Goal: Task Accomplishment & Management: Use online tool/utility

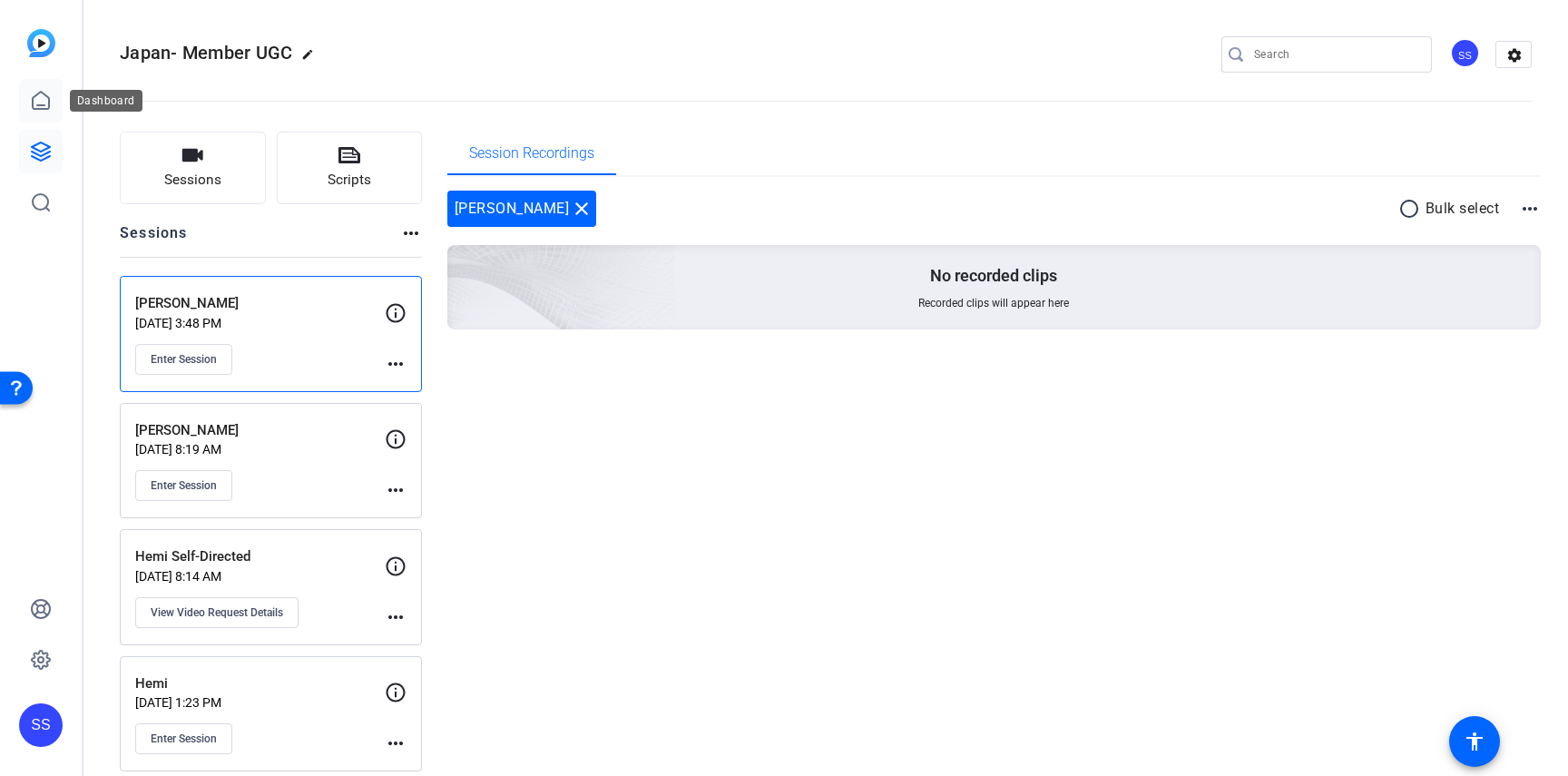
click at [53, 107] on link at bounding box center [41, 101] width 44 height 44
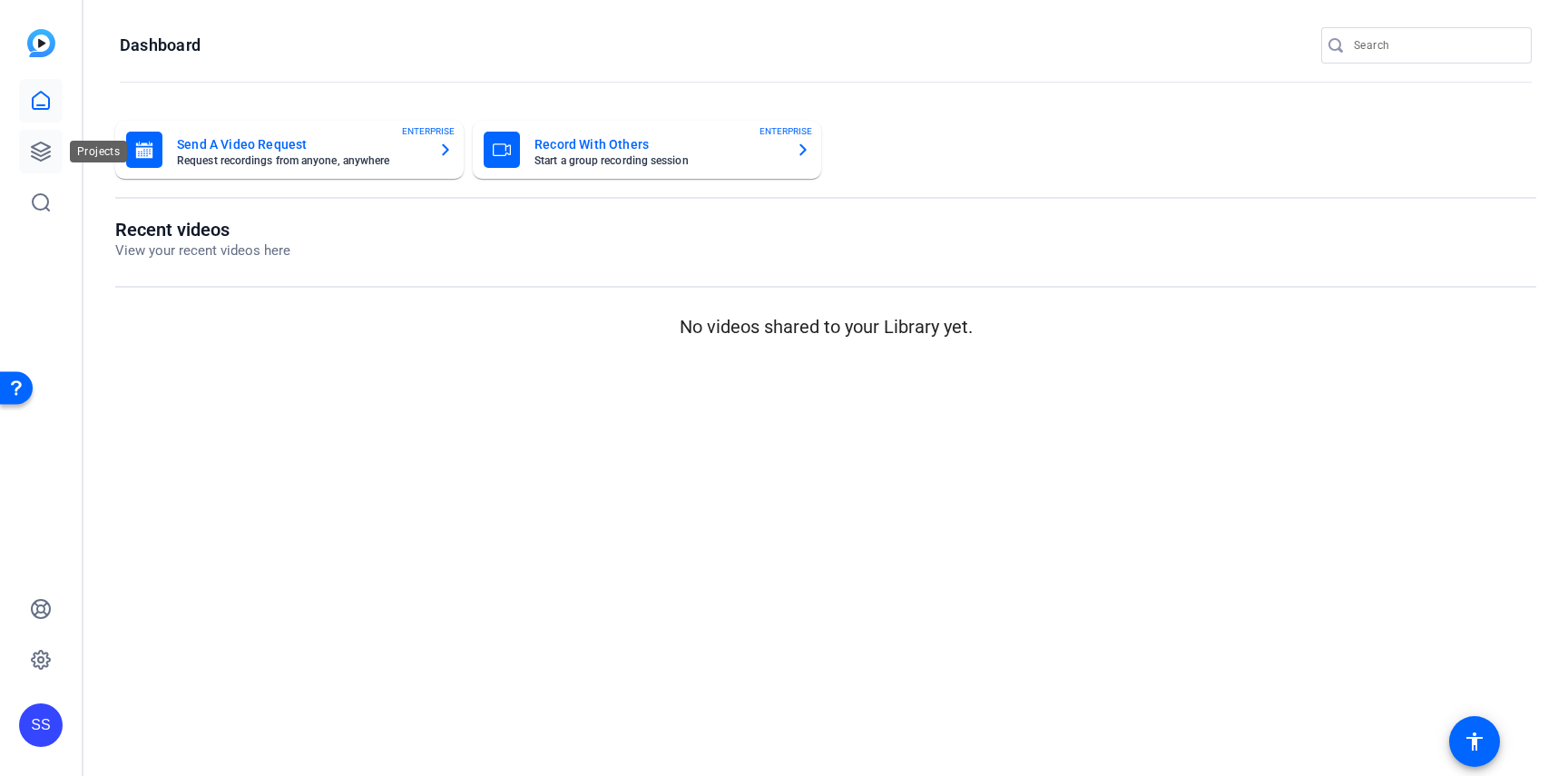
click at [50, 153] on icon at bounding box center [40, 152] width 22 height 22
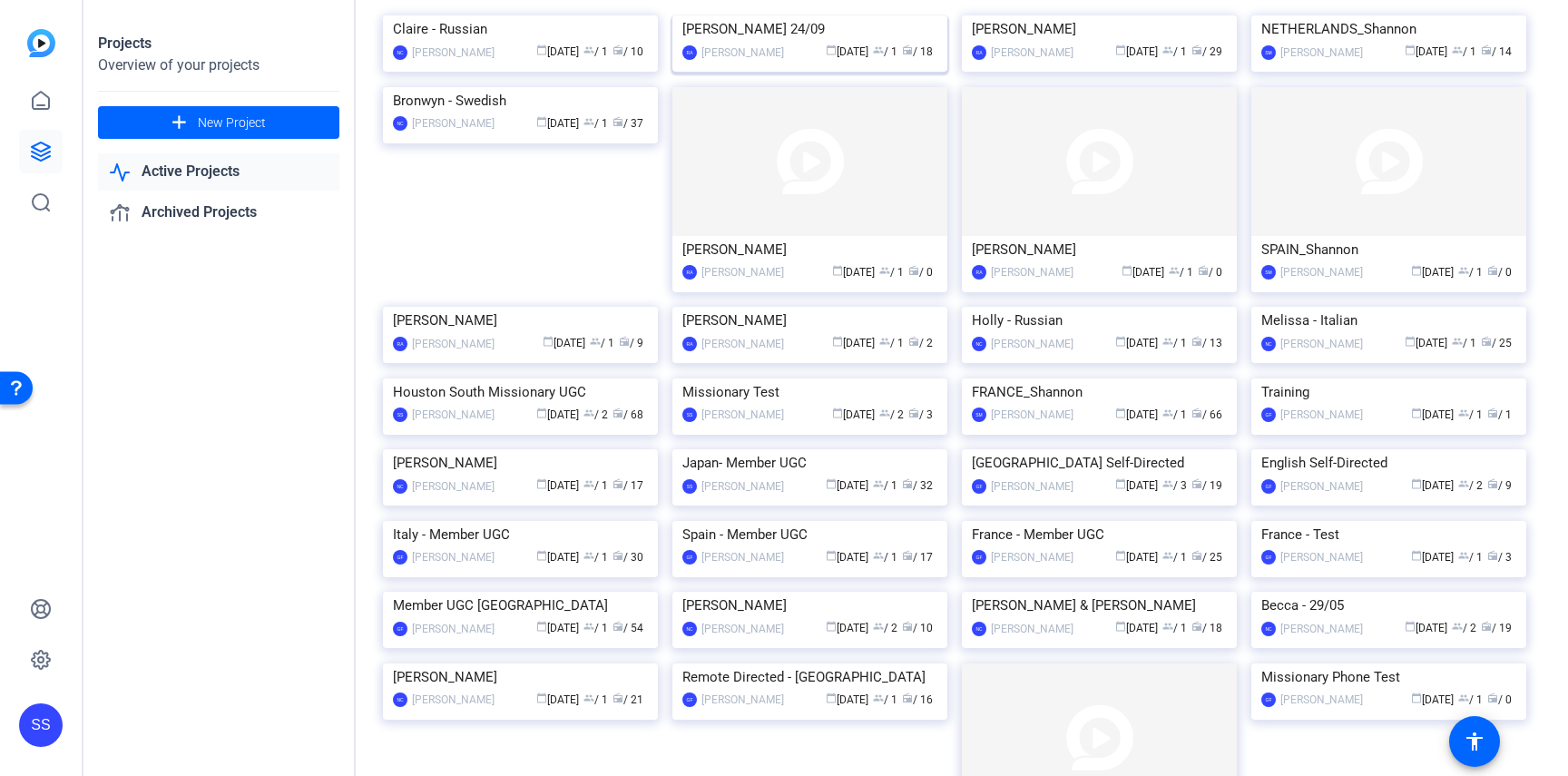
scroll to position [141, 0]
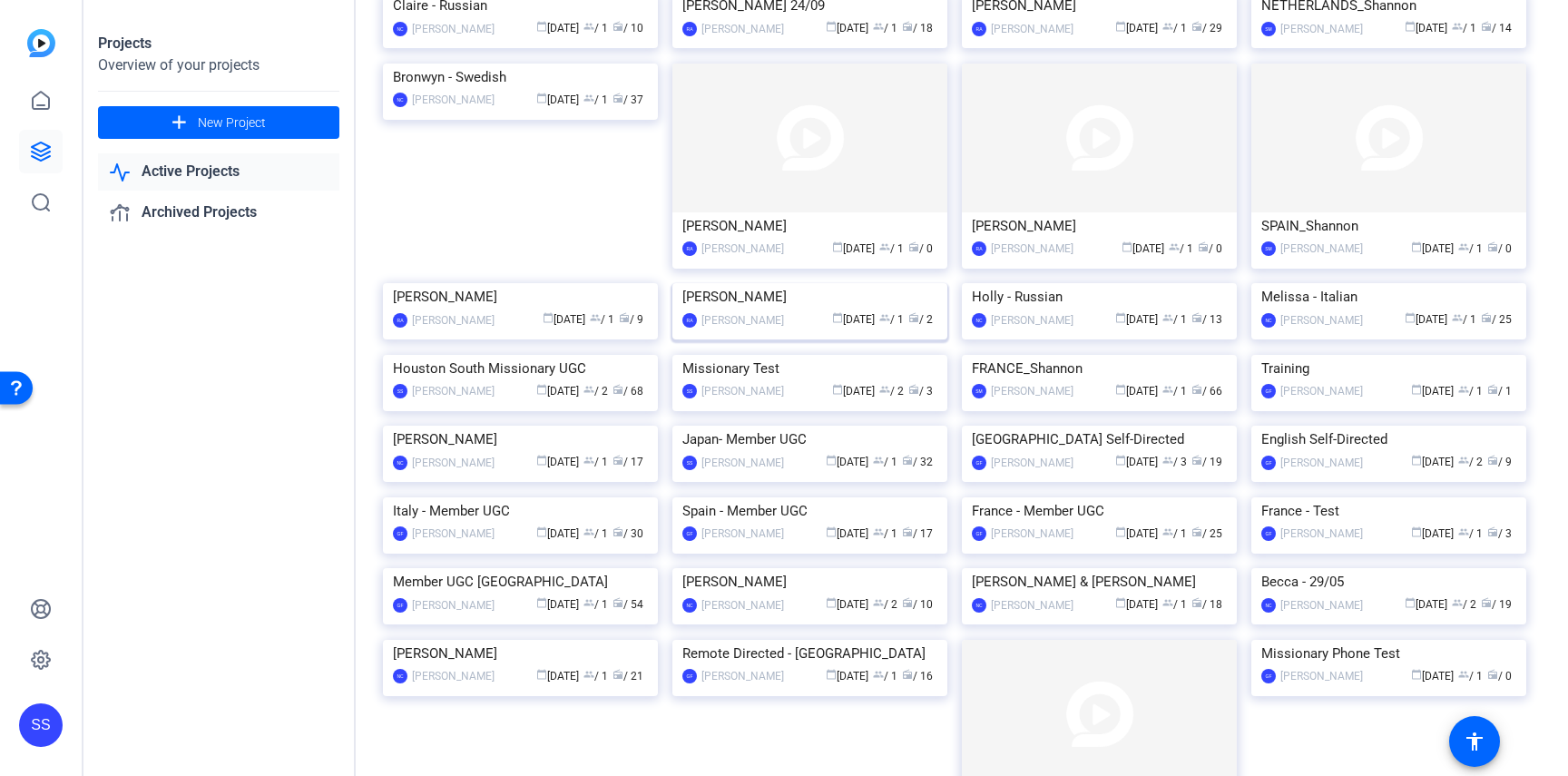
click at [847, 283] on img at bounding box center [809, 283] width 275 height 0
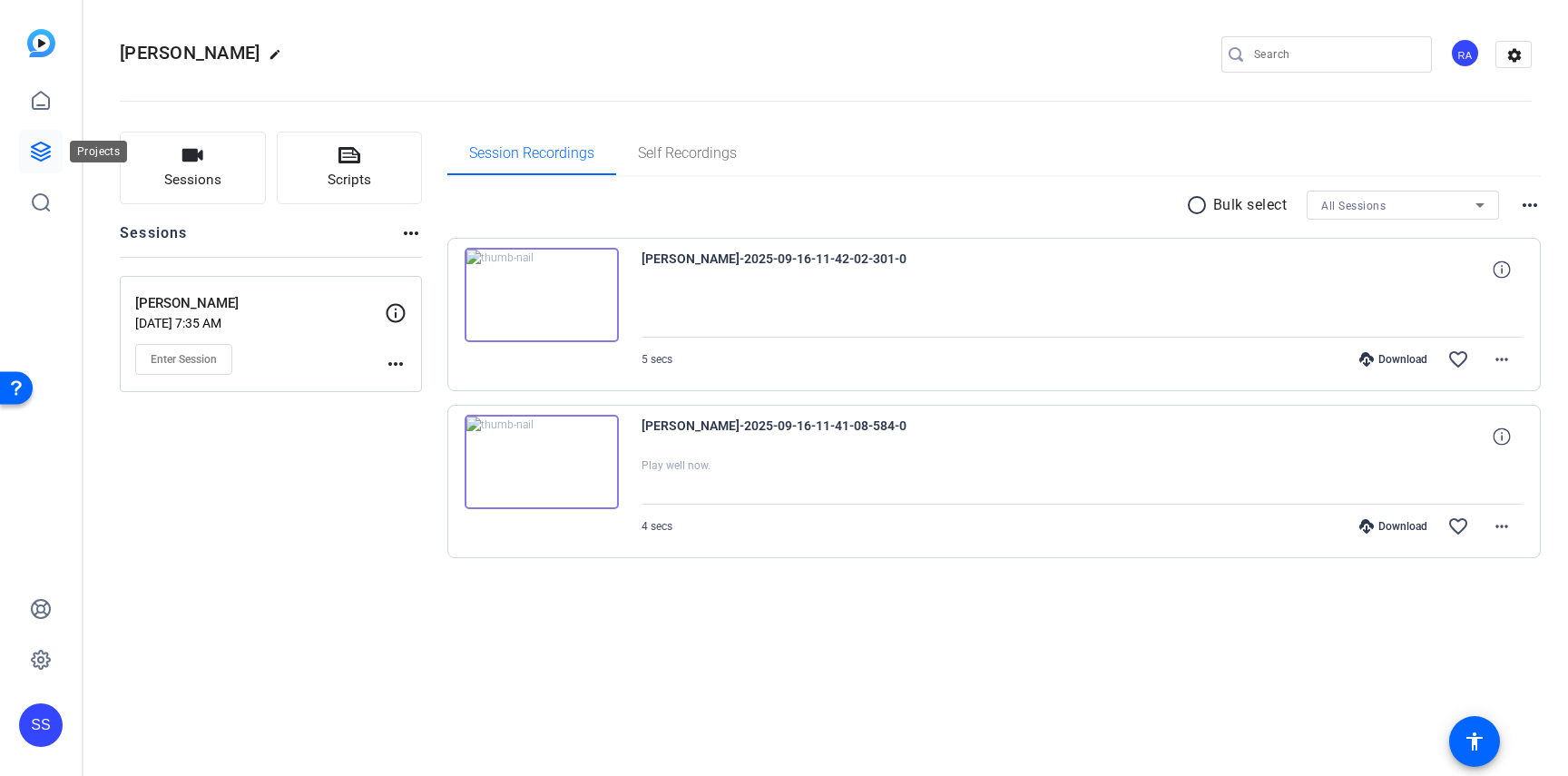
click at [46, 134] on link at bounding box center [41, 152] width 44 height 44
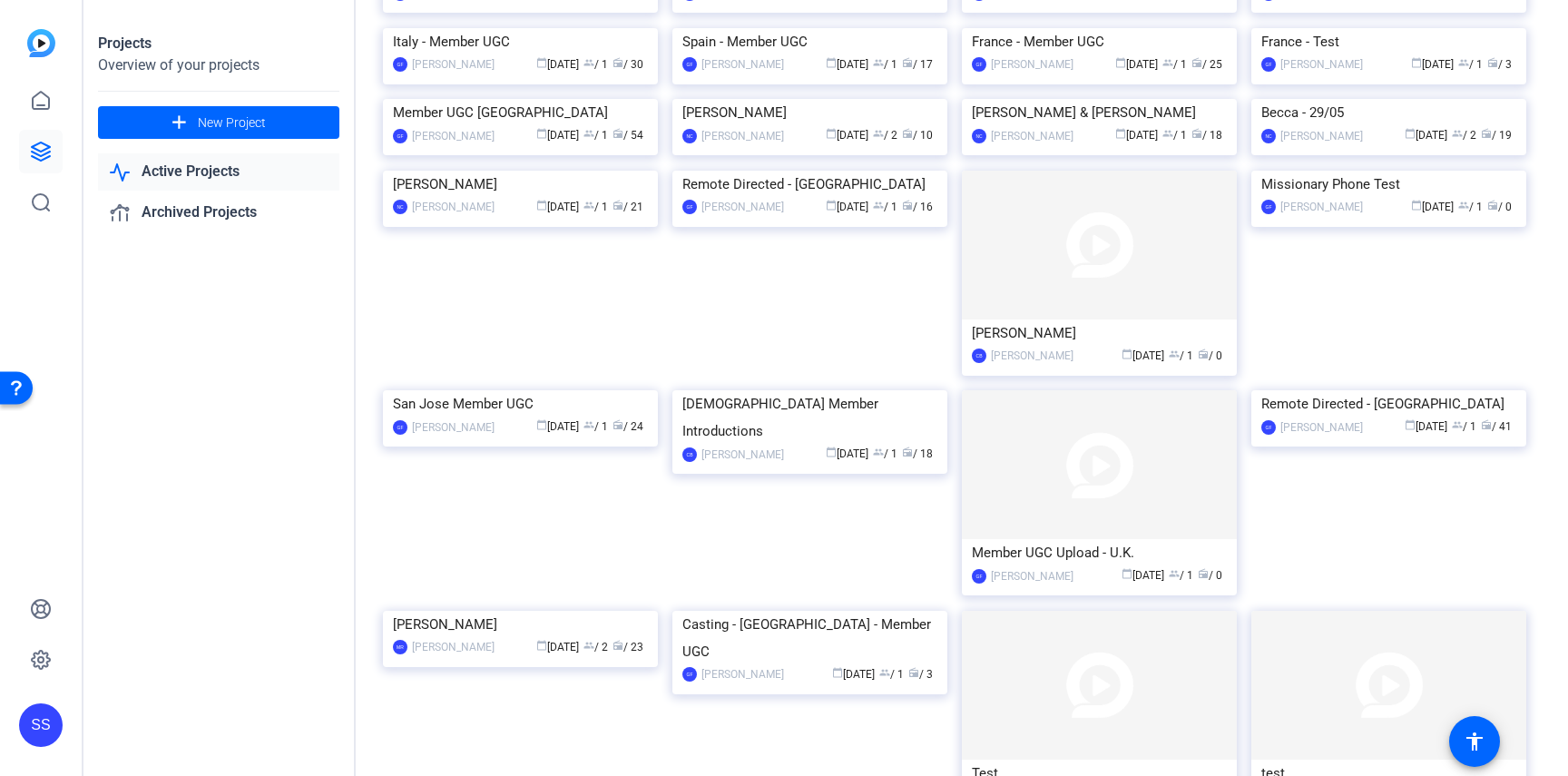
scroll to position [0, 0]
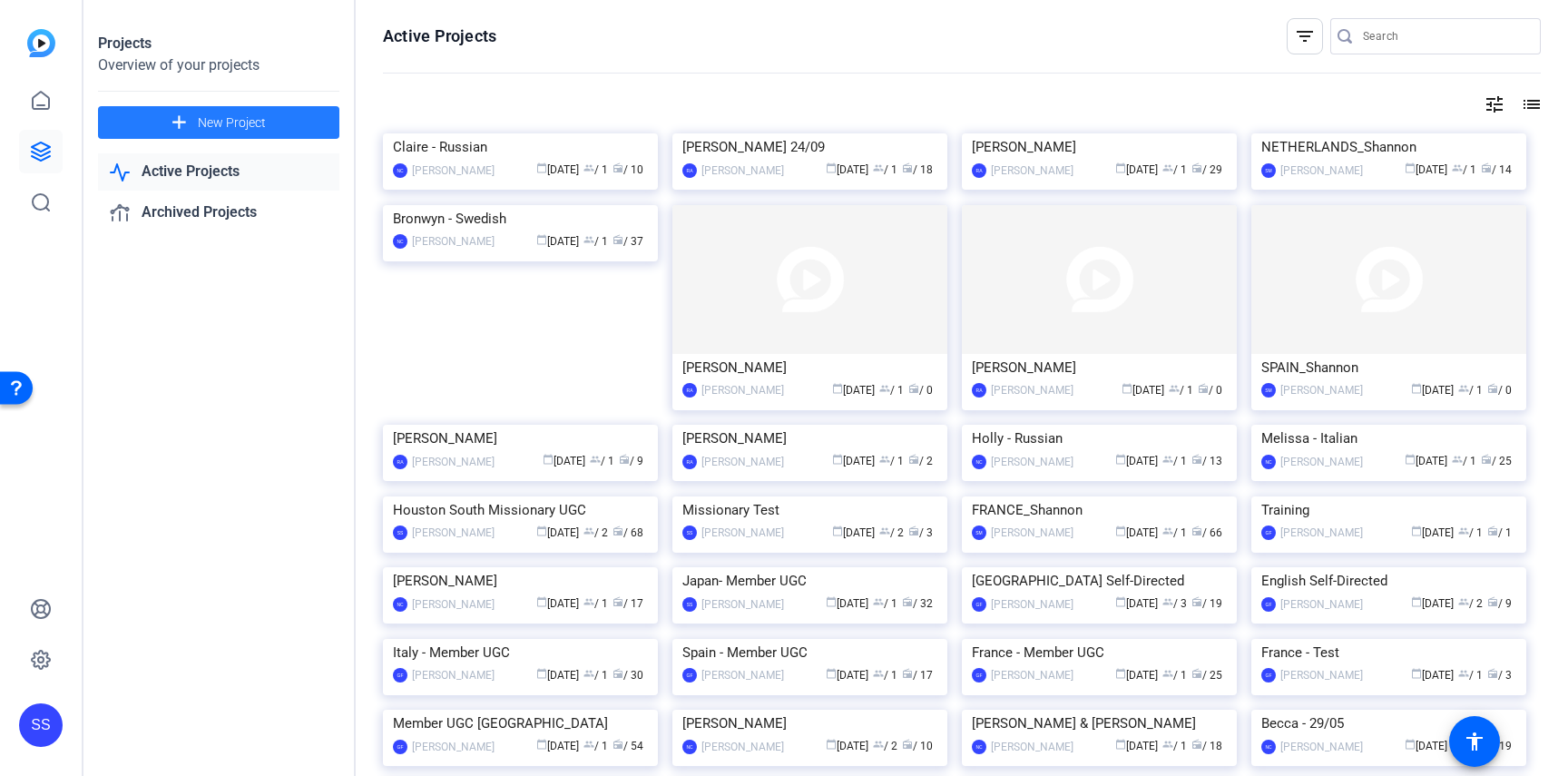
click at [207, 120] on span "New Project" at bounding box center [232, 123] width 68 height 19
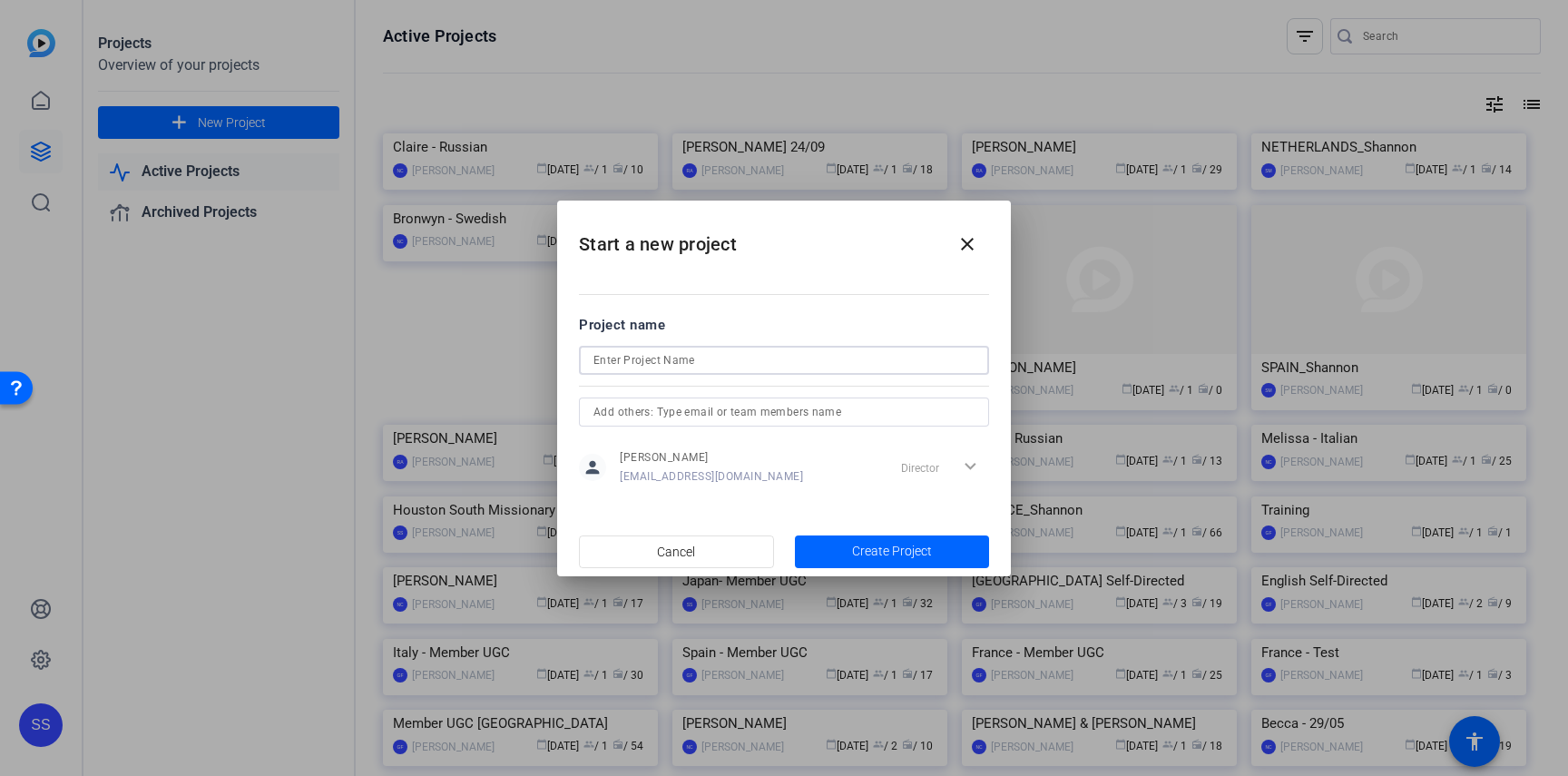
click at [721, 353] on input at bounding box center [784, 359] width 381 height 22
type input "Member UGC- Korean"
click at [936, 547] on span "button" at bounding box center [892, 552] width 195 height 44
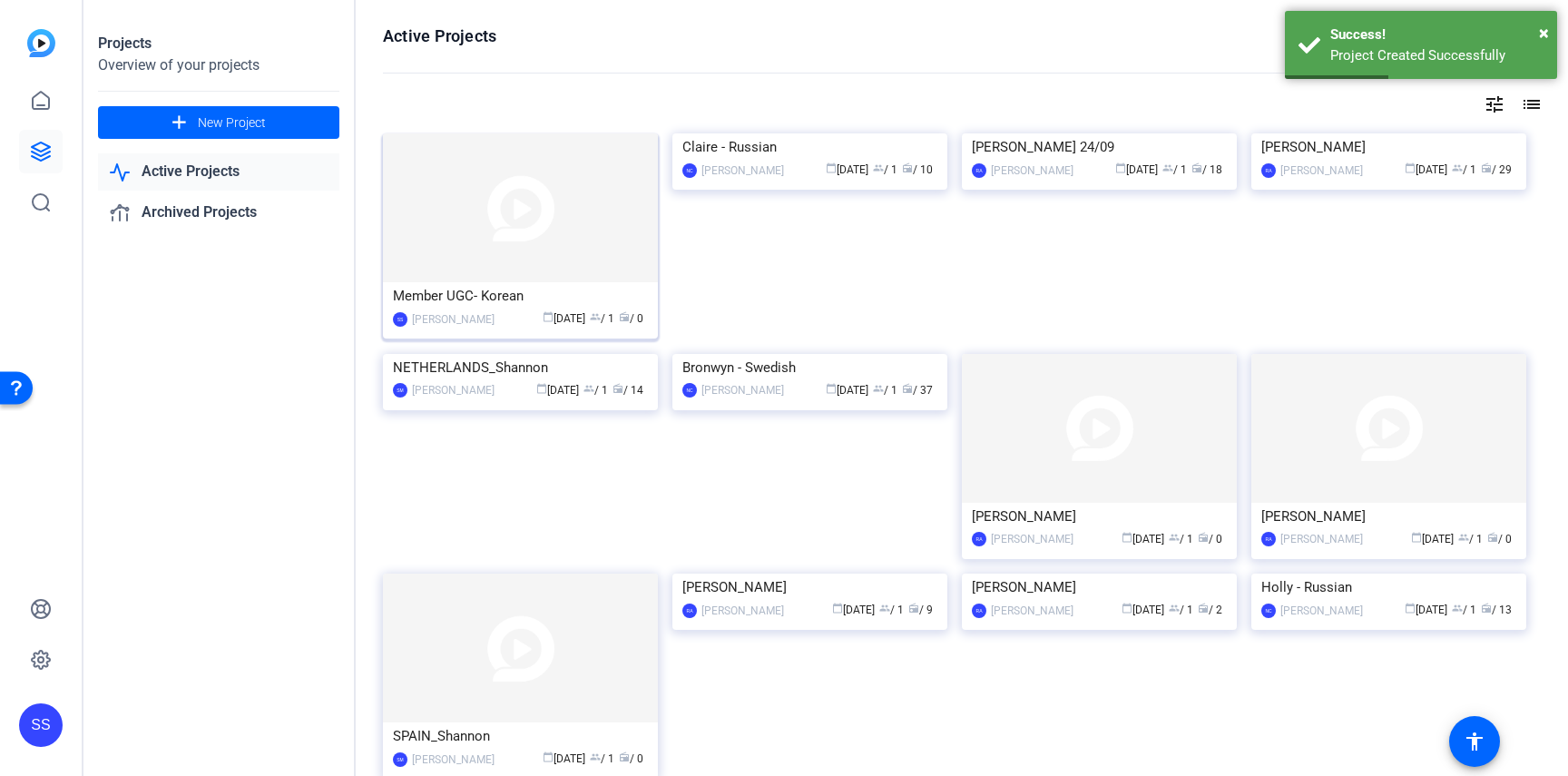
click at [455, 235] on img at bounding box center [520, 208] width 275 height 149
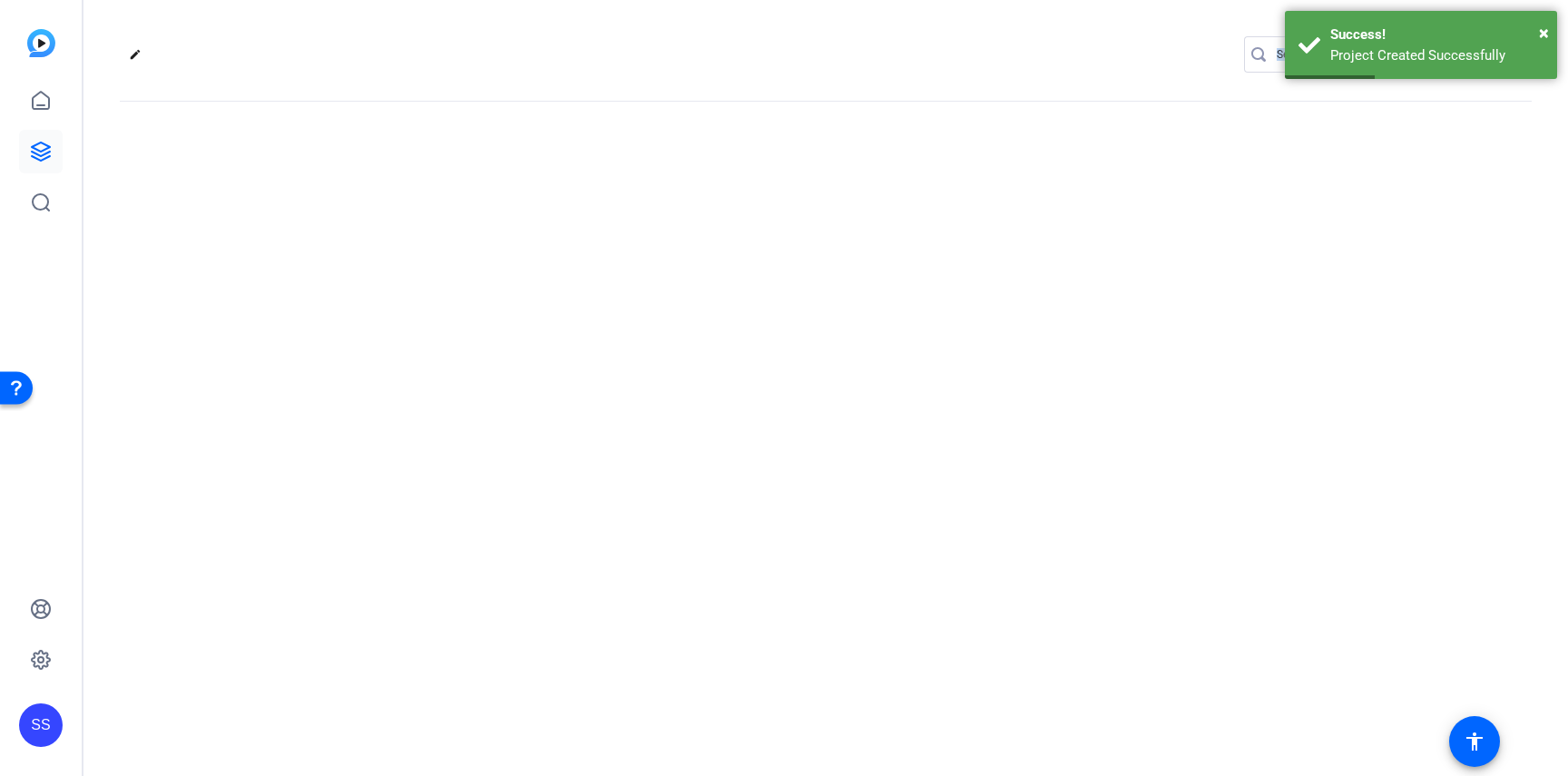
click at [455, 235] on div "edit settings" at bounding box center [825, 388] width 1484 height 776
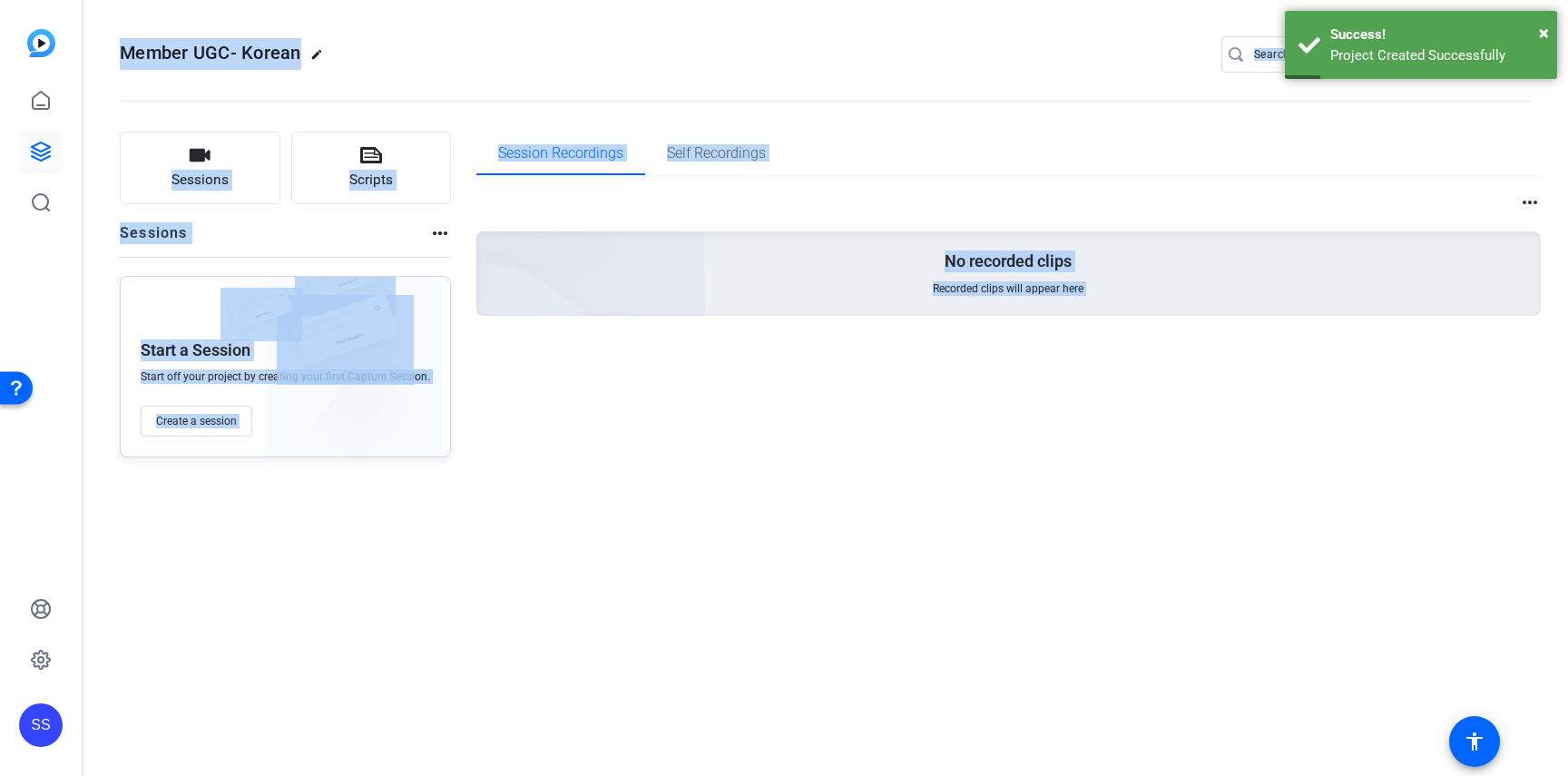
click at [474, 520] on div "Member UGC- Korean edit SS settings Sessions Scripts Sessions more_horiz Start …" at bounding box center [825, 388] width 1484 height 776
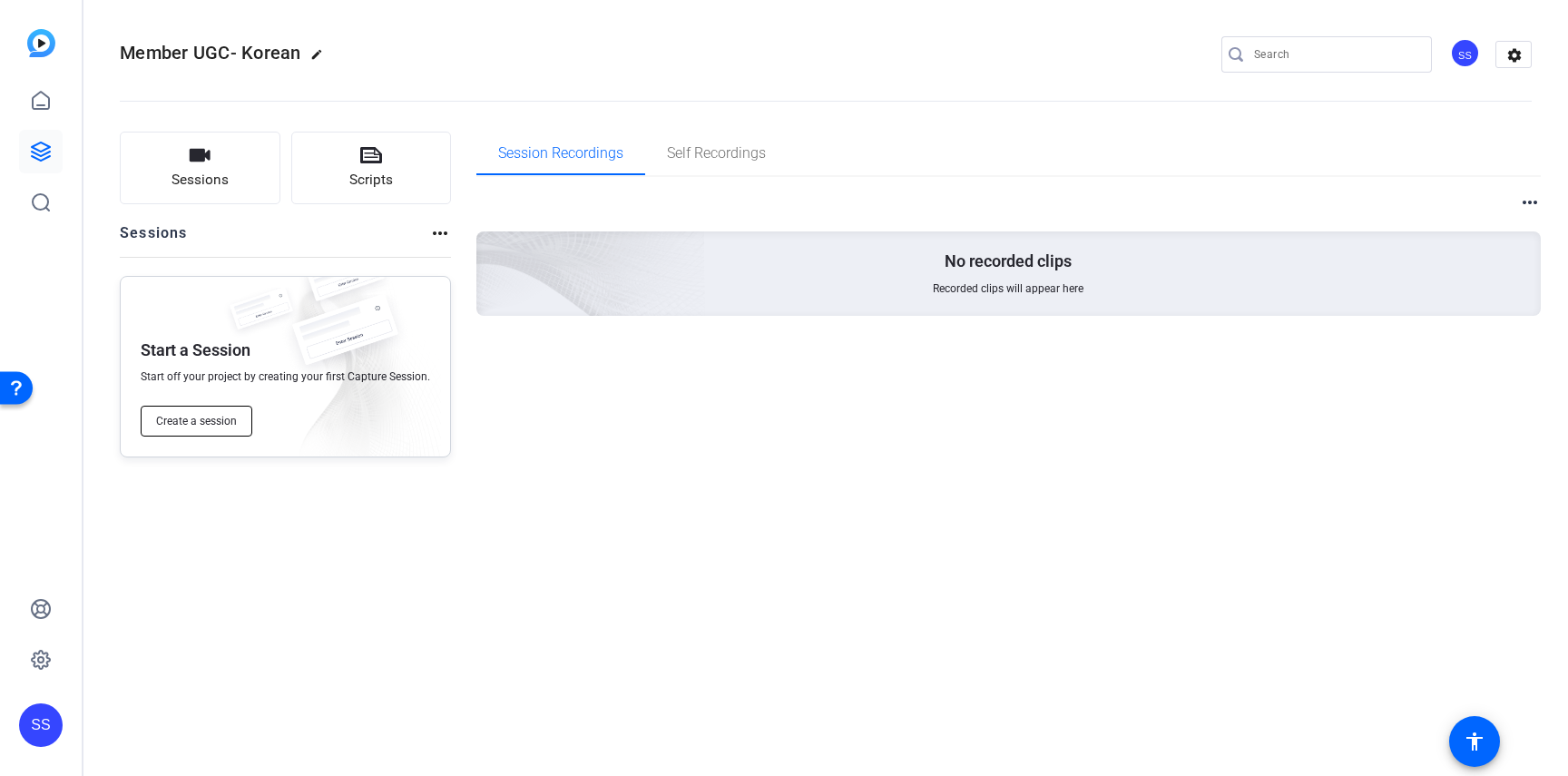
click at [186, 418] on span "Create a session" at bounding box center [196, 420] width 81 height 14
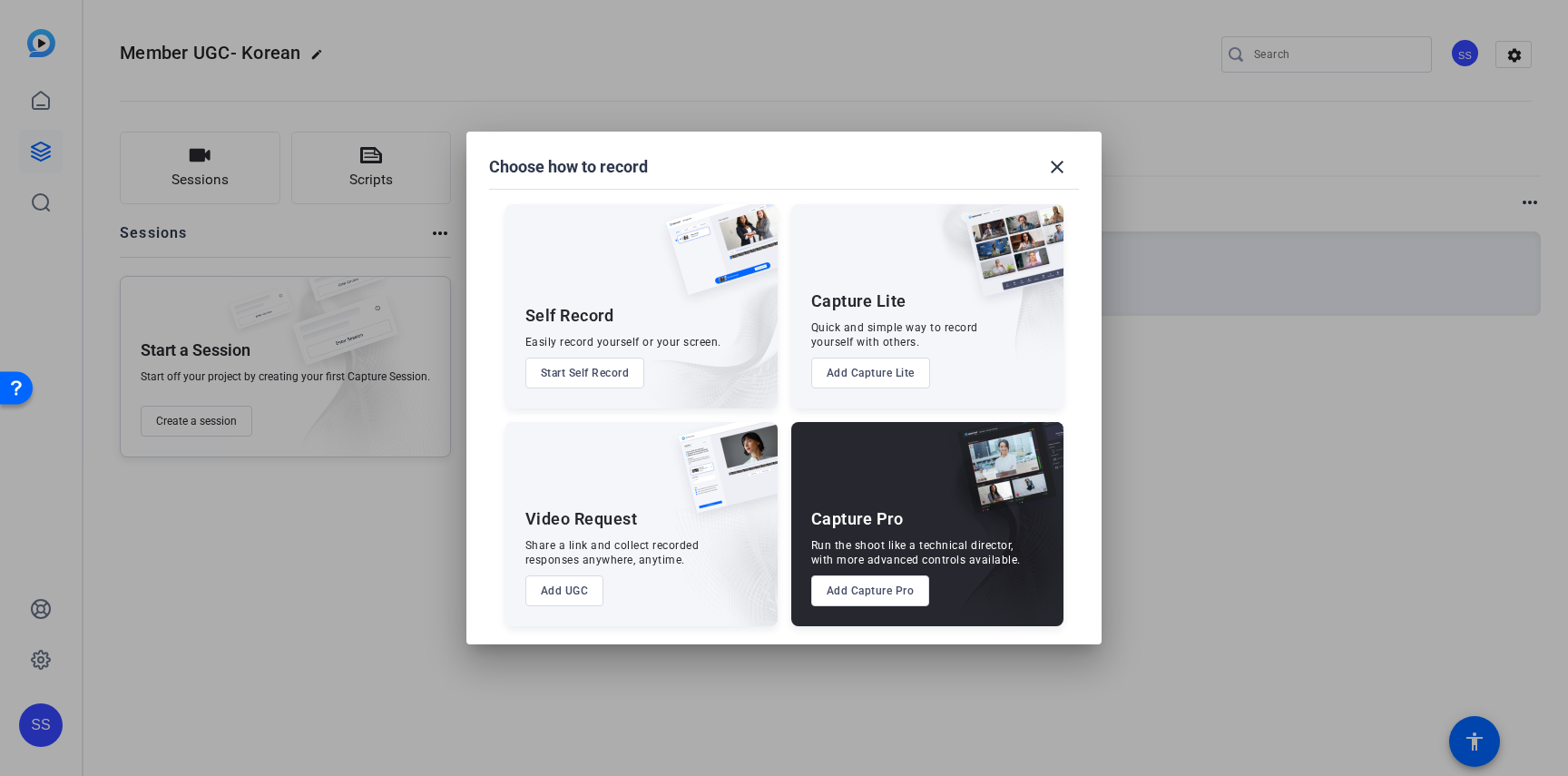
click at [871, 598] on button "Add Capture Pro" at bounding box center [870, 591] width 119 height 31
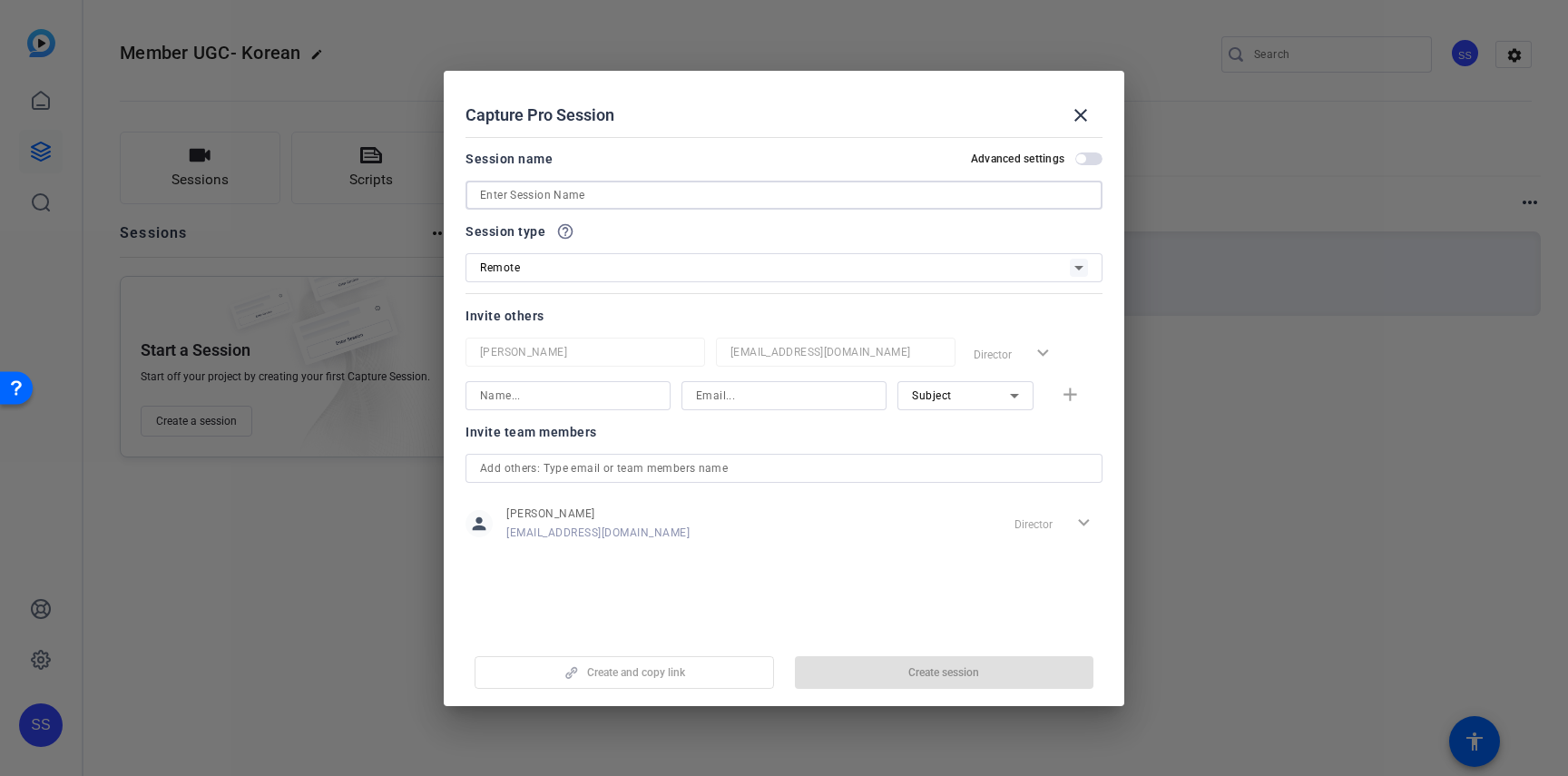
click at [631, 193] on input at bounding box center [784, 194] width 608 height 22
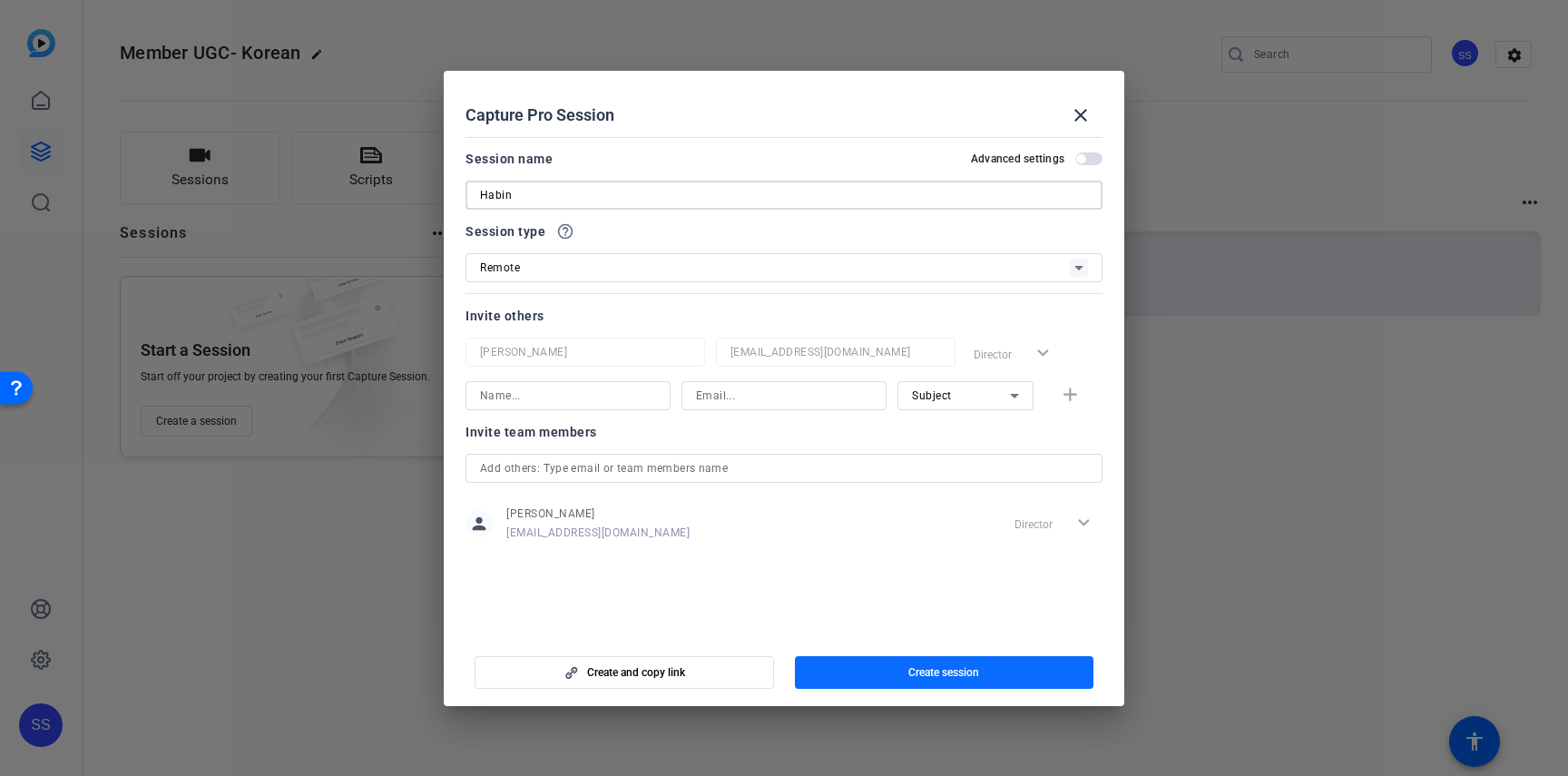
type input "Habin"
click at [897, 664] on span "button" at bounding box center [945, 673] width 299 height 44
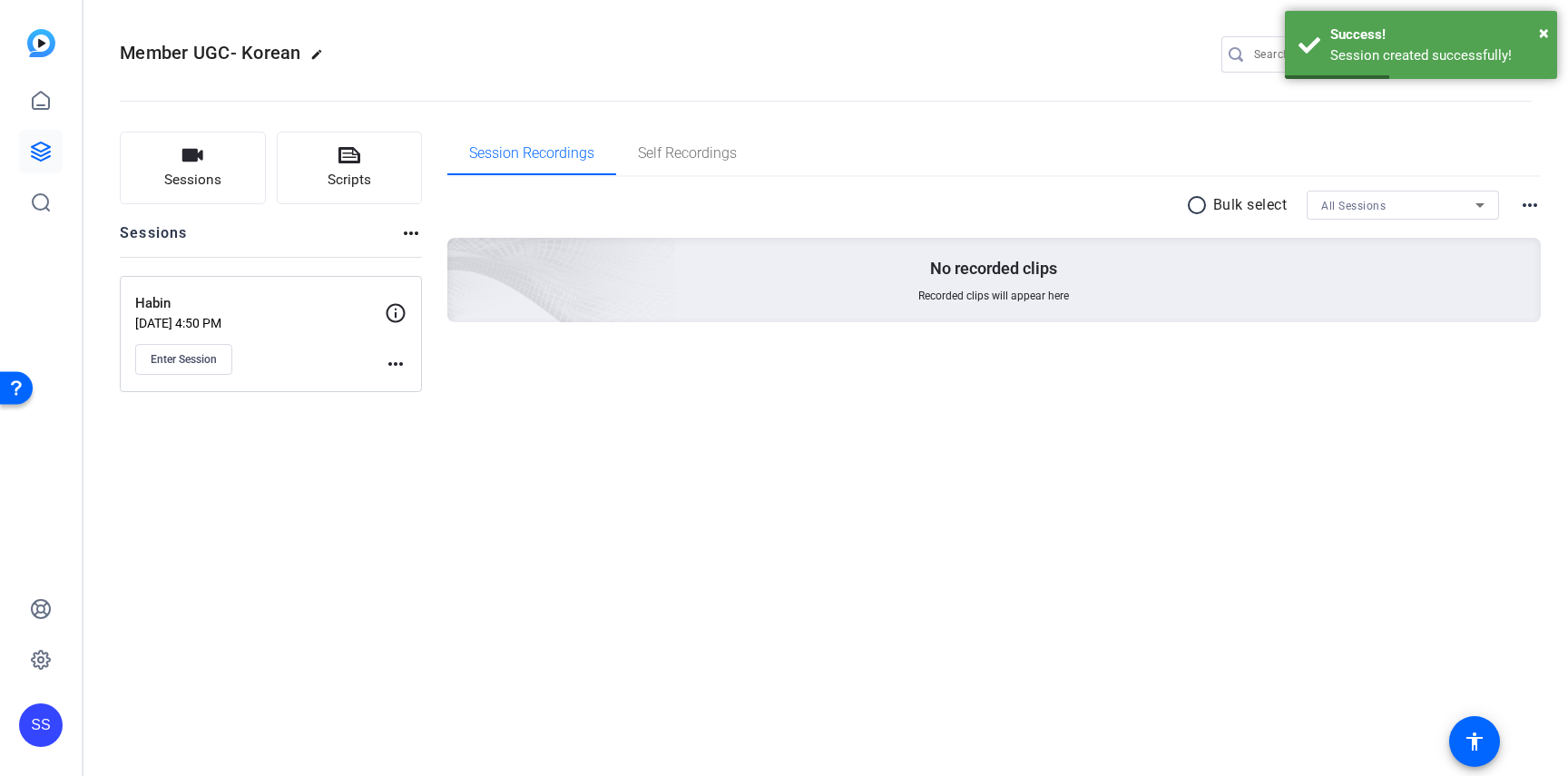
click at [394, 366] on mat-icon "more_horiz" at bounding box center [396, 363] width 22 height 22
click at [403, 381] on span "Edit Session" at bounding box center [440, 390] width 83 height 22
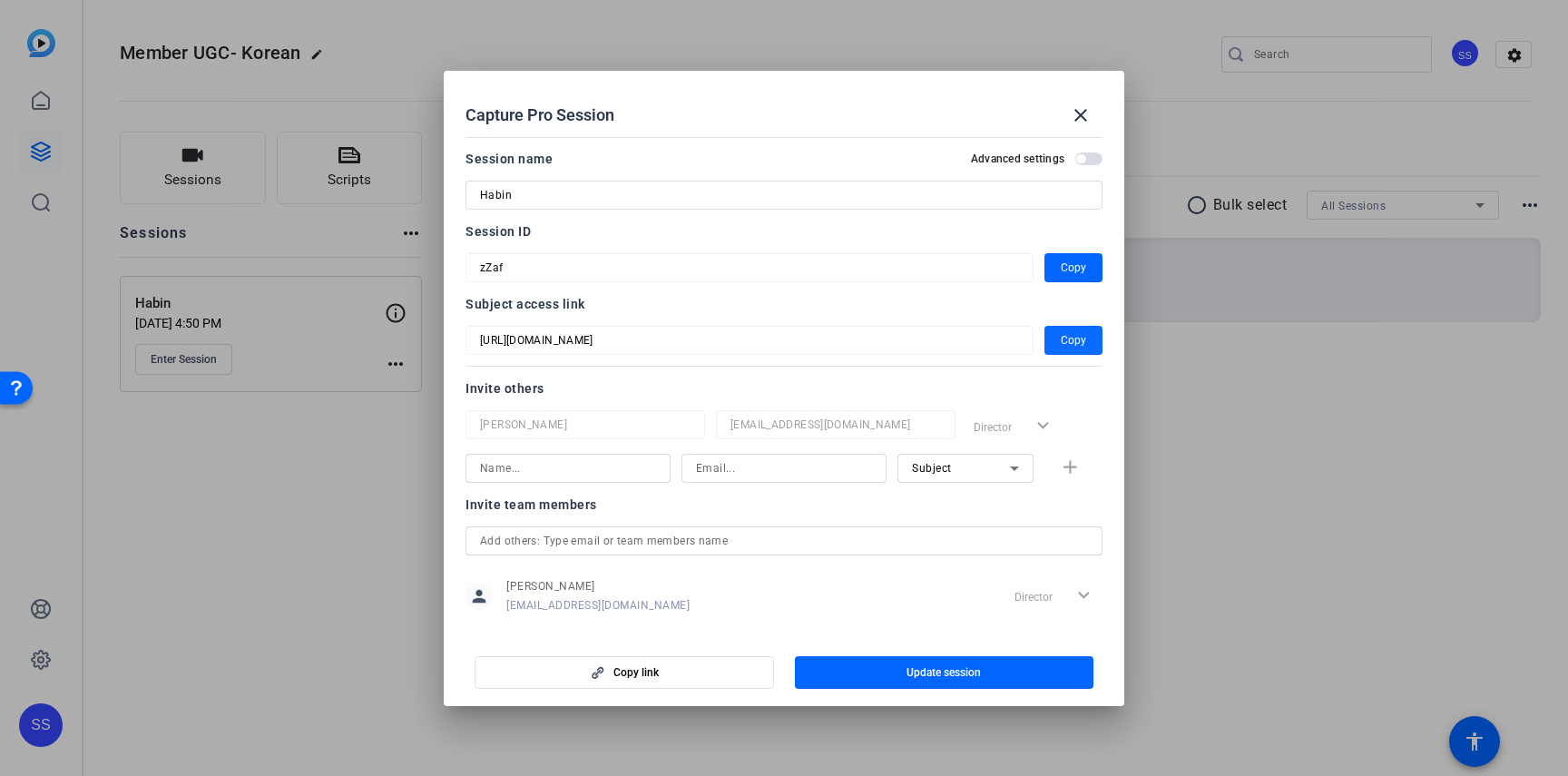
click at [1056, 338] on span "button" at bounding box center [1073, 340] width 58 height 44
click at [1080, 108] on mat-icon "close" at bounding box center [1080, 114] width 22 height 22
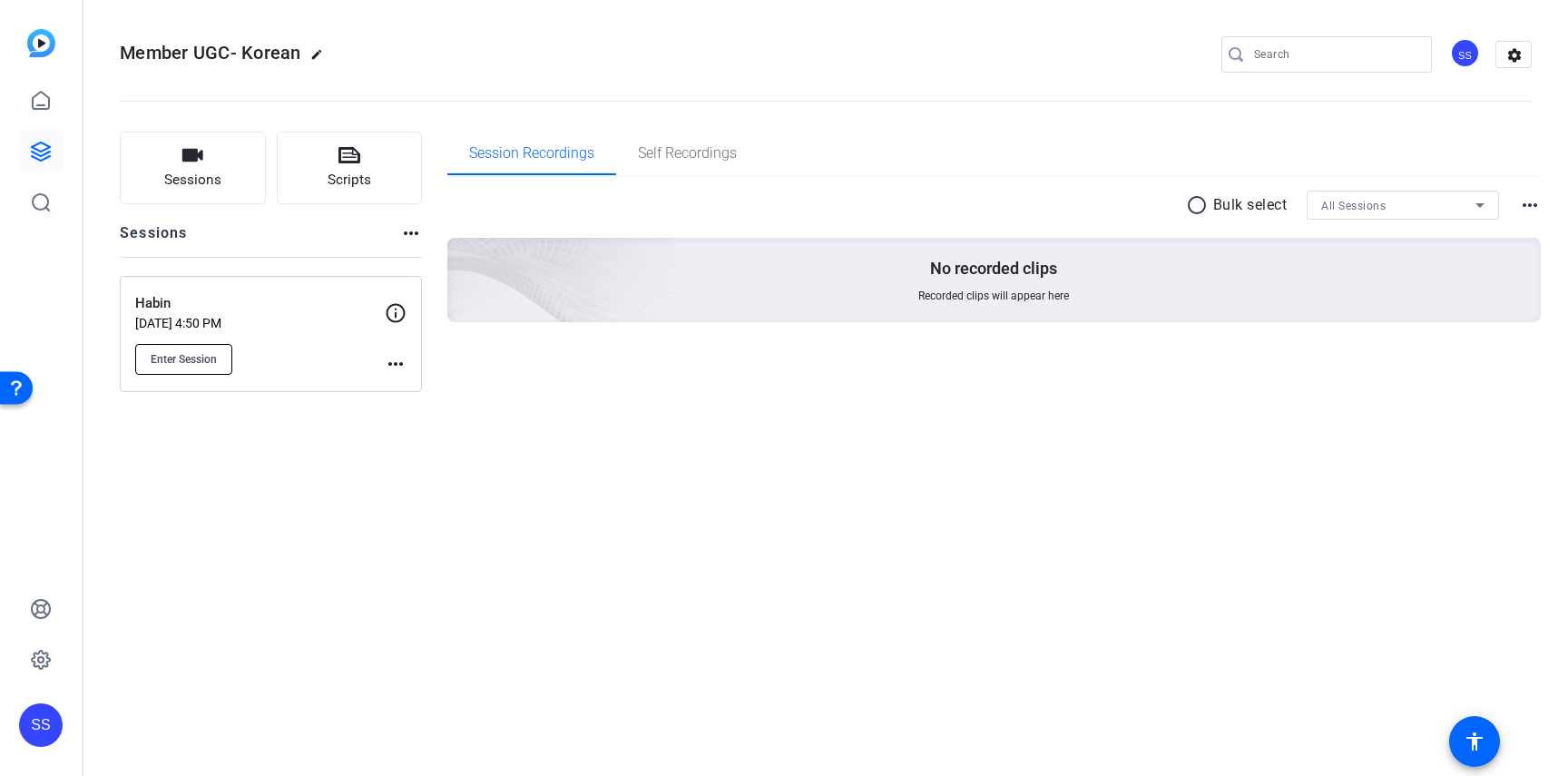
click at [184, 357] on span "Enter Session" at bounding box center [183, 358] width 66 height 14
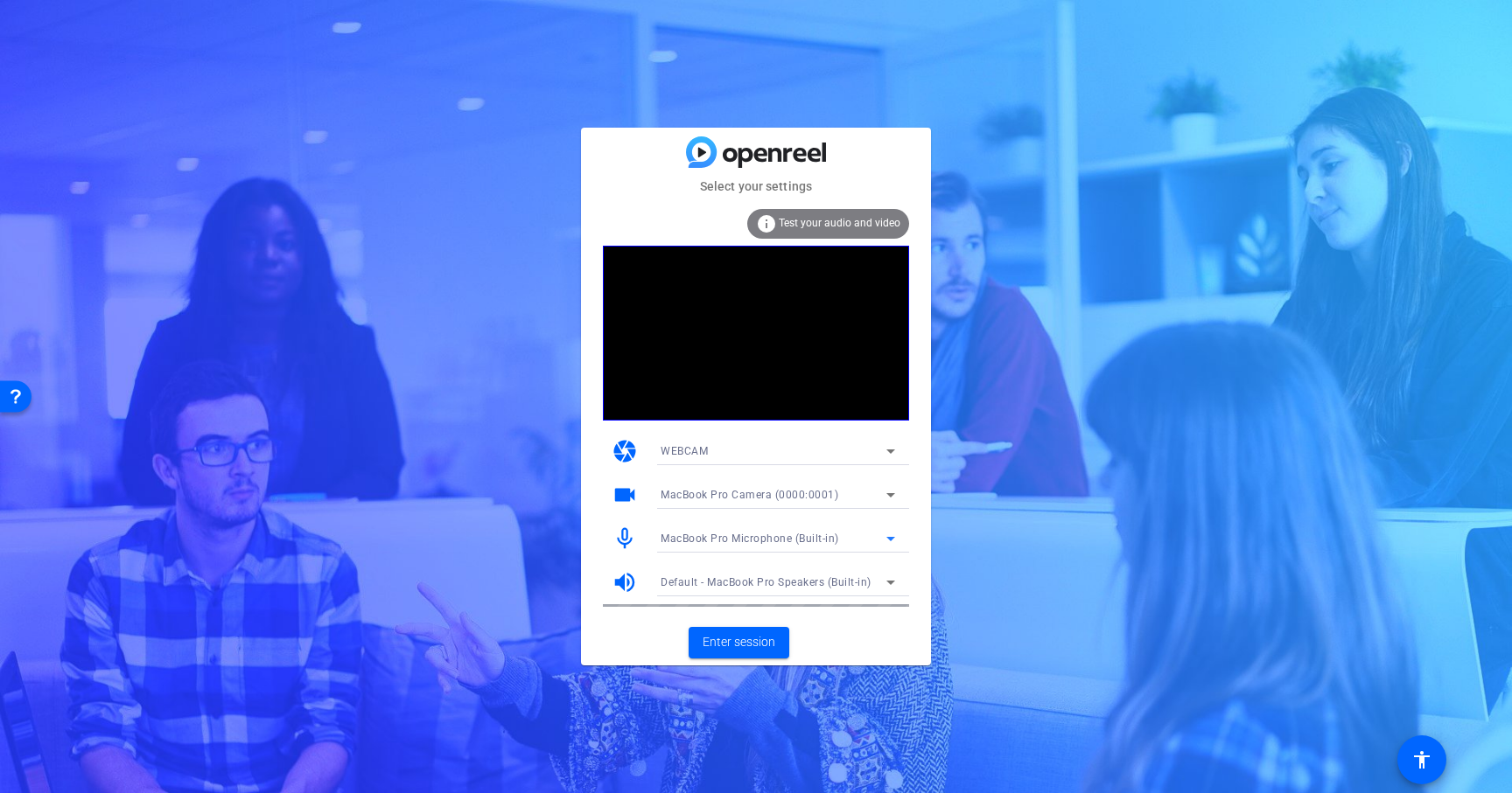
click at [847, 540] on div "MacBook Pro Microphone (Built-in)" at bounding box center [774, 538] width 226 height 22
click at [847, 540] on div at bounding box center [756, 396] width 1512 height 793
click at [1064, 298] on div "Select your settings info Test your audio and video camera WEBCAM videocam MacB…" at bounding box center [756, 396] width 1512 height 793
click at [733, 643] on mat-card-actions "Enter session" at bounding box center [756, 642] width 350 height 45
click at [827, 545] on div "MacBook Pro Microphone (Built-in)" at bounding box center [774, 538] width 226 height 22
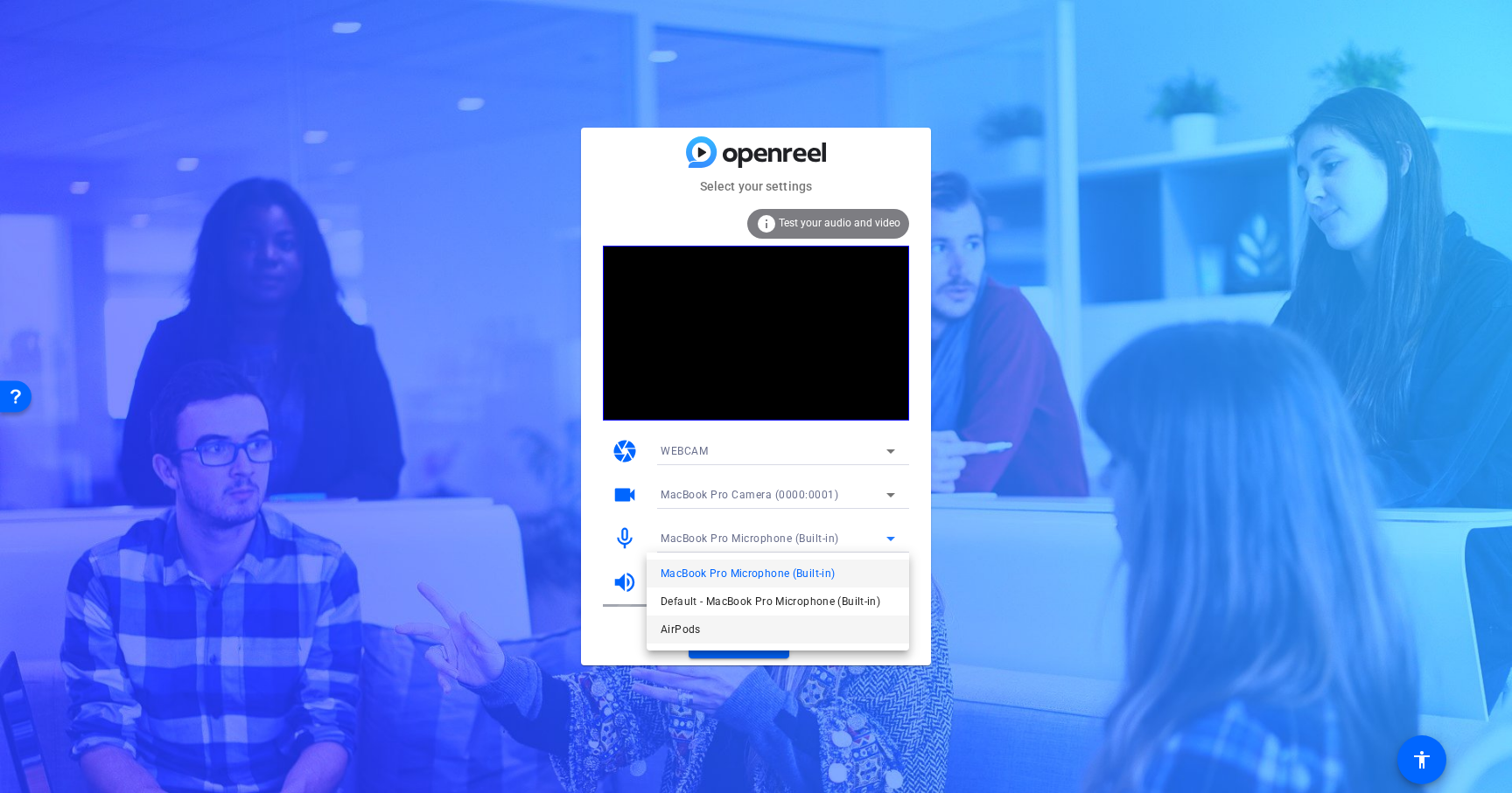
click at [795, 623] on mat-option "AirPods" at bounding box center [778, 629] width 263 height 28
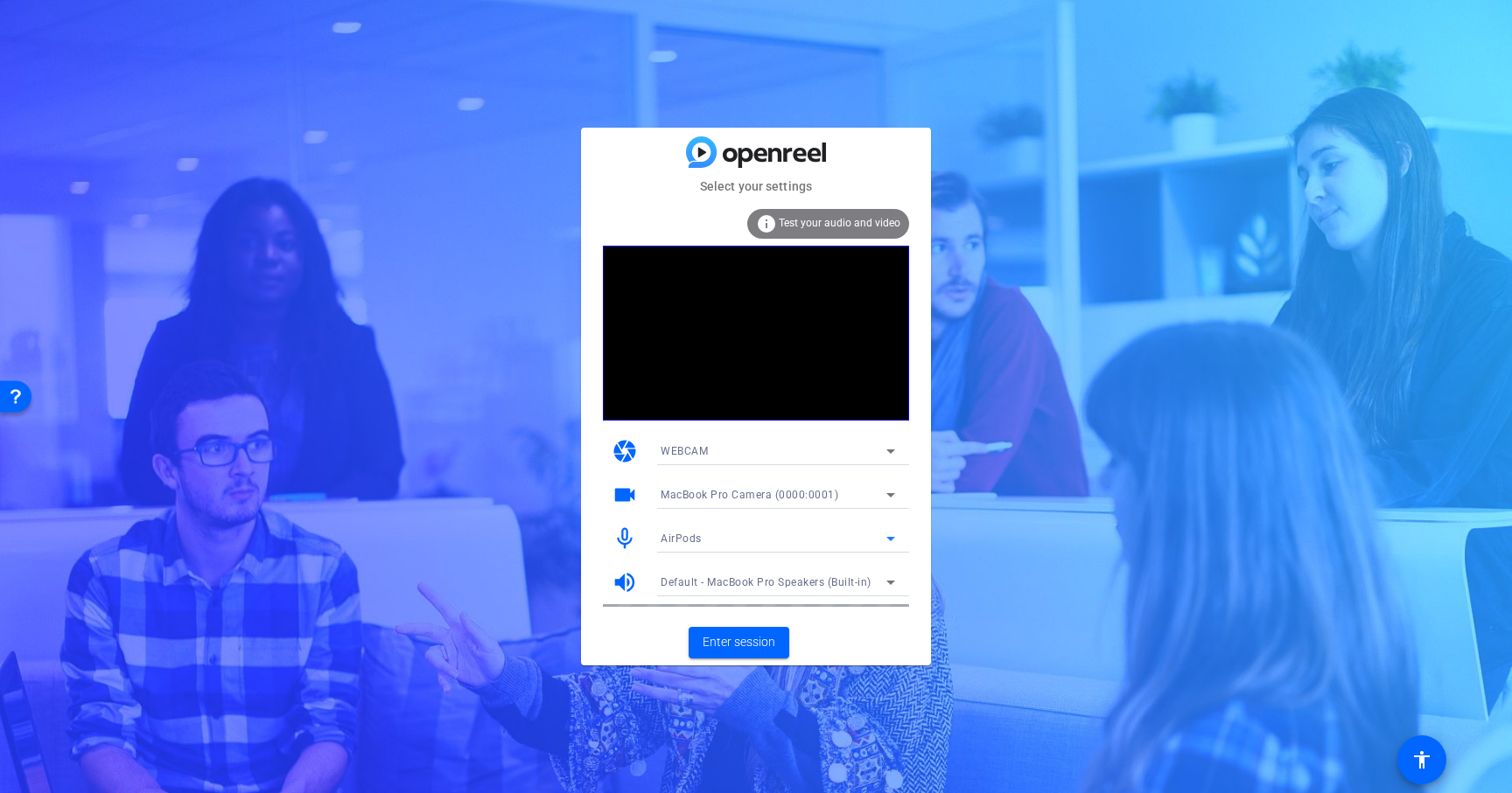
click at [806, 585] on span "Default - MacBook Pro Speakers (Built-in)" at bounding box center [766, 582] width 210 height 12
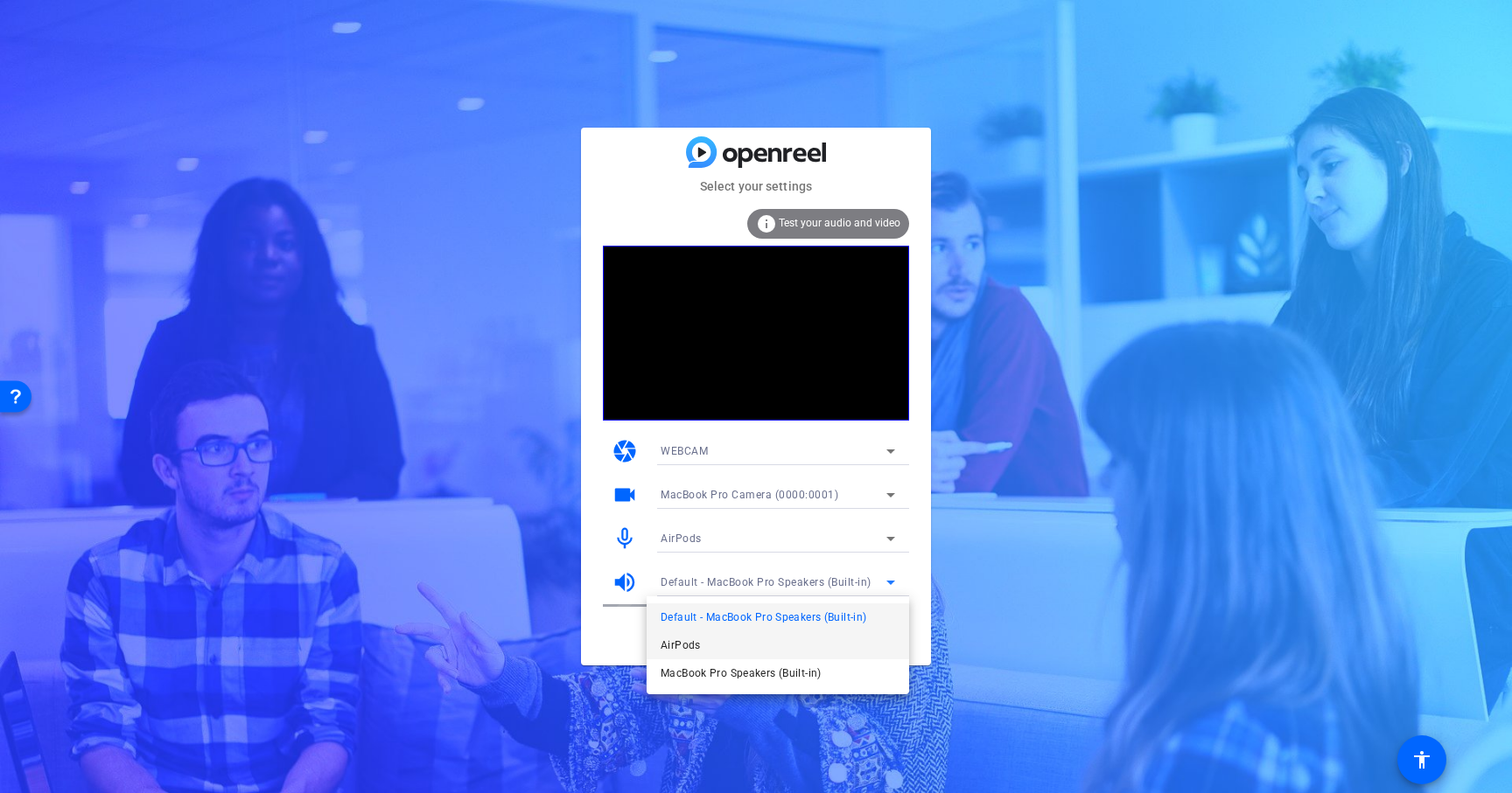
click at [784, 640] on mat-option "AirPods" at bounding box center [778, 645] width 263 height 28
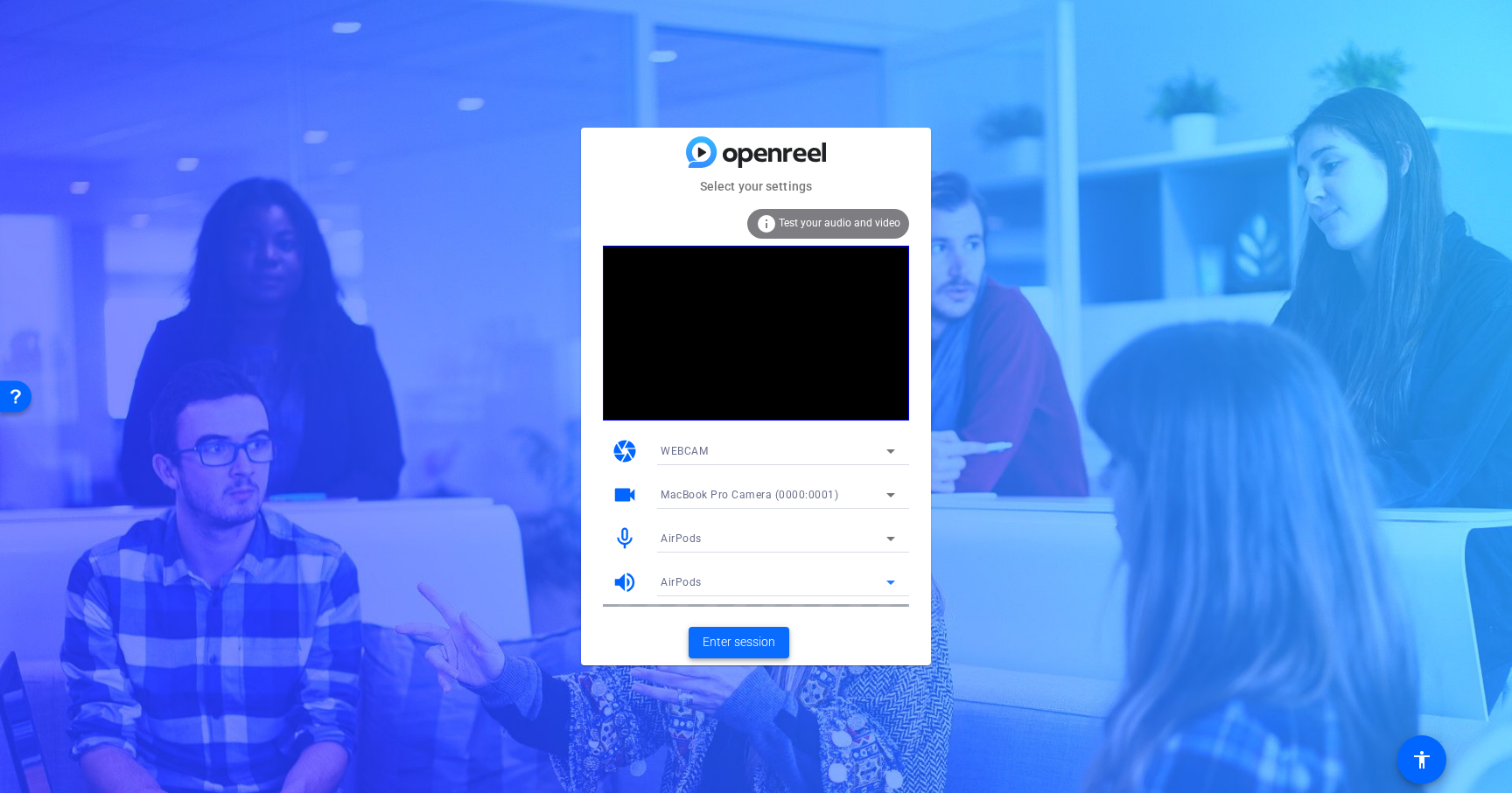
click at [764, 645] on span "Enter session" at bounding box center [738, 642] width 73 height 18
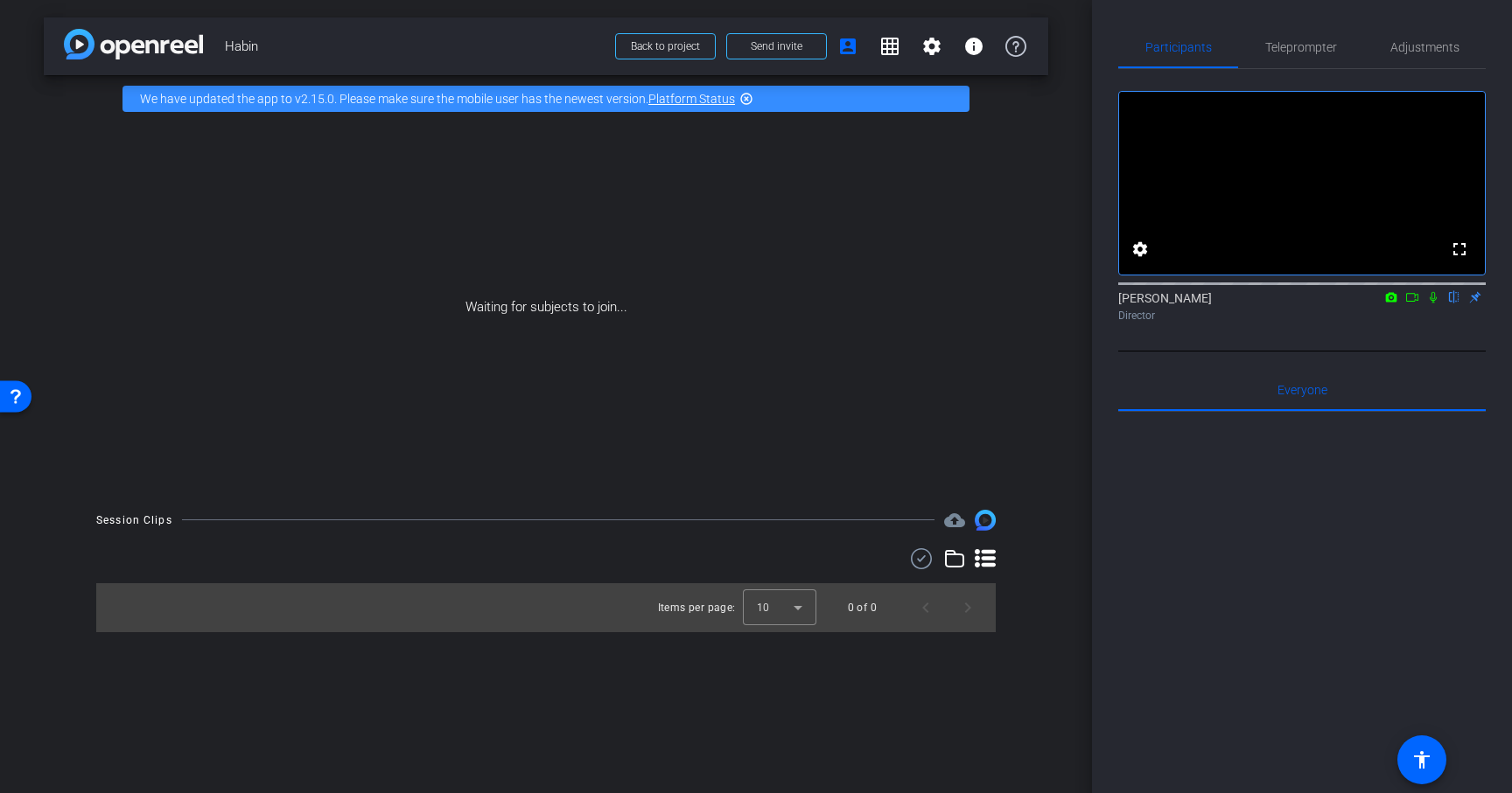
click at [1435, 303] on icon at bounding box center [1433, 297] width 14 height 12
click at [1415, 303] on icon at bounding box center [1412, 297] width 14 height 12
click at [1278, 43] on span "Teleprompter" at bounding box center [1301, 47] width 72 height 12
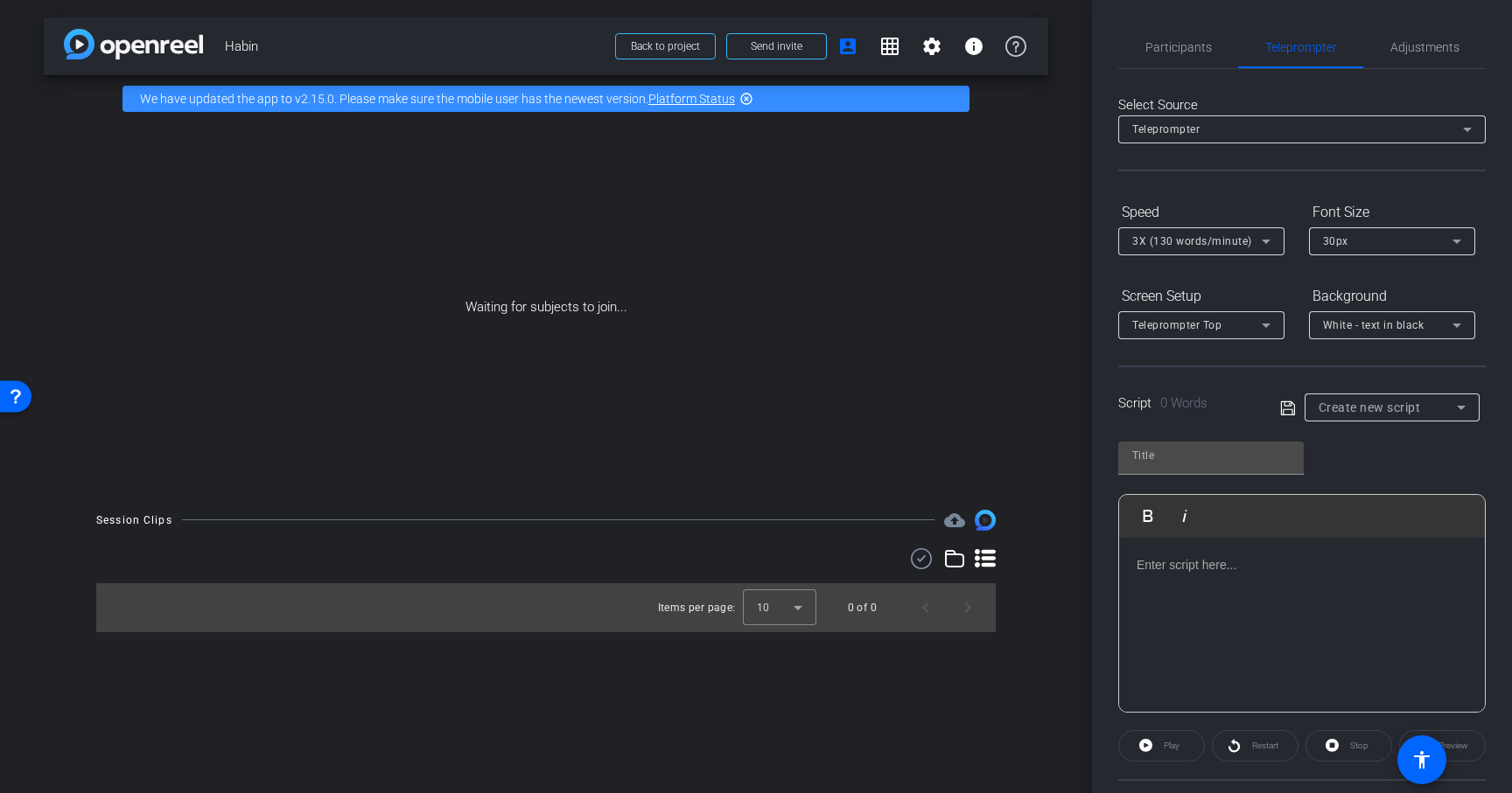
click at [1197, 560] on p at bounding box center [1302, 564] width 331 height 19
click at [1439, 626] on p "그것은 바로 [PERSON_NAME]를 통해 오는 영원한 평안입니다. 그 평안은 언제 어디서나 느낄 수 있습니다. space here spac…" at bounding box center [1302, 682] width 331 height 137
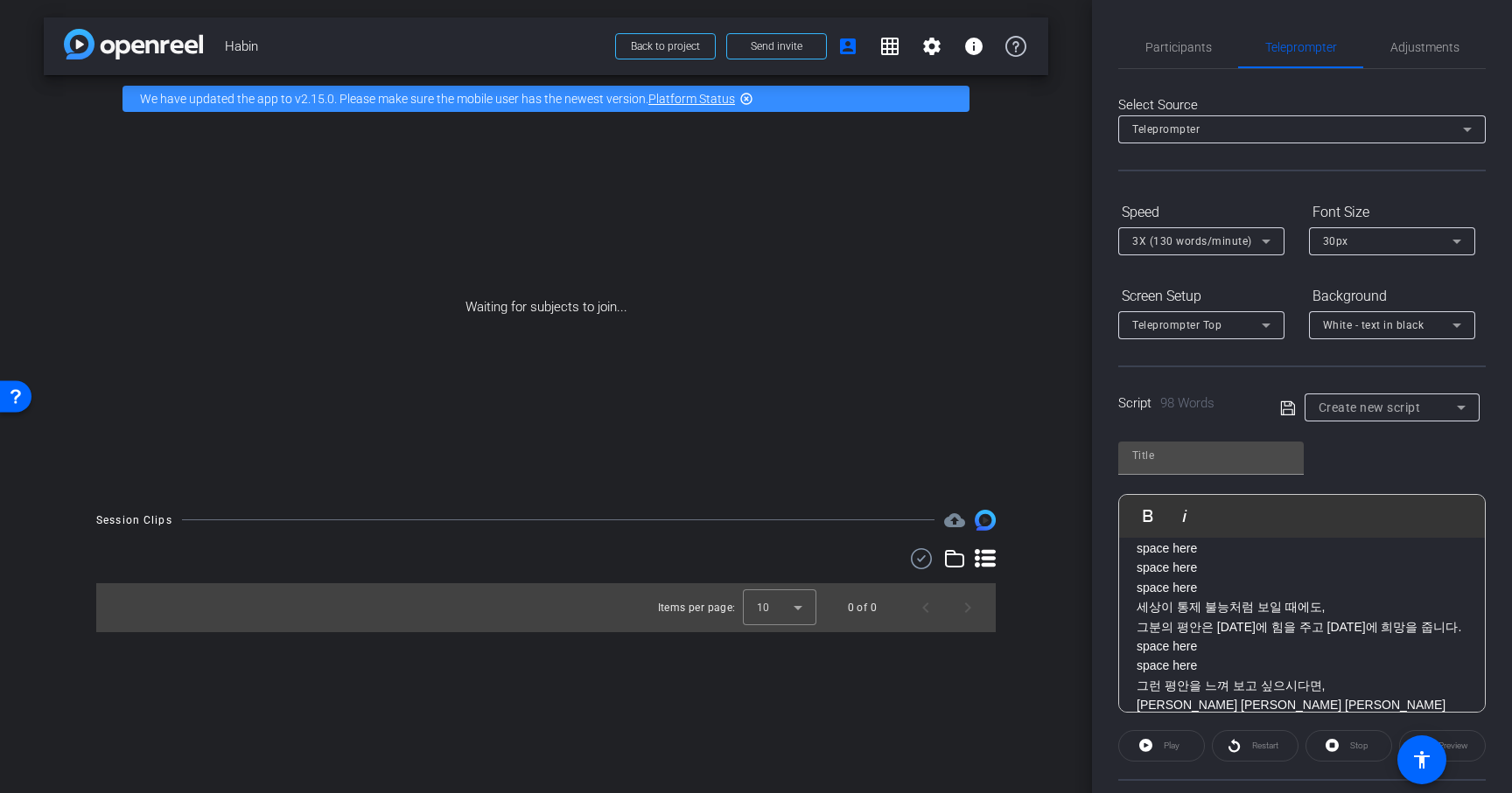
scroll to position [199, 0]
click at [1350, 591] on p "세상이 통제 불능처럼 보일 때에도, 그분의 평안은 [DATE]에 힘을 주고 [DATE]에 희망을 줍니다. space here space here" at bounding box center [1302, 630] width 331 height 79
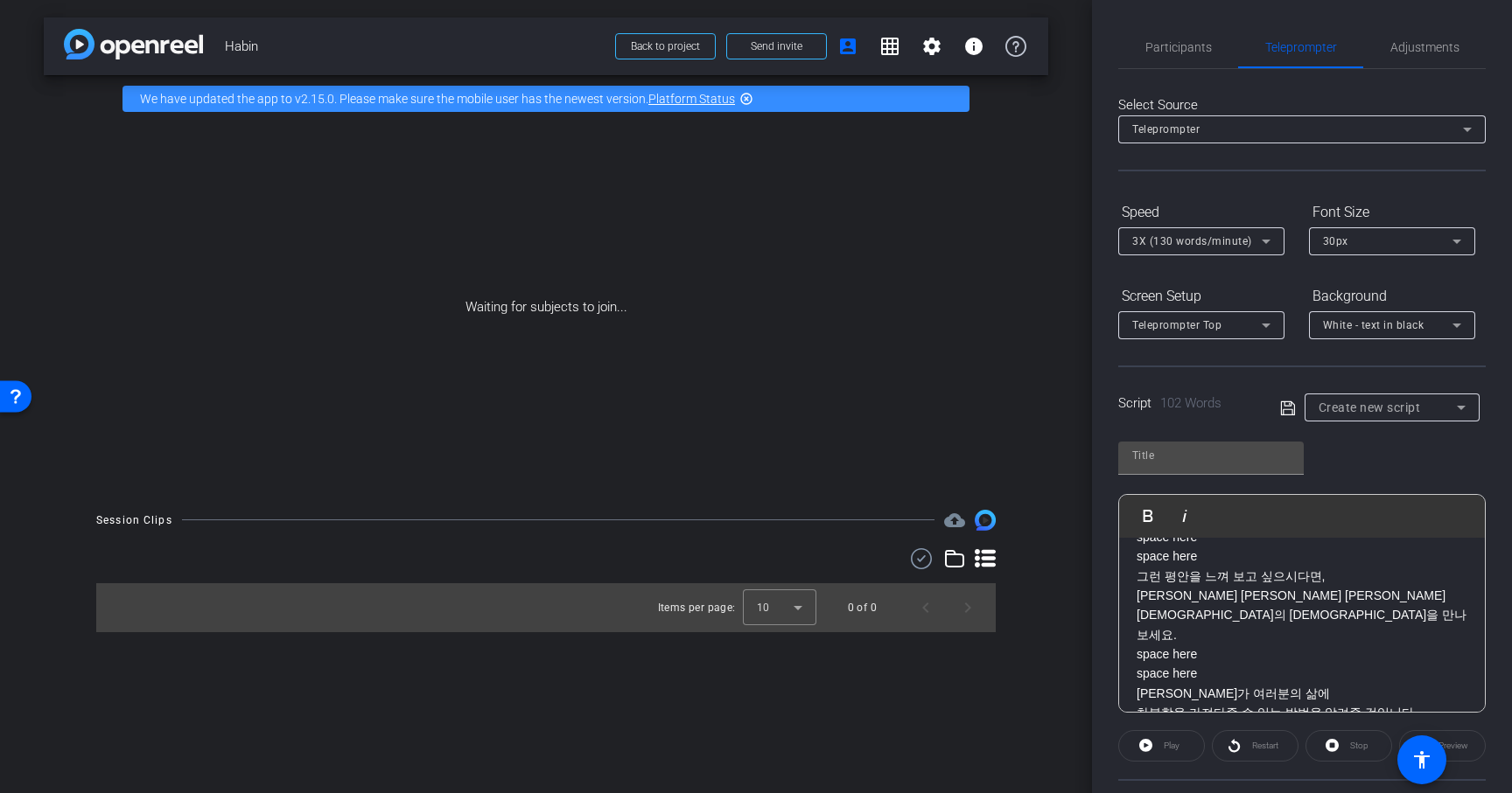
scroll to position [343, 0]
click at [1326, 565] on p "그런 평안을 느껴 보고 싶으시다면, [PERSON_NAME][DEMOGRAPHIC_DATA] 후기 [DEMOGRAPHIC_DATA]의 [DEM…" at bounding box center [1302, 624] width 331 height 118
click at [1334, 673] on p "[PERSON_NAME]가 여러분의 삶에 차분함을 가져다줄 수 있는 방법을 알려줄 것입니다. space here space here" at bounding box center [1302, 712] width 331 height 79
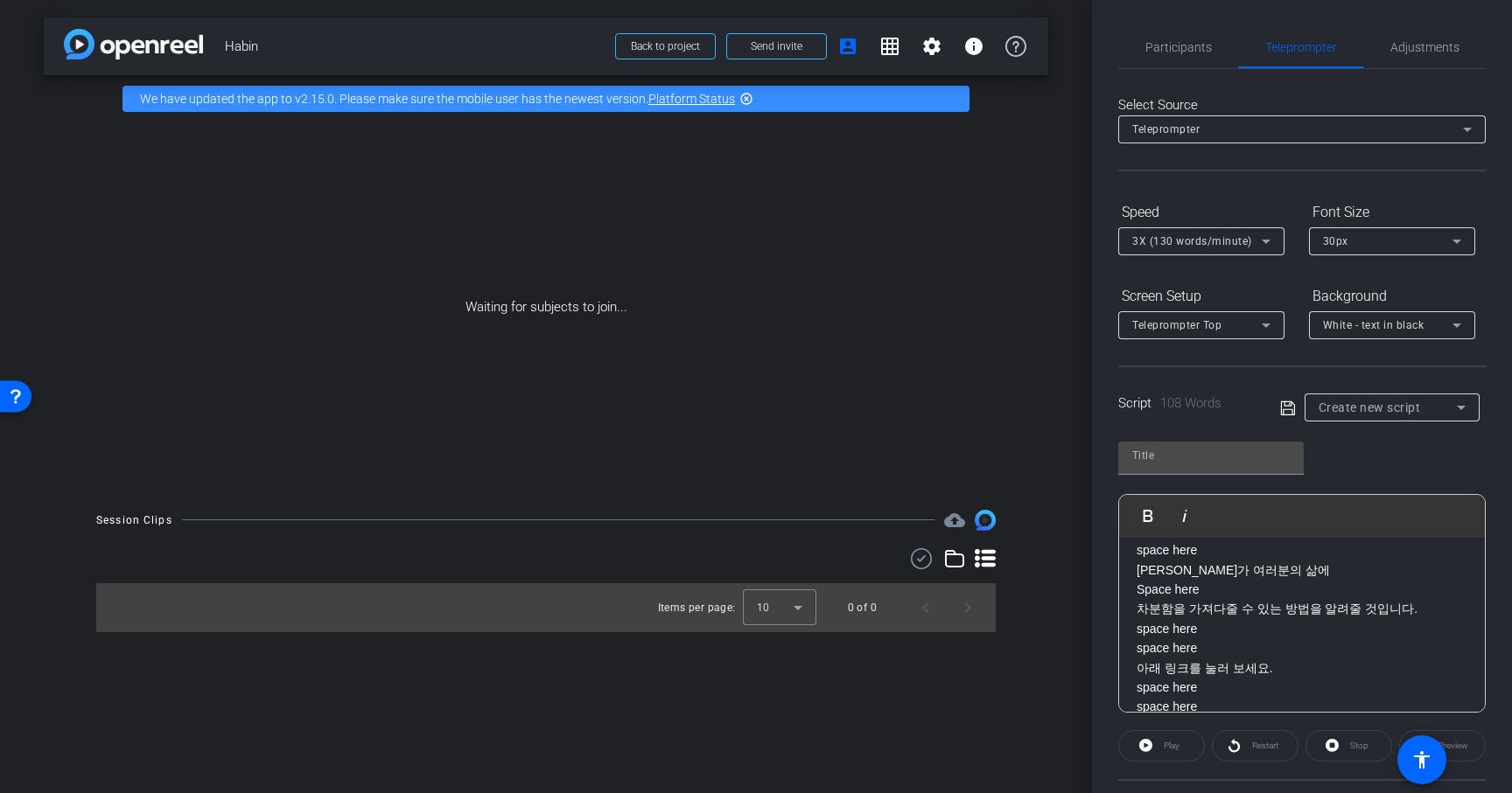
scroll to position [526, 0]
click at [1291, 406] on icon at bounding box center [1288, 408] width 16 height 21
type input "Default title 2756"
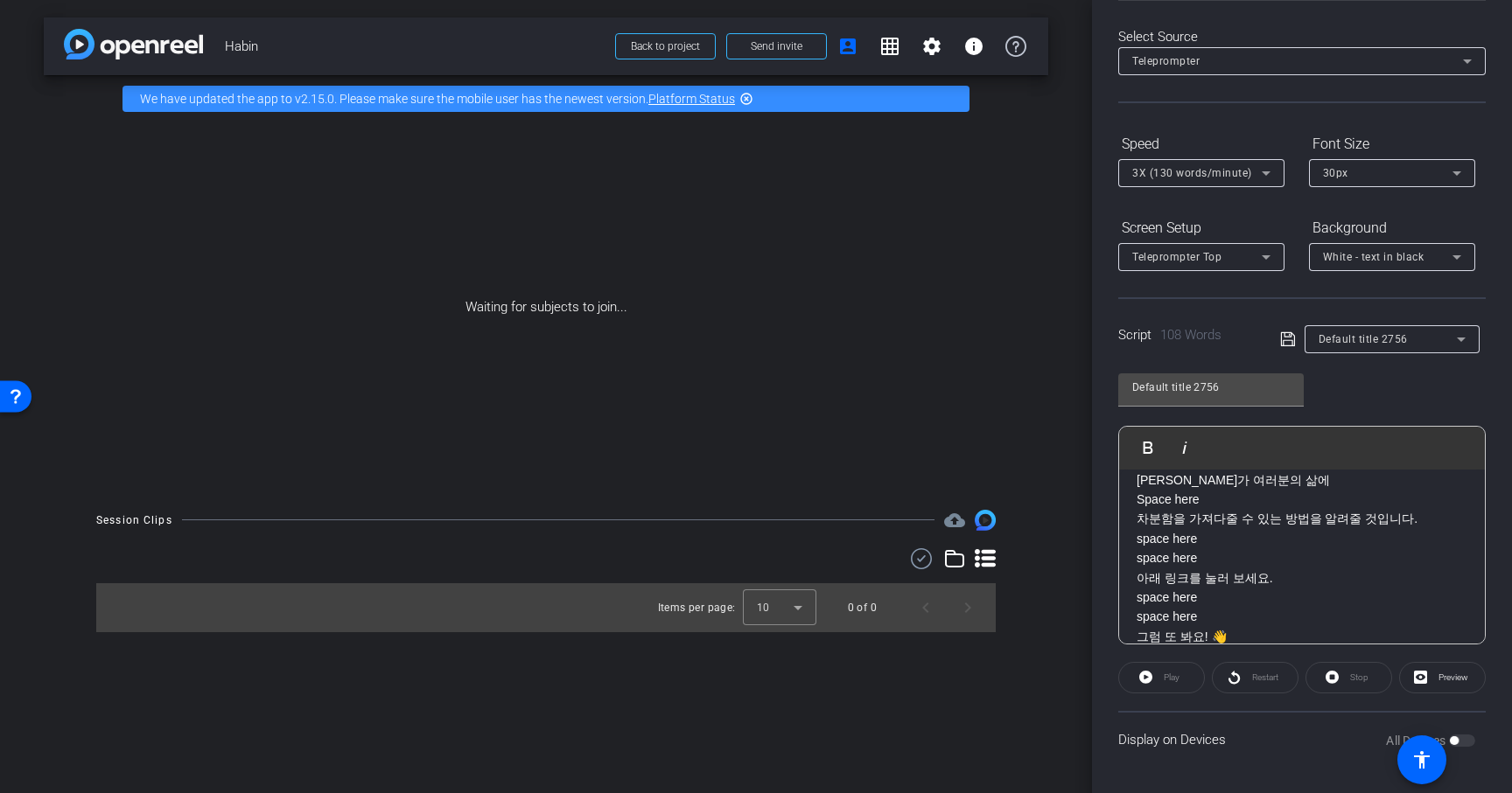
click at [1206, 166] on div "3X (130 words/minute)" at bounding box center [1197, 173] width 130 height 22
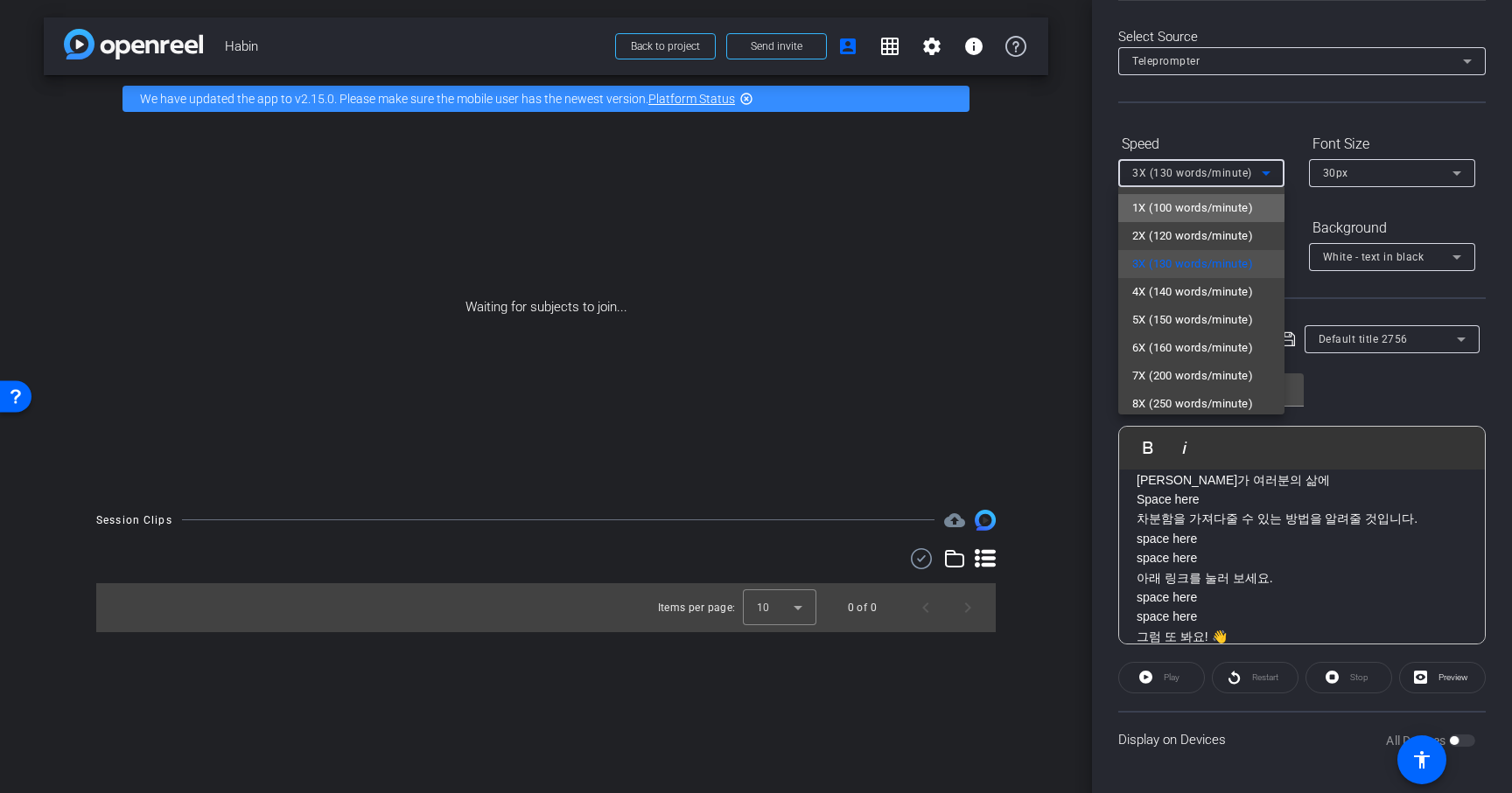
click at [1192, 207] on span "1X (100 words/minute)" at bounding box center [1192, 208] width 120 height 21
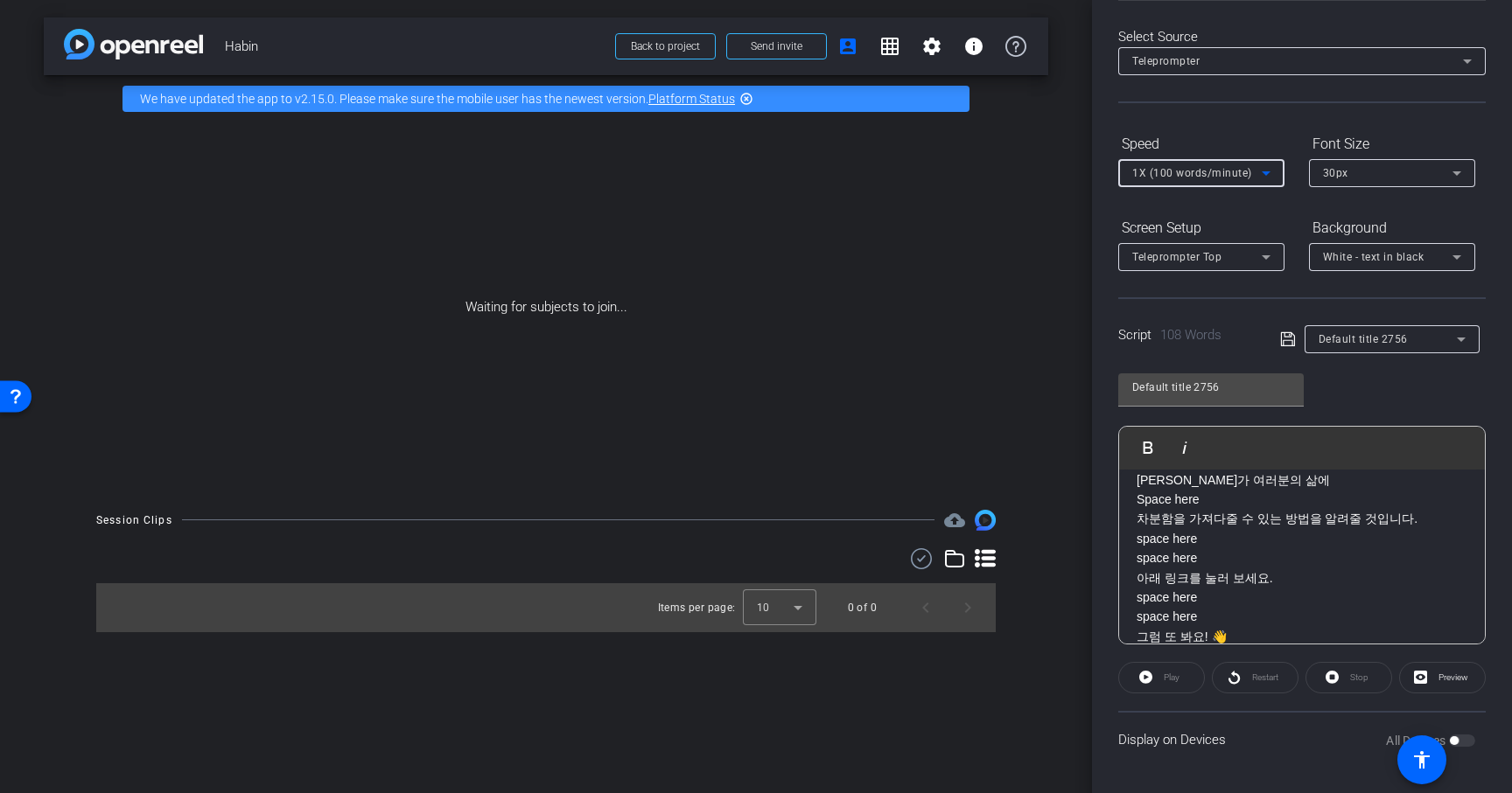
click at [1284, 338] on icon at bounding box center [1288, 339] width 16 height 21
click at [1347, 326] on div "Default title 2756" at bounding box center [1393, 339] width 147 height 28
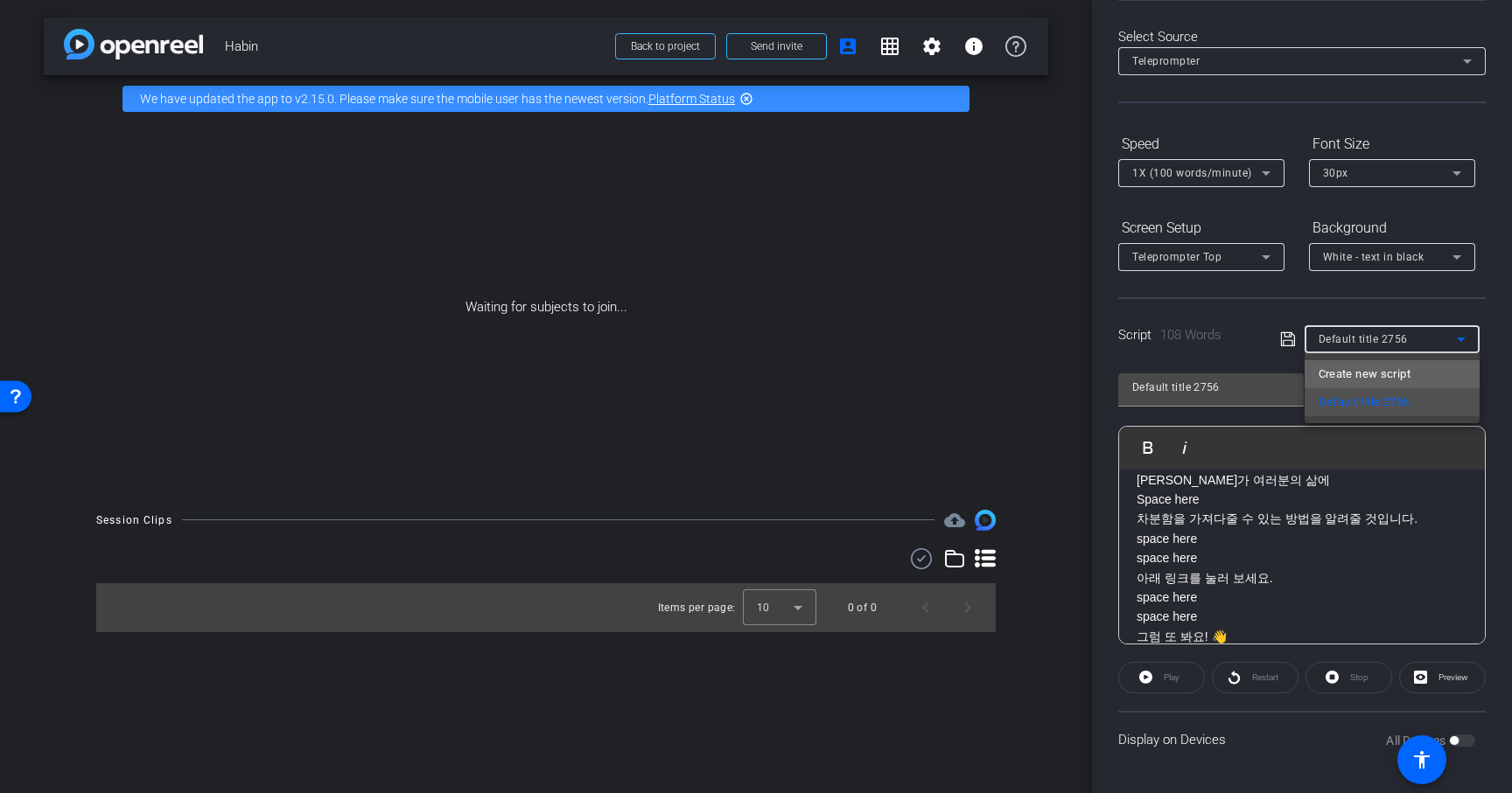
click at [1347, 377] on span "Create new script" at bounding box center [1365, 374] width 92 height 21
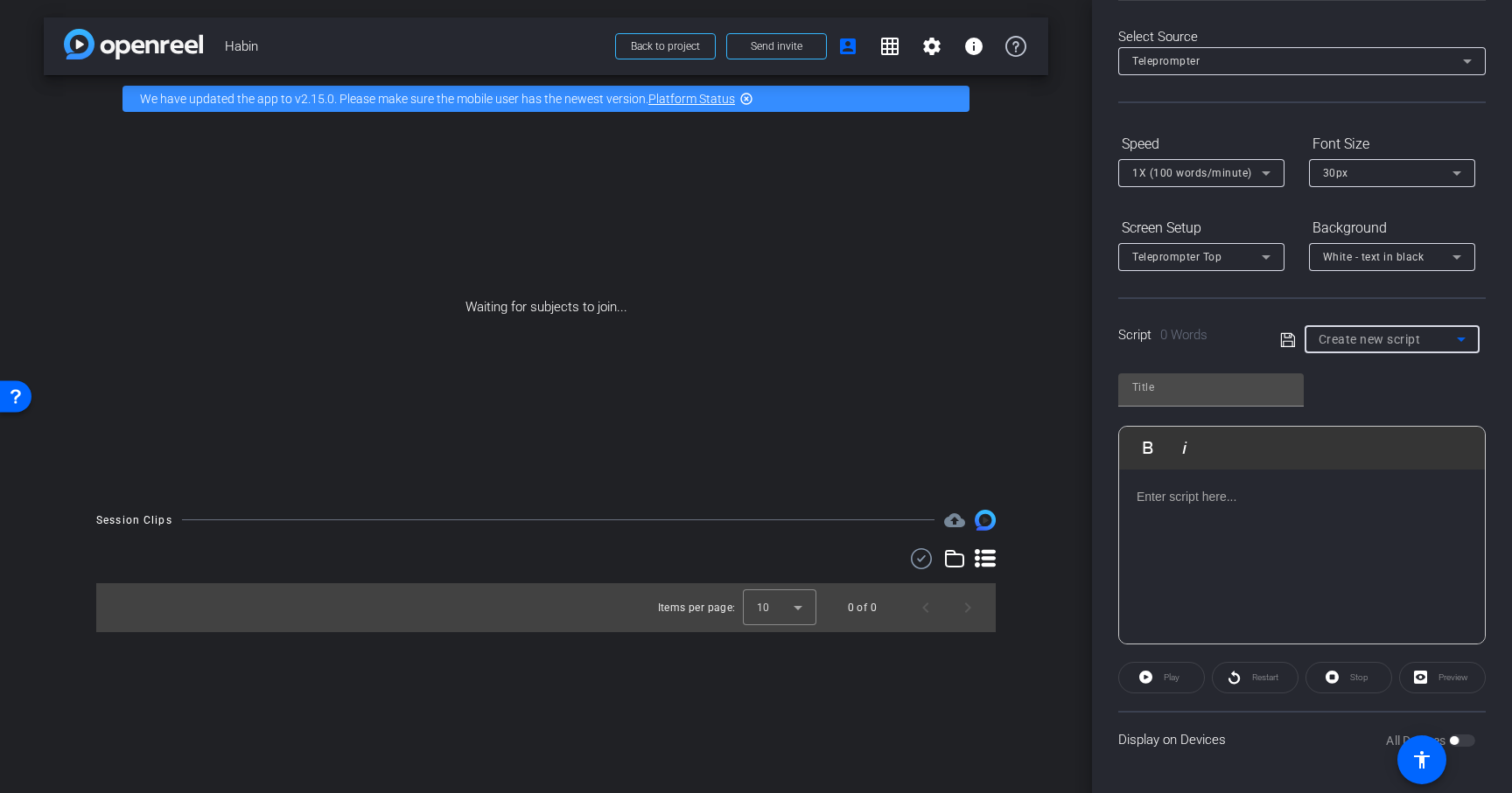
click at [1352, 346] on span "Create new script" at bounding box center [1370, 339] width 102 height 14
click at [1352, 343] on div at bounding box center [756, 396] width 1512 height 793
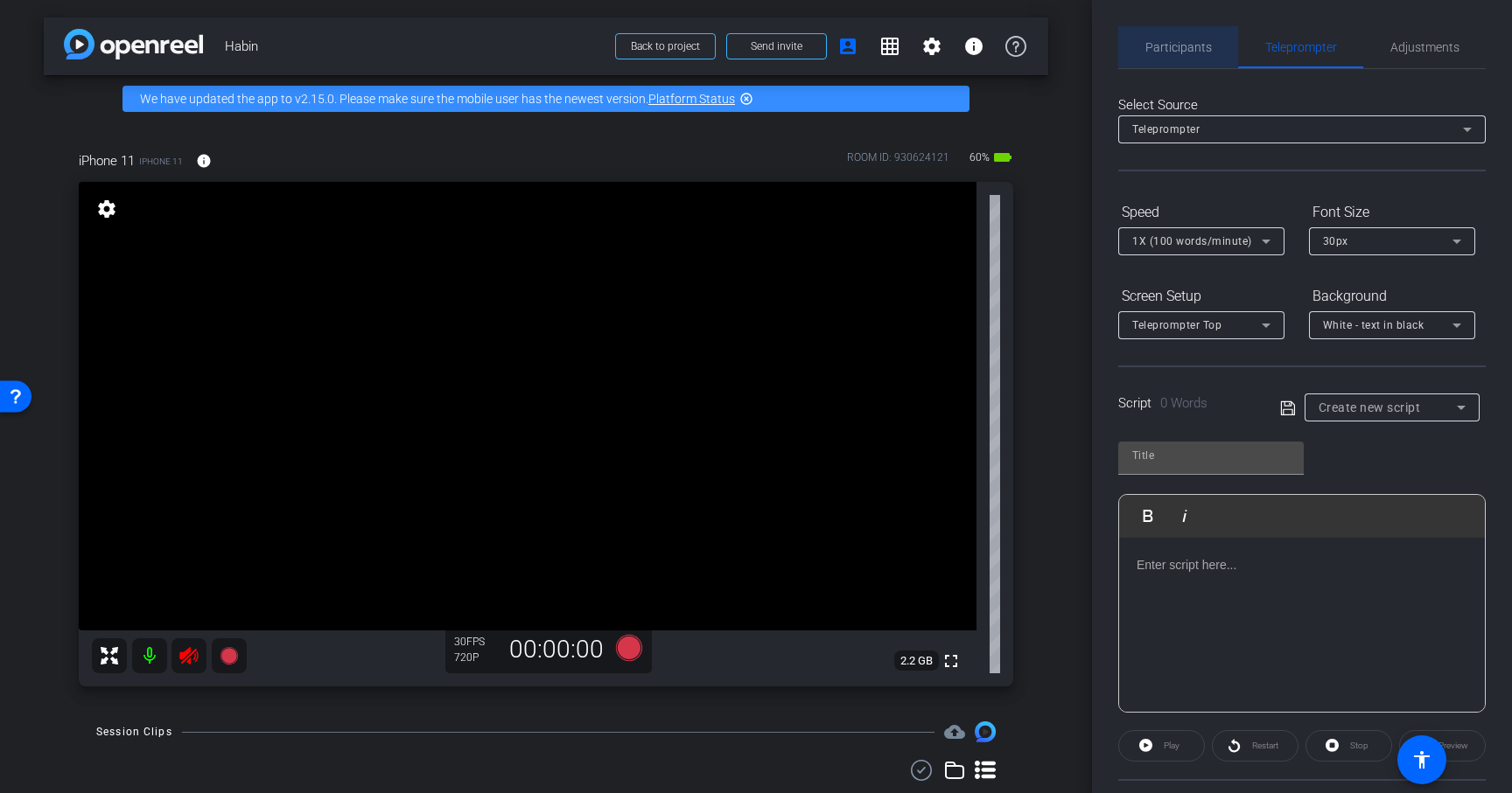
click at [1170, 43] on span "Participants" at bounding box center [1178, 47] width 66 height 12
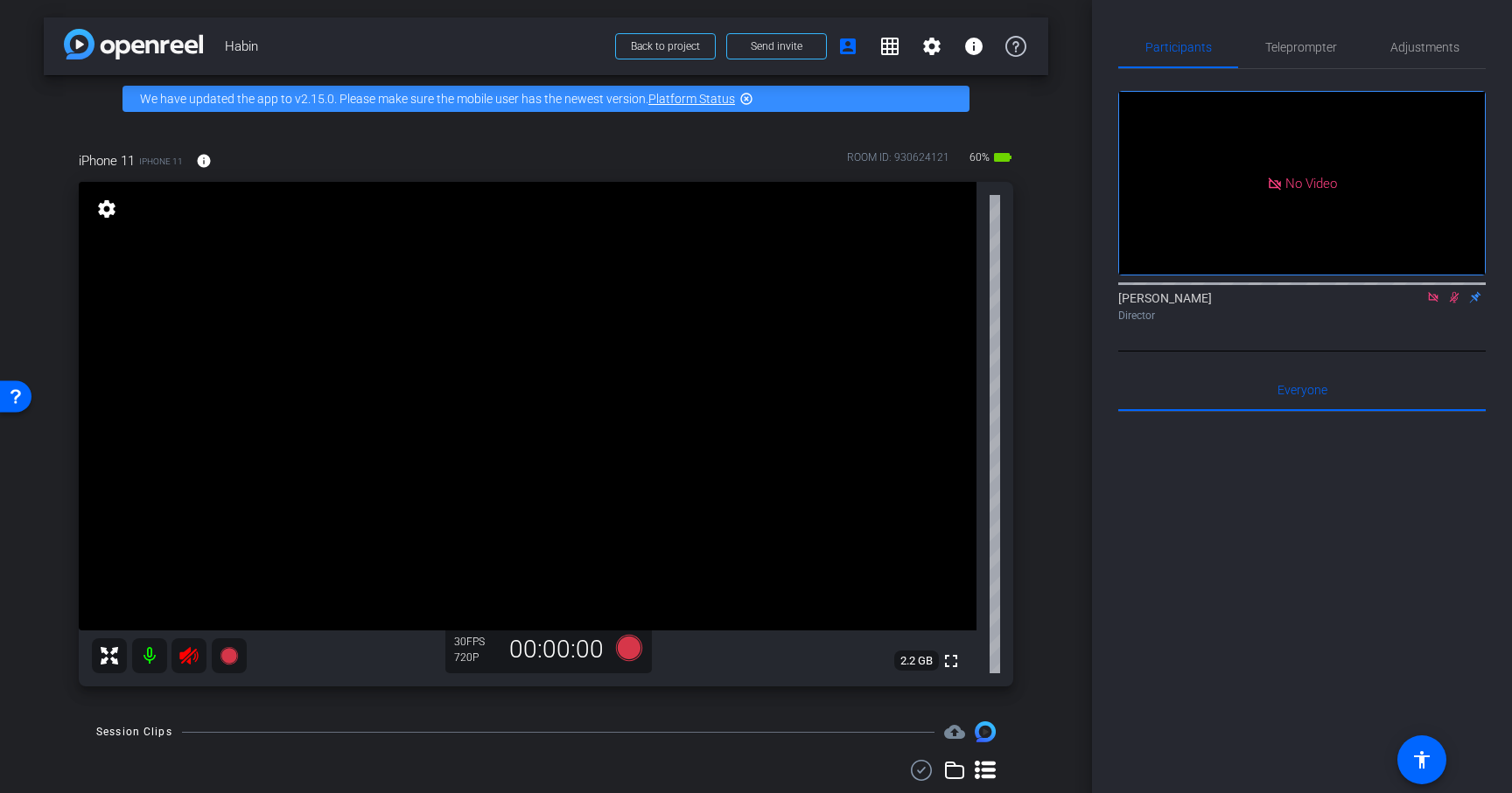
click at [1440, 289] on mat-icon at bounding box center [1433, 297] width 21 height 16
click at [1436, 303] on icon at bounding box center [1433, 297] width 14 height 12
click at [189, 664] on icon at bounding box center [188, 656] width 21 height 21
click at [1336, 46] on div "Teleprompter" at bounding box center [1301, 48] width 125 height 42
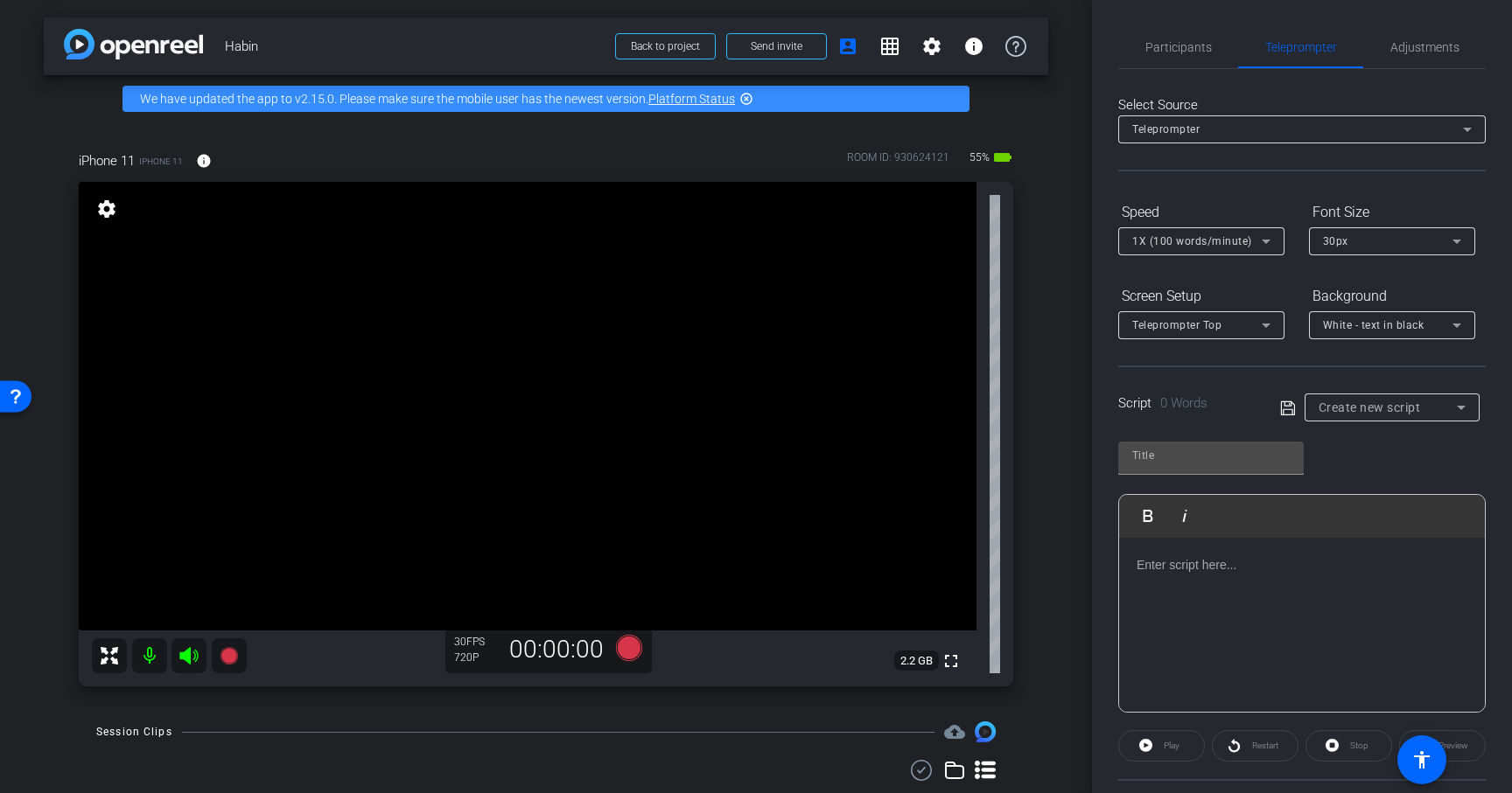
scroll to position [15, 0]
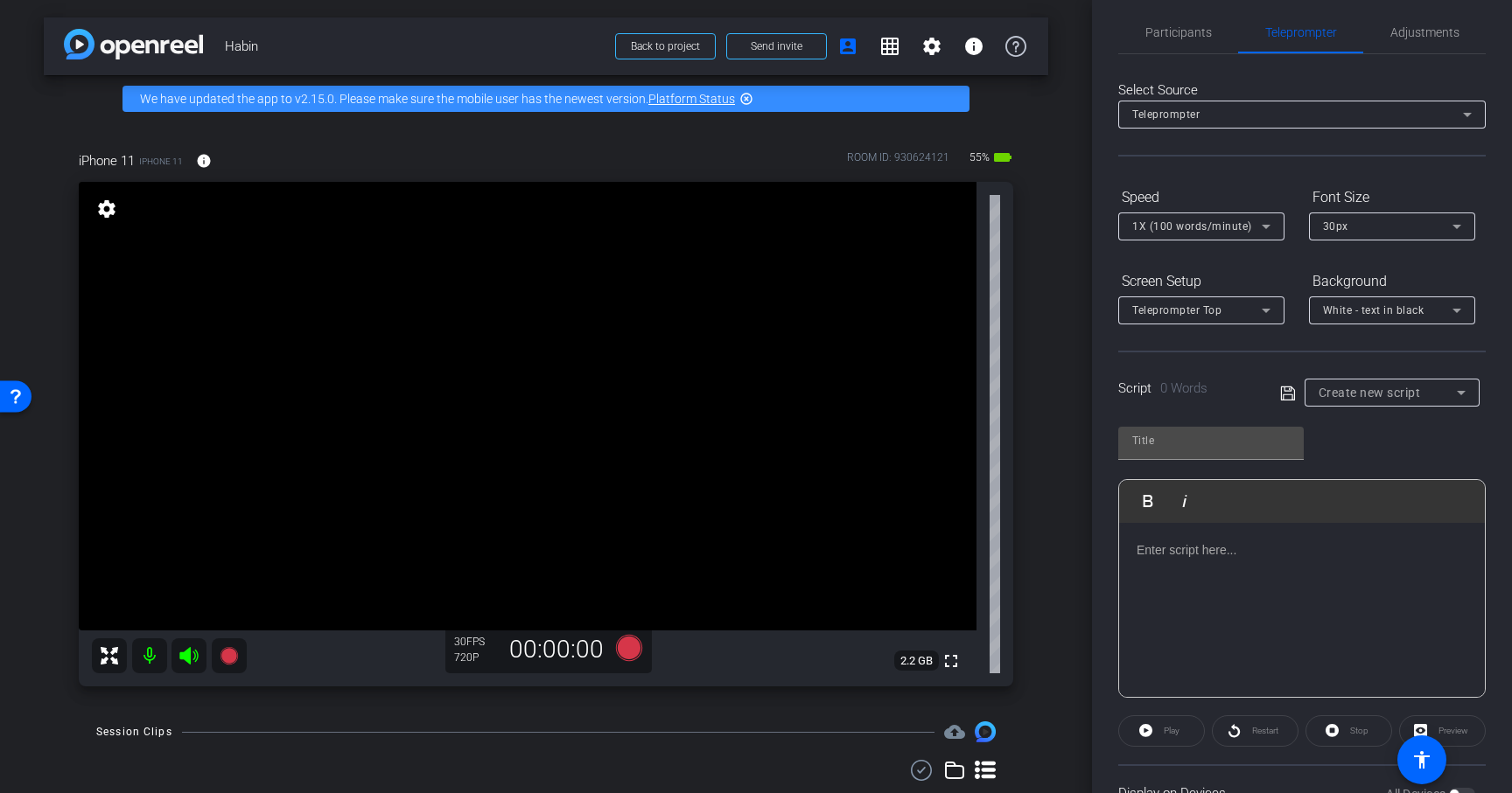
click at [1381, 399] on span "Create new script" at bounding box center [1370, 392] width 102 height 14
click at [1394, 453] on span "Default title 2756" at bounding box center [1364, 456] width 91 height 21
type input "Default title 2756"
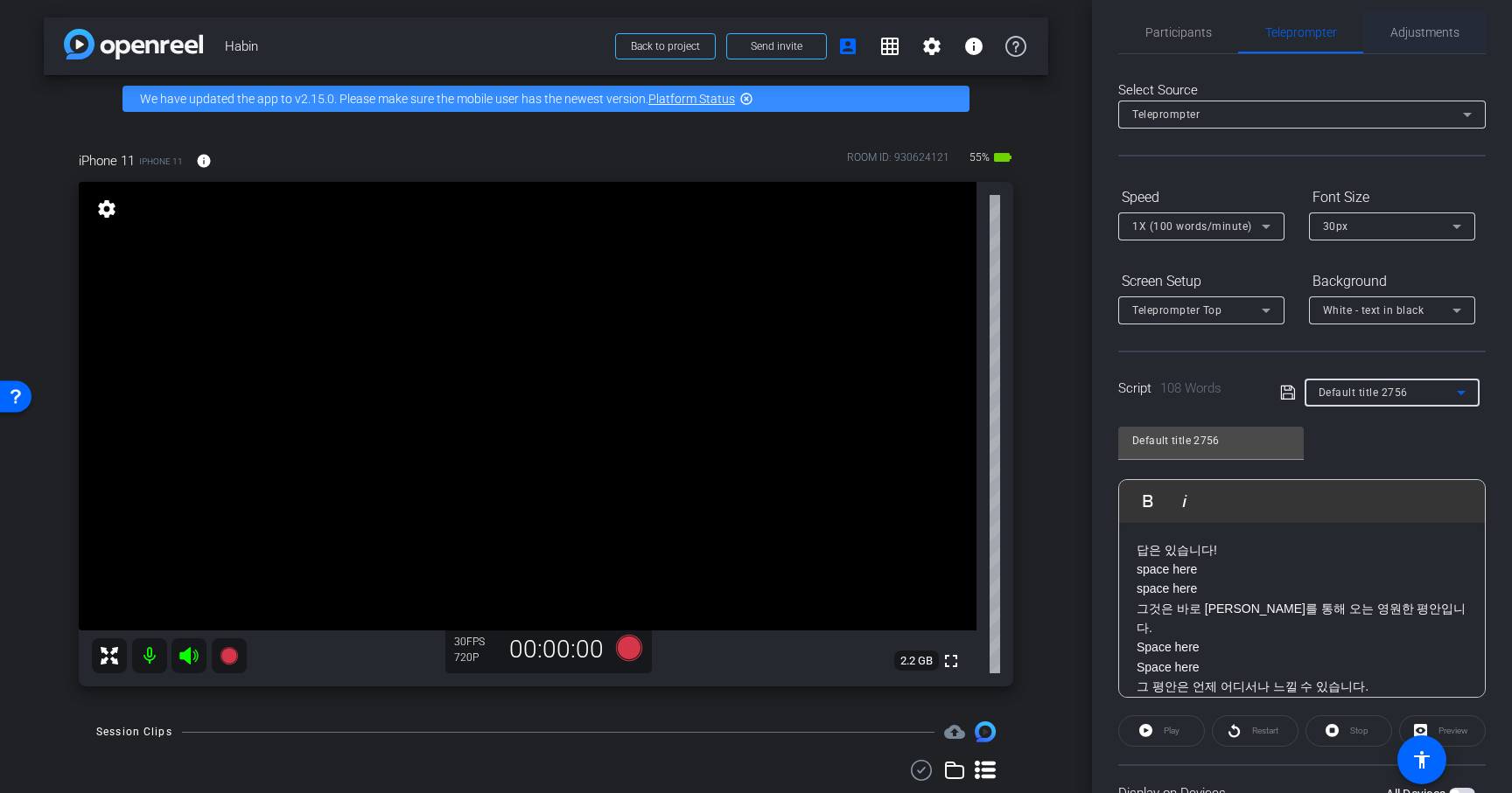
click at [1430, 35] on span "Adjustments" at bounding box center [1425, 32] width 69 height 12
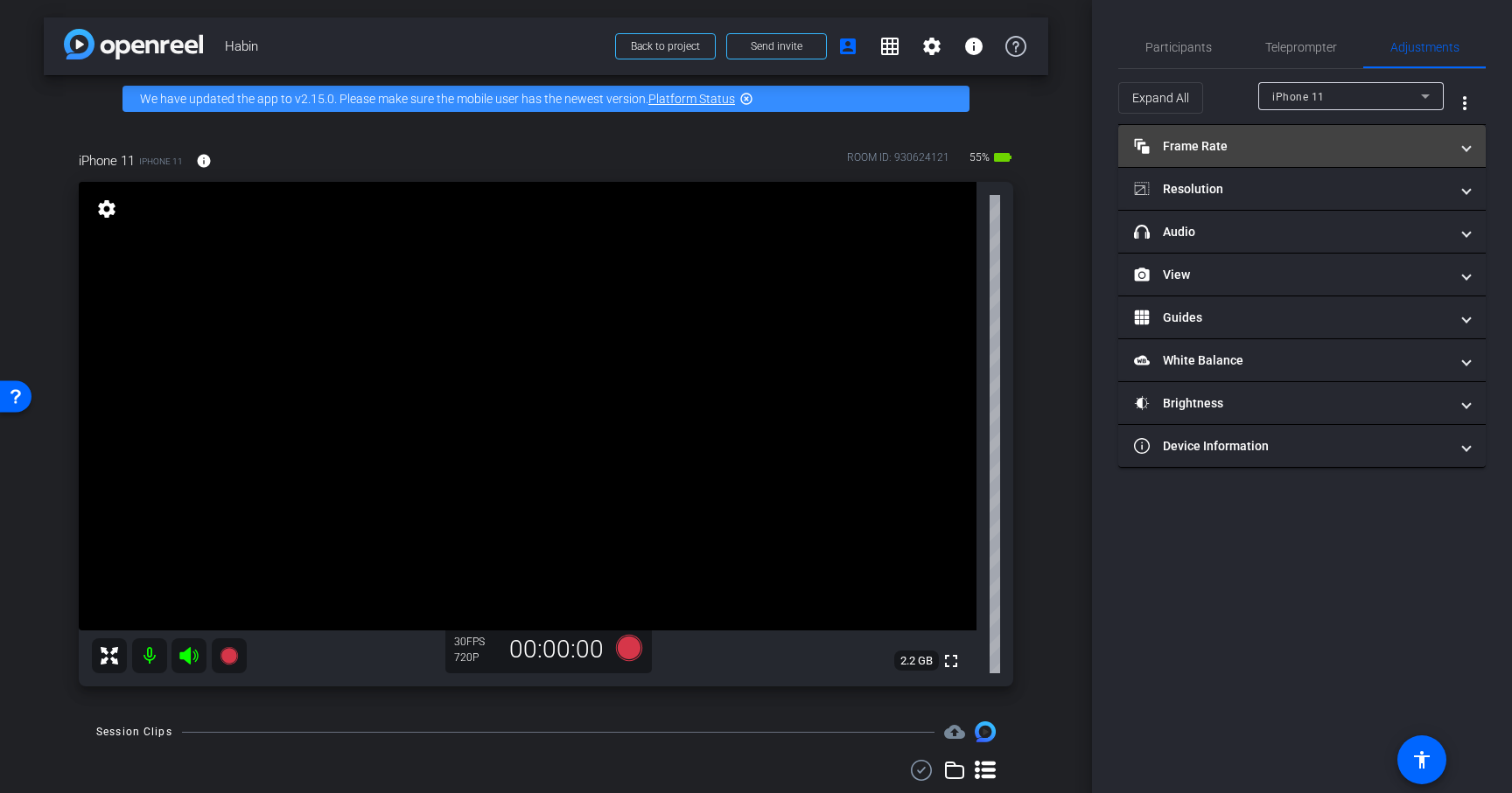
click at [1249, 153] on mat-panel-title "Frame Rate Frame Rate" at bounding box center [1291, 146] width 315 height 18
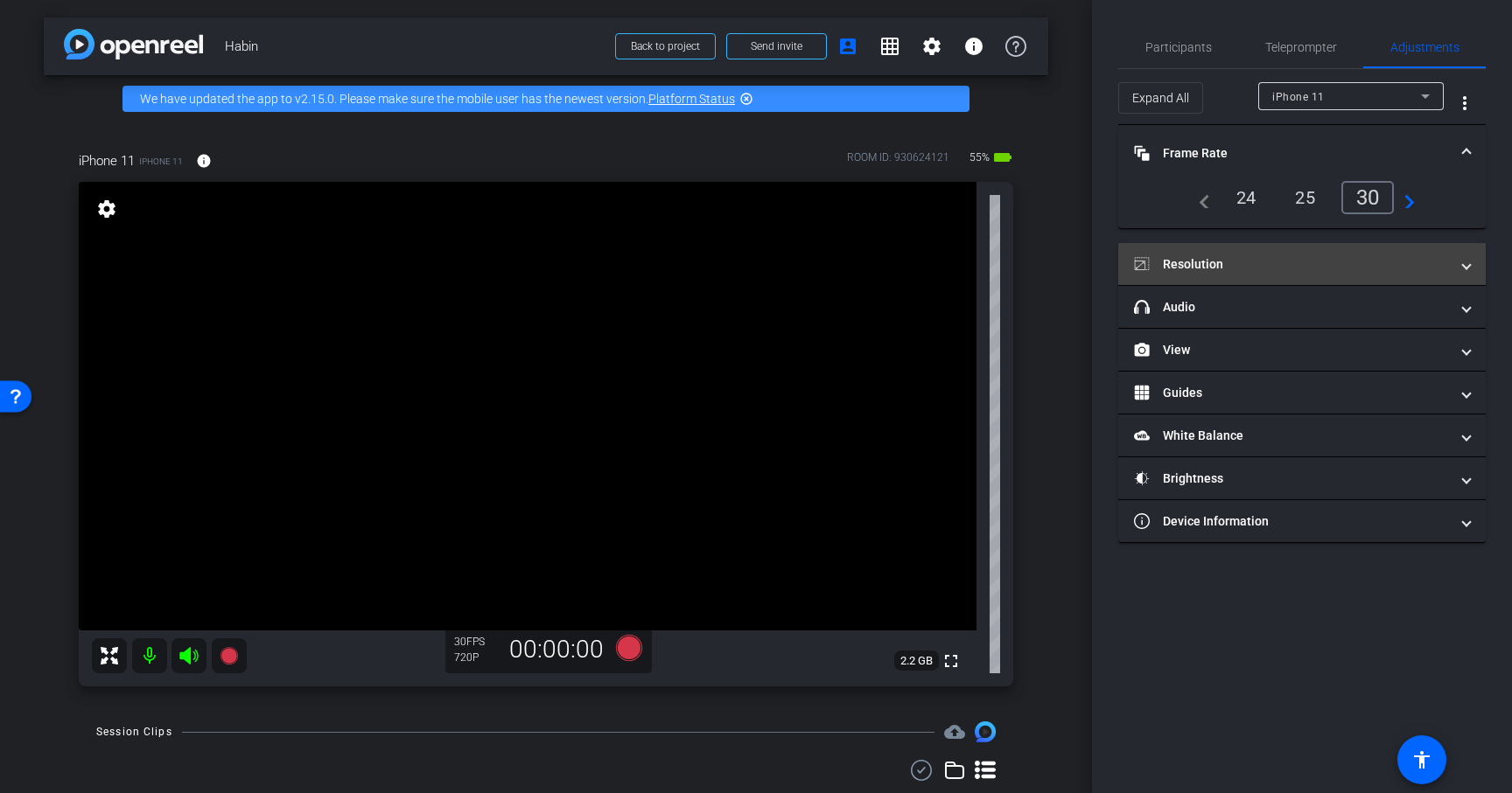
click at [1313, 253] on mat-expansion-panel-header "Resolution" at bounding box center [1302, 265] width 368 height 42
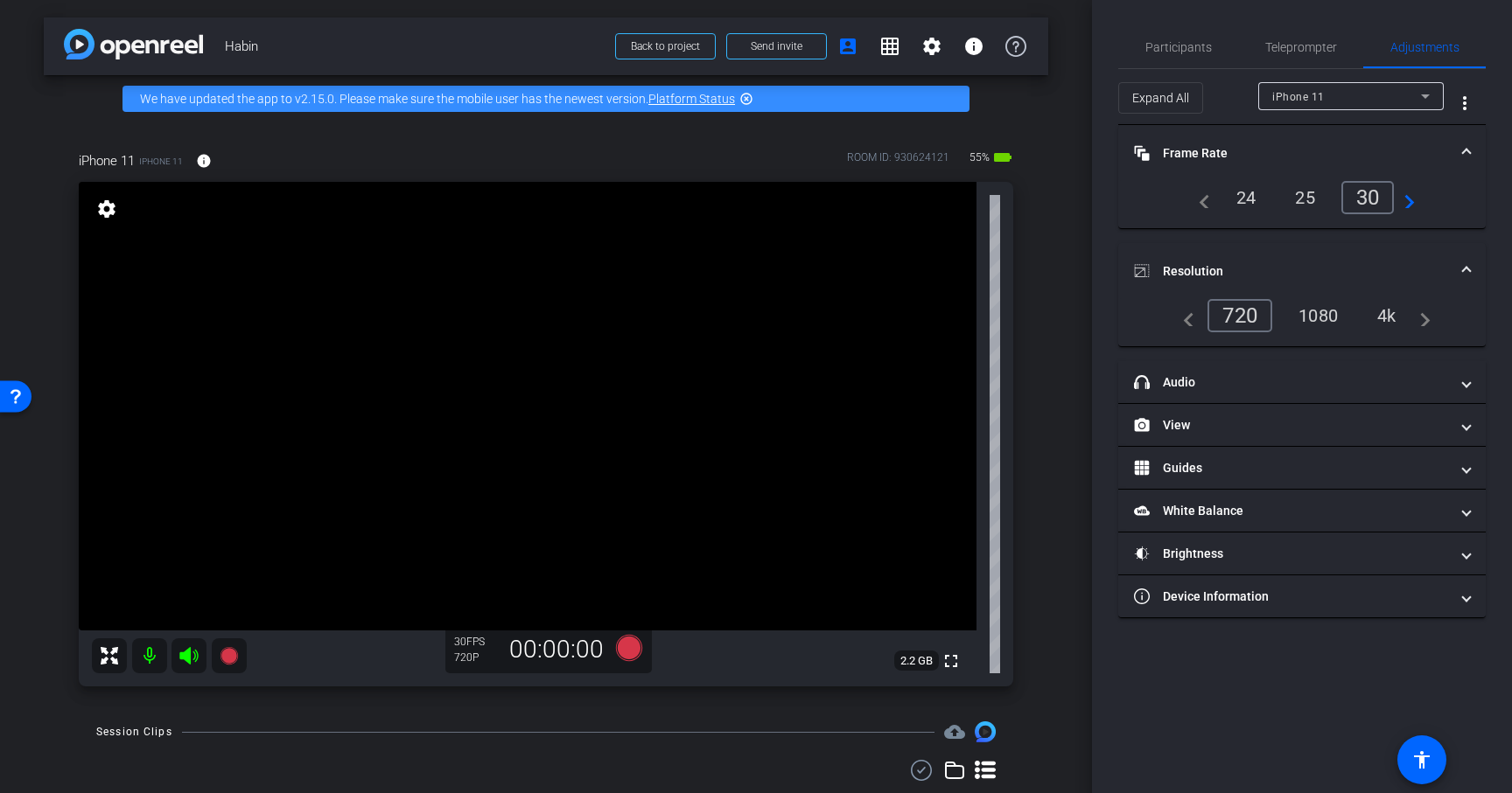
click at [1325, 309] on div "1080" at bounding box center [1317, 315] width 65 height 29
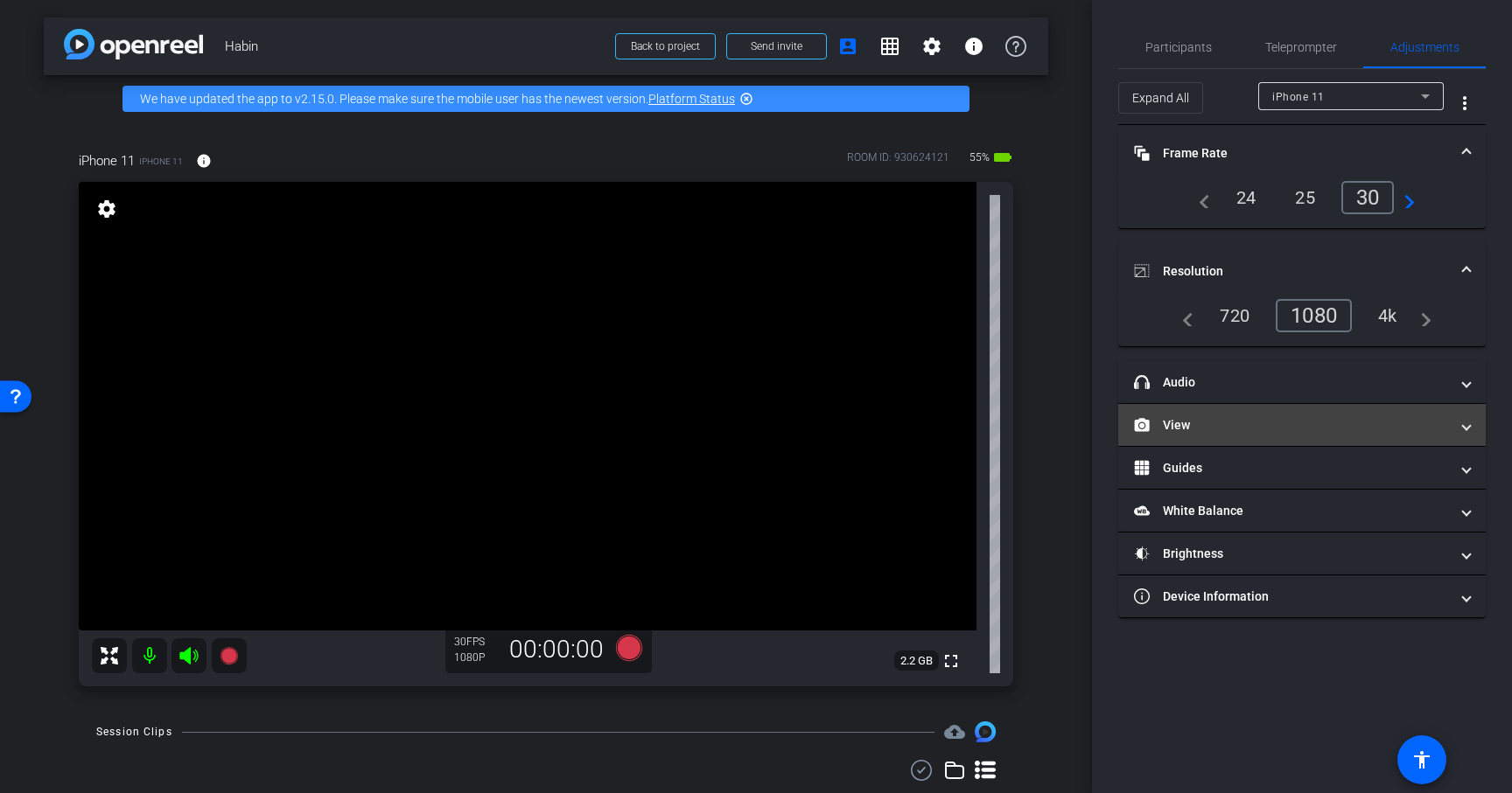
click at [1214, 425] on mat-panel-title "View" at bounding box center [1291, 425] width 315 height 18
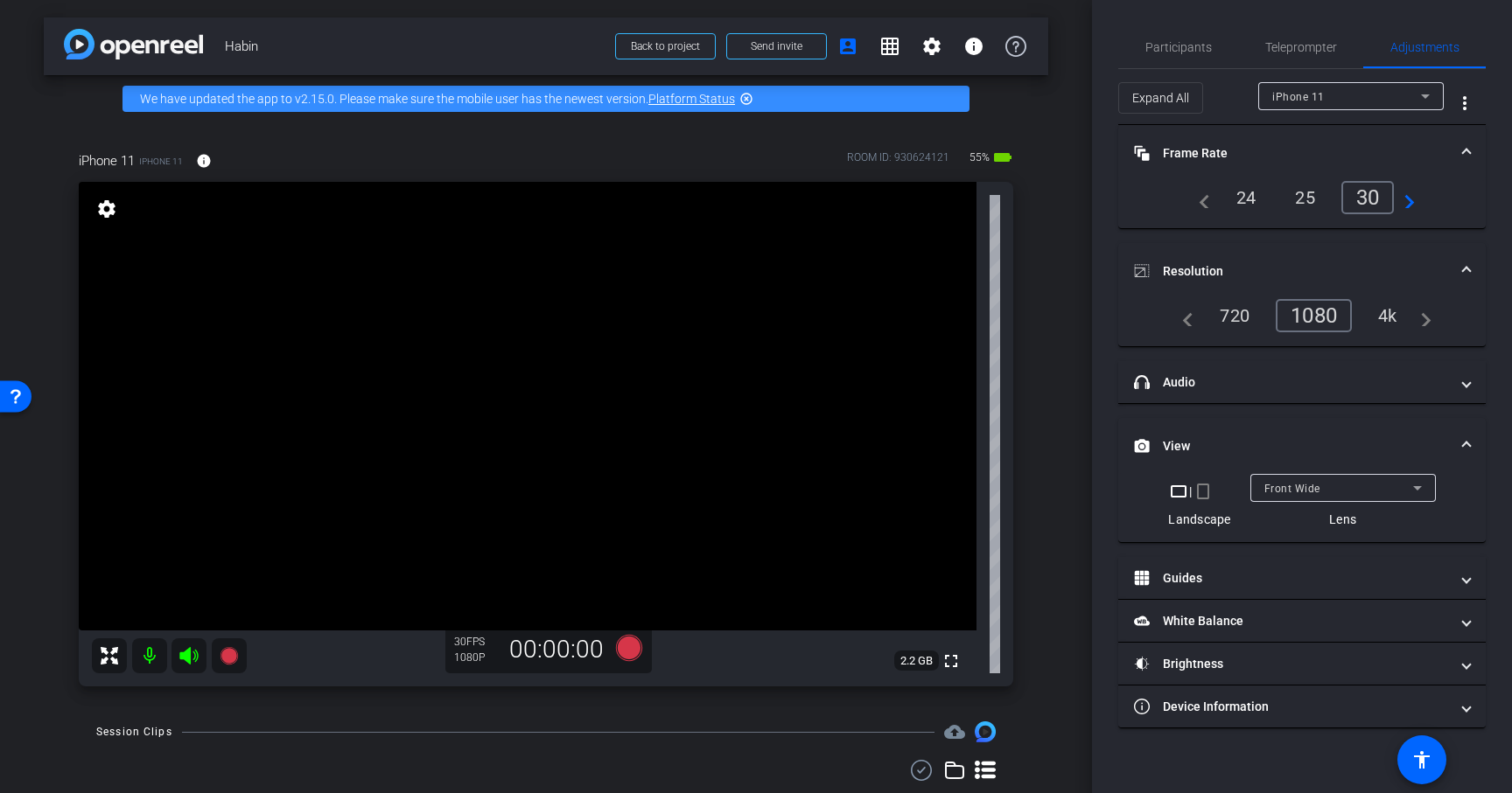
click at [1204, 497] on mat-icon "crop_portrait" at bounding box center [1202, 492] width 21 height 21
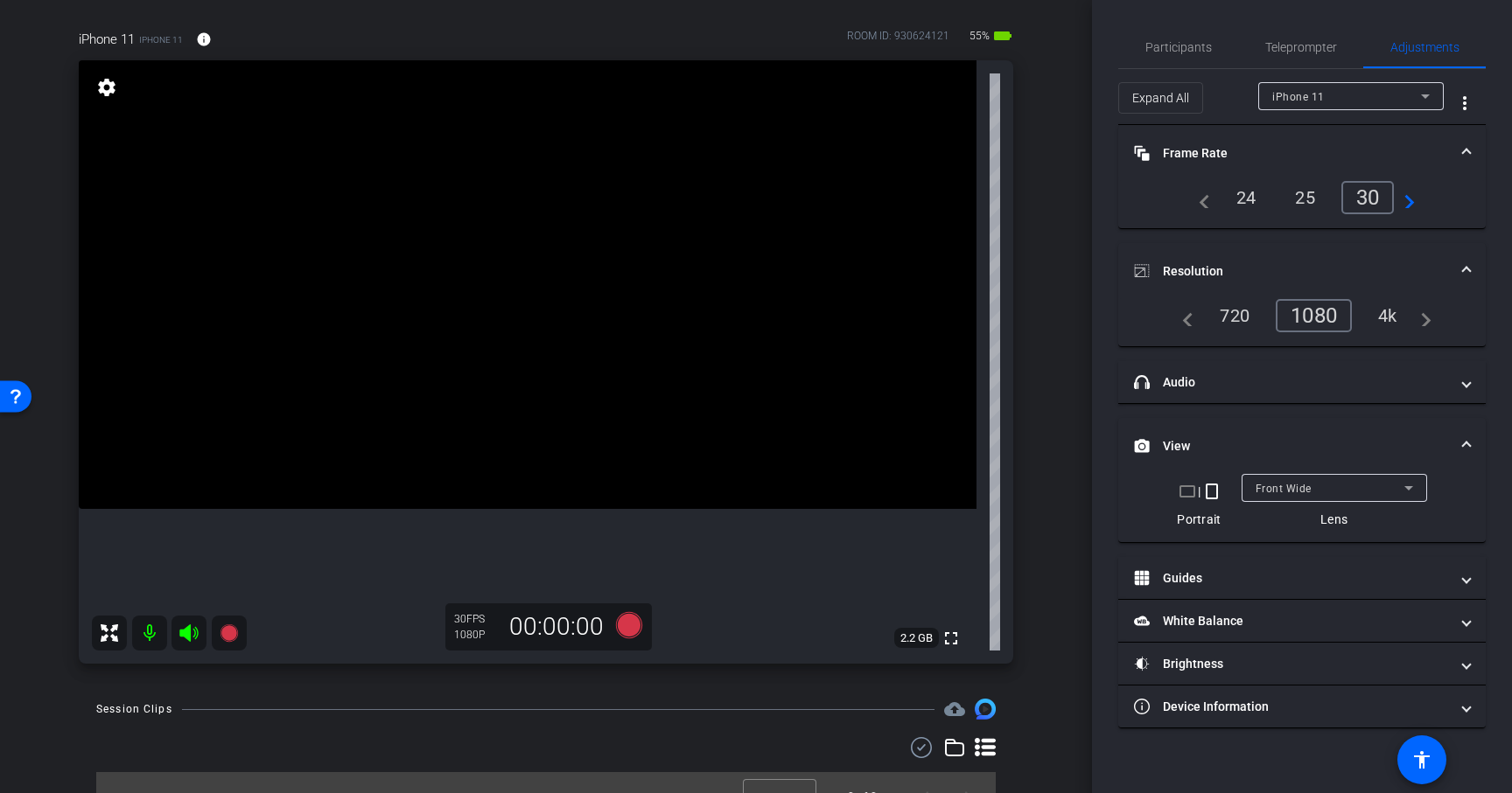
scroll to position [123, 0]
click at [1291, 48] on span "Teleprompter" at bounding box center [1301, 47] width 72 height 12
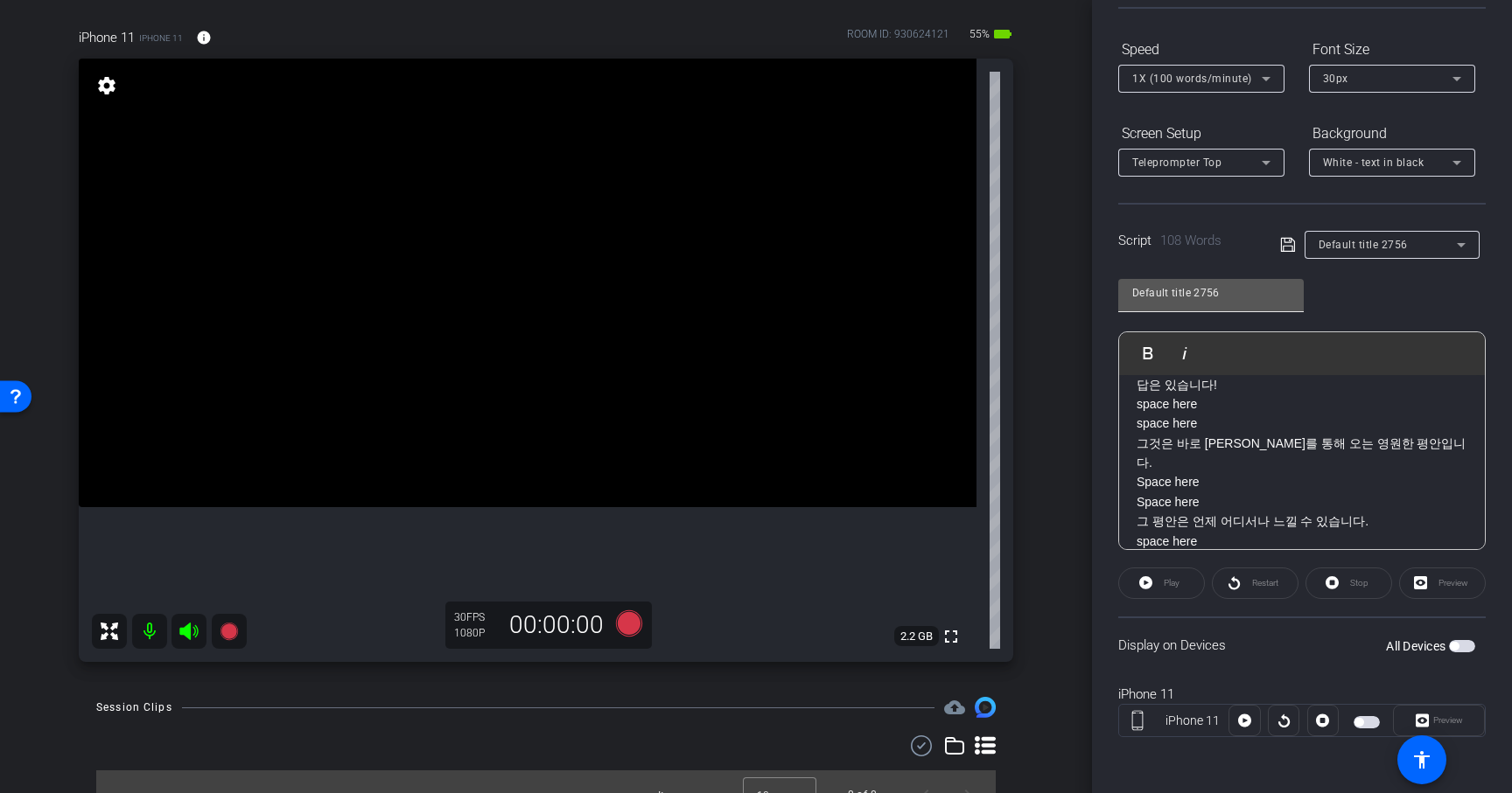
scroll to position [0, 0]
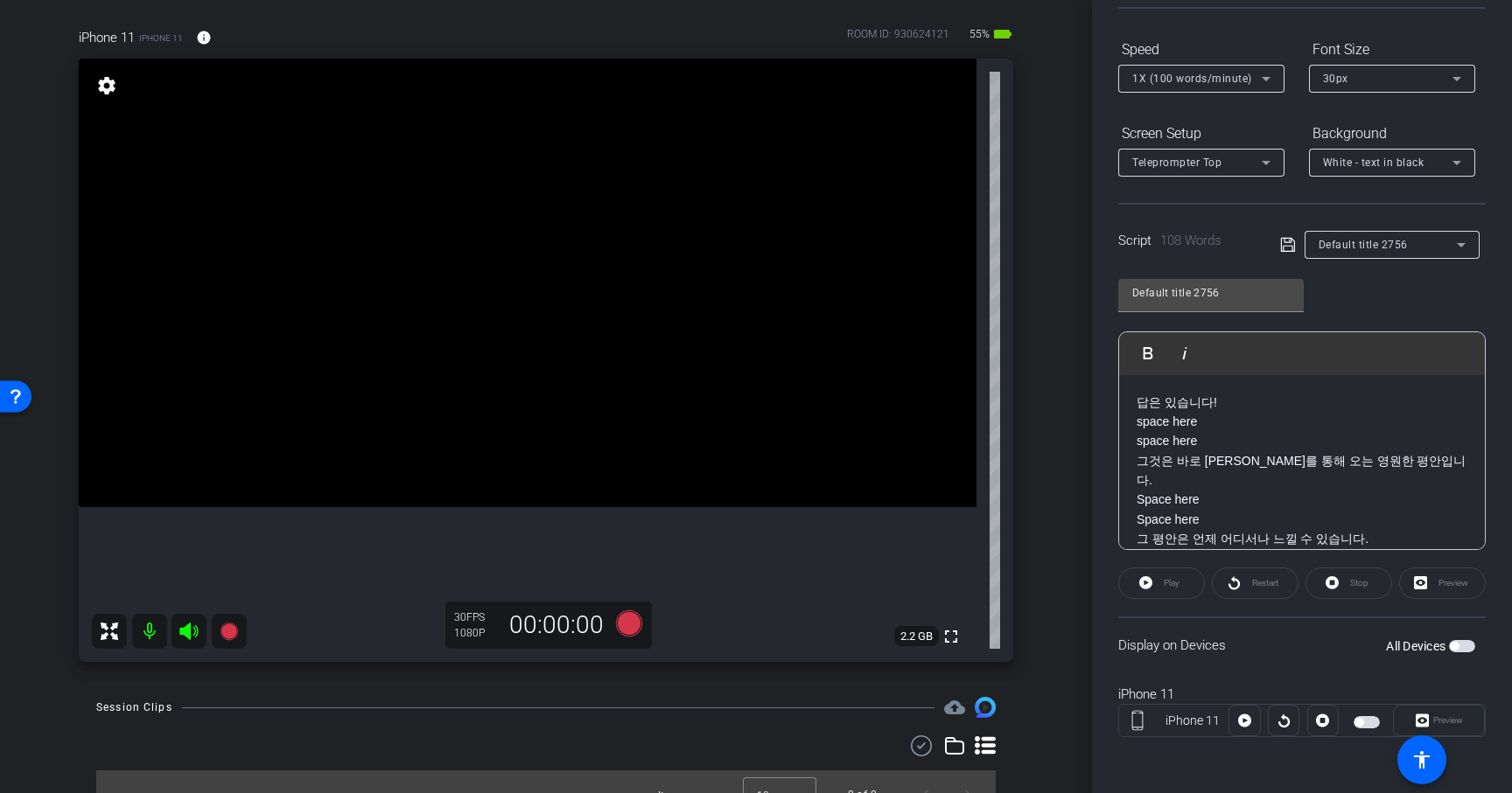
click at [1461, 646] on span "button" at bounding box center [1461, 646] width 27 height 12
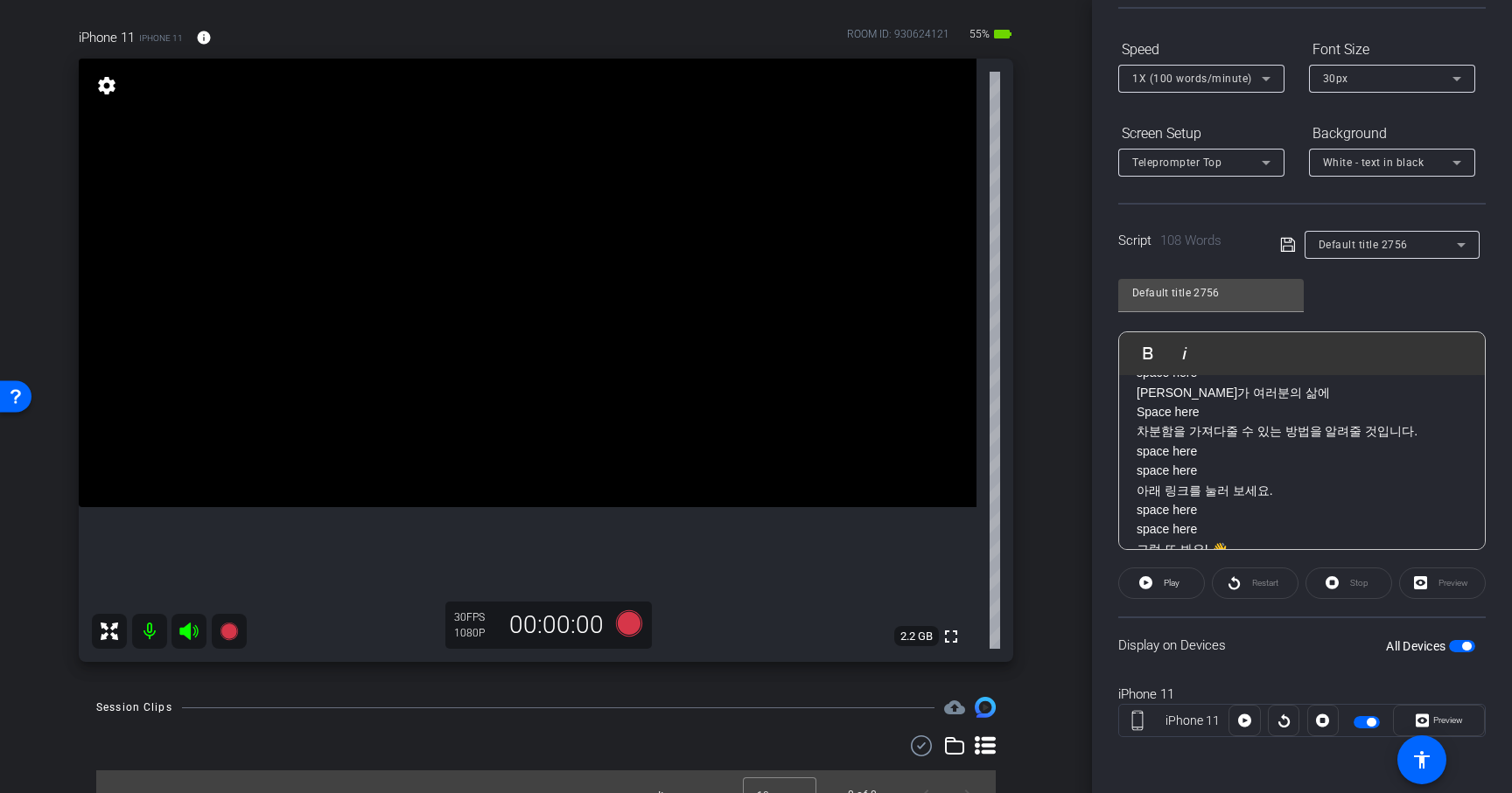
scroll to position [526, 0]
click at [1161, 583] on span "Play" at bounding box center [1169, 583] width 20 height 25
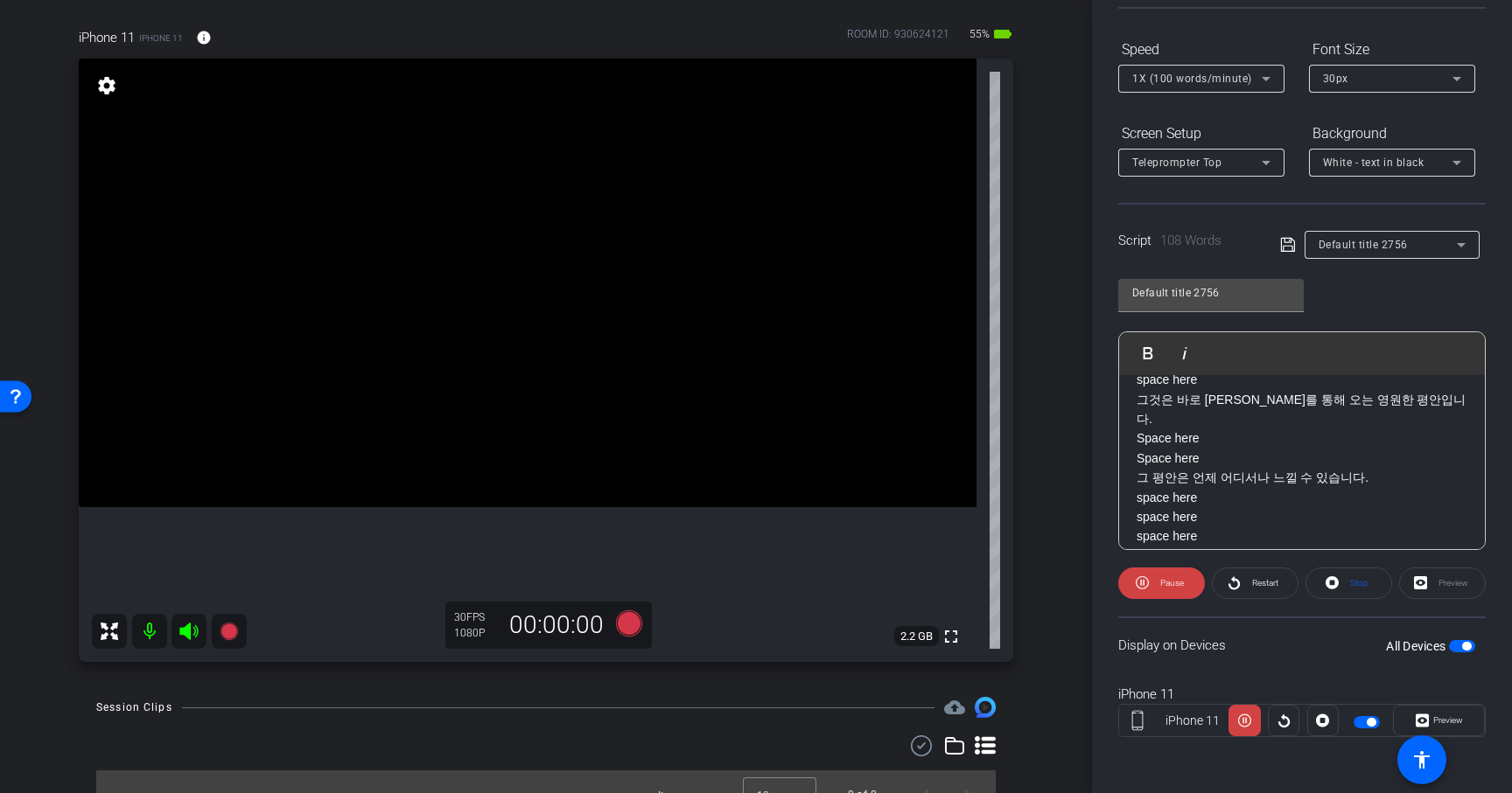
scroll to position [60, 0]
click at [1178, 572] on span "Pause" at bounding box center [1169, 583] width 28 height 25
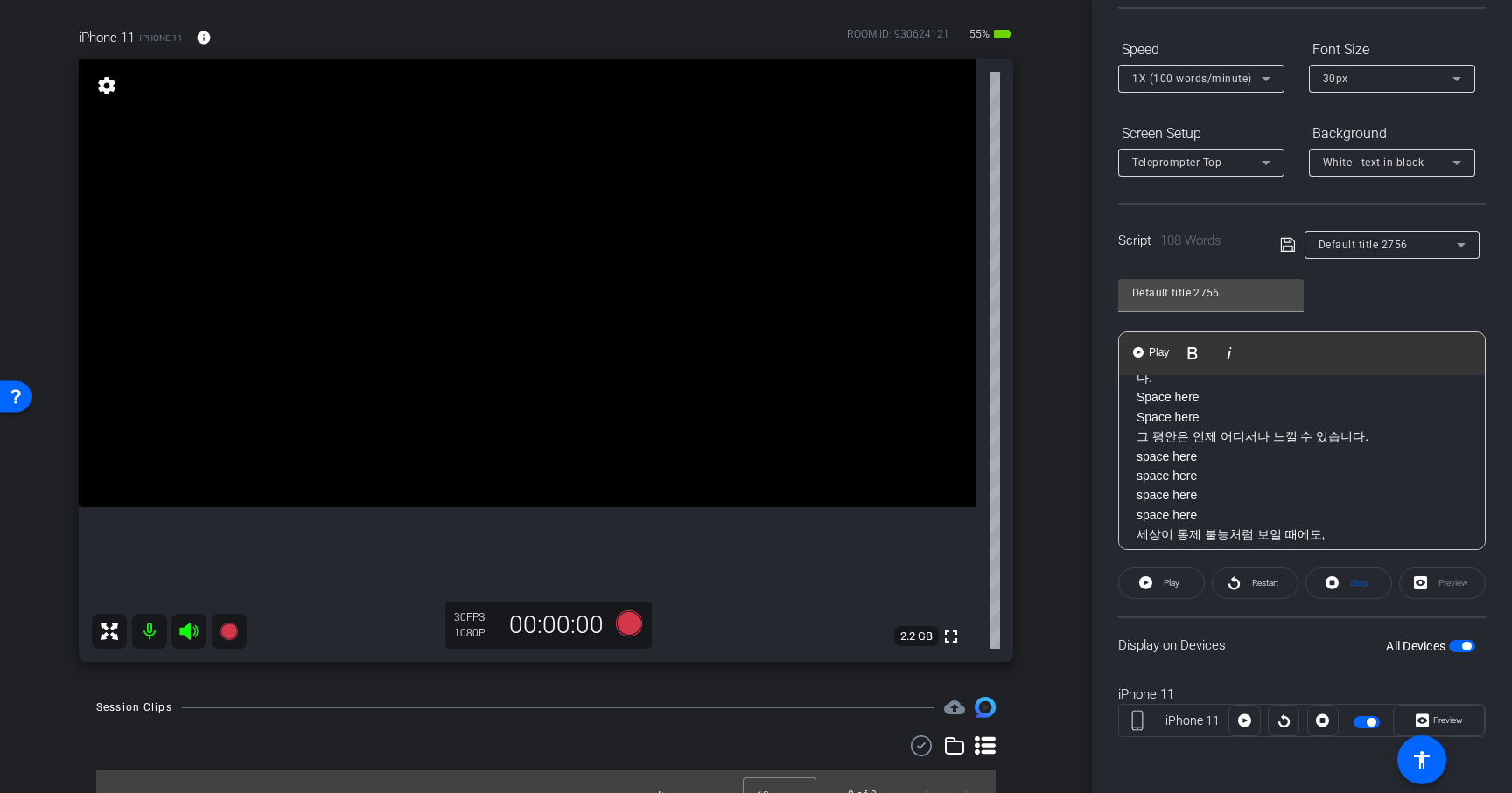
drag, startPoint x: 1138, startPoint y: 478, endPoint x: 1204, endPoint y: 489, distance: 66.9
click at [1204, 489] on p "Space here 그 평안은 언제 어디서나 느낄 수 있습니다. space here space here space here space here" at bounding box center [1302, 467] width 331 height 118
click at [1289, 245] on icon at bounding box center [1287, 244] width 14 height 14
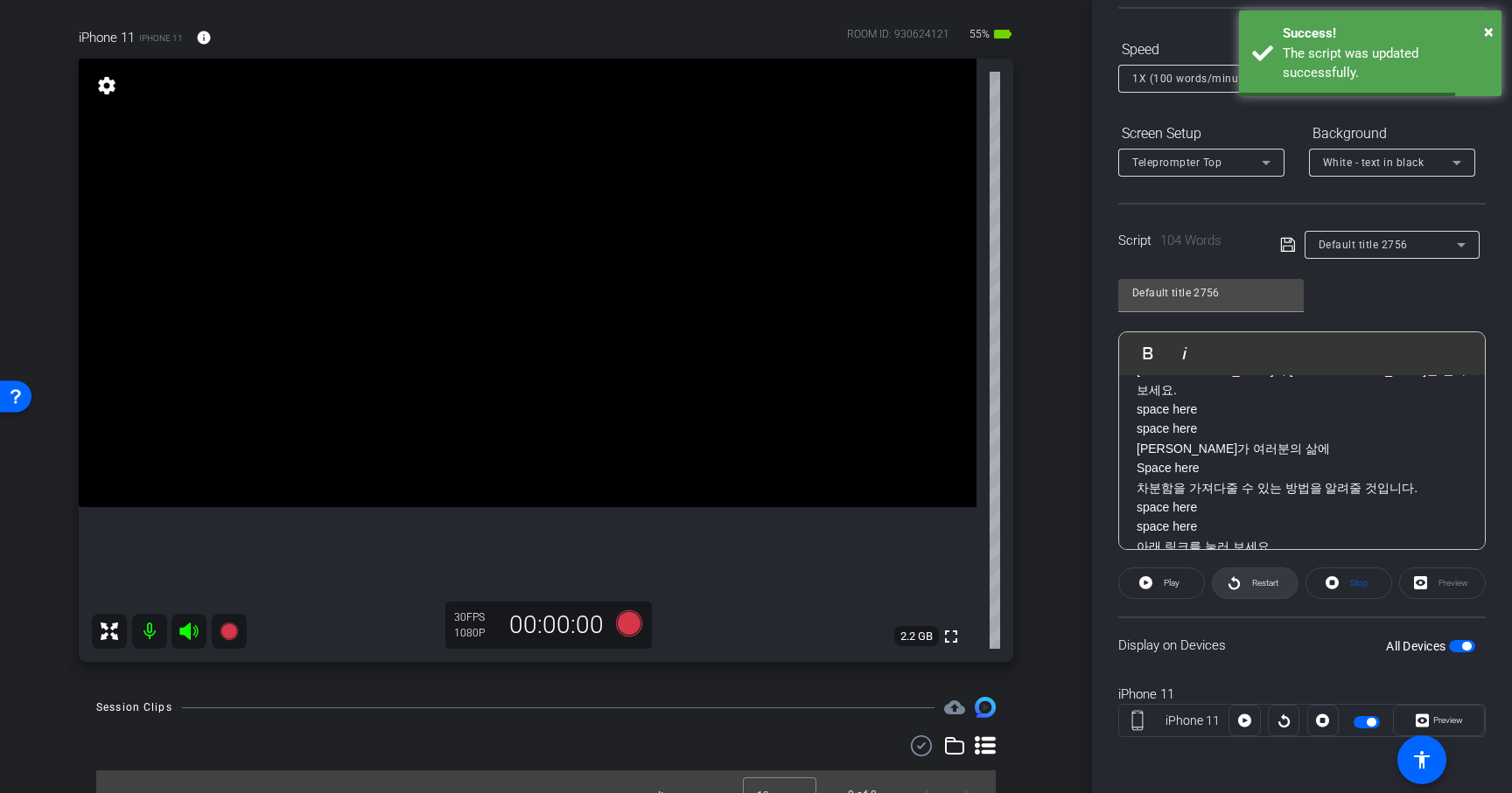
click at [1237, 591] on icon at bounding box center [1234, 583] width 13 height 22
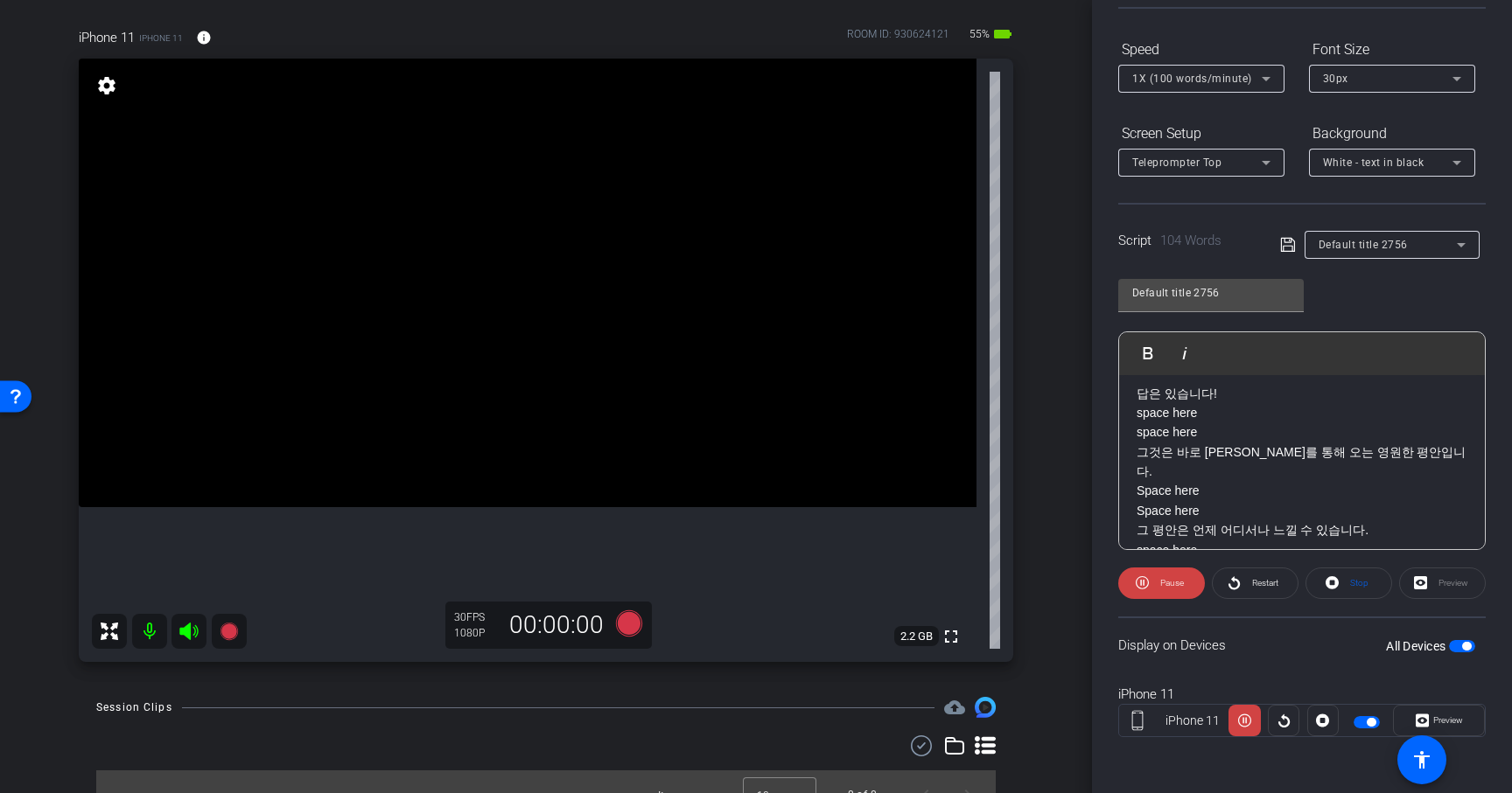
scroll to position [0, 0]
click at [1214, 88] on div "1X (100 words/minute)" at bounding box center [1197, 78] width 130 height 22
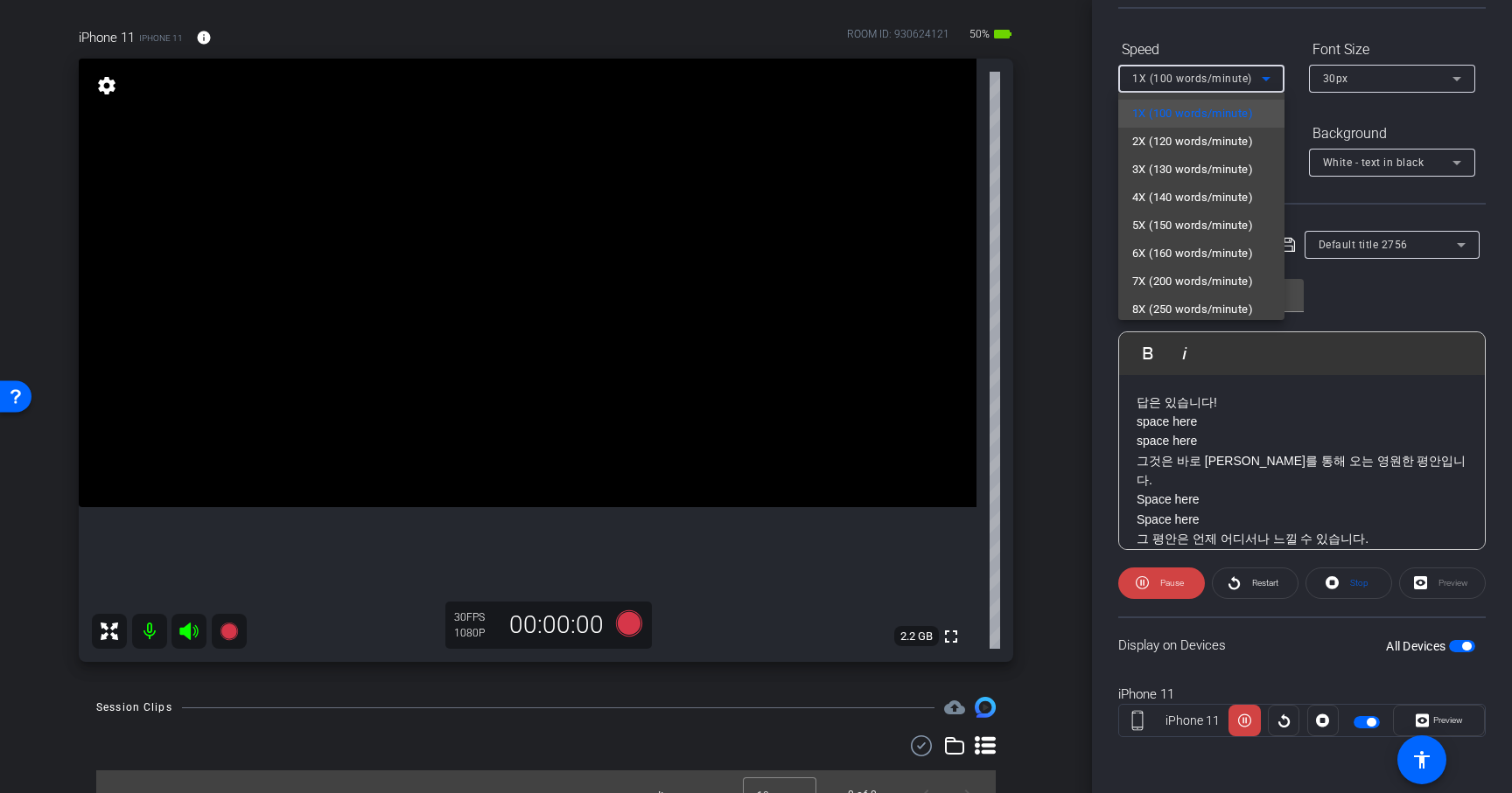
click at [1201, 80] on div at bounding box center [756, 396] width 1512 height 793
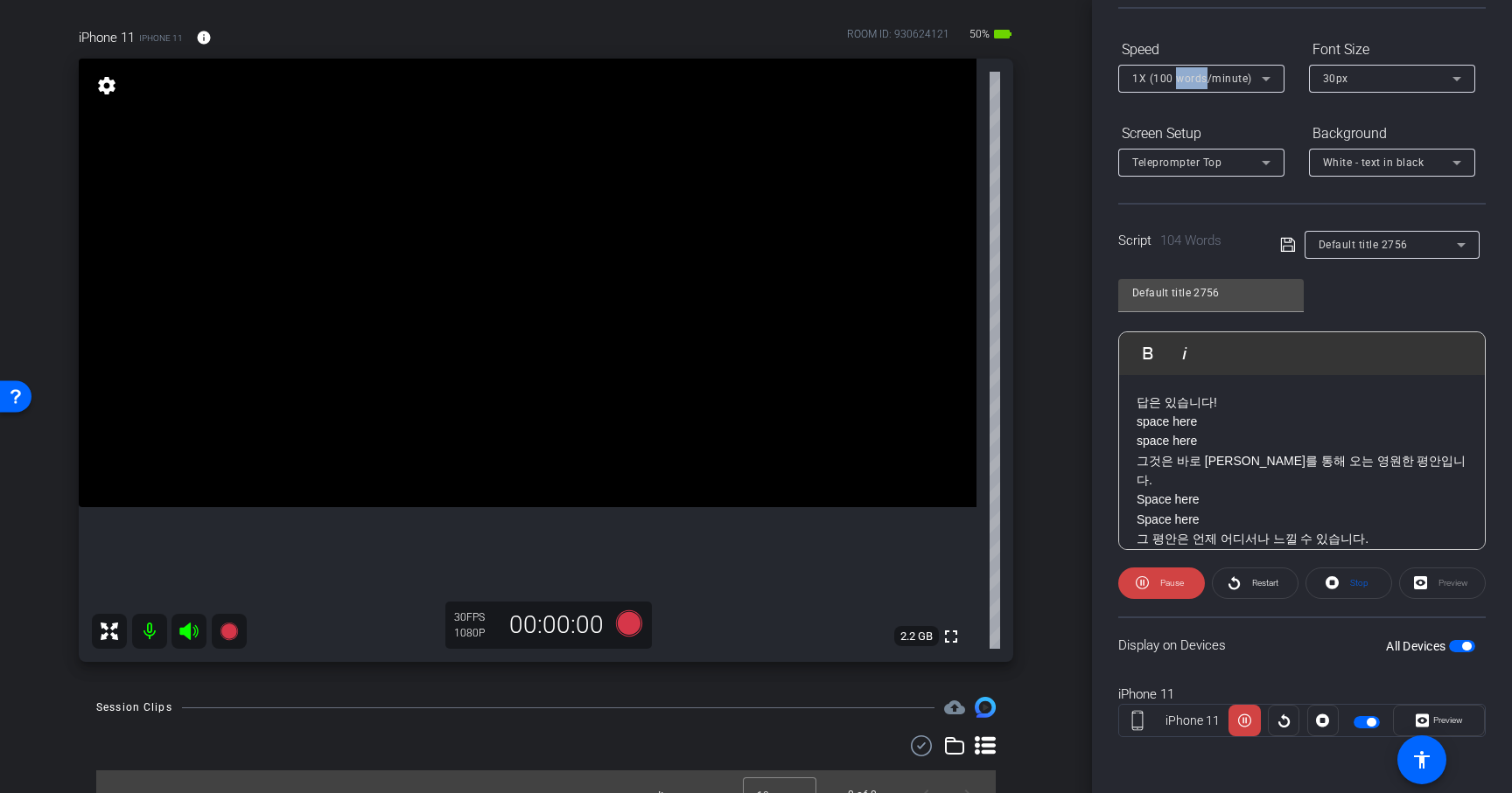
click at [1201, 80] on span "1X (100 words/minute)" at bounding box center [1192, 78] width 119 height 12
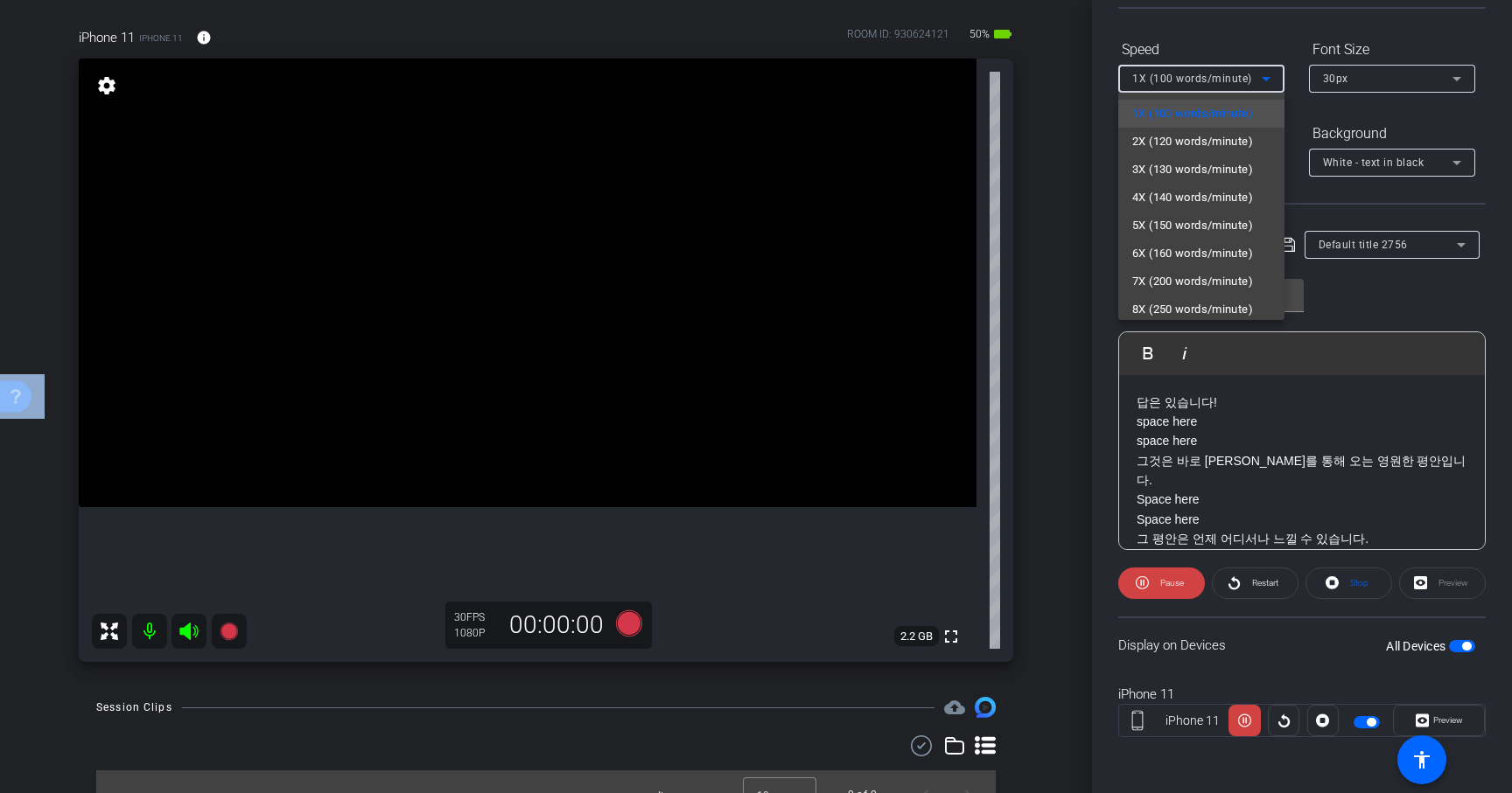
click at [1201, 80] on div at bounding box center [756, 396] width 1512 height 793
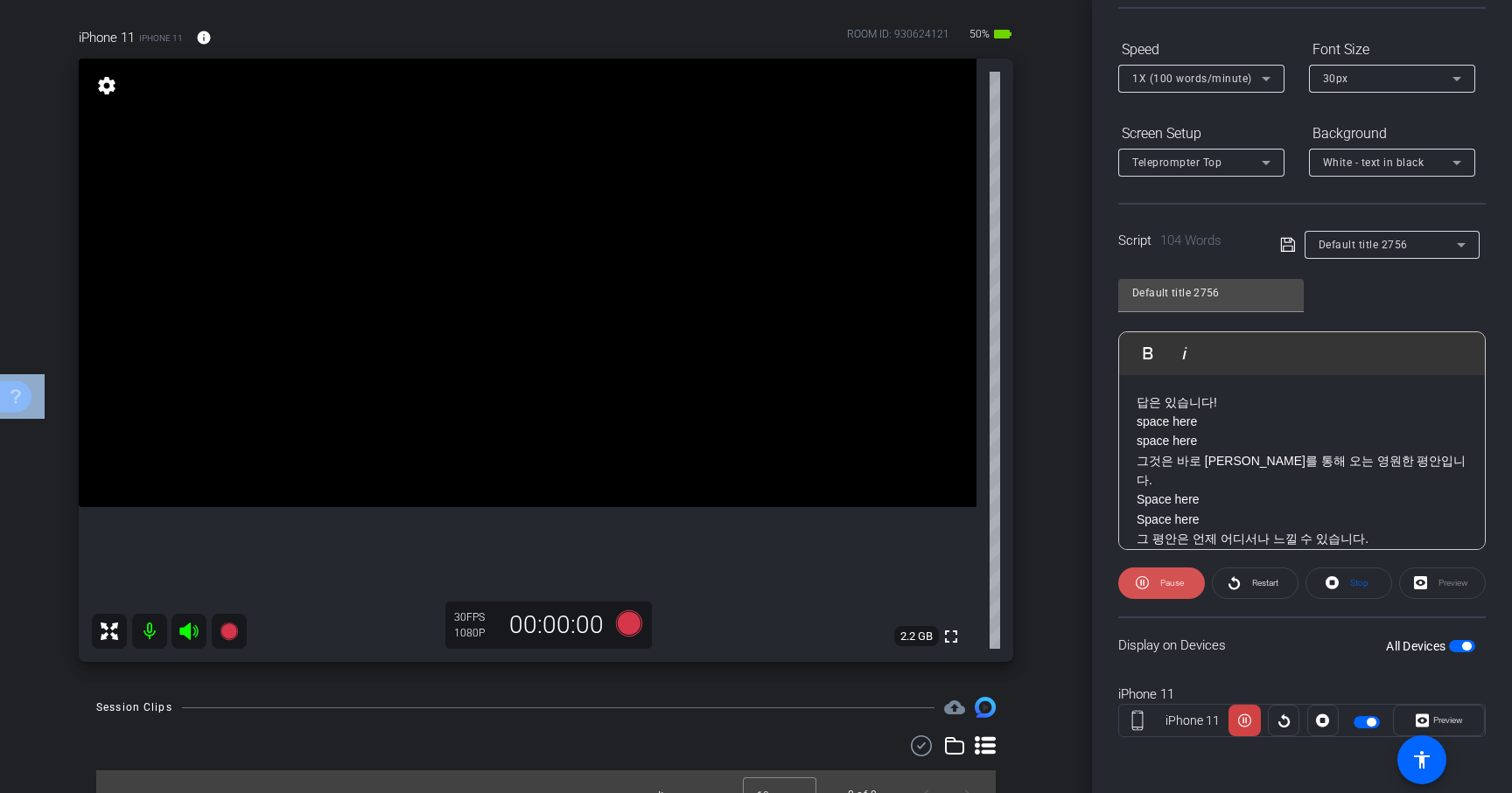
click at [1157, 596] on span at bounding box center [1162, 583] width 86 height 42
click at [1199, 82] on span "1X (100 words/minute)" at bounding box center [1192, 78] width 119 height 12
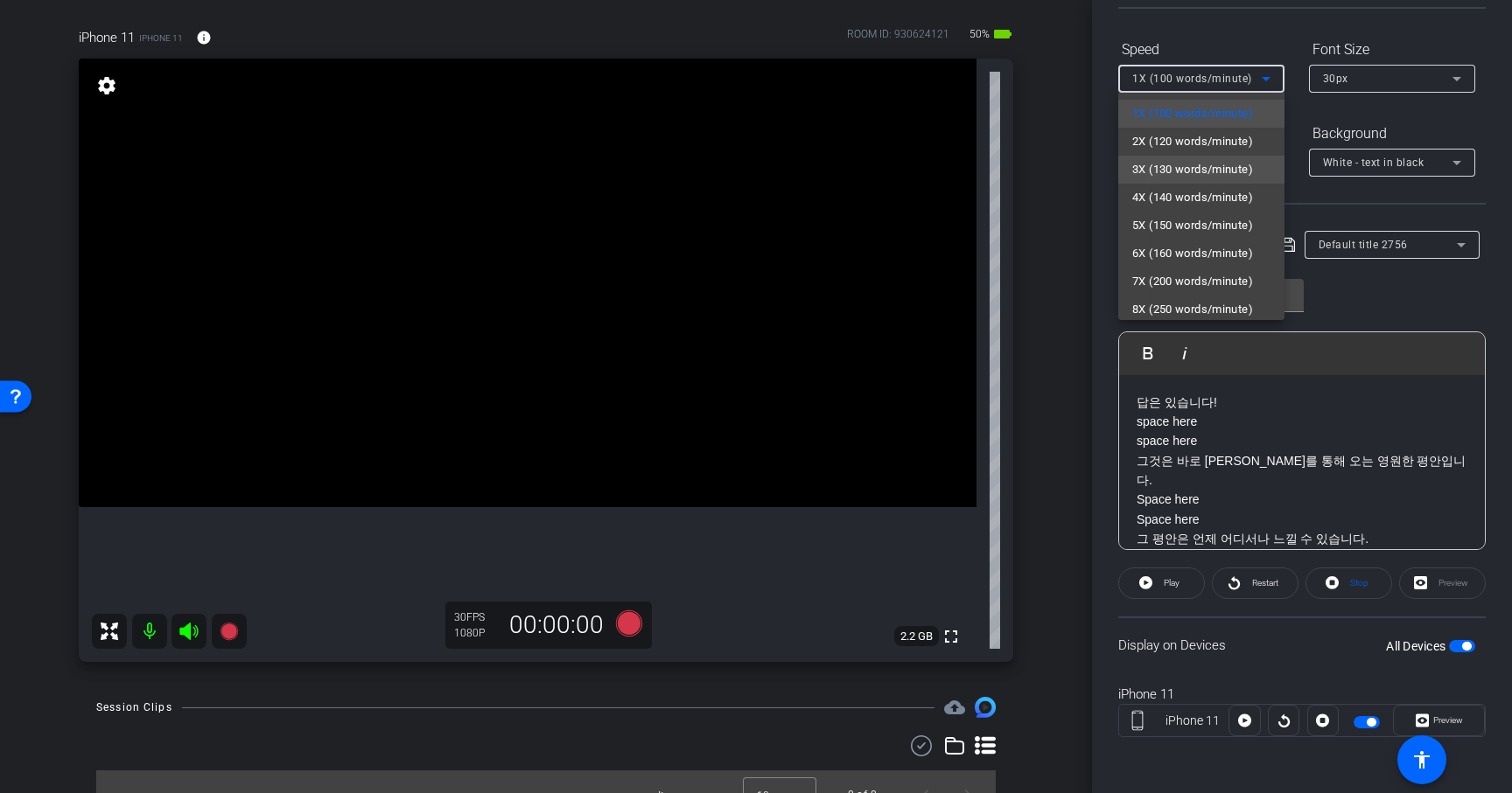
click at [1189, 166] on span "3X (130 words/minute)" at bounding box center [1192, 169] width 120 height 21
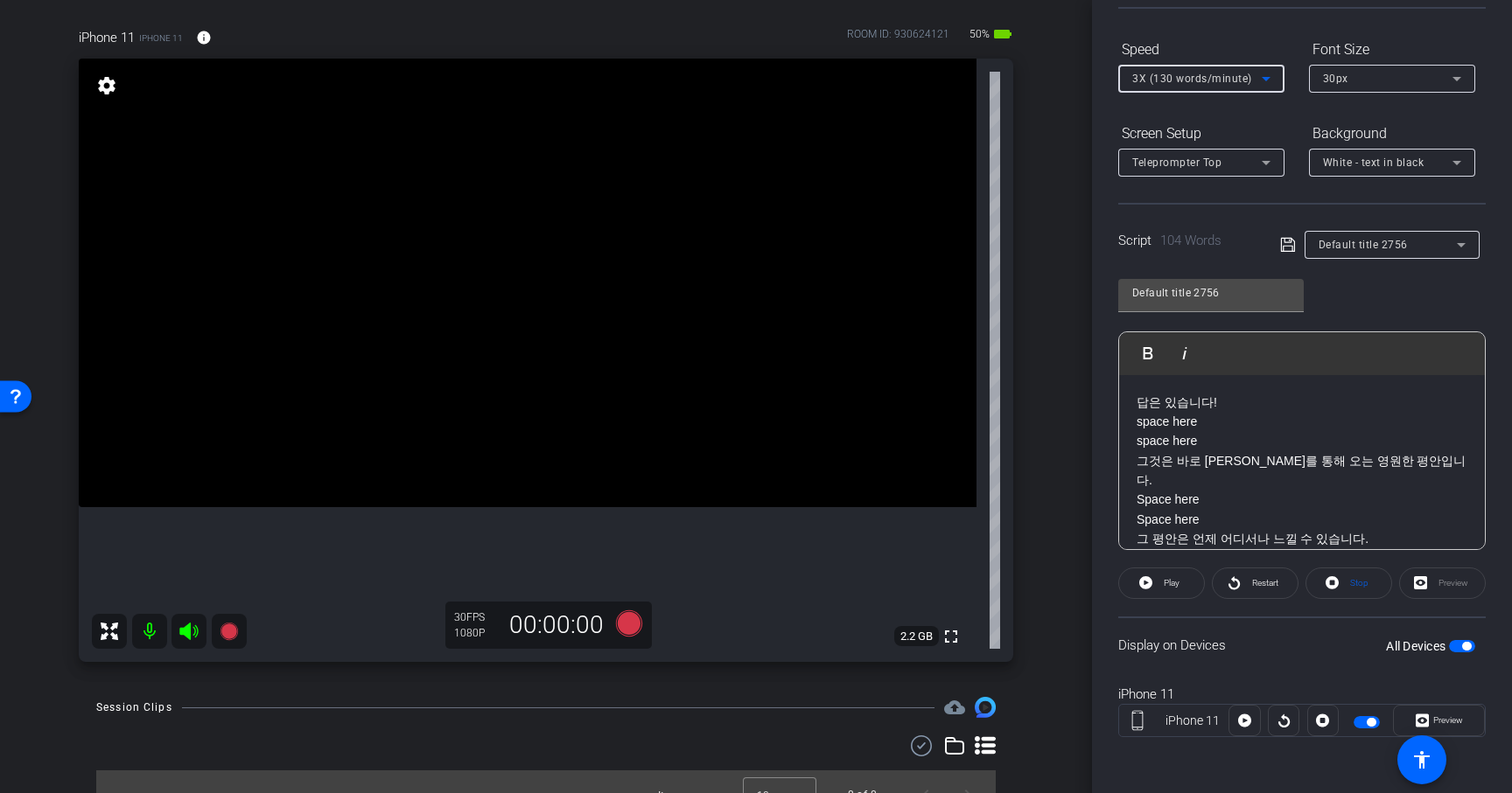
click at [1189, 78] on span "3X (130 words/minute)" at bounding box center [1192, 78] width 119 height 12
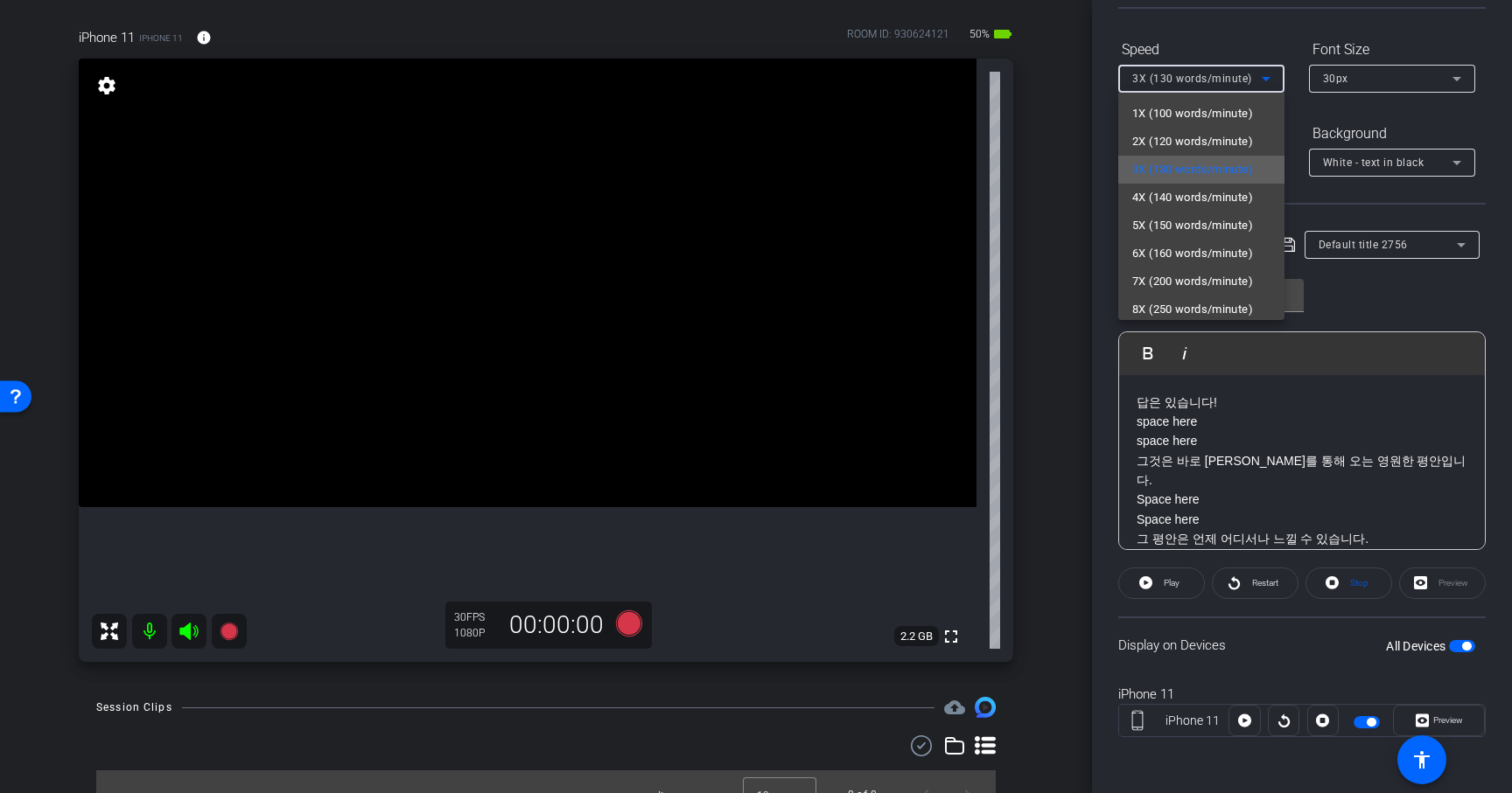
click at [1178, 173] on span "3X (130 words/minute)" at bounding box center [1192, 169] width 120 height 21
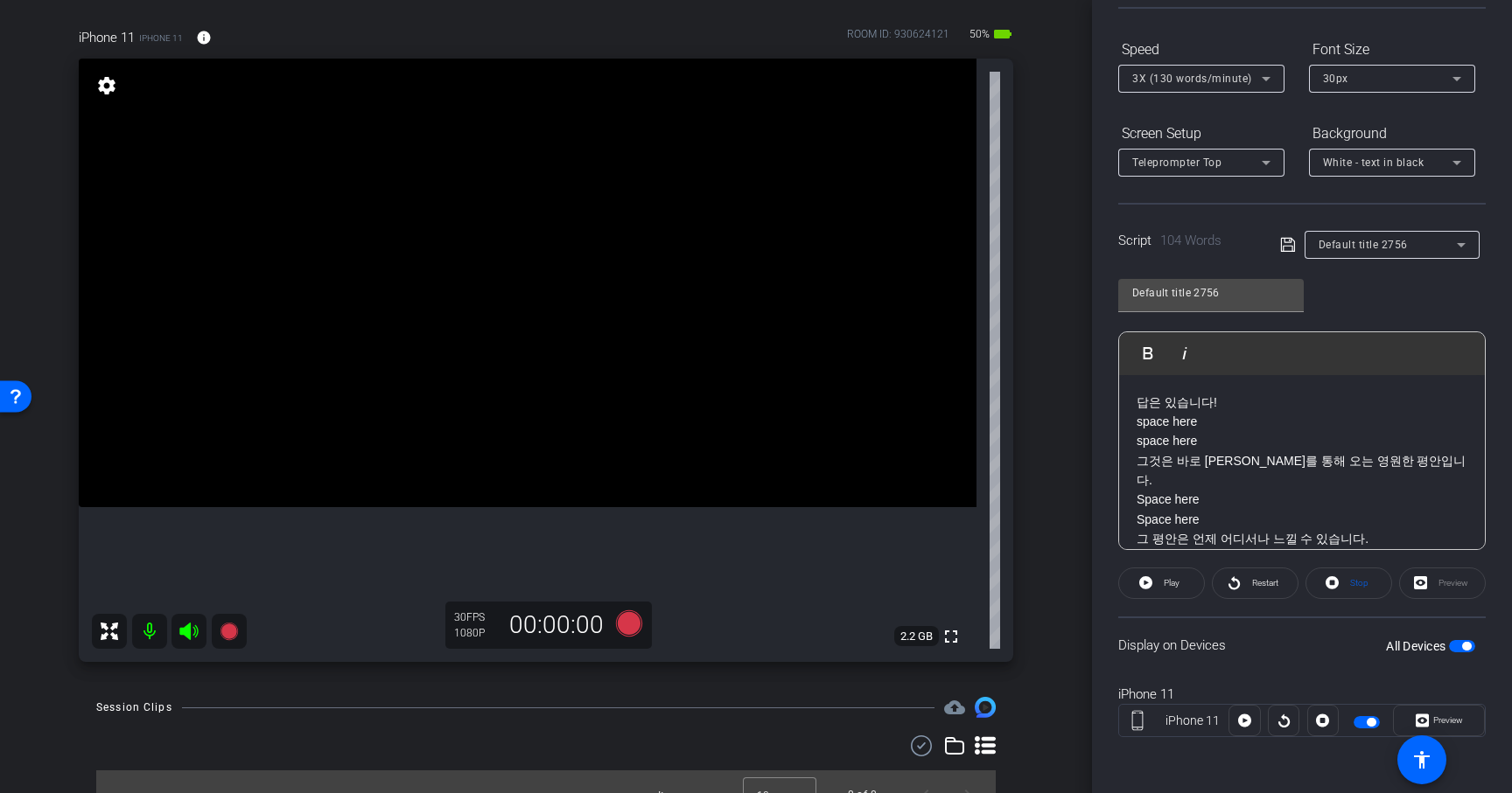
click at [1182, 56] on div "Speed" at bounding box center [1201, 50] width 166 height 29
click at [1177, 76] on span "3X (130 words/minute)" at bounding box center [1192, 78] width 119 height 12
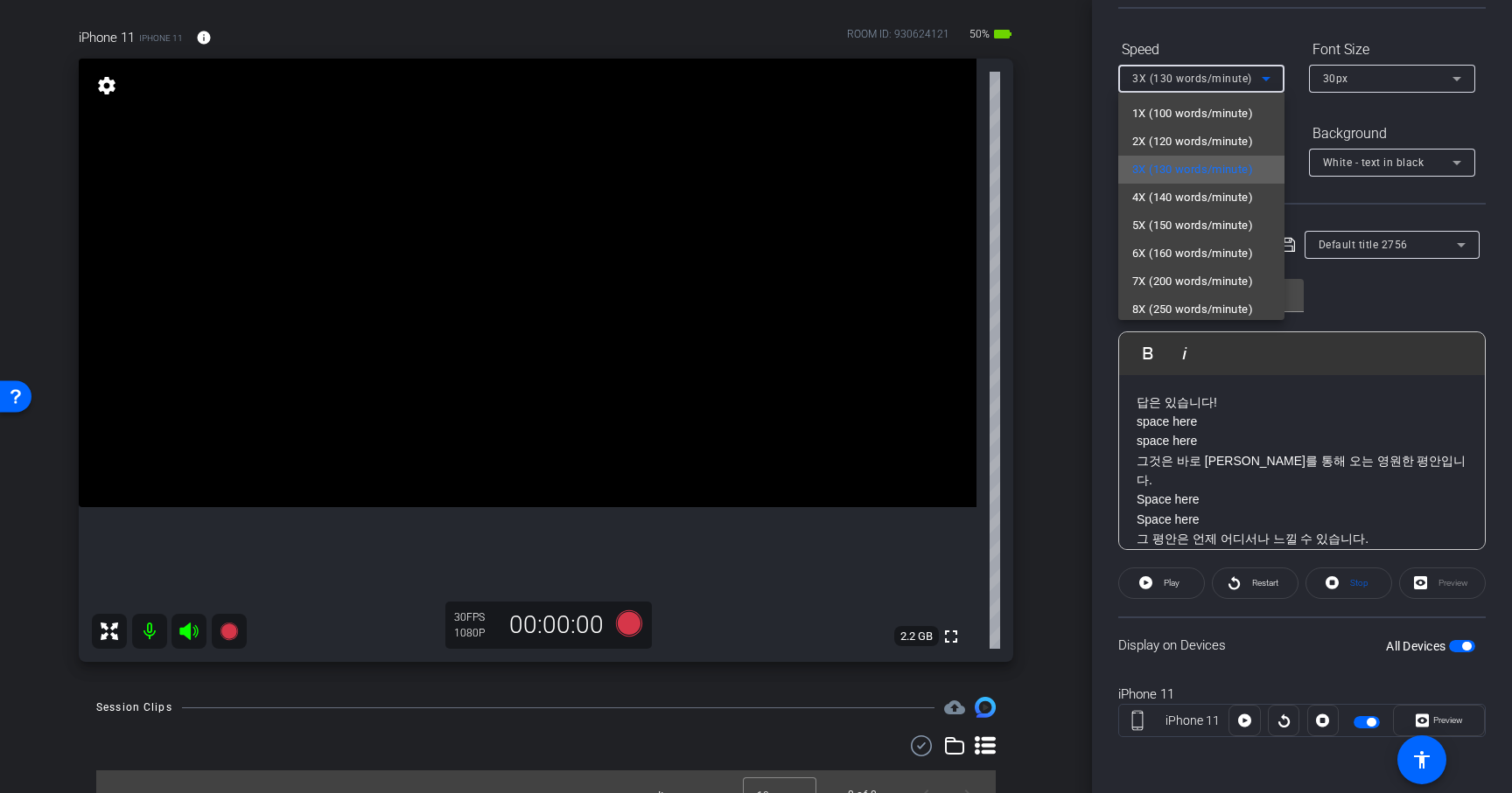
click at [1167, 175] on span "3X (130 words/minute)" at bounding box center [1192, 169] width 120 height 21
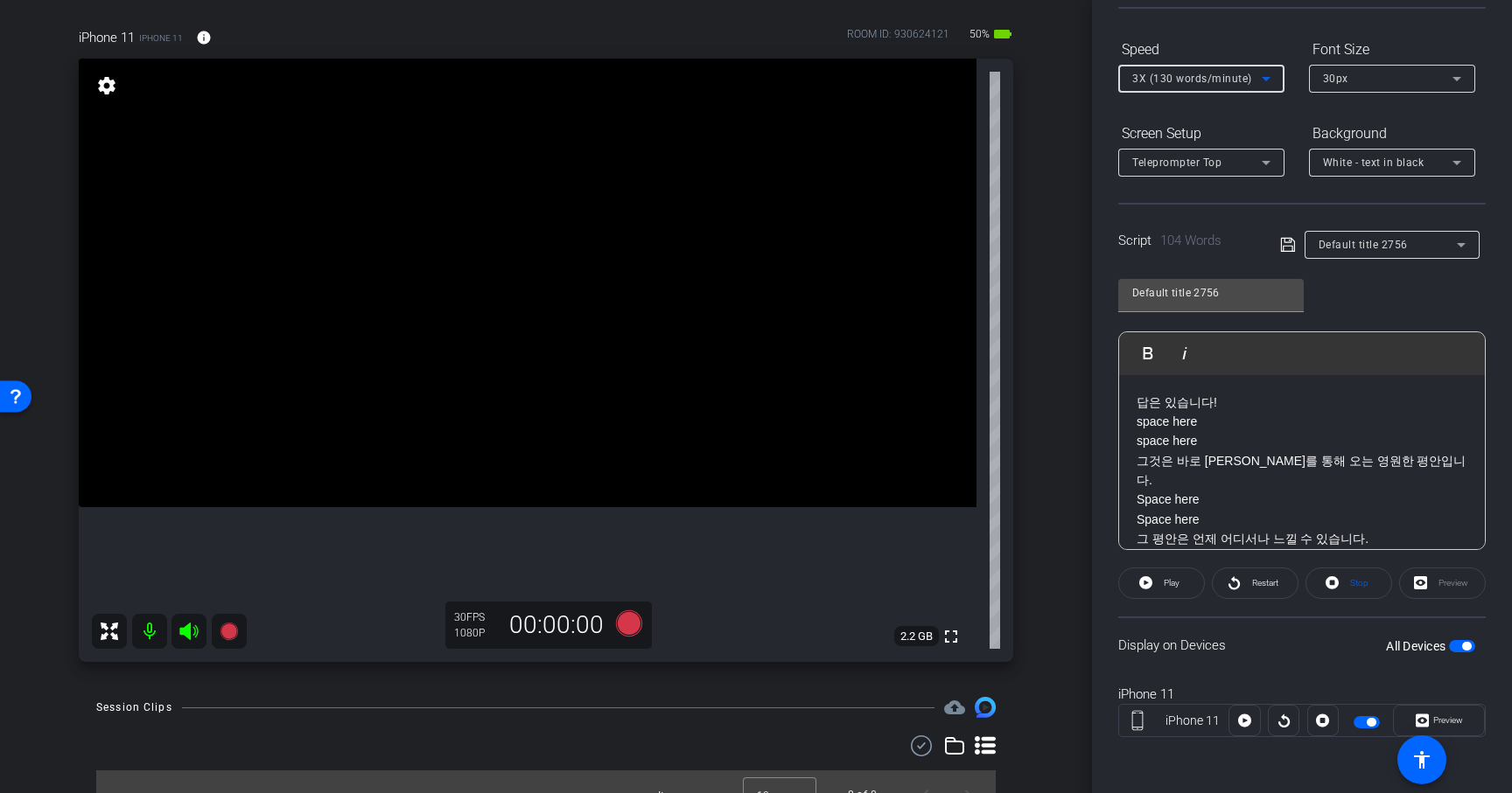
click at [1177, 76] on span "3X (130 words/minute)" at bounding box center [1192, 78] width 119 height 12
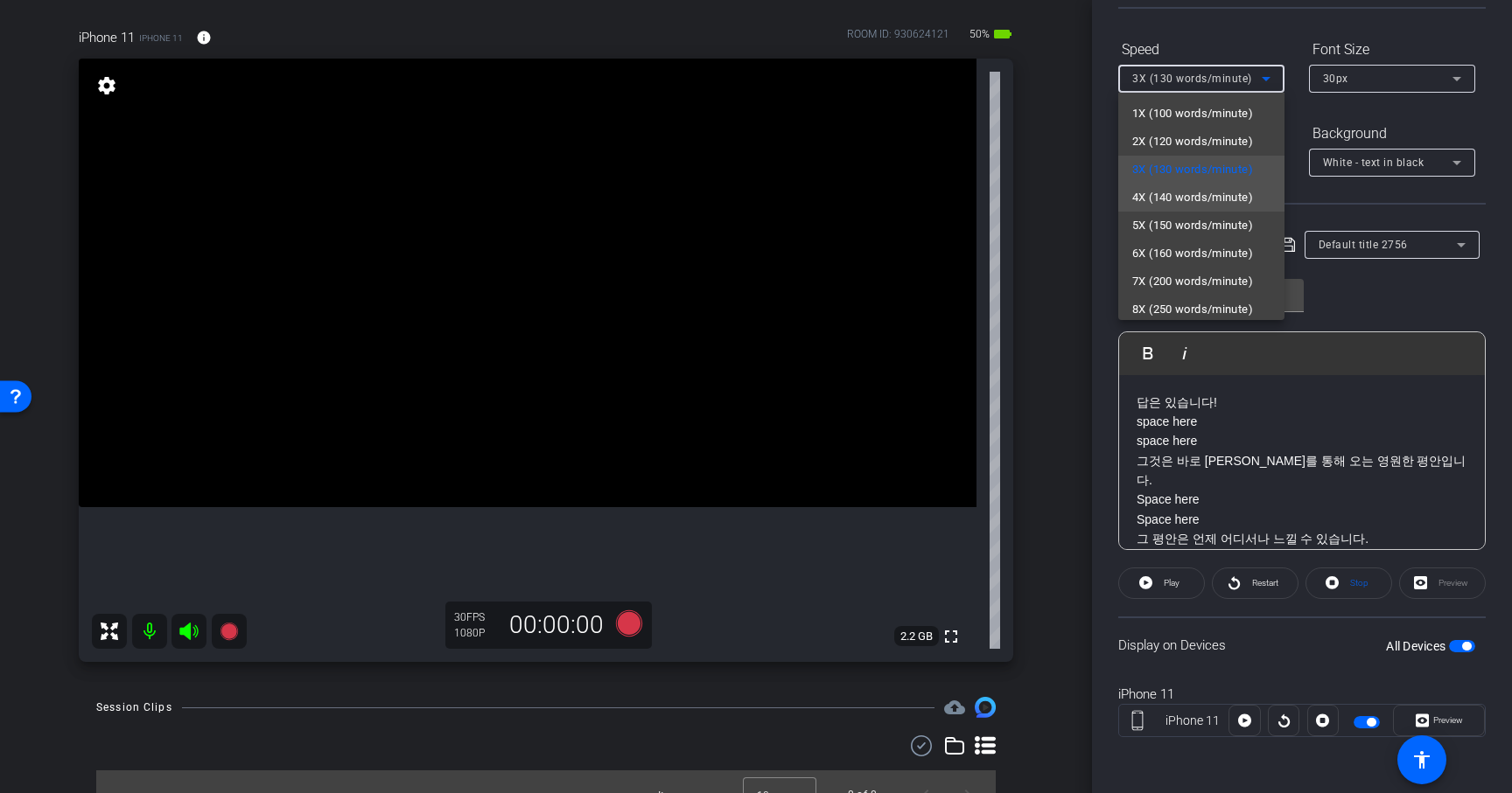
click at [1164, 198] on span "4X (140 words/minute)" at bounding box center [1192, 198] width 120 height 21
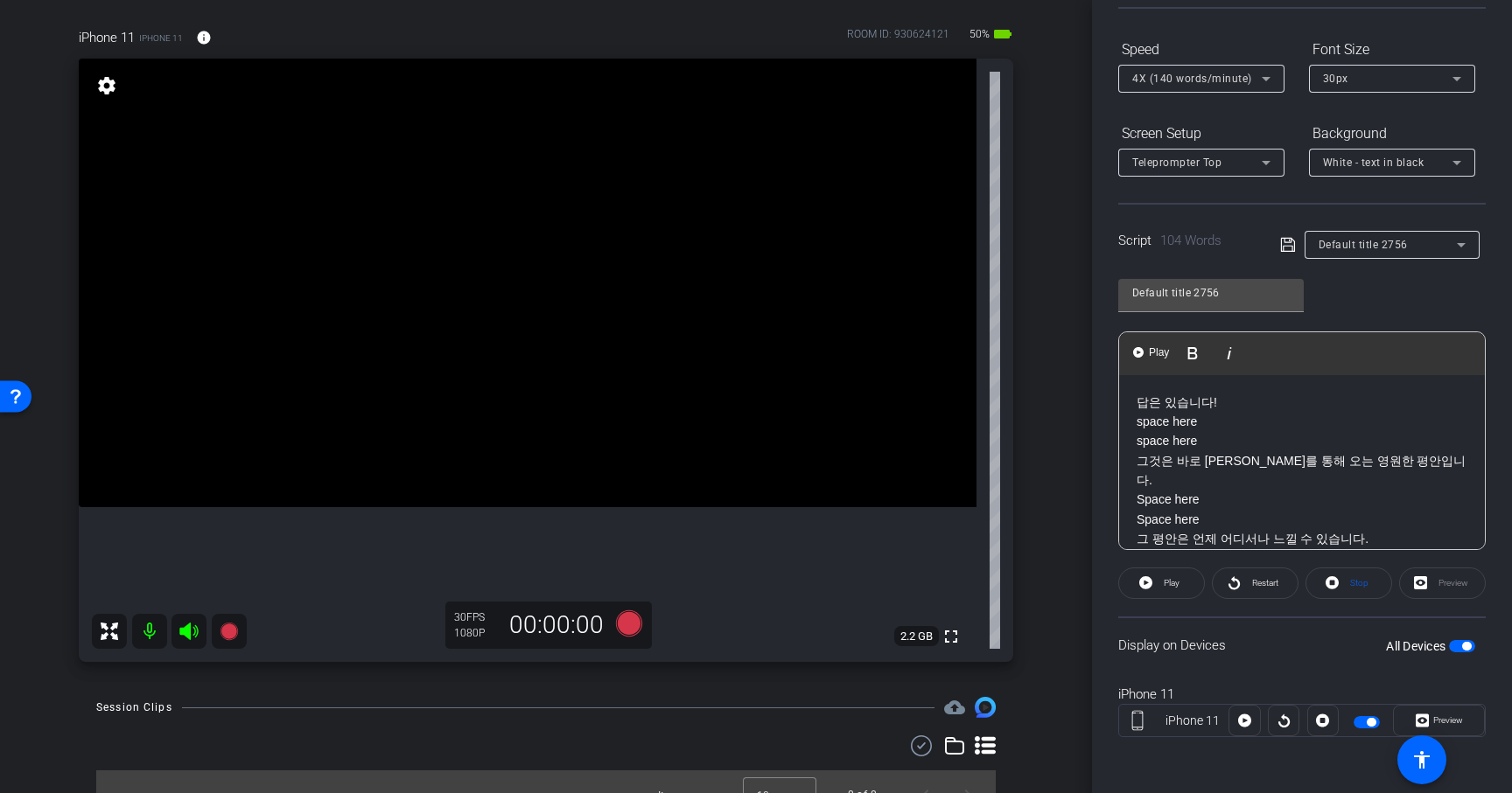
click at [1187, 427] on p "답은 있습니다! space here space here" at bounding box center [1302, 422] width 331 height 59
click at [1197, 427] on p "답은 있습니다! space here space here" at bounding box center [1302, 422] width 331 height 59
drag, startPoint x: 1137, startPoint y: 424, endPoint x: 1207, endPoint y: 439, distance: 71.6
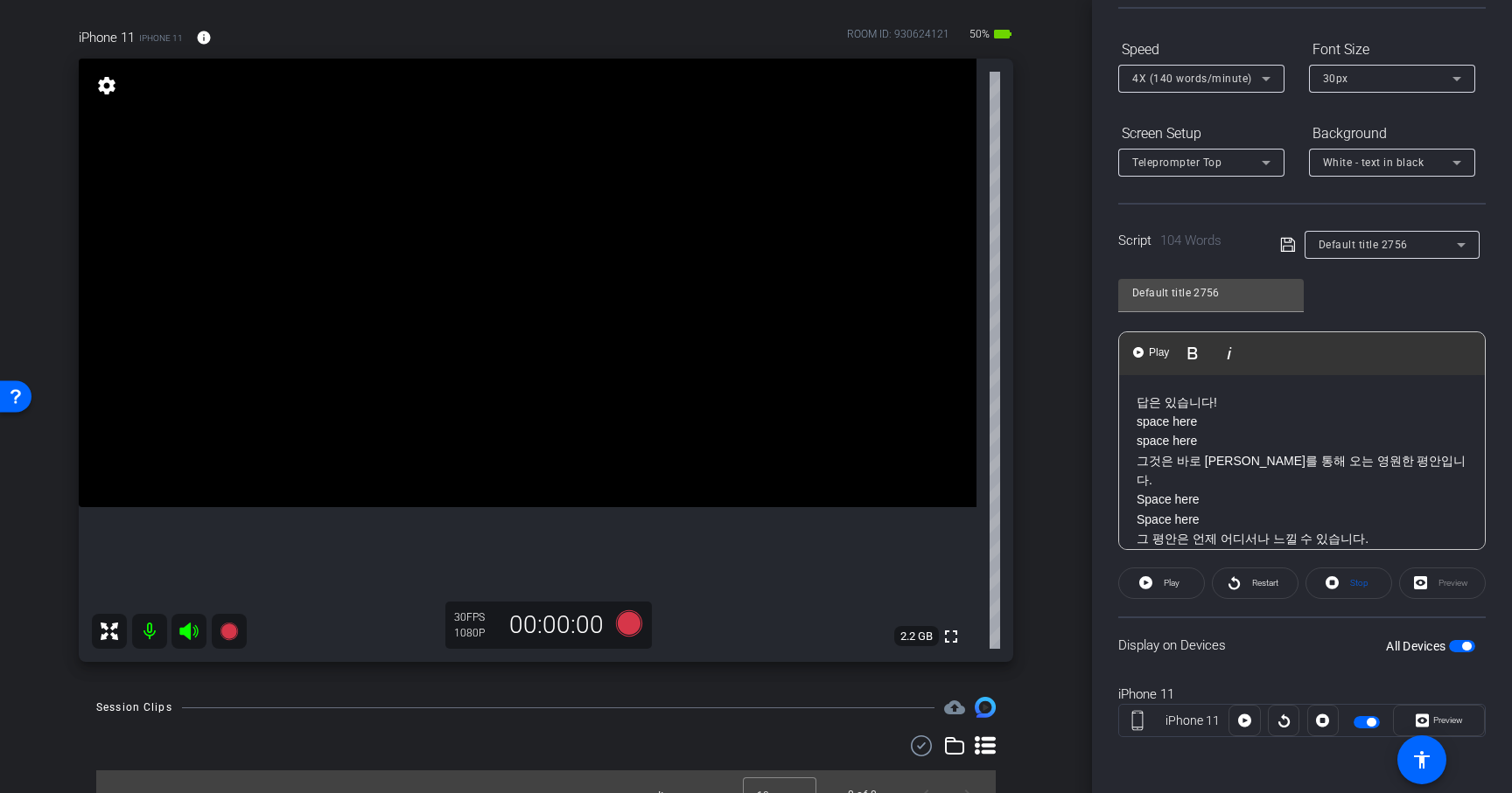
click at [1207, 439] on p "답은 있습니다! space here space here" at bounding box center [1302, 422] width 331 height 59
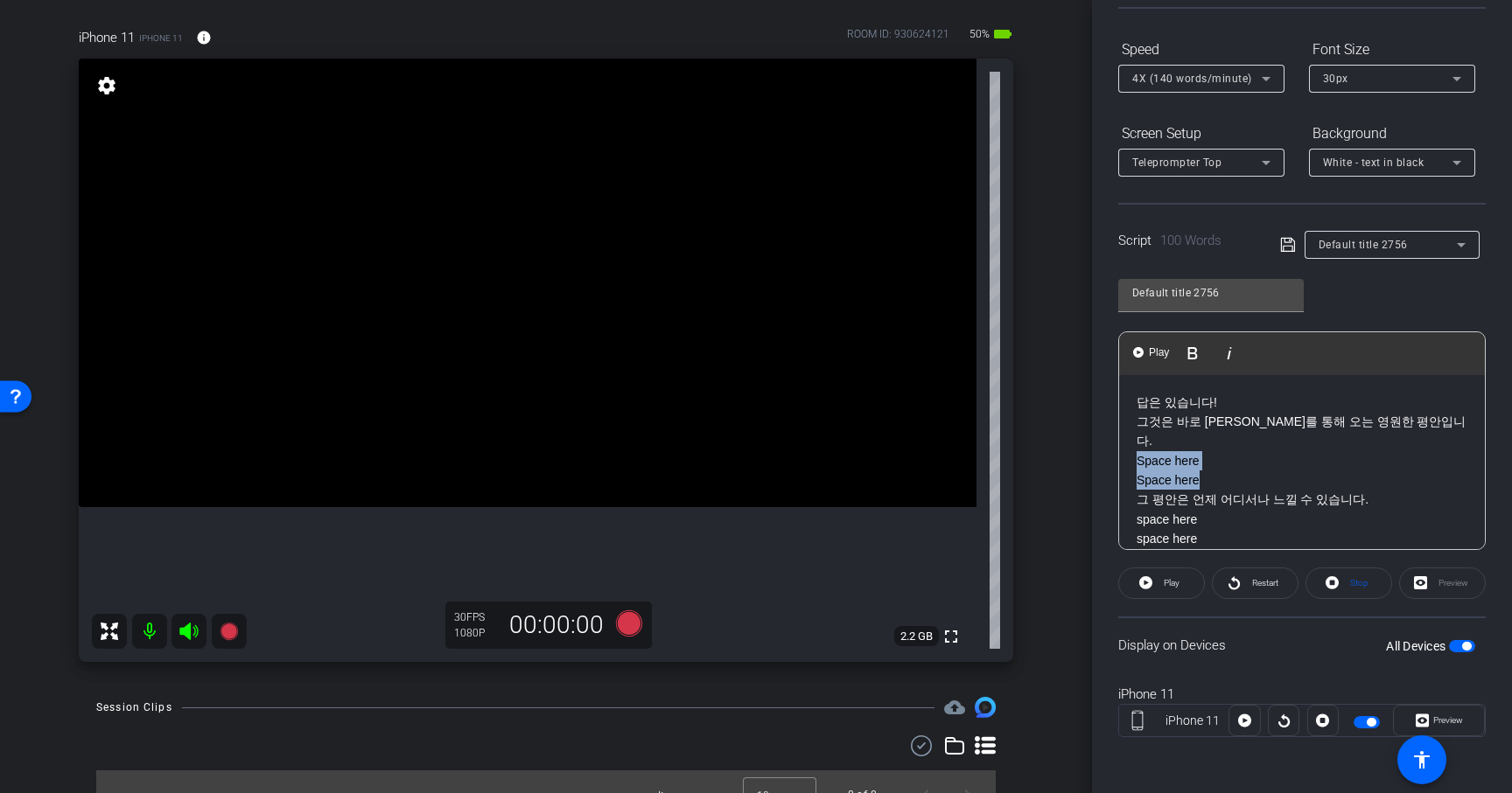
drag, startPoint x: 1139, startPoint y: 441, endPoint x: 1217, endPoint y: 459, distance: 80.0
click at [1217, 460] on div "답은 있습니다! 그것은 바로 [DEMOGRAPHIC_DATA]를 통해 오는 영원한 평안입니다. Space here Space here 그 평안…" at bounding box center [1302, 716] width 366 height 682
drag, startPoint x: 1140, startPoint y: 460, endPoint x: 1216, endPoint y: 484, distance: 79.7
click at [1216, 484] on p "그것은 바로 [PERSON_NAME]를 통해 오는 영원한 평안입니다. 그 평안은 언제 어디서나 느낄 수 있습니다. space here spac…" at bounding box center [1302, 460] width 331 height 98
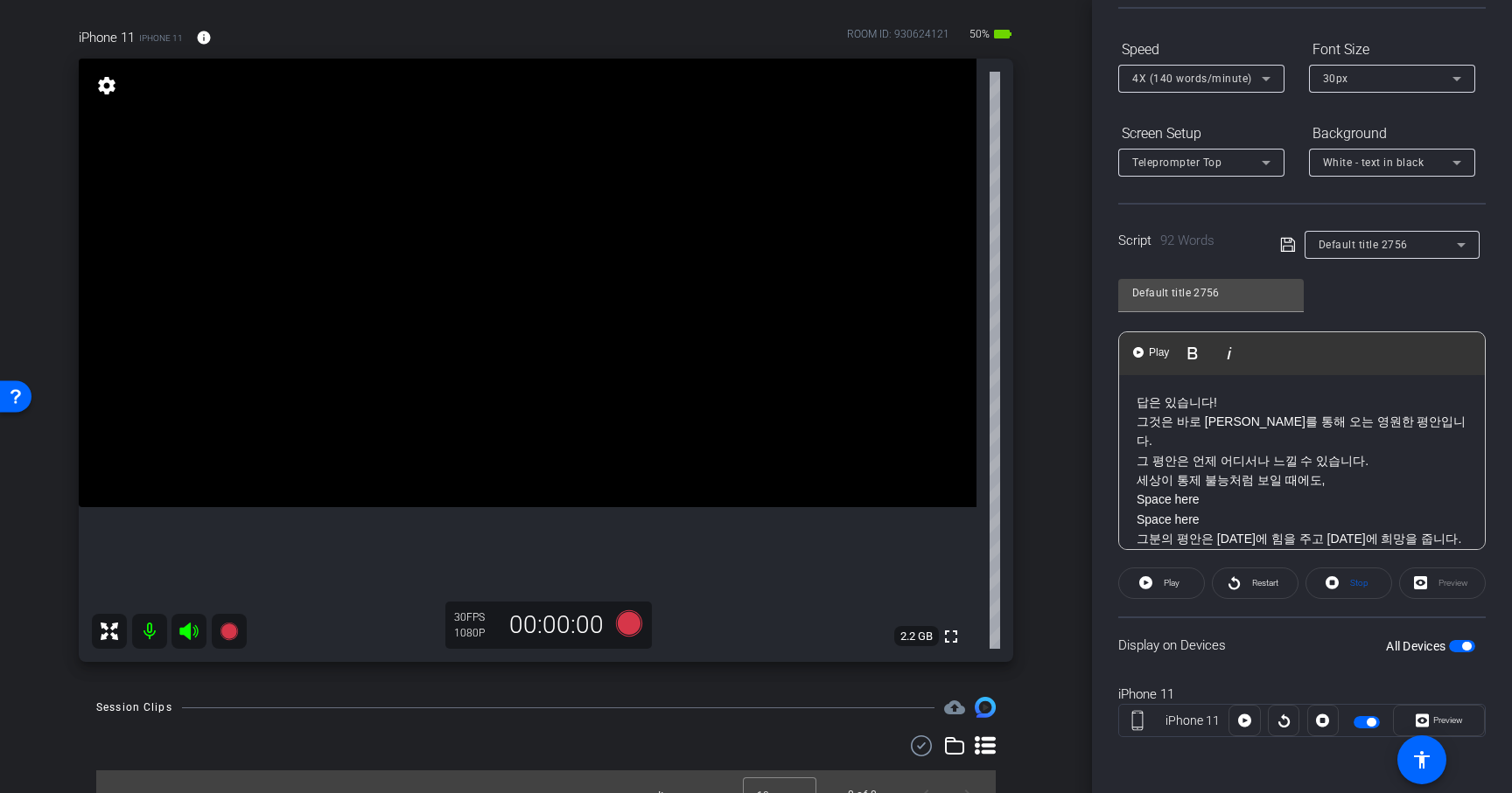
scroll to position [31, 0]
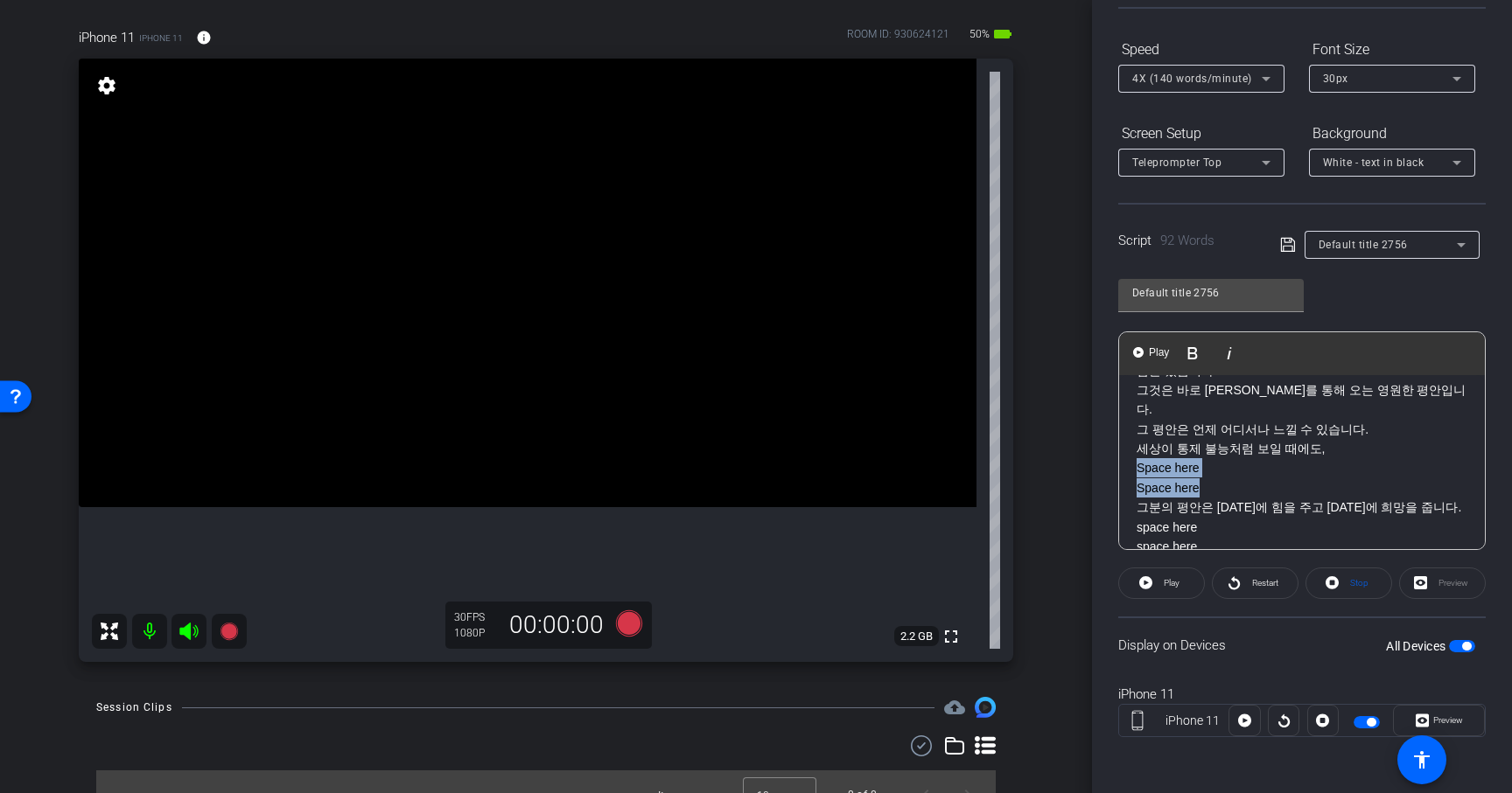
drag, startPoint x: 1137, startPoint y: 448, endPoint x: 1199, endPoint y: 461, distance: 63.3
click at [1199, 461] on div "답은 있습니다! 그것은 바로 [DEMOGRAPHIC_DATA]를 통해 오는 영원한 평안입니다. 그 평안은 언제 어디서나 느낄 수 있습니다. 세…" at bounding box center [1302, 645] width 366 height 603
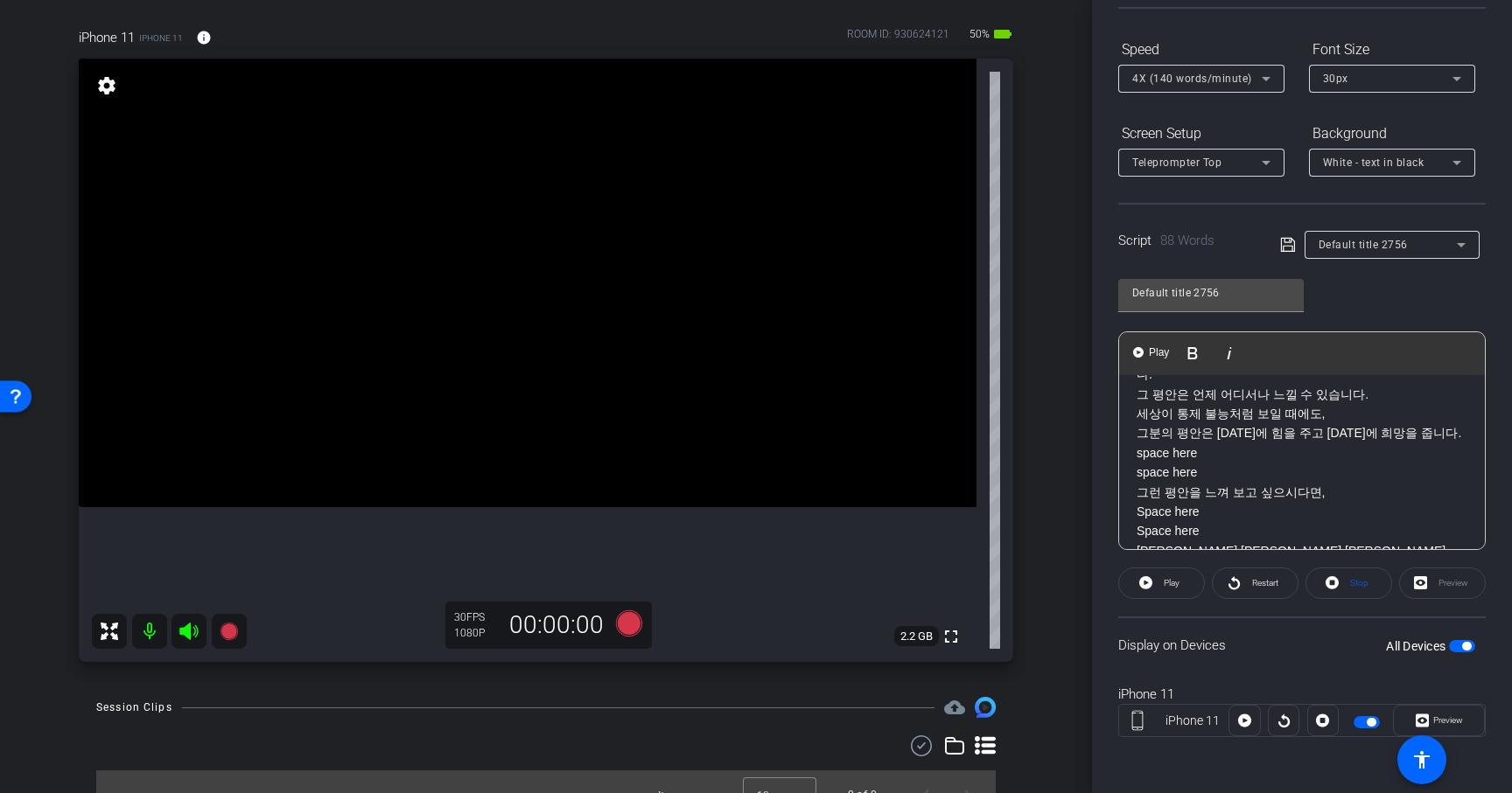
scroll to position [79, 0]
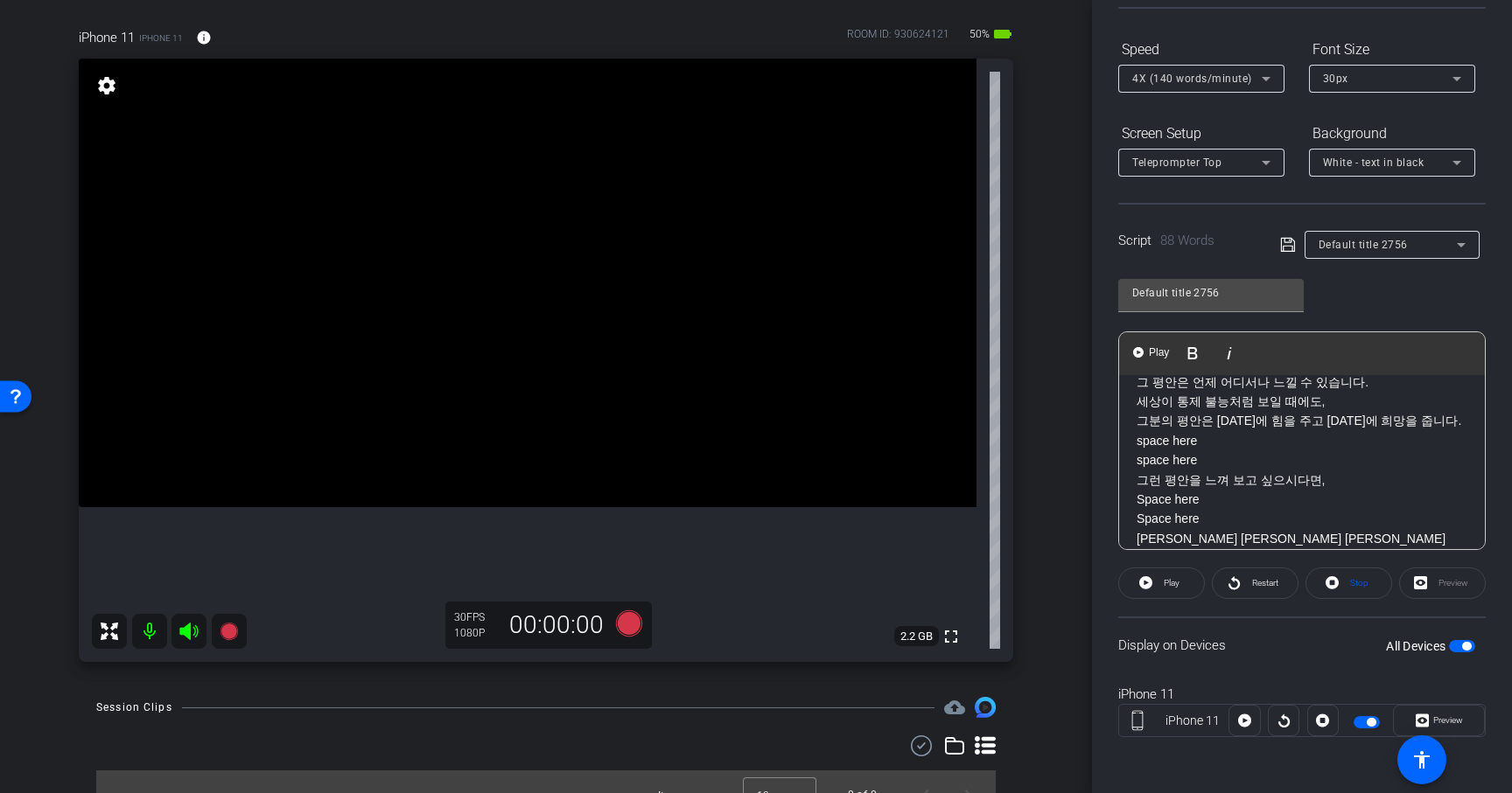
drag, startPoint x: 1137, startPoint y: 425, endPoint x: 1205, endPoint y: 443, distance: 70.3
click at [1205, 443] on p "세상이 통제 불능처럼 보일 때에도, 그분의 평안은 [DATE]에 힘을 주고 [DATE]에 희망을 줍니다. space here space here" at bounding box center [1302, 431] width 331 height 79
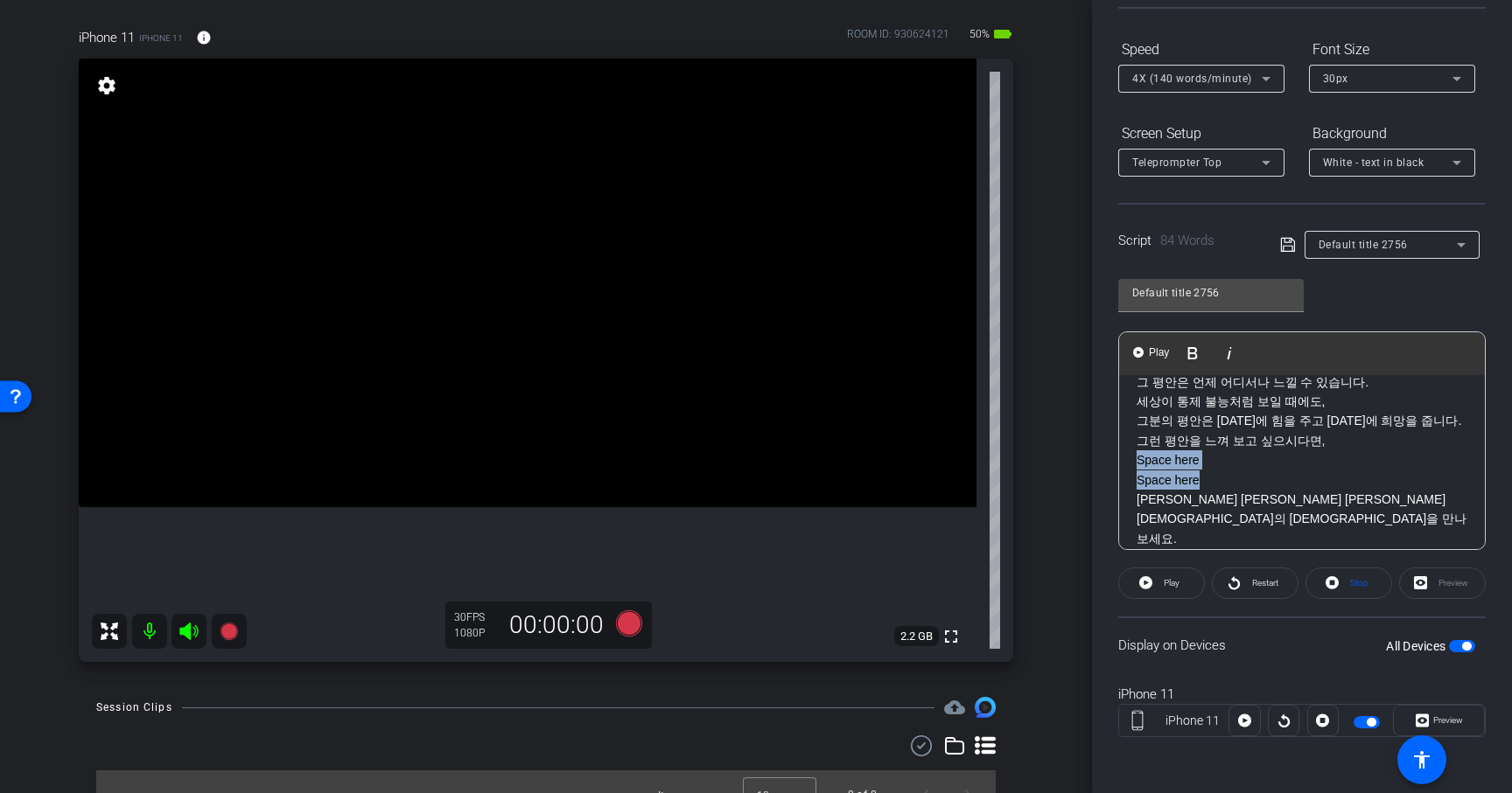
drag, startPoint x: 1136, startPoint y: 439, endPoint x: 1209, endPoint y: 459, distance: 75.7
click at [1209, 459] on div "답은 있습니다! 그것은 바로 [DEMOGRAPHIC_DATA]를 통해 오는 영원한 평안입니다. 그 평안은 언제 어디서나 느낄 수 있습니다. 세…" at bounding box center [1302, 559] width 366 height 525
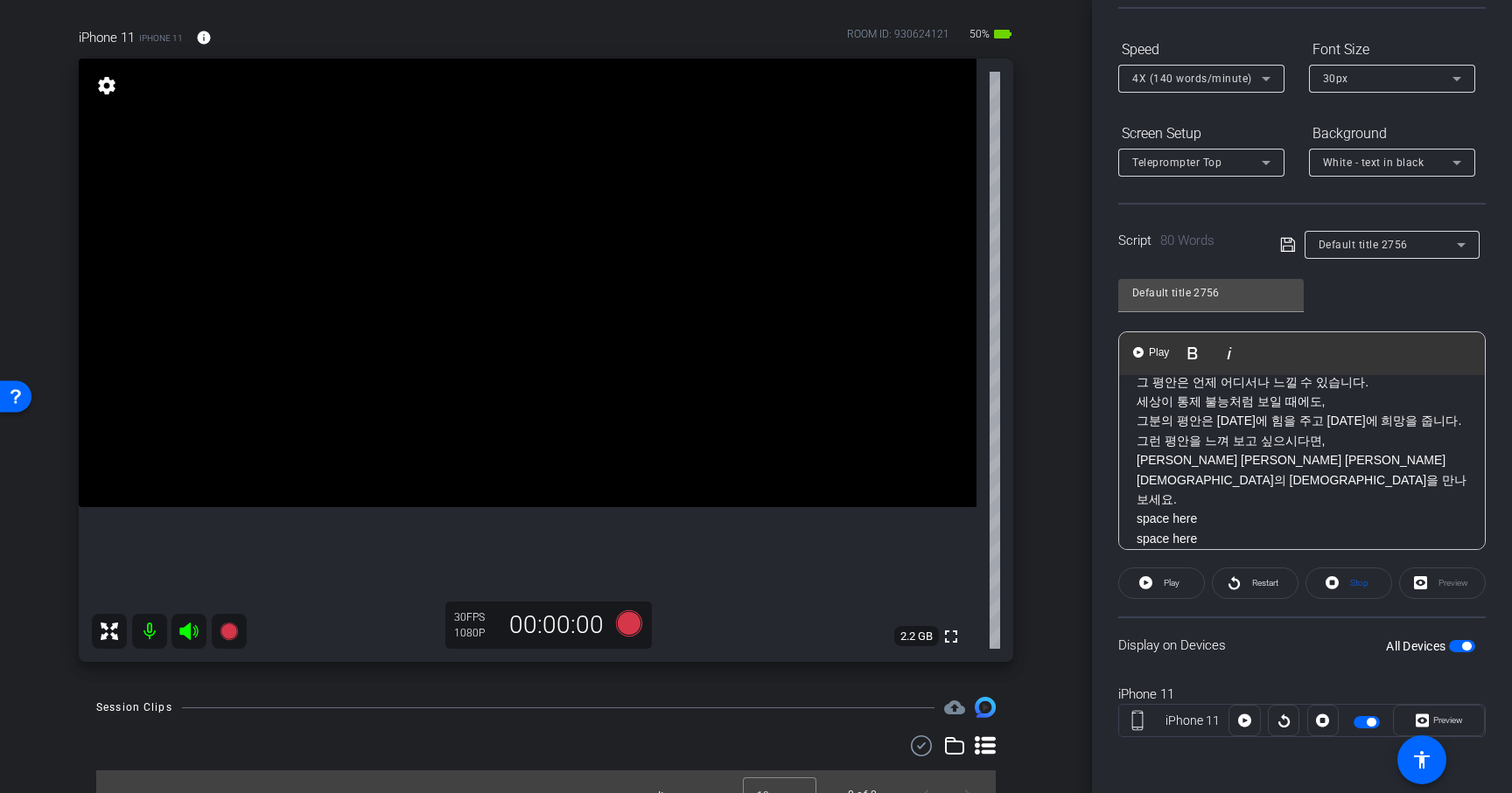
drag, startPoint x: 1140, startPoint y: 459, endPoint x: 1204, endPoint y: 476, distance: 66.2
click at [1204, 476] on p "그런 평안을 느껴 보고 싶으시다면, [PERSON_NAME][DEMOGRAPHIC_DATA] 후기 [DEMOGRAPHIC_DATA]의 [DEM…" at bounding box center [1302, 490] width 331 height 118
click at [1180, 529] on p "Space here 차분함을 가져다줄 수 있는 방법을 알려줄 것입니다. space here space here" at bounding box center [1302, 569] width 331 height 79
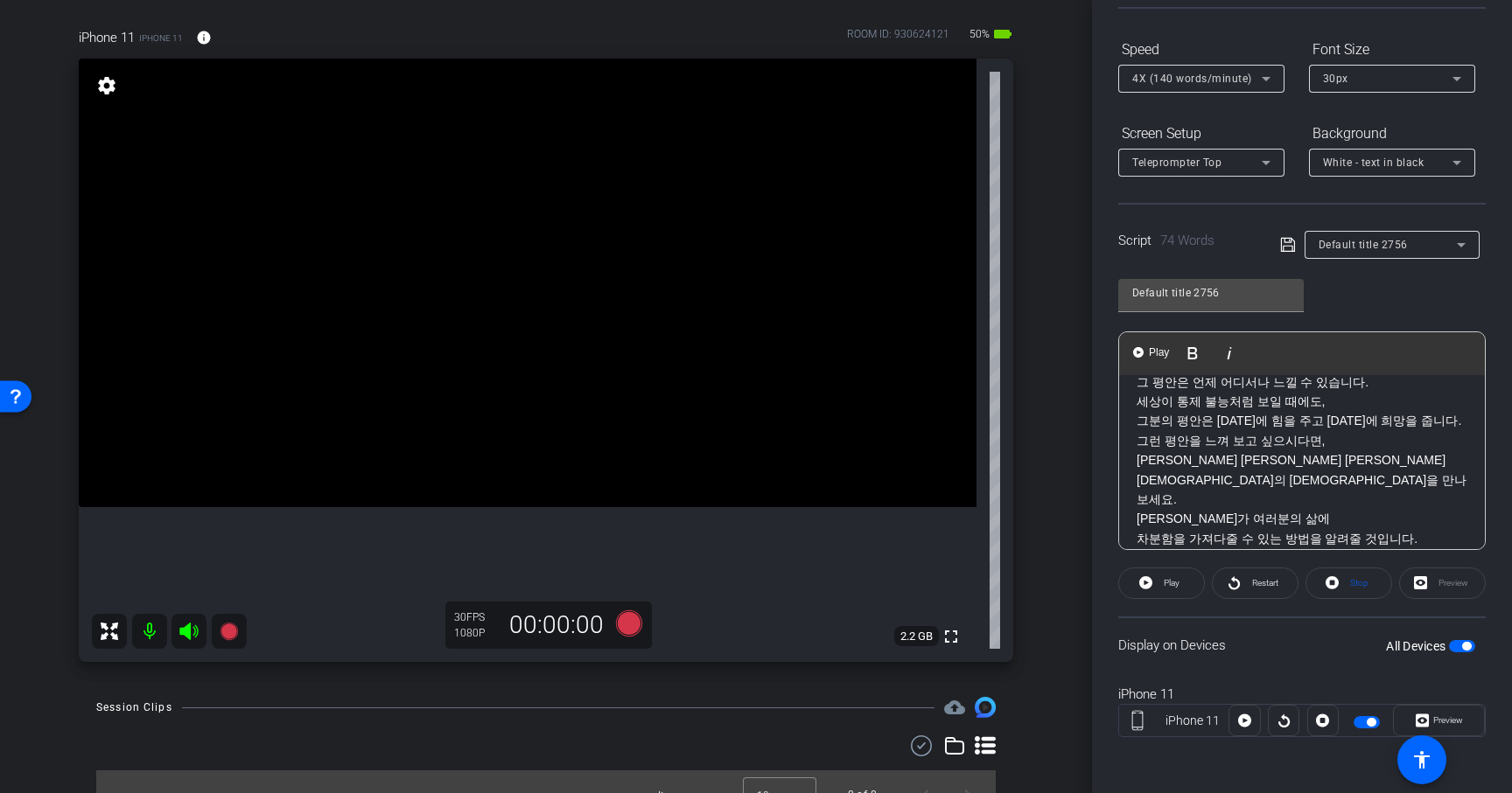
drag, startPoint x: 1140, startPoint y: 499, endPoint x: 1232, endPoint y: 517, distance: 93.7
click at [1233, 529] on p "차분함을 가져다줄 수 있는 방법을 알려줄 것입니다. space here space here" at bounding box center [1302, 559] width 331 height 59
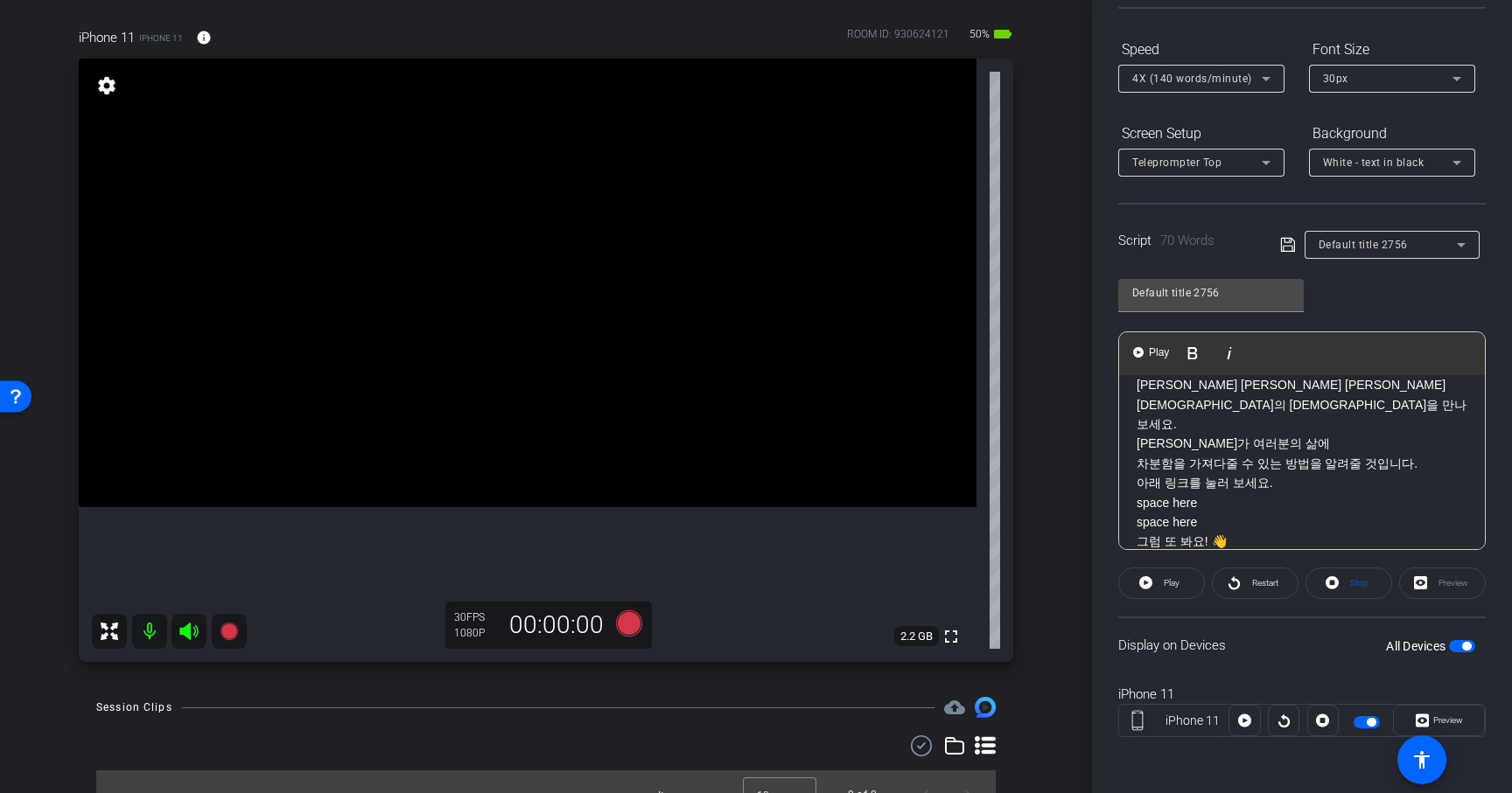
drag, startPoint x: 1140, startPoint y: 446, endPoint x: 1213, endPoint y: 458, distance: 74.0
click at [1213, 473] on p "아래 링크를 눌러 보세요. space here space here" at bounding box center [1302, 503] width 331 height 59
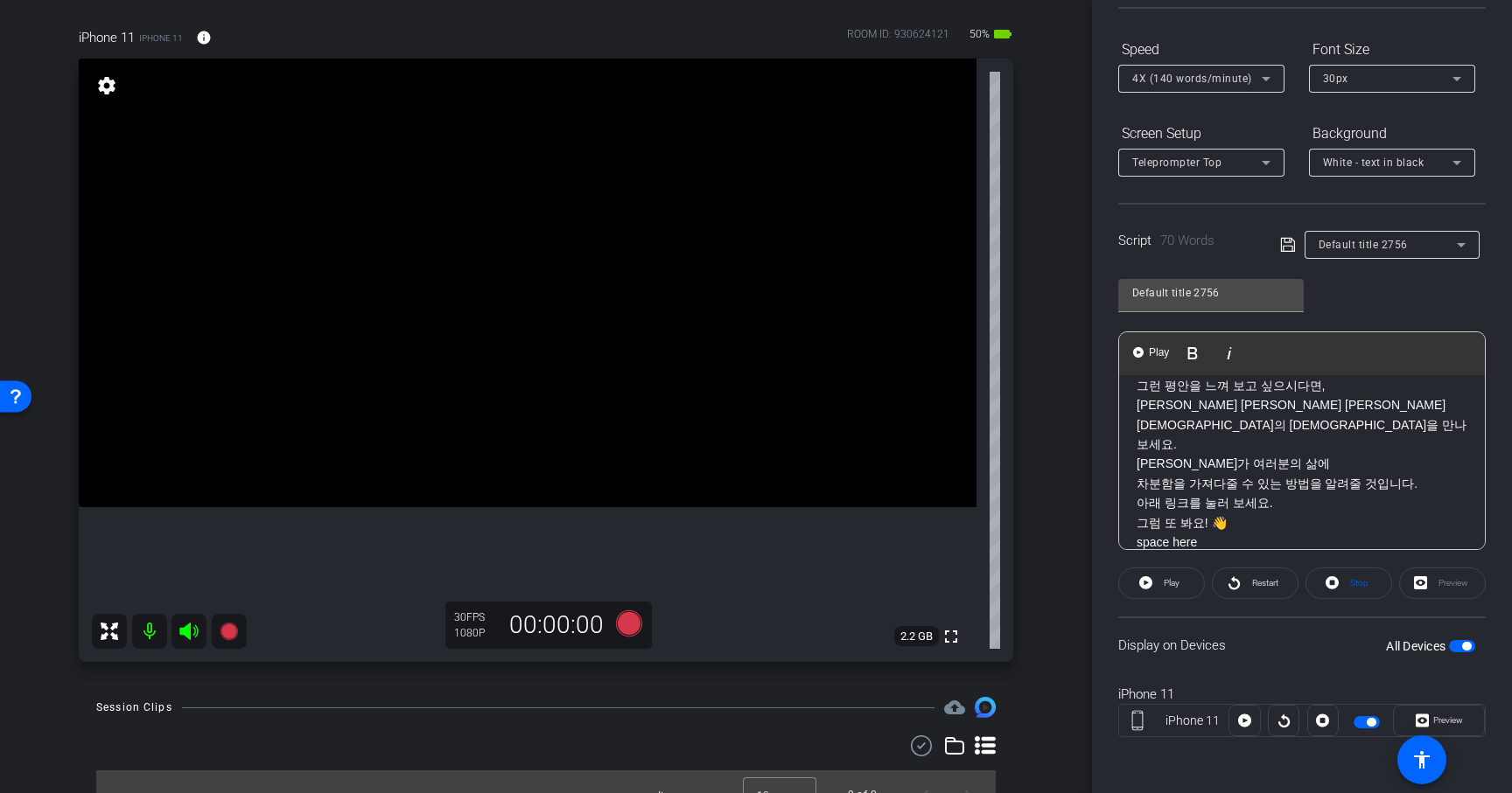
scroll to position [115, 0]
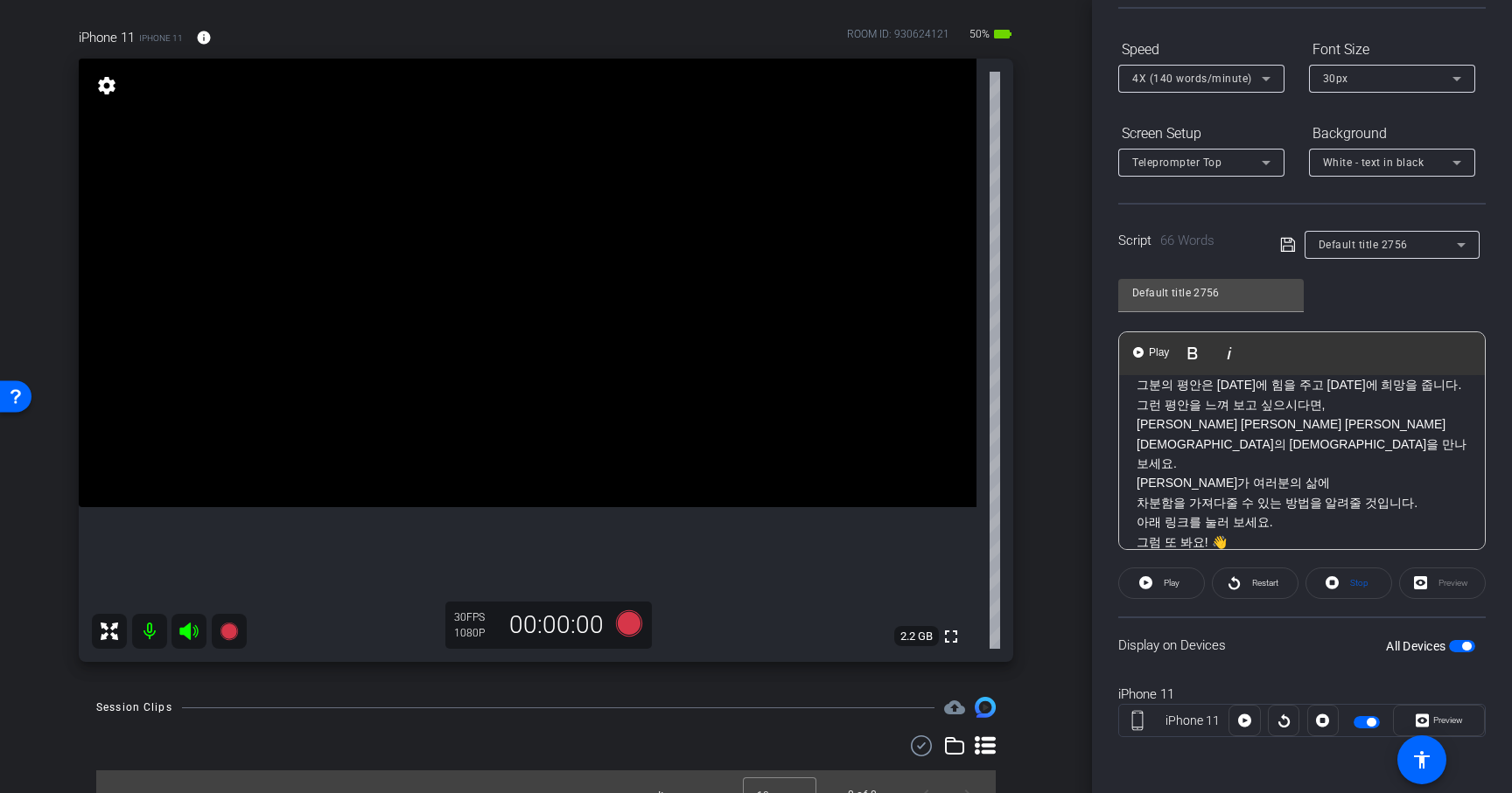
drag, startPoint x: 1143, startPoint y: 505, endPoint x: 1210, endPoint y: 520, distance: 68.7
click at [1210, 533] on p "그럼 또 봐요! 👋 space here space here" at bounding box center [1302, 562] width 331 height 59
click at [1138, 533] on p "그럼 또 봐요! 👋 space here space here" at bounding box center [1302, 562] width 331 height 59
drag, startPoint x: 1138, startPoint y: 503, endPoint x: 1214, endPoint y: 519, distance: 77.7
click at [1214, 533] on p "그럼 또 봐요! 👋 space here space here" at bounding box center [1302, 562] width 331 height 59
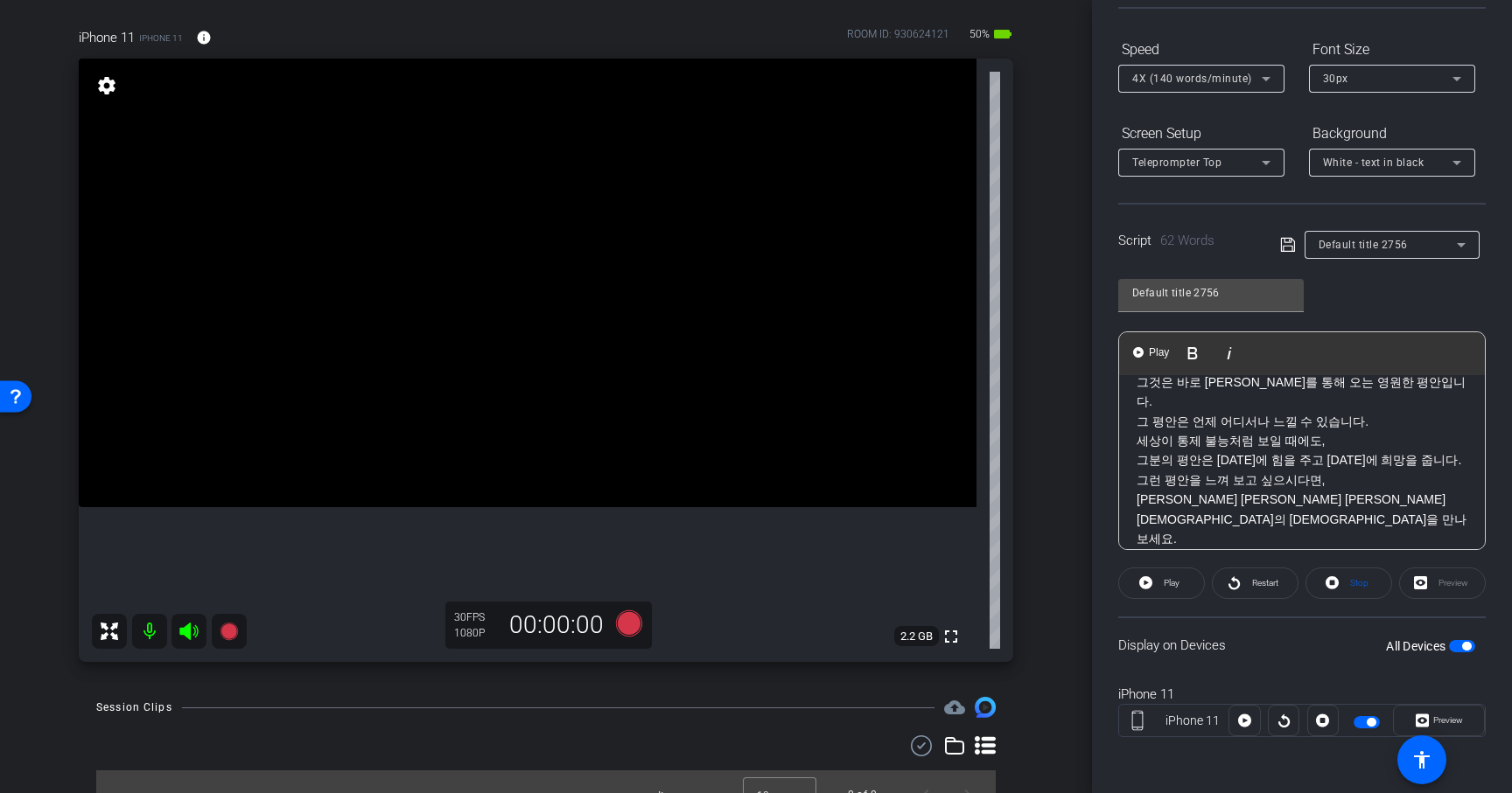
scroll to position [0, 0]
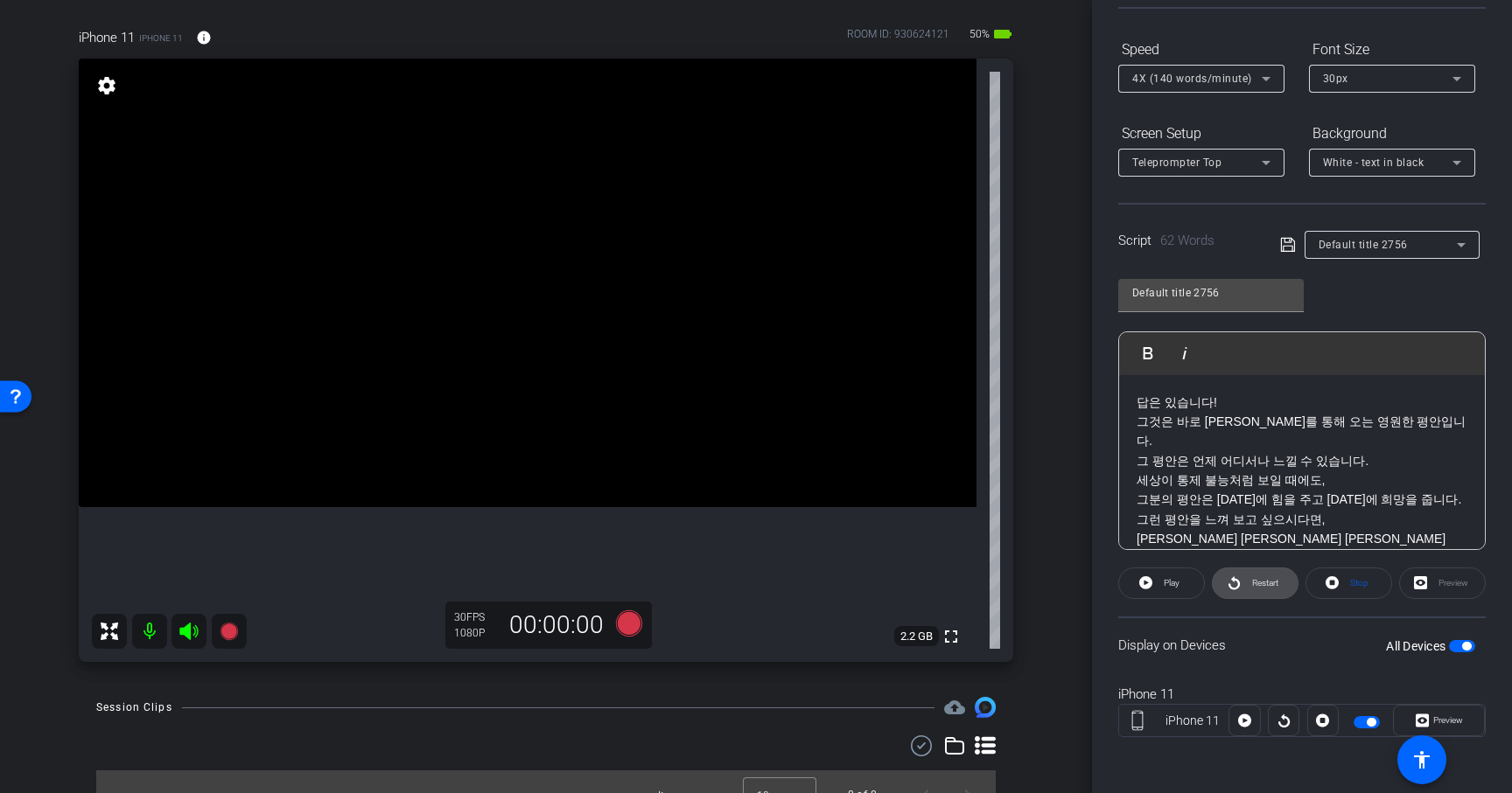
click at [1236, 586] on icon at bounding box center [1233, 583] width 11 height 13
click at [1229, 72] on div "4X (140 words/minute)" at bounding box center [1197, 78] width 130 height 22
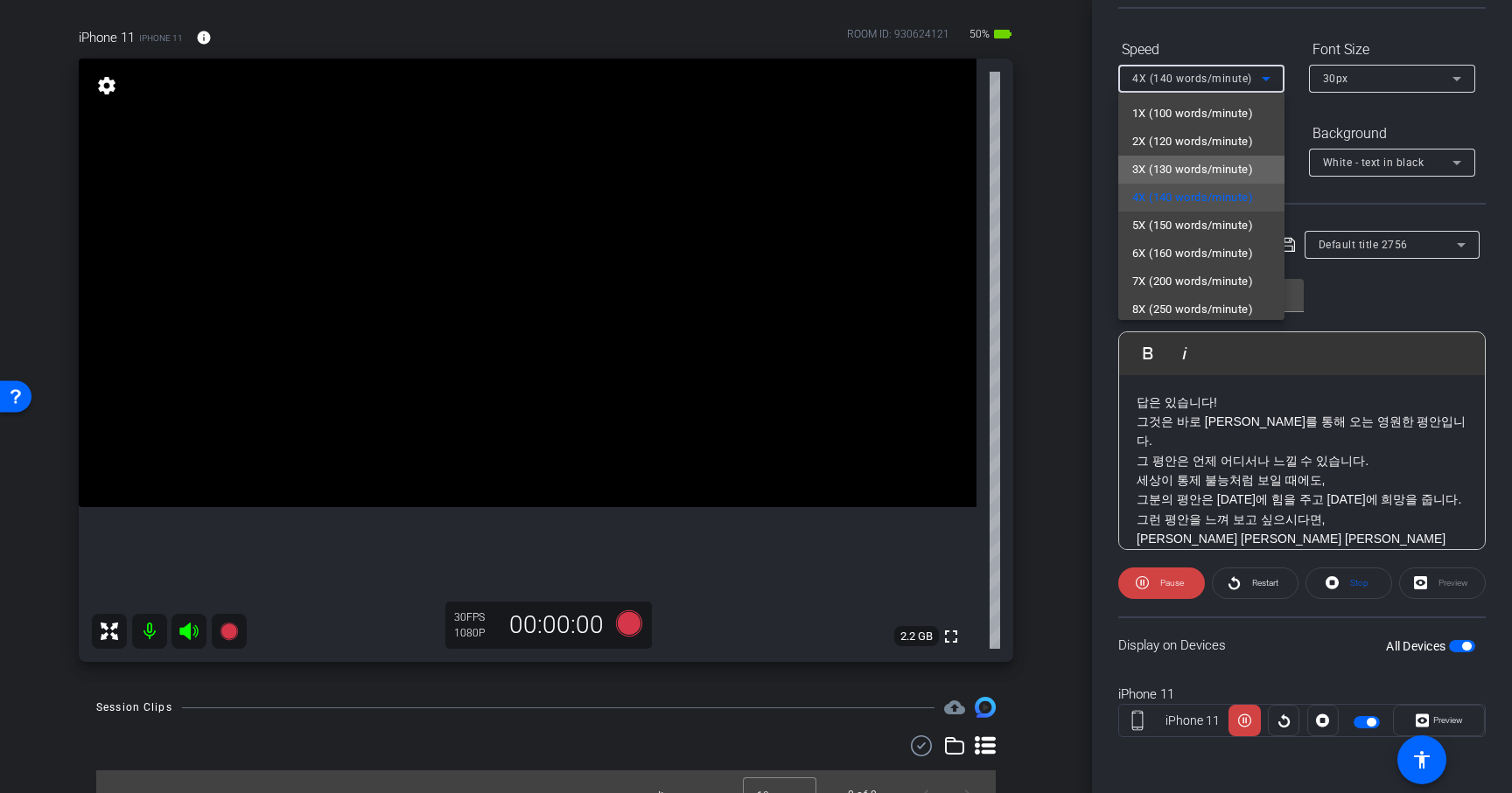
click at [1186, 161] on span "3X (130 words/minute)" at bounding box center [1192, 169] width 120 height 21
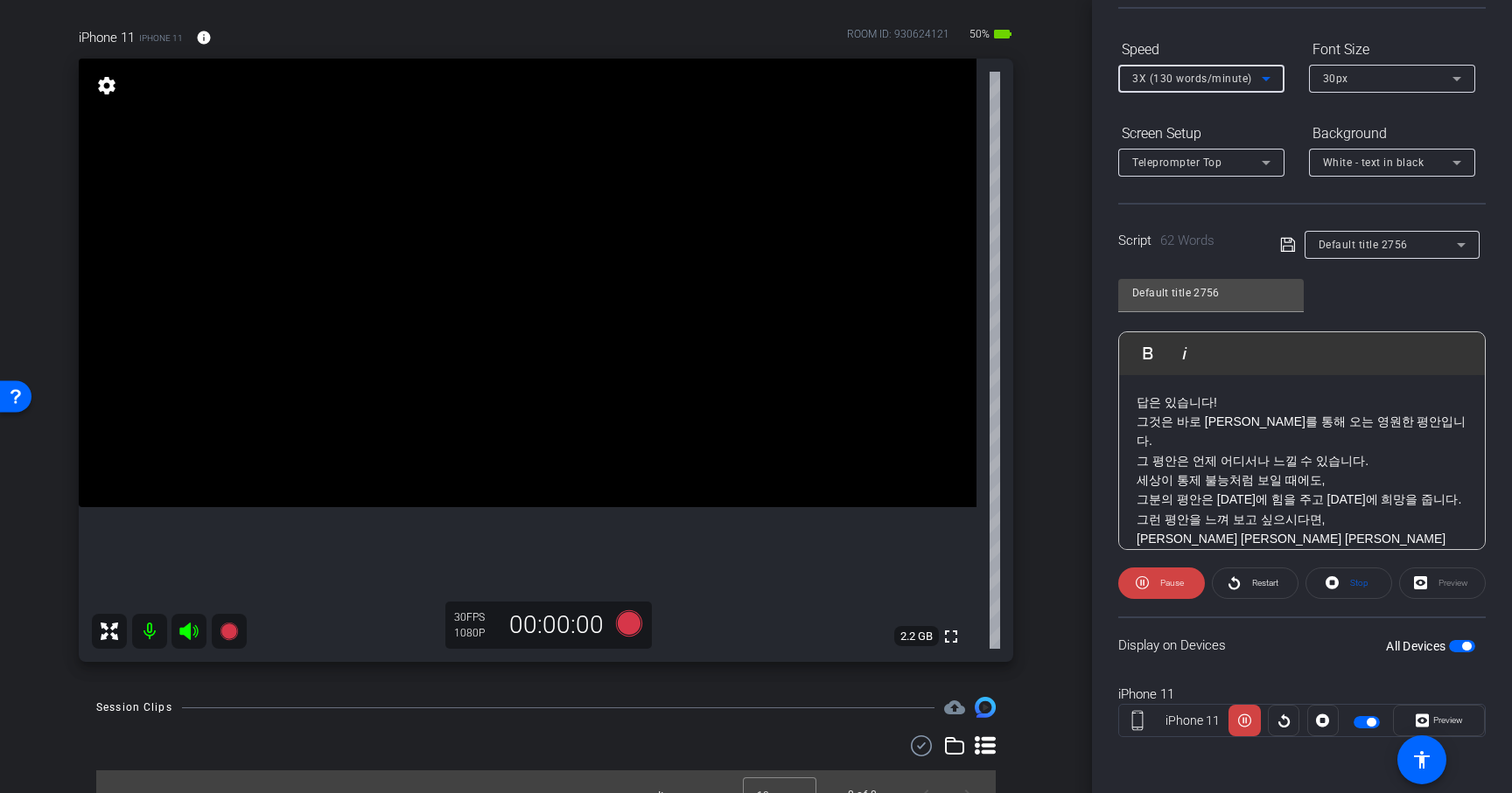
click at [1226, 74] on span "3X (130 words/minute)" at bounding box center [1192, 78] width 119 height 12
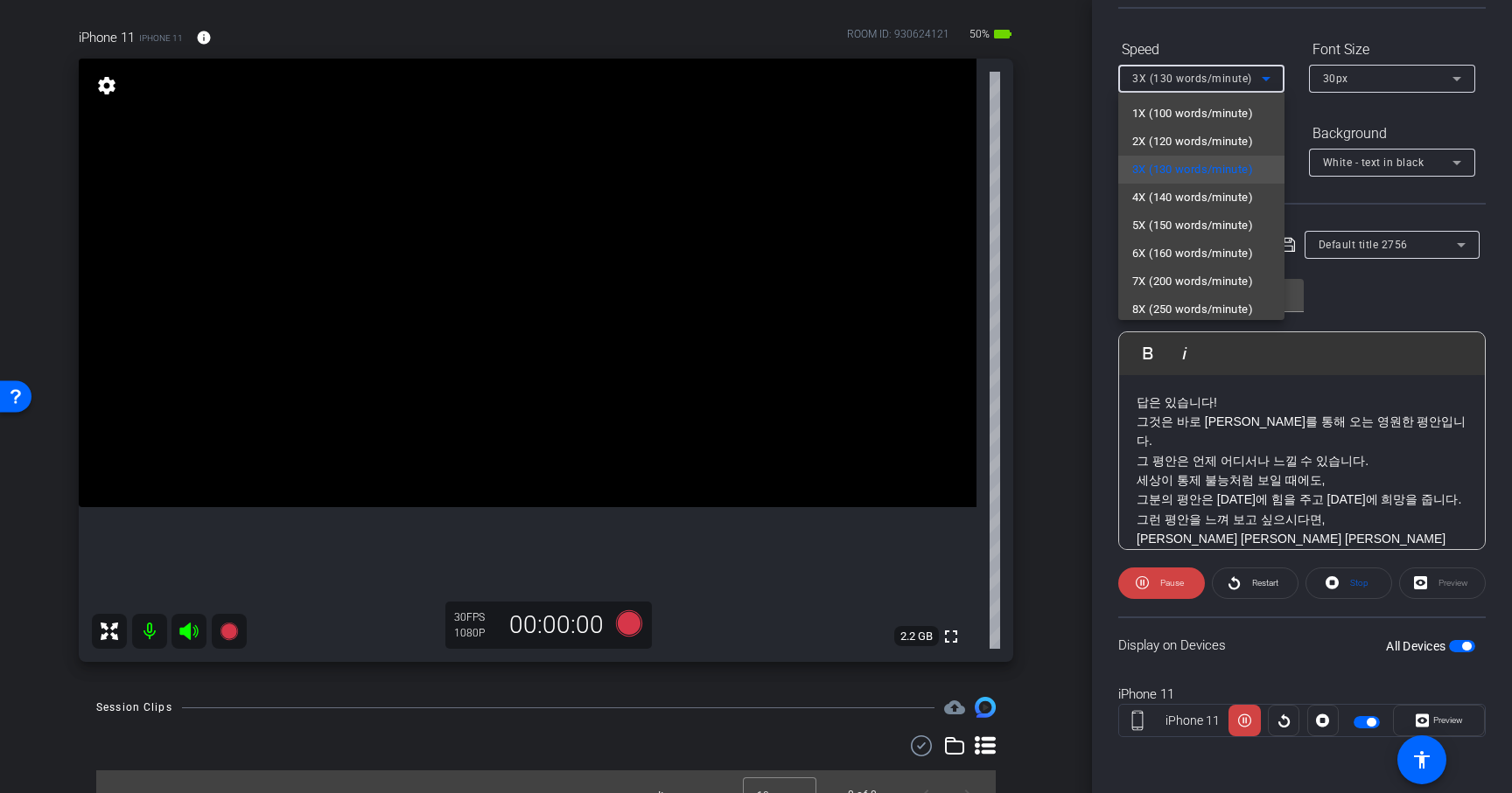
click at [1145, 75] on div at bounding box center [756, 396] width 1512 height 793
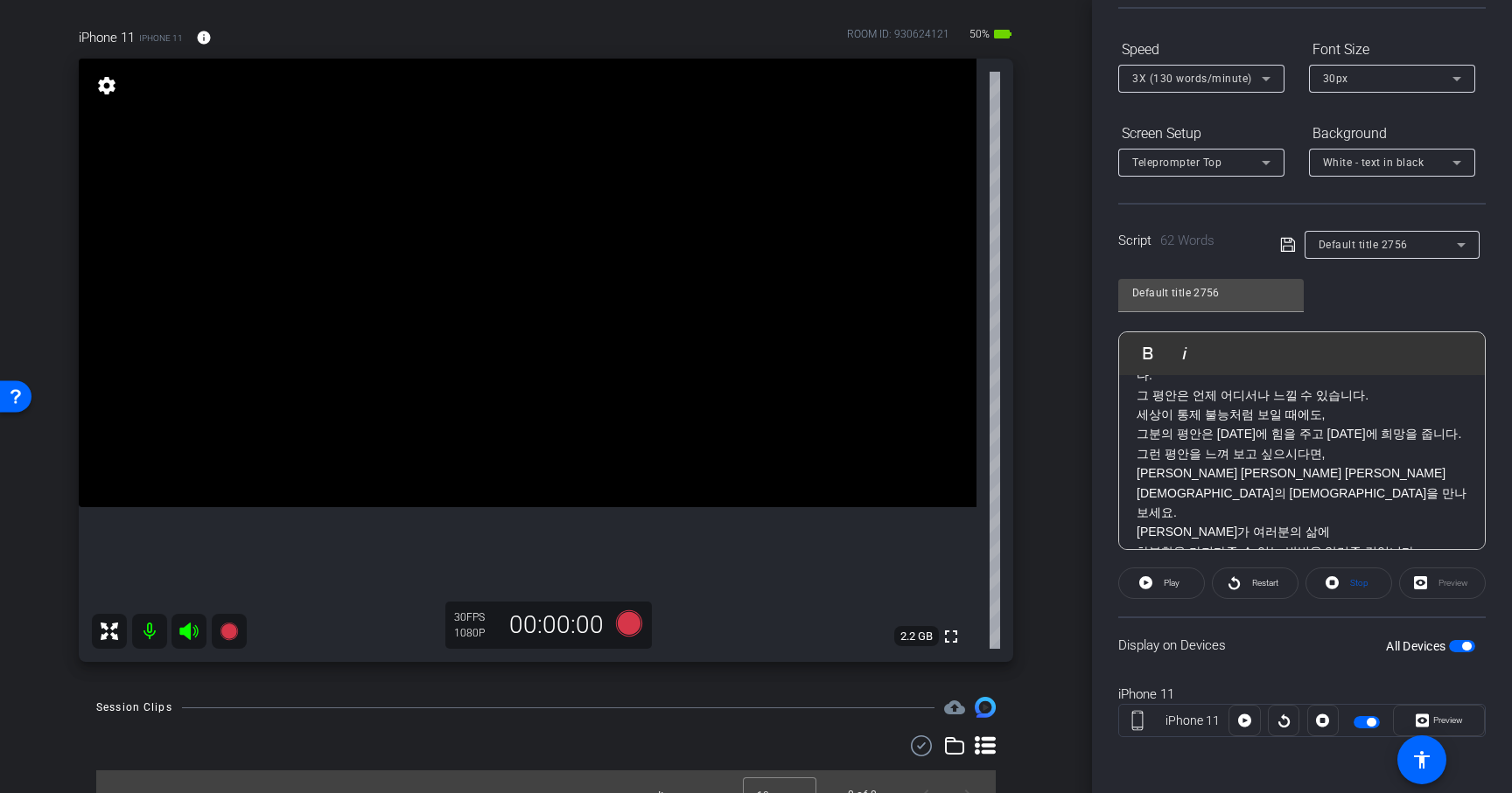
scroll to position [75, 0]
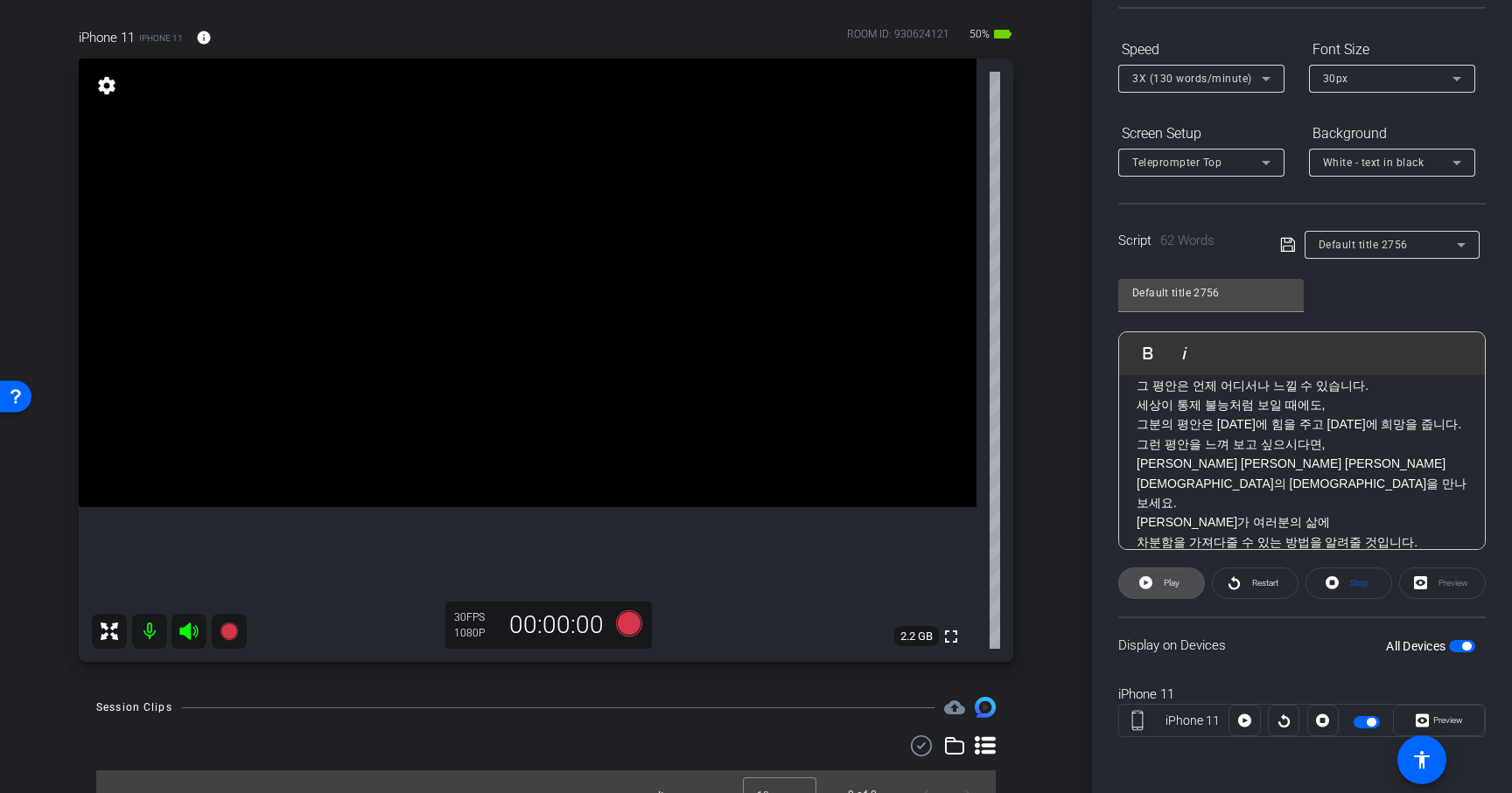
click at [1168, 587] on span "Play" at bounding box center [1171, 583] width 16 height 9
click at [1170, 584] on span "Pause" at bounding box center [1172, 583] width 24 height 9
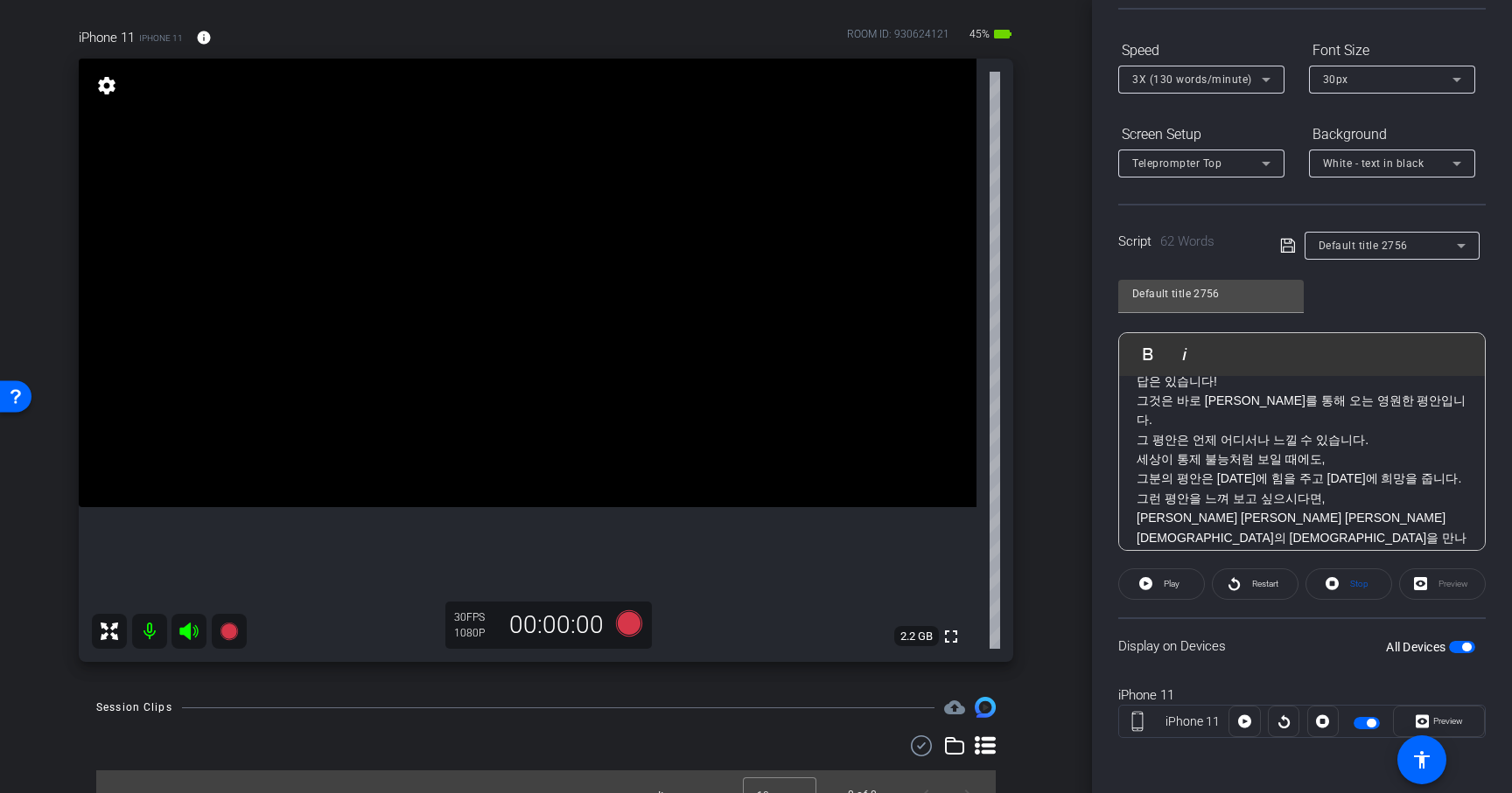
scroll to position [28, 0]
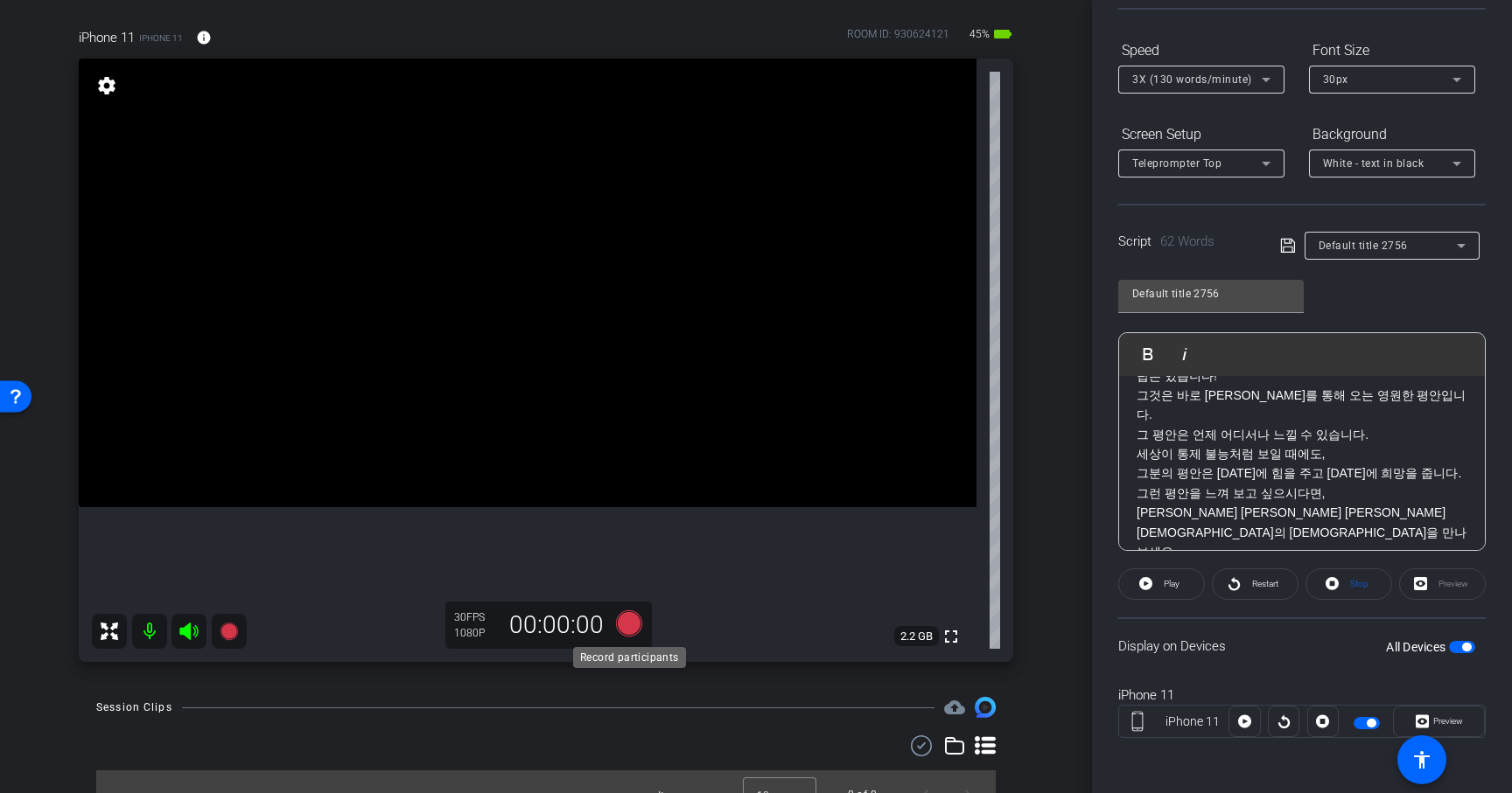
click at [627, 627] on icon at bounding box center [629, 623] width 27 height 27
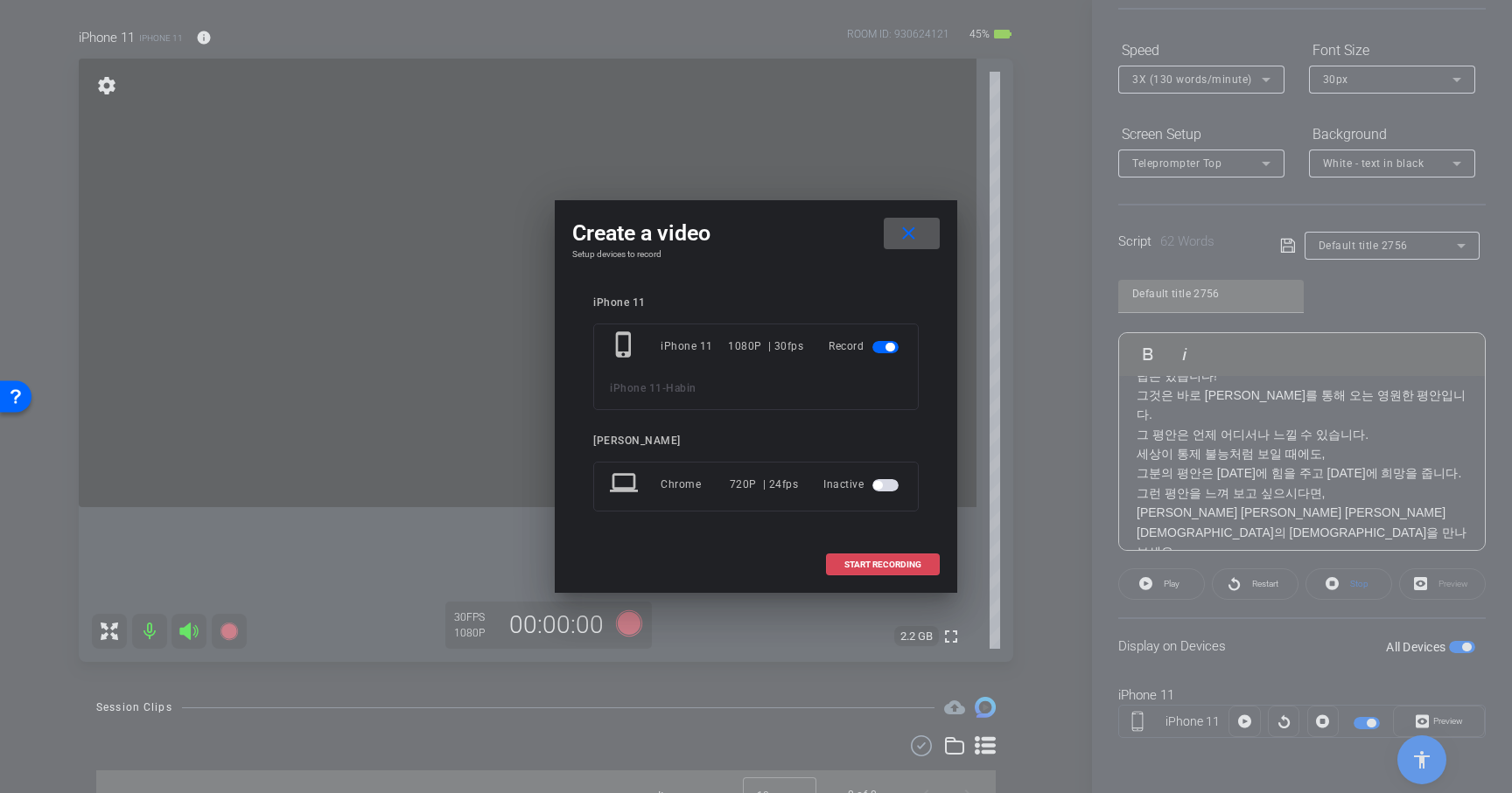
click at [848, 566] on span "START RECORDING" at bounding box center [883, 565] width 77 height 9
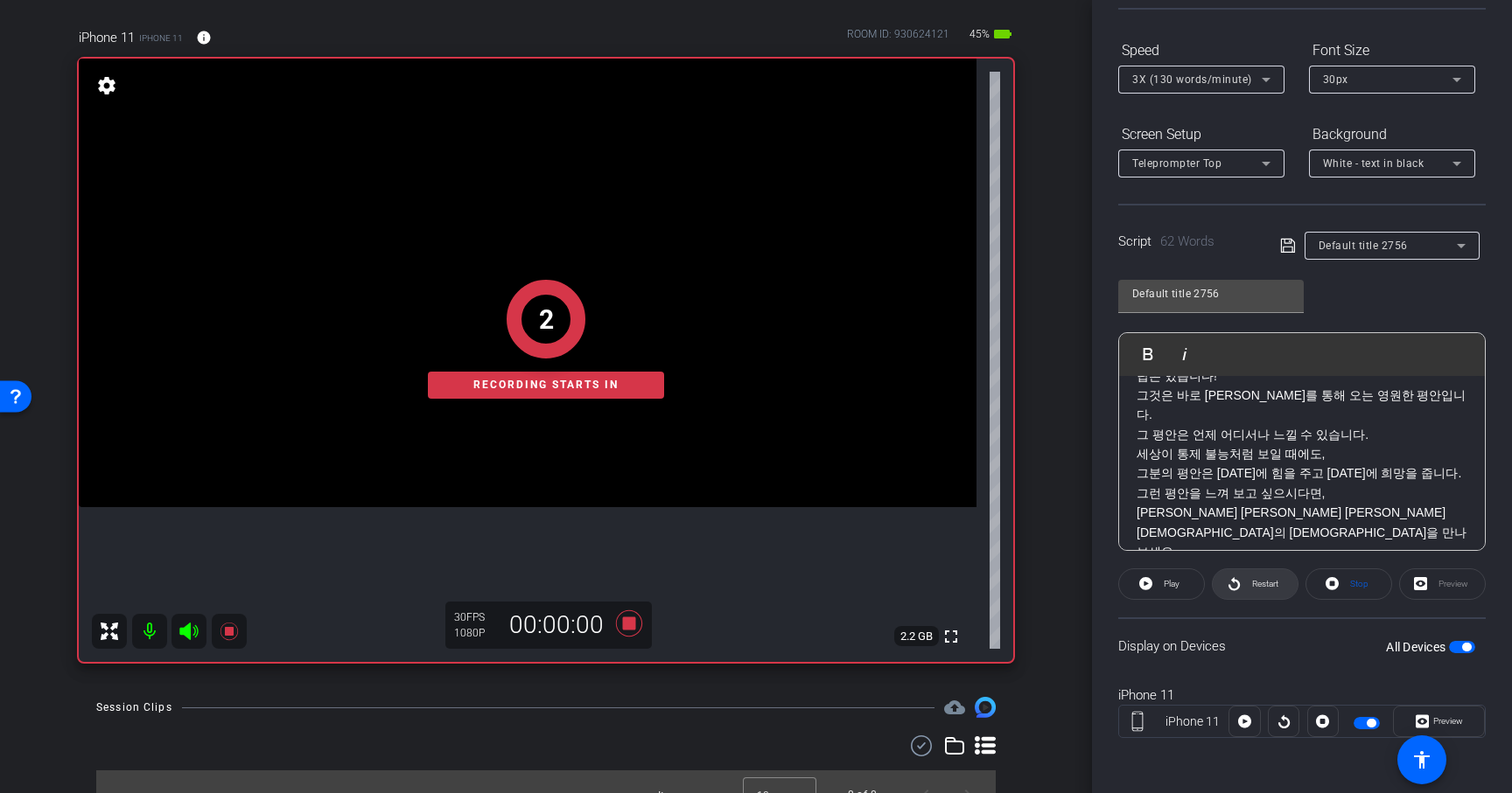
click at [1273, 583] on span "Restart" at bounding box center [1265, 583] width 27 height 9
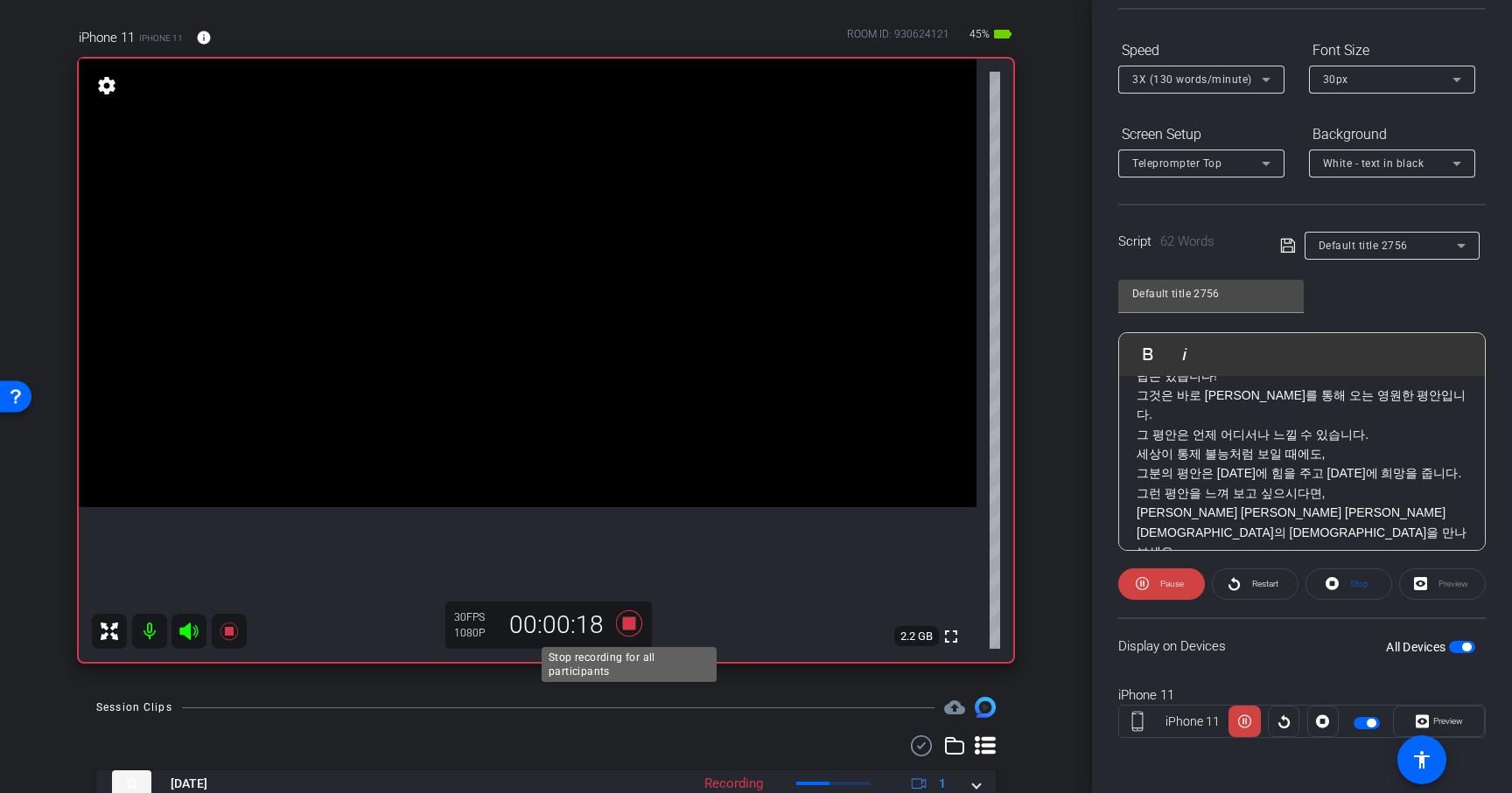
click at [634, 623] on icon at bounding box center [629, 623] width 27 height 27
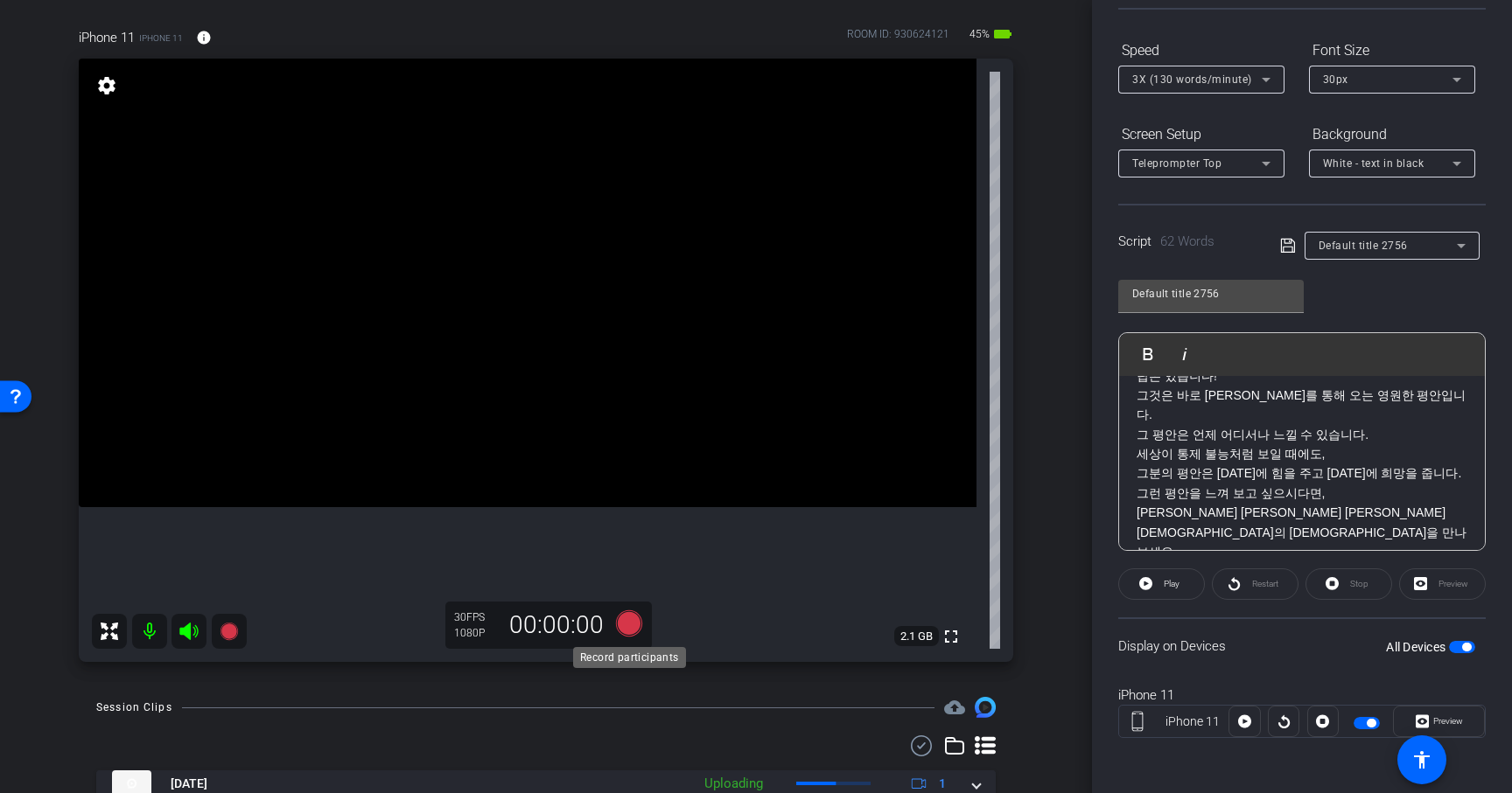
click at [632, 626] on icon at bounding box center [629, 623] width 27 height 27
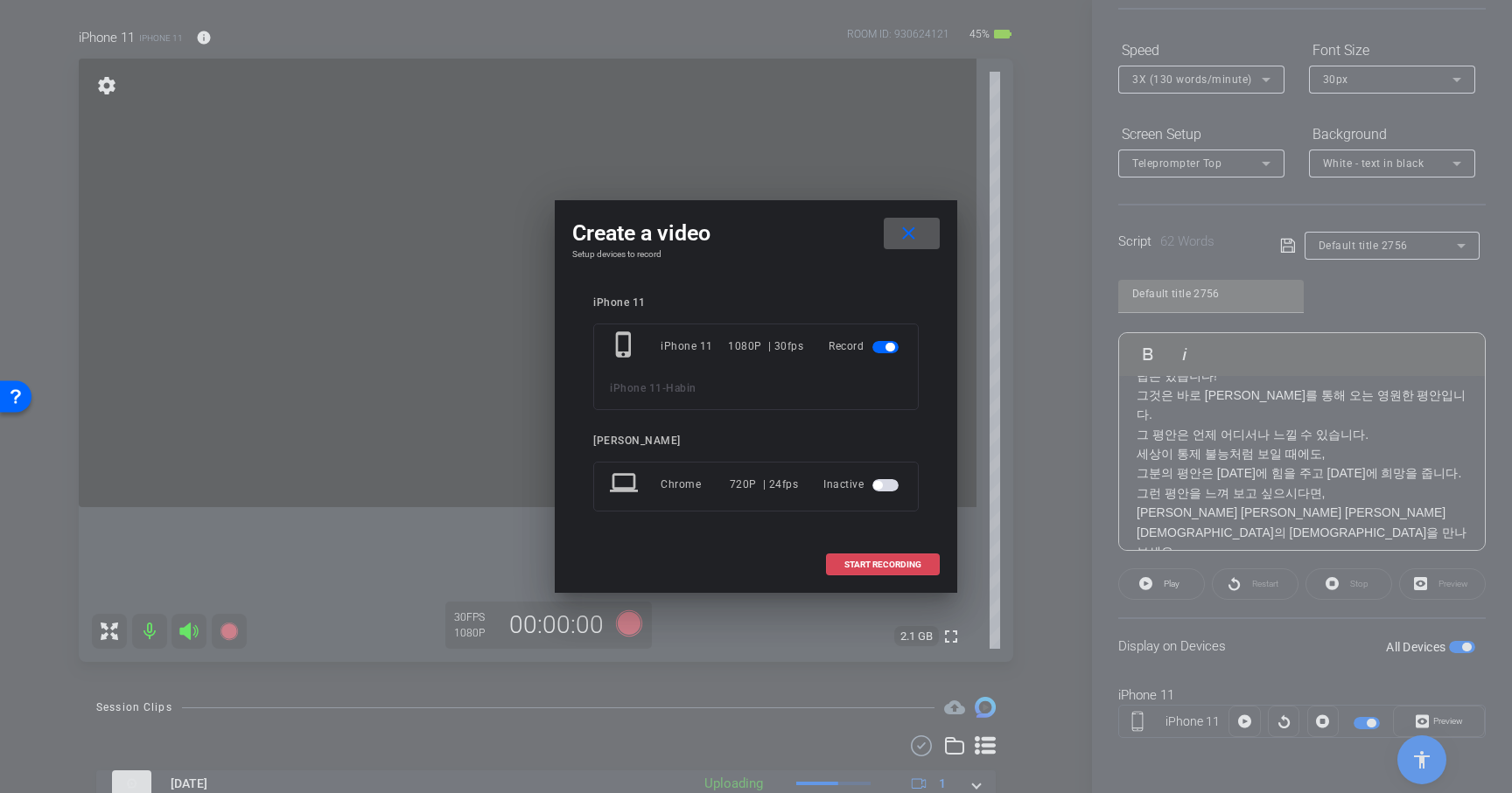
click at [863, 567] on span "START RECORDING" at bounding box center [883, 565] width 77 height 9
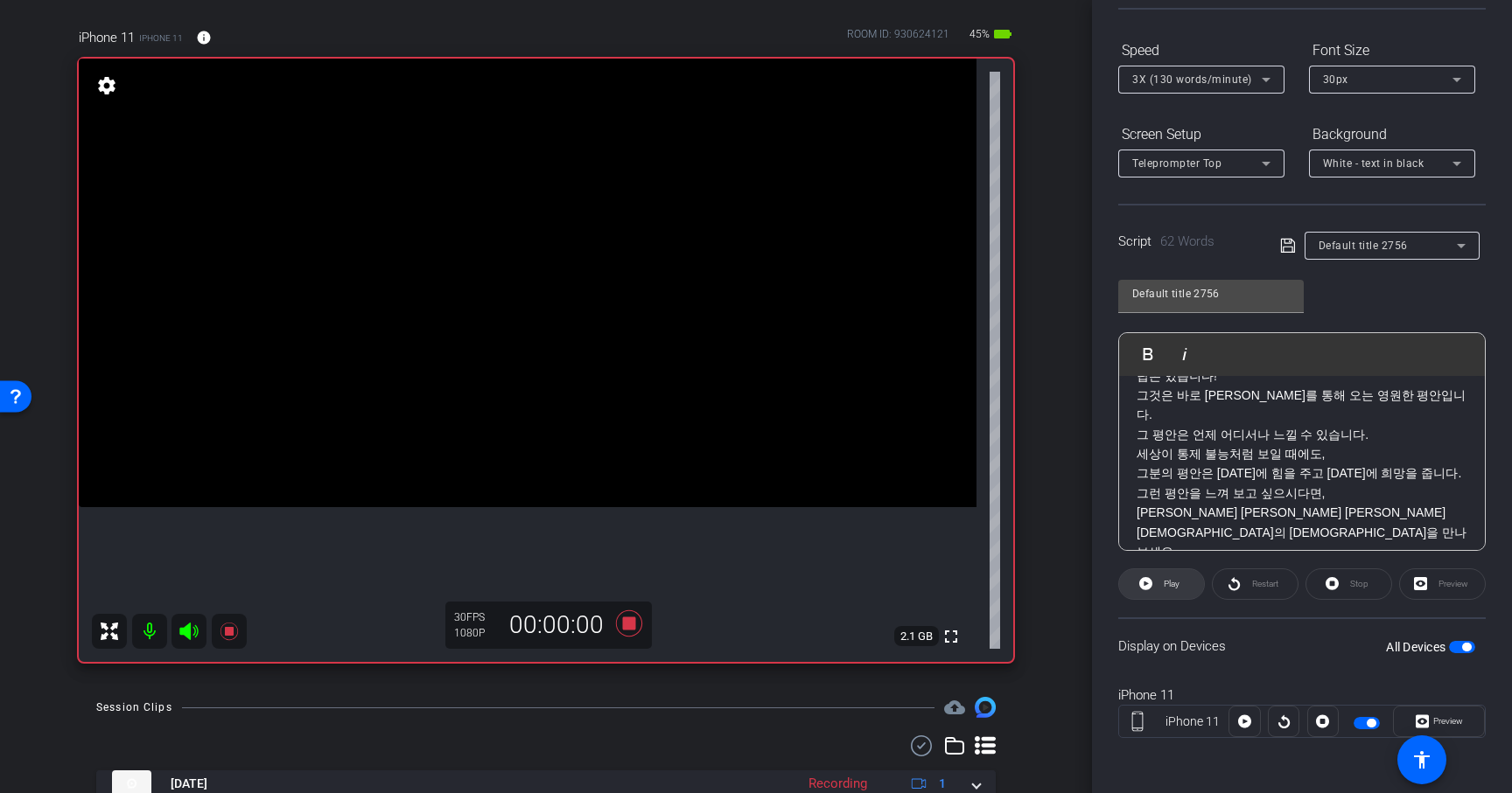
click at [1186, 585] on span at bounding box center [1161, 584] width 85 height 42
click at [631, 630] on icon at bounding box center [630, 624] width 42 height 31
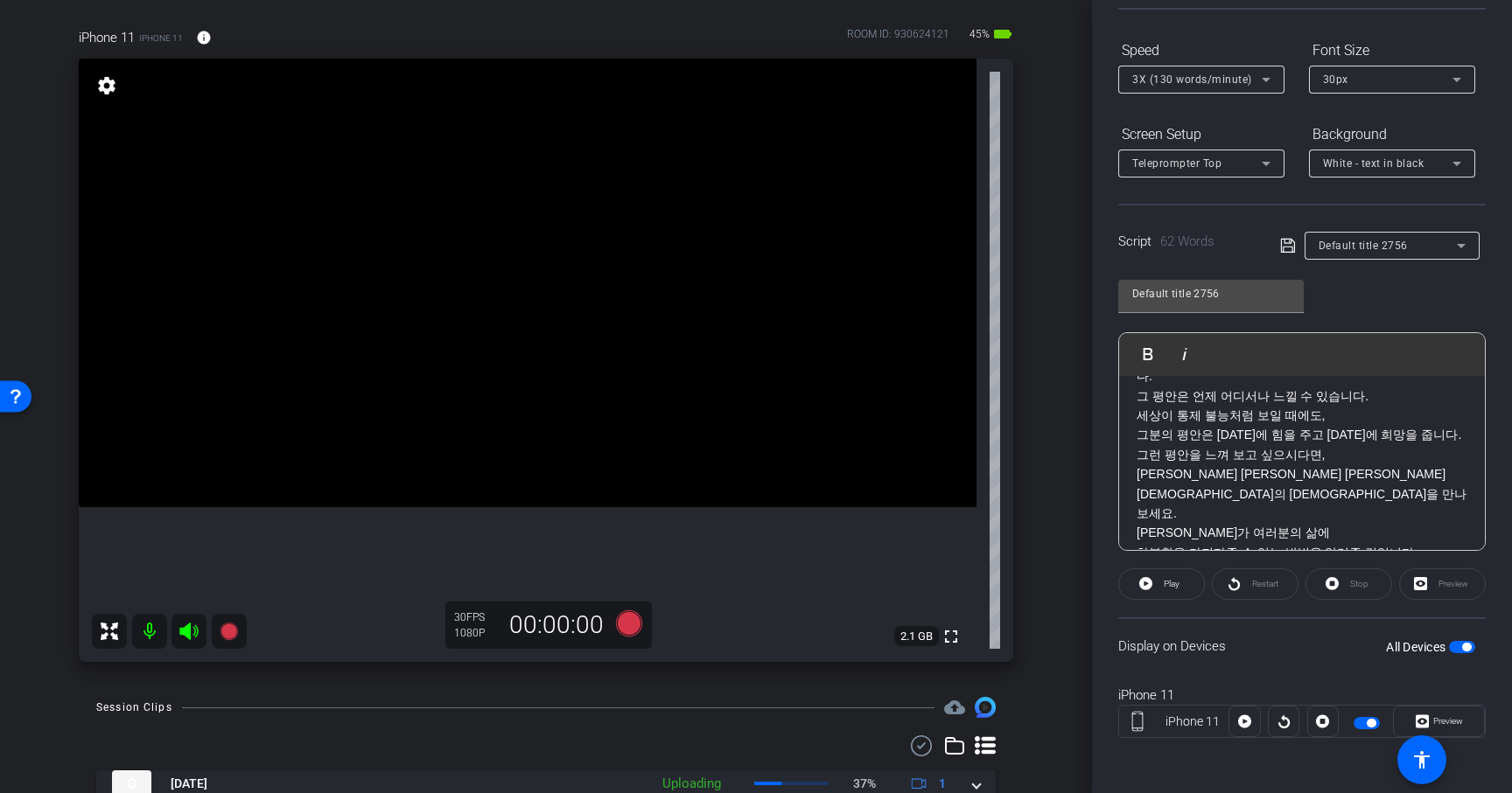
scroll to position [0, 0]
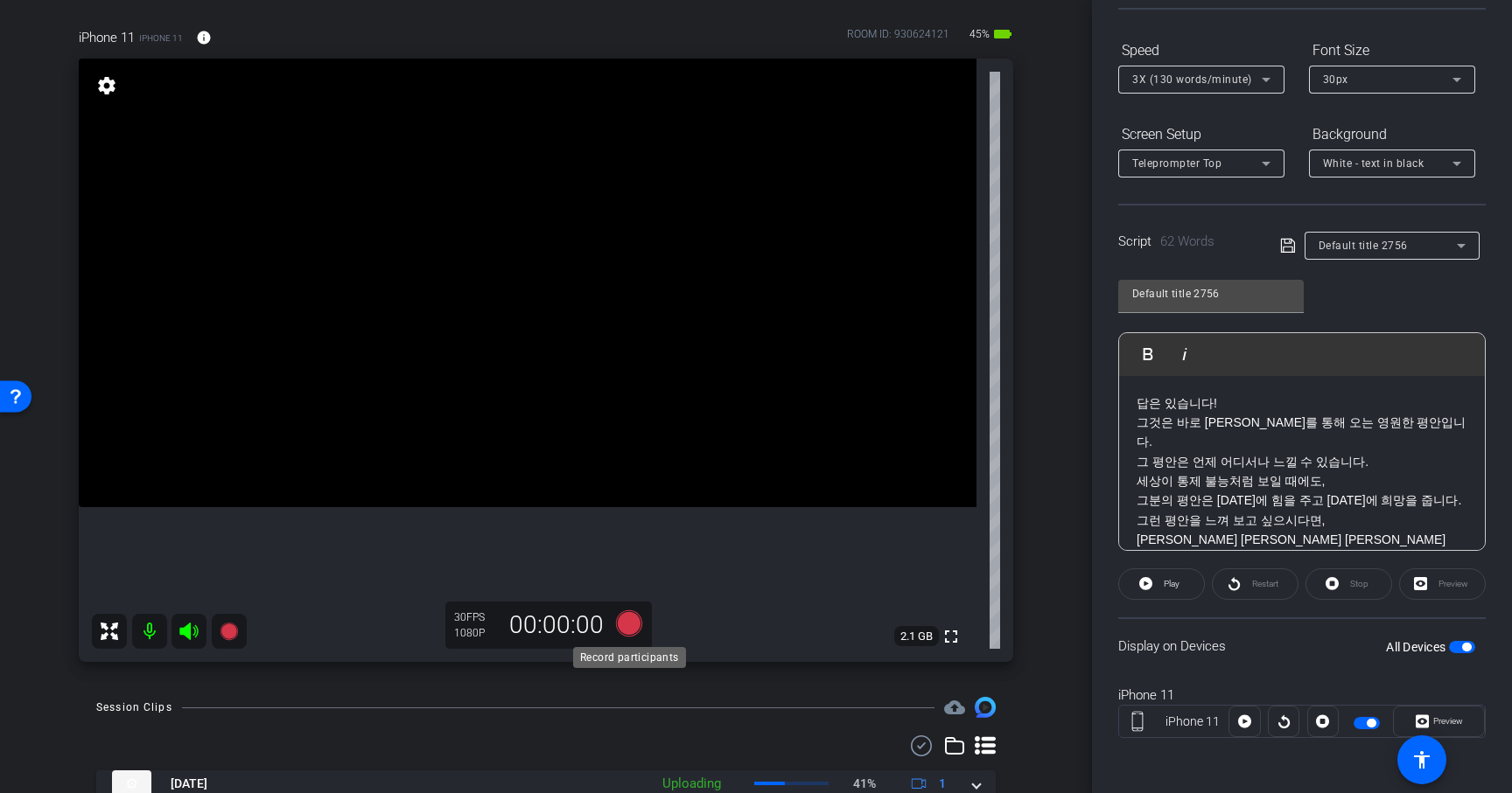
click at [634, 622] on icon at bounding box center [629, 623] width 27 height 27
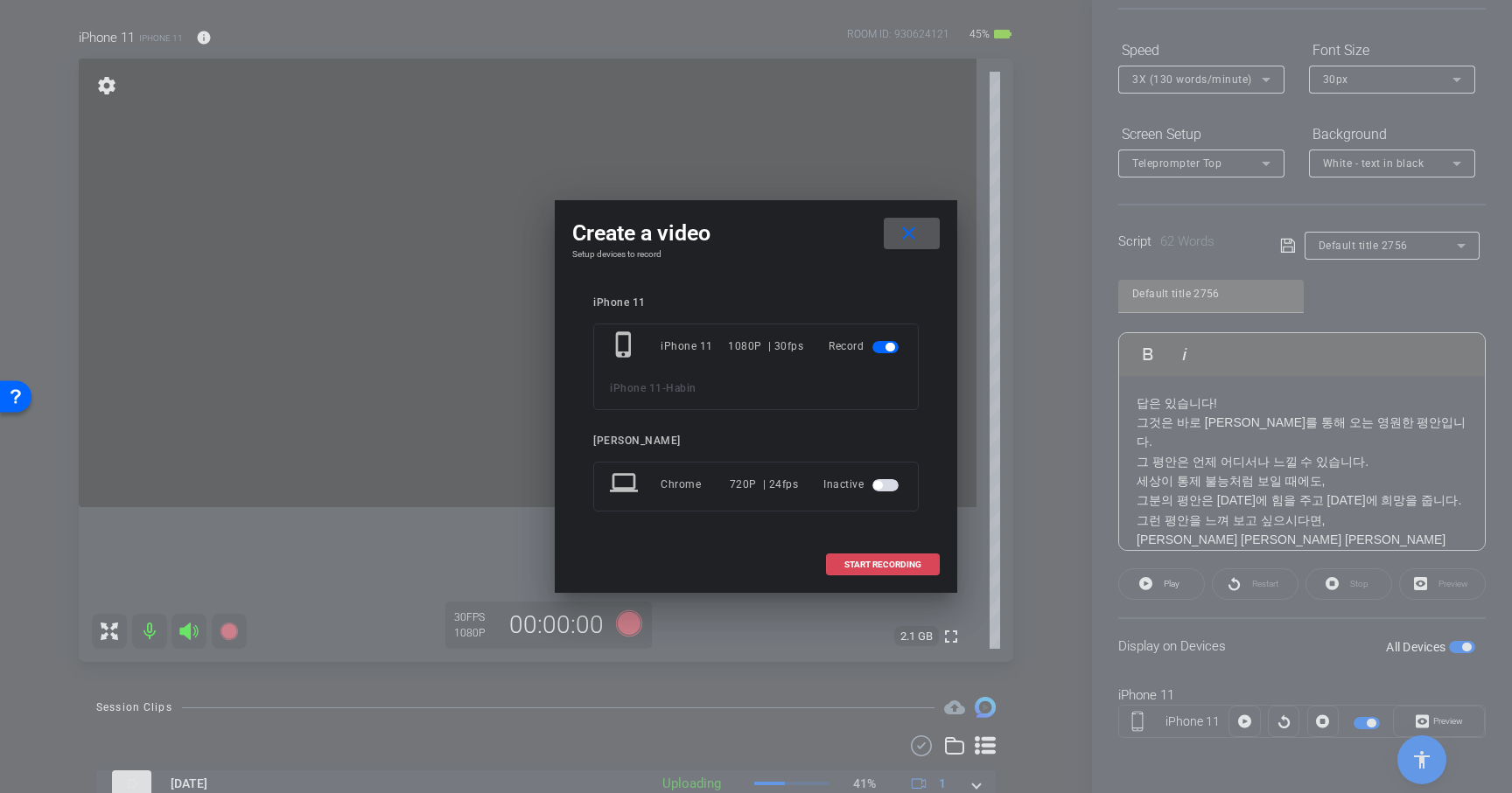
click at [877, 561] on span "START RECORDING" at bounding box center [883, 565] width 77 height 9
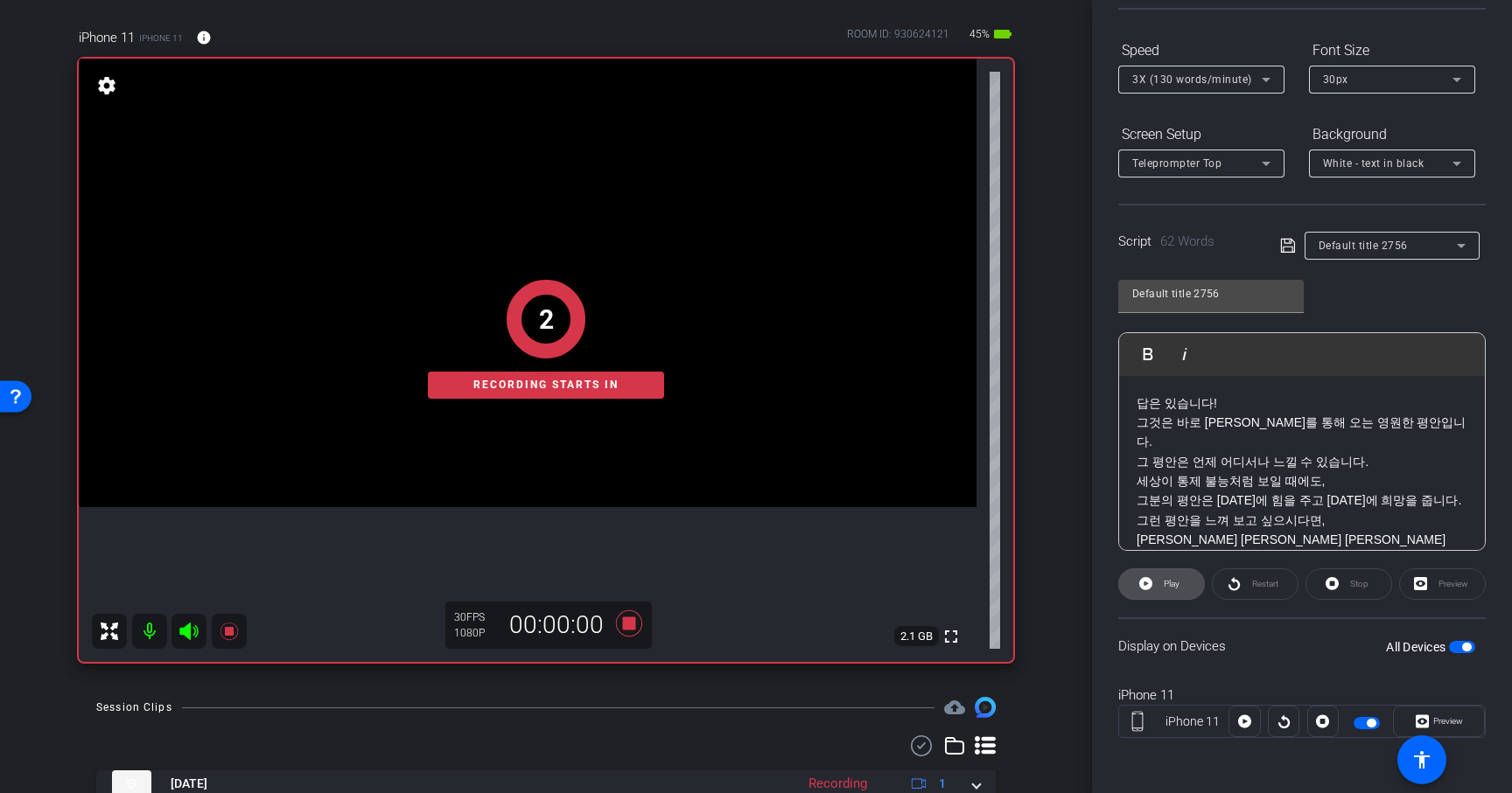
click at [1189, 587] on span at bounding box center [1161, 584] width 85 height 42
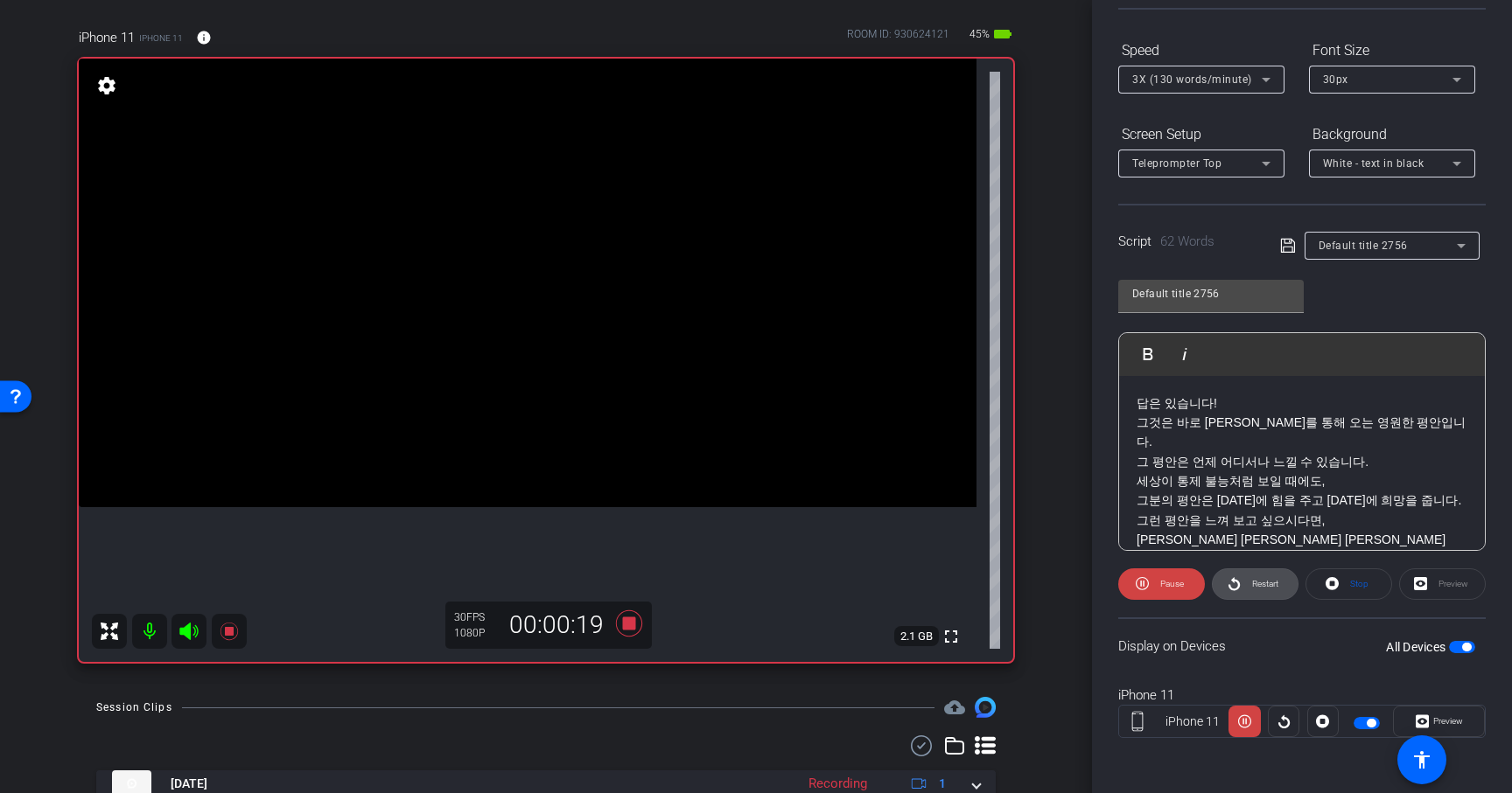
click at [1239, 585] on icon at bounding box center [1233, 583] width 11 height 13
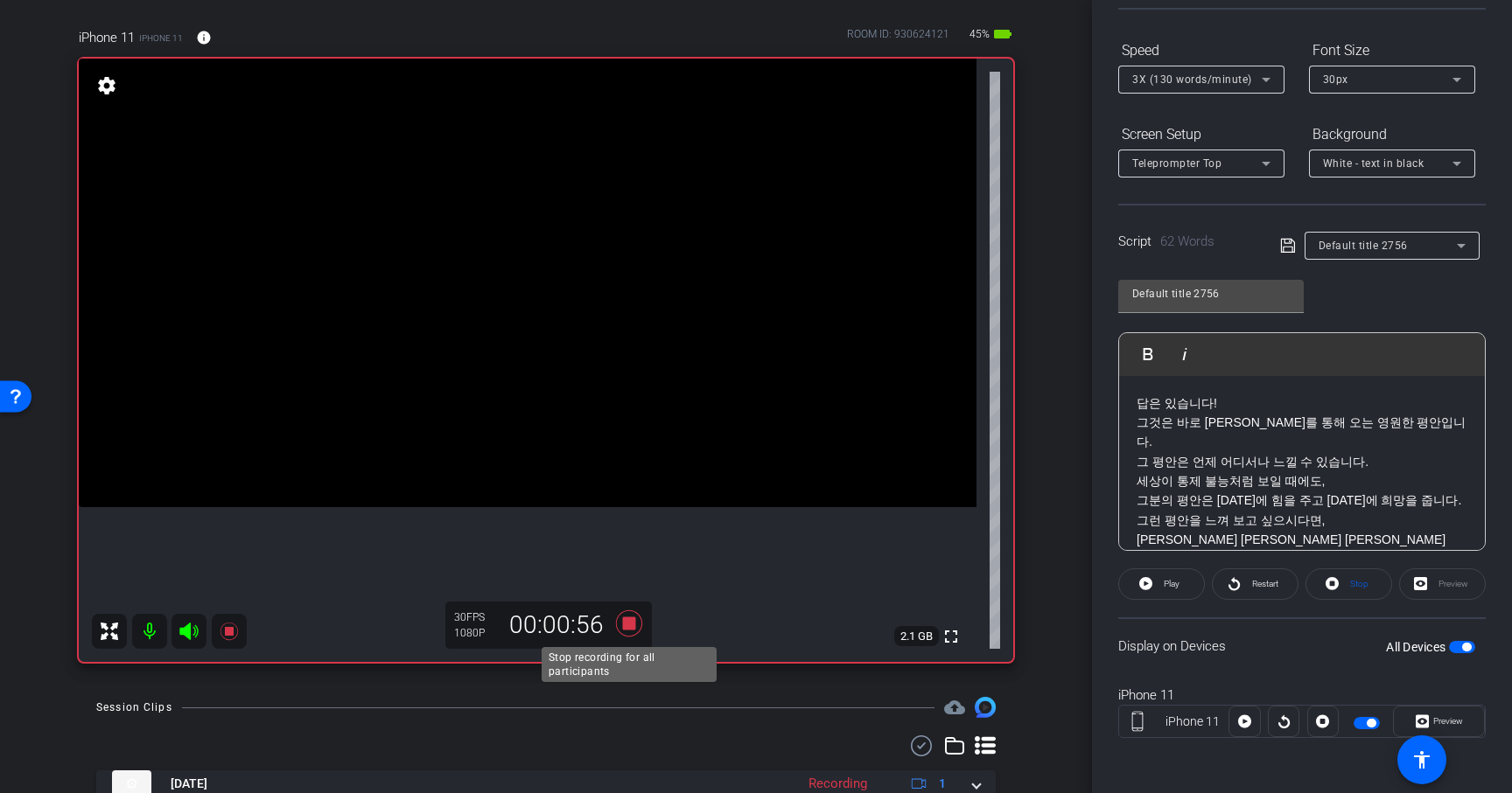
click at [632, 624] on icon at bounding box center [629, 623] width 27 height 27
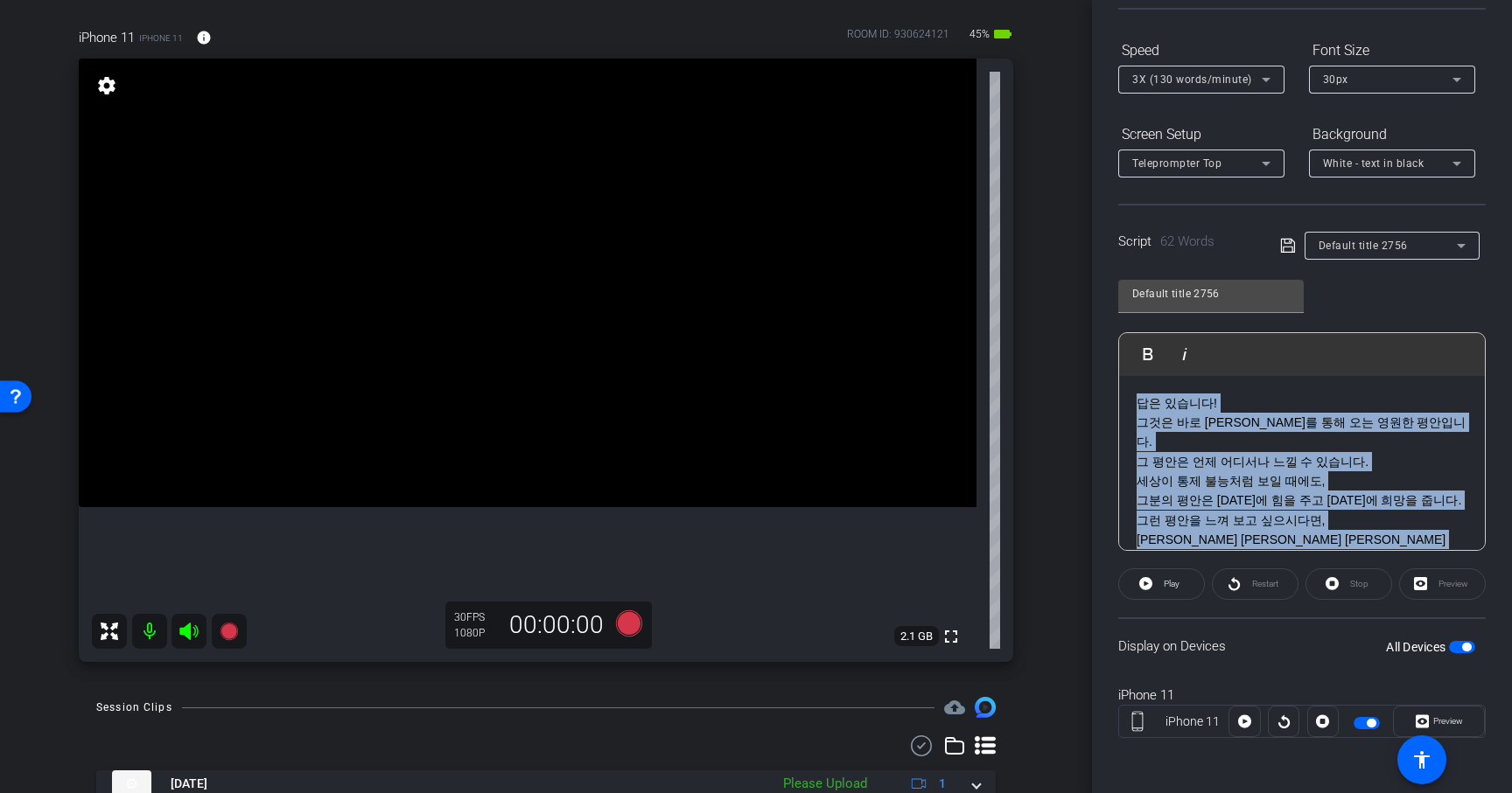
scroll to position [75, 0]
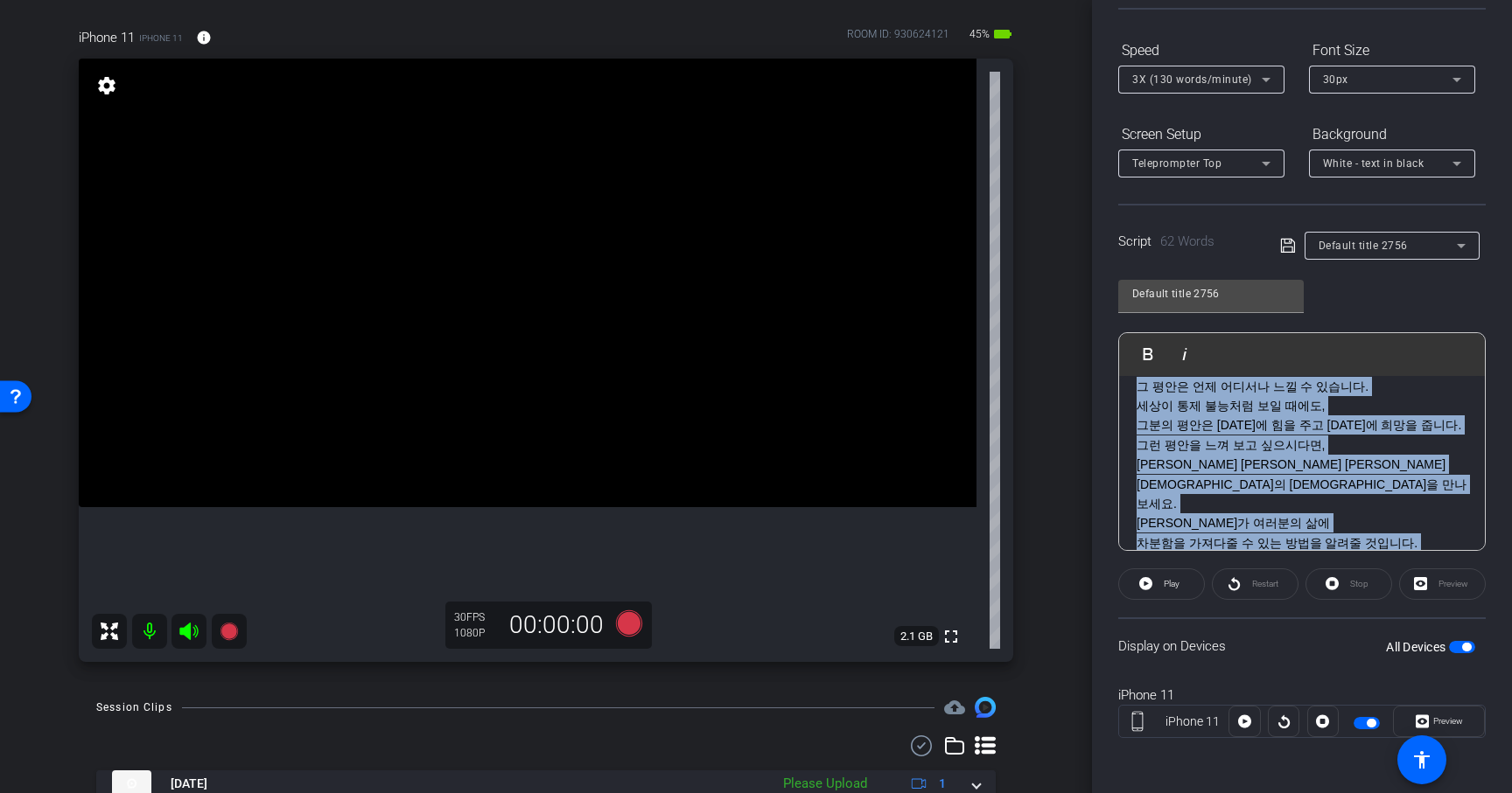
drag, startPoint x: 1134, startPoint y: 400, endPoint x: 1307, endPoint y: 624, distance: 283.0
click at [1307, 624] on openreel-capture-teleprompter "Speed 3X (130 words/minute) Font Size 30px Screen Setup Teleprompter Top Backgr…" at bounding box center [1302, 402] width 368 height 733
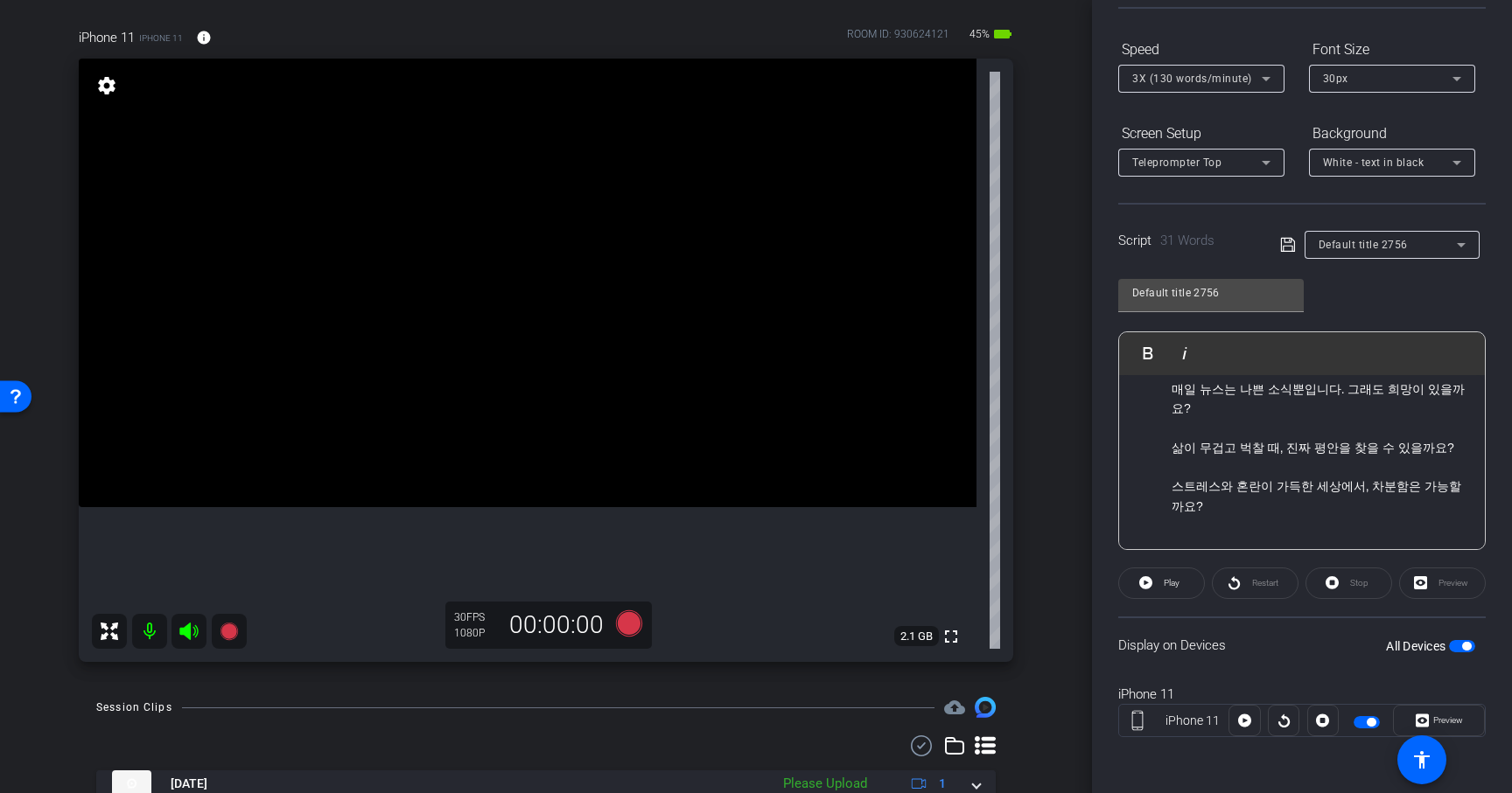
scroll to position [41, 0]
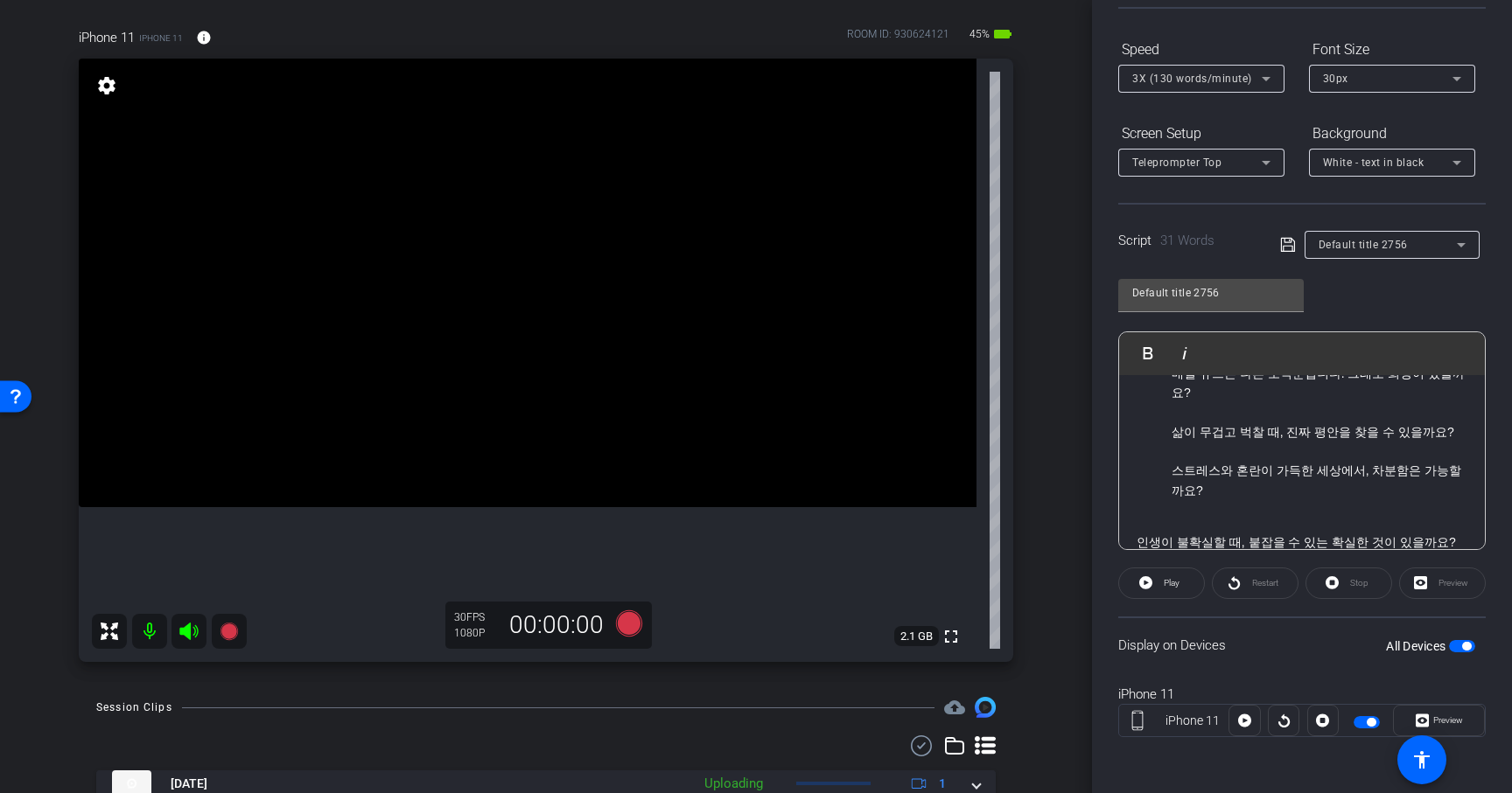
click at [1165, 449] on ul "매일 뉴스는 나쁜 소식뿐입니다. 그래도 희망이 있을까요? 삶이 무겁고 벅찰 때, 진짜 평안을 찾을 수 있을까요? 스트레스와 혼란이 가득한 세상…" at bounding box center [1302, 442] width 331 height 156
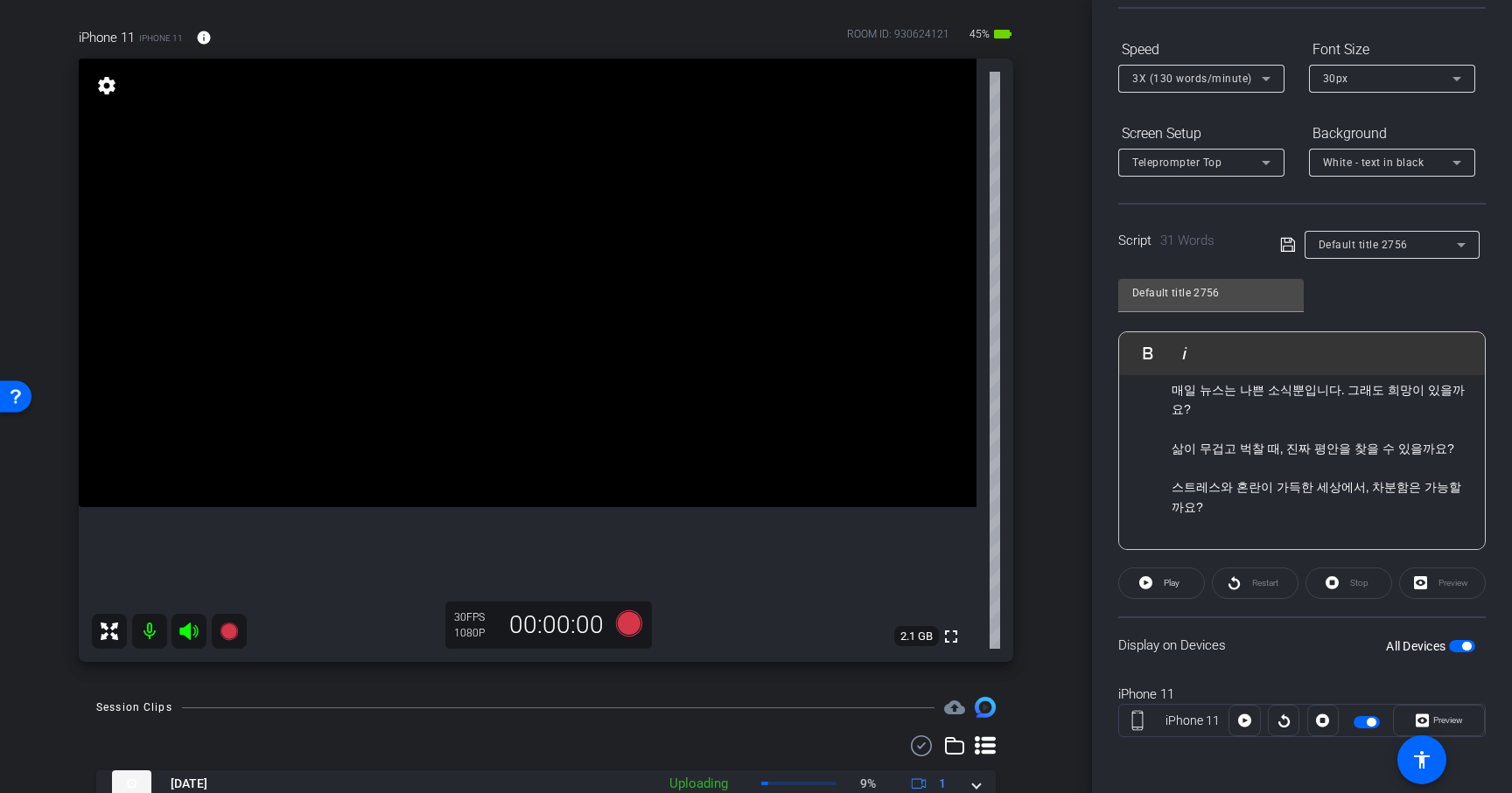
click at [1195, 561] on openreel-capture-teleprompter "Speed 3X (130 words/minute) Font Size 30px Screen Setup Teleprompter Top Backgr…" at bounding box center [1302, 402] width 368 height 733
click at [1284, 257] on div "Default title 2756" at bounding box center [1383, 244] width 207 height 28
click at [1287, 239] on icon at bounding box center [1288, 244] width 16 height 21
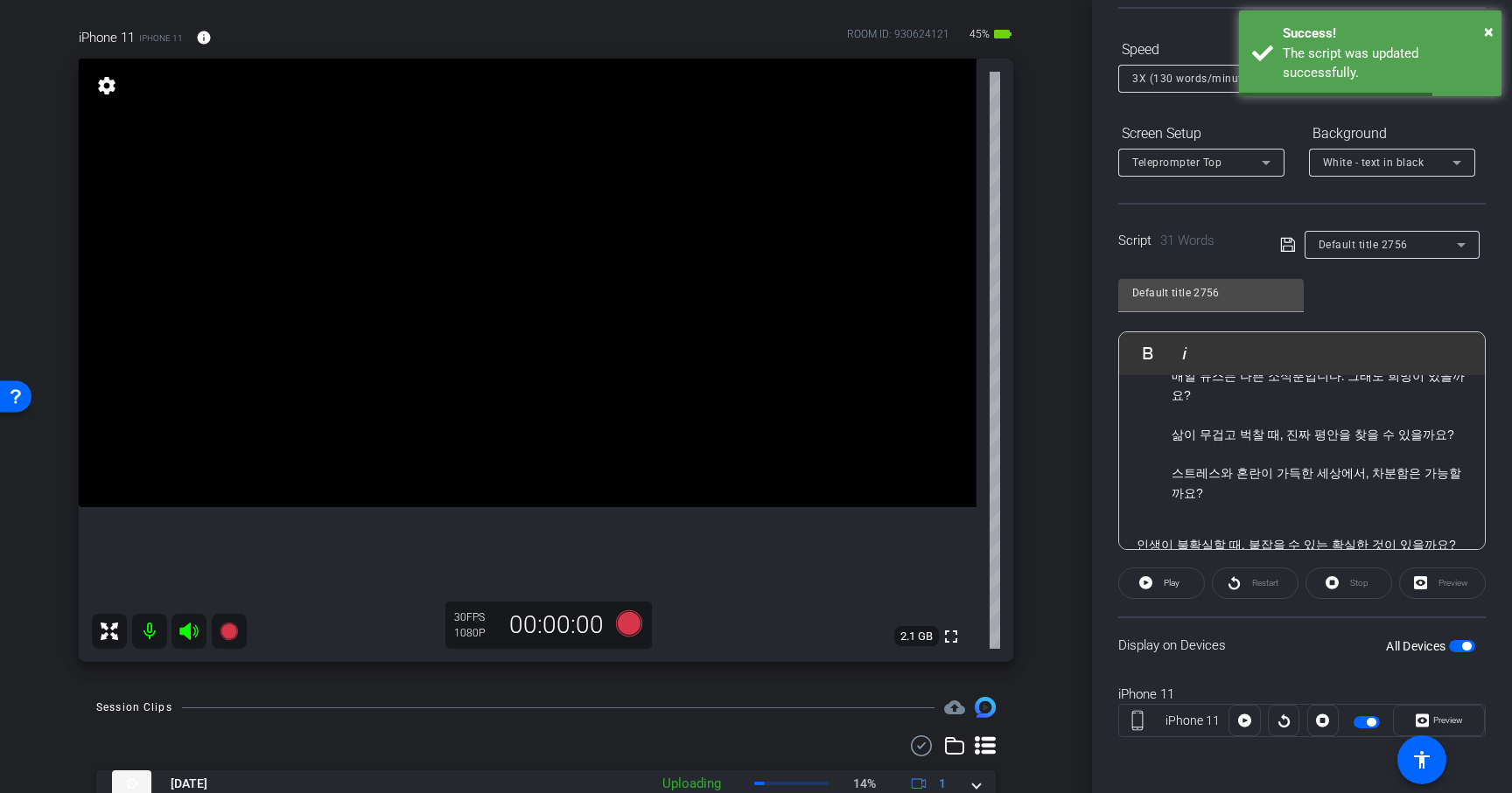
scroll to position [40, 0]
click at [1175, 589] on span "Play" at bounding box center [1169, 583] width 20 height 25
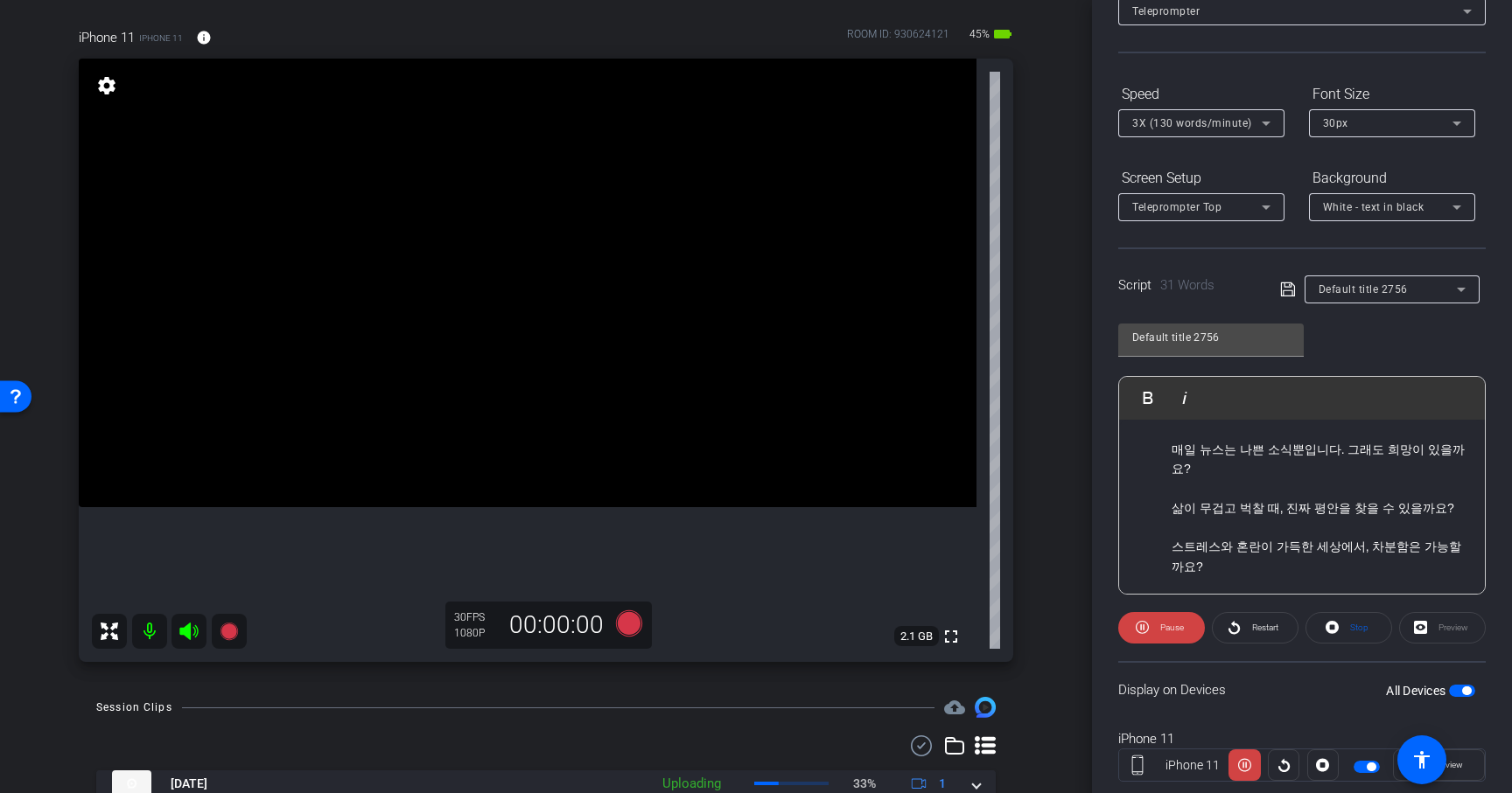
scroll to position [0, 0]
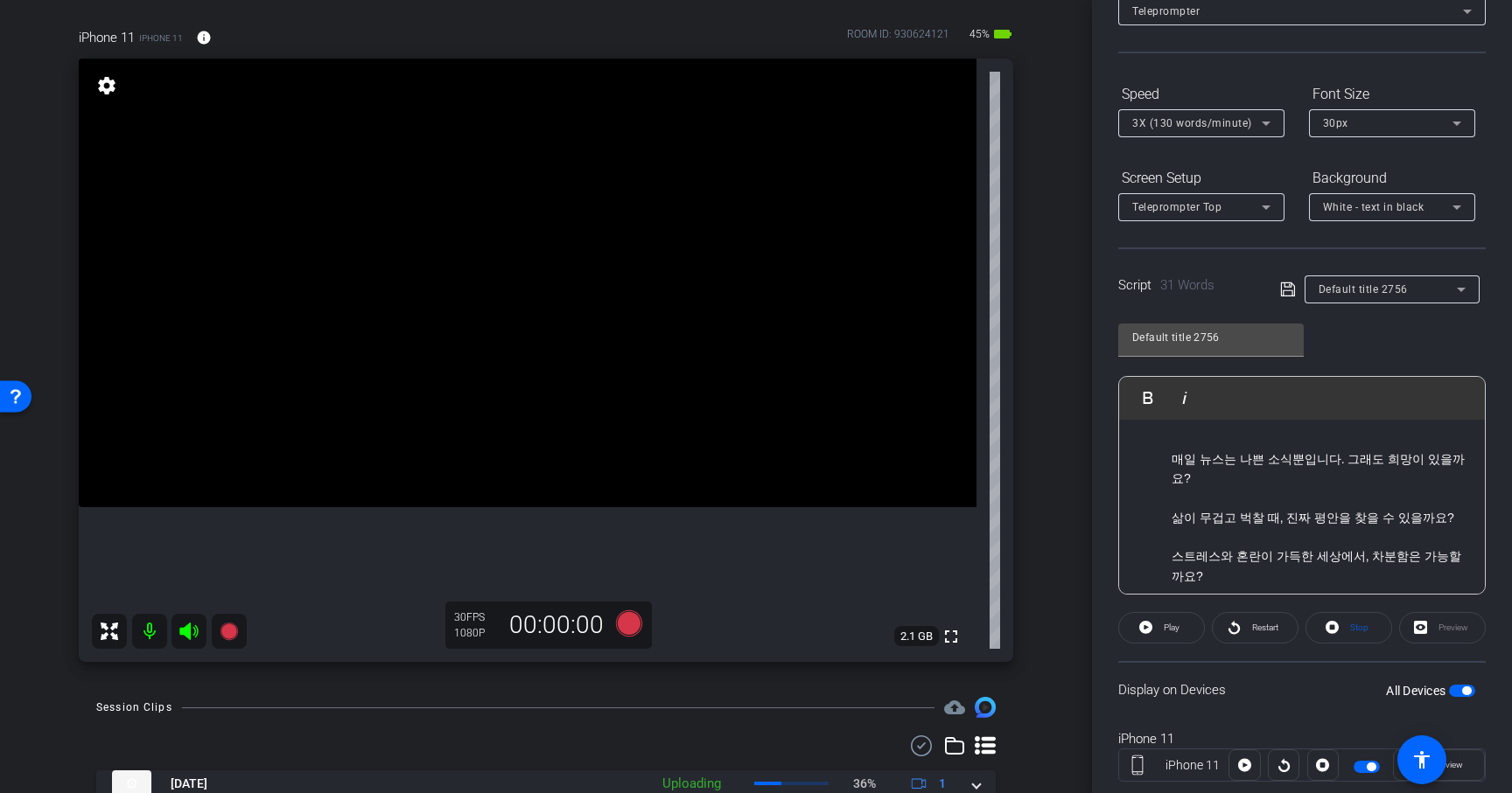
click at [1292, 295] on icon at bounding box center [1287, 289] width 14 height 14
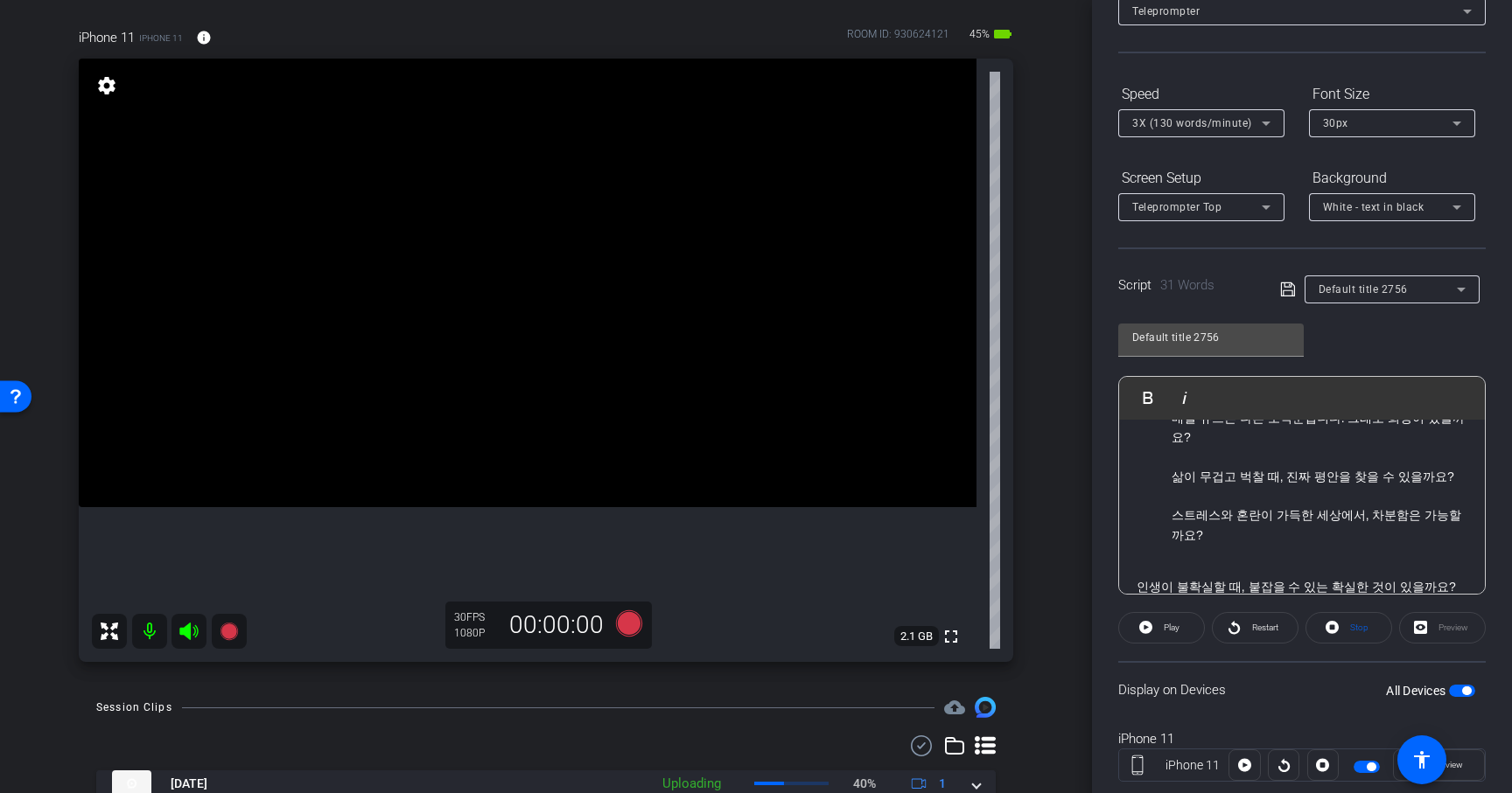
scroll to position [32, 0]
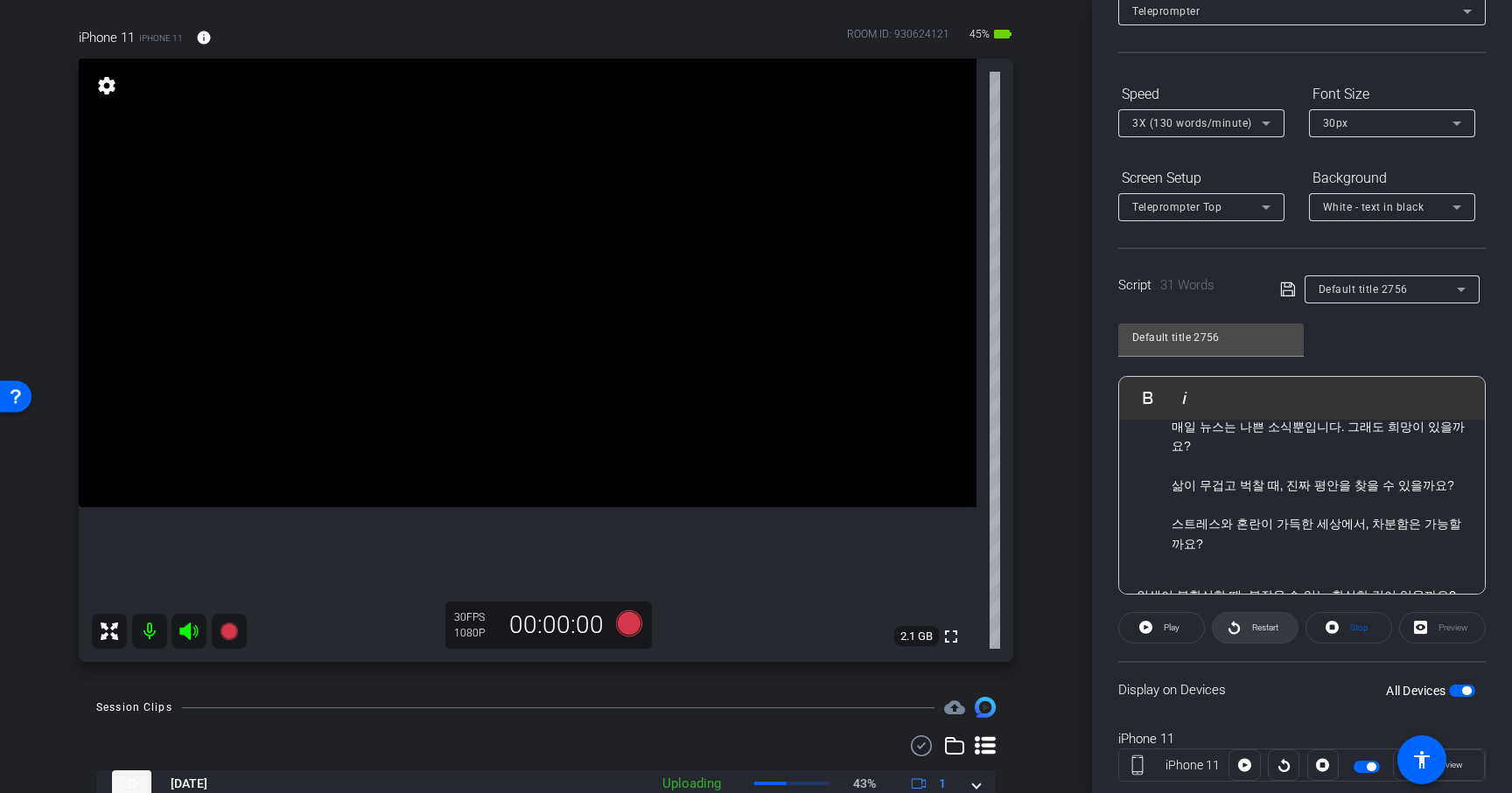
click at [1254, 633] on span "Restart" at bounding box center [1262, 628] width 30 height 25
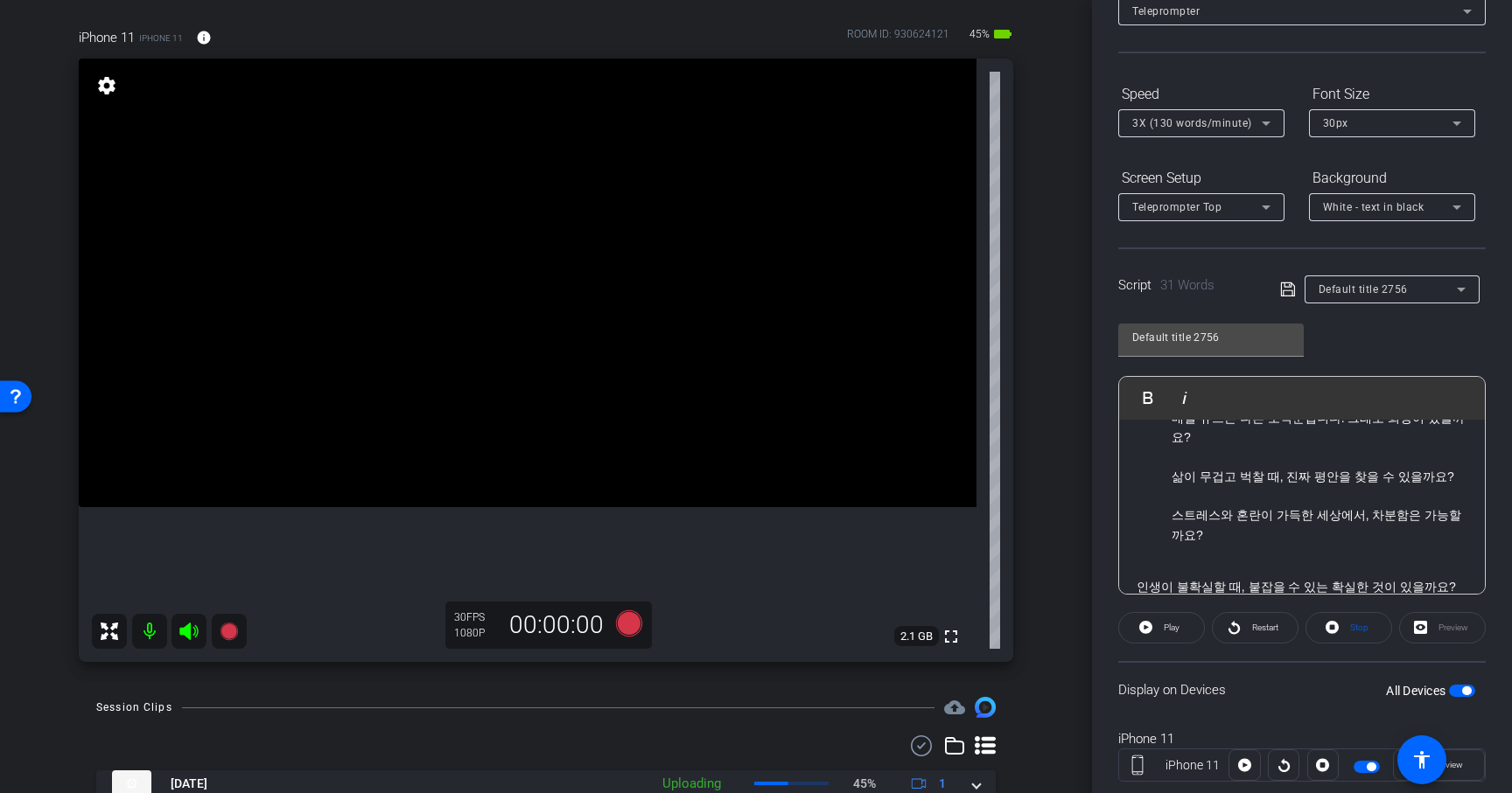
scroll to position [40, 0]
click at [1264, 629] on span "Restart" at bounding box center [1265, 628] width 27 height 9
click at [1176, 636] on span "Pause" at bounding box center [1169, 628] width 28 height 25
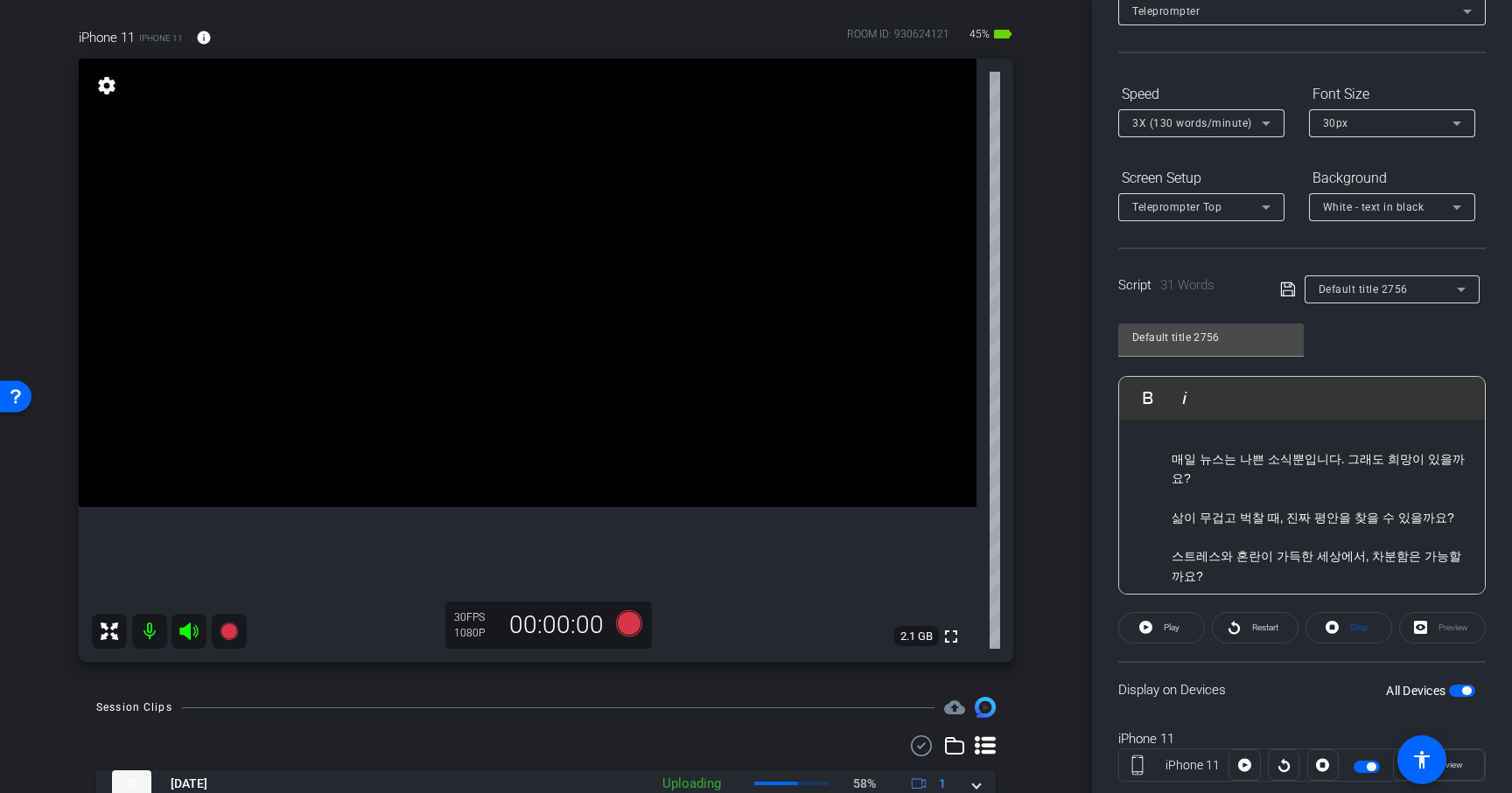
click at [1246, 443] on div "매일 뉴스는 나쁜 소식뿐입니다. 그래도 희망이 있을까요? 삶이 무겁고 벅찰 때, 진짜 평안을 찾을 수 있을까요? 스트레스와 혼란이 가득한 세상…" at bounding box center [1302, 548] width 366 height 255
click at [1256, 639] on span "Restart" at bounding box center [1262, 628] width 30 height 25
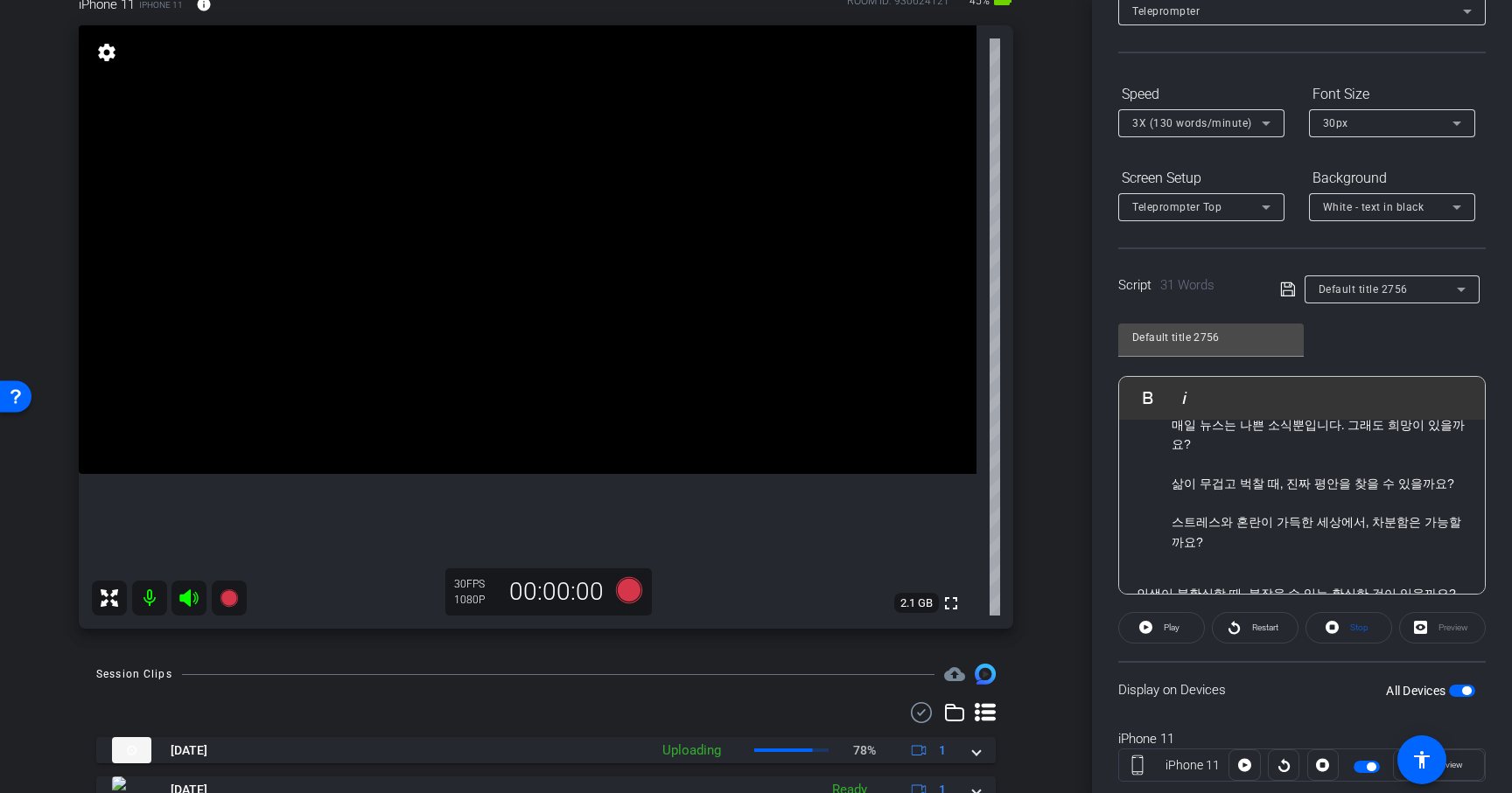
scroll to position [157, 0]
click at [634, 593] on icon at bounding box center [629, 589] width 27 height 27
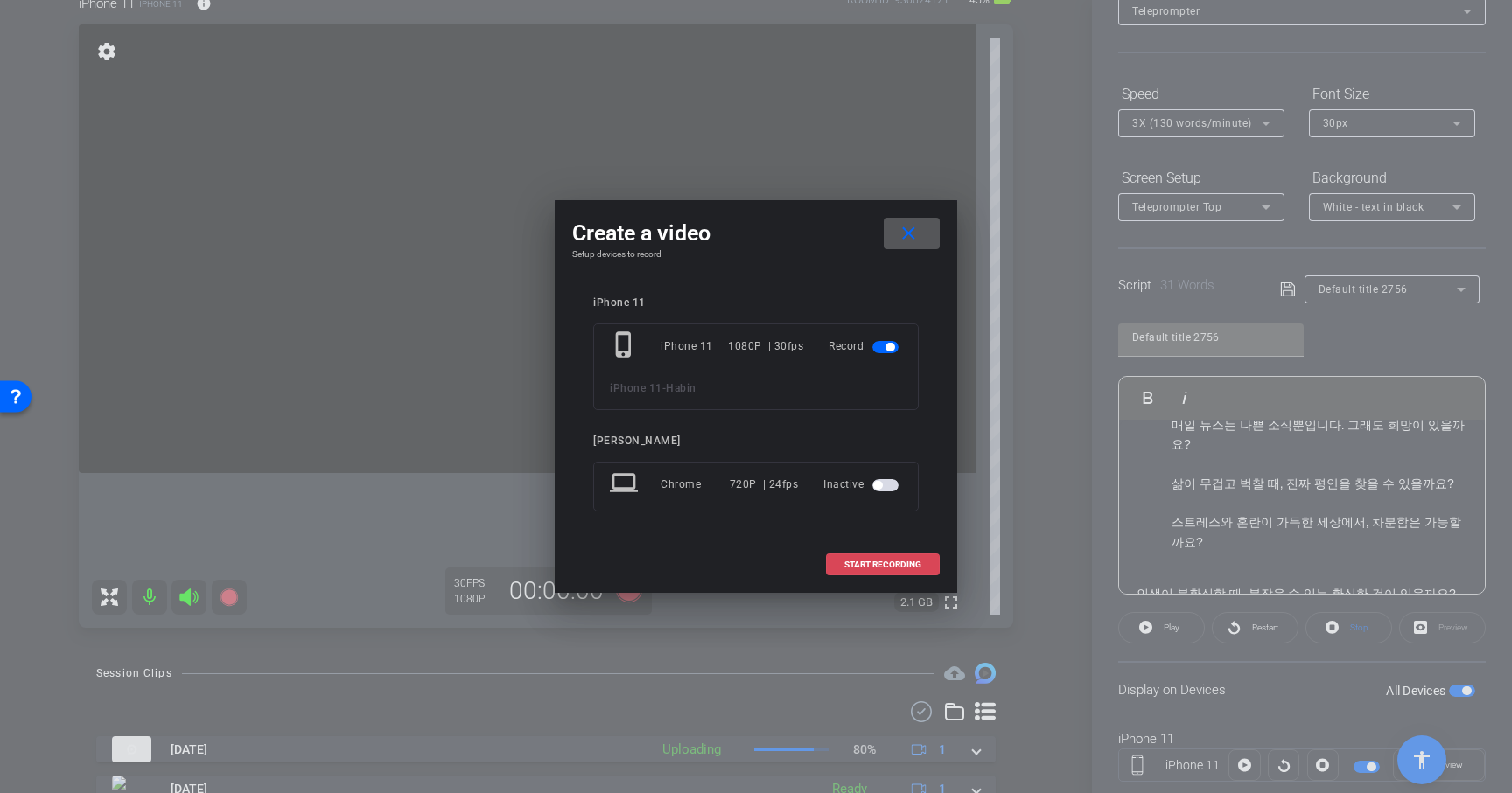
click at [870, 572] on span at bounding box center [883, 565] width 112 height 42
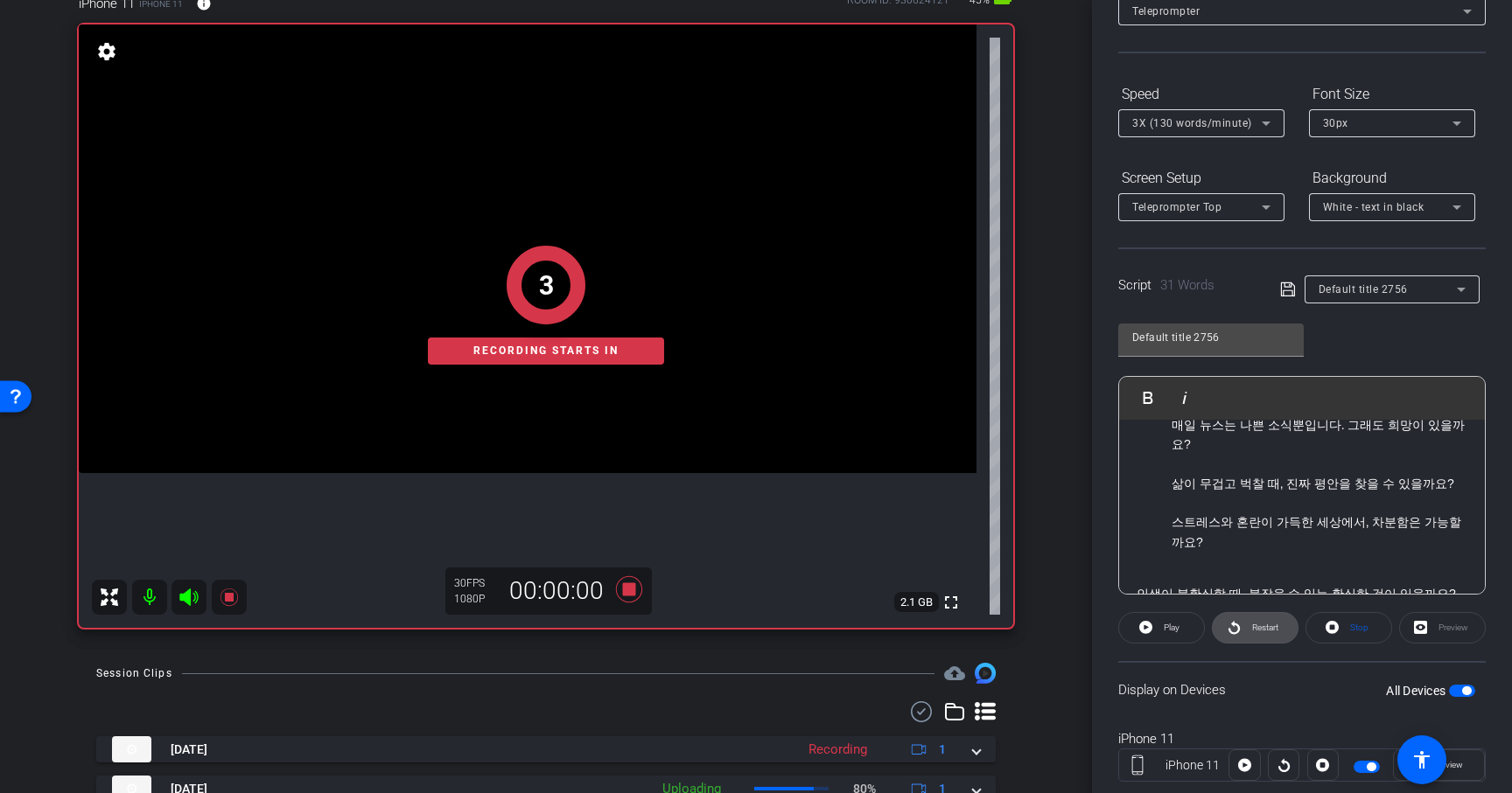
click at [1279, 630] on span at bounding box center [1255, 629] width 85 height 42
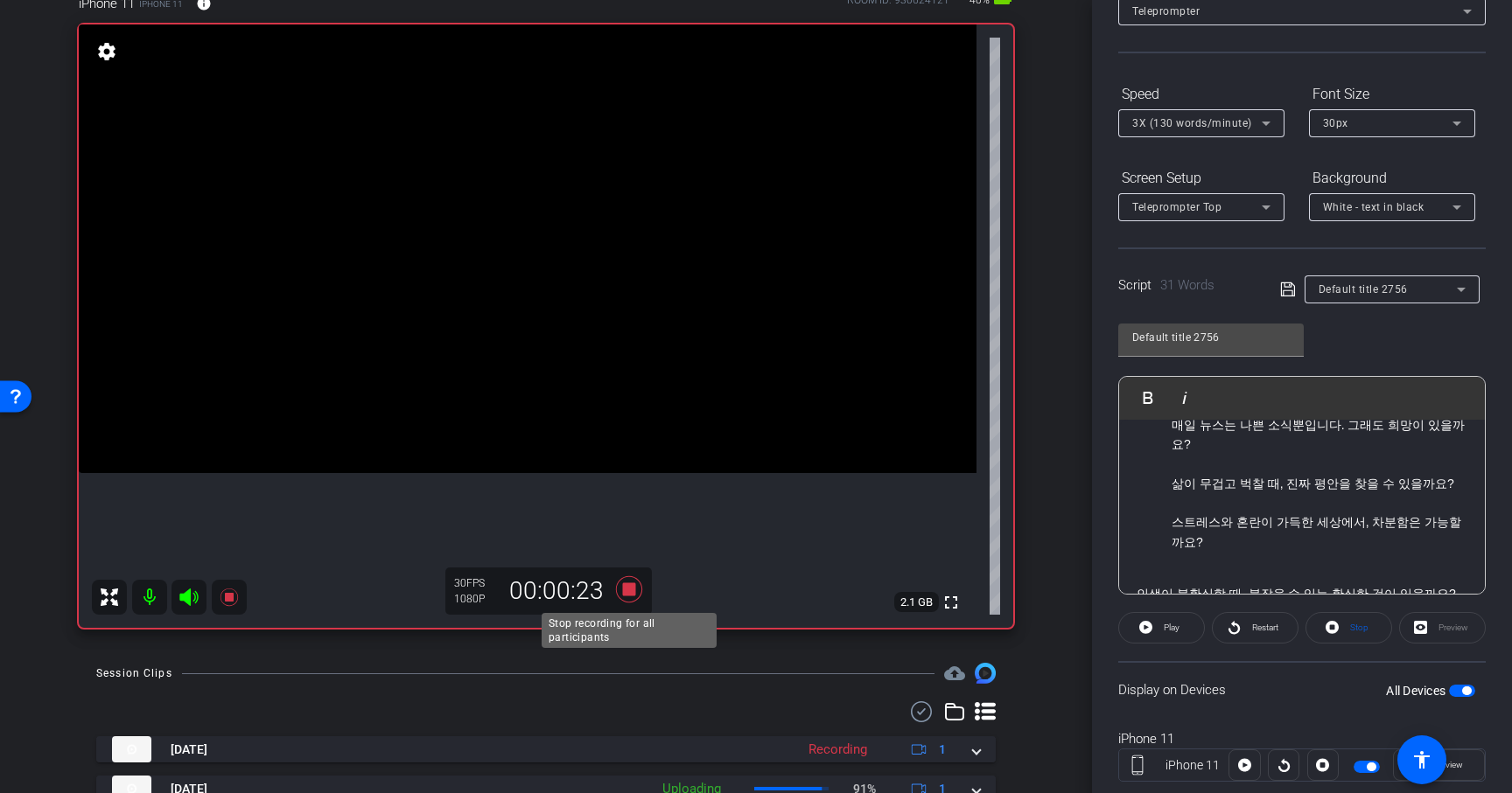
click at [634, 597] on icon at bounding box center [630, 589] width 42 height 31
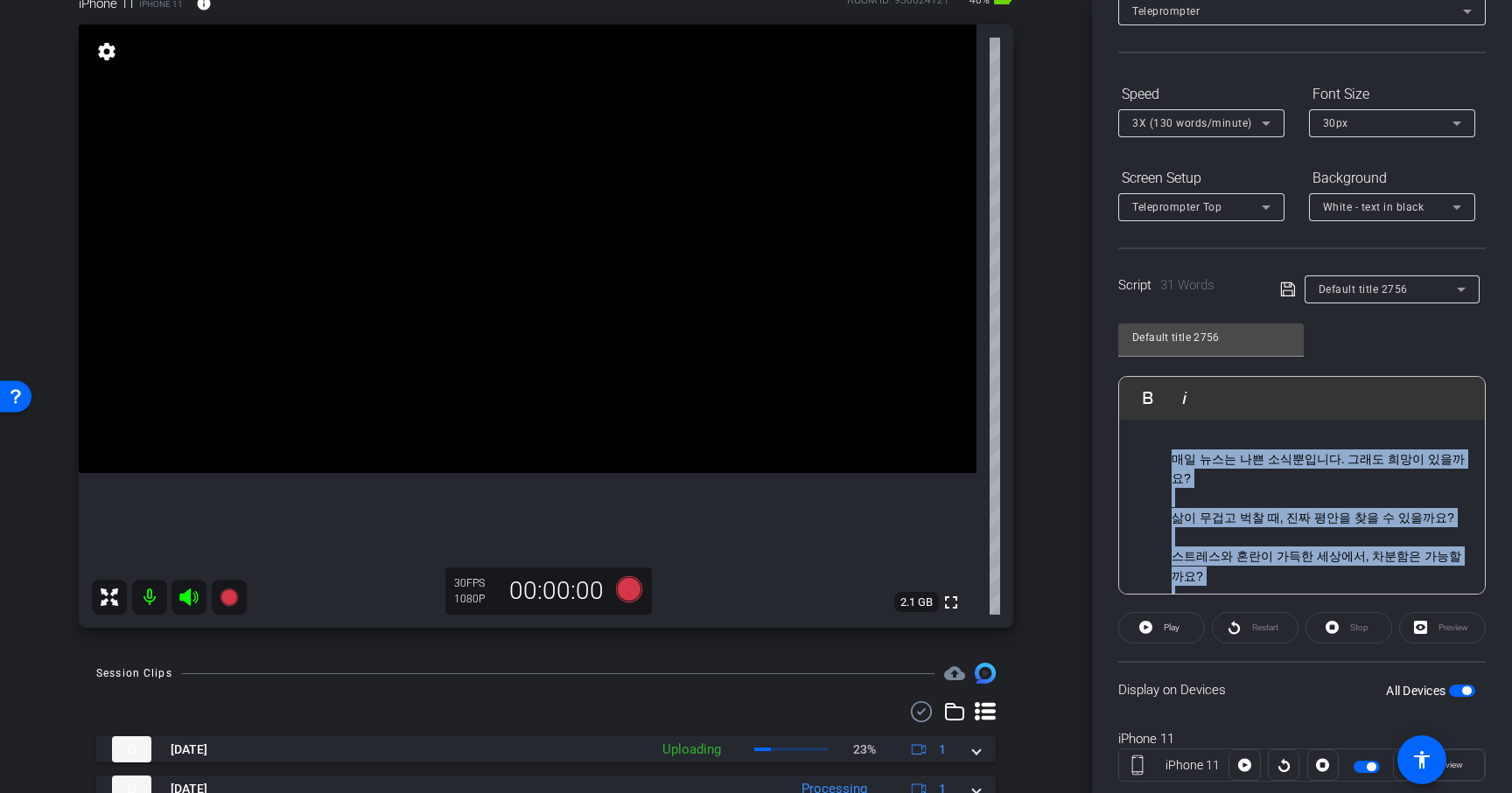
scroll to position [41, 0]
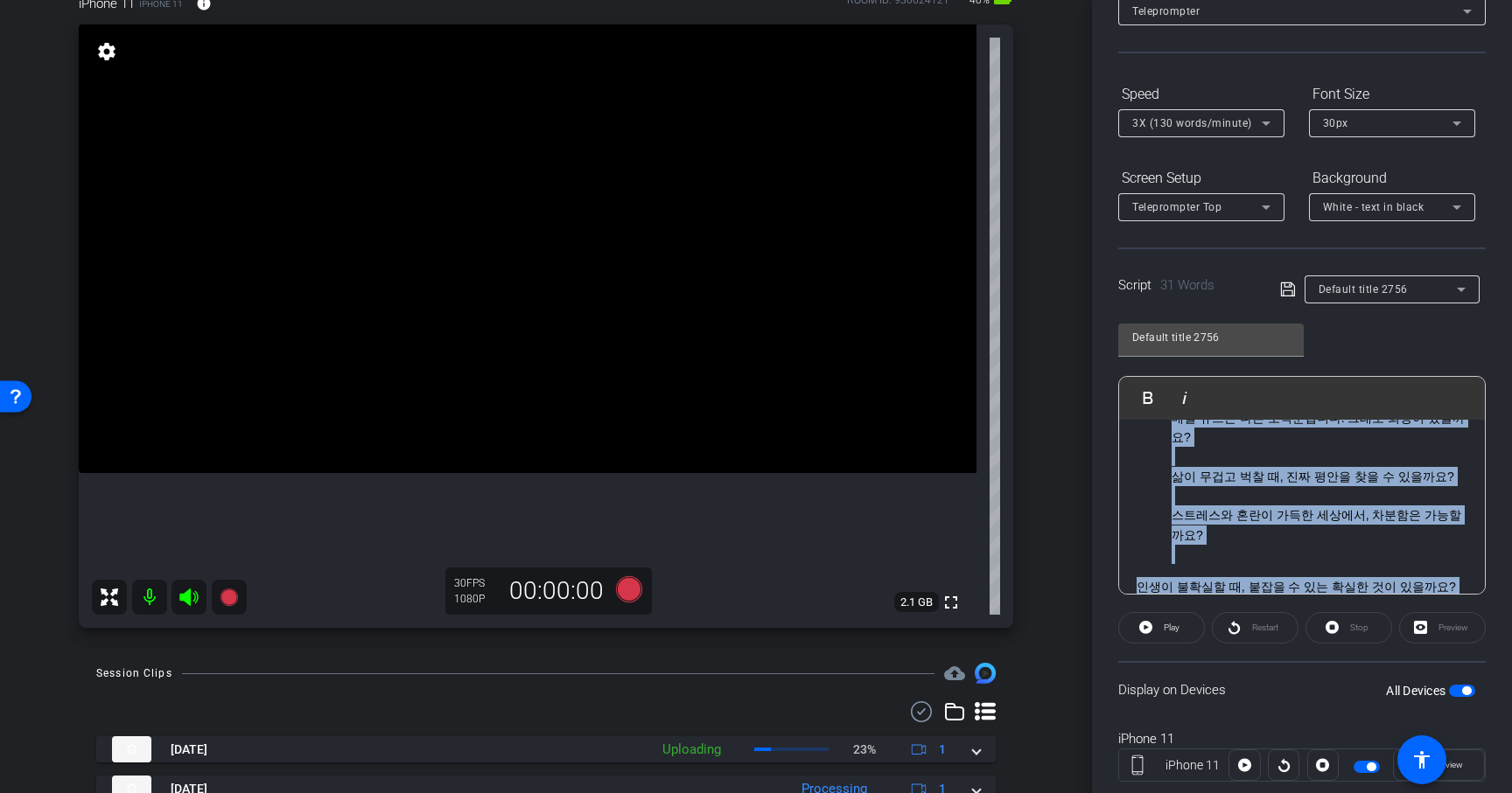
drag, startPoint x: 1170, startPoint y: 451, endPoint x: 1299, endPoint y: 705, distance: 284.9
click at [1299, 705] on openreel-capture-teleprompter "Speed 3X (130 words/minute) Font Size 30px Screen Setup Teleprompter Top Backgr…" at bounding box center [1302, 447] width 368 height 733
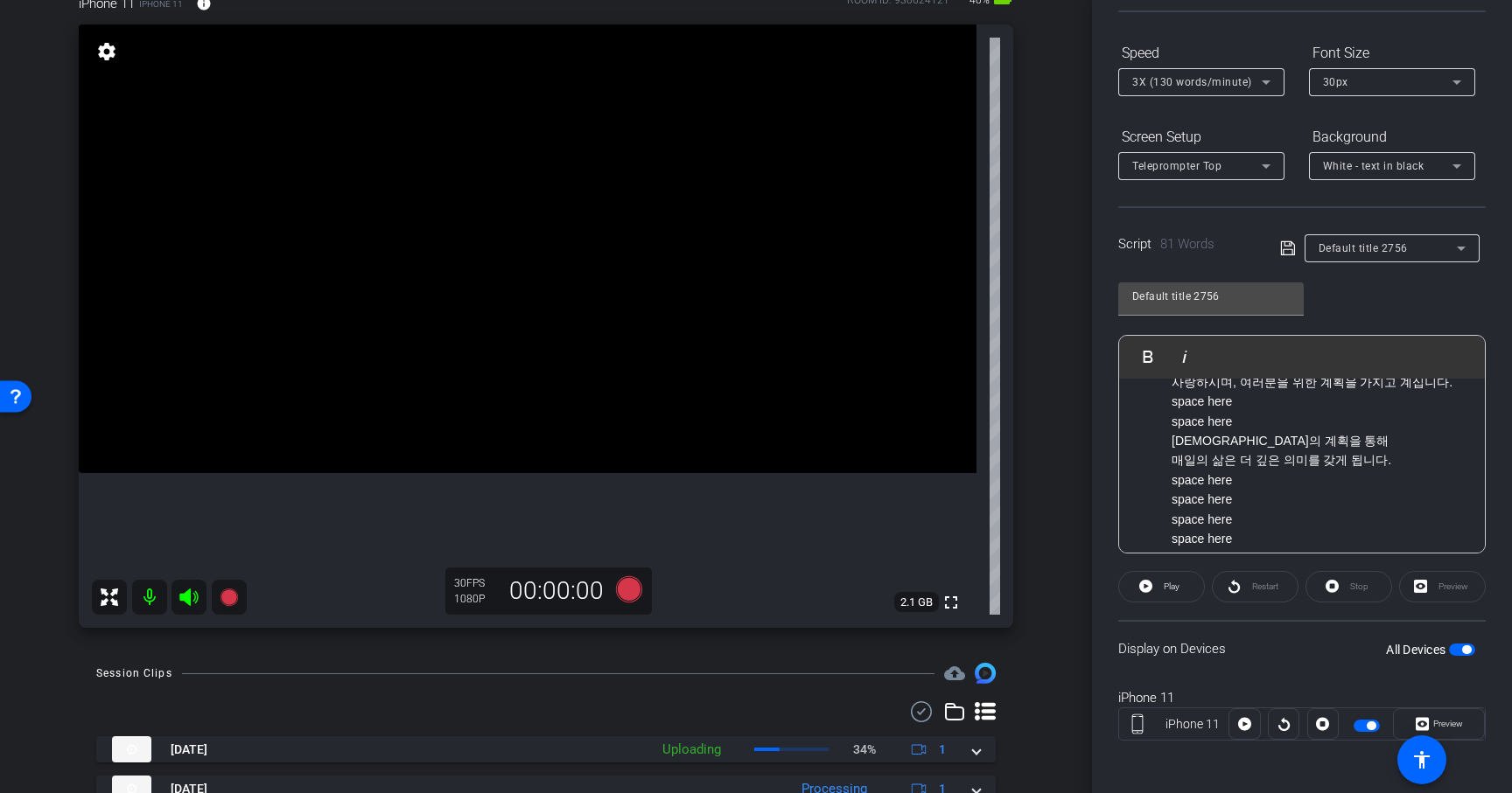
scroll to position [74, 0]
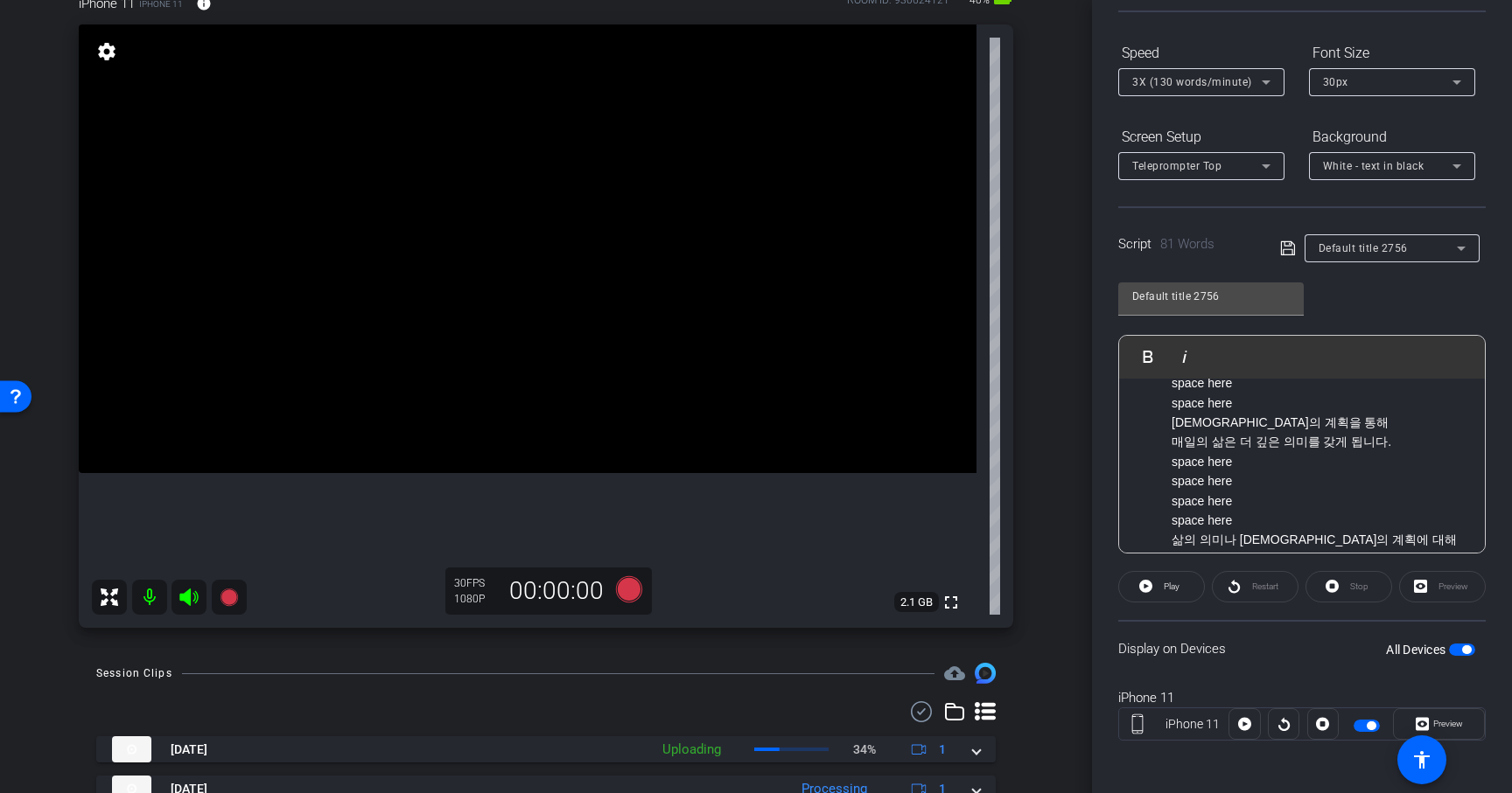
drag, startPoint x: 1174, startPoint y: 483, endPoint x: 1239, endPoint y: 518, distance: 73.8
click at [1239, 518] on p "[DEMOGRAPHIC_DATA]의 계획을 통해 매일의 삶은 더 깊은 의미를 갖게 됩니다. space here space here space …" at bounding box center [1320, 471] width 296 height 118
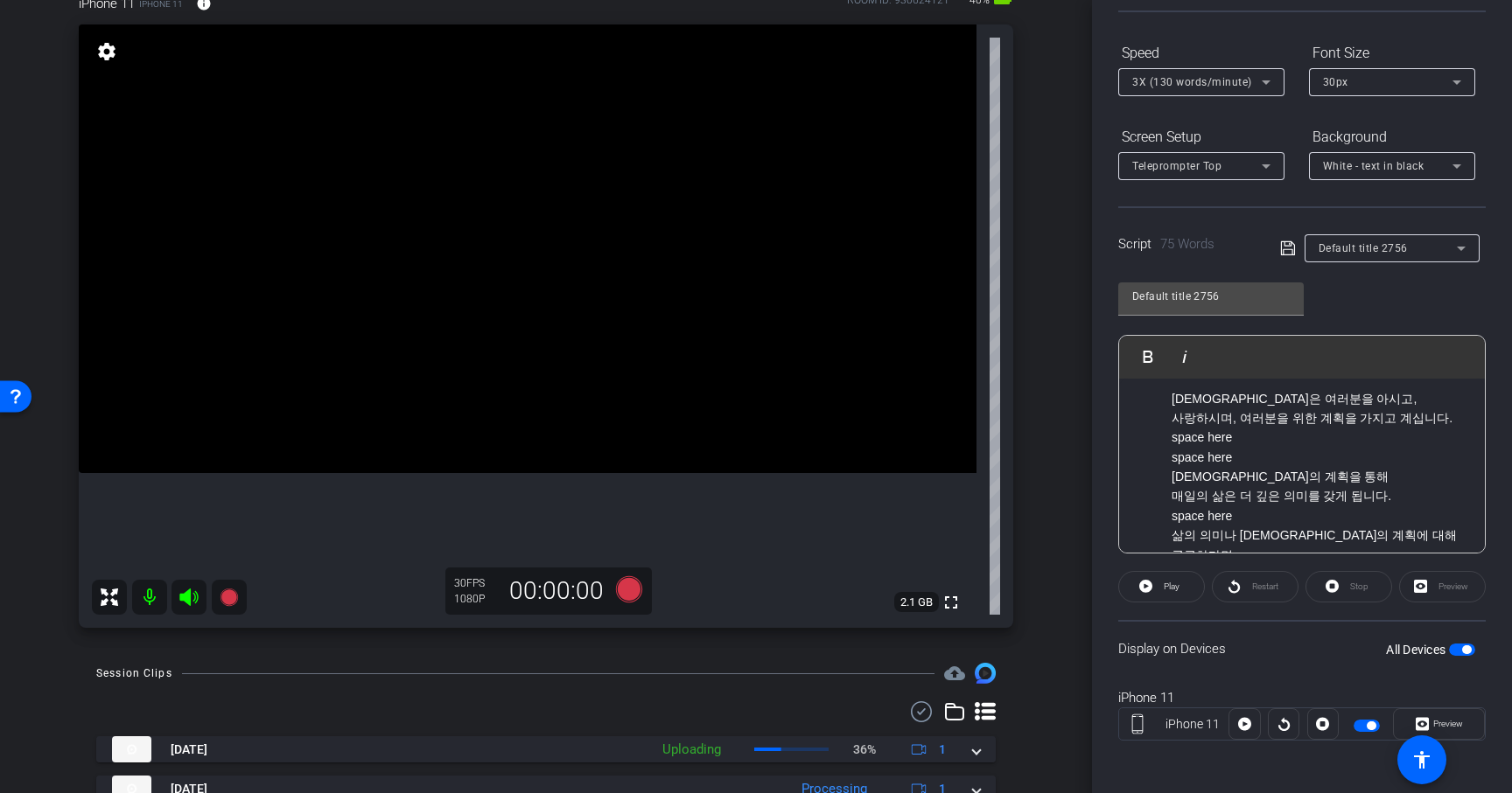
scroll to position [0, 0]
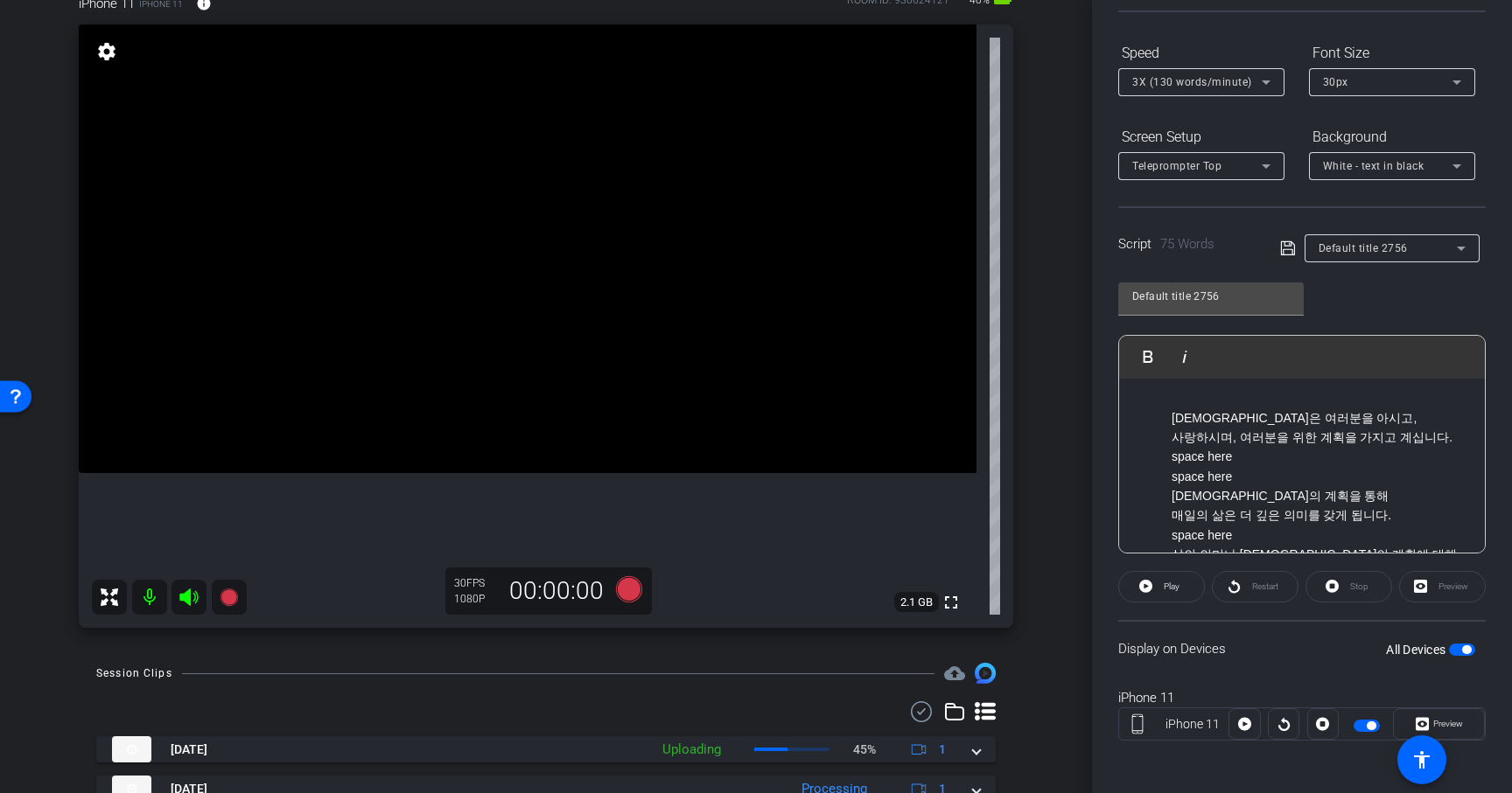
drag, startPoint x: 1173, startPoint y: 455, endPoint x: 1253, endPoint y: 474, distance: 82.2
click at [1253, 474] on p "[DEMOGRAPHIC_DATA]은 여러분을 아시고, 사랑하시며, 여러분을 위한 계획을 가지고 계십니다. space here space here" at bounding box center [1320, 448] width 296 height 79
click at [1199, 496] on p "[DEMOGRAPHIC_DATA]의 계획을 통해 매일의 삶은 더 깊은 의미를 갖게 됩니다. space here" at bounding box center [1320, 476] width 296 height 59
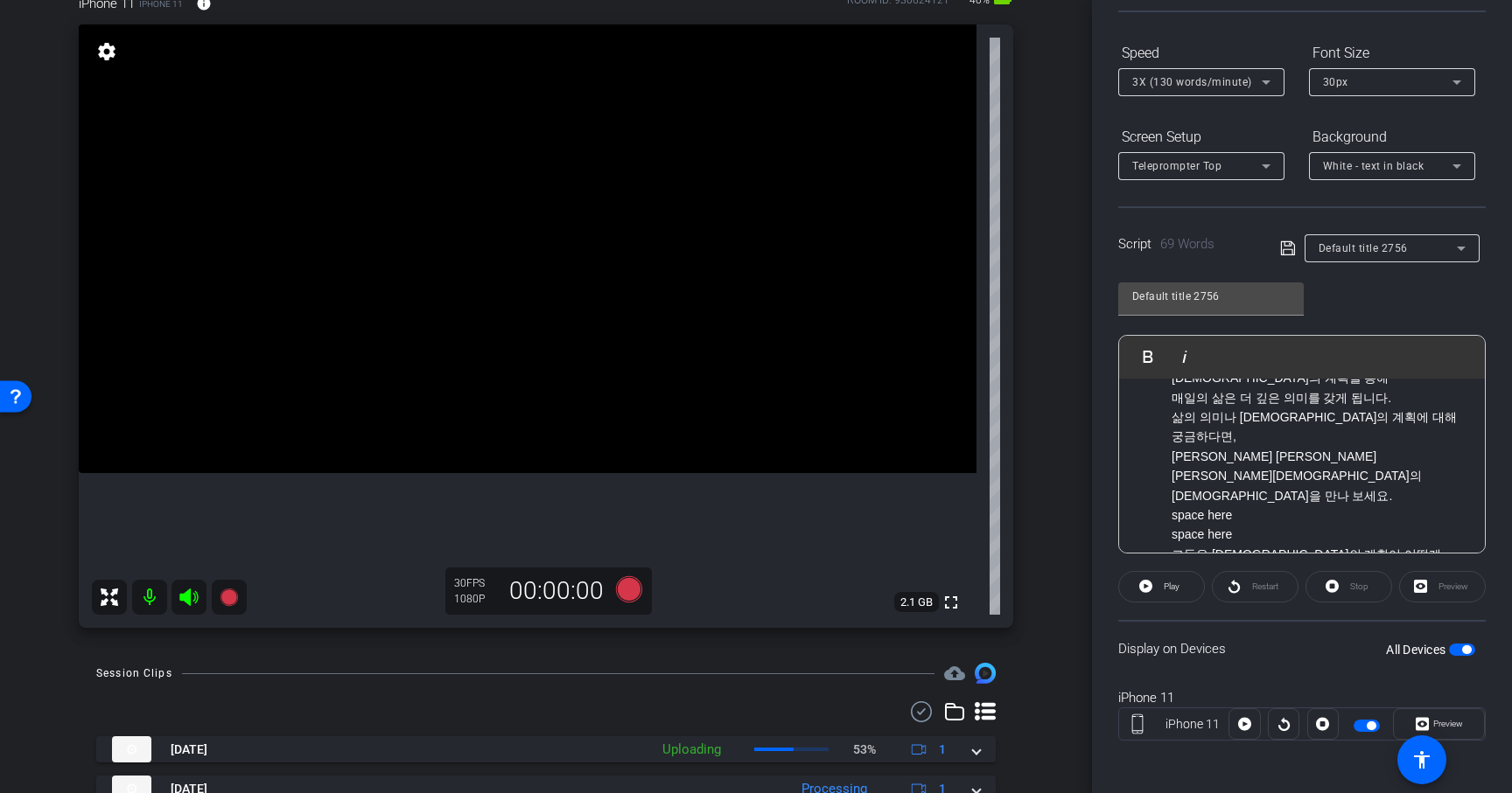
scroll to position [86, 0]
drag, startPoint x: 1173, startPoint y: 450, endPoint x: 1240, endPoint y: 465, distance: 68.7
click at [1240, 465] on p "삶의 의미나 [DEMOGRAPHIC_DATA]의 계획에 대해 궁금하다면, [DEMOGRAPHIC_DATA] 후기 [DEMOGRAPHIC_DAT…" at bounding box center [1320, 468] width 296 height 137
drag, startPoint x: 1171, startPoint y: 444, endPoint x: 1234, endPoint y: 463, distance: 65.8
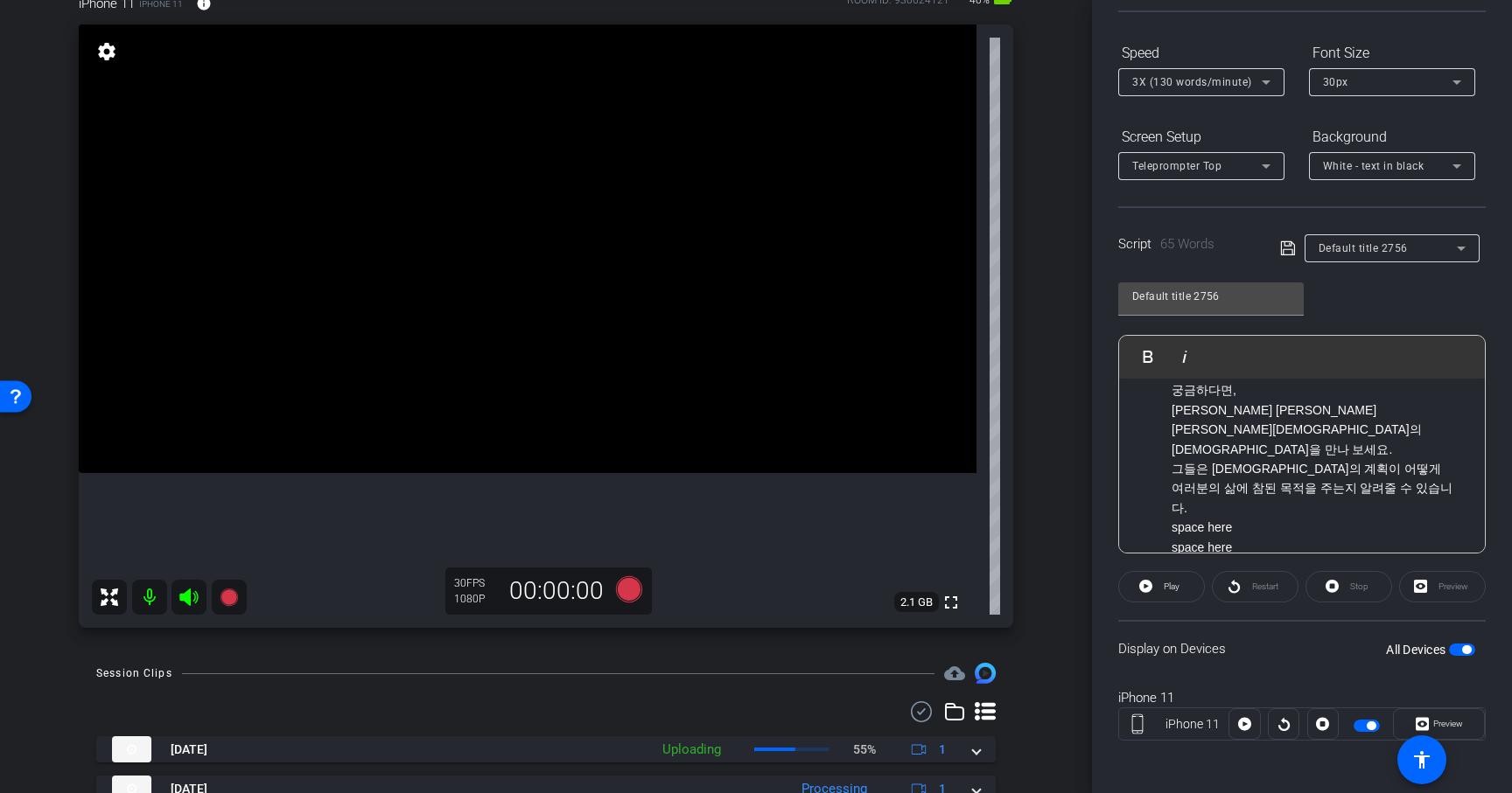
click at [1234, 463] on ul "[DEMOGRAPHIC_DATA]은 여러분을 아시고, 사랑하시며, 여러분을 위한 계획을 가지고 계십니다. [DEMOGRAPHIC_DATA]의 …" at bounding box center [1302, 479] width 331 height 391
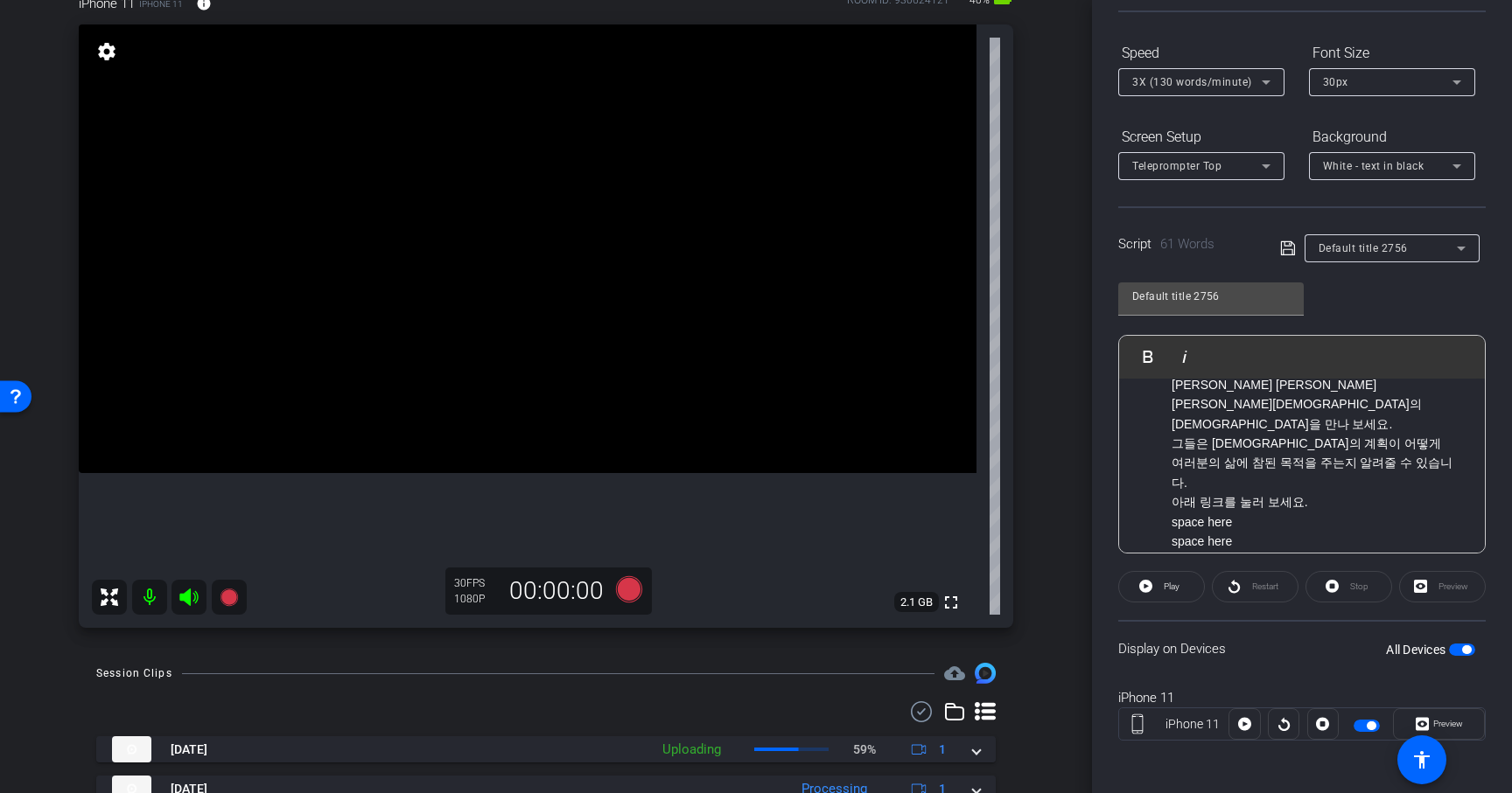
drag, startPoint x: 1176, startPoint y: 443, endPoint x: 1238, endPoint y: 460, distance: 64.3
click at [1238, 493] on p "아래 링크를 눌러 보세요. space here space here" at bounding box center [1320, 522] width 296 height 59
drag, startPoint x: 1176, startPoint y: 471, endPoint x: 1241, endPoint y: 496, distance: 69.6
click at [1241, 520] on p "그럼 또 봐요! 👋 space here space here" at bounding box center [1320, 549] width 296 height 59
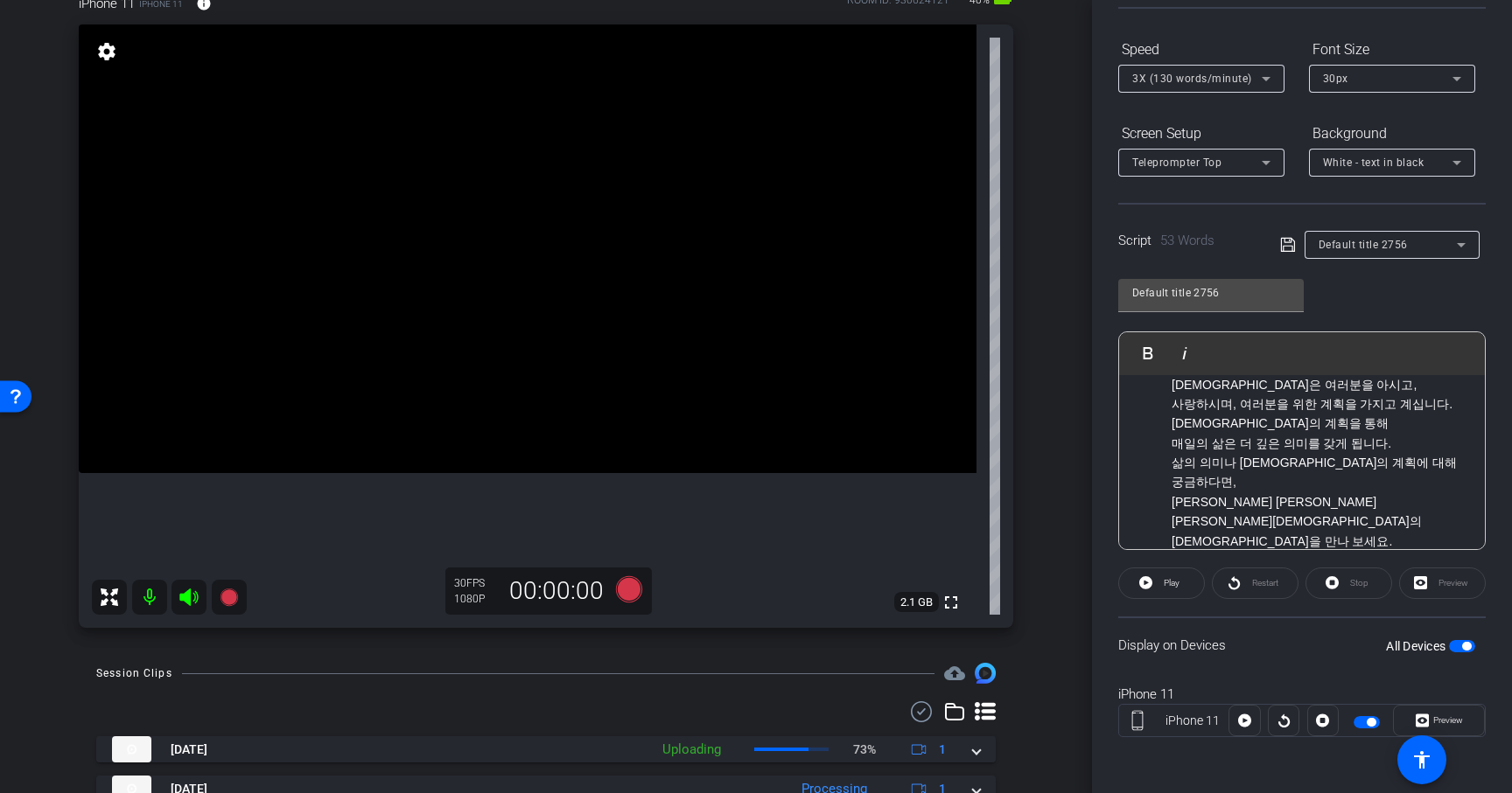
scroll to position [0, 0]
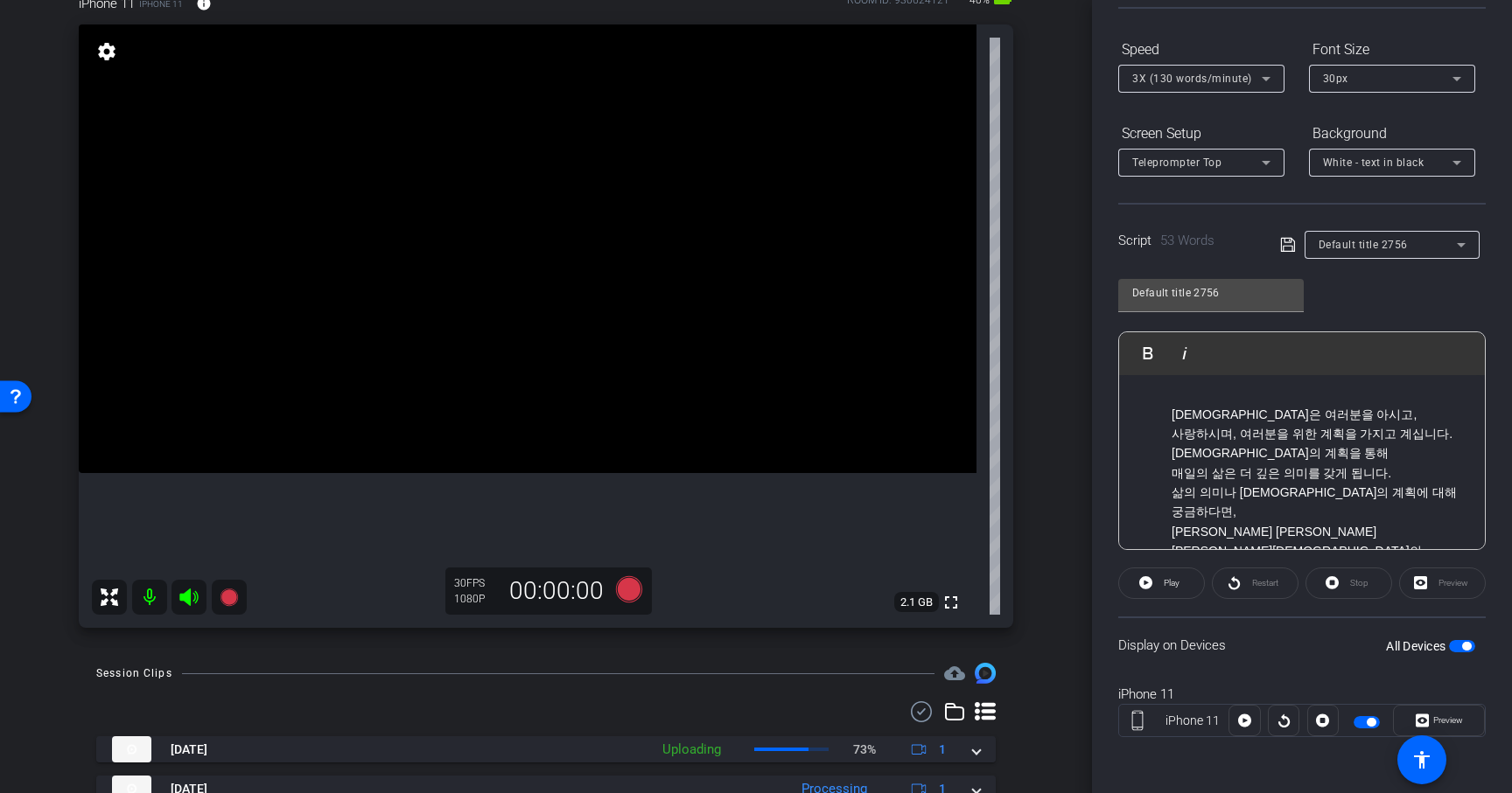
click at [1286, 244] on icon at bounding box center [1288, 244] width 16 height 21
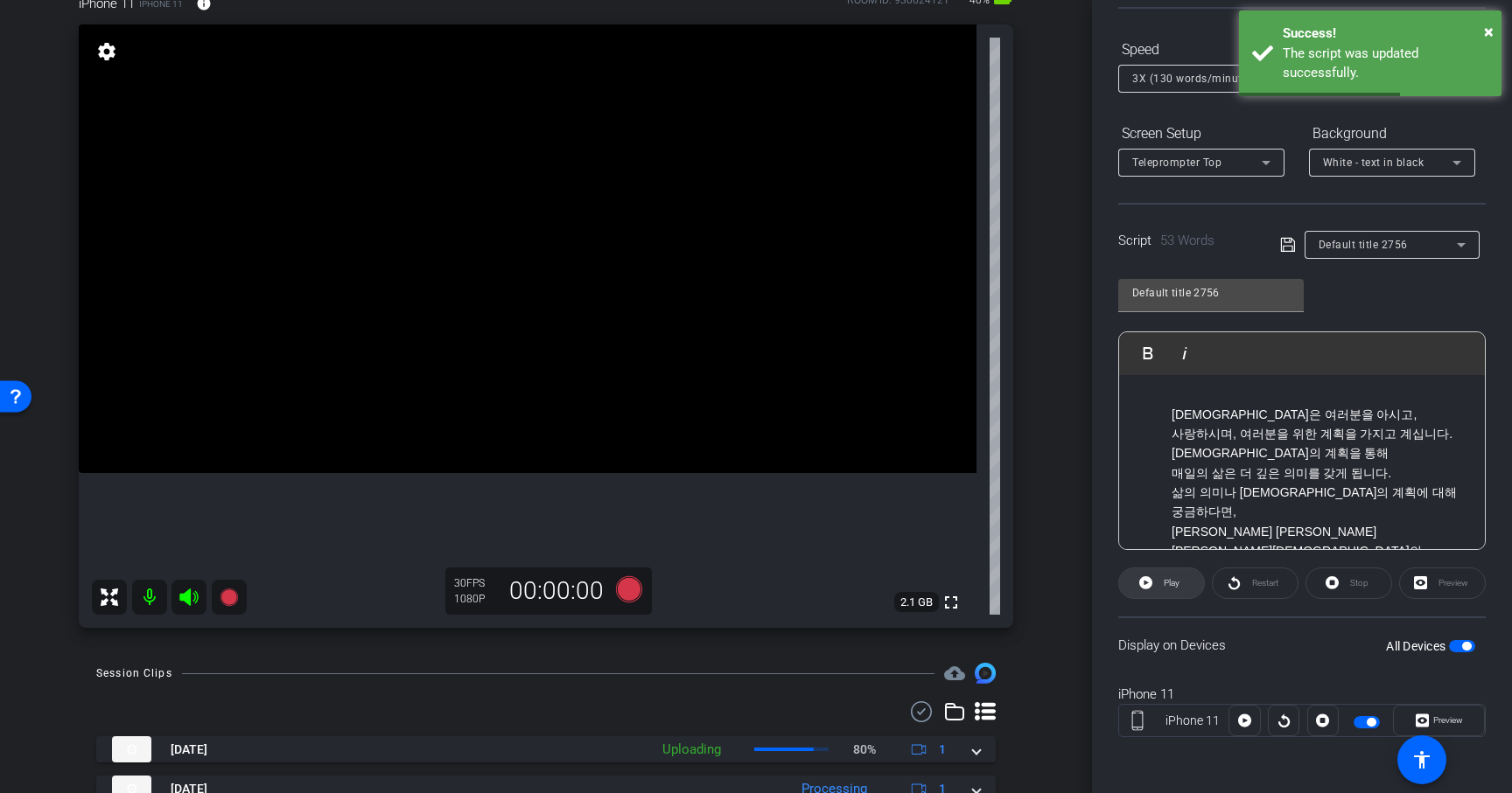
click at [1173, 587] on span "Play" at bounding box center [1171, 583] width 16 height 9
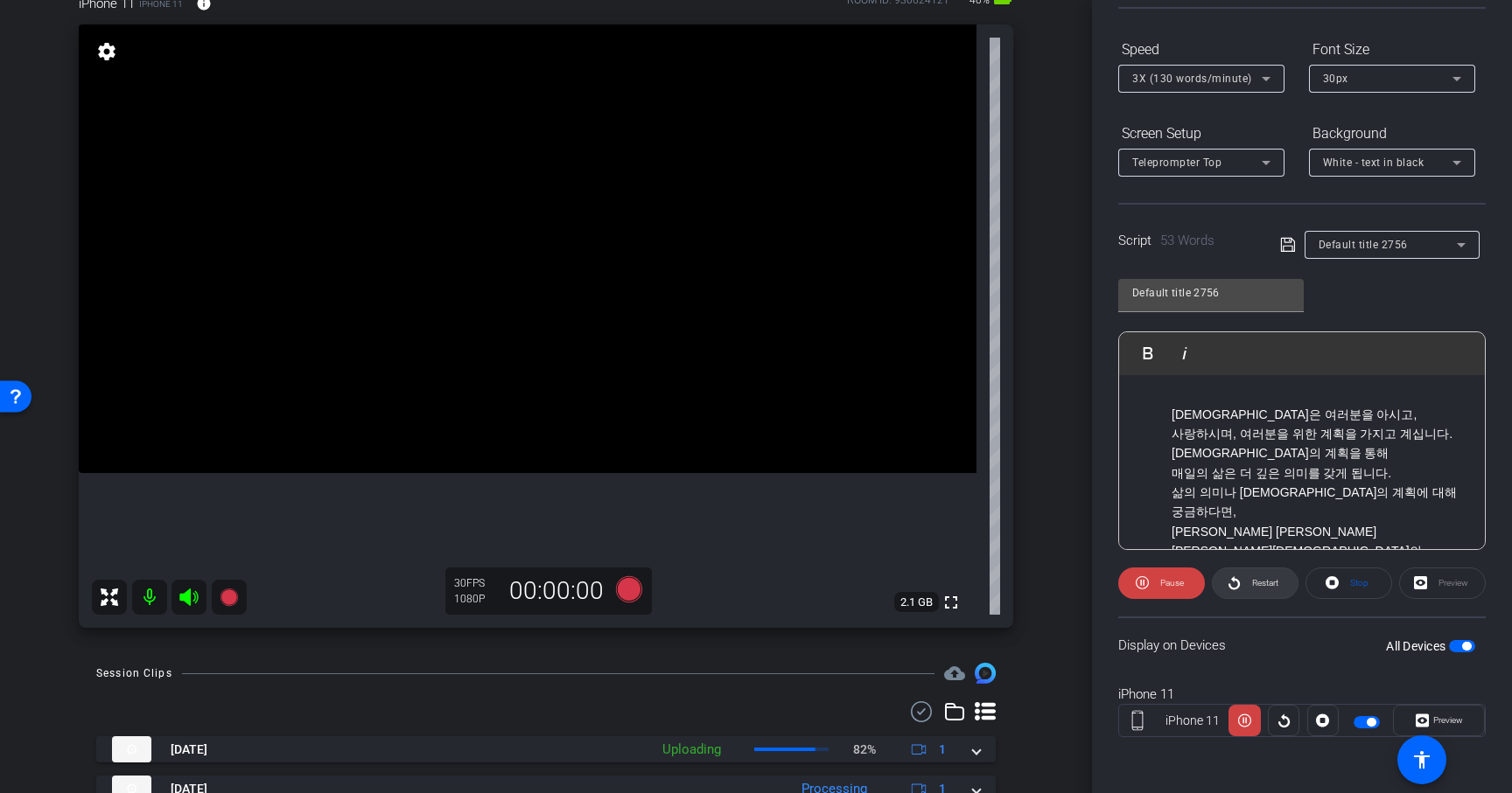
click at [1242, 593] on span at bounding box center [1255, 583] width 85 height 42
click at [1253, 581] on span "Restart" at bounding box center [1265, 583] width 27 height 9
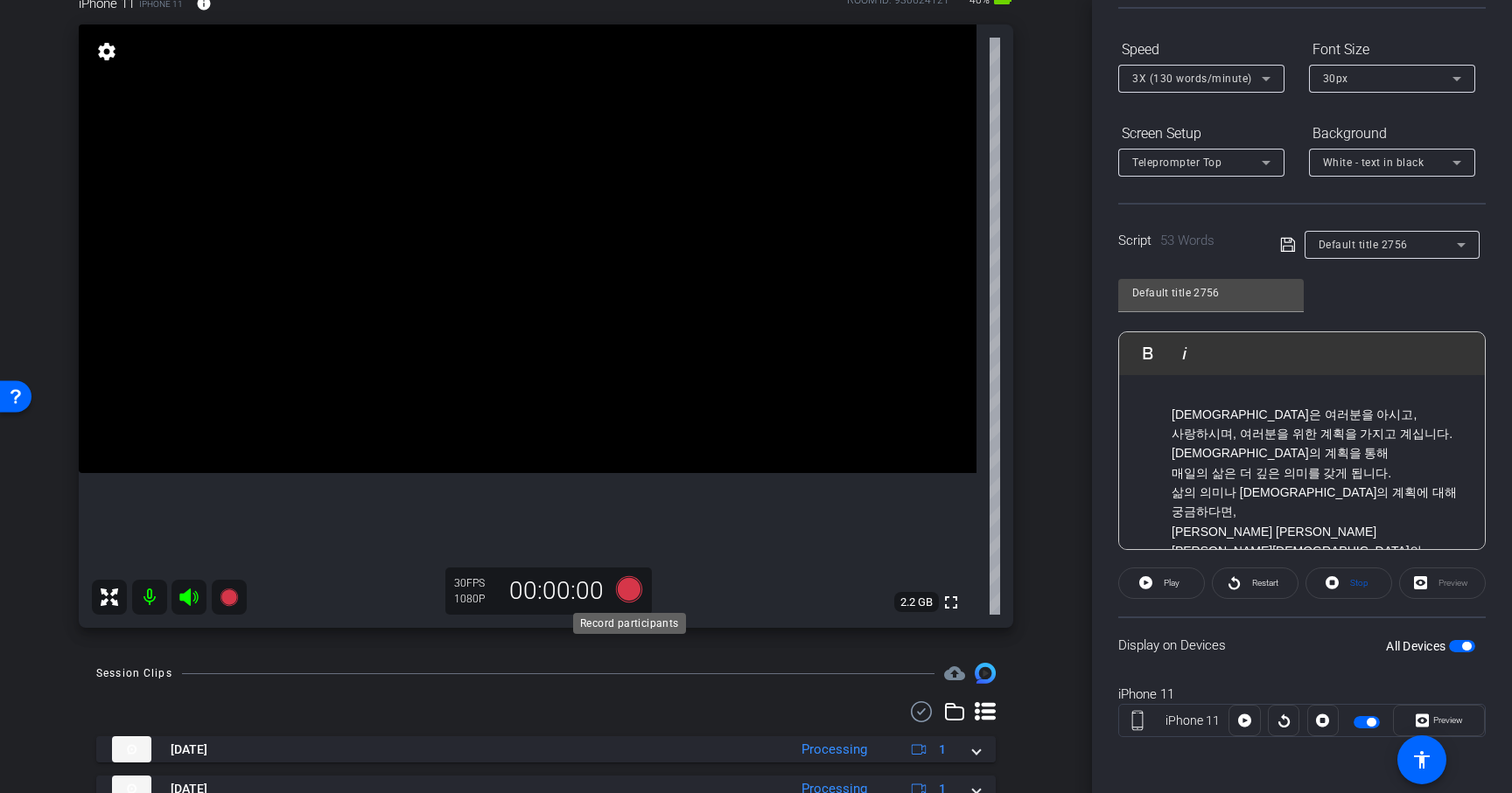
click at [623, 590] on icon at bounding box center [629, 589] width 27 height 27
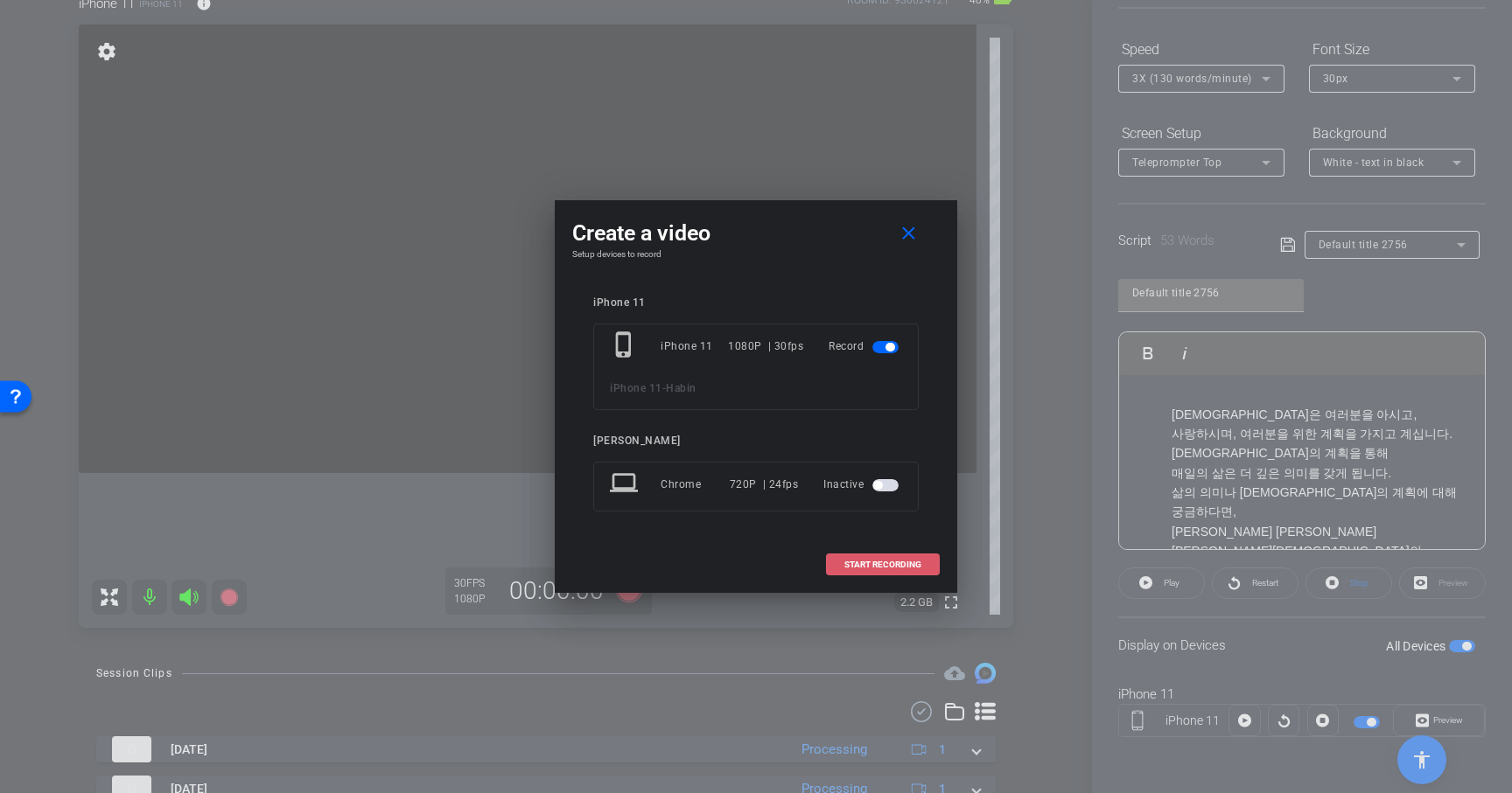
click at [848, 561] on span "START RECORDING" at bounding box center [883, 565] width 77 height 9
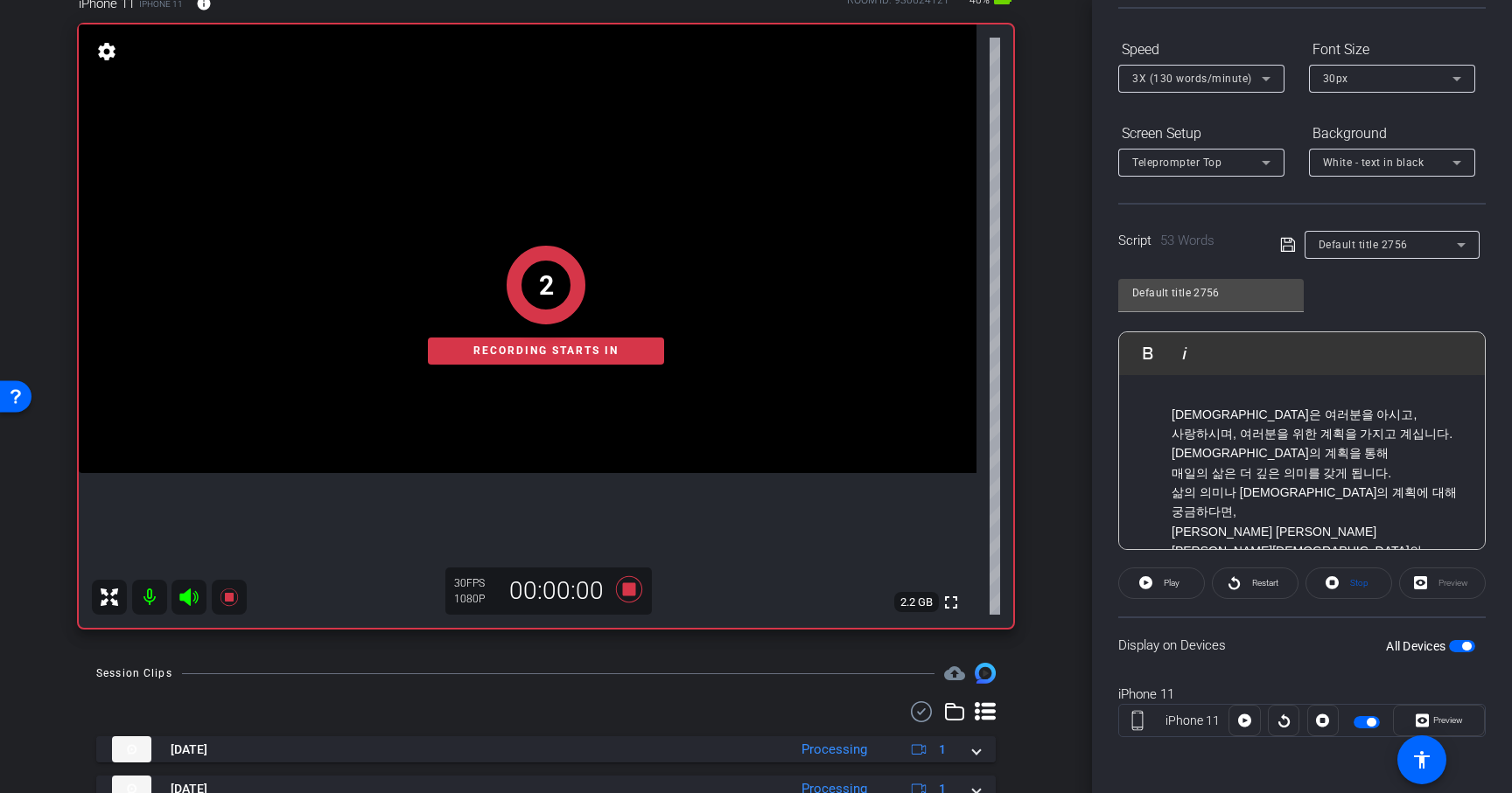
click at [629, 584] on div "2 Recording starts in" at bounding box center [546, 305] width 935 height 646
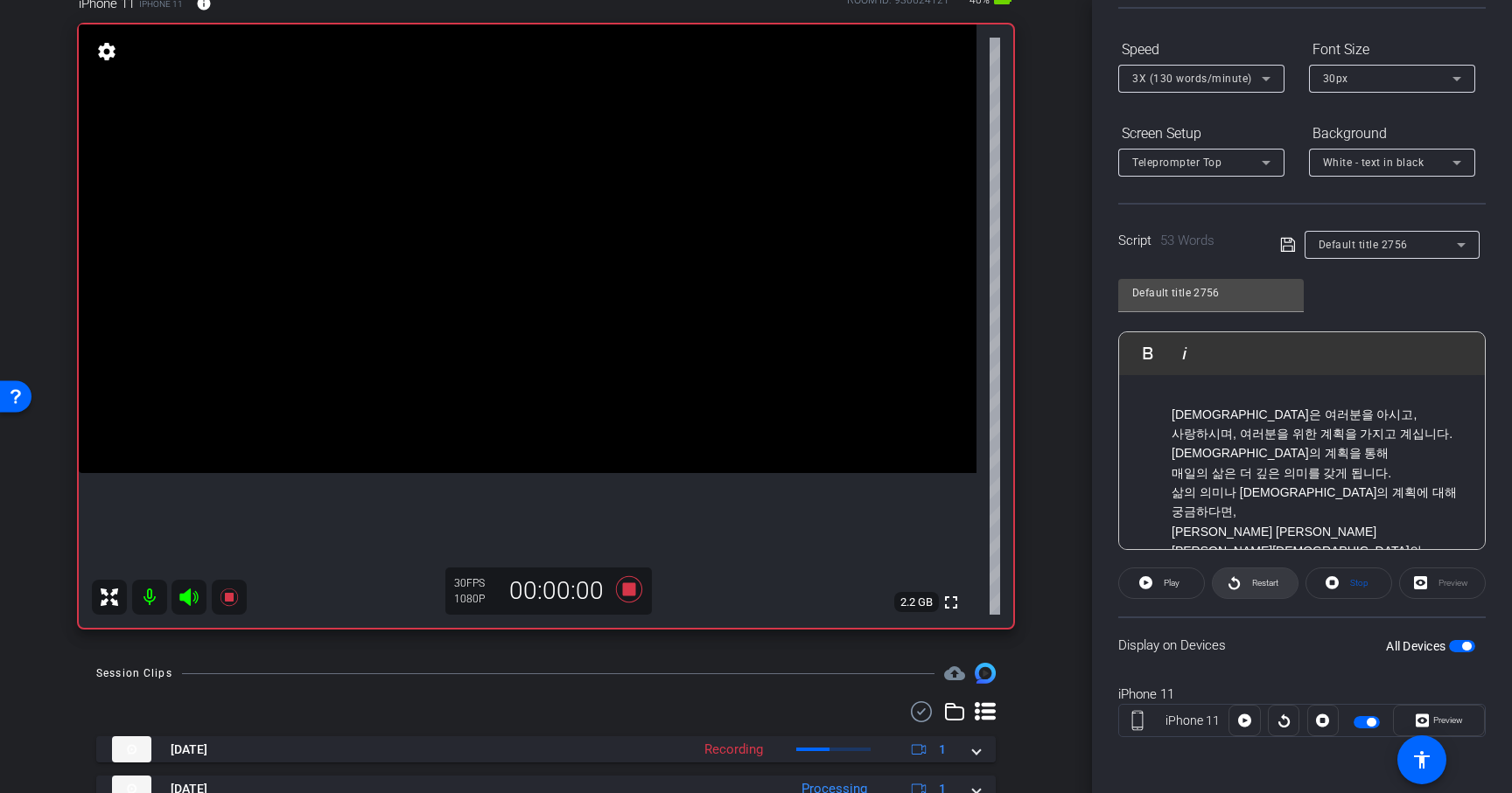
click at [1272, 583] on span "Restart" at bounding box center [1265, 583] width 27 height 9
click at [633, 589] on icon at bounding box center [629, 589] width 27 height 27
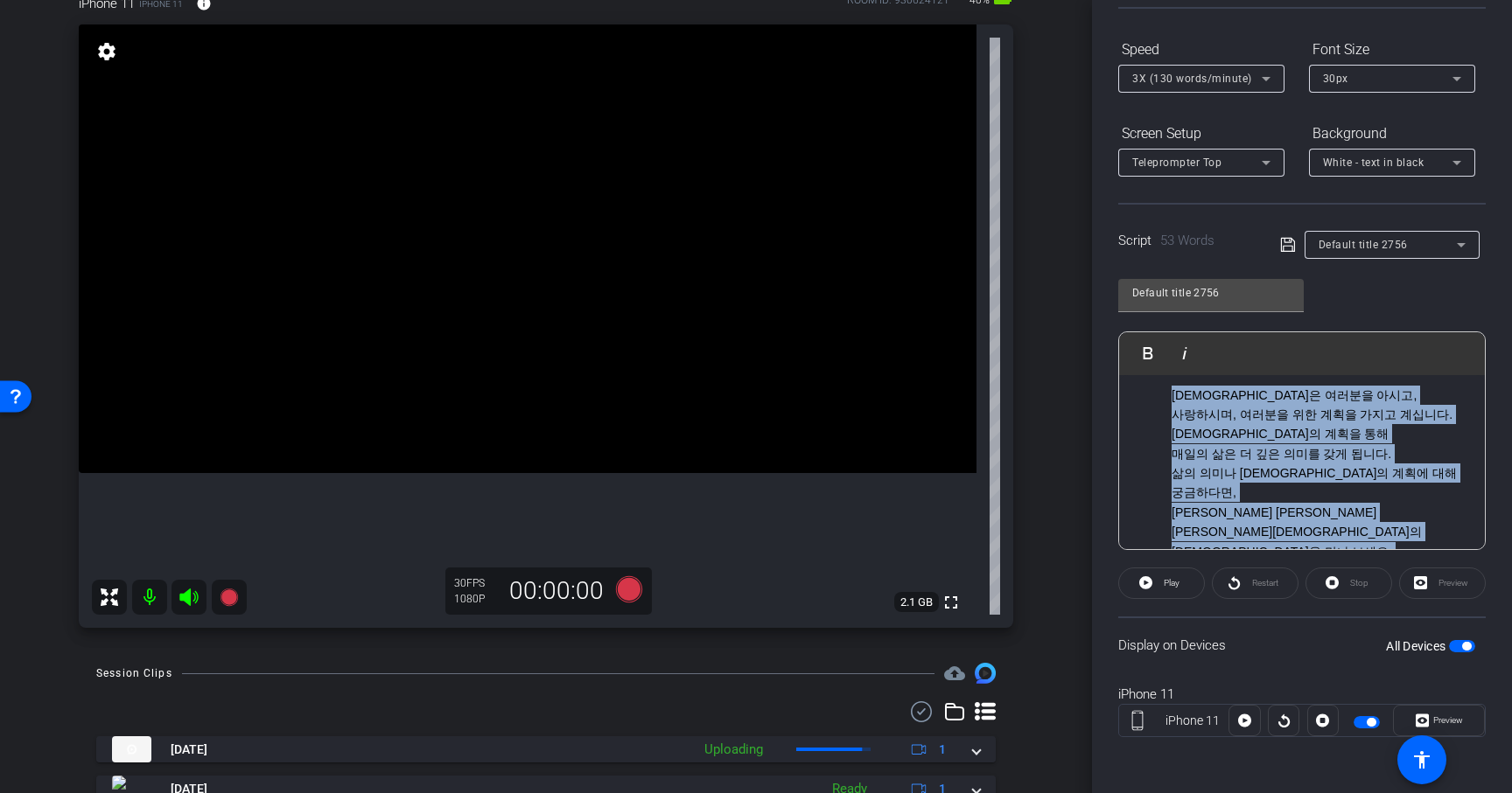
scroll to position [100, 0]
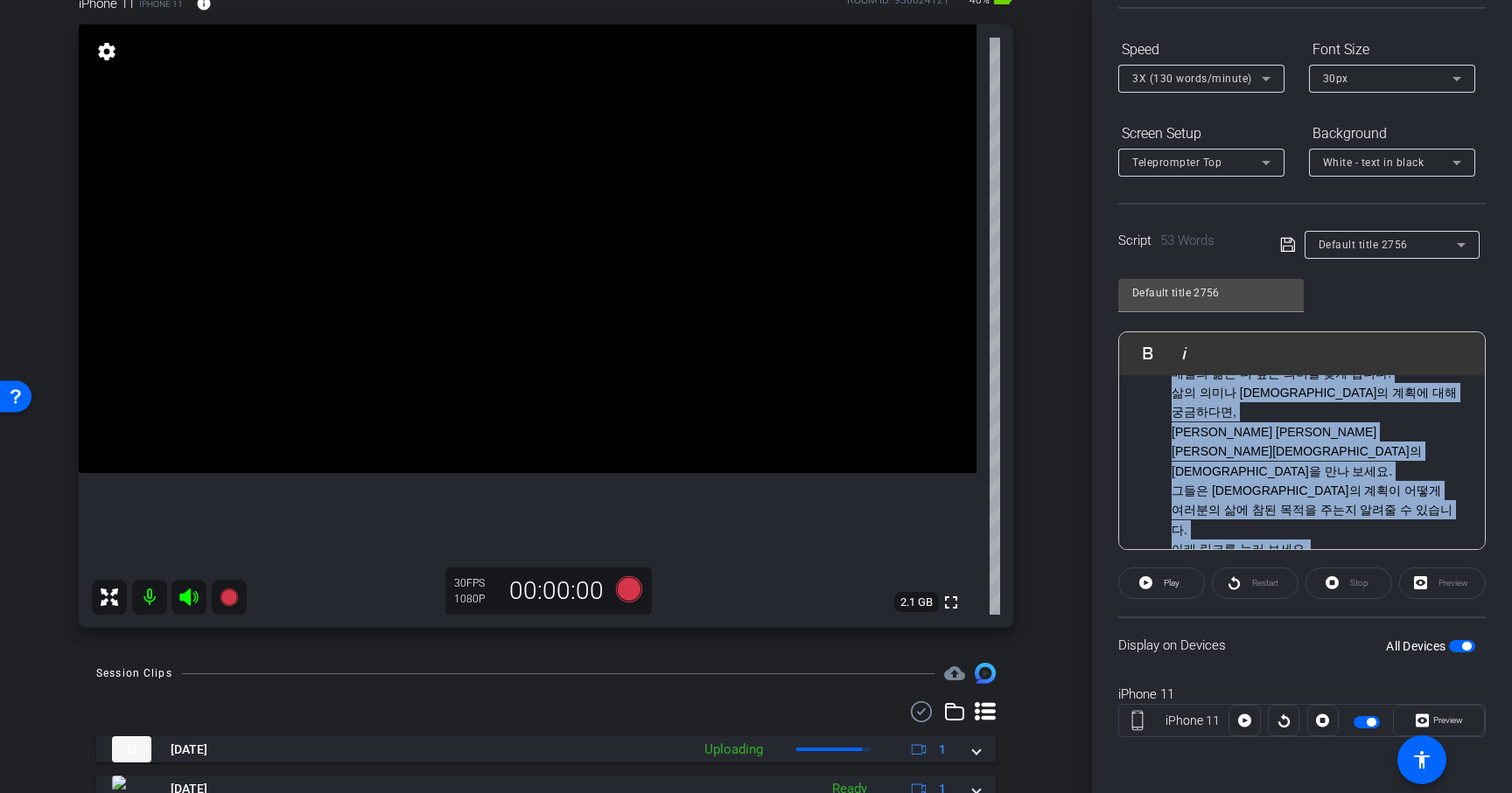
drag, startPoint x: 1170, startPoint y: 397, endPoint x: 1318, endPoint y: 578, distance: 233.8
click at [1318, 579] on openreel-capture-teleprompter "Speed 3X (130 words/minute) Font Size 30px Screen Setup Teleprompter Top Backgr…" at bounding box center [1302, 402] width 368 height 733
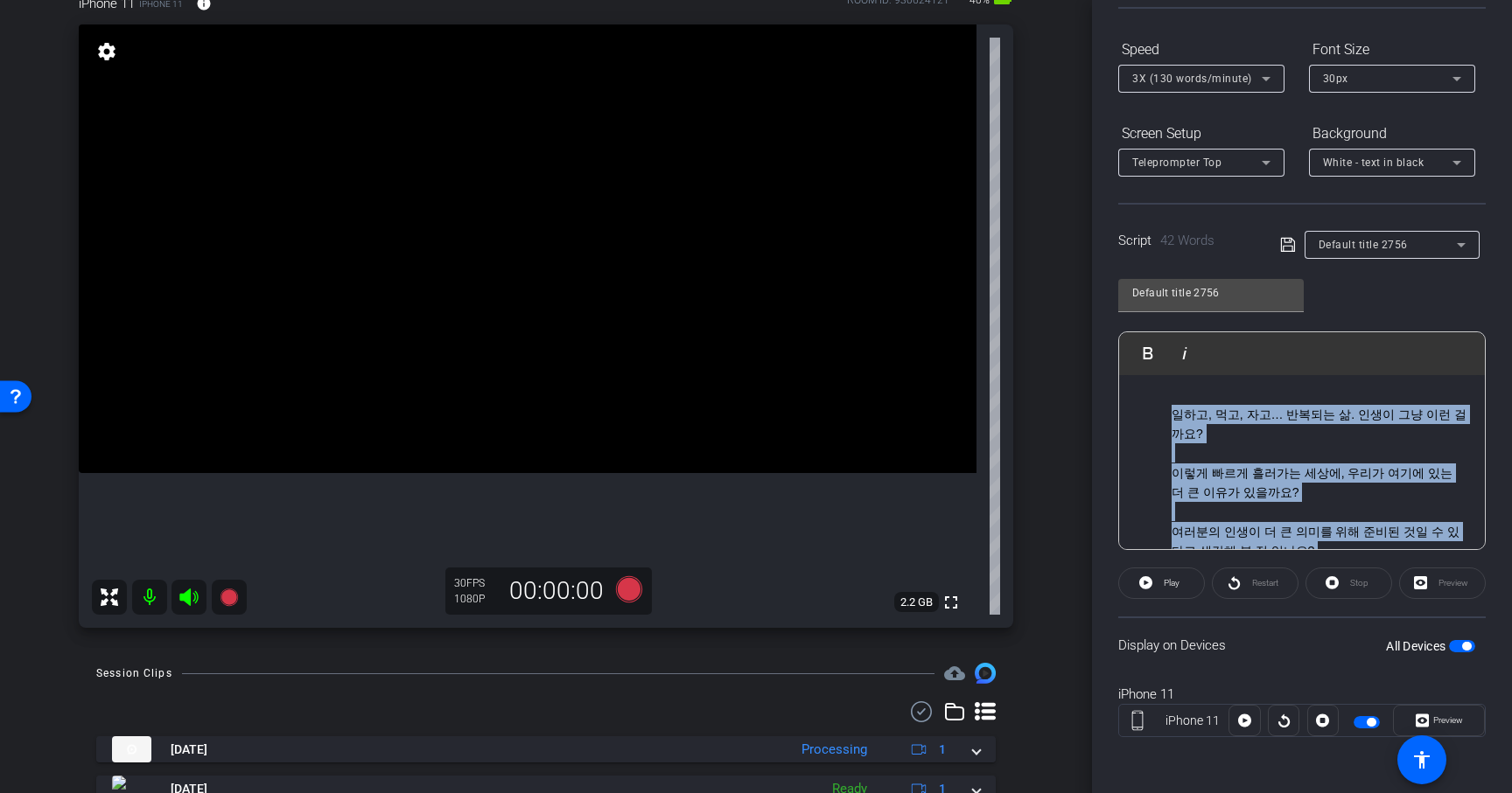
scroll to position [119, 0]
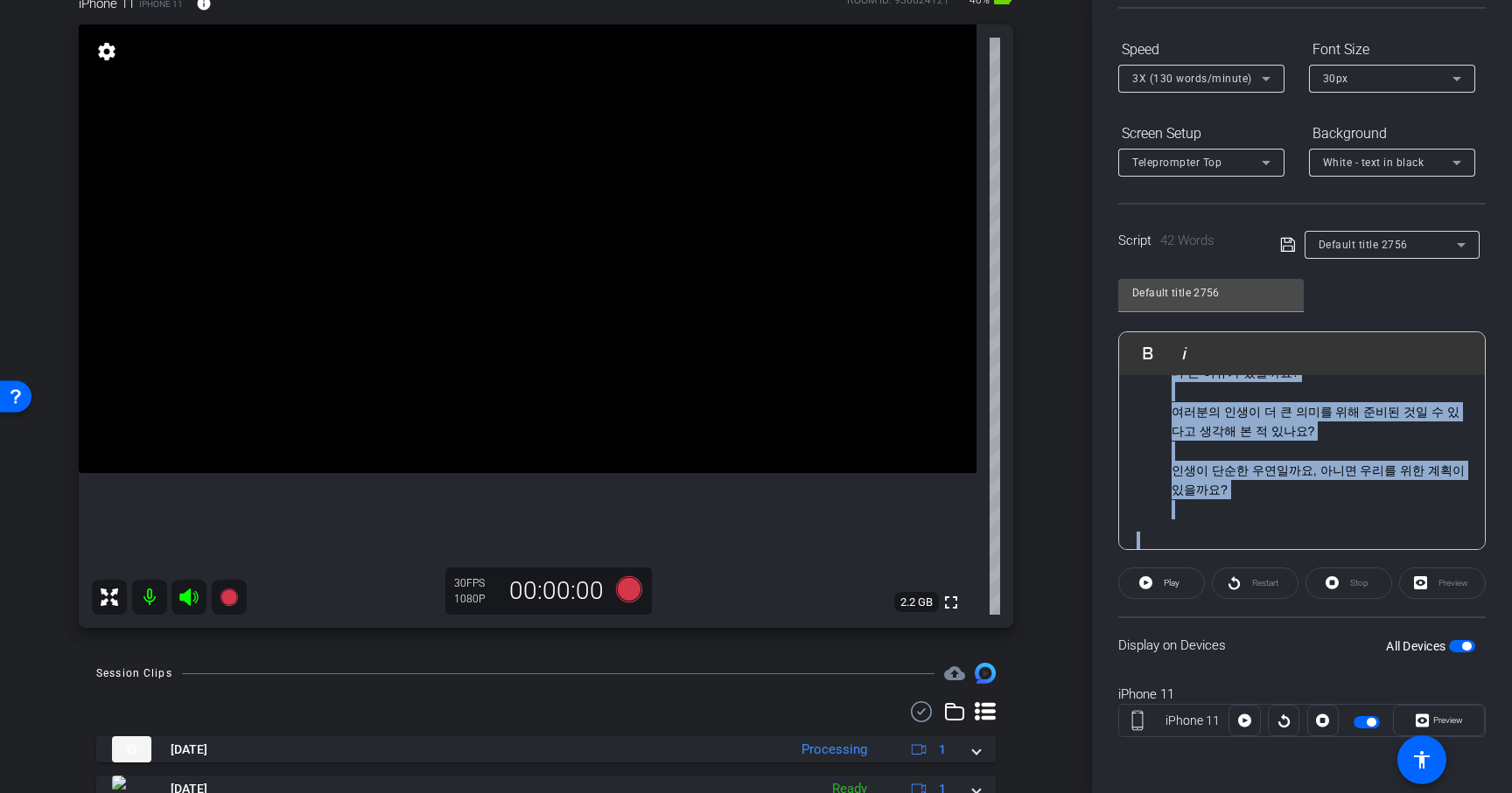
drag, startPoint x: 1172, startPoint y: 414, endPoint x: 1319, endPoint y: 646, distance: 274.7
click at [1319, 646] on openreel-capture-teleprompter "Speed 3X (130 words/minute) Font Size 30px Screen Setup Teleprompter Top Backgr…" at bounding box center [1302, 402] width 368 height 733
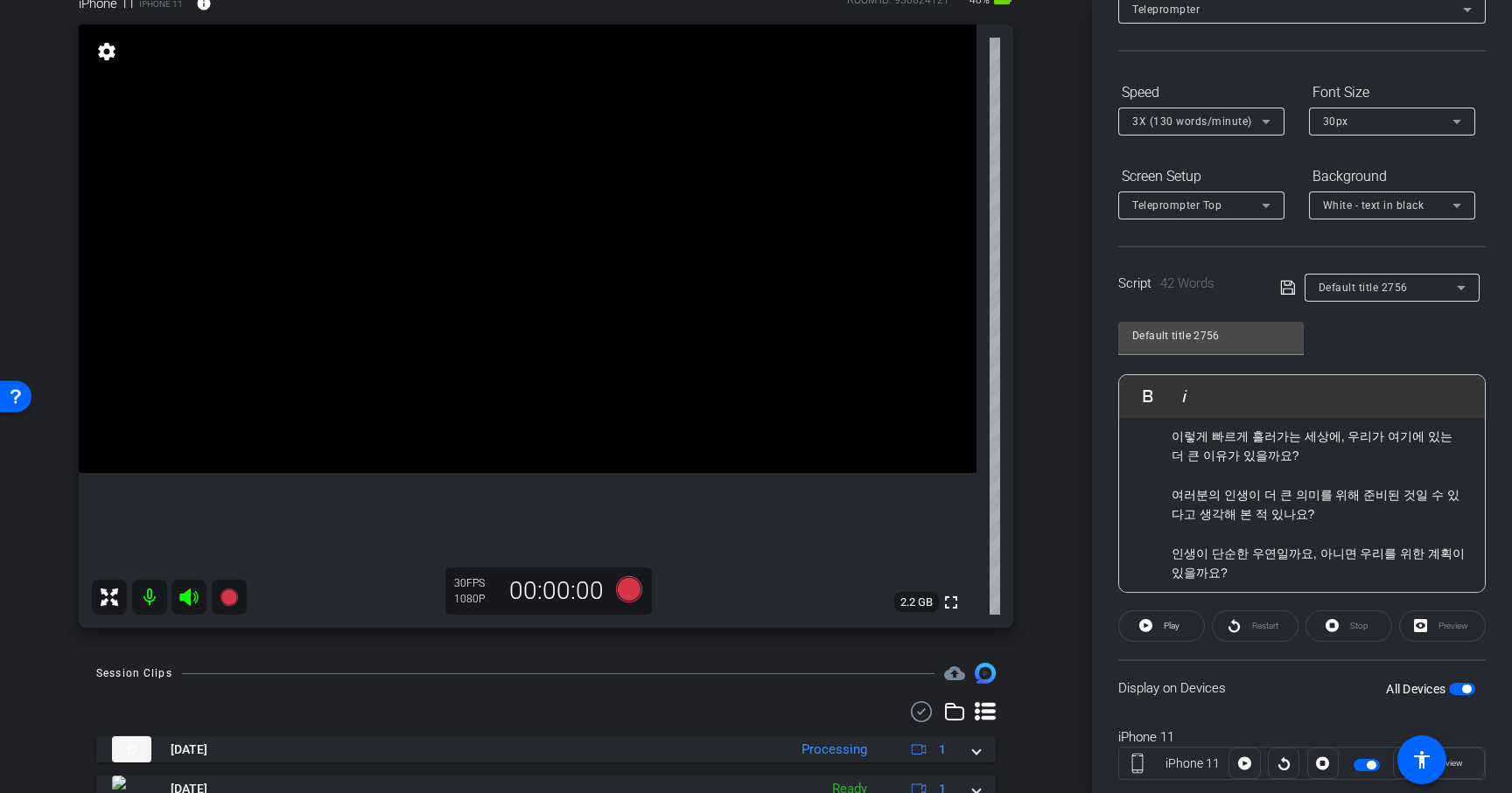
scroll to position [70, 0]
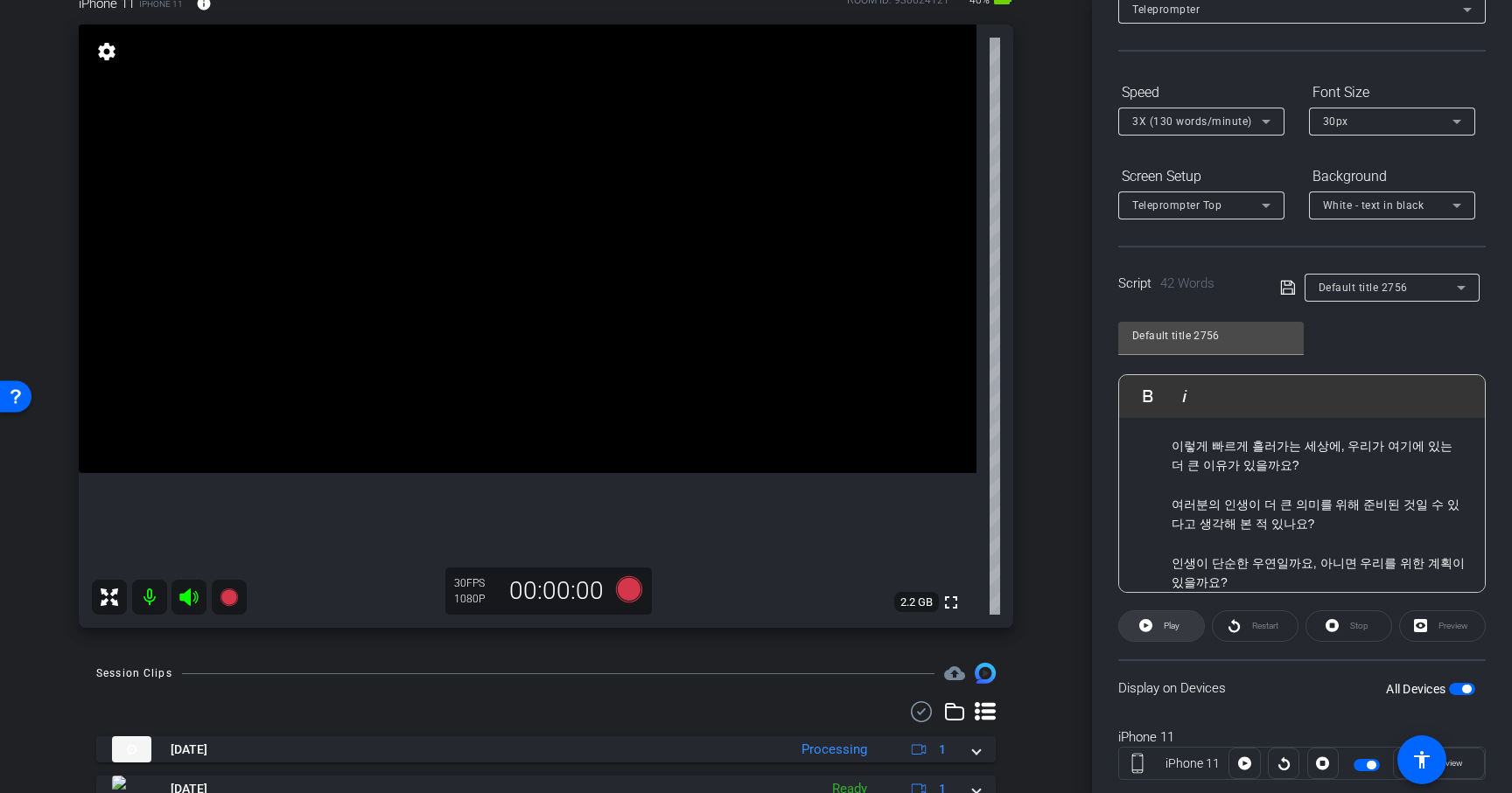
click at [1195, 622] on span at bounding box center [1161, 627] width 85 height 42
click at [1256, 629] on span "Restart" at bounding box center [1265, 626] width 27 height 9
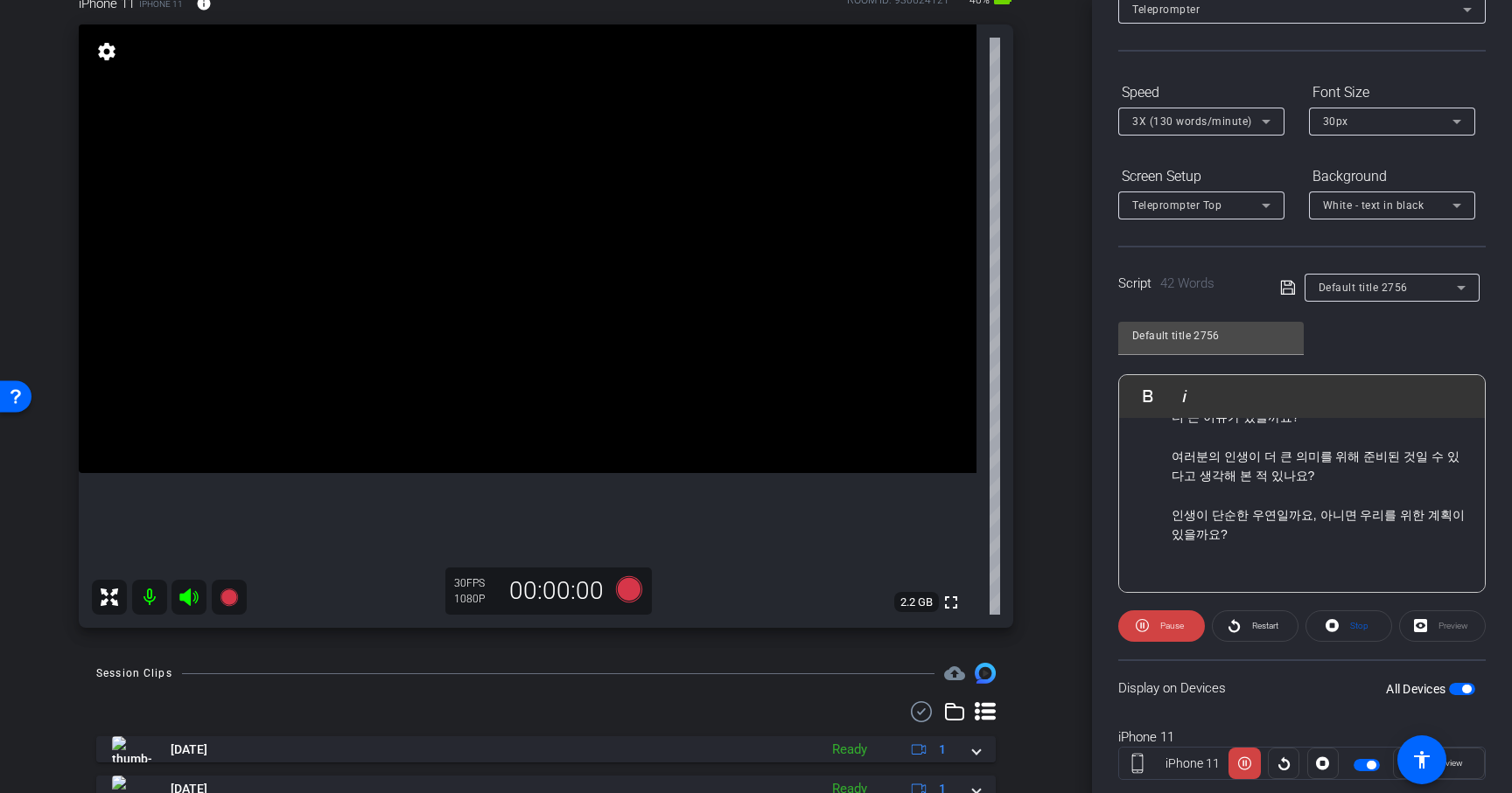
scroll to position [119, 0]
click at [1270, 635] on span "Restart" at bounding box center [1262, 626] width 30 height 25
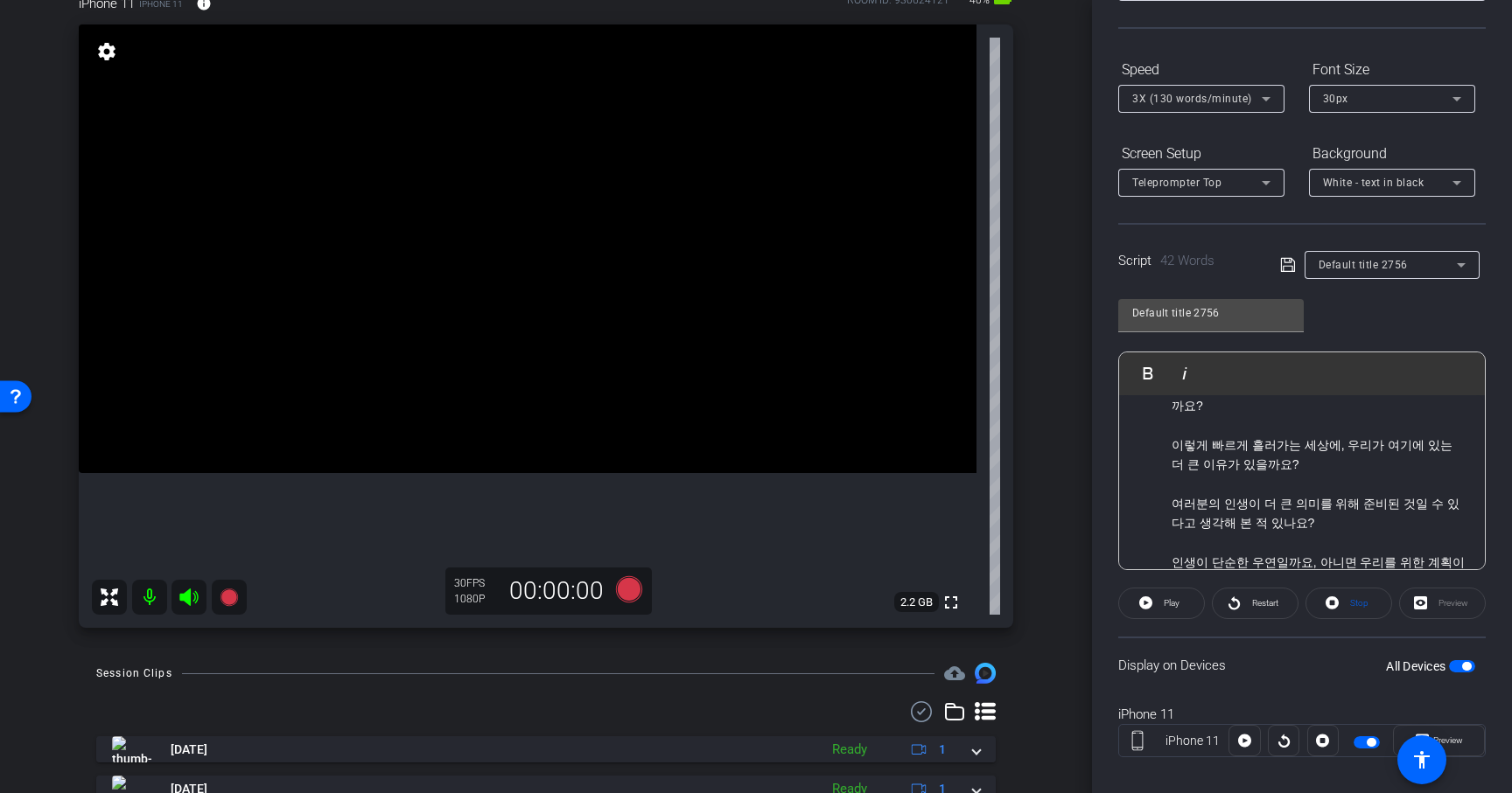
scroll to position [0, 0]
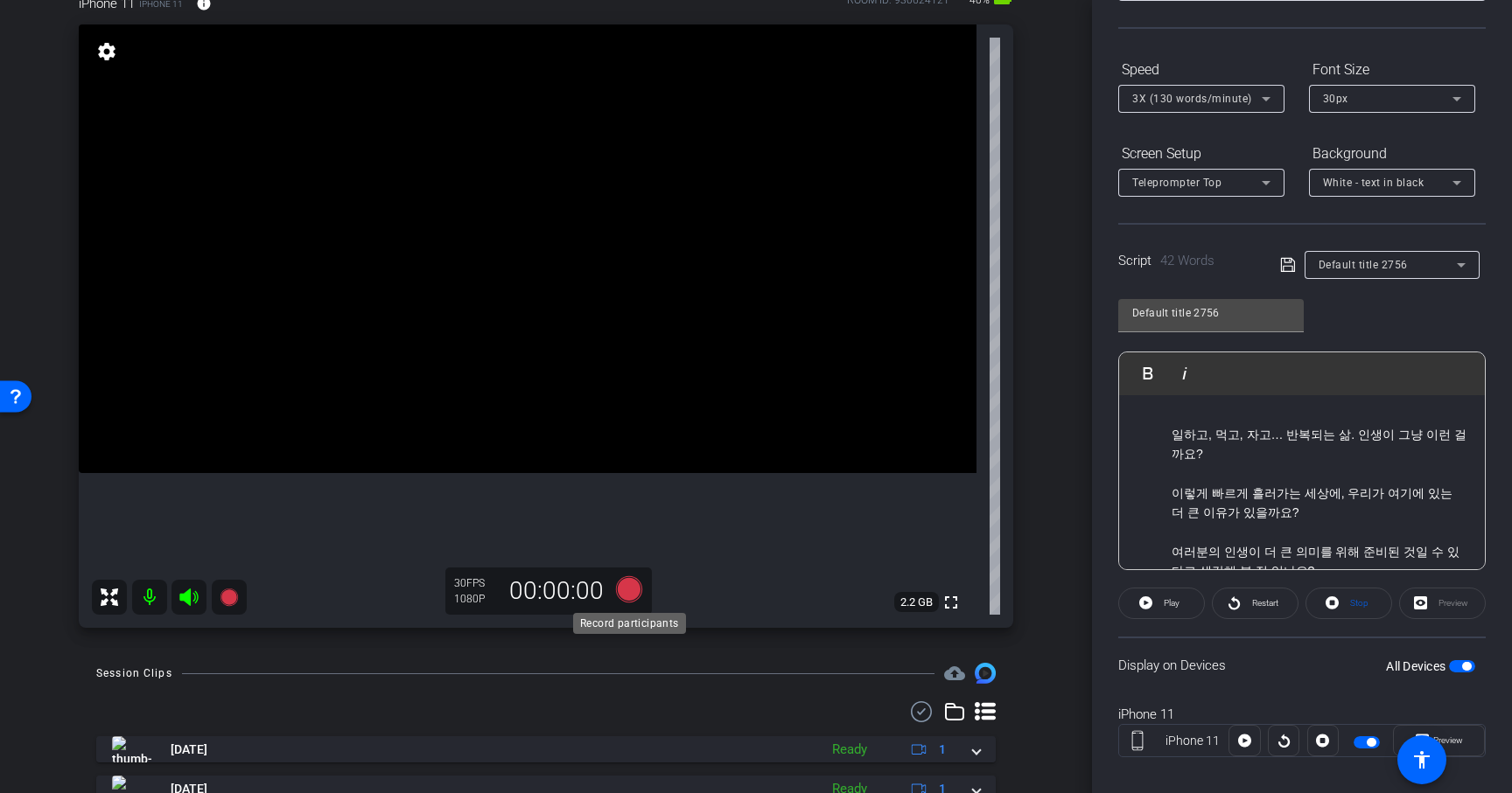
click at [620, 589] on icon at bounding box center [629, 589] width 27 height 27
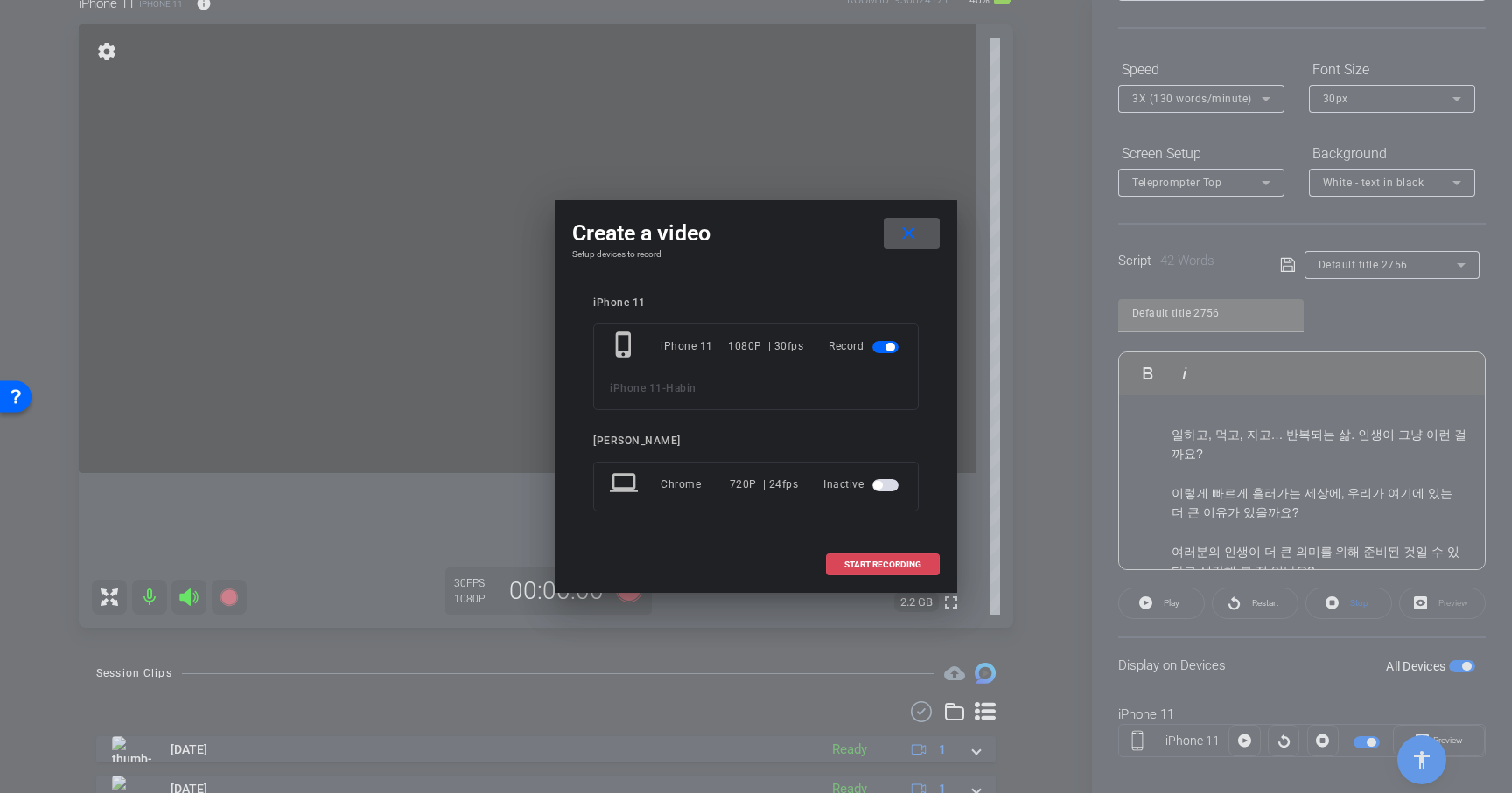
click at [850, 561] on span "START RECORDING" at bounding box center [883, 565] width 77 height 9
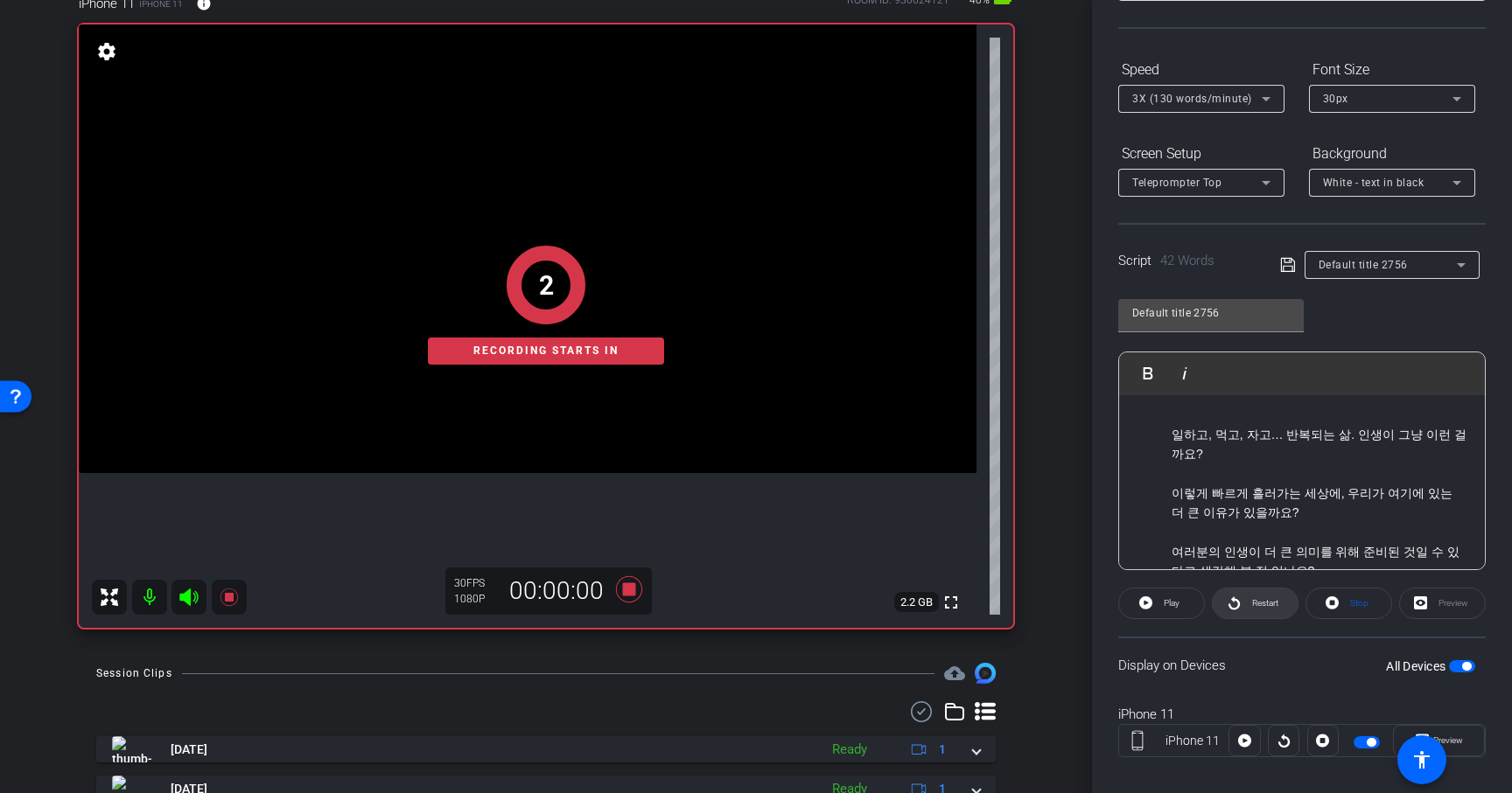
click at [1276, 606] on span "Restart" at bounding box center [1265, 603] width 27 height 9
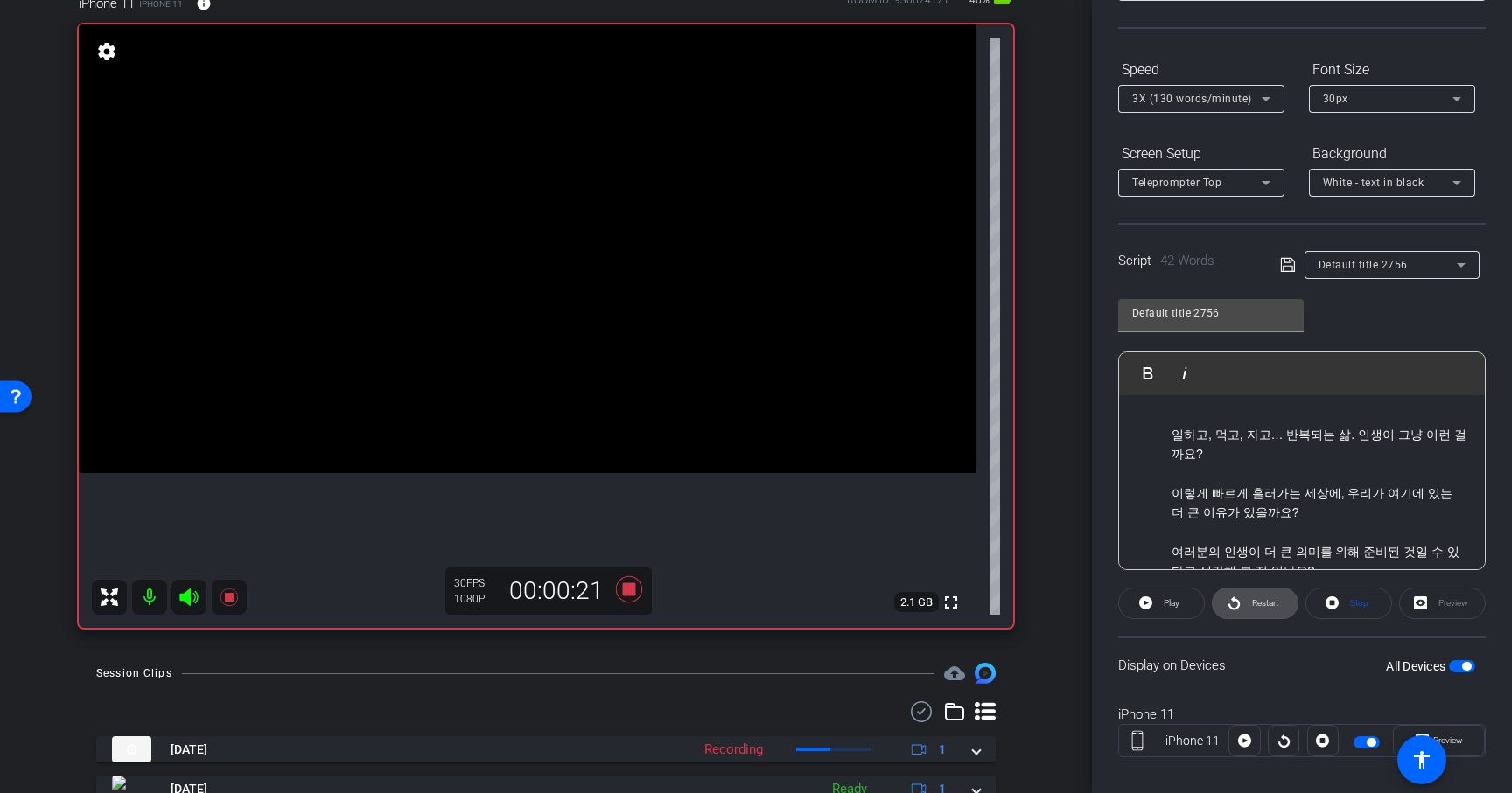
click at [1236, 592] on icon at bounding box center [1234, 603] width 13 height 22
click at [631, 591] on icon at bounding box center [629, 589] width 27 height 27
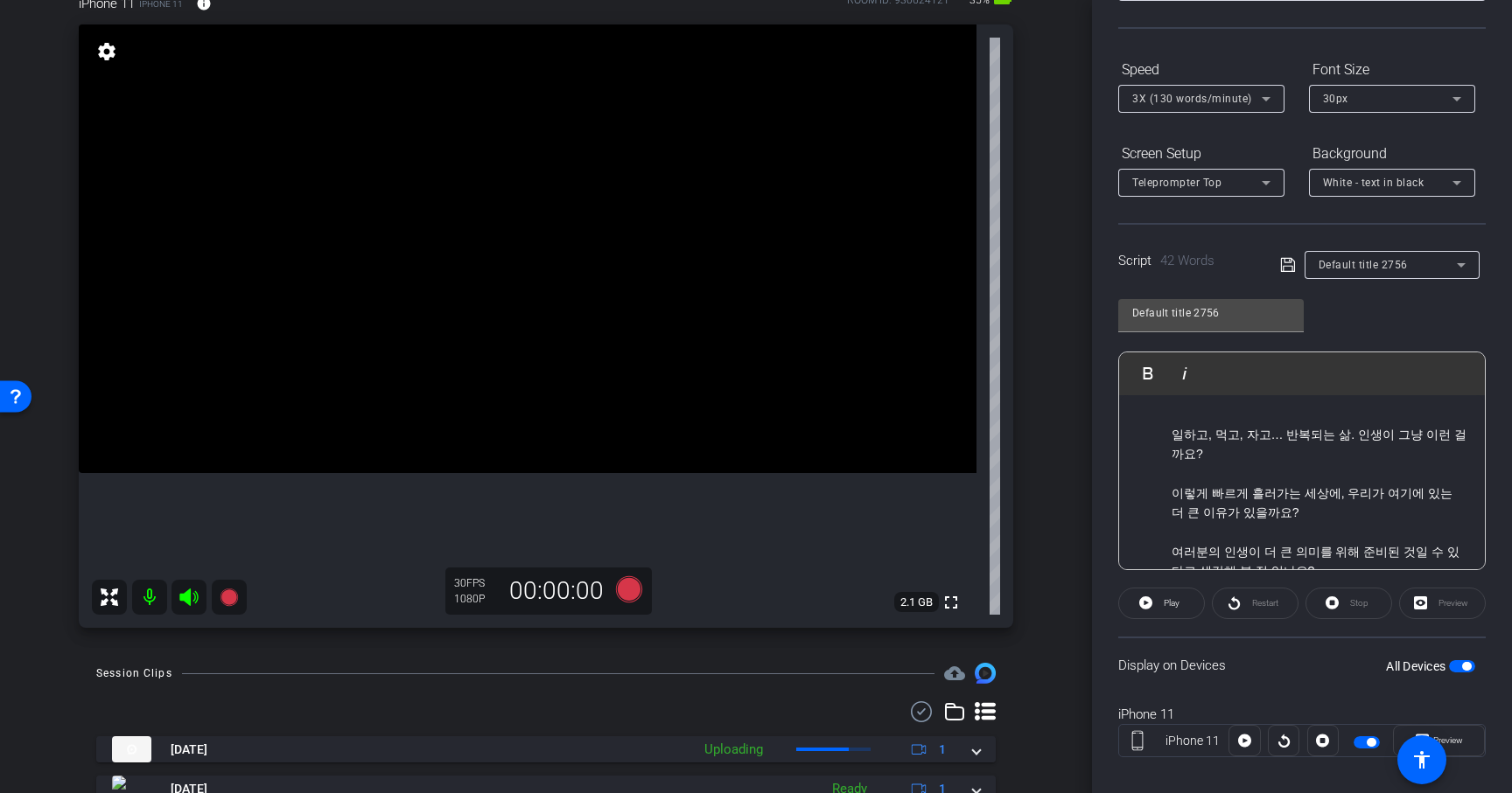
click at [1466, 440] on p "일하고, 먹고, 자고… 반복되는 삶. 인생이 그냥 이런 걸까요?" at bounding box center [1320, 455] width 296 height 59
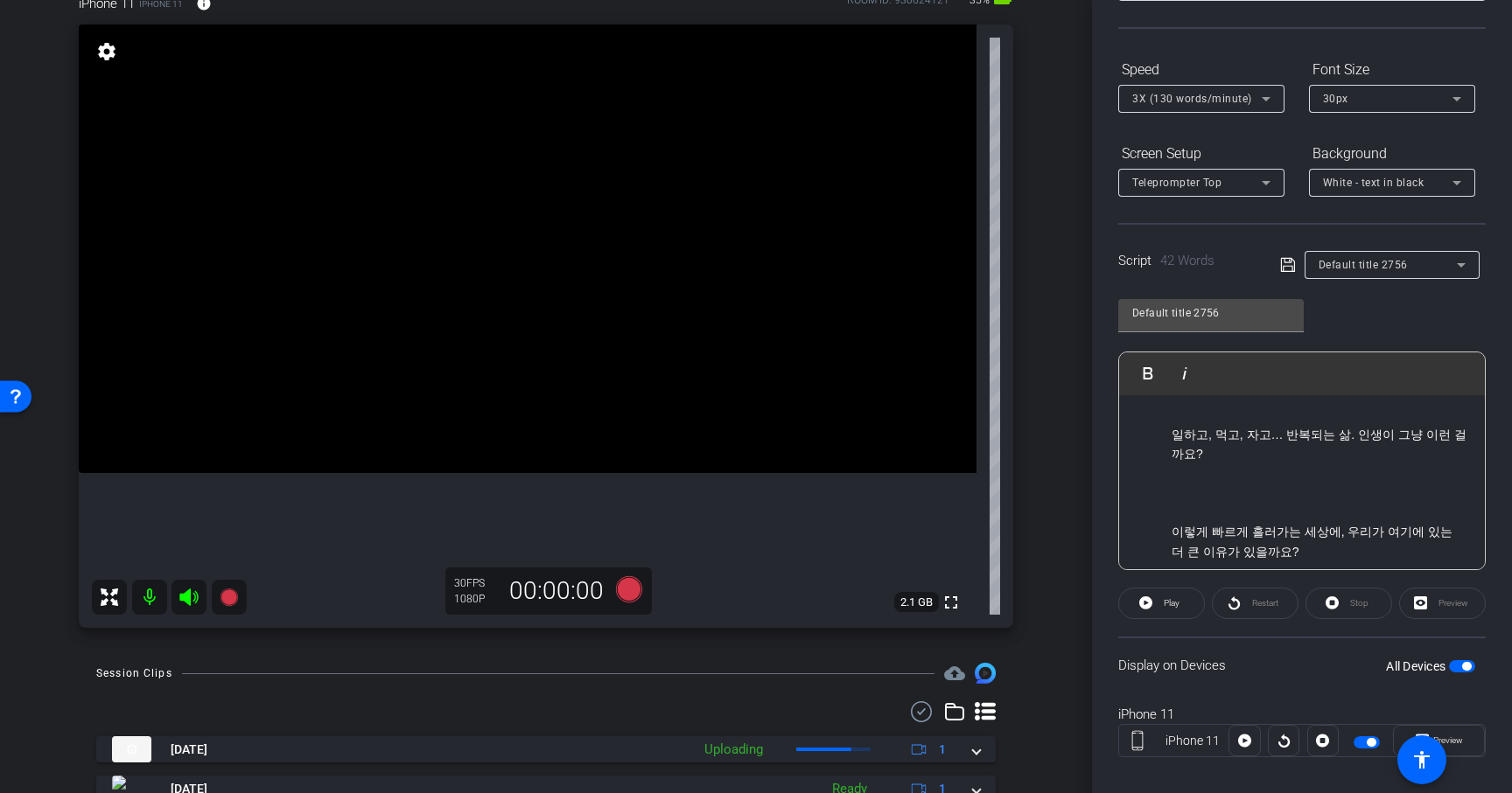
scroll to position [68, 0]
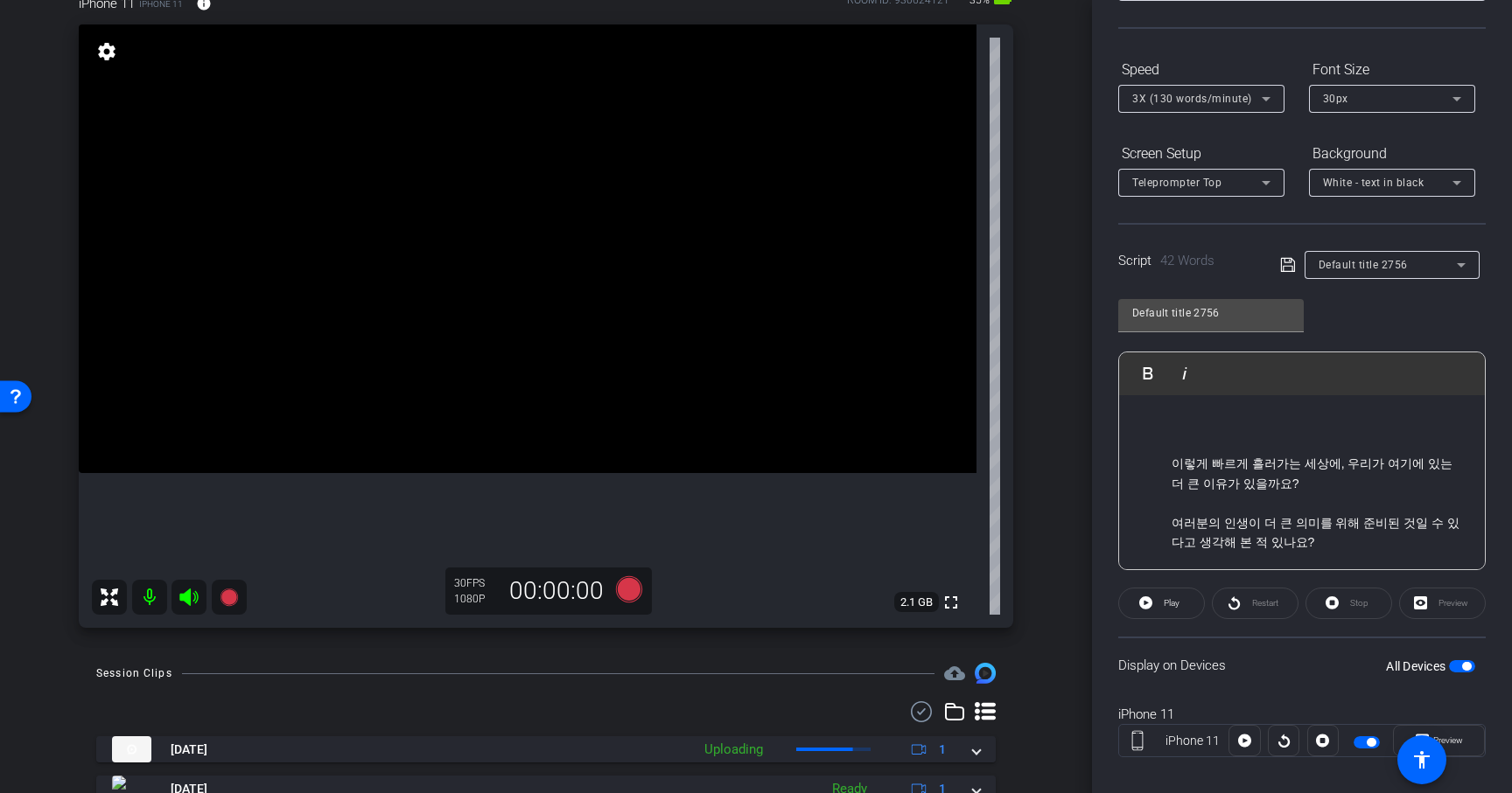
click at [1461, 454] on p "이렇게 빠르게 흘러가는 세상에, 우리가 여기에 있는 더 큰 이유가 있을까요?" at bounding box center [1320, 483] width 296 height 59
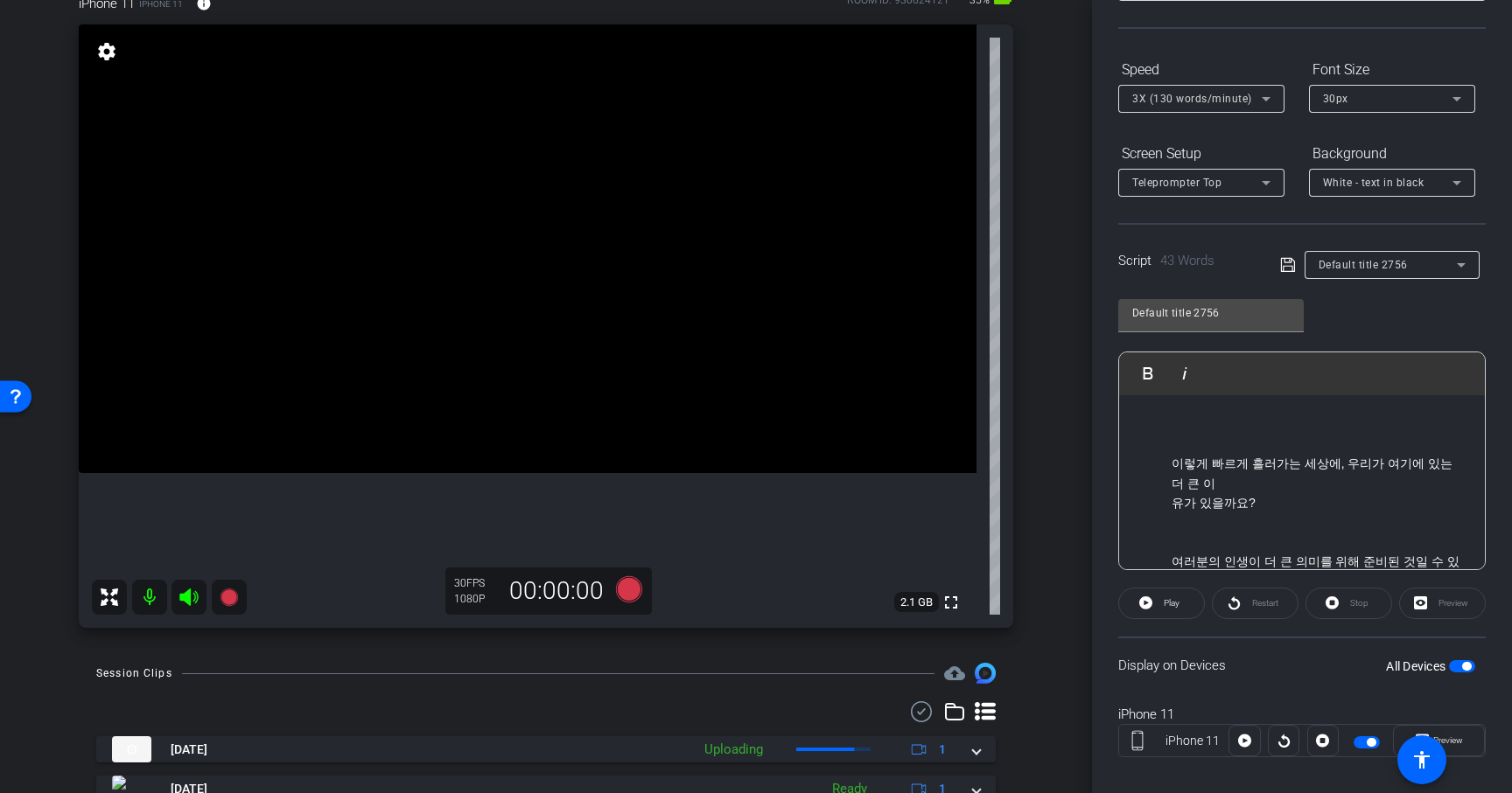
click at [1444, 493] on p "유가 있을까요?" at bounding box center [1320, 523] width 296 height 59
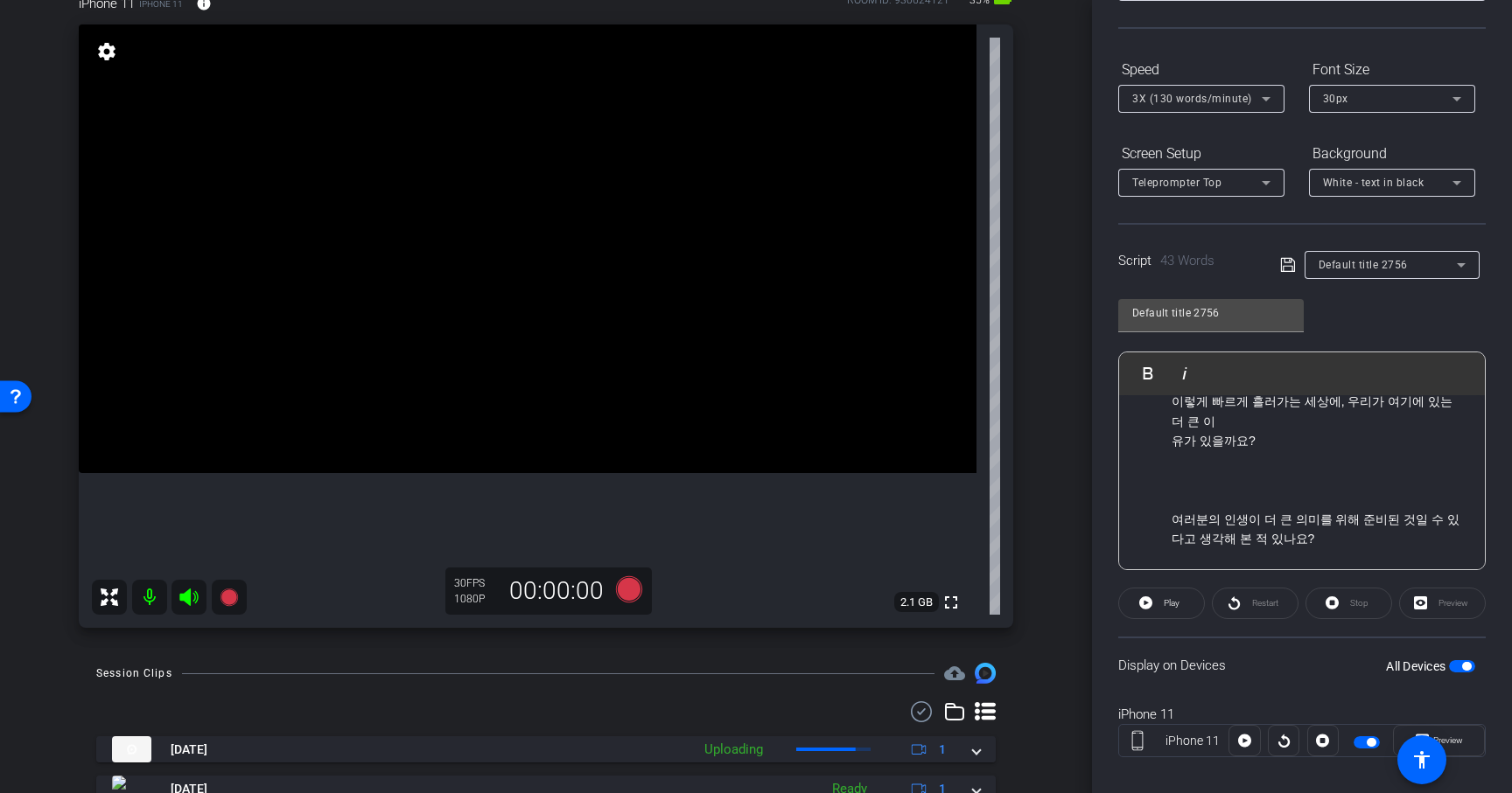
click at [1384, 514] on p "여러분의 인생이 더 큰 의미를 위해 준비된 것일 수 있다고 생각해 본 적 있나요?" at bounding box center [1320, 539] width 296 height 59
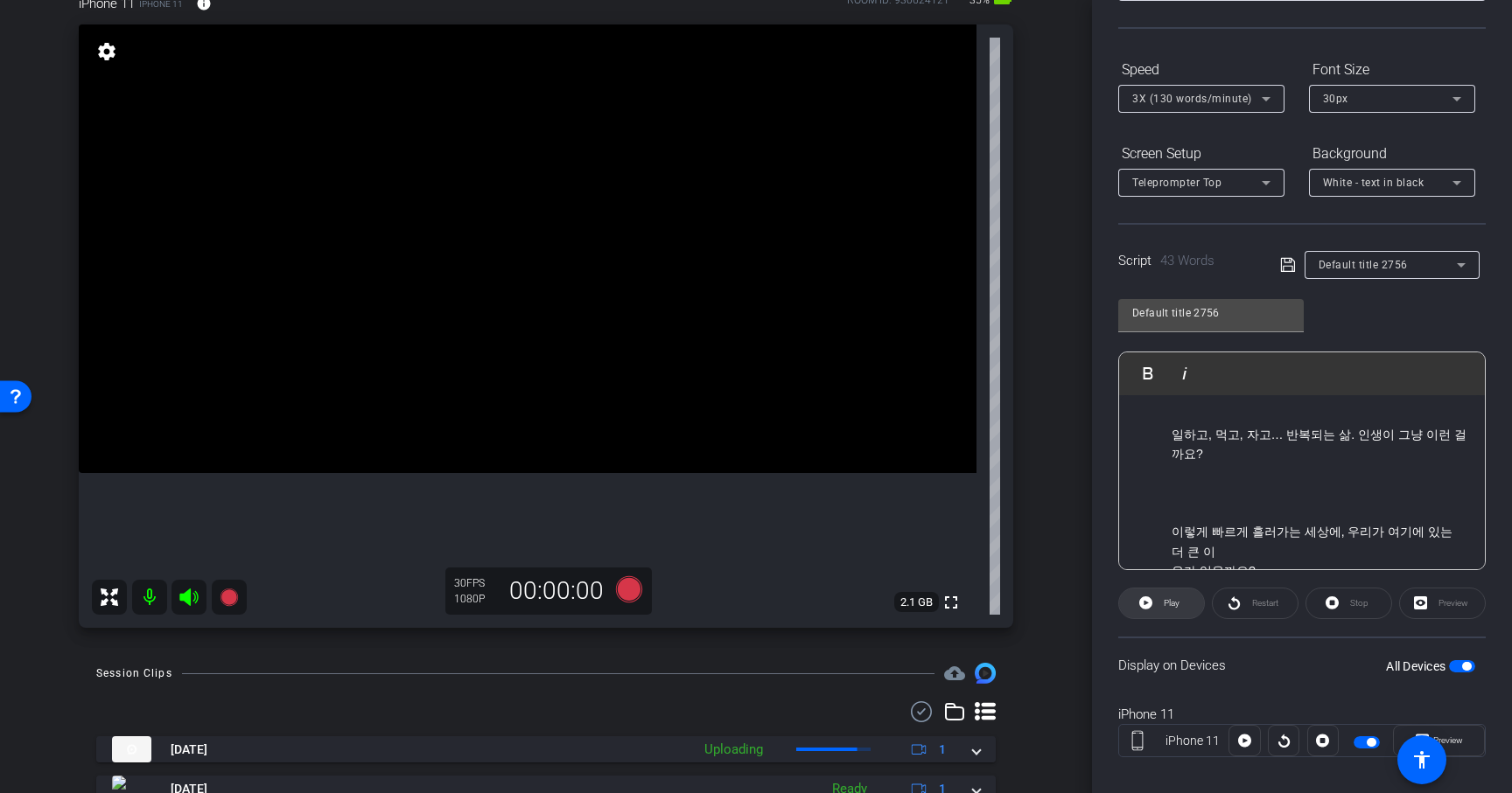
click at [1188, 609] on span at bounding box center [1161, 604] width 85 height 42
click at [1256, 606] on span "Restart" at bounding box center [1265, 603] width 27 height 9
click at [1168, 607] on span "Pause" at bounding box center [1172, 603] width 24 height 9
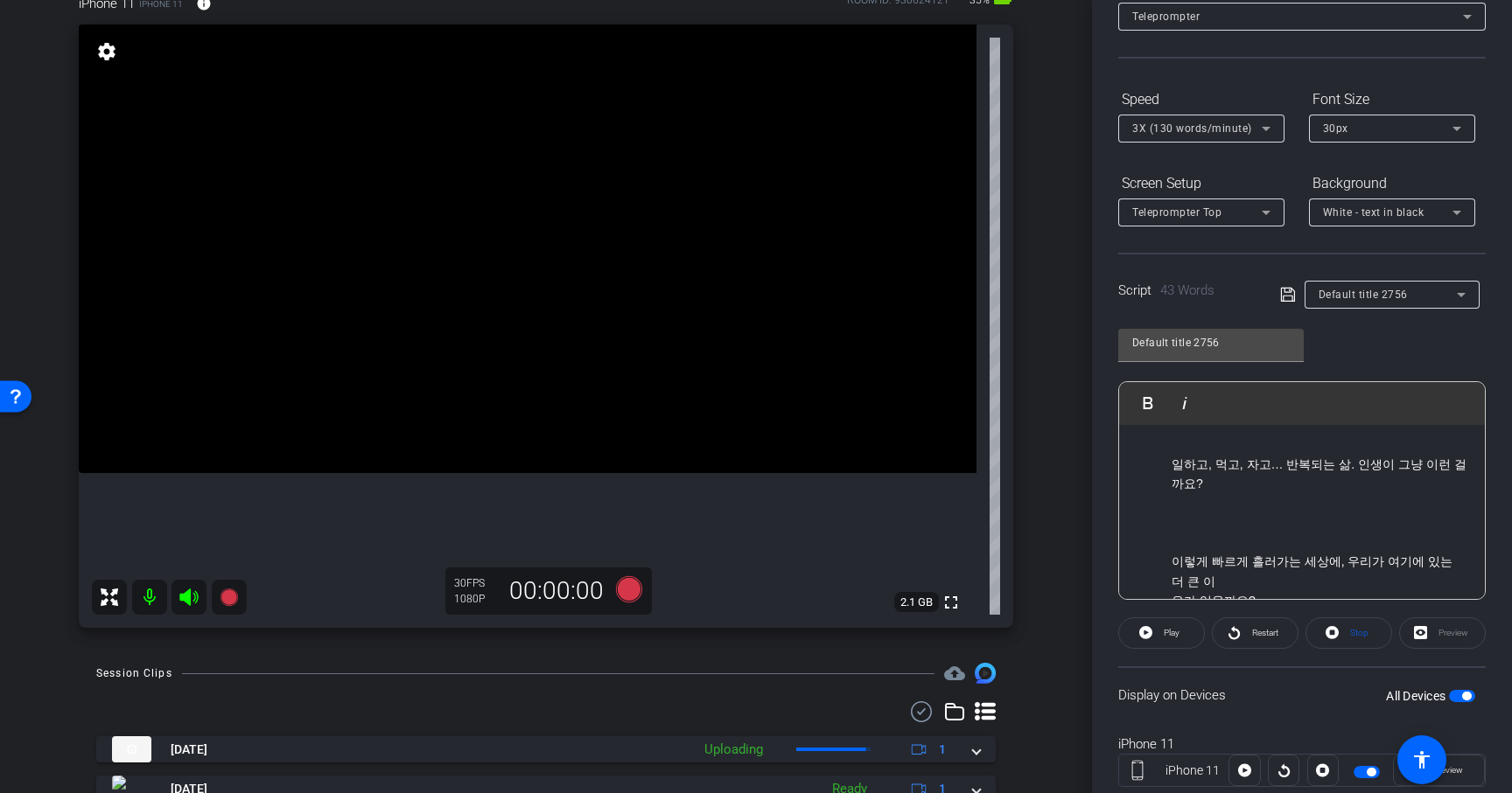
scroll to position [100, 0]
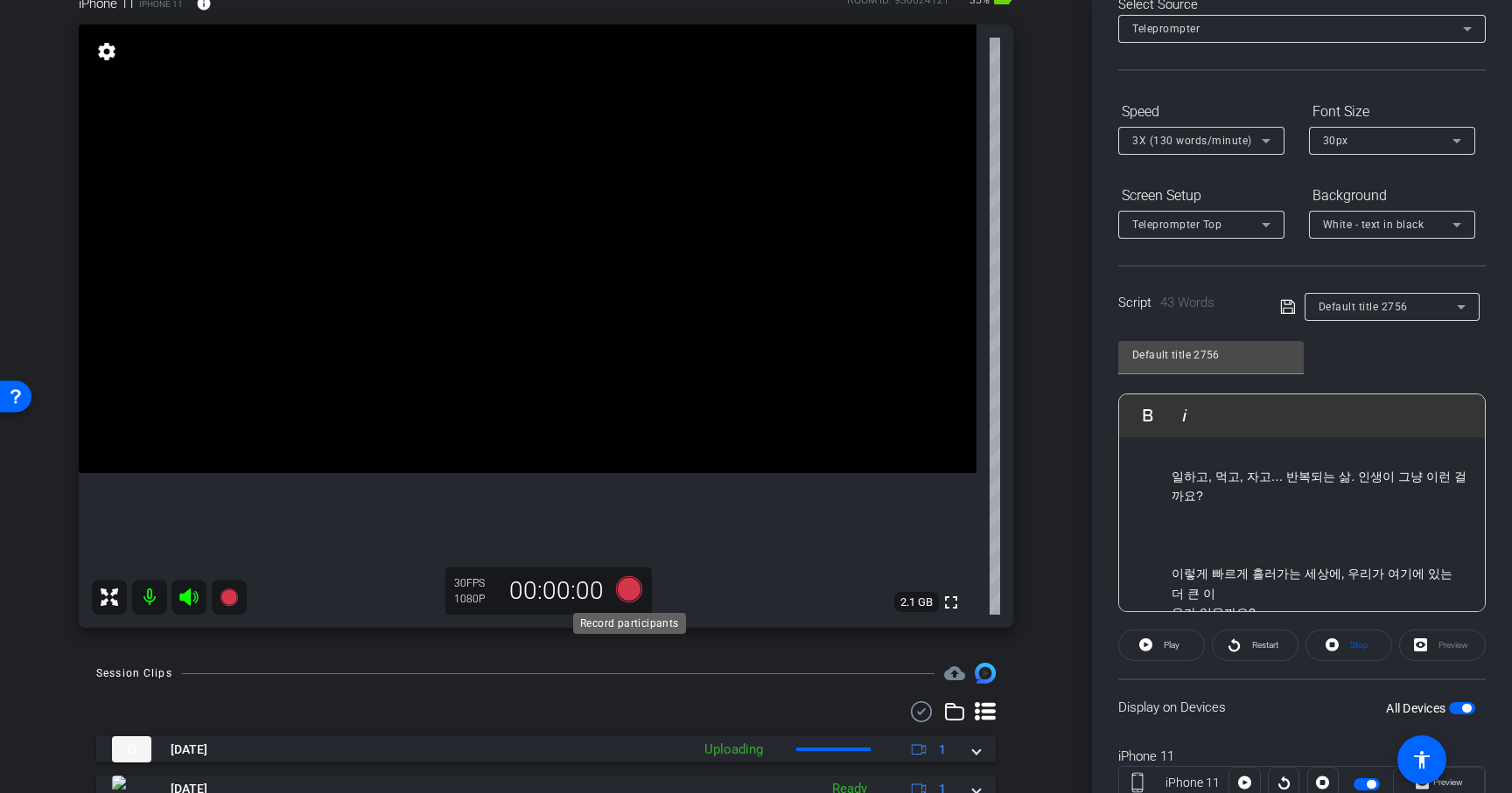
click at [633, 594] on icon at bounding box center [629, 589] width 27 height 27
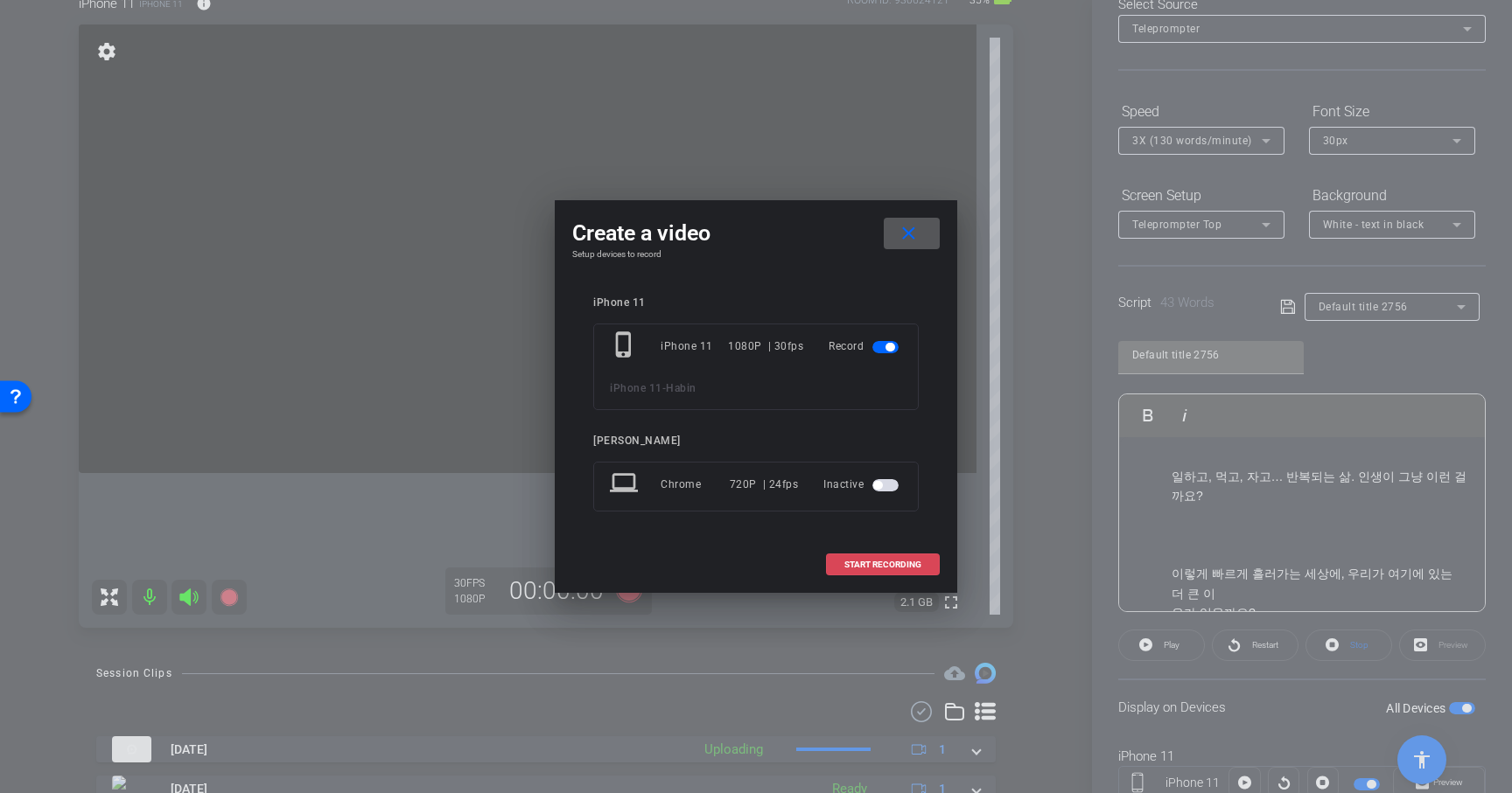
click at [847, 561] on span "START RECORDING" at bounding box center [883, 565] width 77 height 9
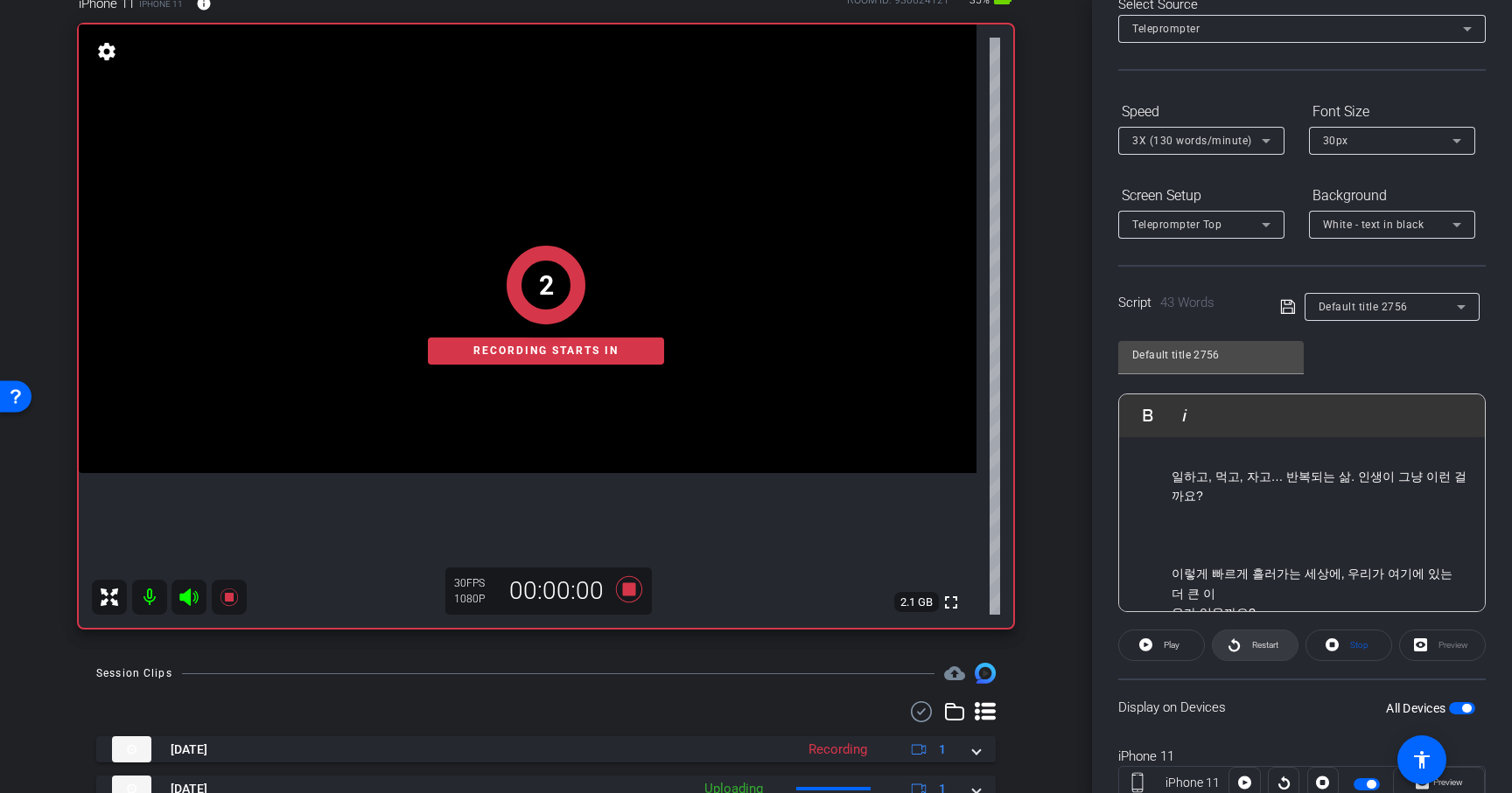
click at [1264, 648] on span "Restart" at bounding box center [1265, 645] width 27 height 9
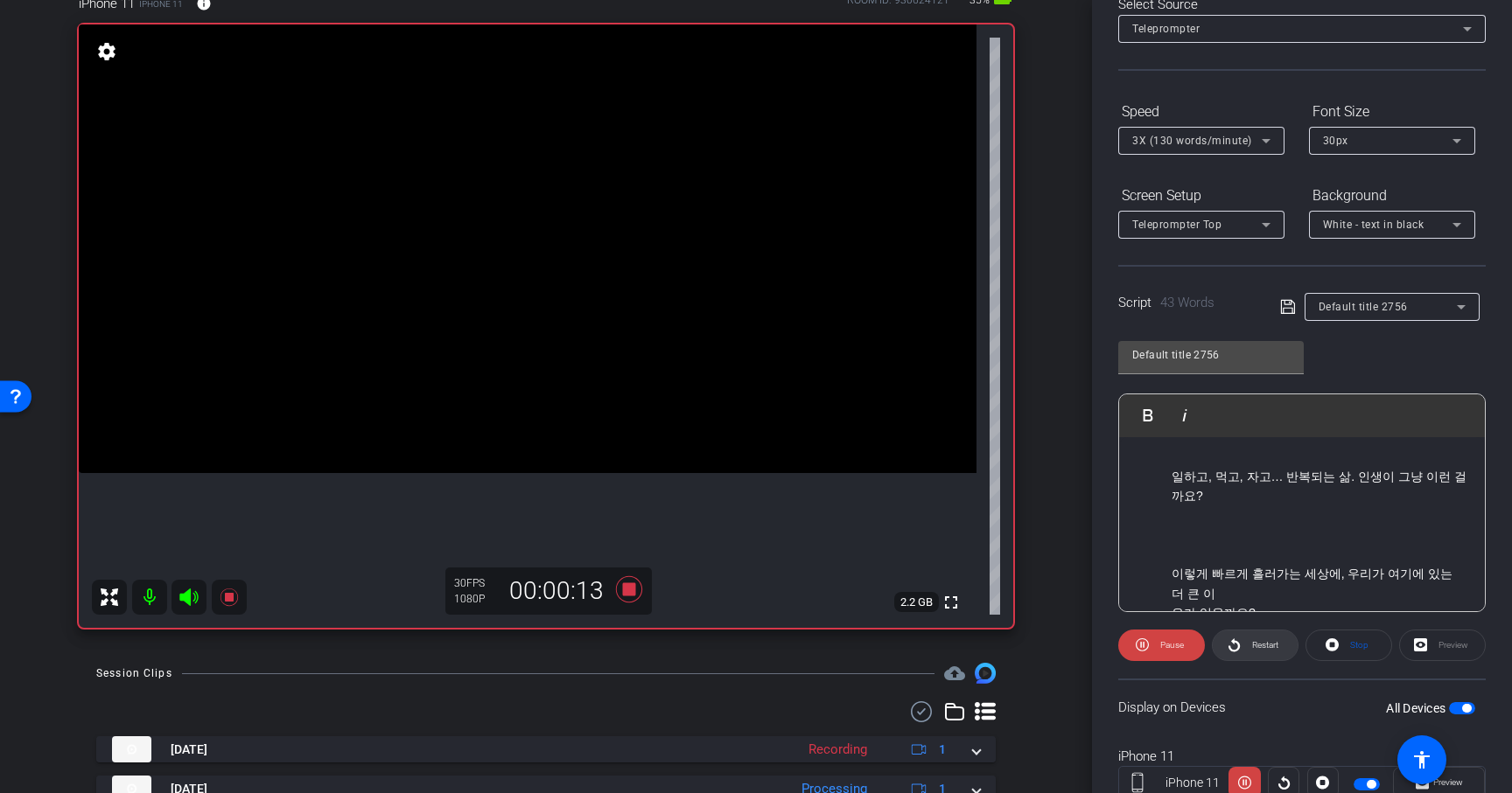
click at [1264, 648] on span "Restart" at bounding box center [1265, 645] width 27 height 9
click at [1173, 651] on span "Pause" at bounding box center [1169, 645] width 28 height 25
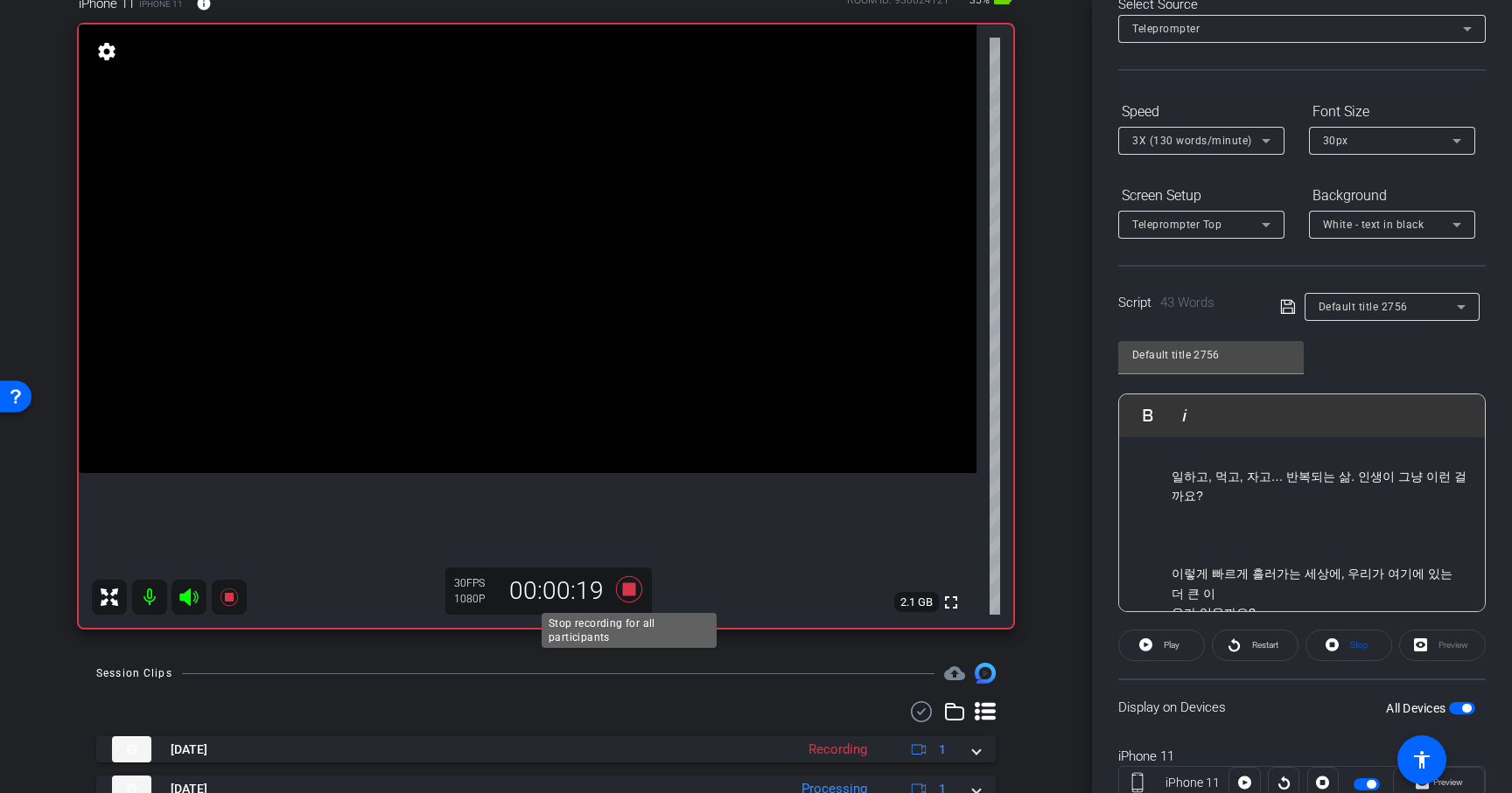
click at [631, 588] on icon at bounding box center [629, 589] width 27 height 27
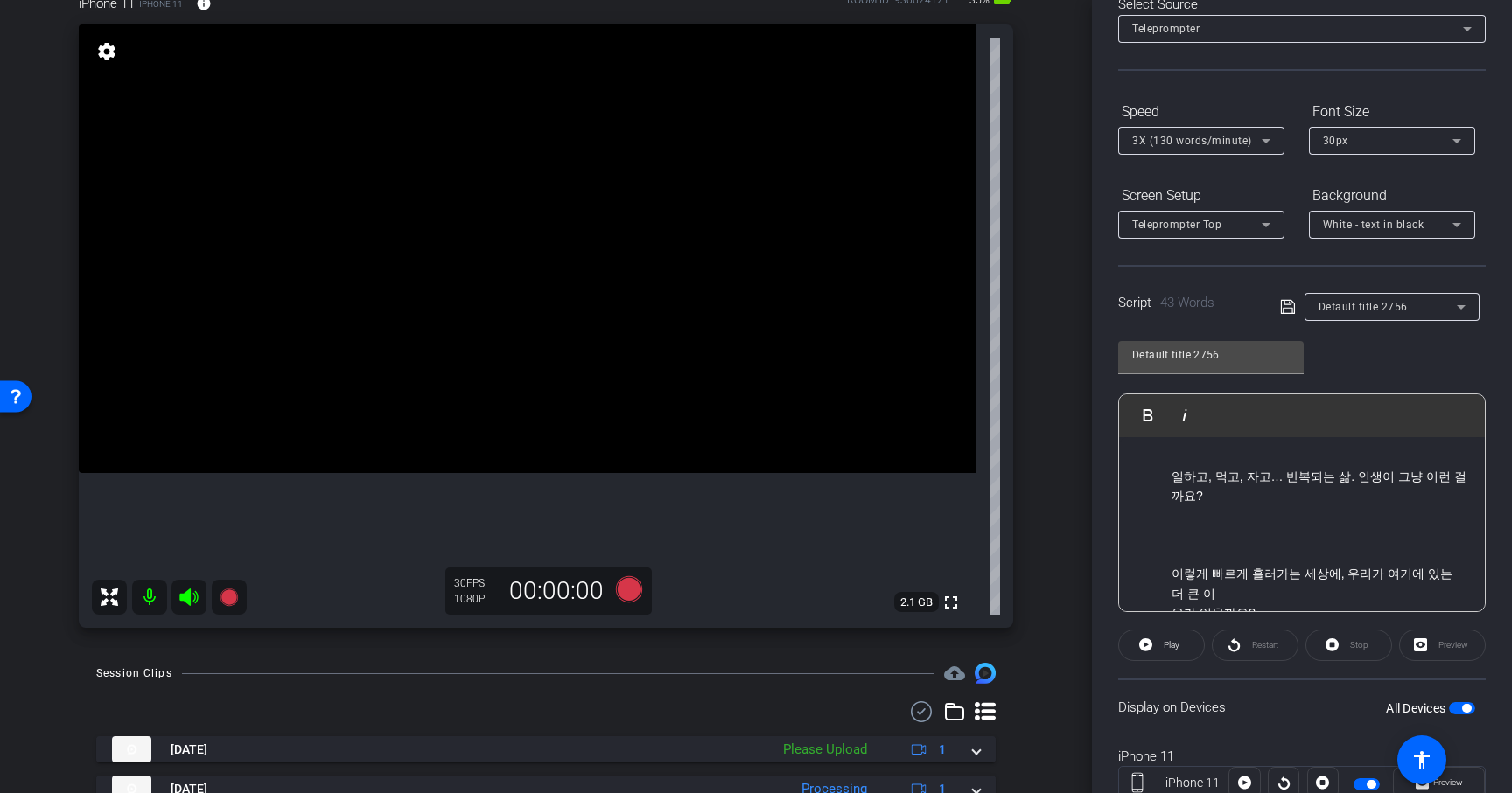
click at [1217, 528] on p at bounding box center [1320, 545] width 296 height 40
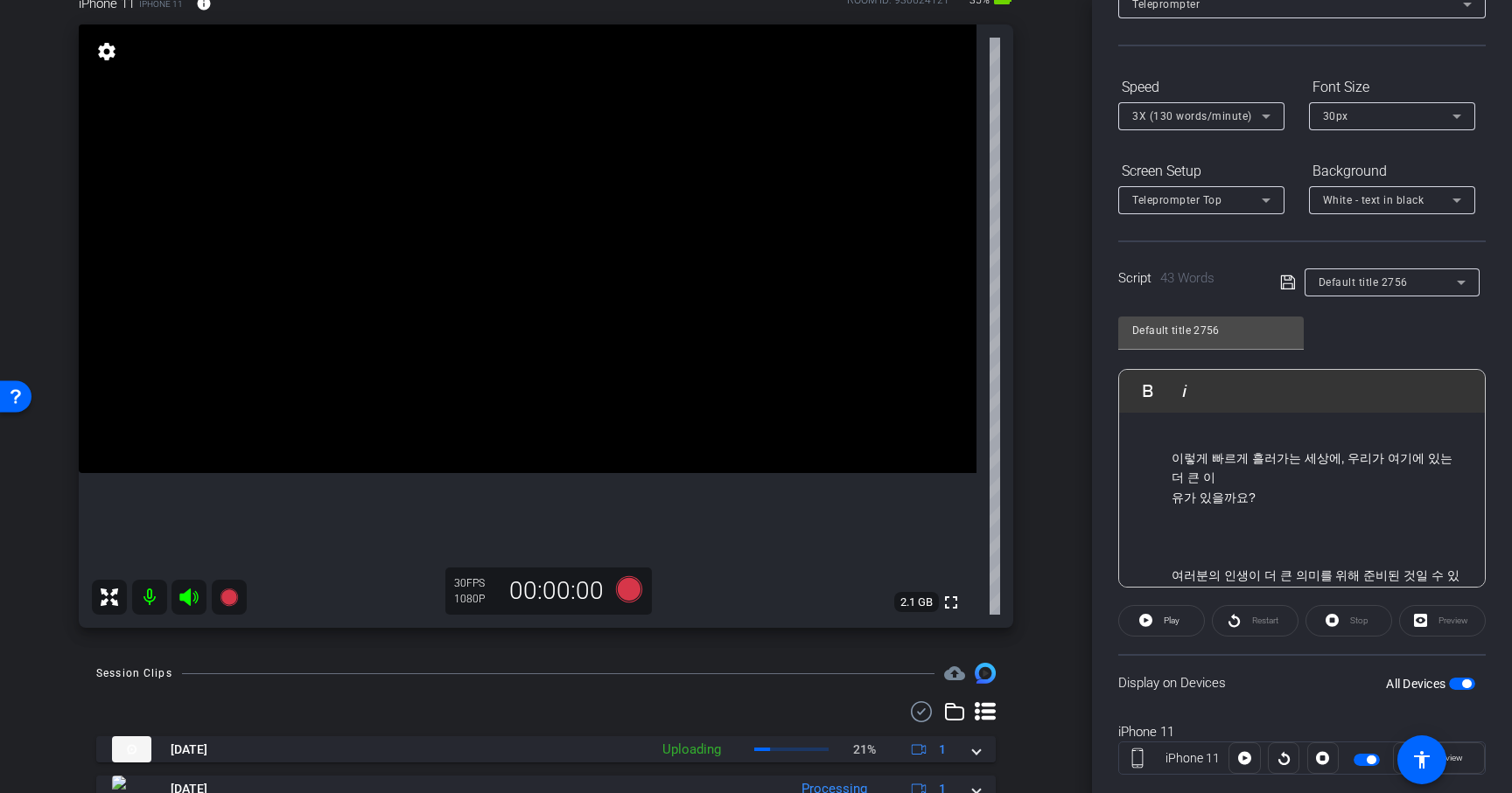
scroll to position [145, 0]
click at [1185, 500] on p at bounding box center [1320, 527] width 296 height 59
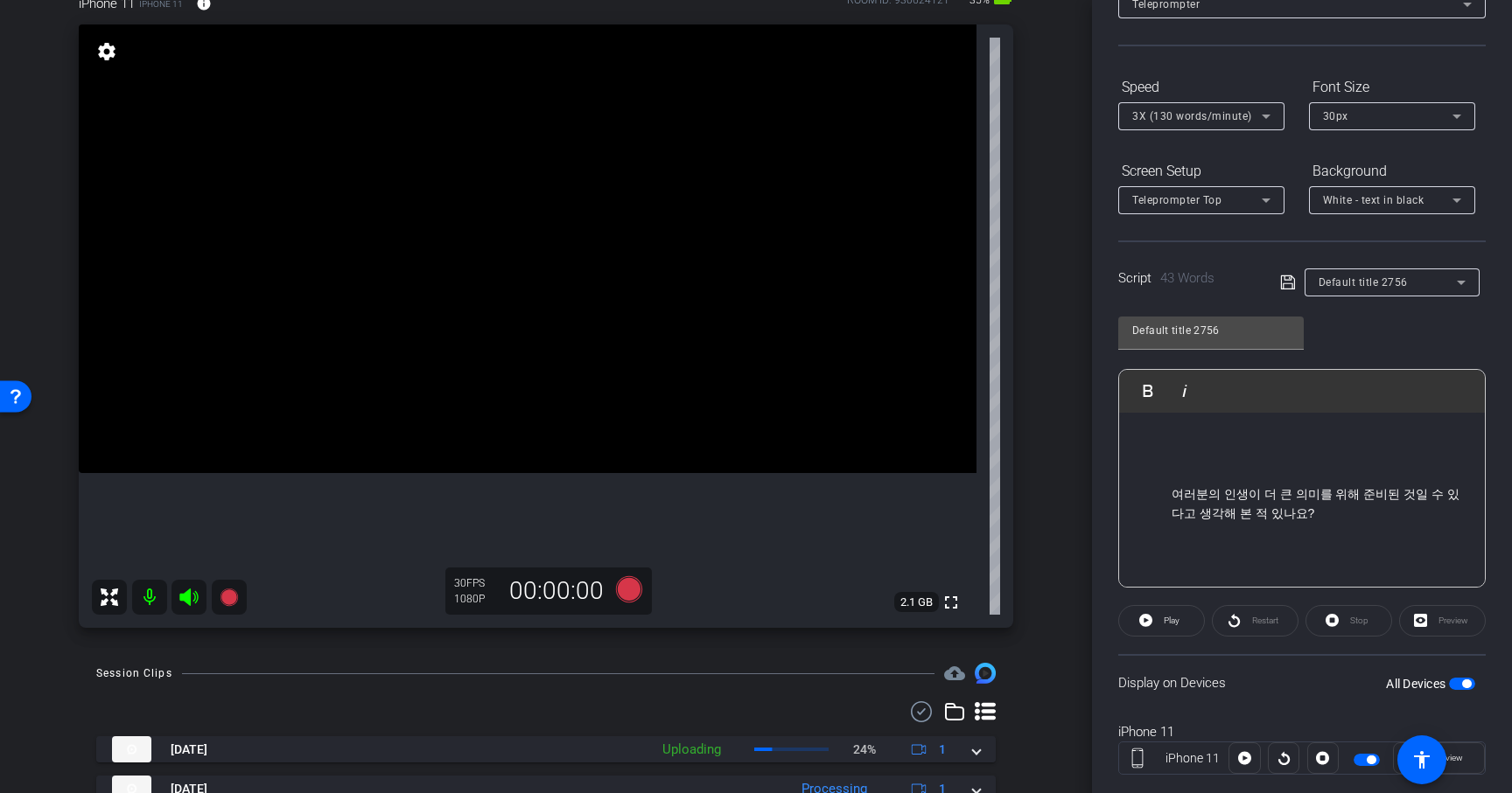
scroll to position [268, 0]
click at [1168, 549] on p at bounding box center [1302, 558] width 331 height 19
click at [1171, 530] on div "일하고, 먹고, 자고… 반복되는 삶. 인생이 그냥 이런 걸까요? 이렇게 빠르게 흘러가는 세상에, 우리가 여기에 있는 더 큰 이 유가 있을까요?…" at bounding box center [1302, 416] width 366 height 544
click at [1171, 549] on p at bounding box center [1302, 558] width 331 height 19
click at [1290, 287] on icon at bounding box center [1288, 282] width 16 height 21
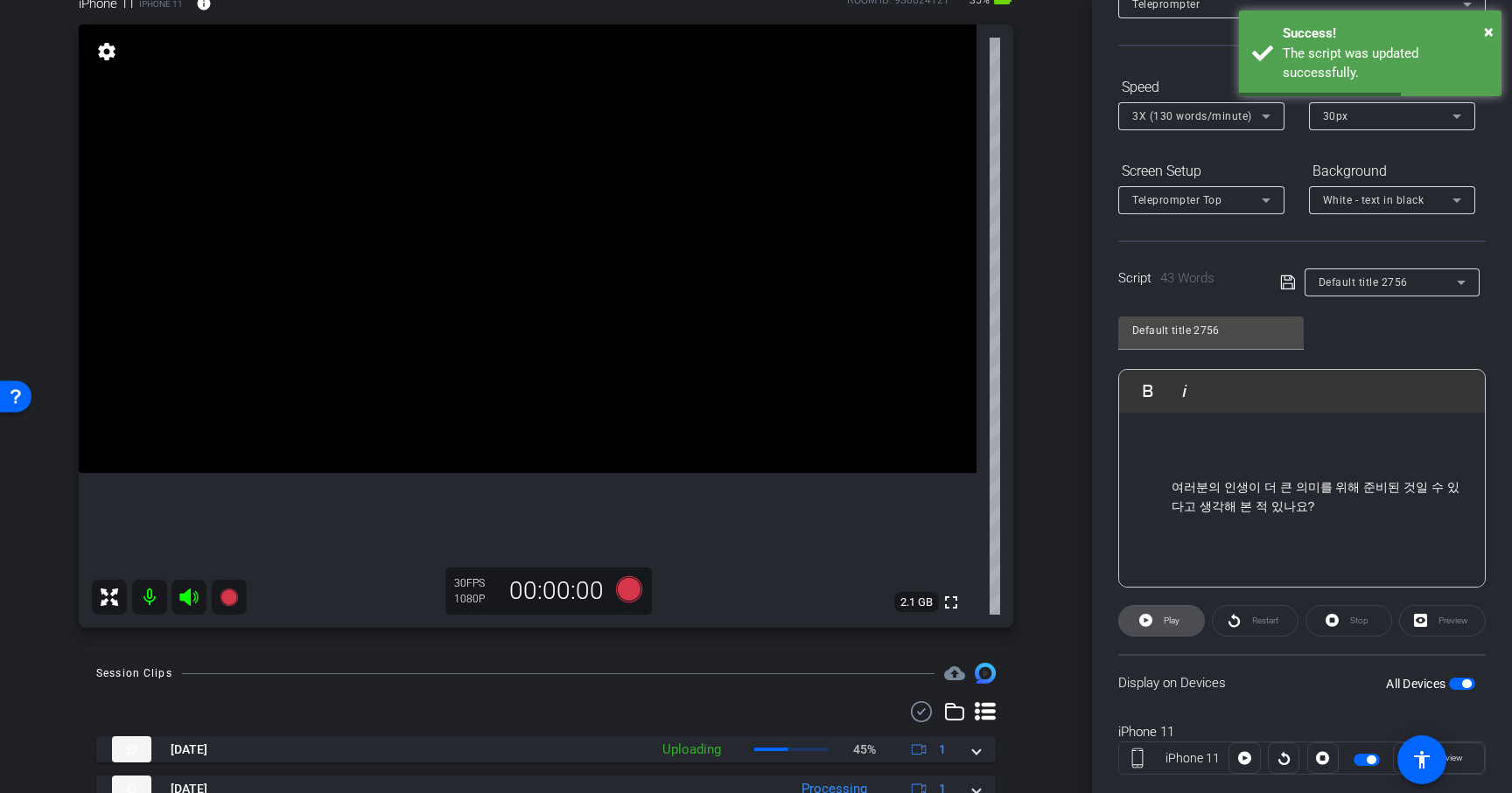
click at [1187, 612] on span at bounding box center [1161, 621] width 85 height 42
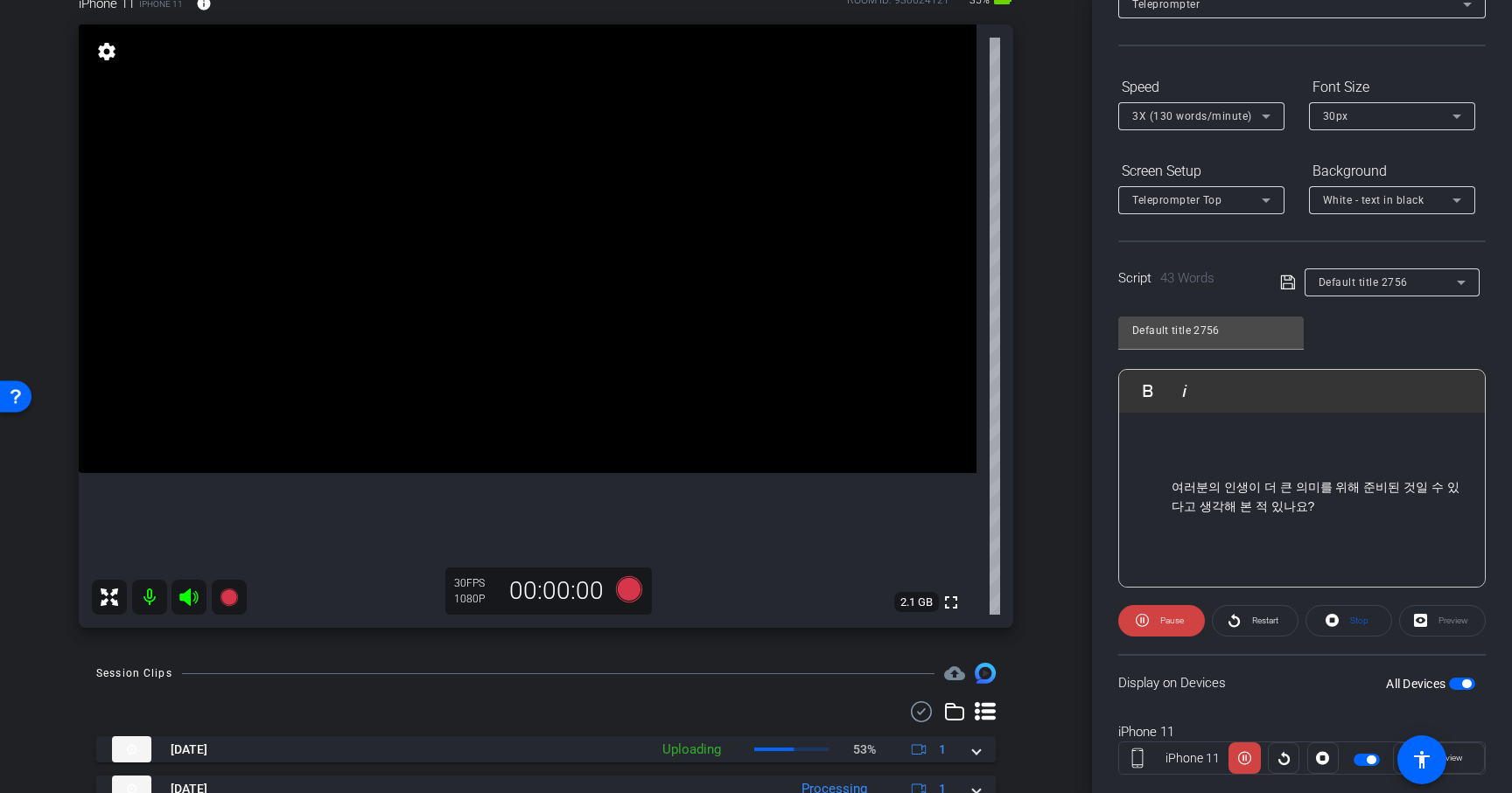
click at [1266, 622] on span "Restart" at bounding box center [1265, 620] width 27 height 9
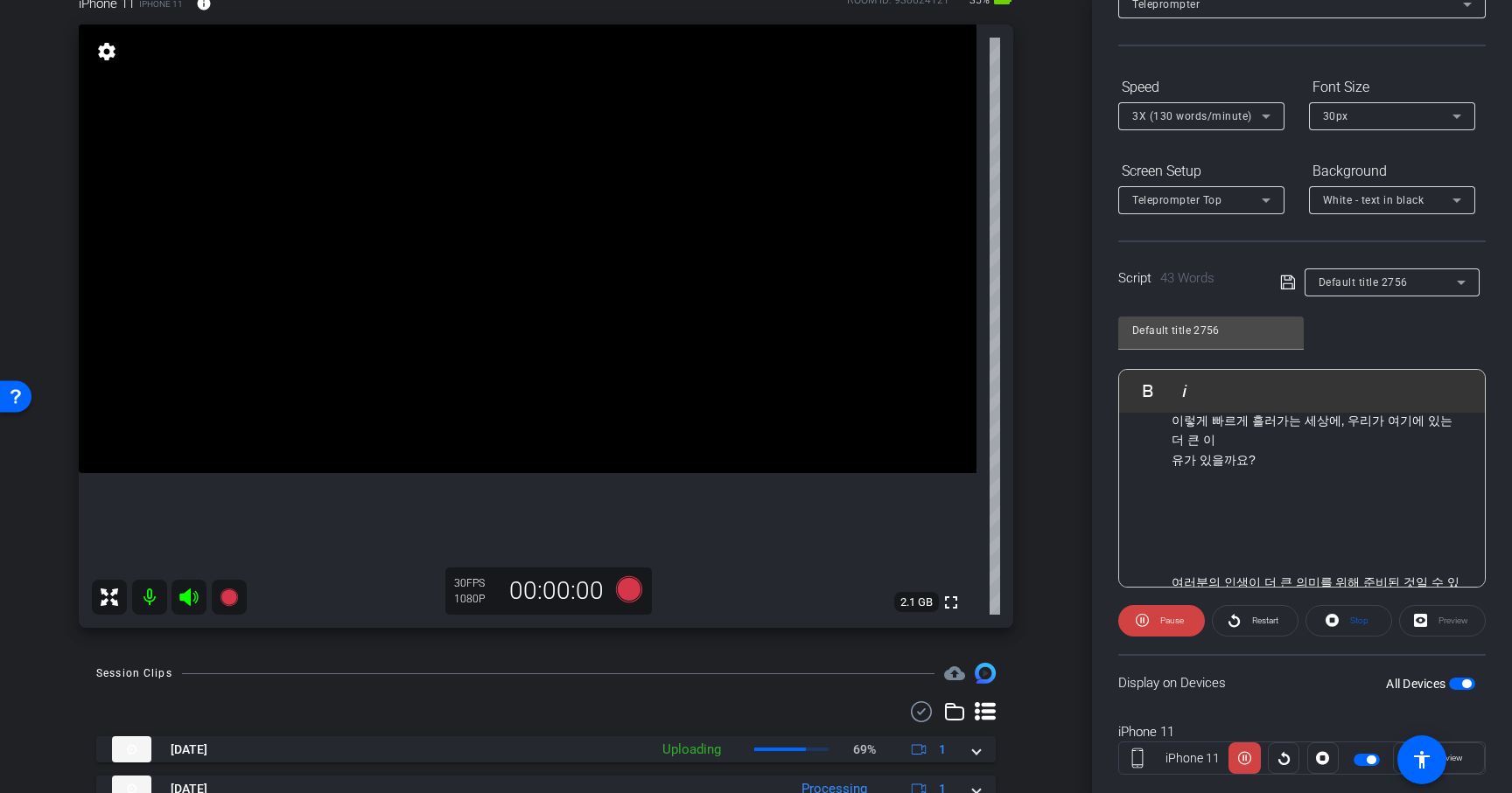
scroll to position [172, 0]
click at [1165, 614] on span "Pause" at bounding box center [1169, 621] width 28 height 25
click at [630, 593] on icon at bounding box center [629, 589] width 27 height 27
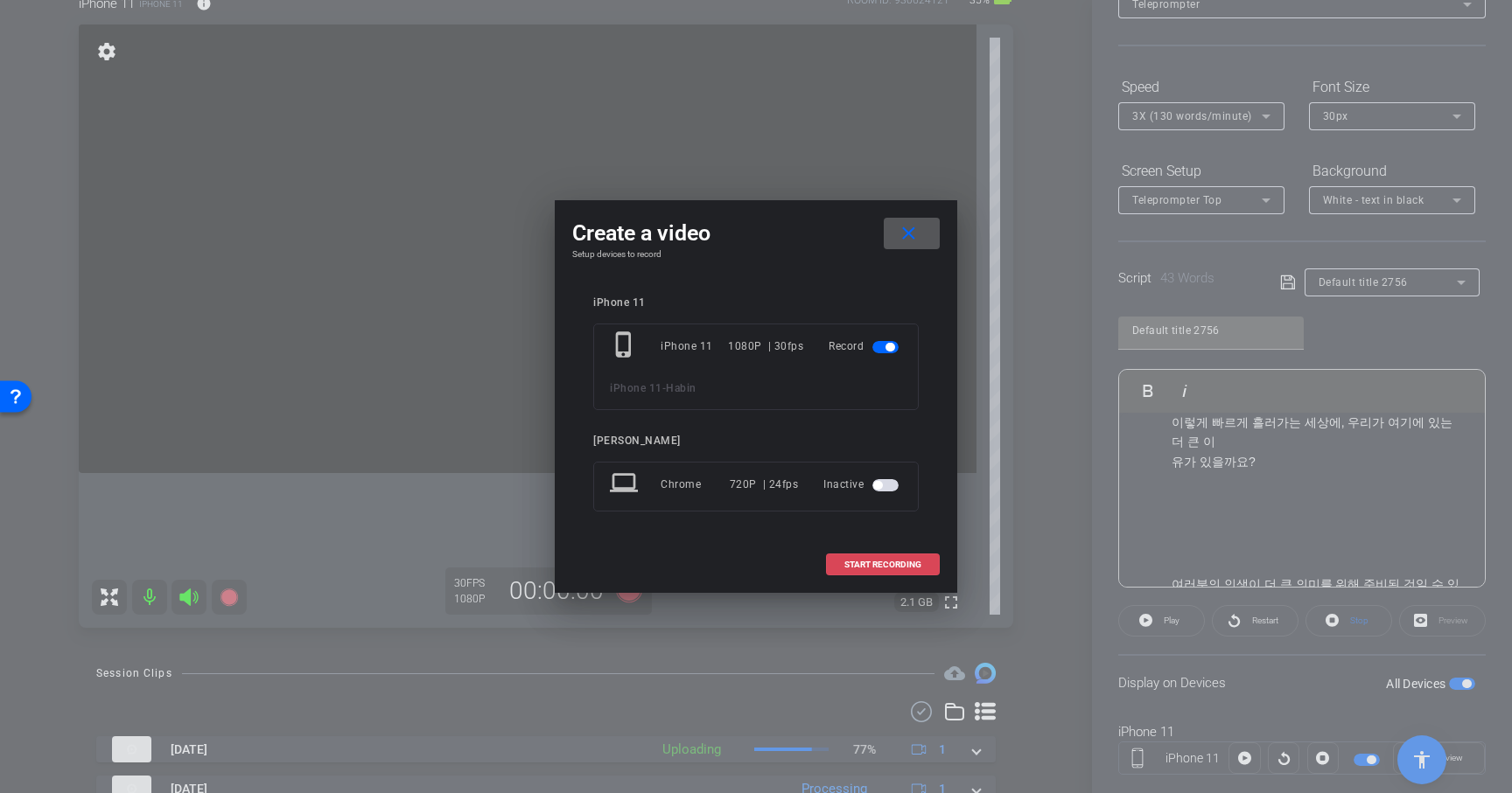
click at [835, 557] on span at bounding box center [883, 565] width 112 height 42
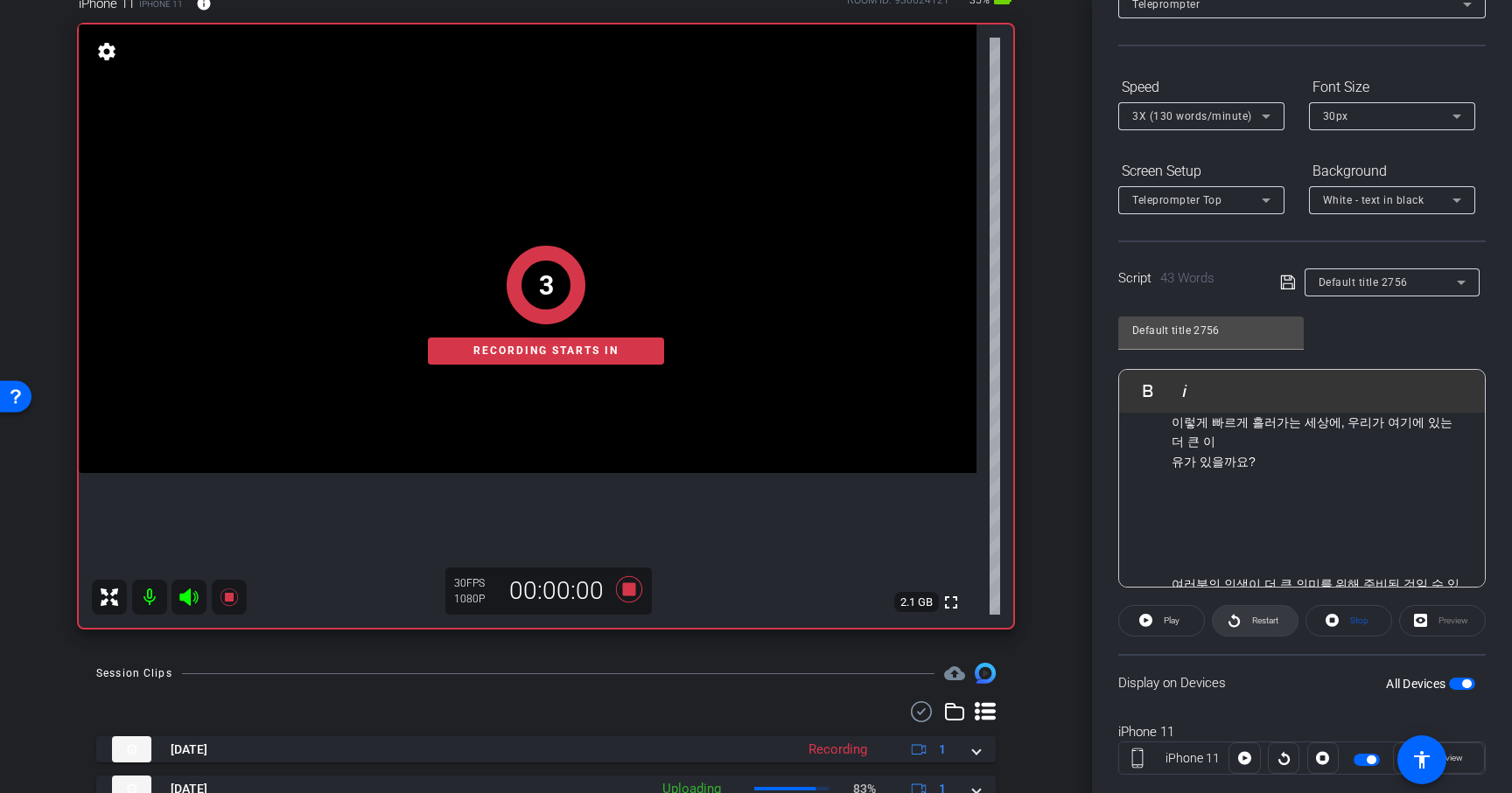
click at [1272, 628] on span "Restart" at bounding box center [1262, 621] width 30 height 25
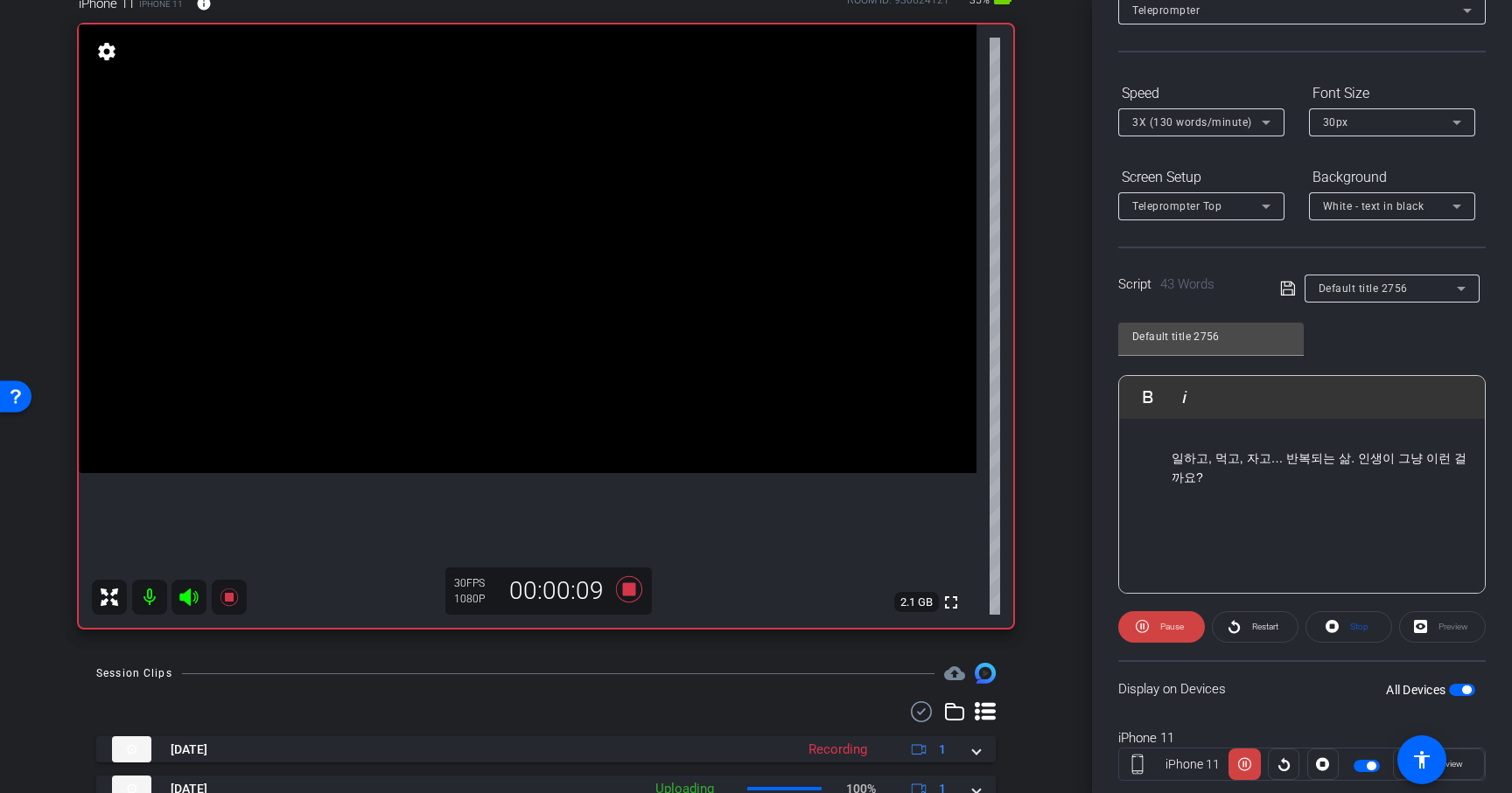
scroll to position [131, 0]
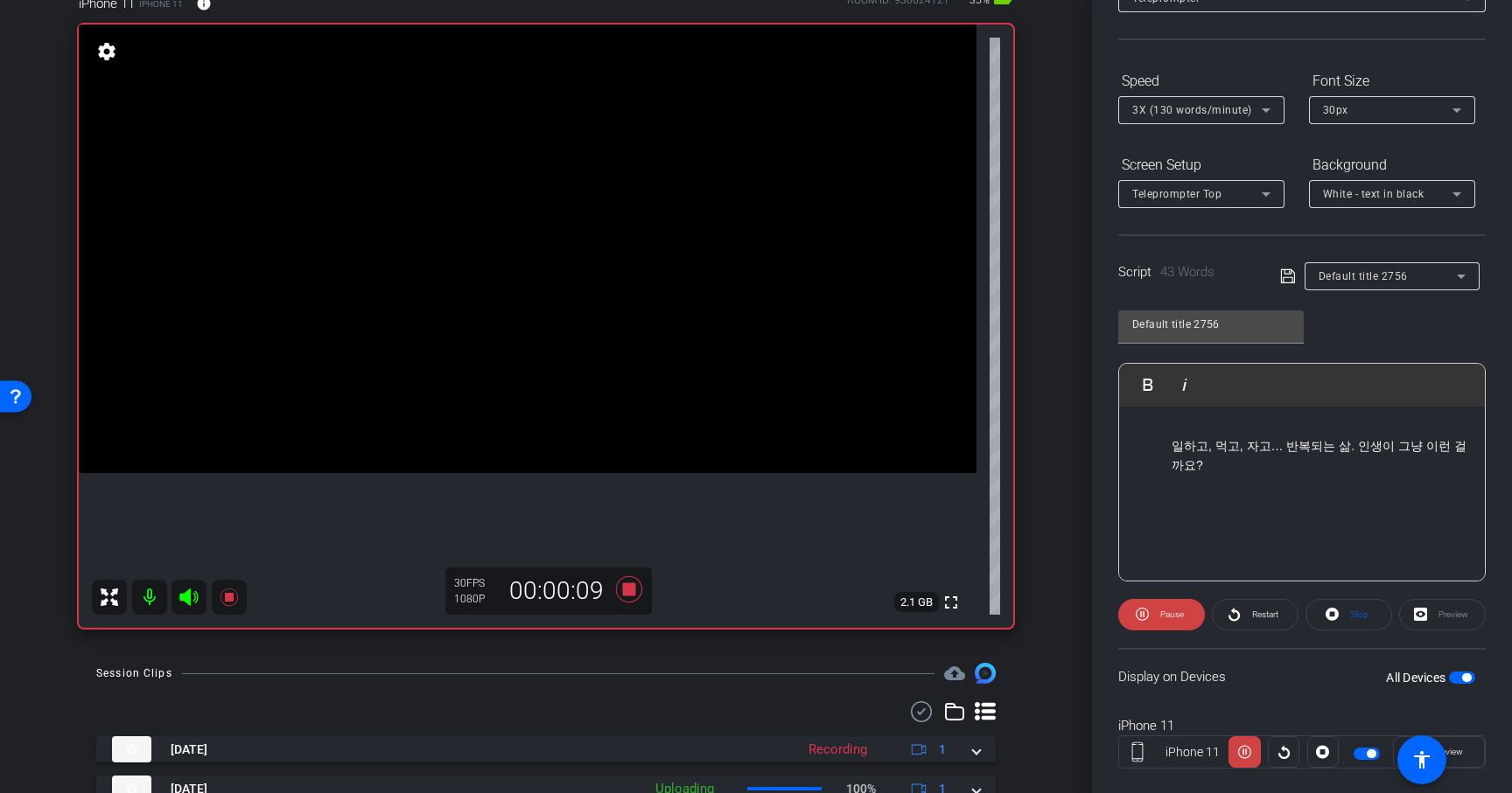
click at [1170, 447] on ul "일하고, 먹고, 자고… 반복되는 삶. 인생이 그냥 이런 걸까요?" at bounding box center [1302, 485] width 331 height 98
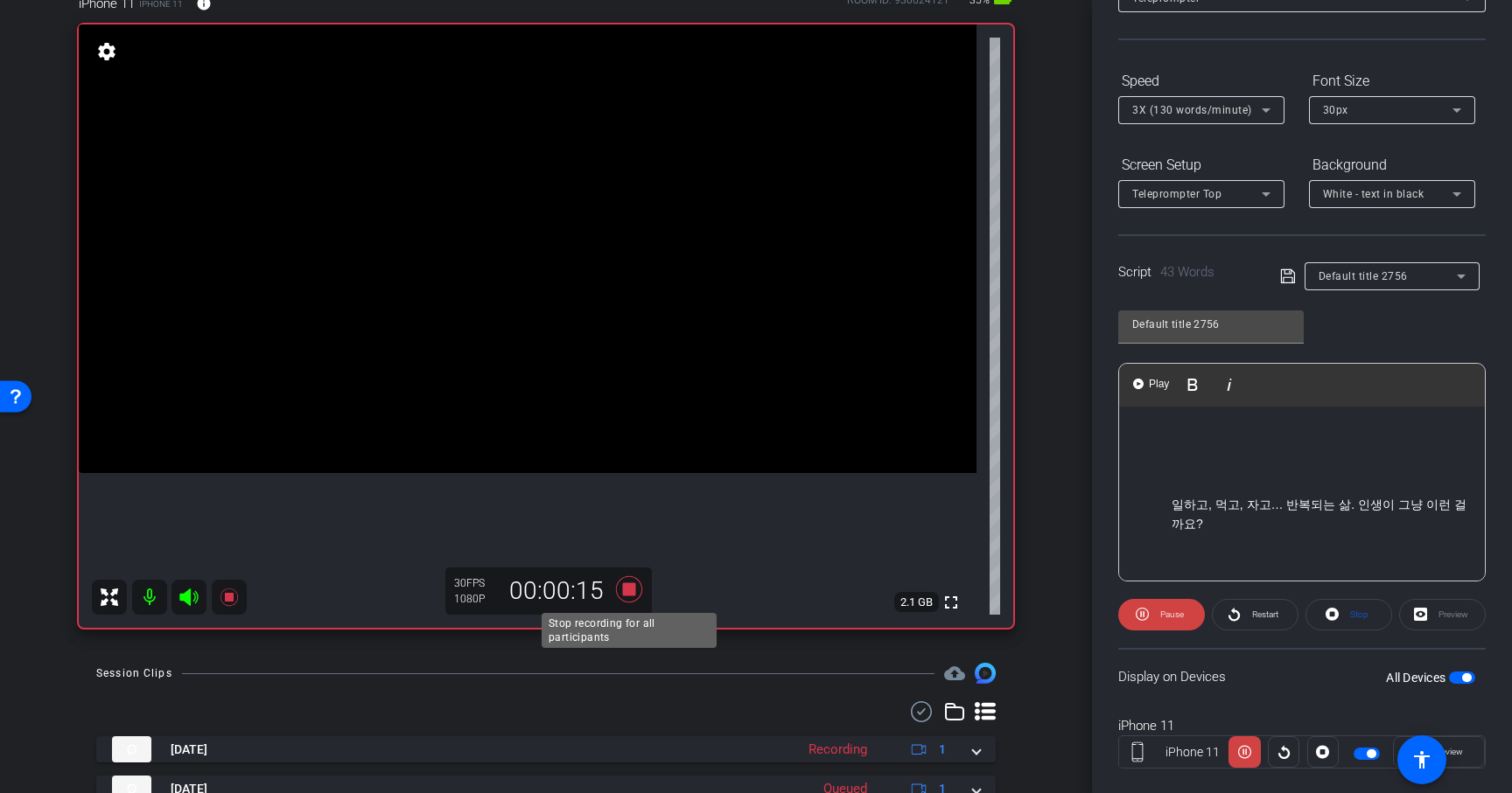
click at [633, 587] on icon at bounding box center [629, 589] width 27 height 27
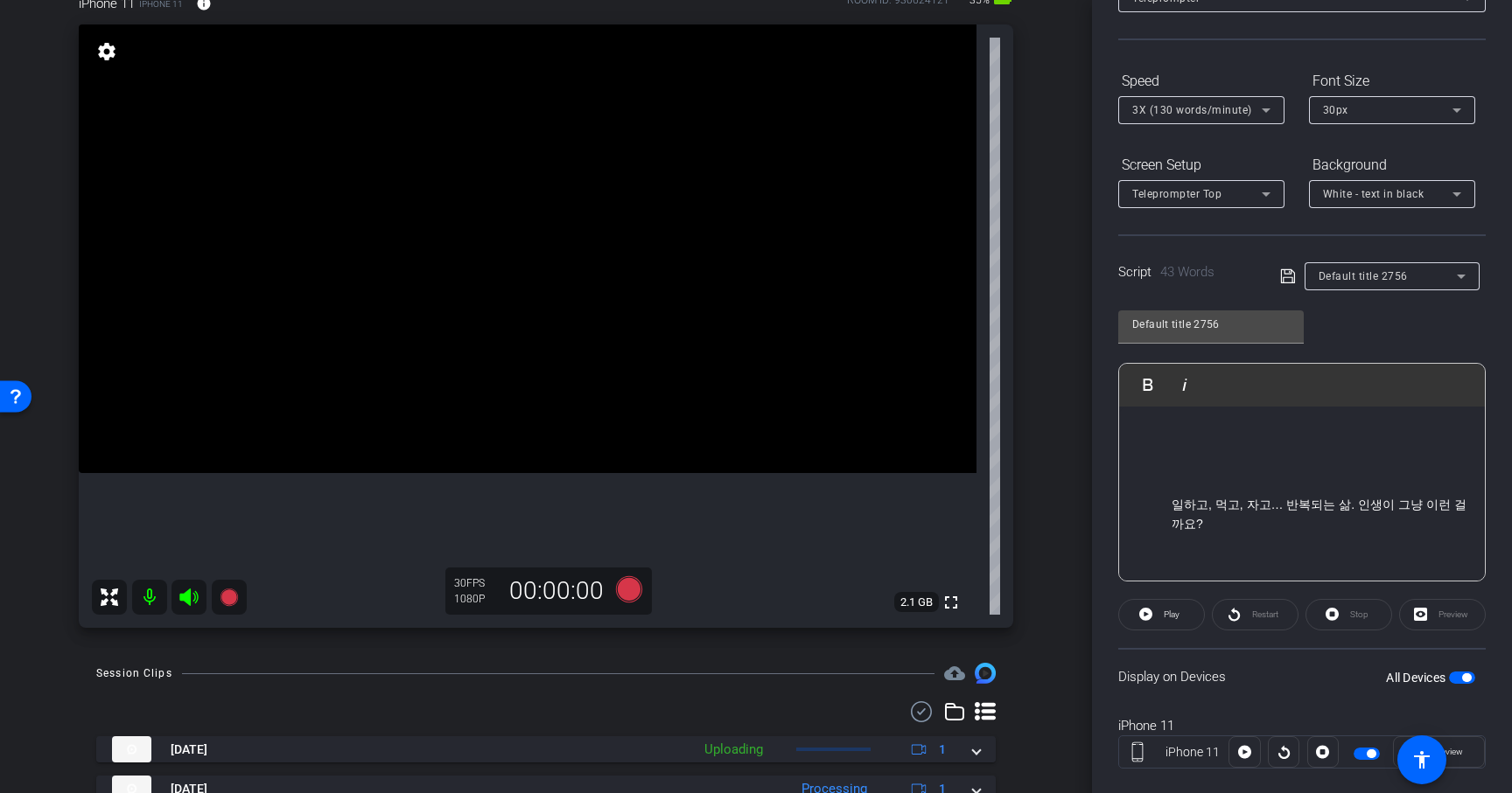
click at [1286, 278] on icon at bounding box center [1287, 276] width 14 height 14
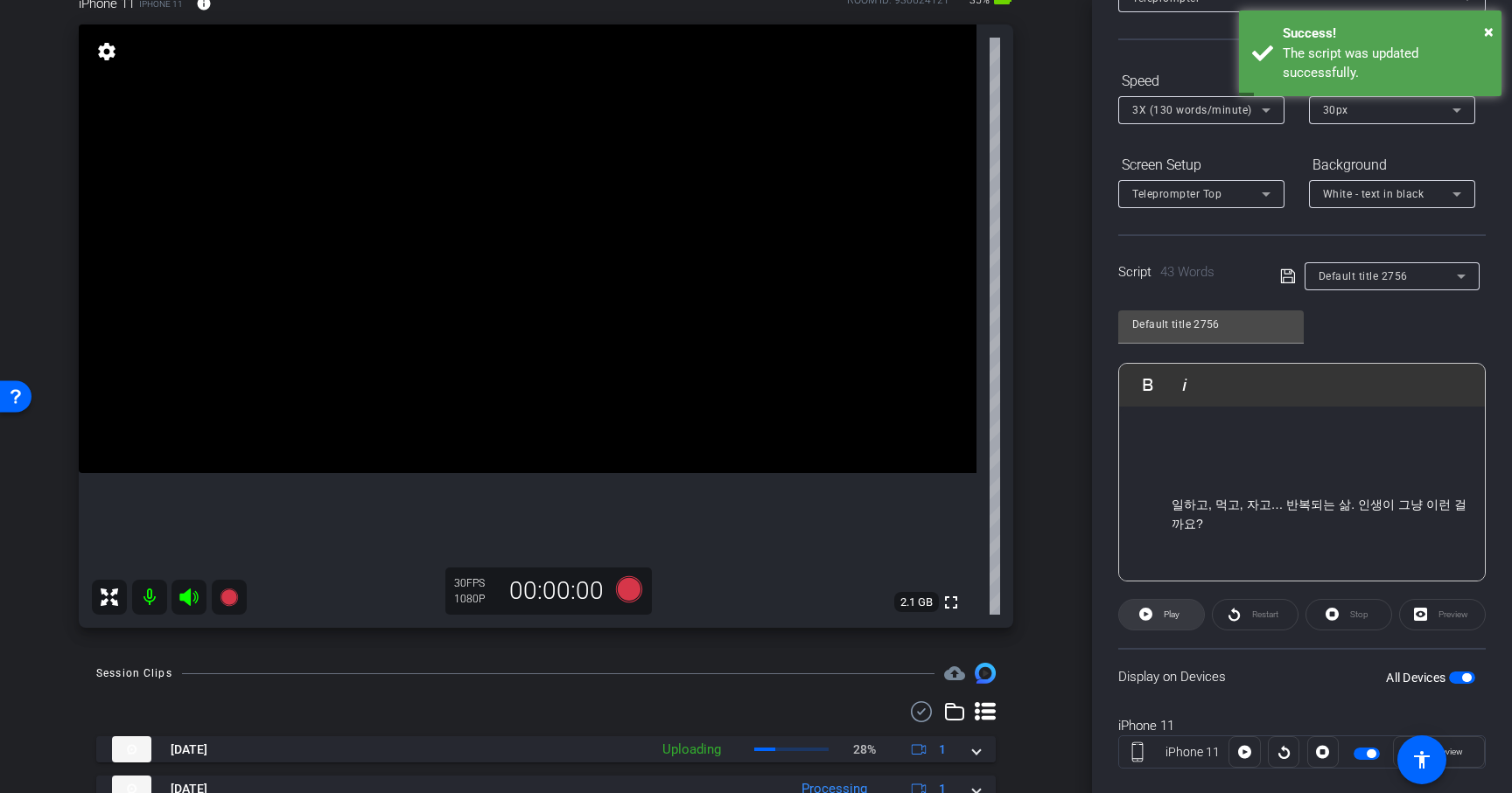
click at [1180, 620] on span at bounding box center [1161, 615] width 85 height 42
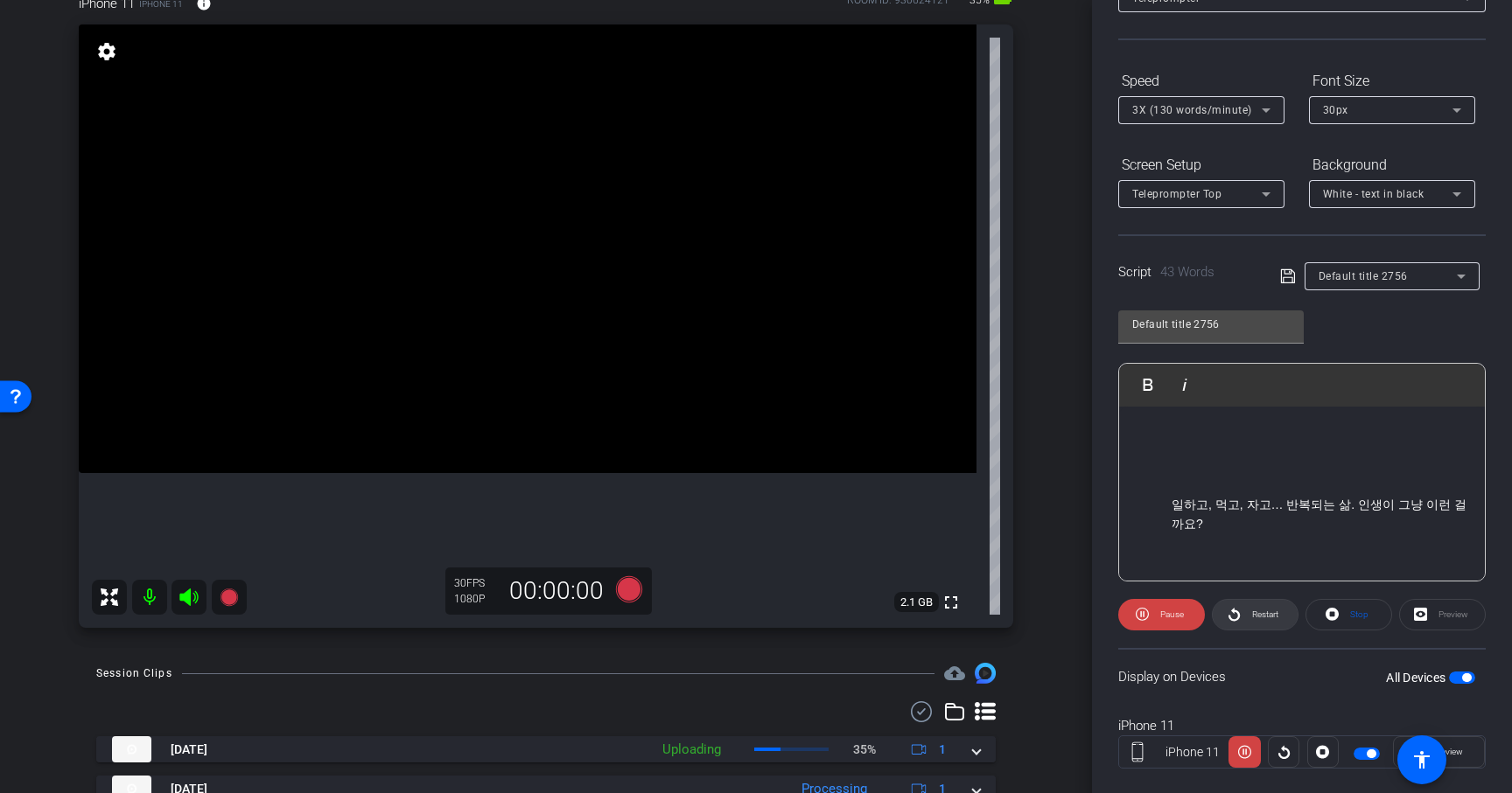
click at [1250, 609] on span "Restart" at bounding box center [1262, 615] width 30 height 25
click at [1187, 615] on span at bounding box center [1162, 615] width 86 height 42
click at [628, 595] on icon at bounding box center [629, 589] width 27 height 27
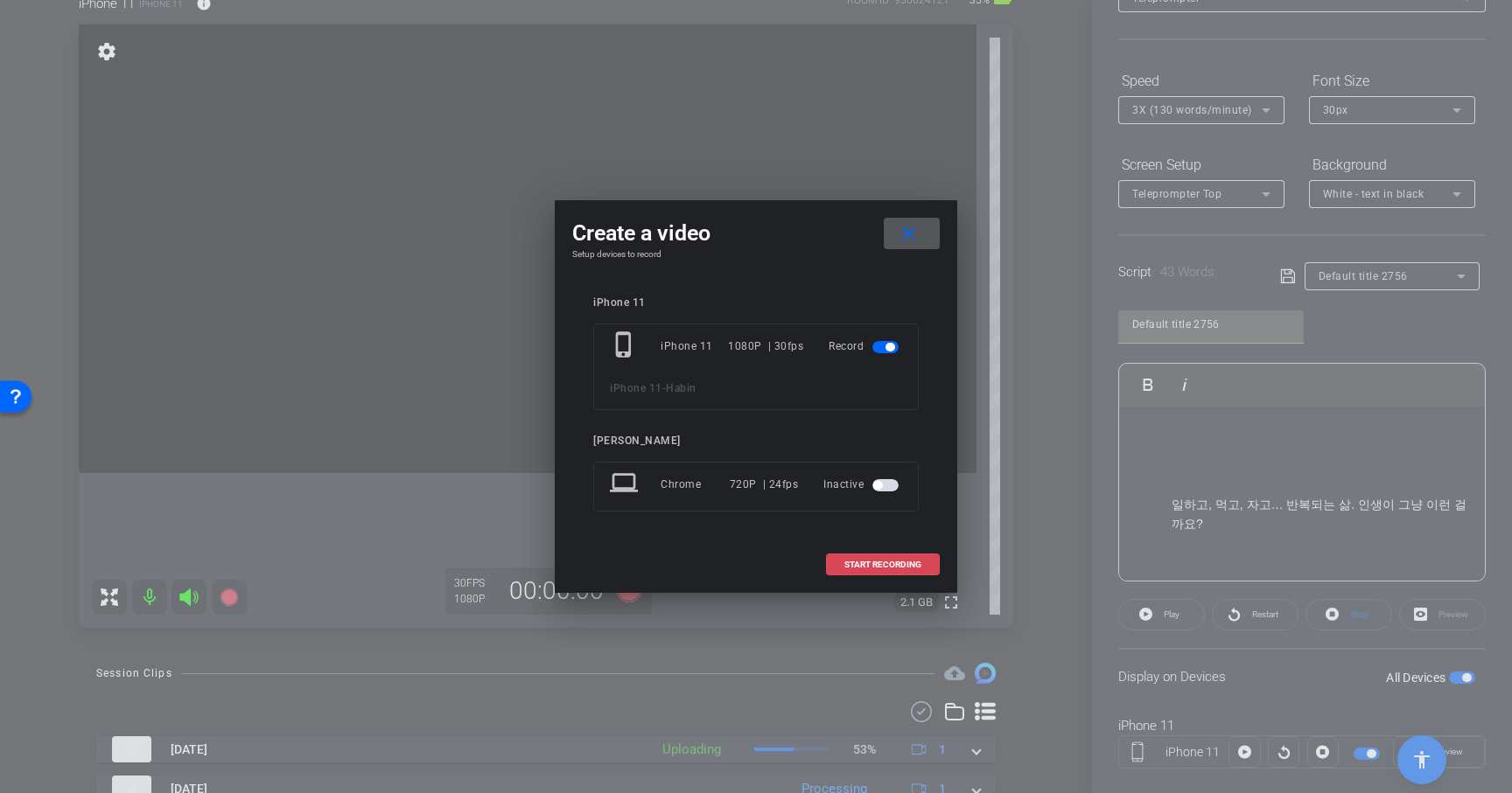
click at [846, 564] on span "START RECORDING" at bounding box center [883, 565] width 77 height 9
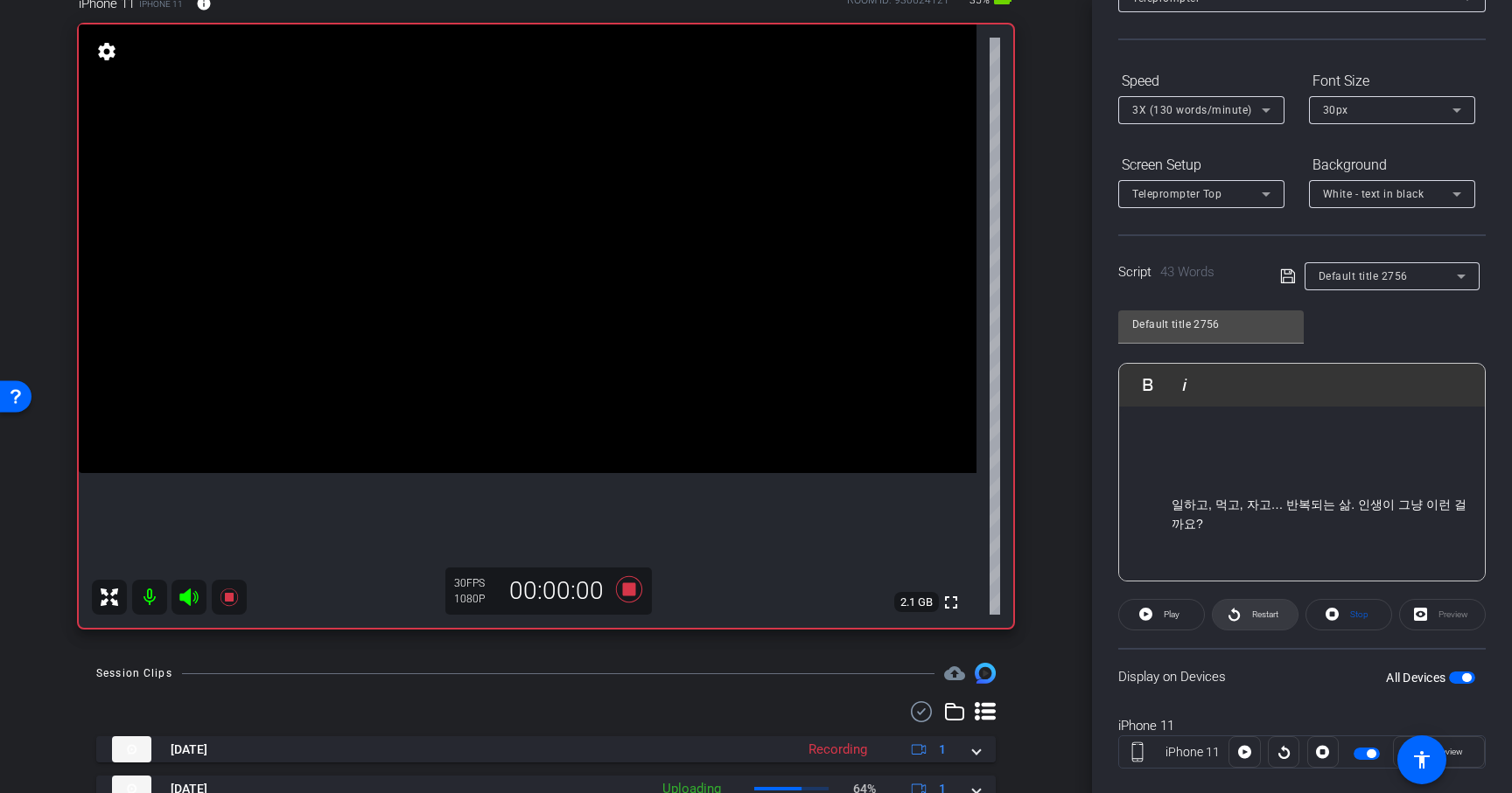
click at [1265, 624] on span "Restart" at bounding box center [1262, 615] width 30 height 25
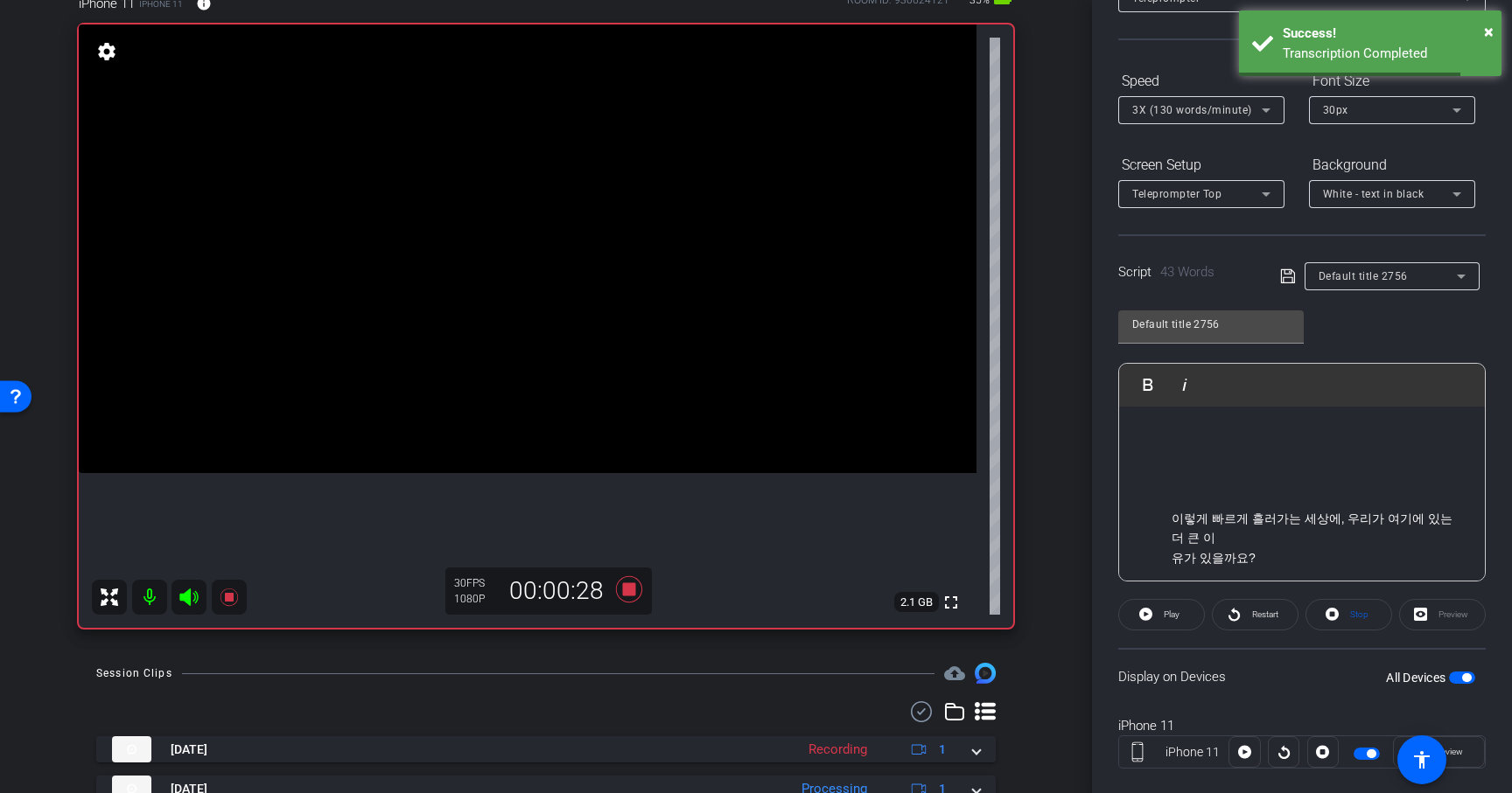
scroll to position [88, 0]
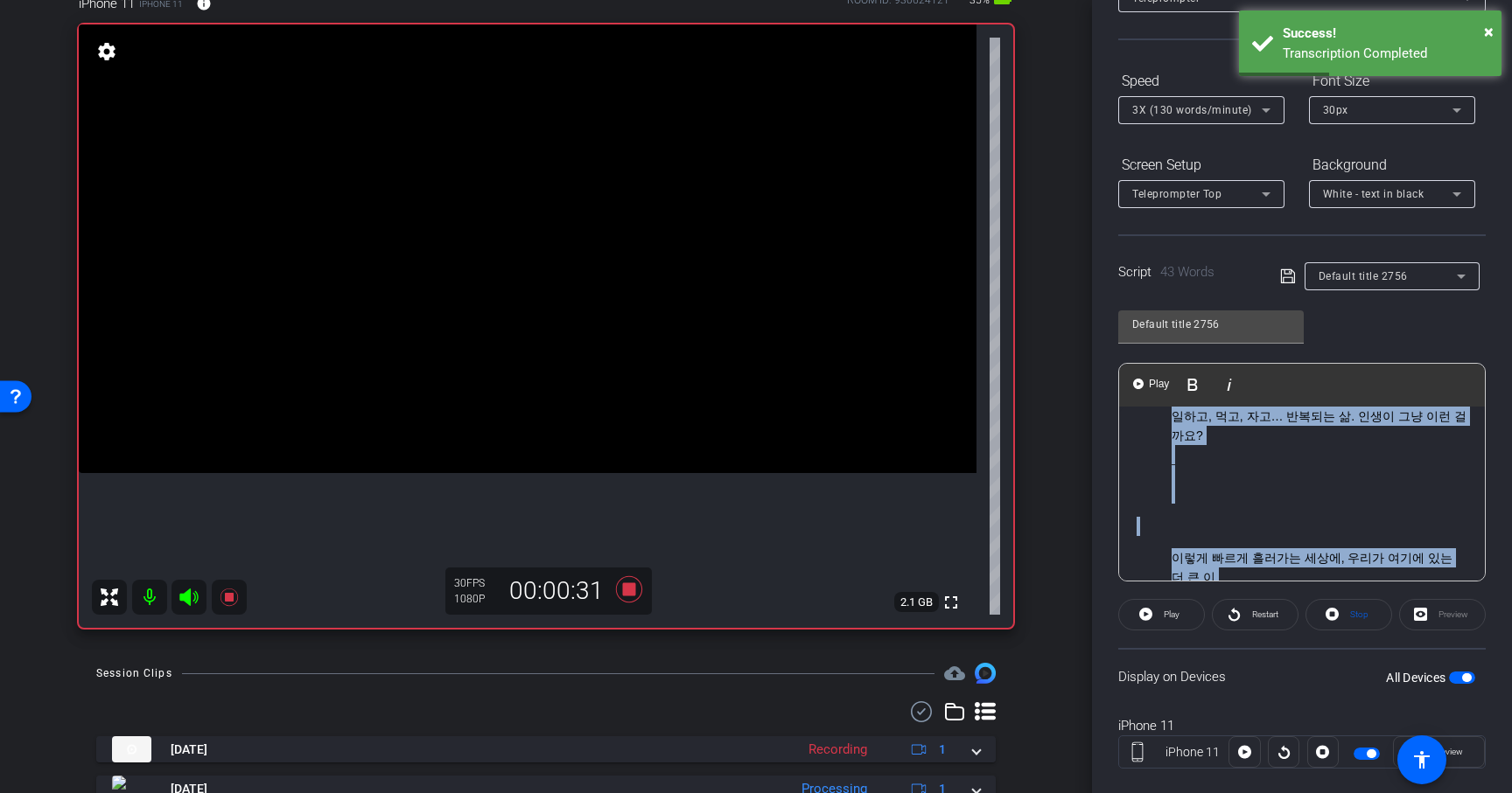
drag, startPoint x: 1169, startPoint y: 417, endPoint x: 1245, endPoint y: 563, distance: 164.6
click at [1245, 563] on div "일하고, 먹고, 자고… 반복되는 삶. 인생이 그냥 이런 걸까요? 이렇게 빠르게 흘러가는 세상에, 우리가 여기에 있는 더 큰 이 유가 있을까요?…" at bounding box center [1302, 639] width 366 height 642
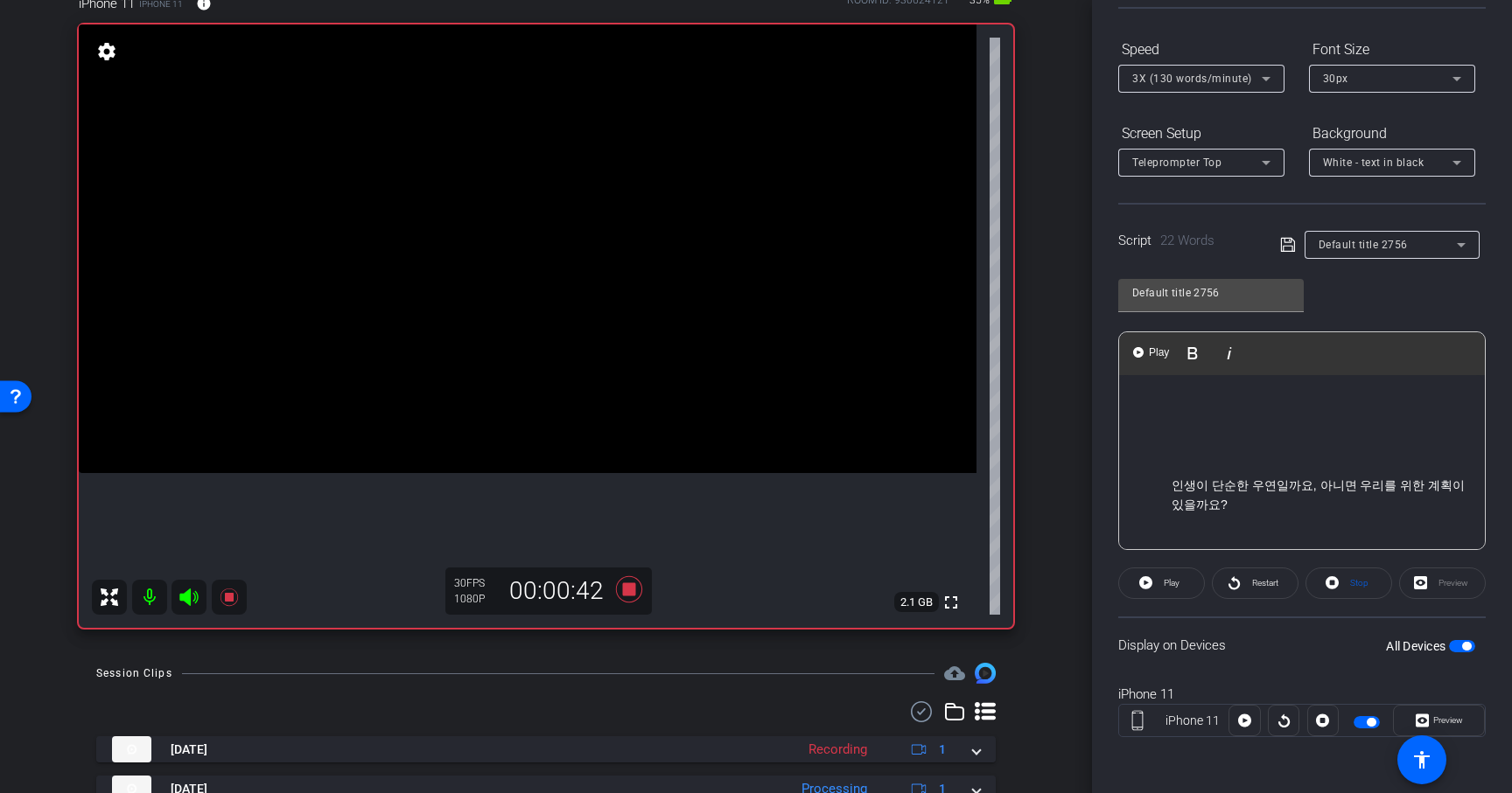
scroll to position [227, 0]
click at [1170, 576] on span "Play" at bounding box center [1169, 583] width 20 height 25
click at [1238, 584] on icon at bounding box center [1233, 583] width 11 height 13
click at [1185, 591] on span at bounding box center [1162, 583] width 86 height 42
click at [1274, 582] on span "Restart" at bounding box center [1265, 583] width 27 height 9
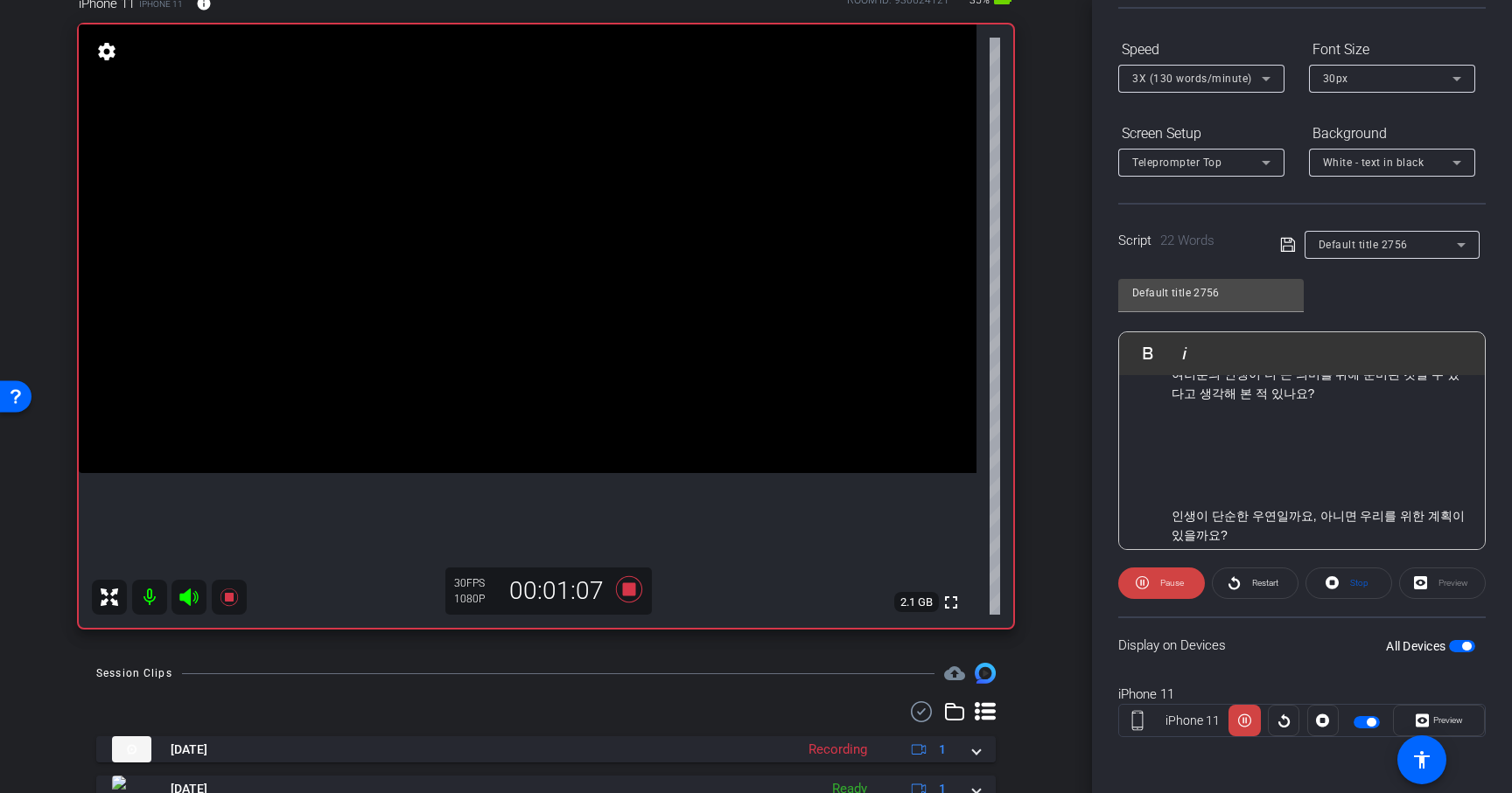
scroll to position [262, 0]
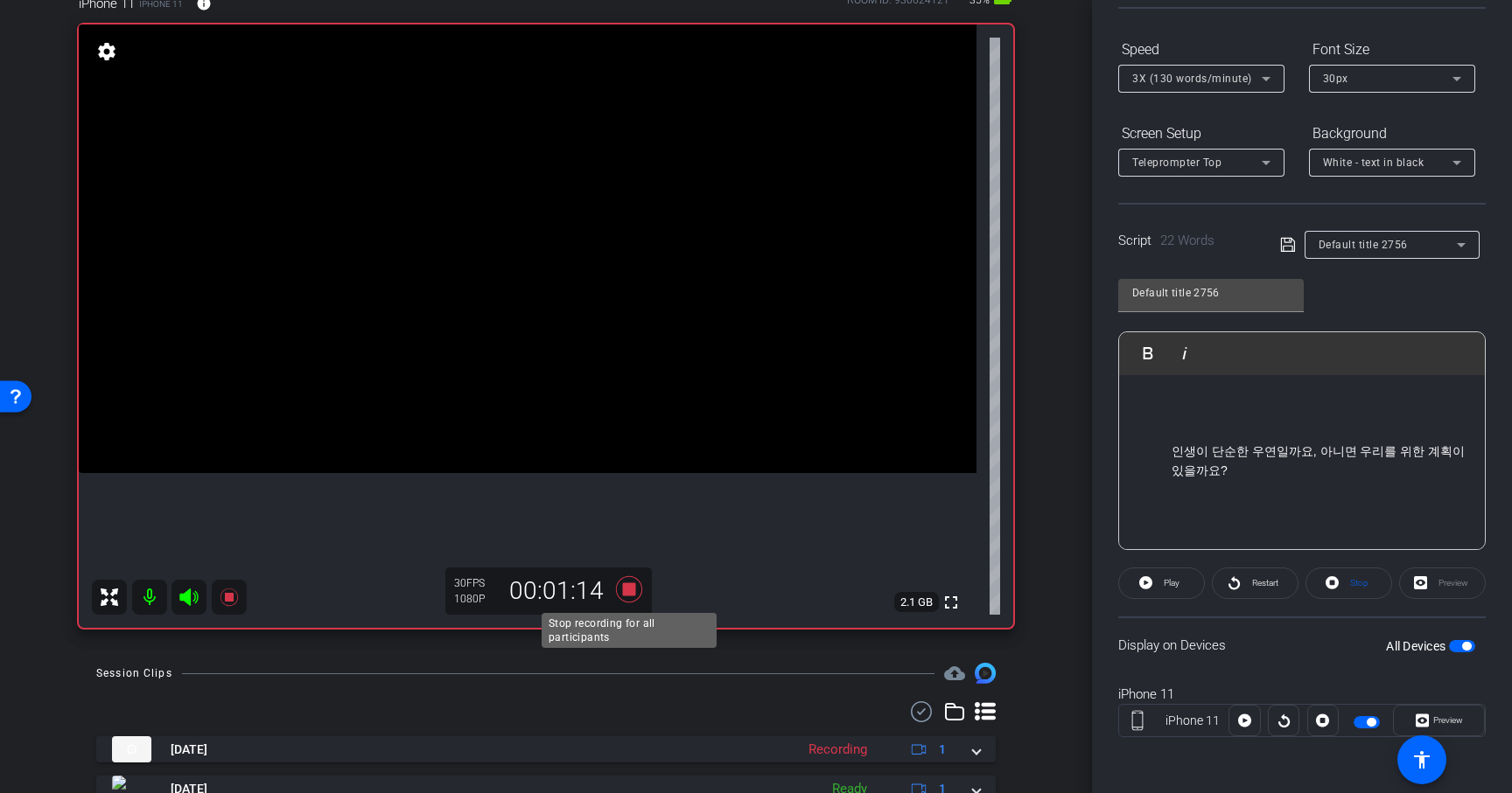
click at [631, 593] on icon at bounding box center [629, 589] width 27 height 27
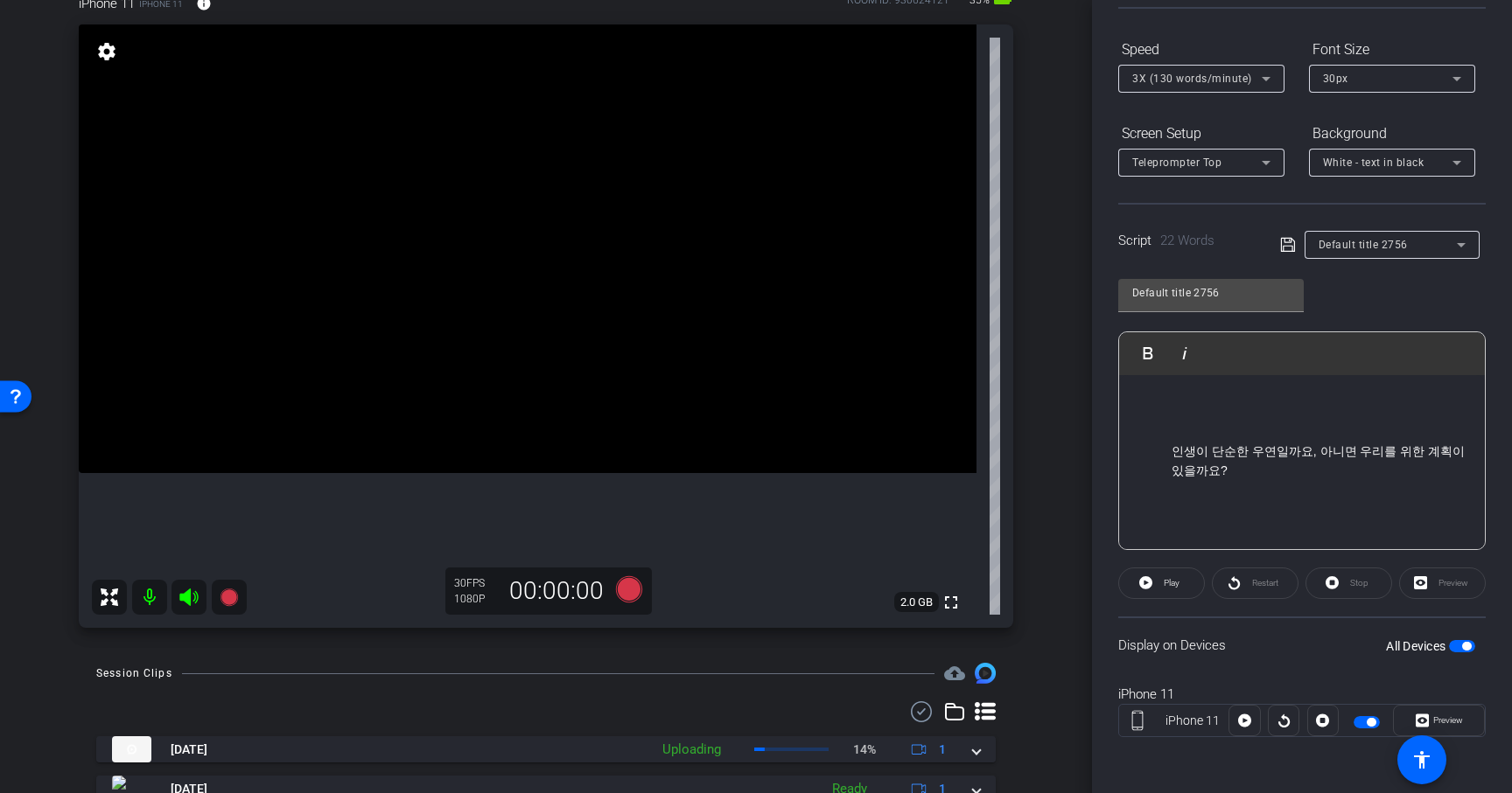
scroll to position [0, 0]
click at [1165, 413] on p at bounding box center [1302, 460] width 331 height 137
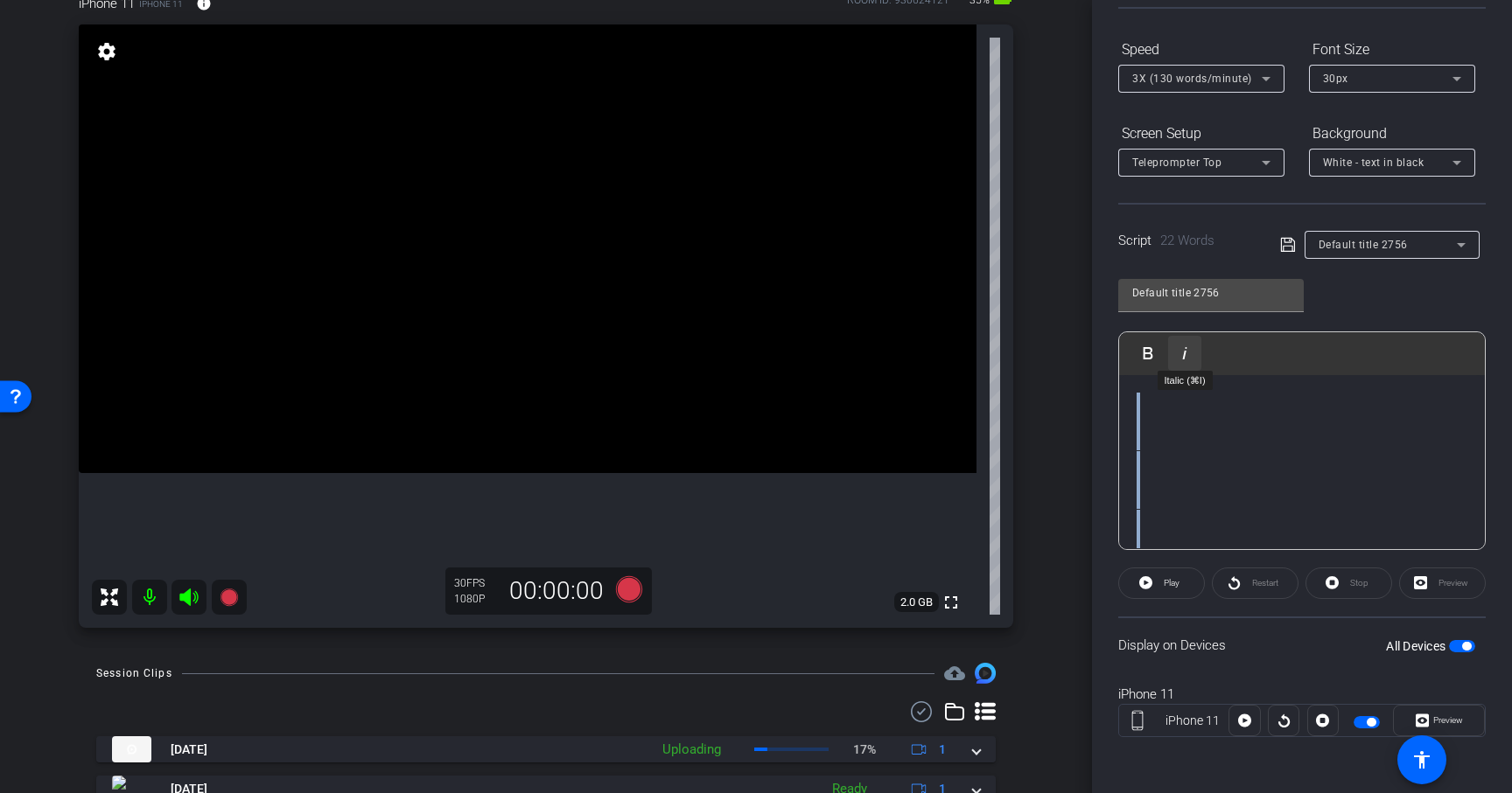
drag, startPoint x: 1189, startPoint y: 477, endPoint x: 1168, endPoint y: 345, distance: 133.7
click at [1168, 345] on div "Play Play from this location Play Selected Play and display the selected text o…" at bounding box center [1302, 441] width 368 height 219
click at [1182, 419] on p at bounding box center [1302, 412] width 331 height 40
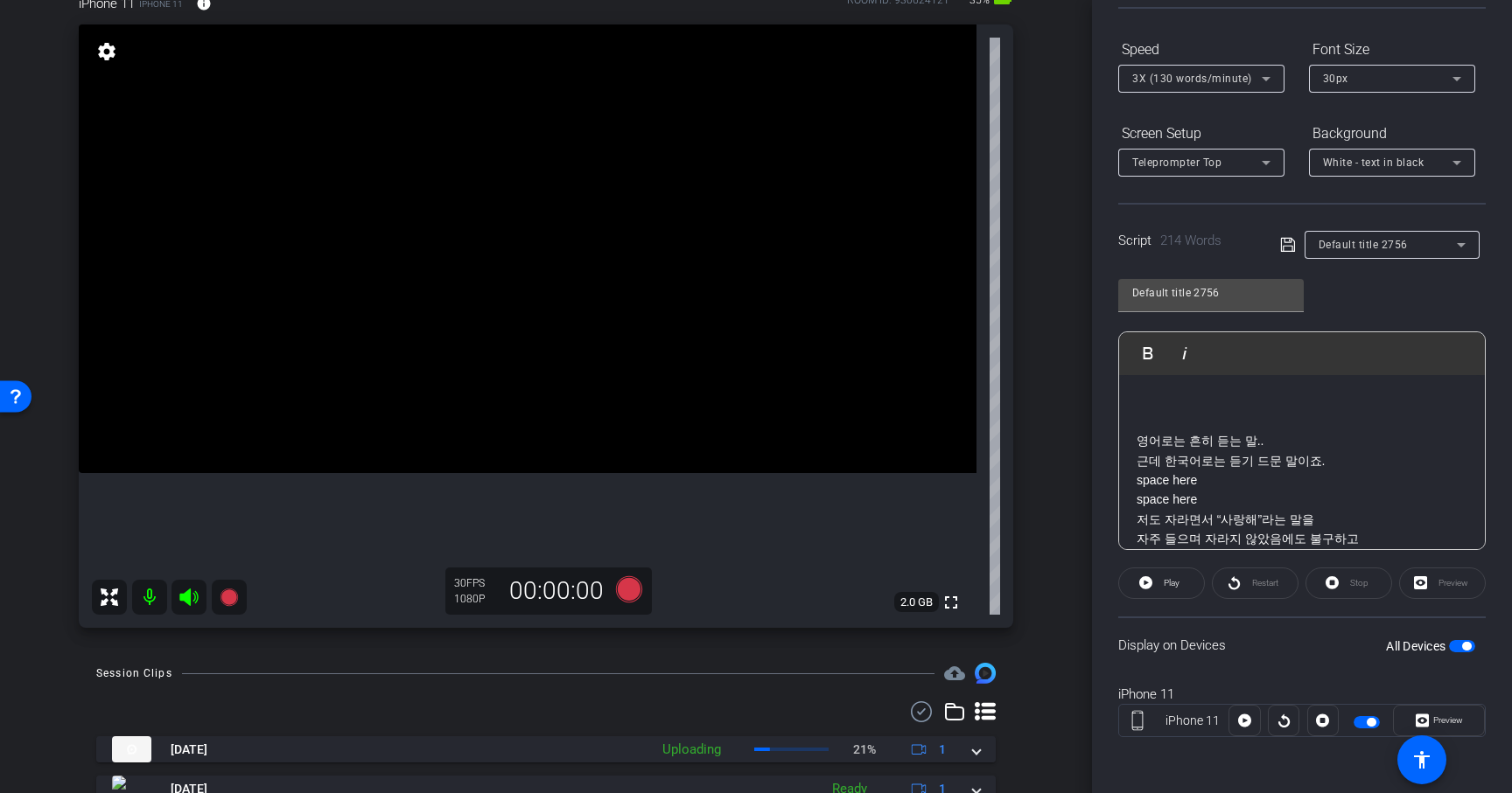
drag, startPoint x: 1139, startPoint y: 481, endPoint x: 1217, endPoint y: 499, distance: 80.0
click at [1217, 499] on p "영어로는 흔히 듣는 말.. 근데 한국어로는 듣기 드문 말이죠. space here space here" at bounding box center [1302, 470] width 331 height 79
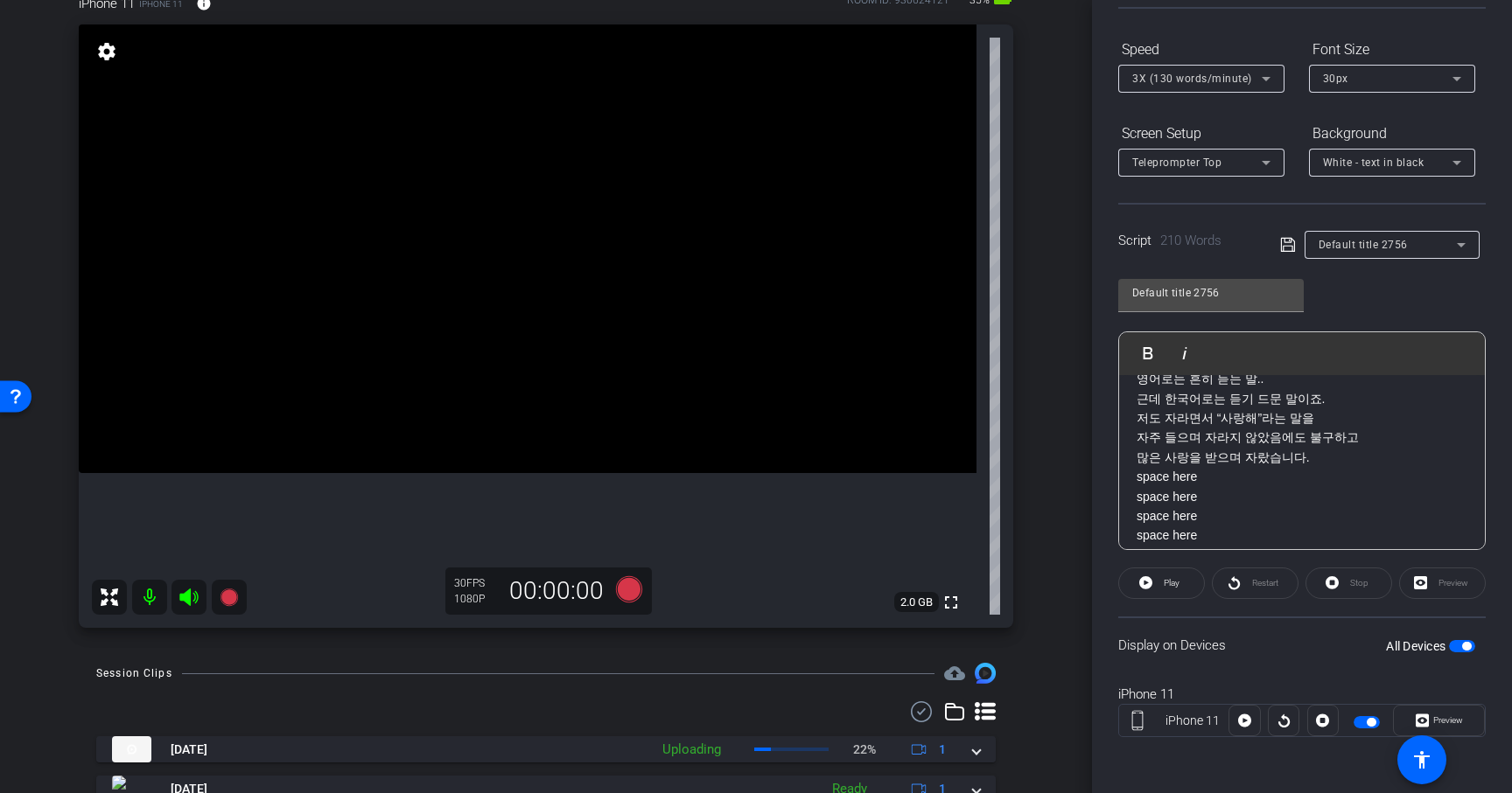
scroll to position [91, 0]
drag, startPoint x: 1141, startPoint y: 451, endPoint x: 1209, endPoint y: 501, distance: 84.4
click at [1210, 501] on p "저도 자라면서 “사랑해”라는 말을 자주 들으며 자라지 않았음에도 불구하고 많은 사랑을 받으며 자랐습니다. space here space her…" at bounding box center [1302, 447] width 331 height 137
drag, startPoint x: 1141, startPoint y: 440, endPoint x: 1210, endPoint y: 462, distance: 72.4
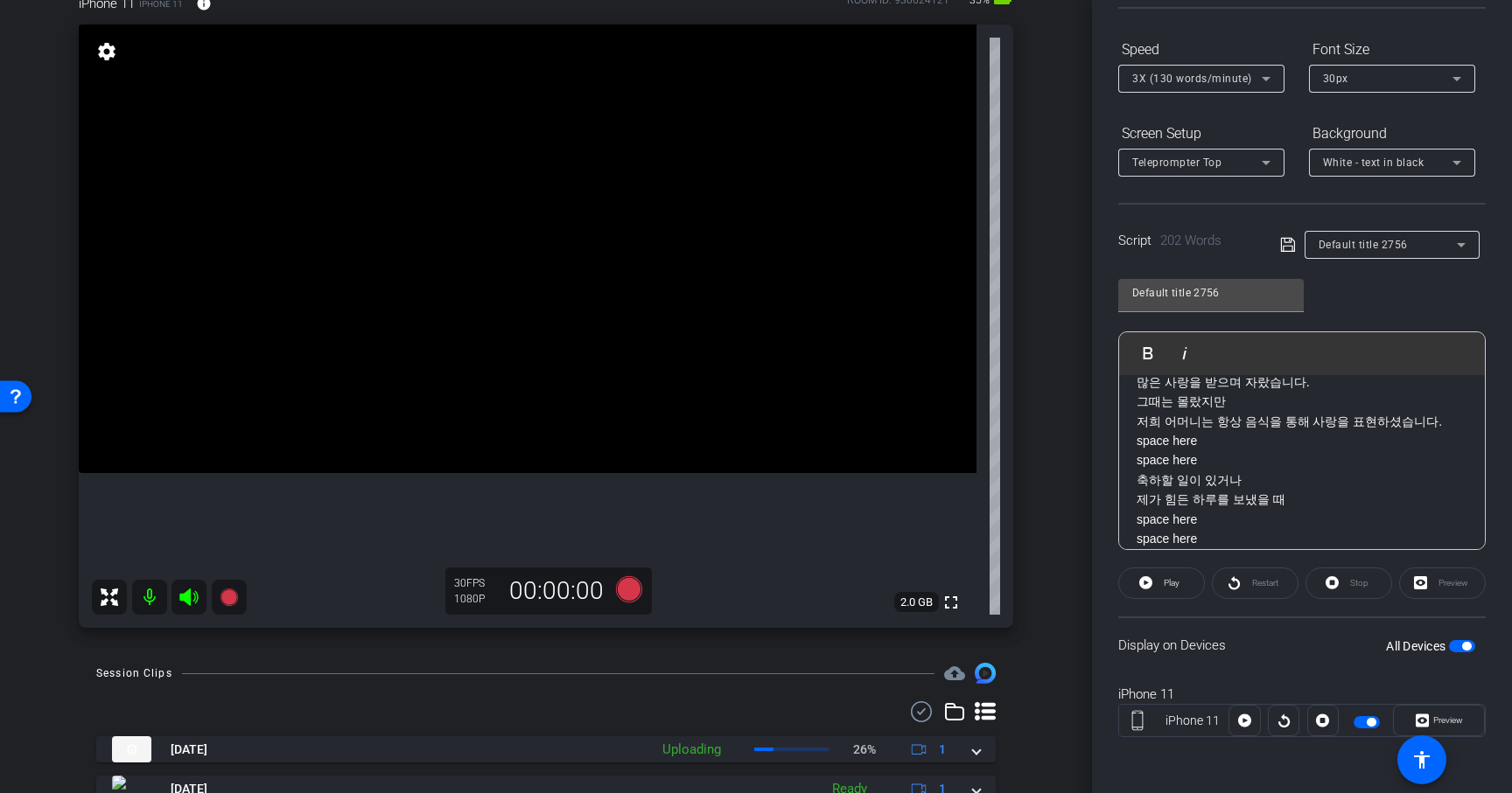
click at [1210, 462] on p "그때는 몰랐지만 저희 어머니는 항상 음식을 통해 사랑을 표현하셨습니다. space here space here" at bounding box center [1302, 431] width 331 height 79
drag, startPoint x: 1137, startPoint y: 428, endPoint x: 1205, endPoint y: 447, distance: 70.6
click at [1205, 447] on p "축하할 일이 있거나 제가 힘든 하루를 보냈을 때 space here space here" at bounding box center [1302, 418] width 331 height 79
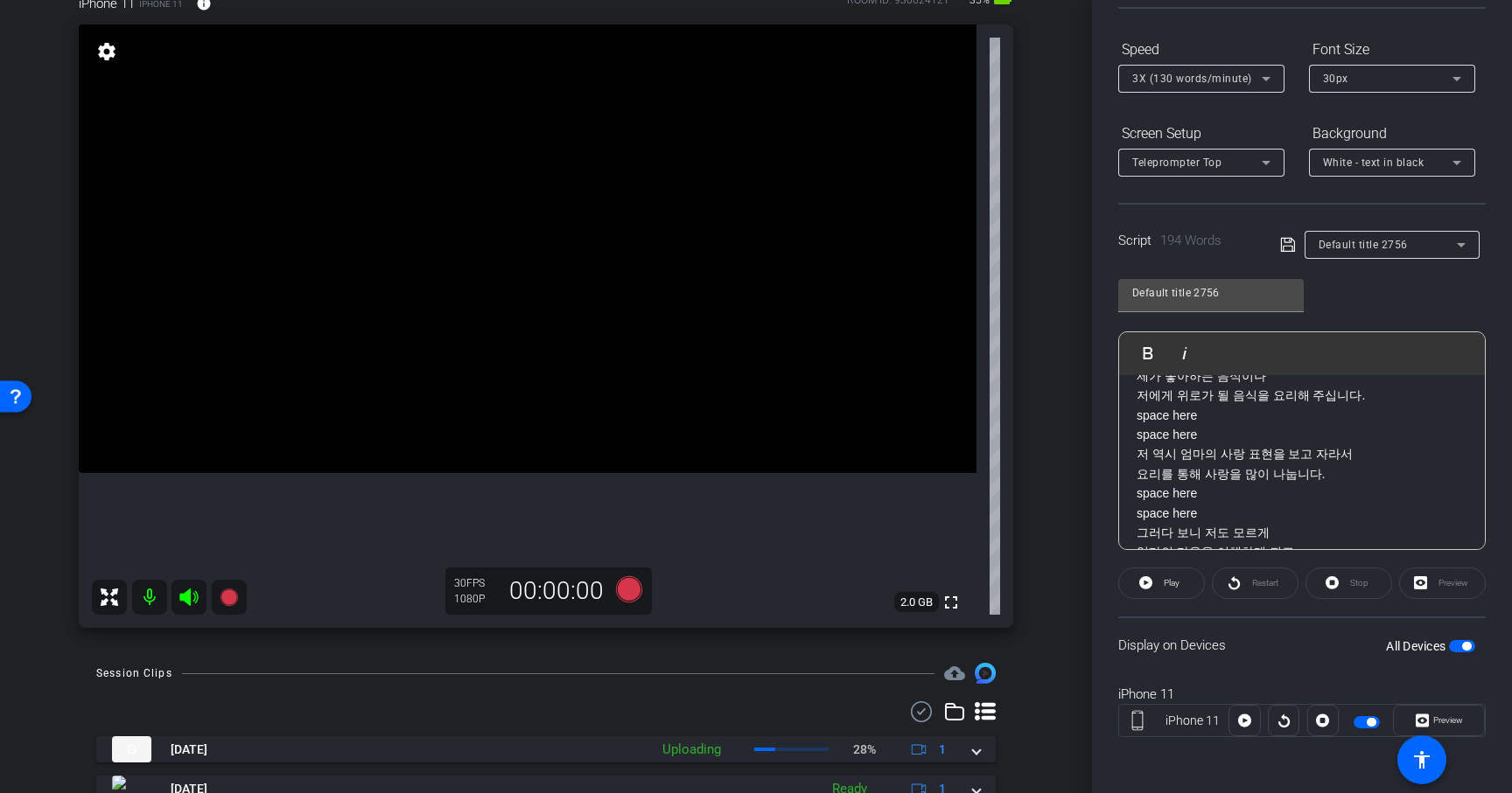
scroll to position [257, 0]
drag, startPoint x: 1139, startPoint y: 400, endPoint x: 1215, endPoint y: 414, distance: 77.3
click at [1215, 414] on p "제가 좋아하는 음식이나 저에게 위로가 될 음식을 요리해 주십니다. space here space here" at bounding box center [1302, 391] width 331 height 79
drag, startPoint x: 1143, startPoint y: 403, endPoint x: 1202, endPoint y: 417, distance: 60.6
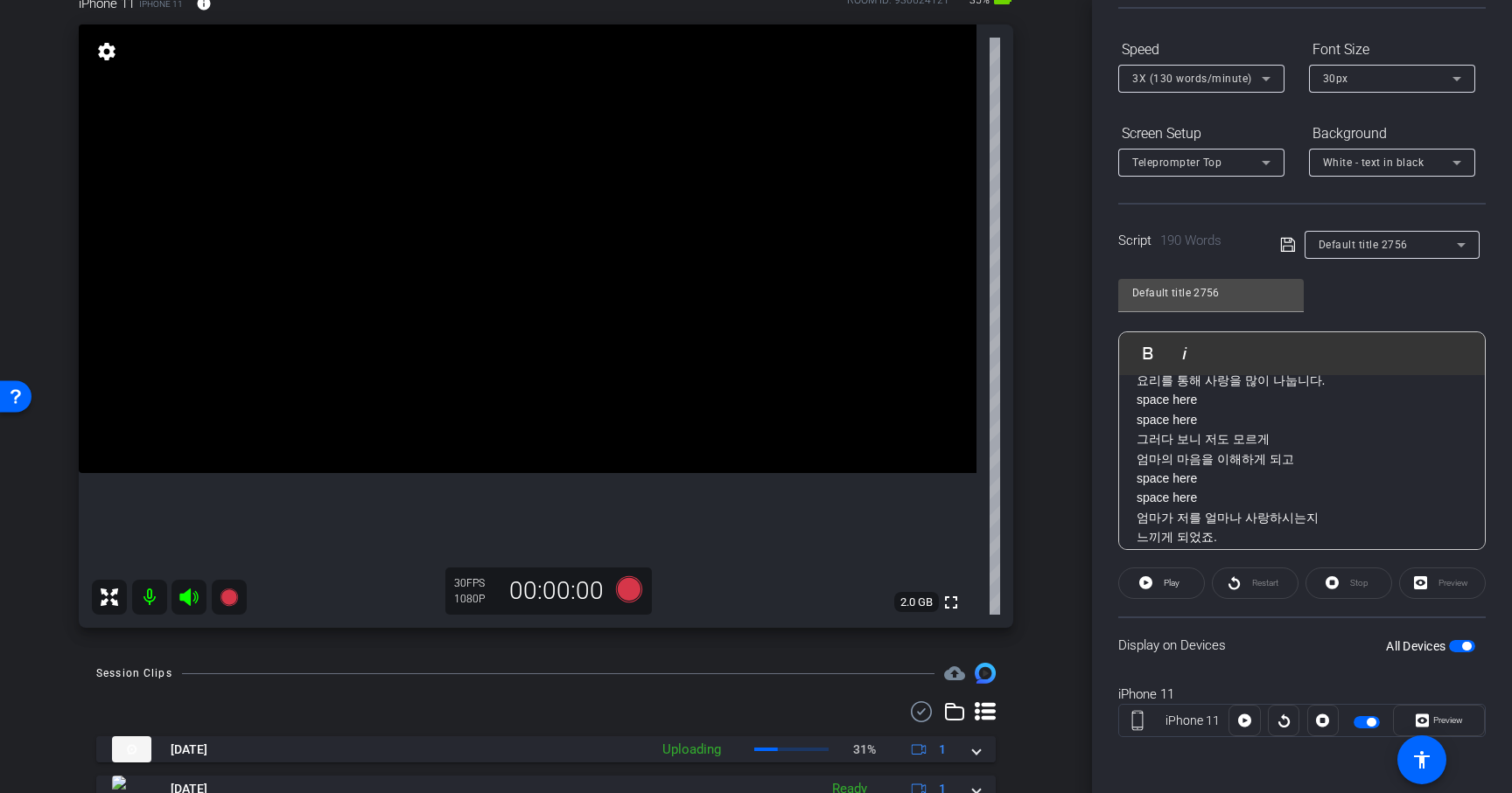
click at [1202, 417] on p "저 역시 엄마의 사랑 표현을 보고 자라서 요리를 통해 사랑을 많이 나눕니다. space here space here" at bounding box center [1302, 391] width 331 height 79
drag, startPoint x: 1140, startPoint y: 431, endPoint x: 1212, endPoint y: 453, distance: 75.3
click at [1212, 453] on p "그러다 보니 저도 모르게 엄마의 마음을 이해하게 되고 space here space here" at bounding box center [1302, 430] width 331 height 79
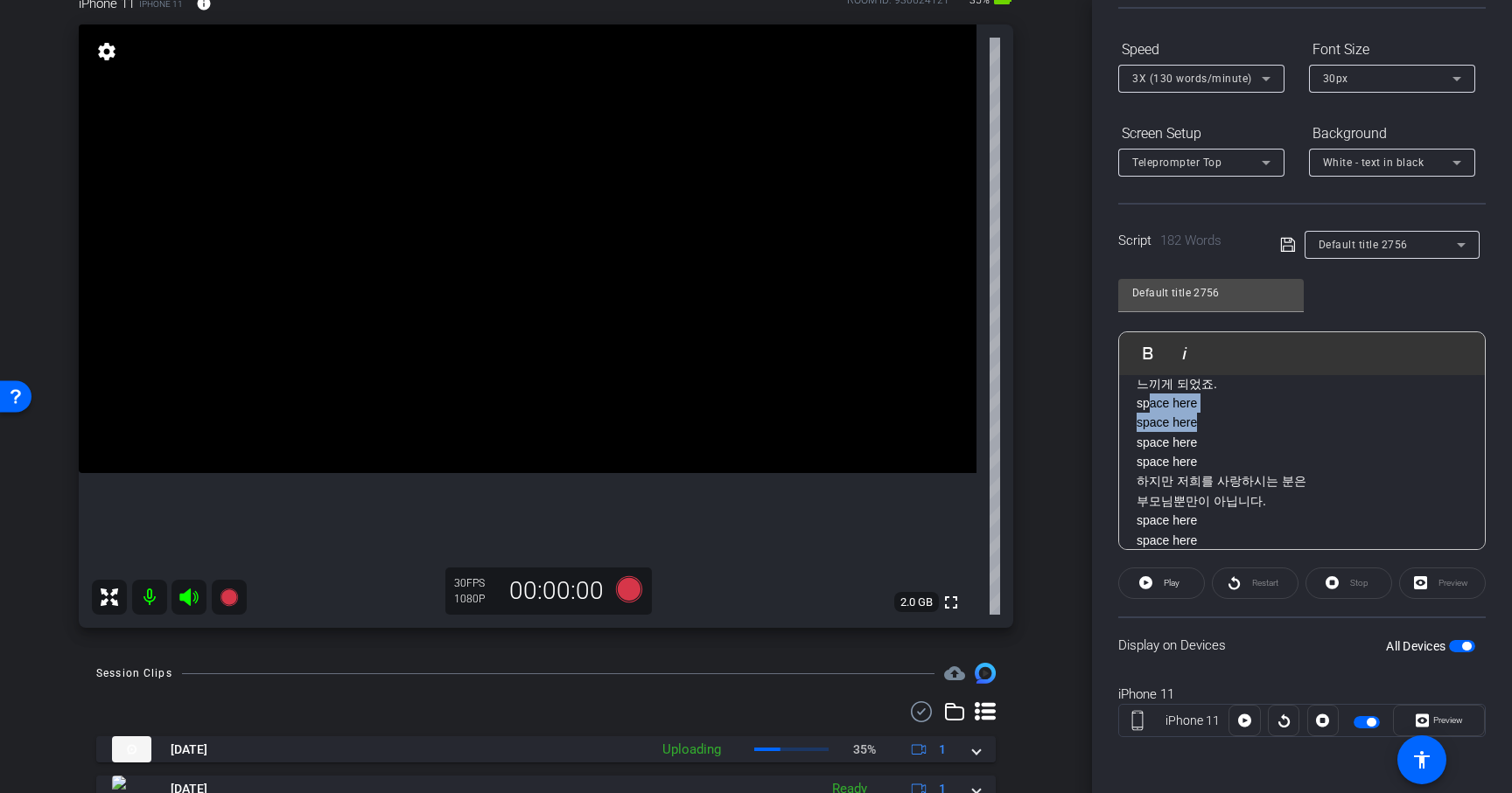
drag, startPoint x: 1143, startPoint y: 404, endPoint x: 1194, endPoint y: 427, distance: 55.9
click at [1194, 427] on p "엄마가 저를 얼마나 사랑하시는지 느끼게 되었죠. space here space here space here space here" at bounding box center [1302, 413] width 331 height 118
click at [1136, 398] on div "영어로는 흔히 듣는 말.. 근데 한국어로는 듣기 드문 말이죠. 저도 자라면서 “사랑해”라는 말을 자주 들으며 자라지 않았음에도 불구하고 많은 …" at bounding box center [1302, 590] width 366 height 1172
drag, startPoint x: 1136, startPoint y: 398, endPoint x: 1212, endPoint y: 458, distance: 96.8
click at [1212, 458] on div "영어로는 흔히 듣는 말.. 근데 한국어로는 듣기 드문 말이죠. 저도 자라면서 “사랑해”라는 말을 자주 들으며 자라지 않았음에도 불구하고 많은 …" at bounding box center [1302, 590] width 366 height 1172
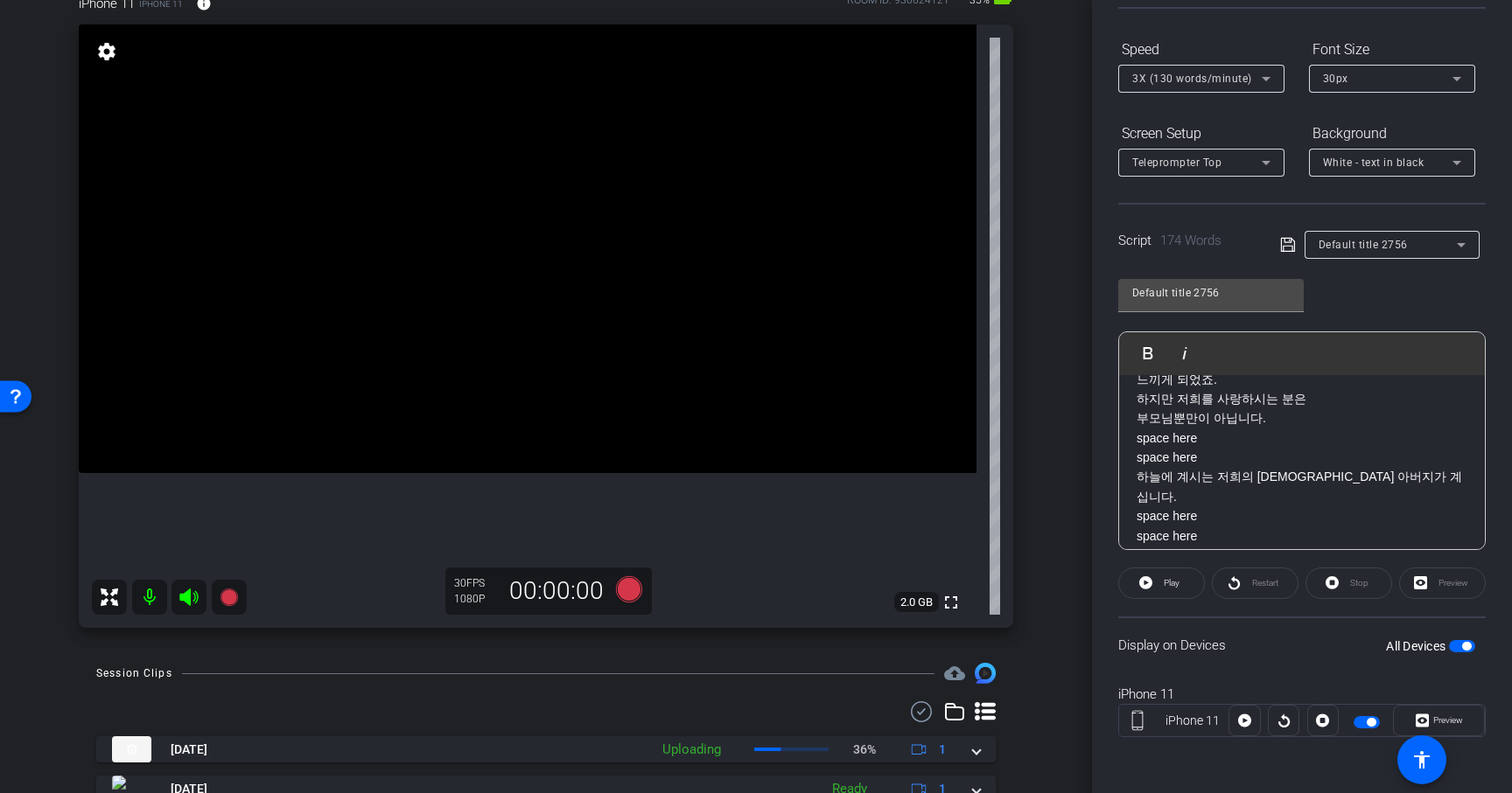
scroll to position [366, 0]
drag, startPoint x: 1138, startPoint y: 448, endPoint x: 1219, endPoint y: 466, distance: 83.0
click at [1219, 466] on p "하지만 저희를 사랑하시는 분은 부모님뿐만이 아닙니다. space here space here" at bounding box center [1302, 438] width 331 height 79
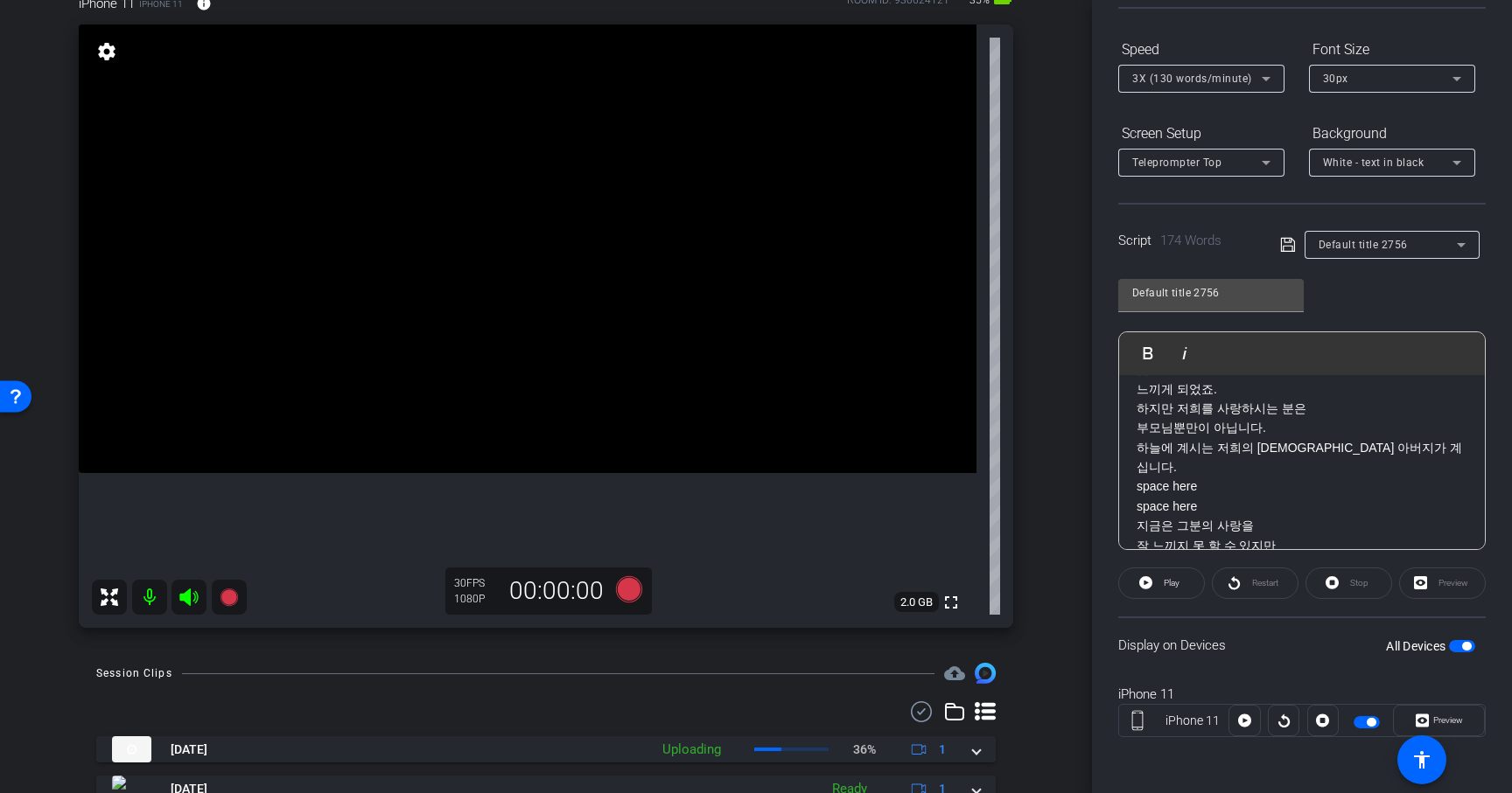
scroll to position [409, 0]
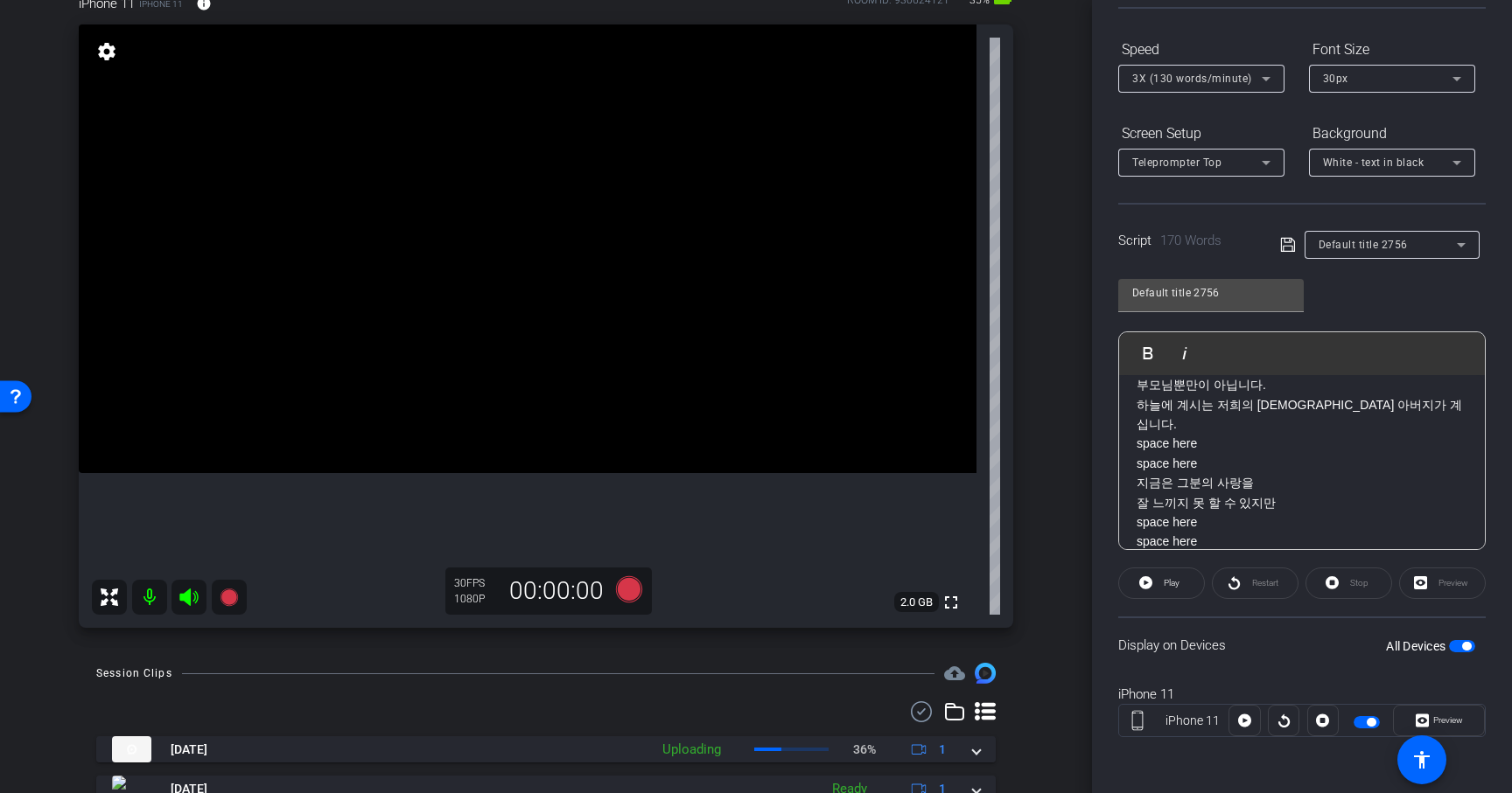
drag, startPoint x: 1140, startPoint y: 423, endPoint x: 1221, endPoint y: 450, distance: 85.4
click at [1221, 450] on p "하늘에 계시는 저희의 [DEMOGRAPHIC_DATA] 아버지가 계십니다. space here space here" at bounding box center [1302, 435] width 331 height 79
drag, startPoint x: 1140, startPoint y: 417, endPoint x: 1206, endPoint y: 440, distance: 69.9
click at [1206, 440] on p "지금은 그분의 사랑을 잘 느끼지 못 할 수 있지만 space here space here" at bounding box center [1302, 427] width 331 height 79
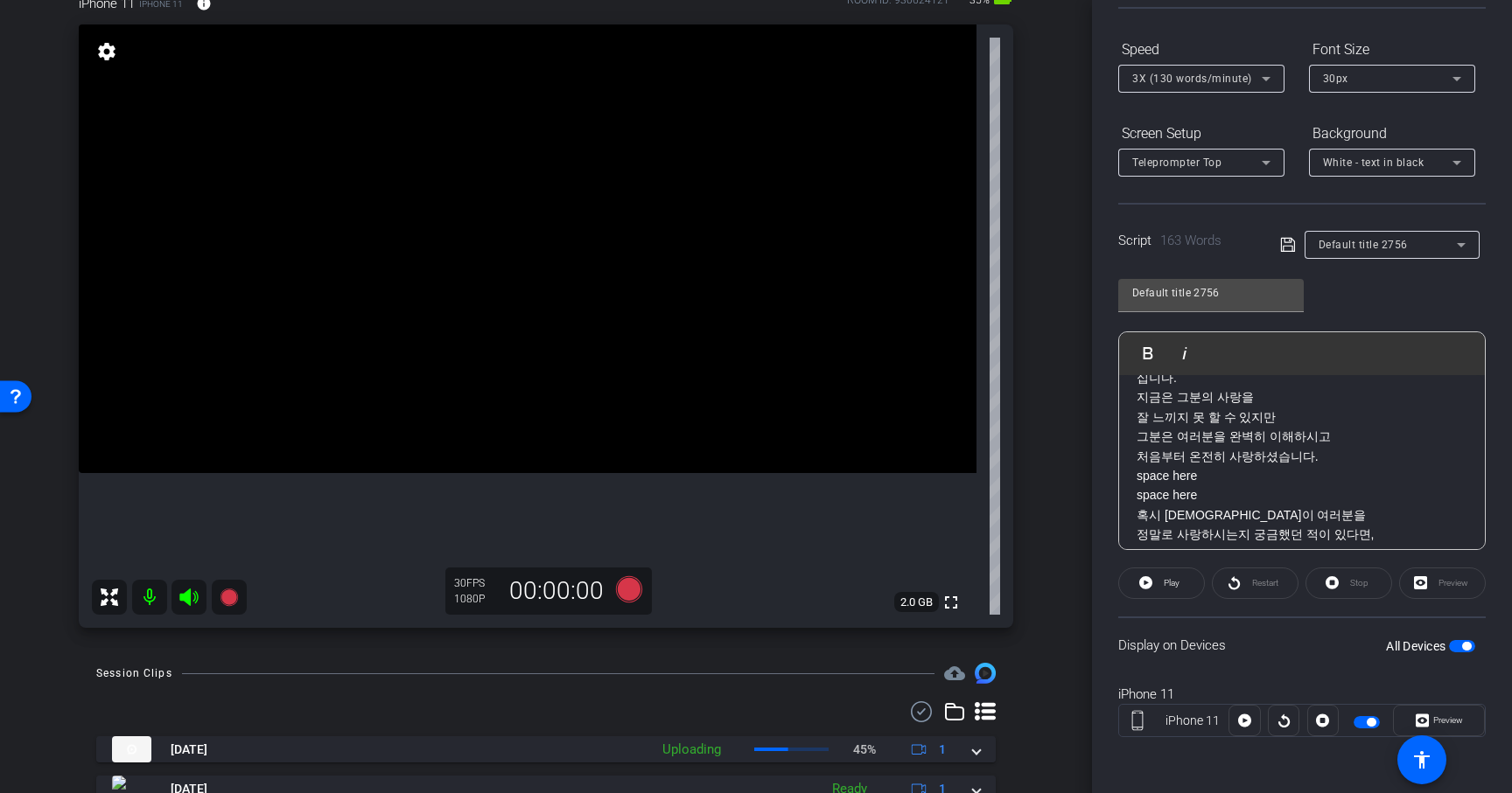
scroll to position [500, 0]
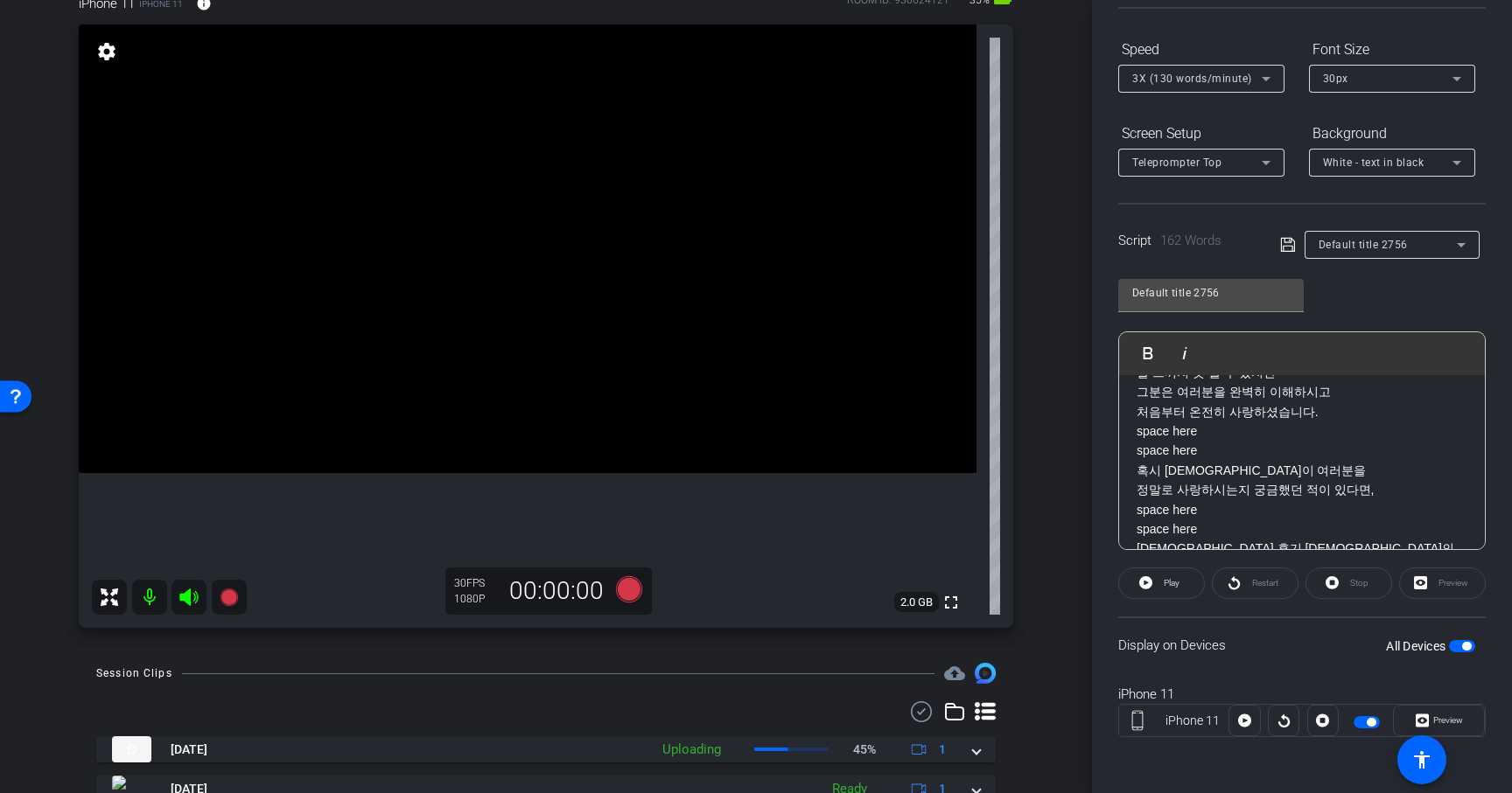
drag, startPoint x: 1138, startPoint y: 411, endPoint x: 1204, endPoint y: 427, distance: 67.9
click at [1204, 427] on p "그분은 여러분을 완벽히 이해하시고 처음부터 온전히 사랑하셨습니다. space here space here" at bounding box center [1302, 422] width 331 height 79
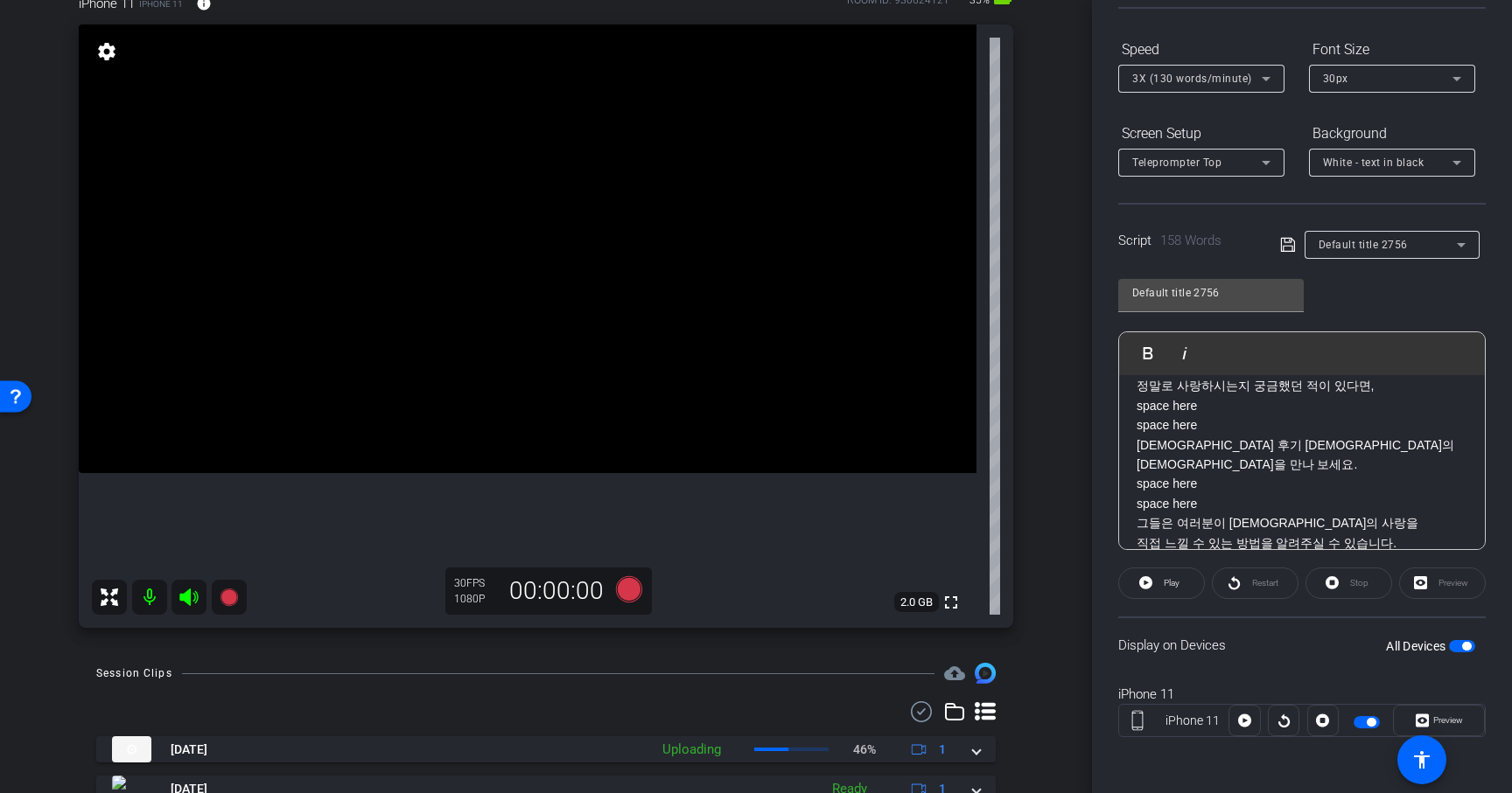
scroll to position [511, 0]
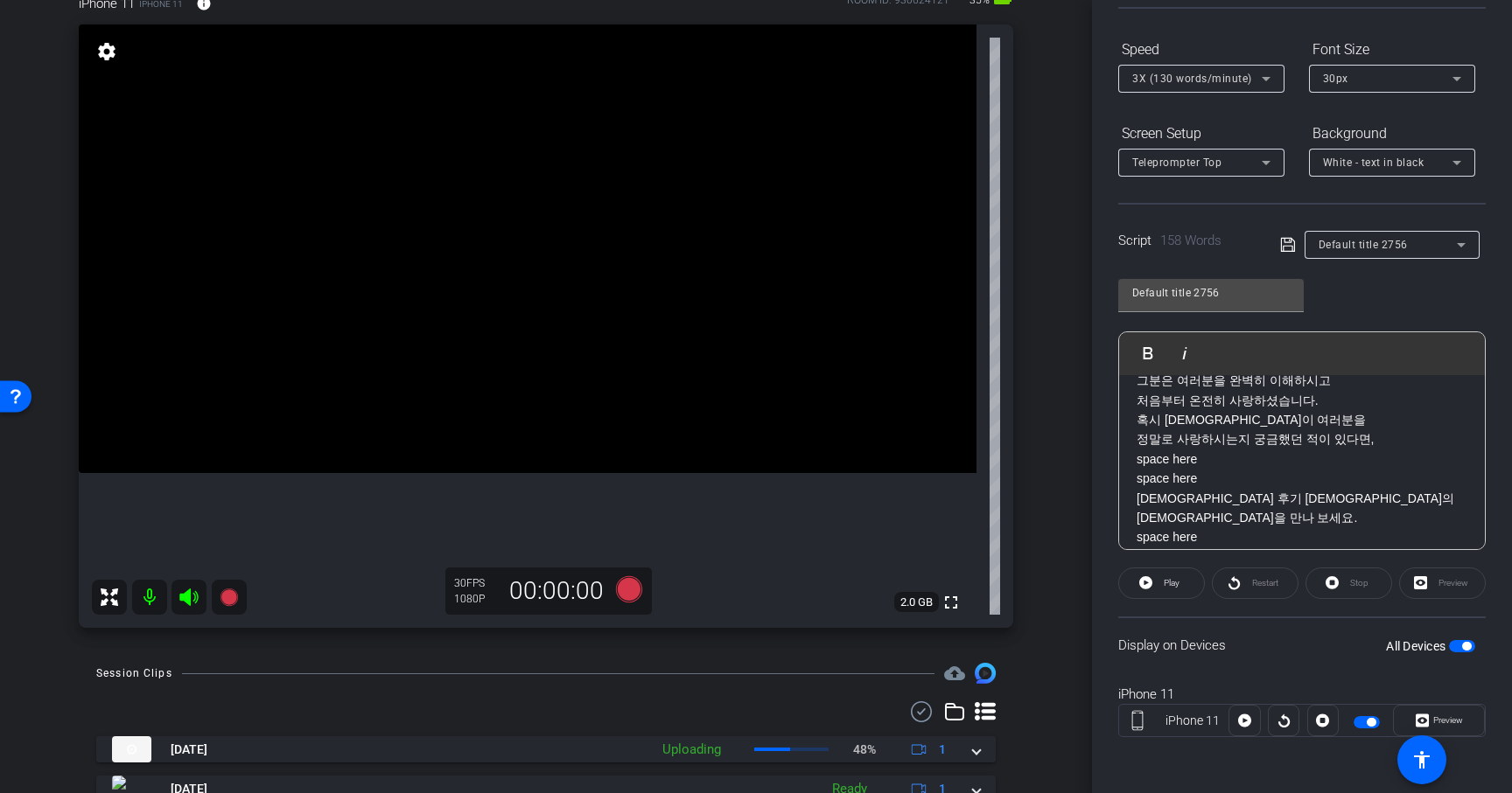
drag, startPoint x: 1142, startPoint y: 440, endPoint x: 1211, endPoint y: 454, distance: 70.4
click at [1211, 454] on p "혹시 [DEMOGRAPHIC_DATA]이 여러분을 정말로 사랑하시는지 궁금했던 적이 있다면, space here space here" at bounding box center [1302, 449] width 331 height 79
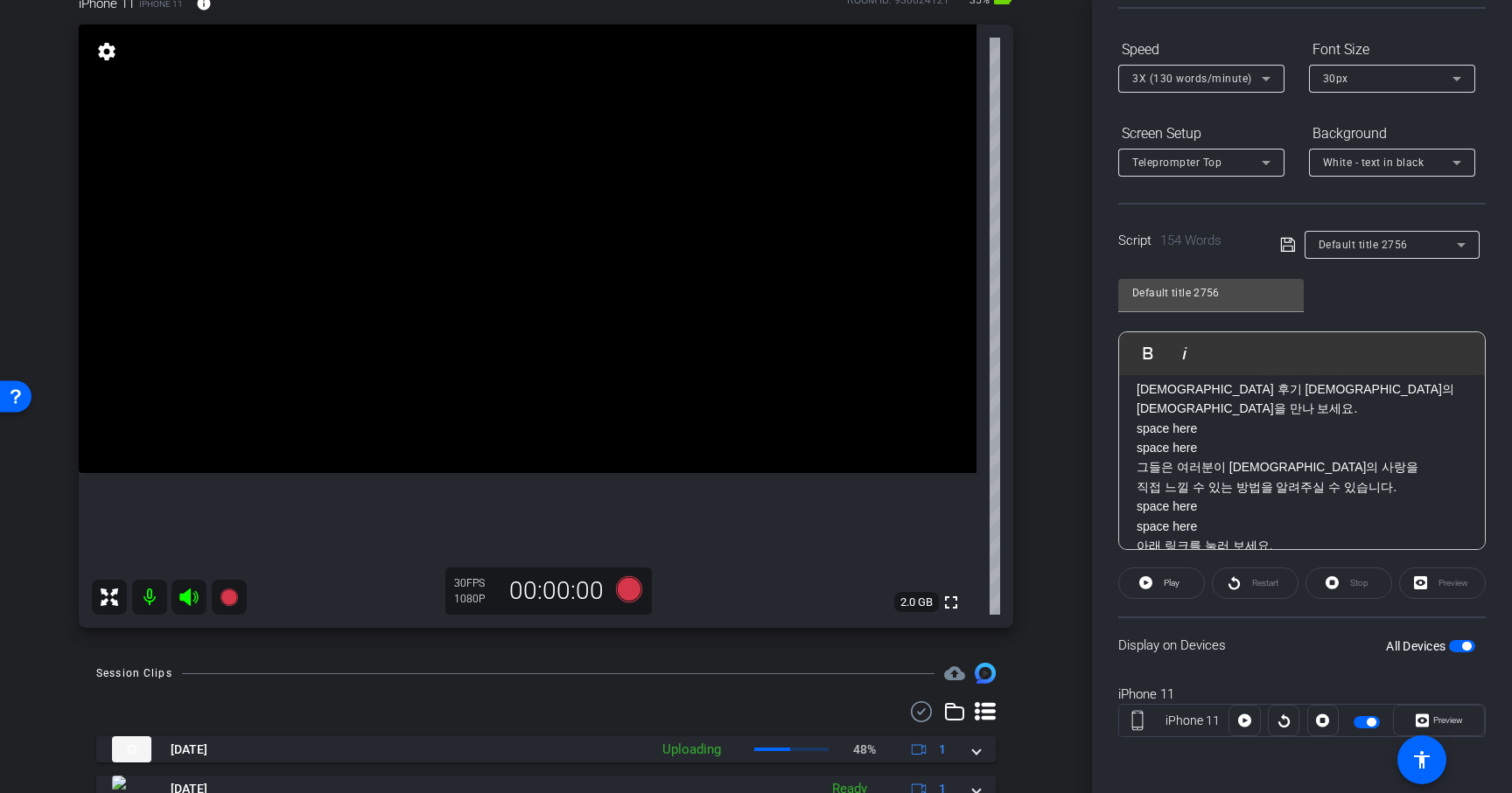
drag, startPoint x: 1141, startPoint y: 409, endPoint x: 1215, endPoint y: 429, distance: 76.7
click at [1215, 429] on p "[PERSON_NAME] [PERSON_NAME] [PERSON_NAME][DEMOGRAPHIC_DATA]의 [DEMOGRAPHIC_DATA]…" at bounding box center [1302, 419] width 331 height 79
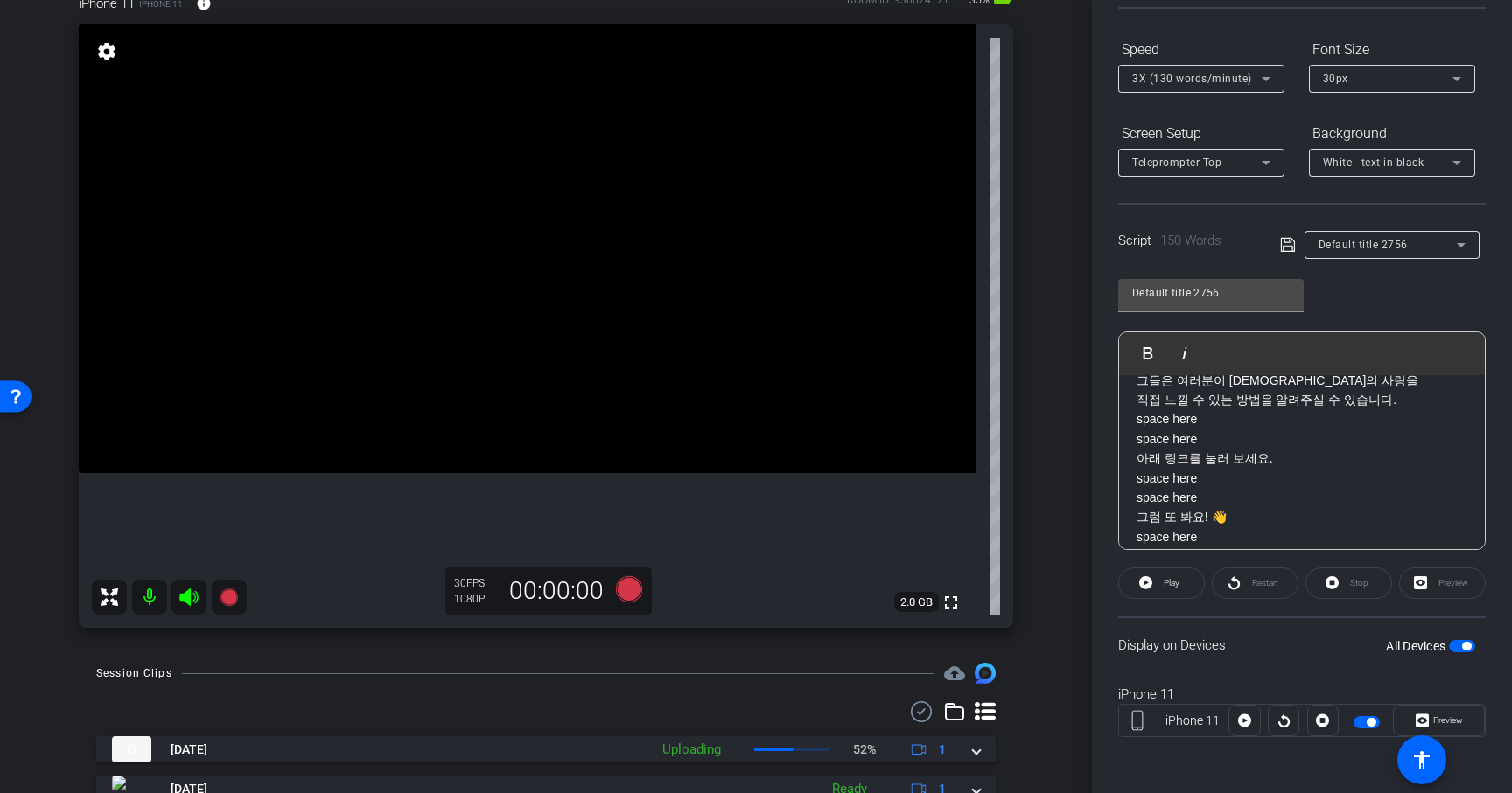
drag, startPoint x: 1137, startPoint y: 401, endPoint x: 1223, endPoint y: 426, distance: 89.6
click at [1223, 426] on p "그들은 여러분이 [DEMOGRAPHIC_DATA]의 사랑을 직접 느낄 수 있는 방법을 알려주실 수 있습니다. space here space h…" at bounding box center [1302, 411] width 331 height 79
drag, startPoint x: 1139, startPoint y: 426, endPoint x: 1211, endPoint y: 441, distance: 73.5
click at [1211, 441] on p "아래 링크를 눌러 보세요. space here space here" at bounding box center [1302, 444] width 331 height 59
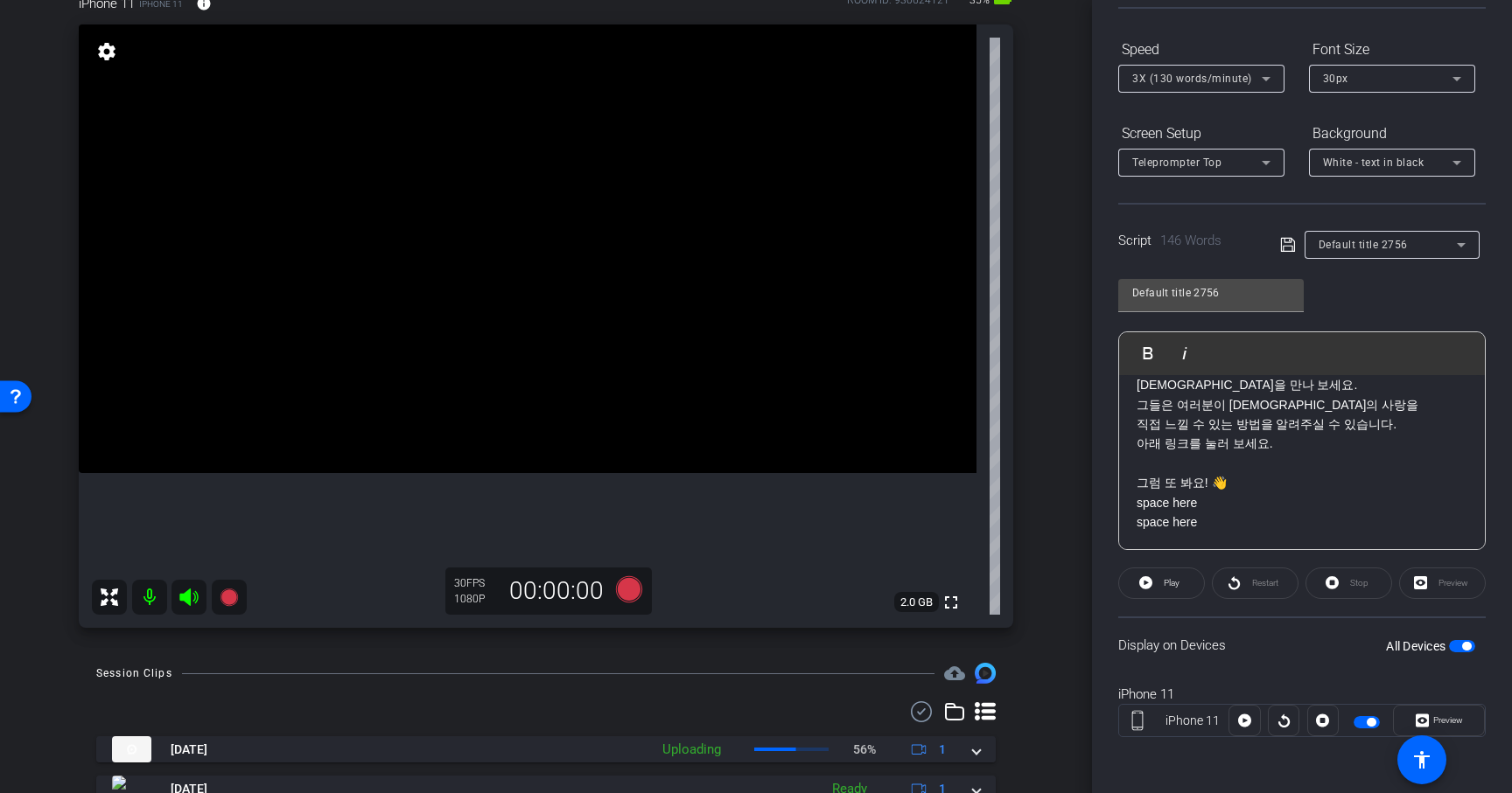
scroll to position [584, 0]
drag, startPoint x: 1135, startPoint y: 481, endPoint x: 1237, endPoint y: 500, distance: 103.8
click at [1237, 500] on div "영어로는 흔히 듣는 말.. 근데 한국어로는 듣기 드문 말이죠. 저도 자라면서 “사랑해”라는 말을 자주 들으며 자라지 않았음에도 불구하고 많은 …" at bounding box center [1302, 180] width 366 height 779
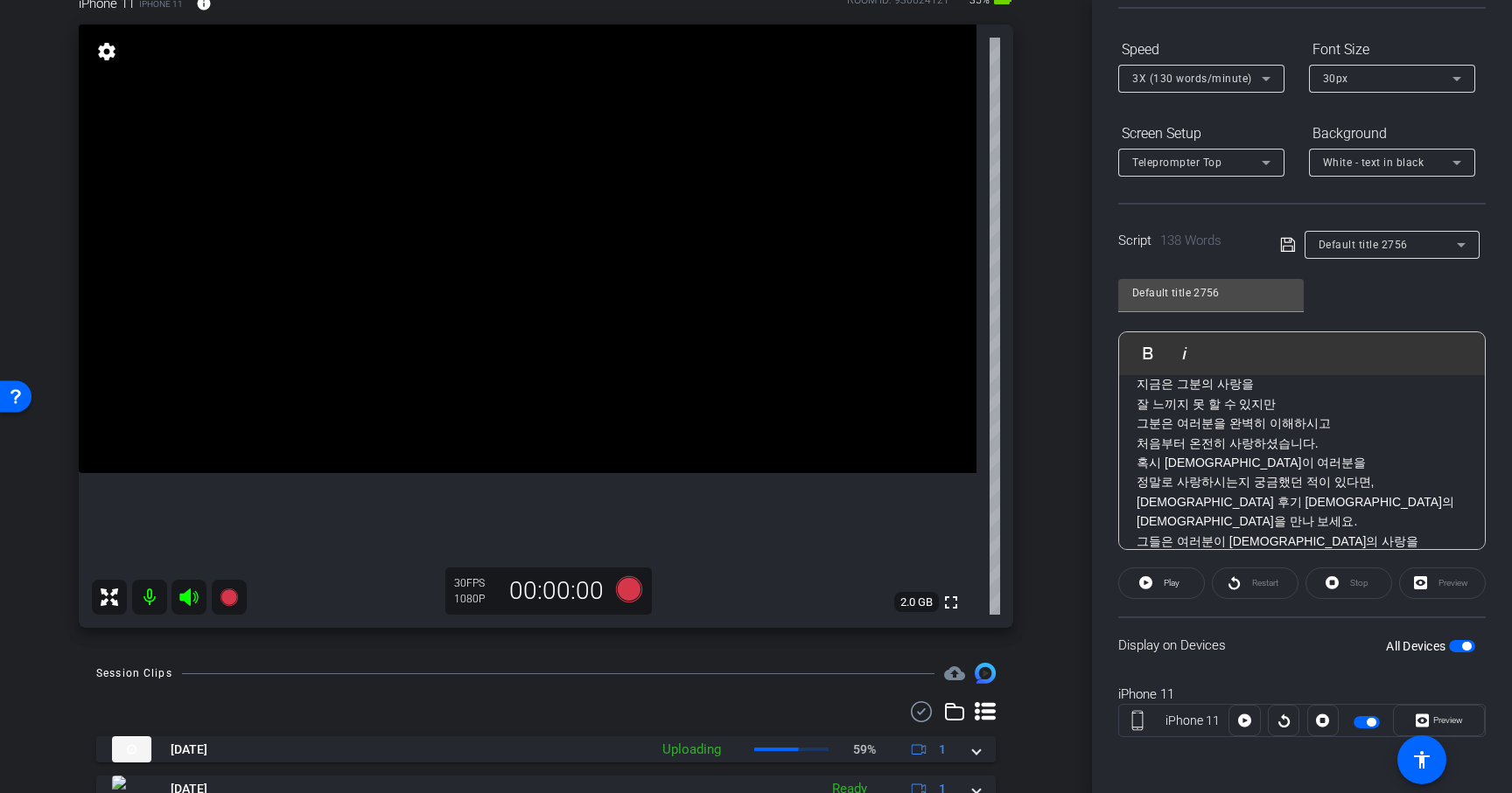
scroll to position [546, 0]
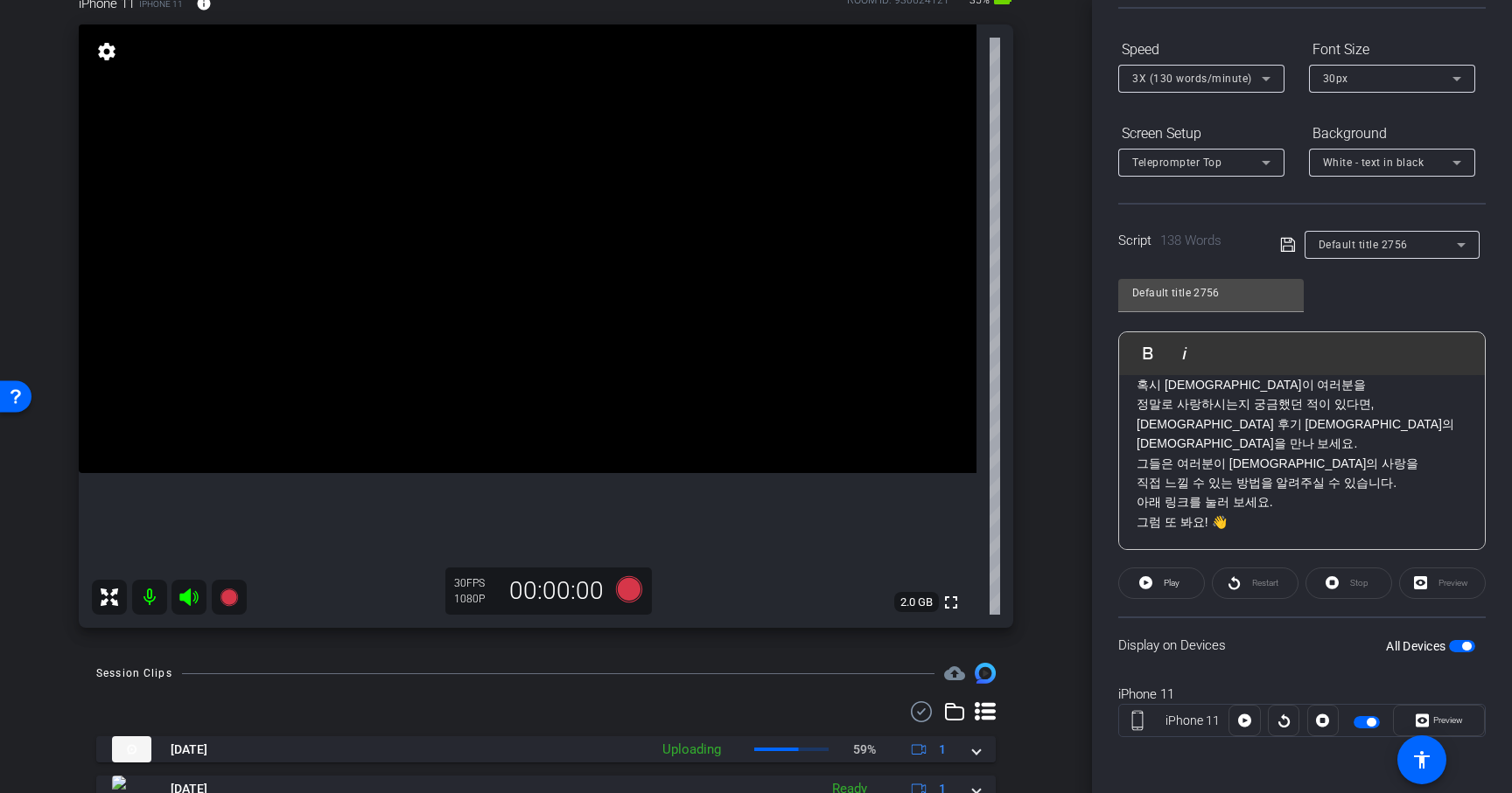
click at [1284, 247] on icon at bounding box center [1288, 244] width 16 height 21
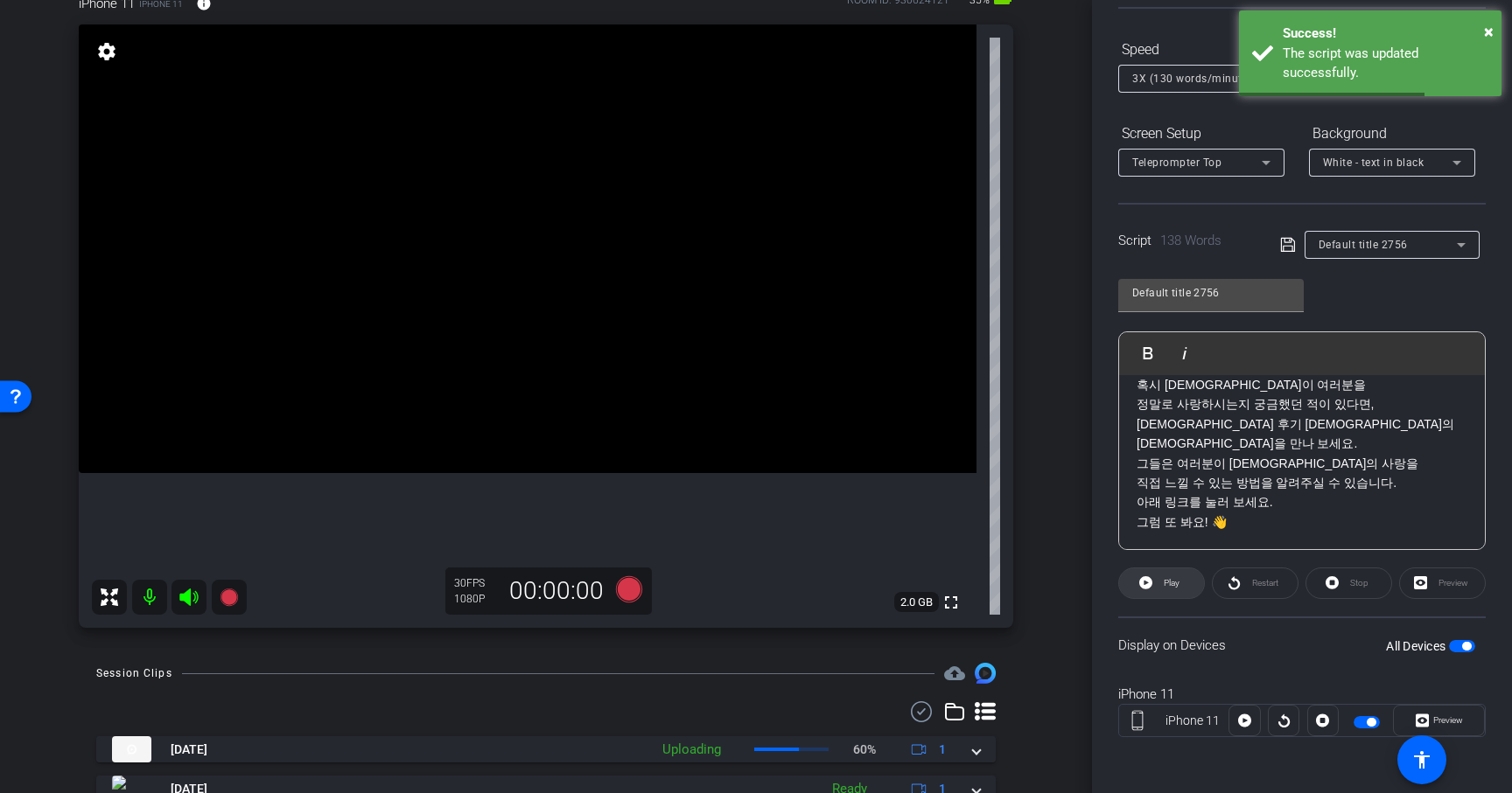
click at [1188, 586] on span at bounding box center [1161, 583] width 85 height 42
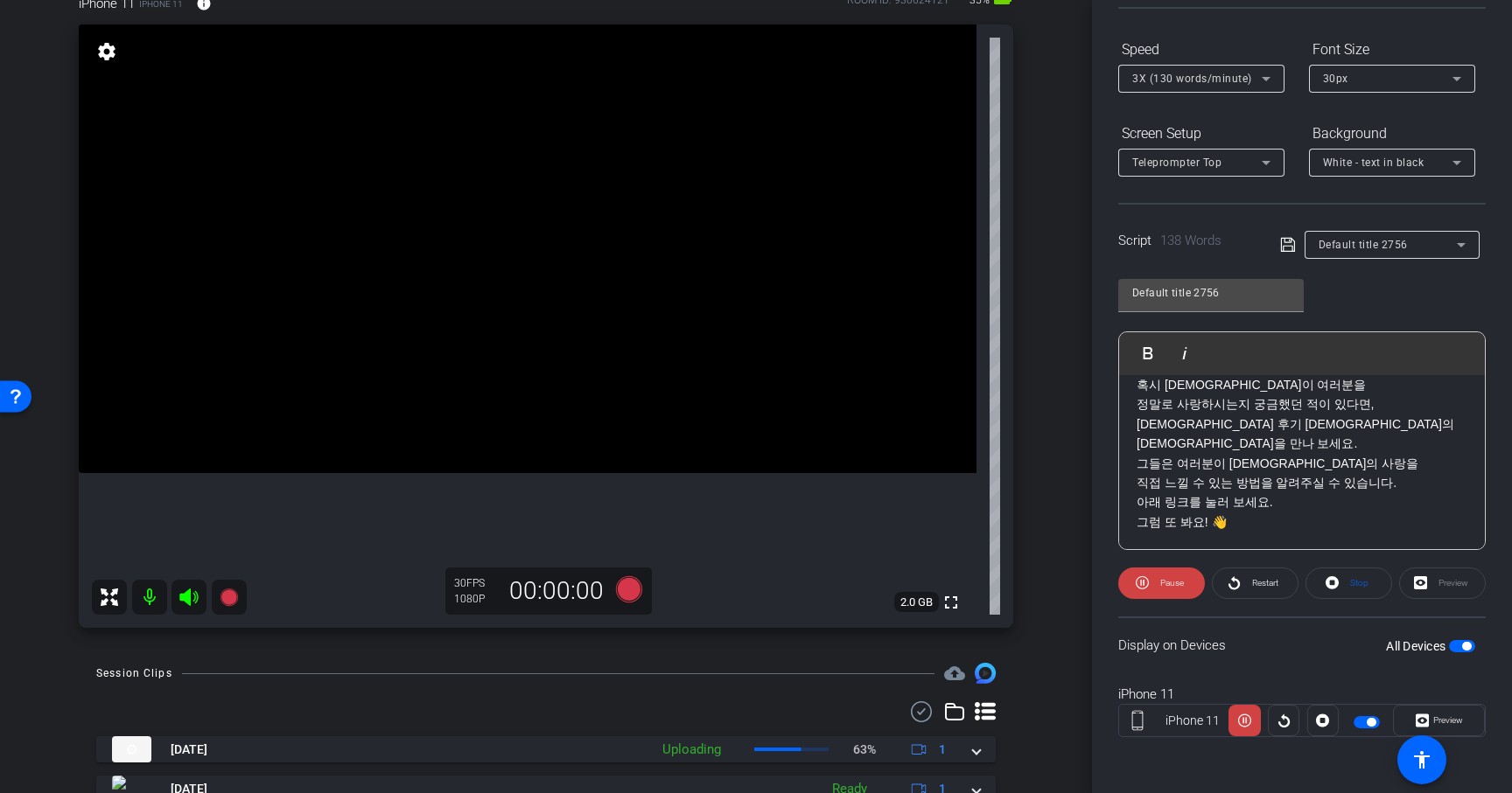
click at [1249, 577] on span "Restart" at bounding box center [1262, 583] width 30 height 25
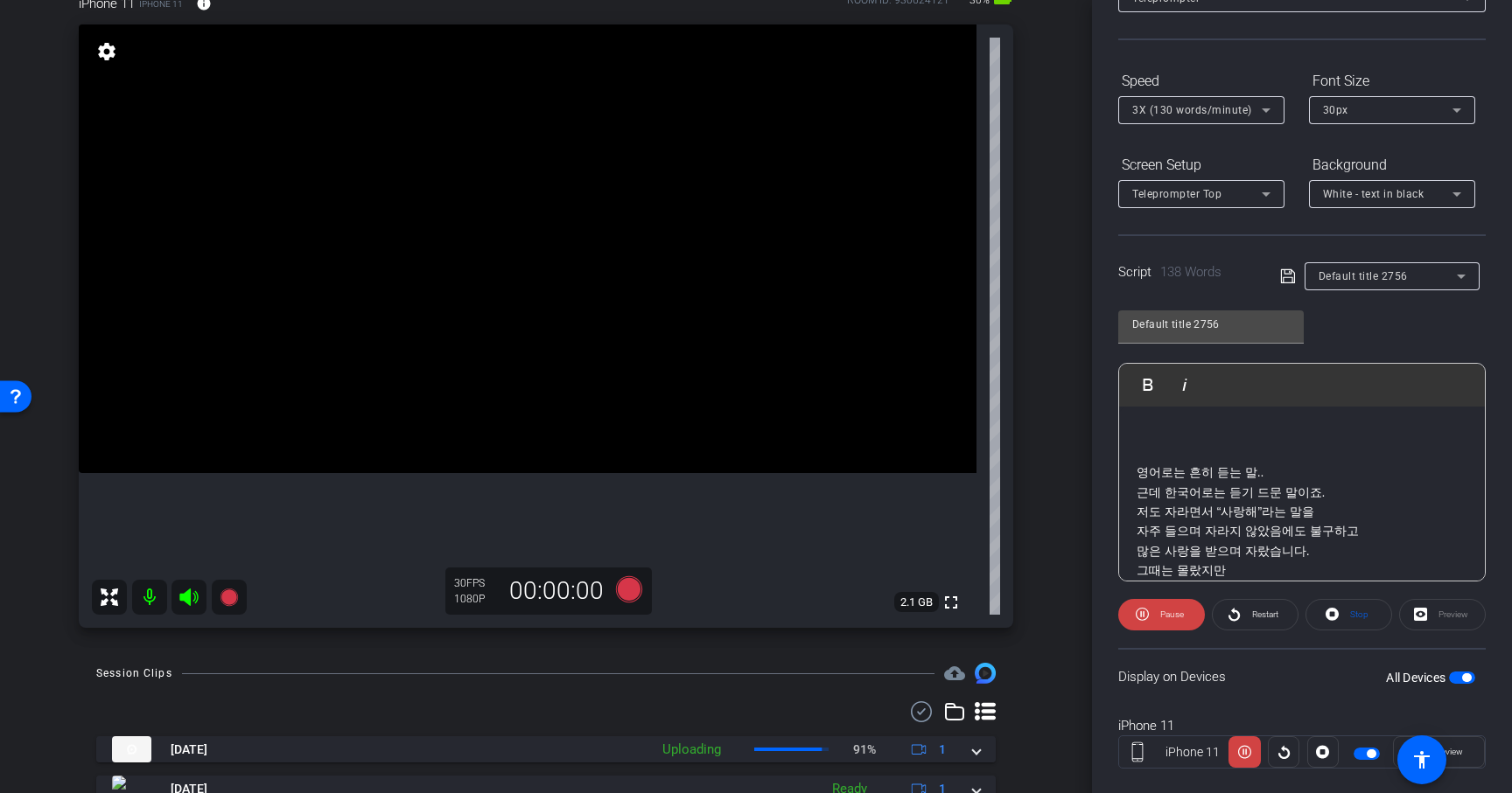
scroll to position [148, 0]
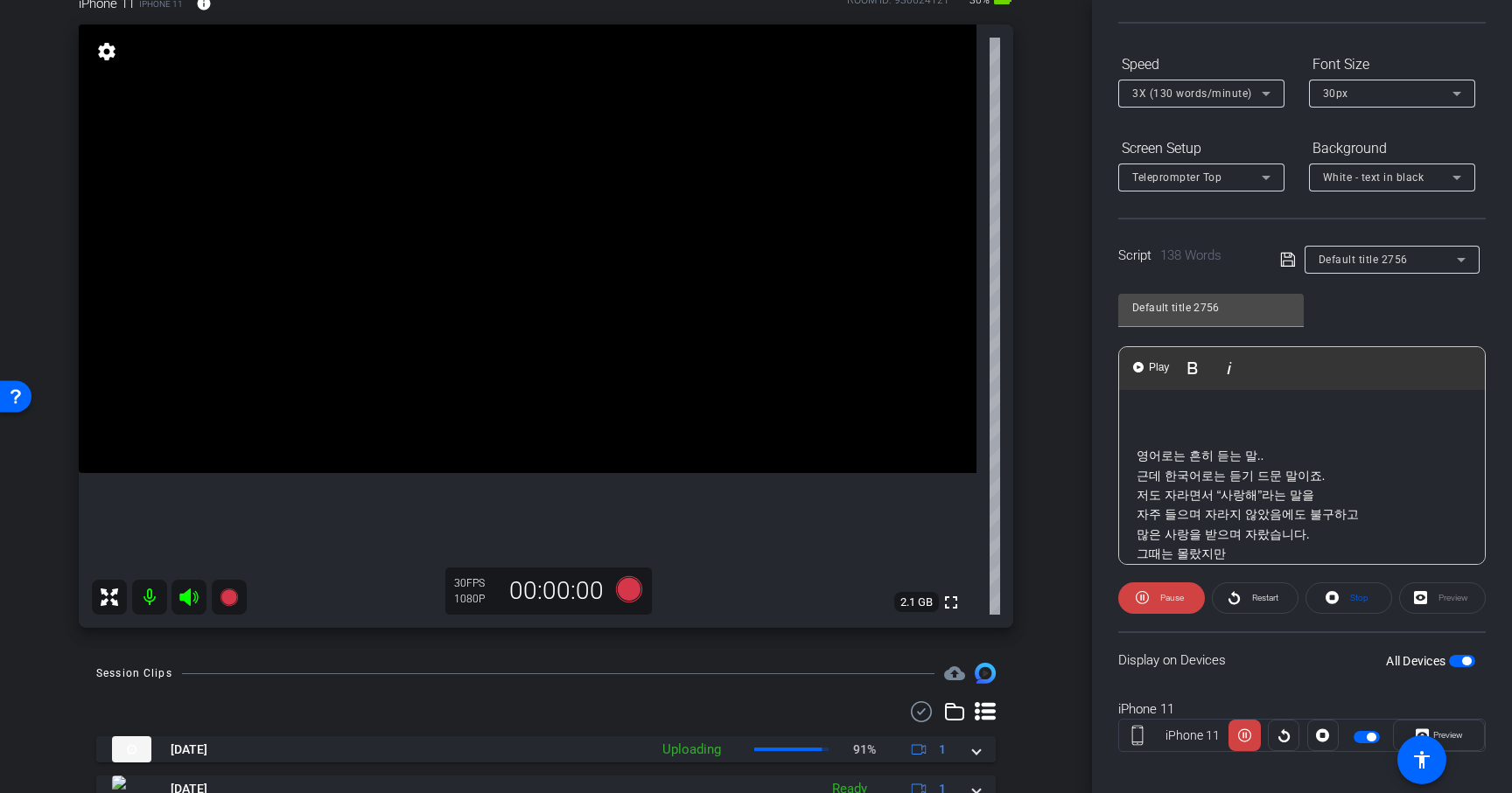
click at [1165, 485] on p "저도 자라면서 “사랑해”라는 말을 자주 들으며 자라지 않았음에도 불구하고 많은 사랑을 받으며 자랐습니다." at bounding box center [1302, 515] width 331 height 59
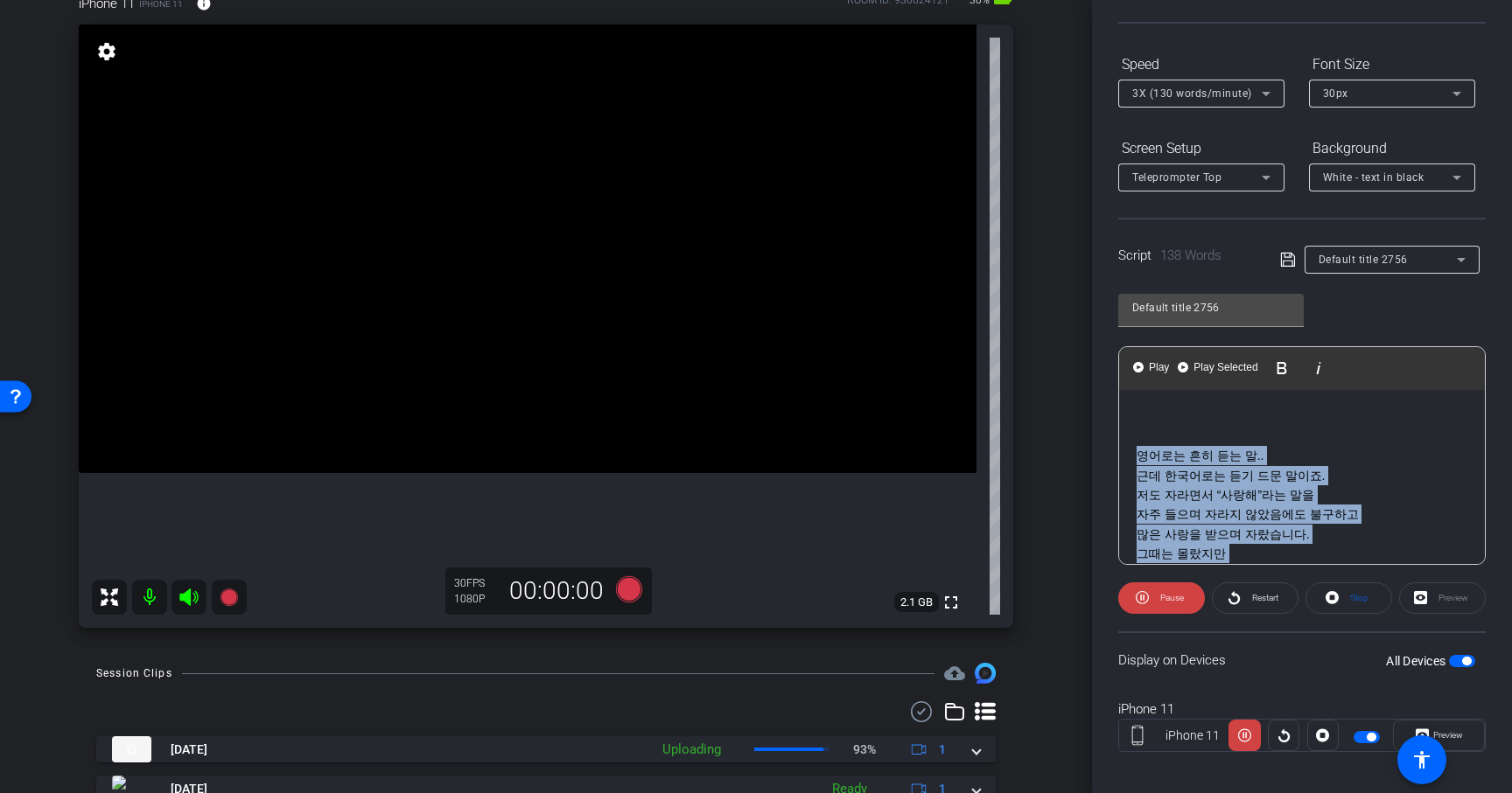
scroll to position [546, 0]
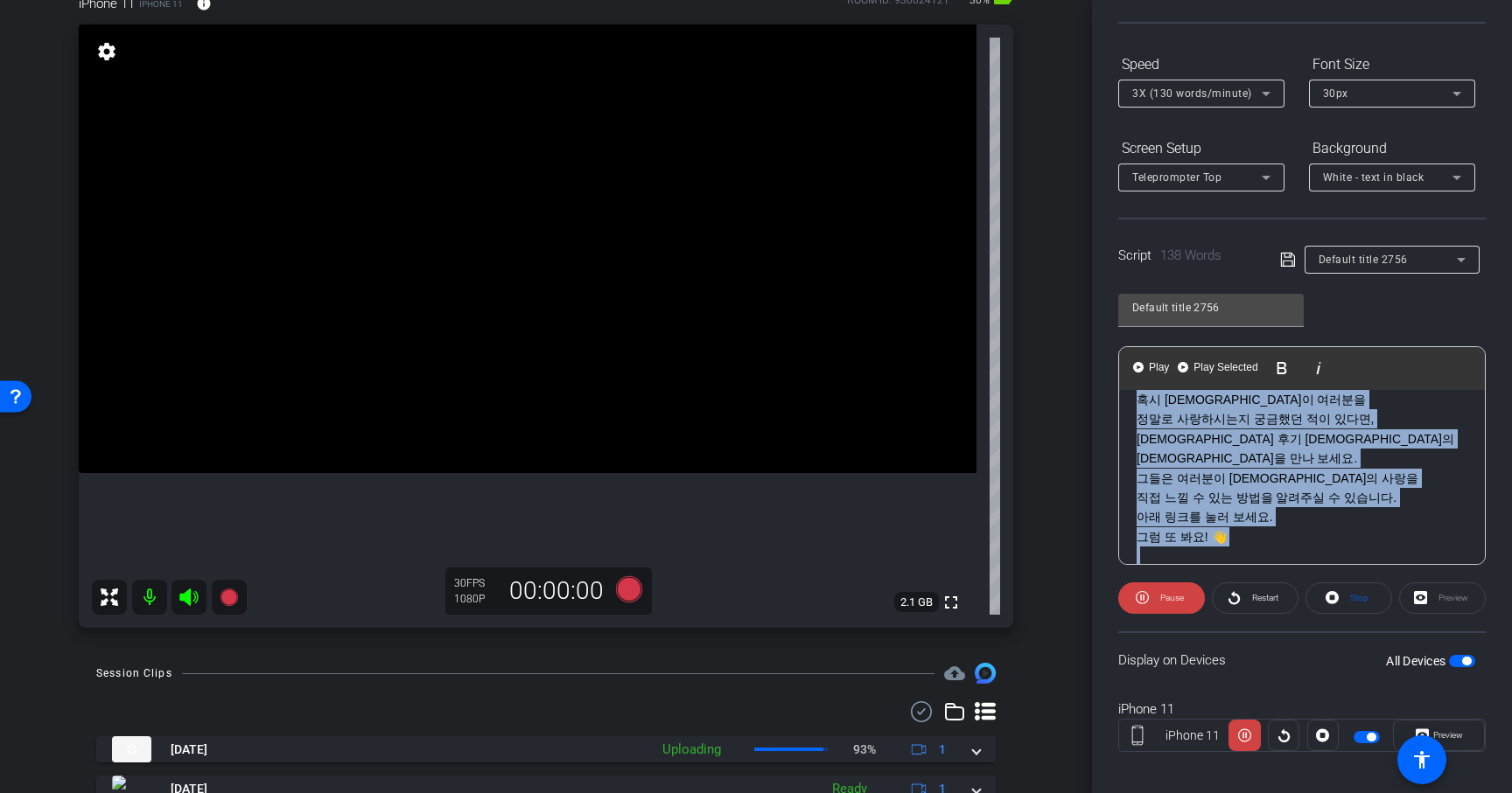
drag, startPoint x: 1138, startPoint y: 456, endPoint x: 1352, endPoint y: 652, distance: 290.2
click at [1352, 652] on openreel-capture-teleprompter "Speed 3X (130 words/minute) Font Size 30px Screen Setup Teleprompter Top Backgr…" at bounding box center [1302, 416] width 368 height 733
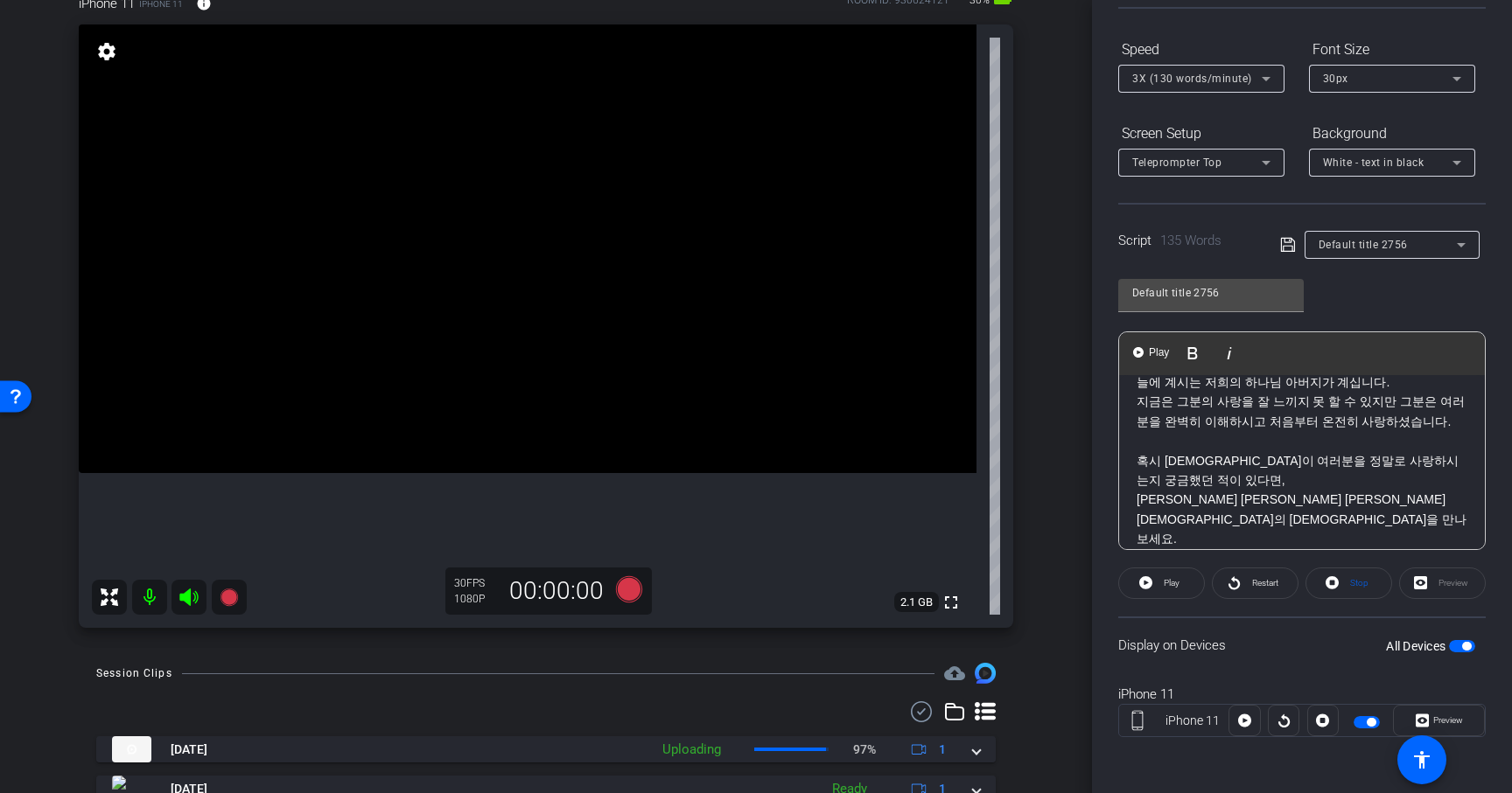
scroll to position [0, 0]
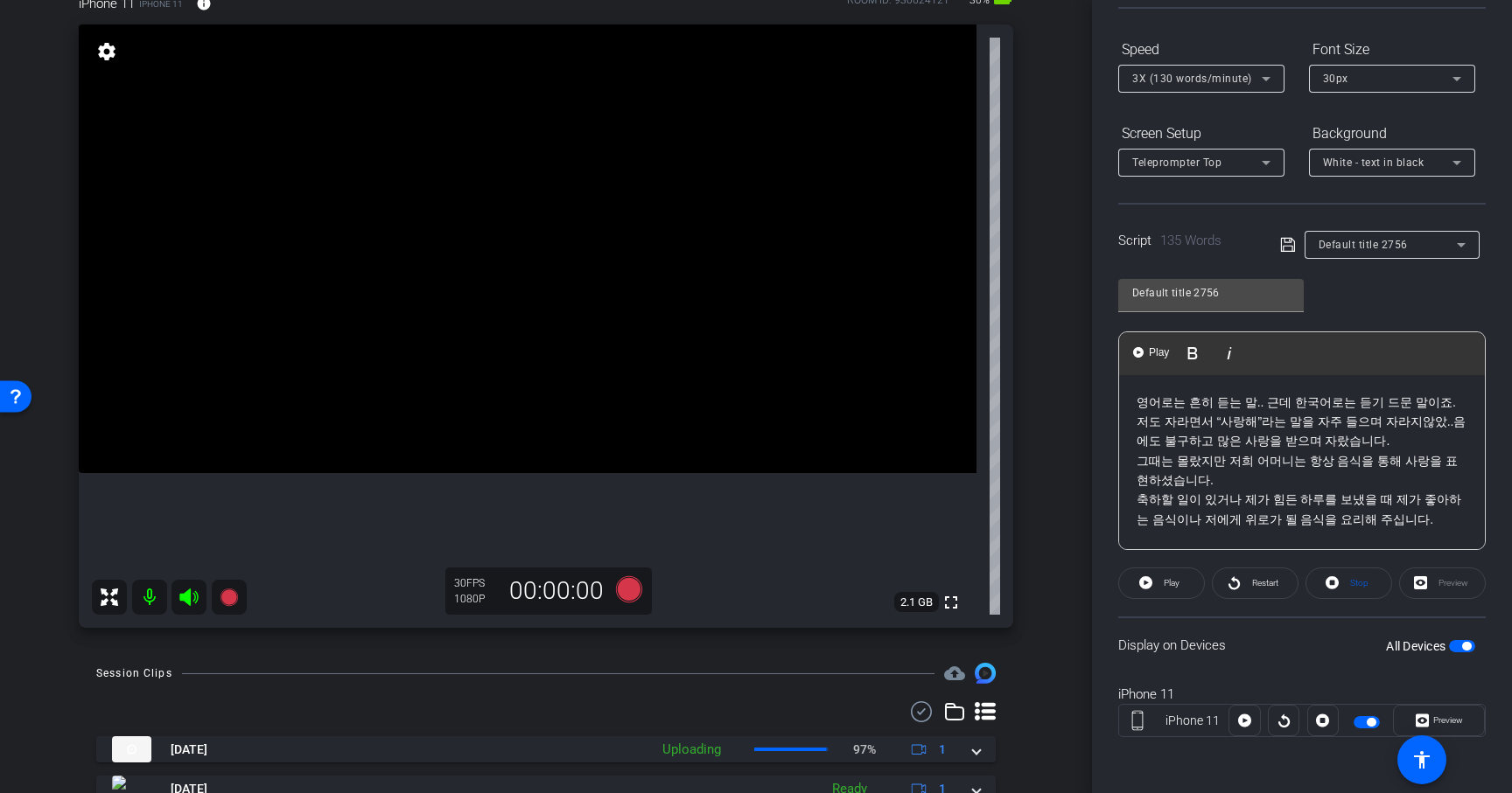
click at [1133, 405] on div "영어로는 흔히 듣는 말.. 근데 한국어로는 듣기 드문 말이죠. 저도 자라면서 “사랑해”라는 말을 자주 들으며 자라지않았..음에도 불구하고 많은…" at bounding box center [1302, 657] width 366 height 564
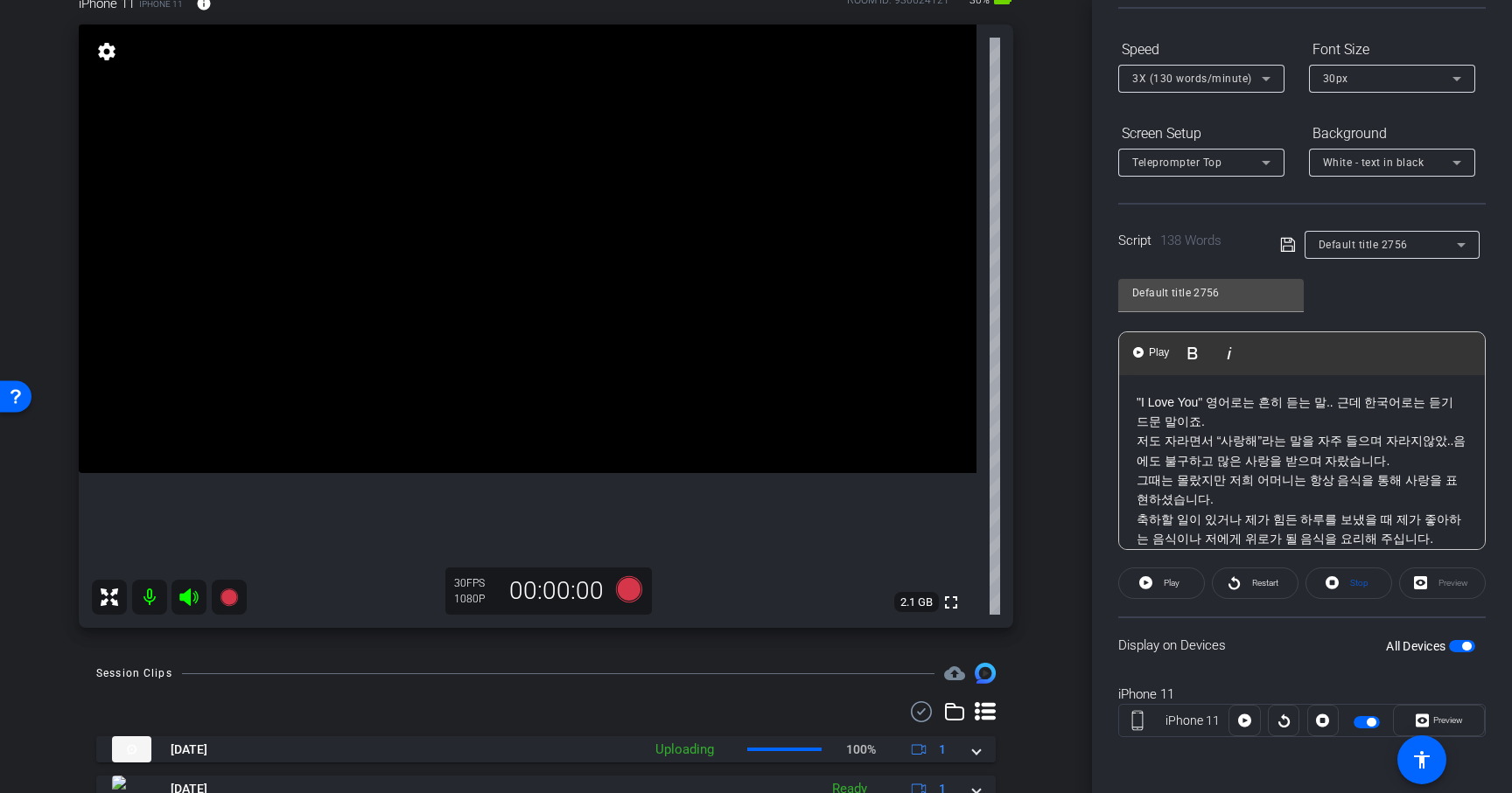
click at [1288, 245] on icon at bounding box center [1287, 244] width 14 height 14
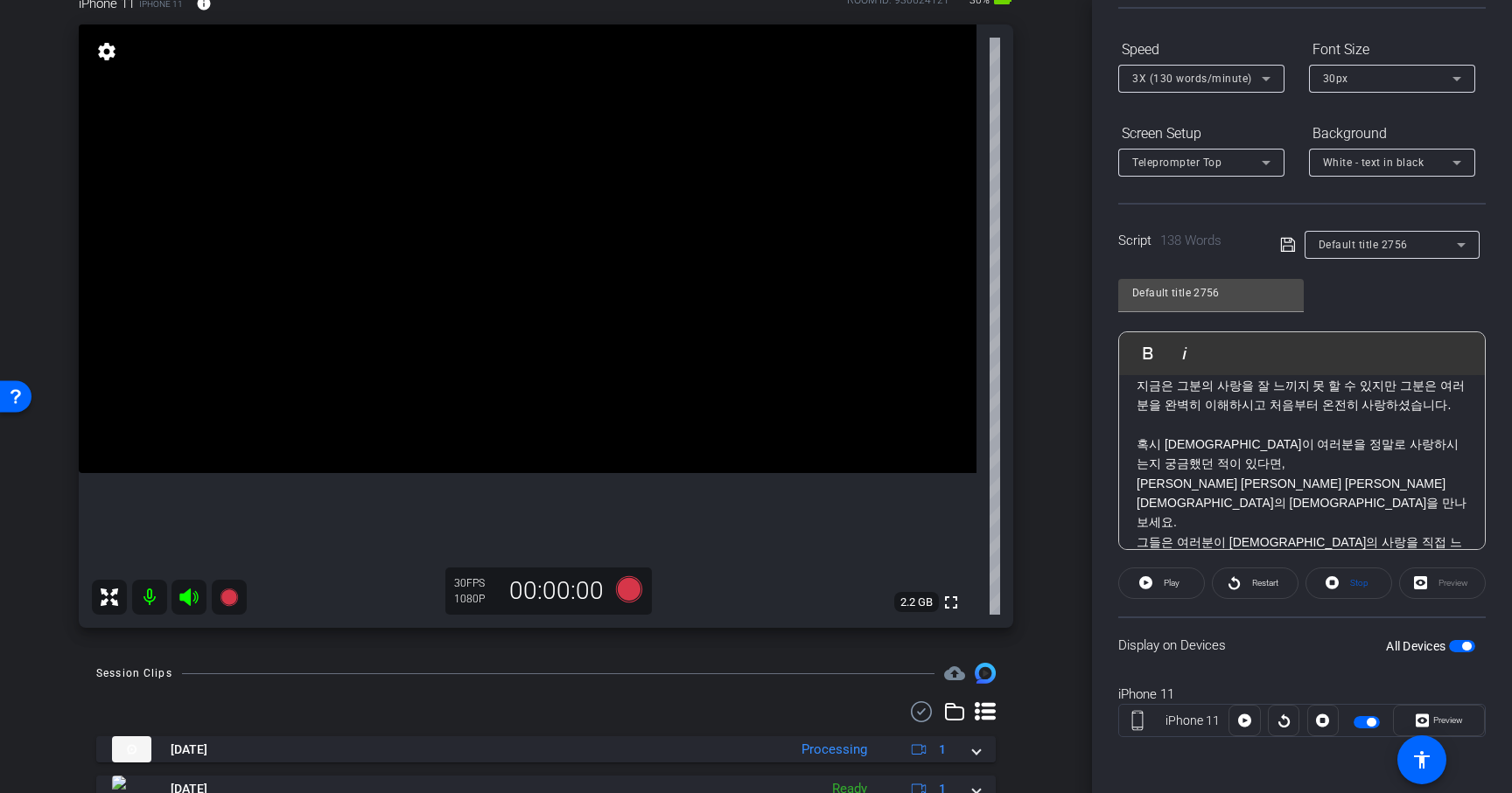
scroll to position [350, 0]
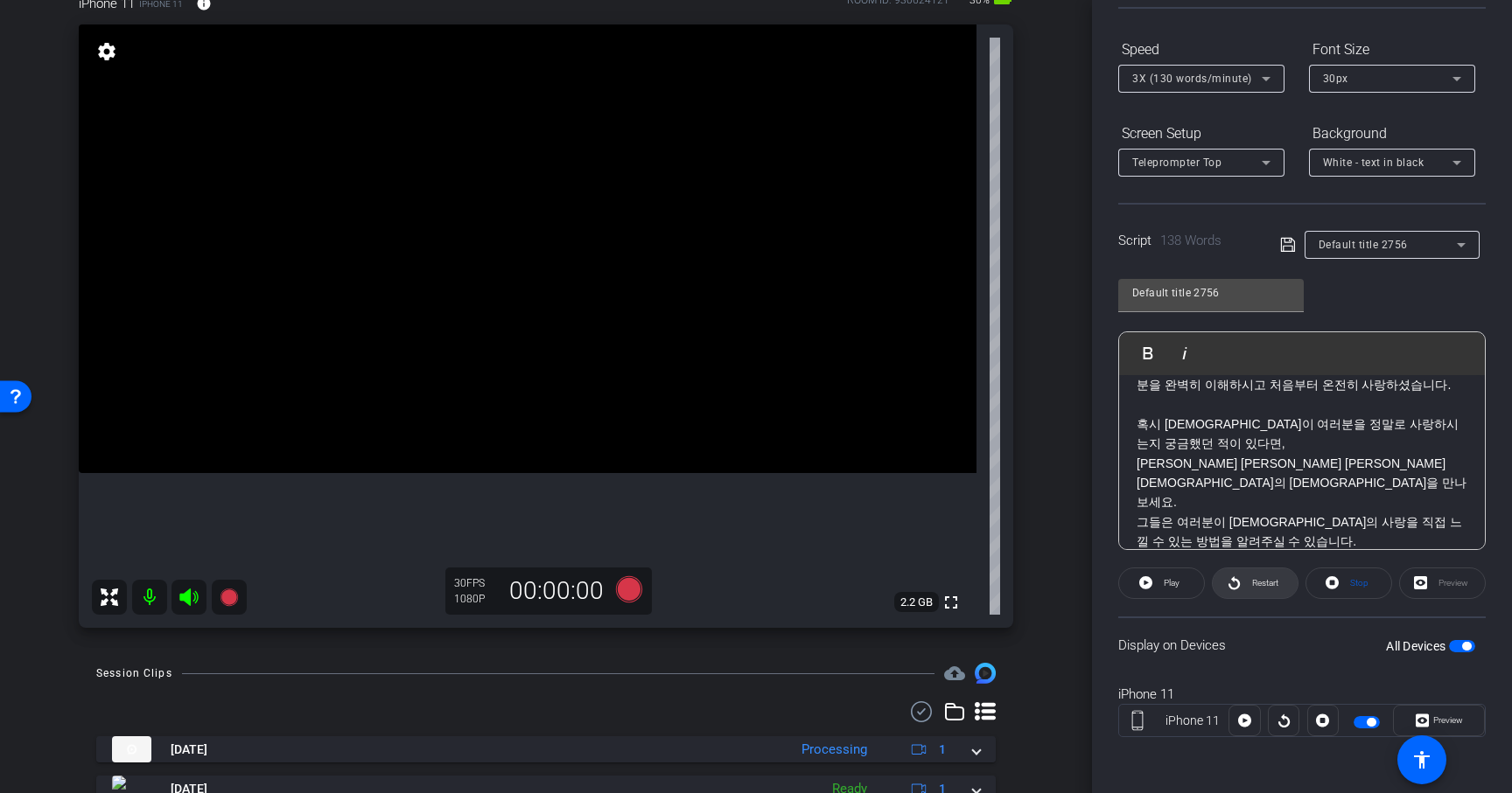
click at [1257, 593] on span "Restart" at bounding box center [1262, 583] width 30 height 25
click at [1180, 584] on span "Pause" at bounding box center [1172, 583] width 24 height 9
click at [1269, 591] on span "Restart" at bounding box center [1262, 583] width 30 height 25
click at [1183, 591] on span "Pause" at bounding box center [1169, 583] width 28 height 25
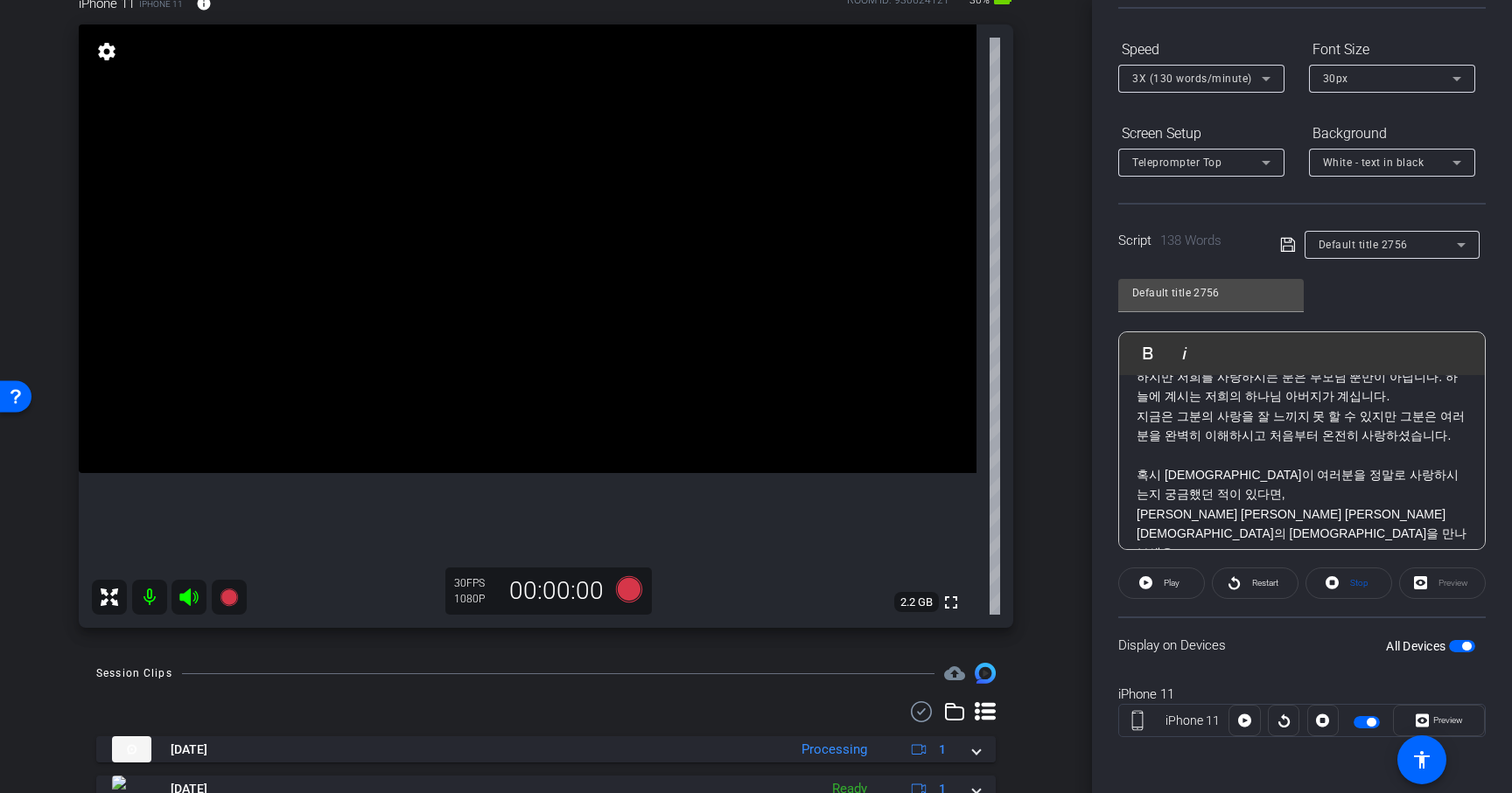
scroll to position [0, 0]
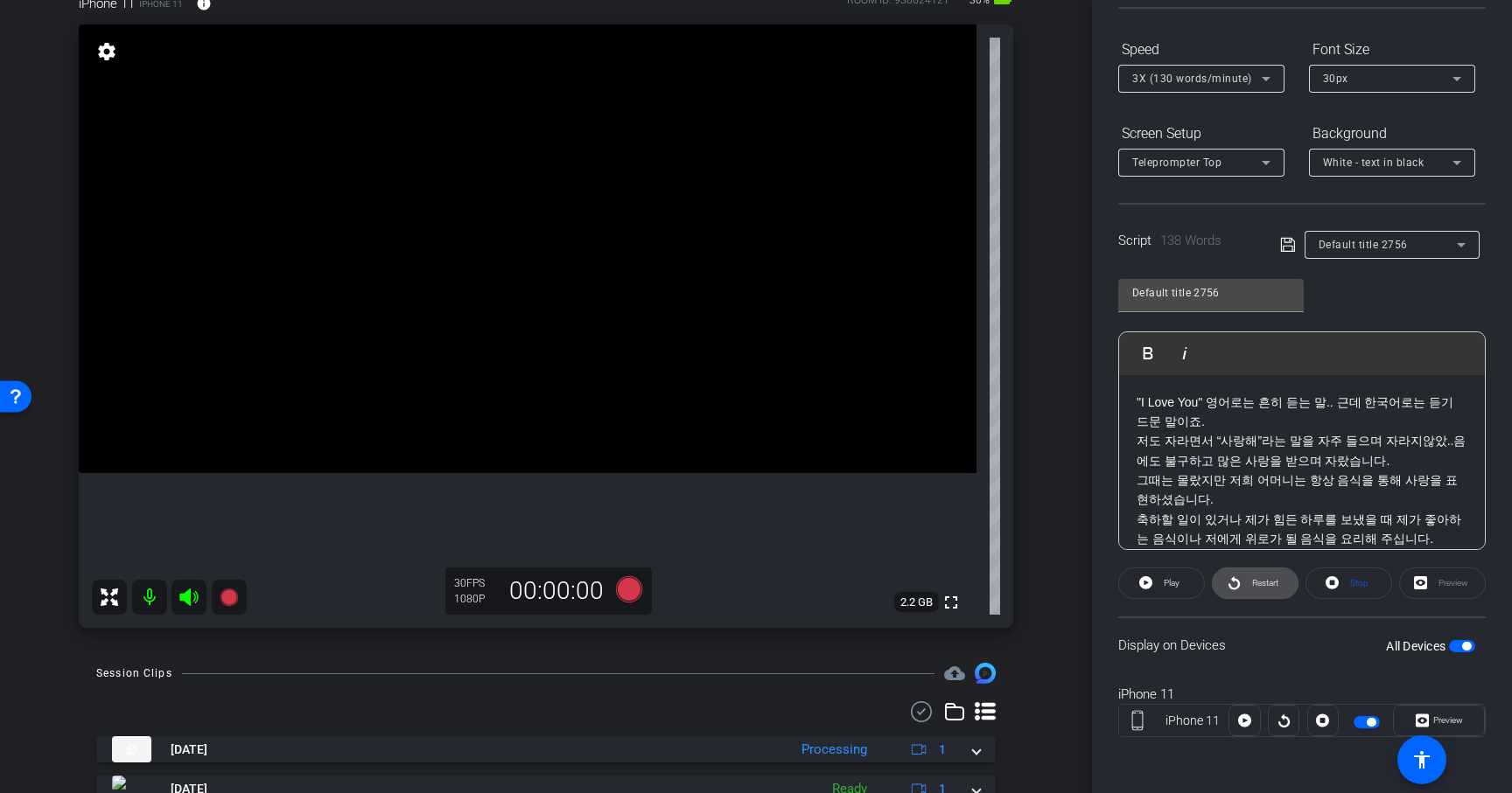
click at [1247, 573] on span "Restart" at bounding box center [1262, 583] width 30 height 25
click at [1193, 84] on span "3X (130 words/minute)" at bounding box center [1192, 78] width 119 height 12
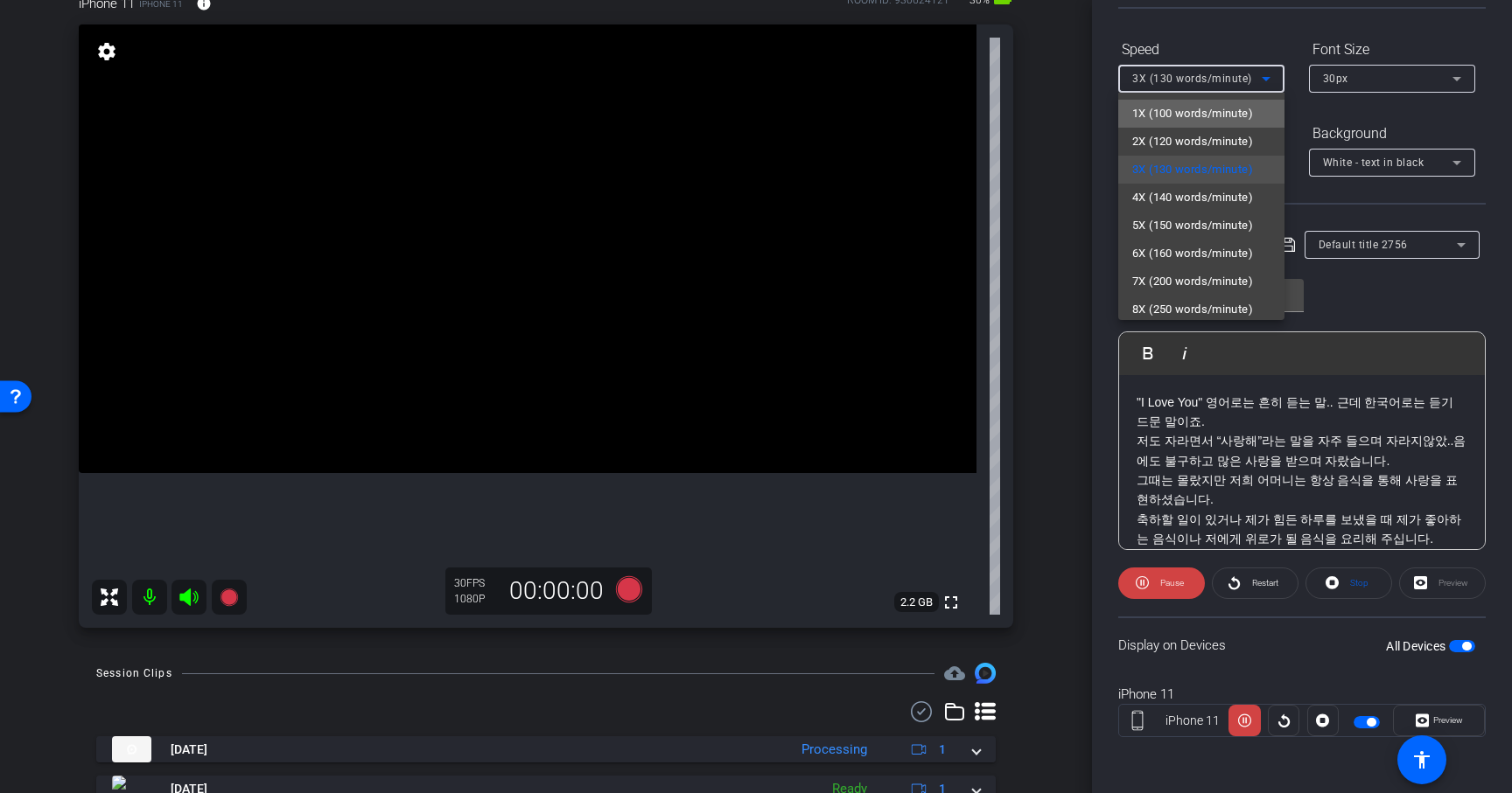
click at [1186, 117] on span "1X (100 words/minute)" at bounding box center [1192, 113] width 120 height 21
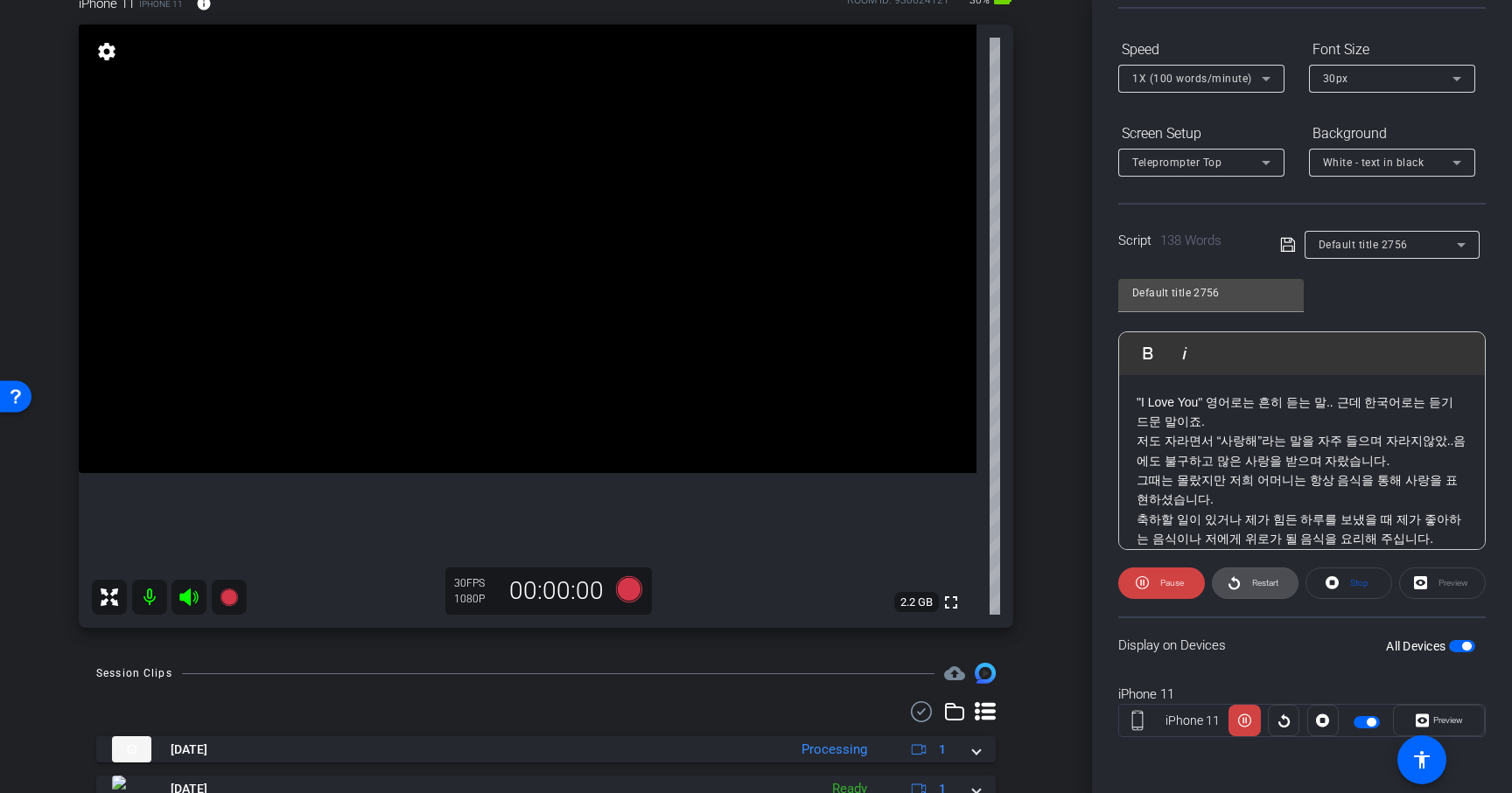
click at [1255, 578] on span "Restart" at bounding box center [1265, 583] width 27 height 9
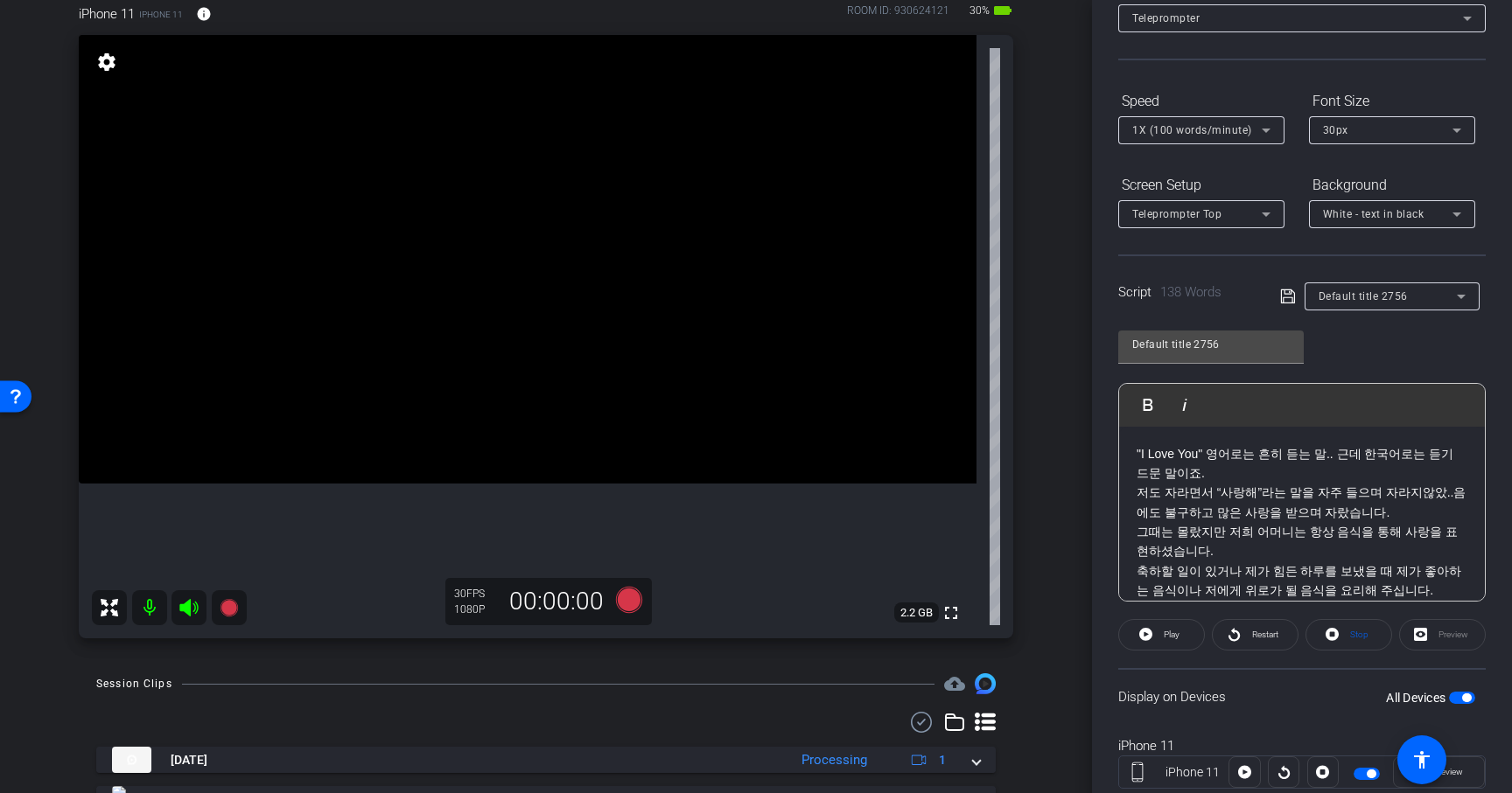
scroll to position [115, 0]
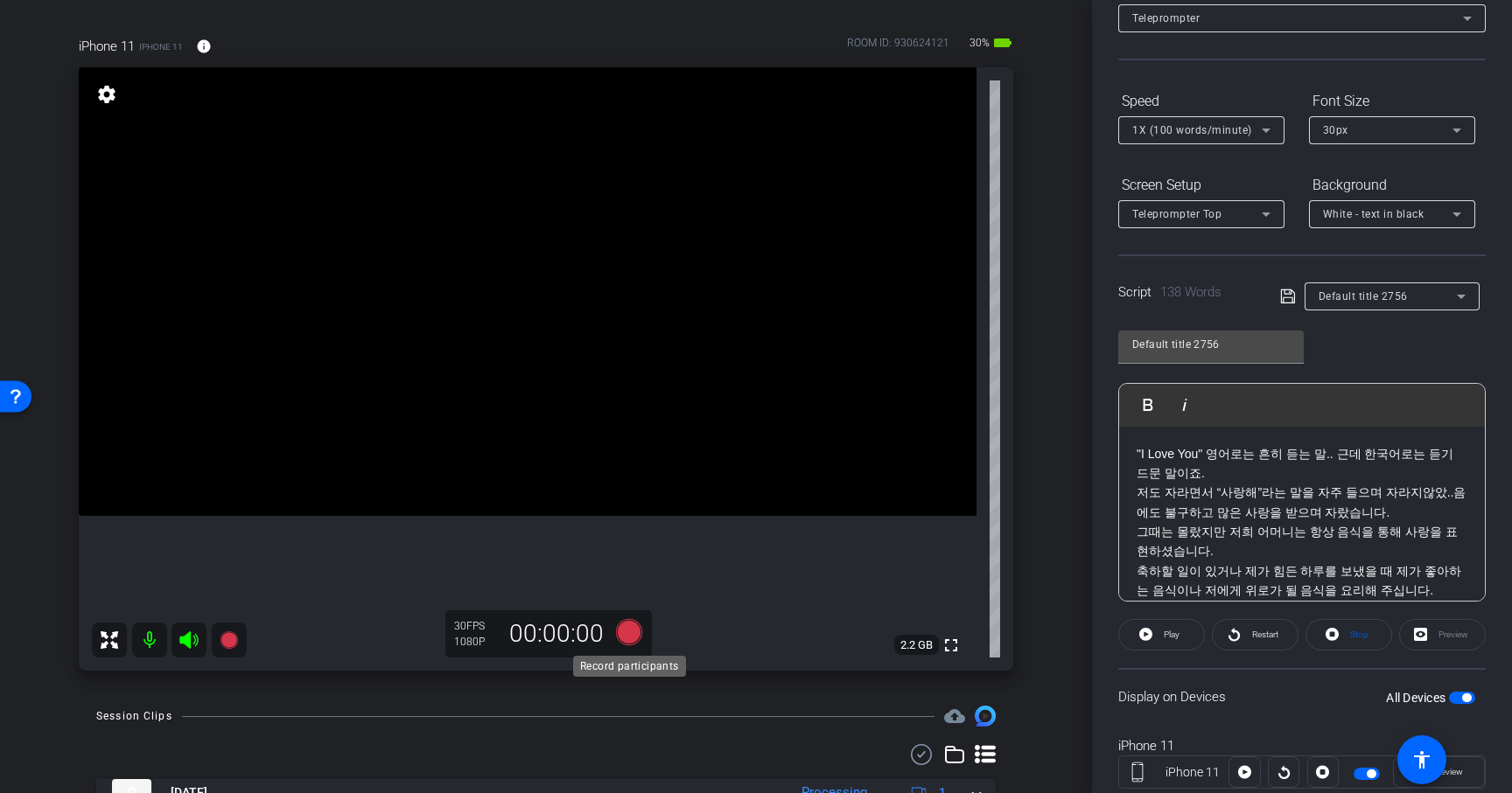
click at [630, 628] on icon at bounding box center [629, 632] width 27 height 27
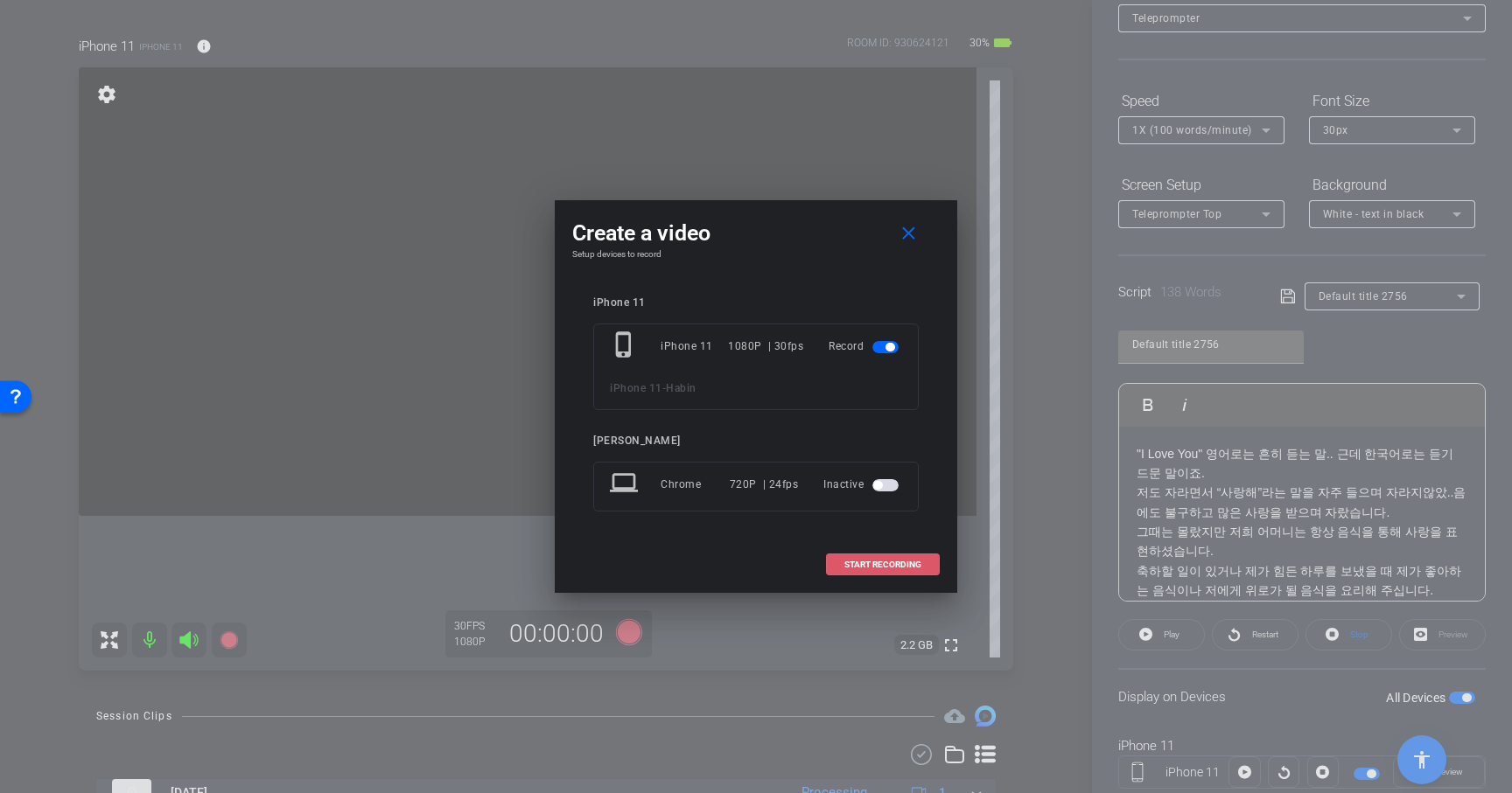
click at [862, 555] on span at bounding box center [883, 565] width 112 height 42
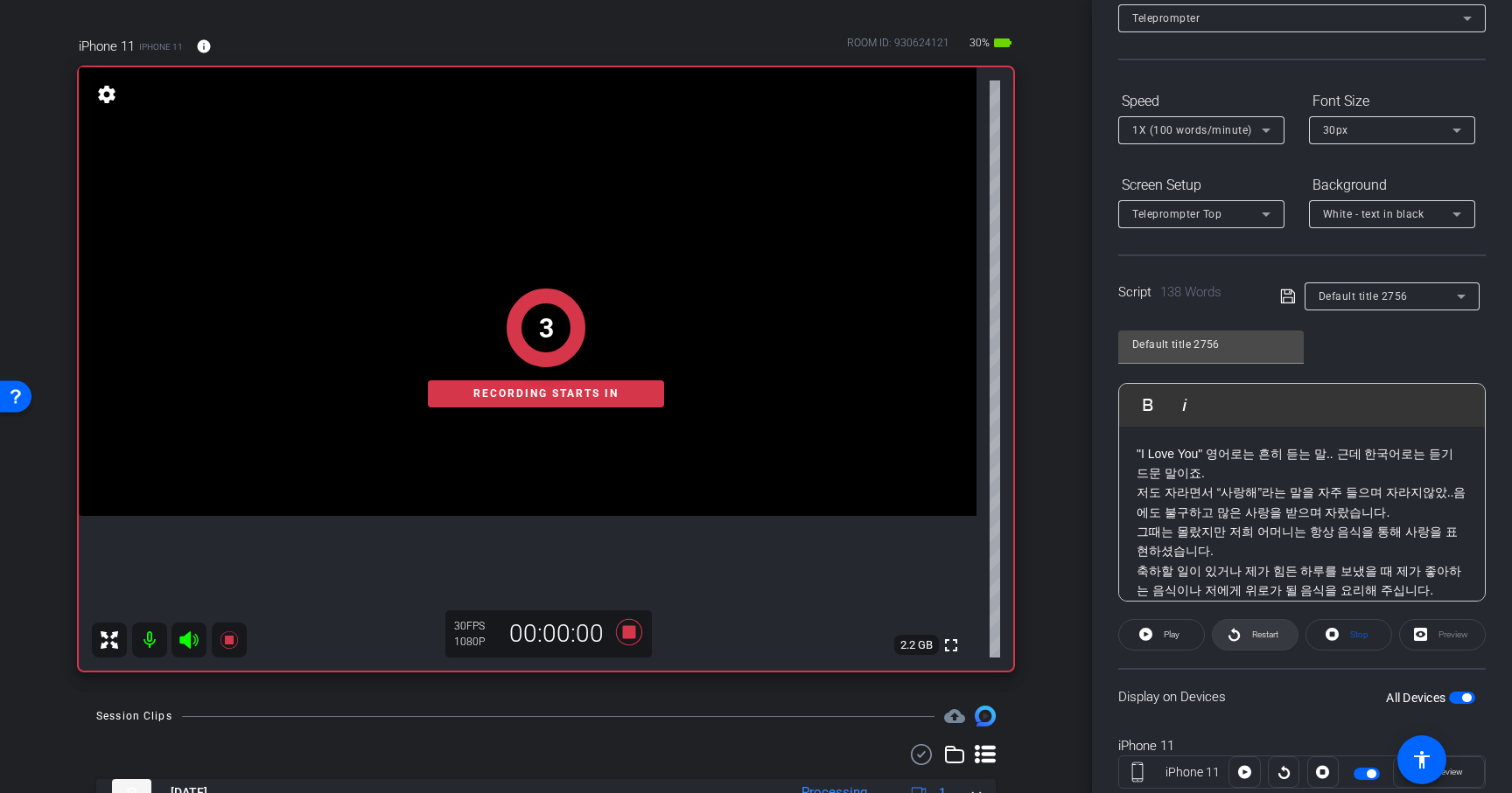
click at [1267, 629] on span "Restart" at bounding box center [1265, 634] width 27 height 9
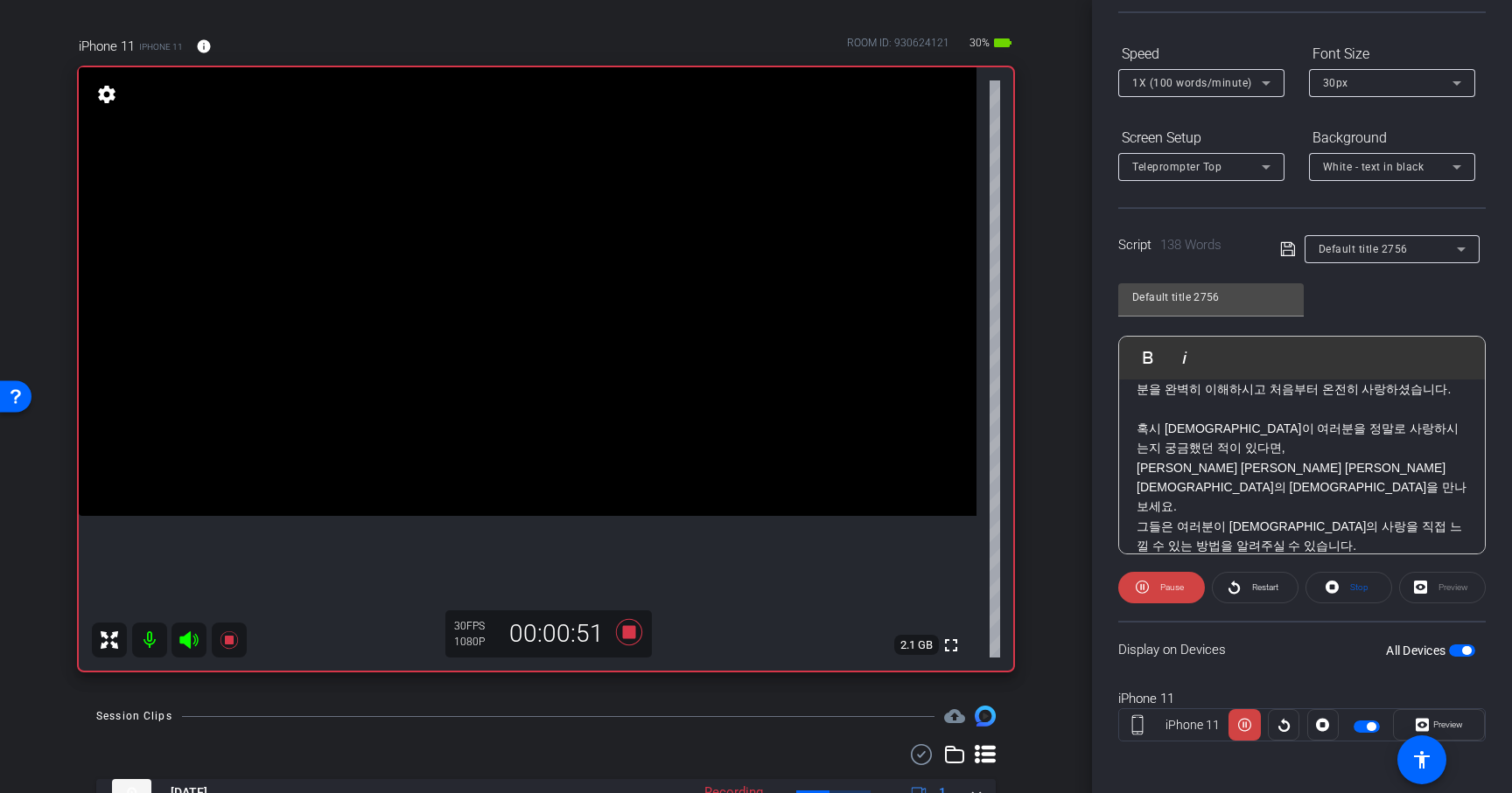
scroll to position [160, 0]
click at [636, 625] on icon at bounding box center [630, 632] width 42 height 31
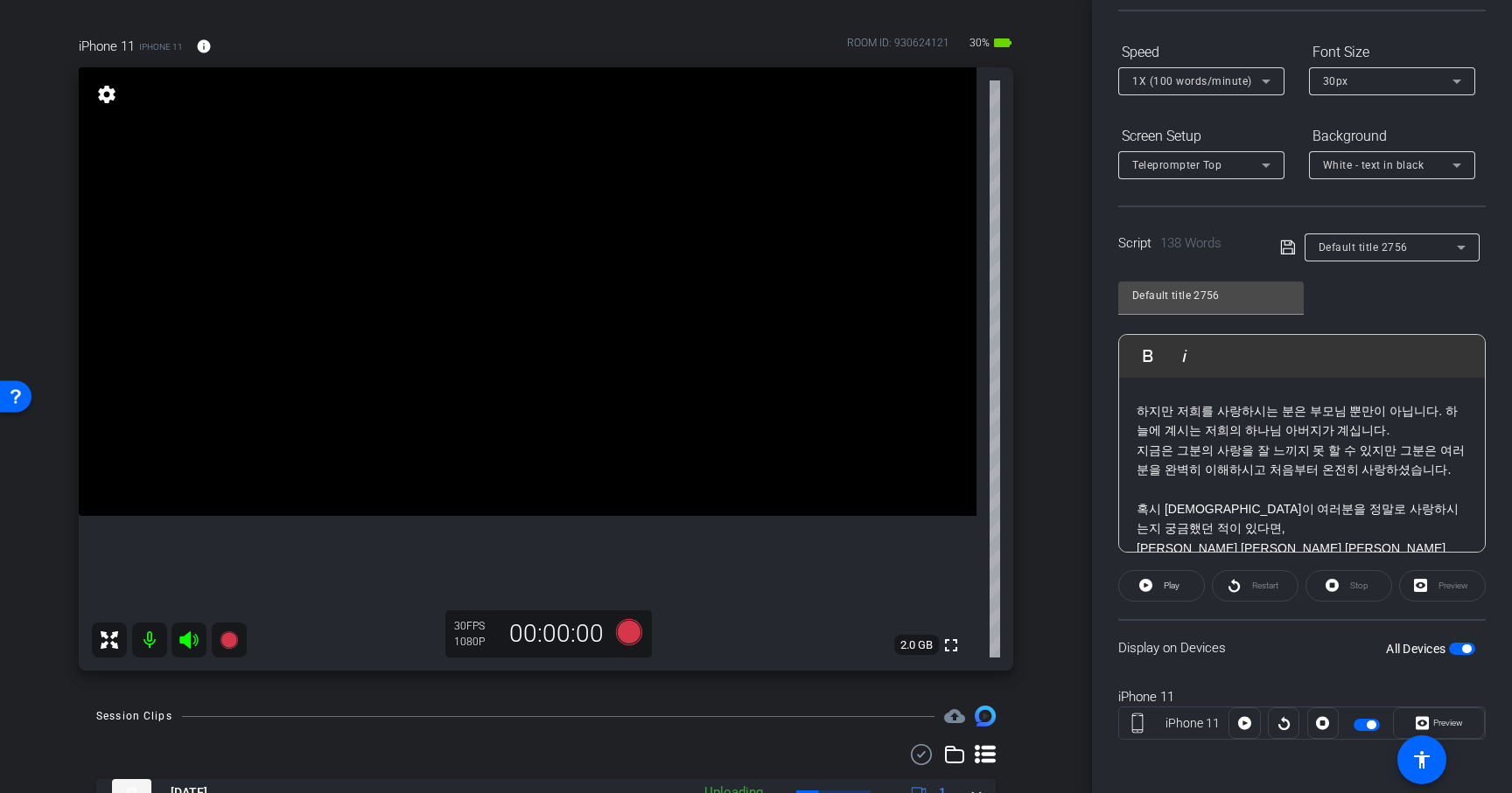
scroll to position [241, 0]
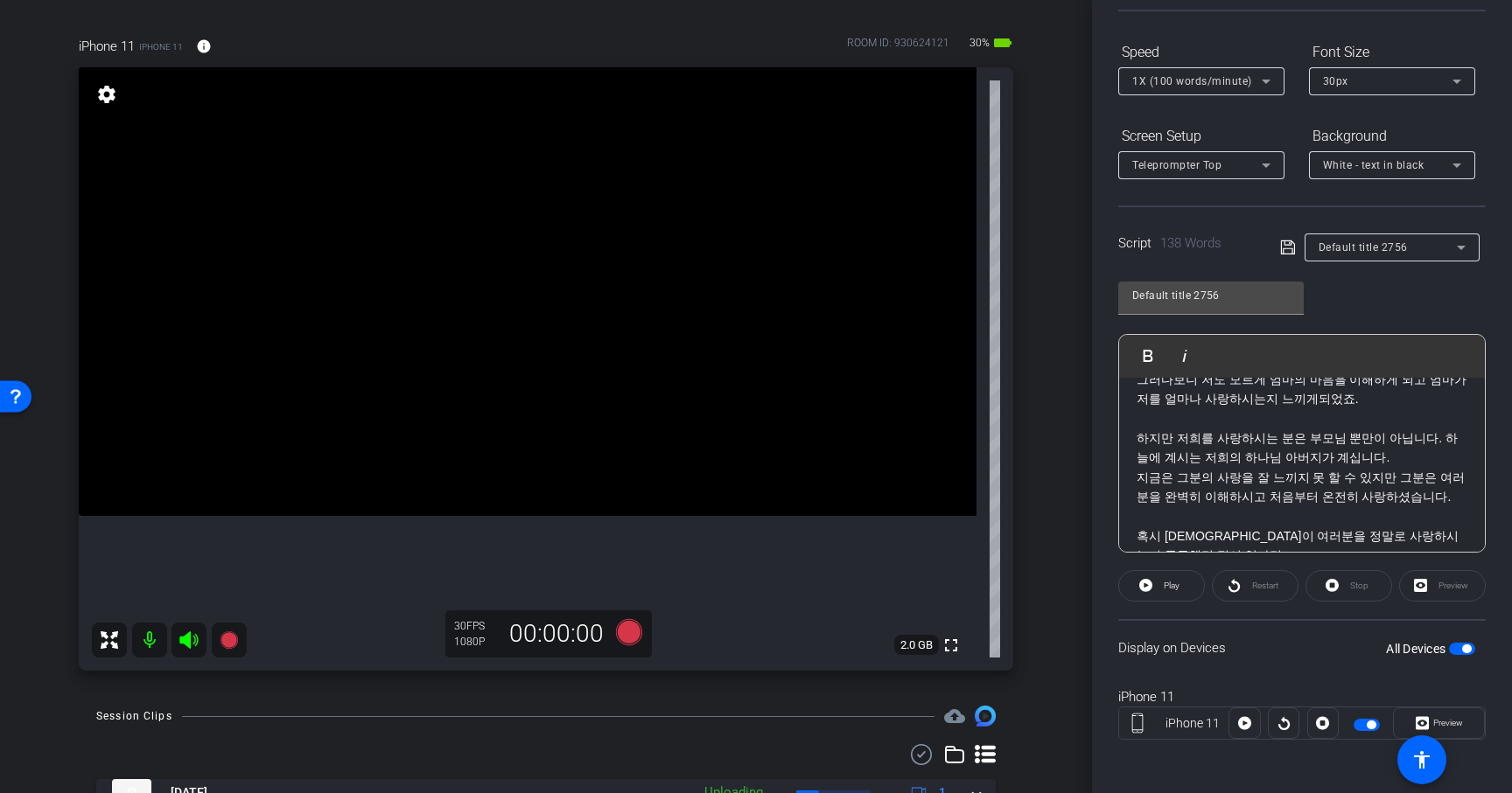
click at [1153, 522] on p at bounding box center [1302, 516] width 331 height 19
click at [1169, 415] on p at bounding box center [1302, 418] width 331 height 19
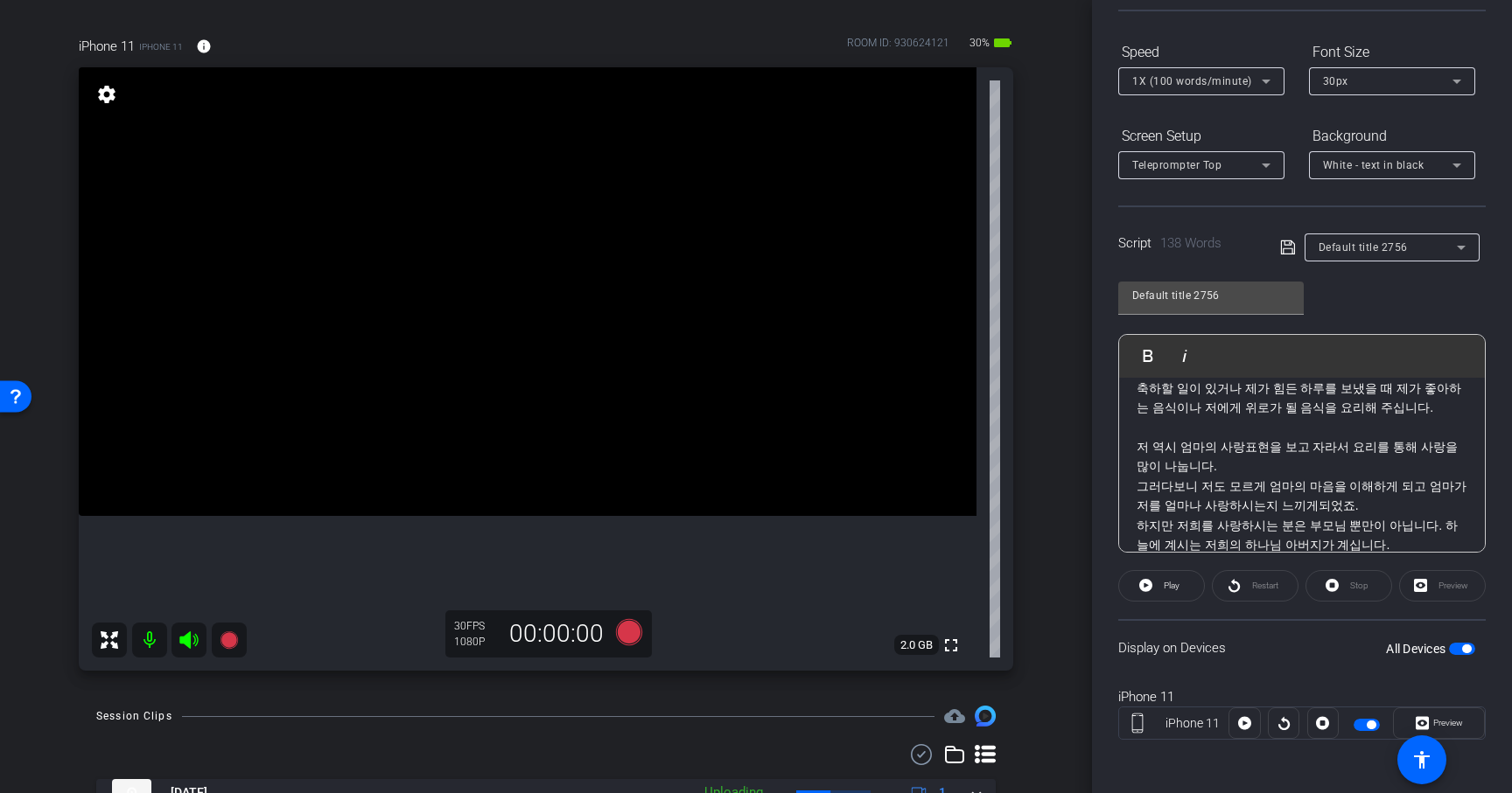
scroll to position [141, 0]
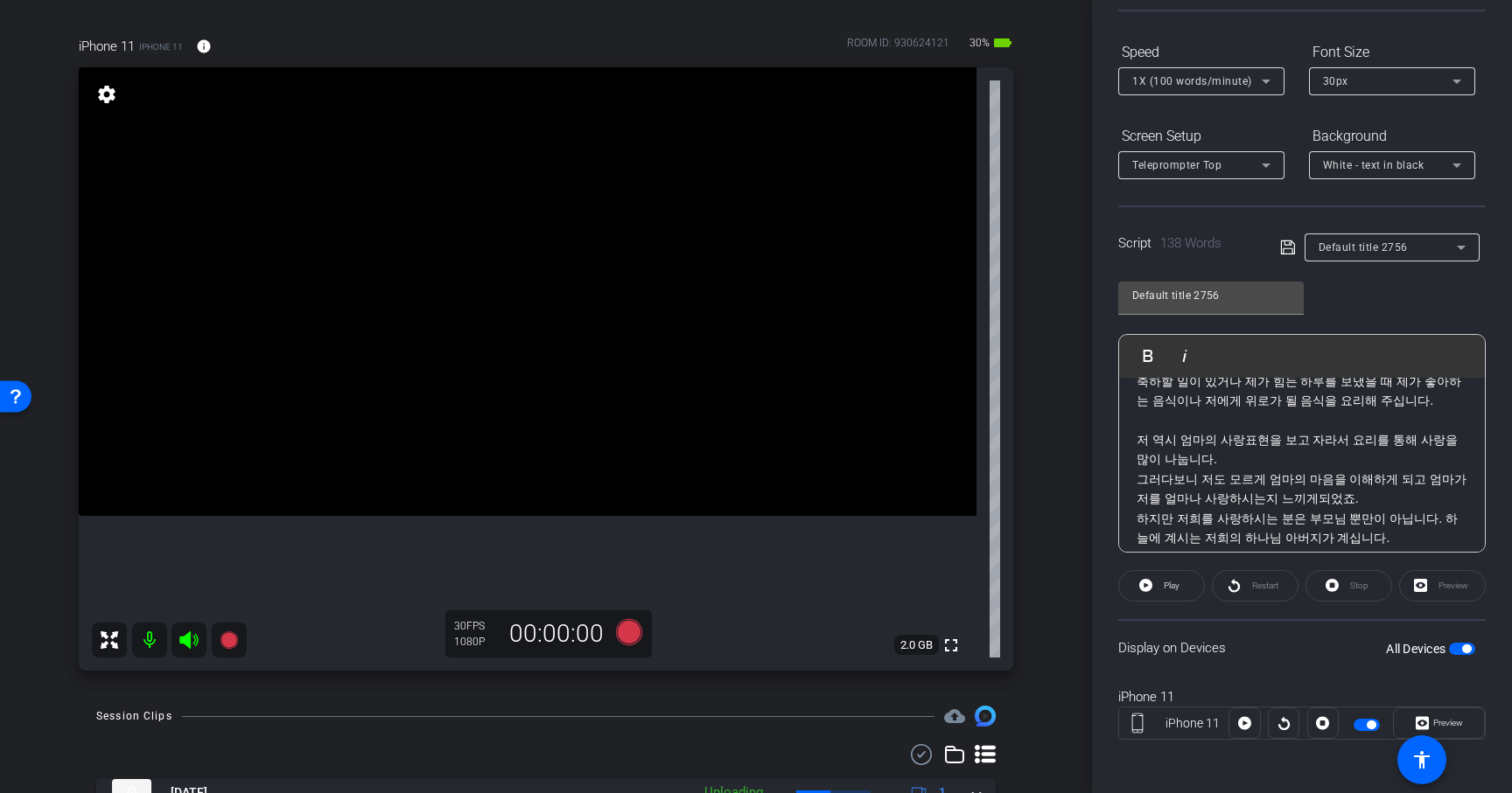
click at [1140, 415] on p at bounding box center [1302, 420] width 331 height 19
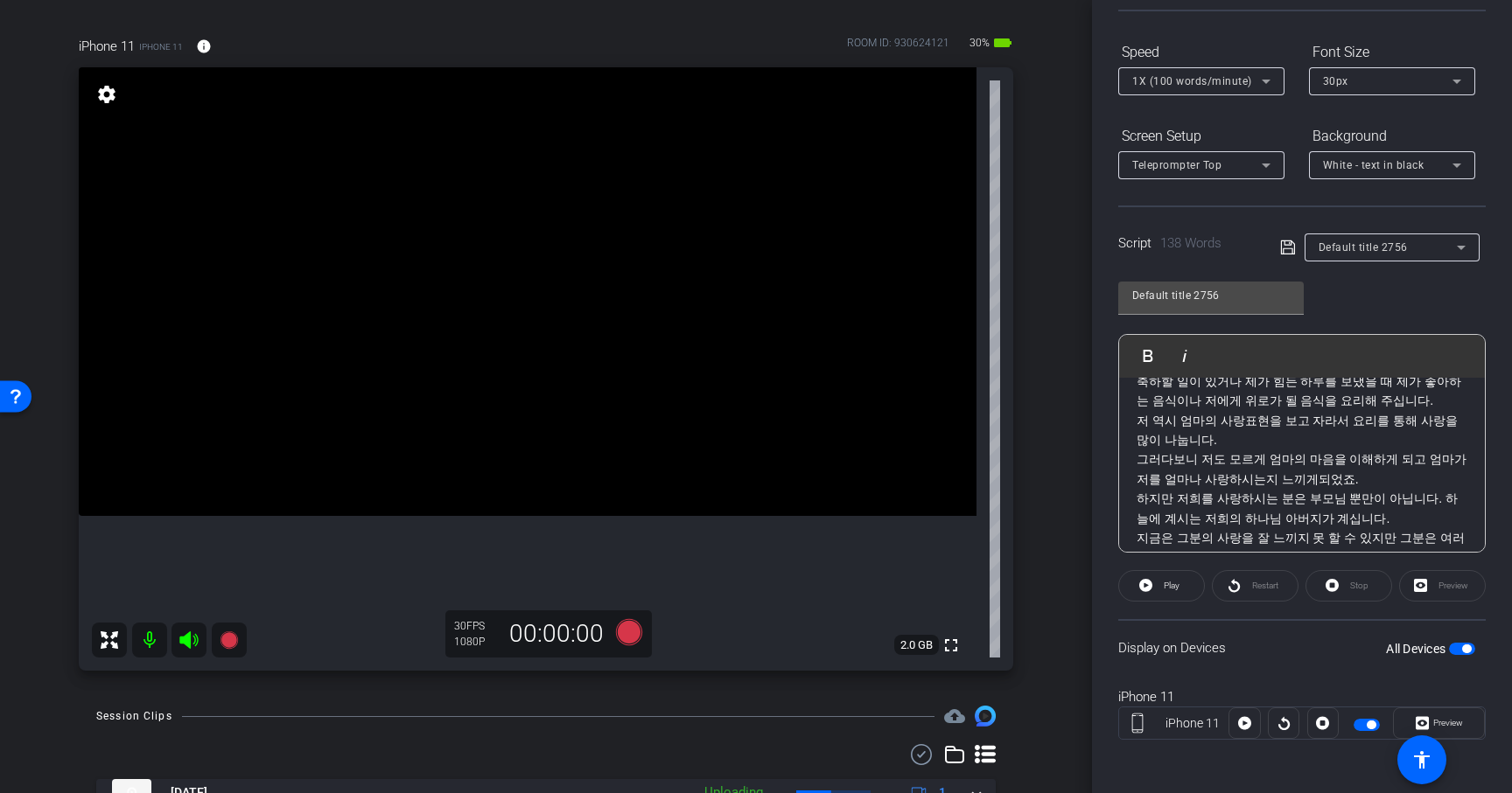
click at [1192, 86] on span "1X (100 words/minute)" at bounding box center [1192, 81] width 119 height 12
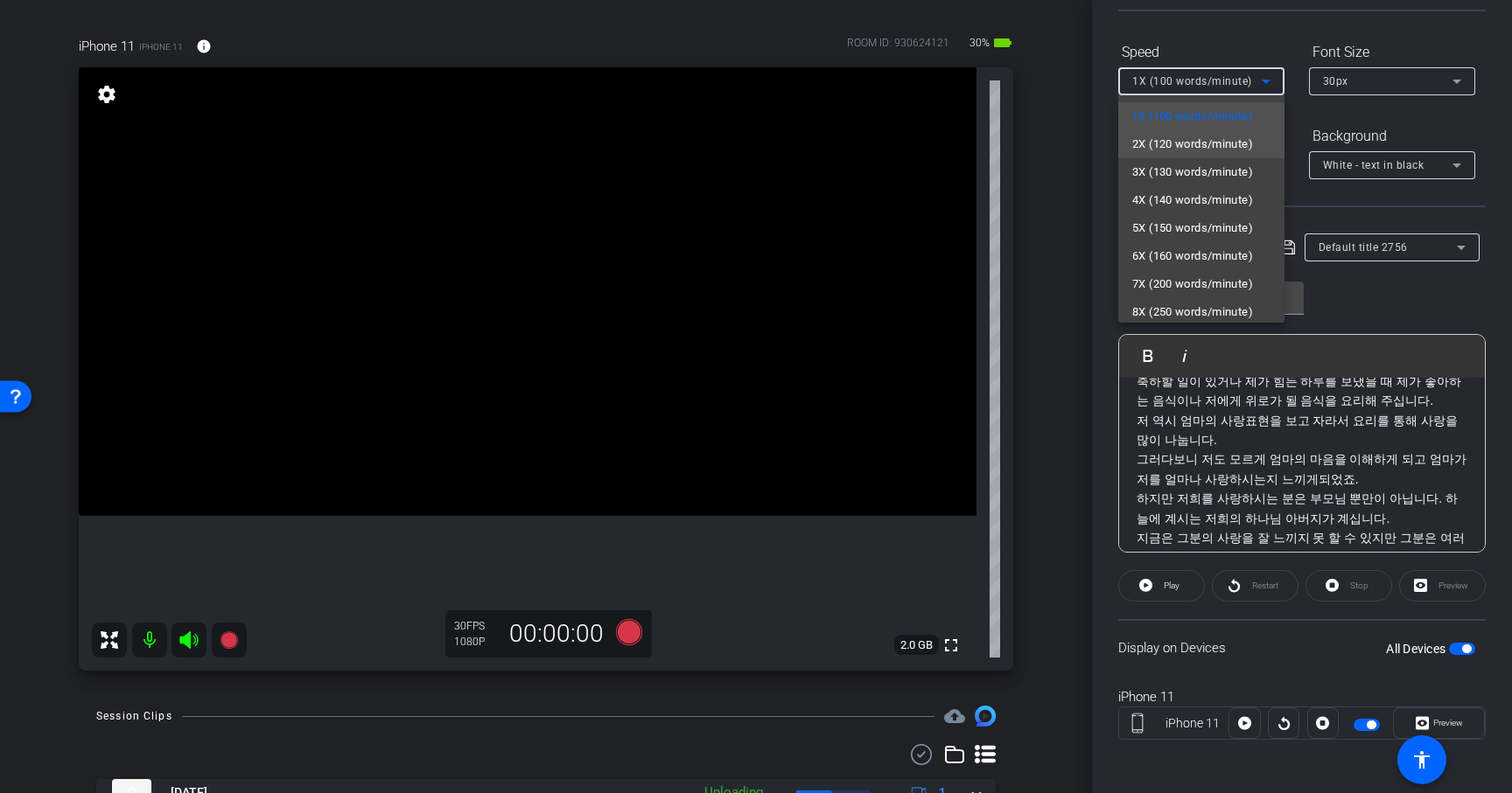
click at [1183, 136] on span "2X (120 words/minute)" at bounding box center [1192, 144] width 120 height 21
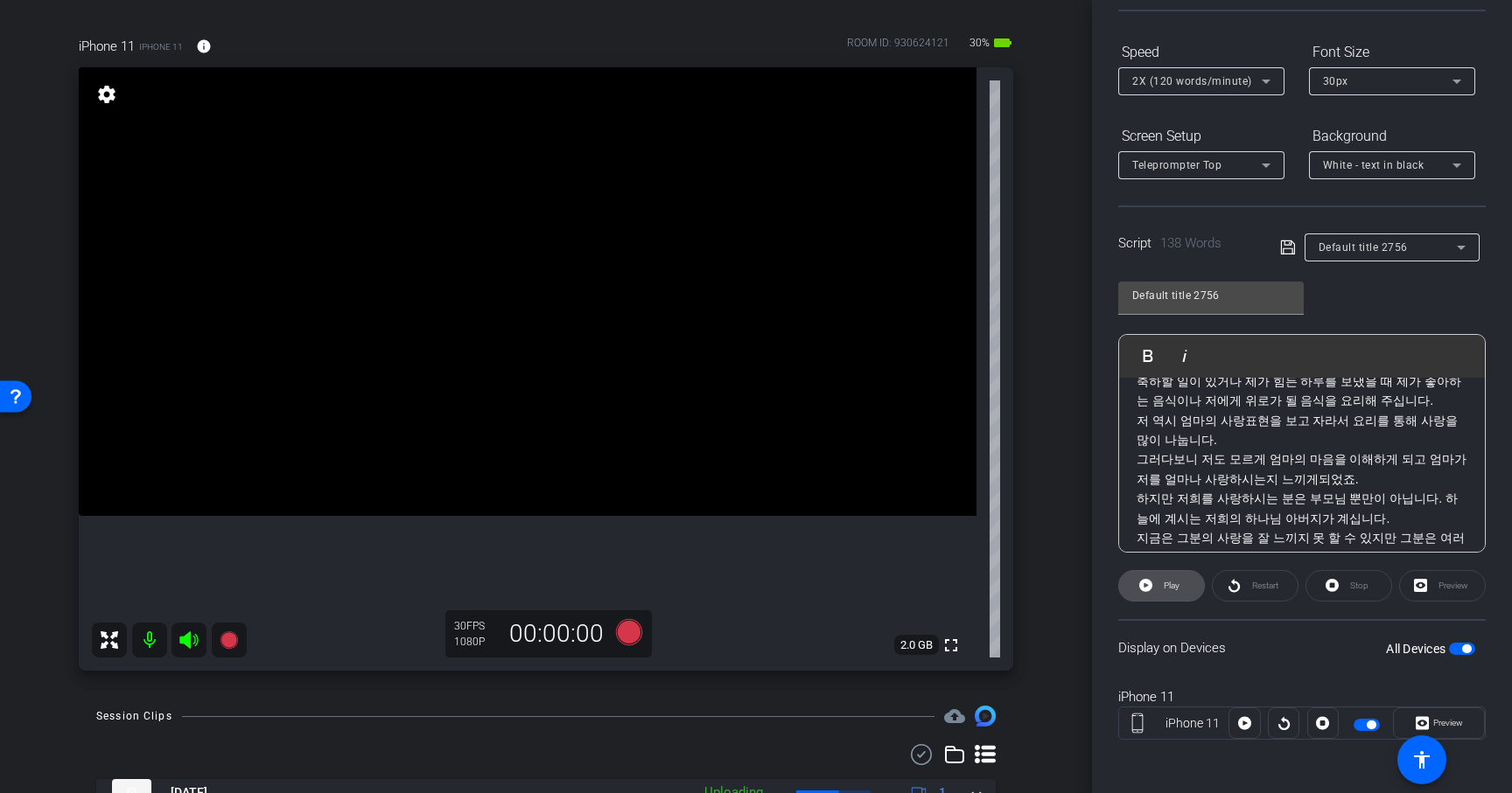
click at [1200, 592] on span at bounding box center [1161, 586] width 85 height 42
click at [1254, 593] on span "Restart" at bounding box center [1262, 585] width 30 height 25
click at [1175, 591] on span "Pause" at bounding box center [1169, 585] width 28 height 25
click at [631, 634] on icon at bounding box center [629, 632] width 27 height 27
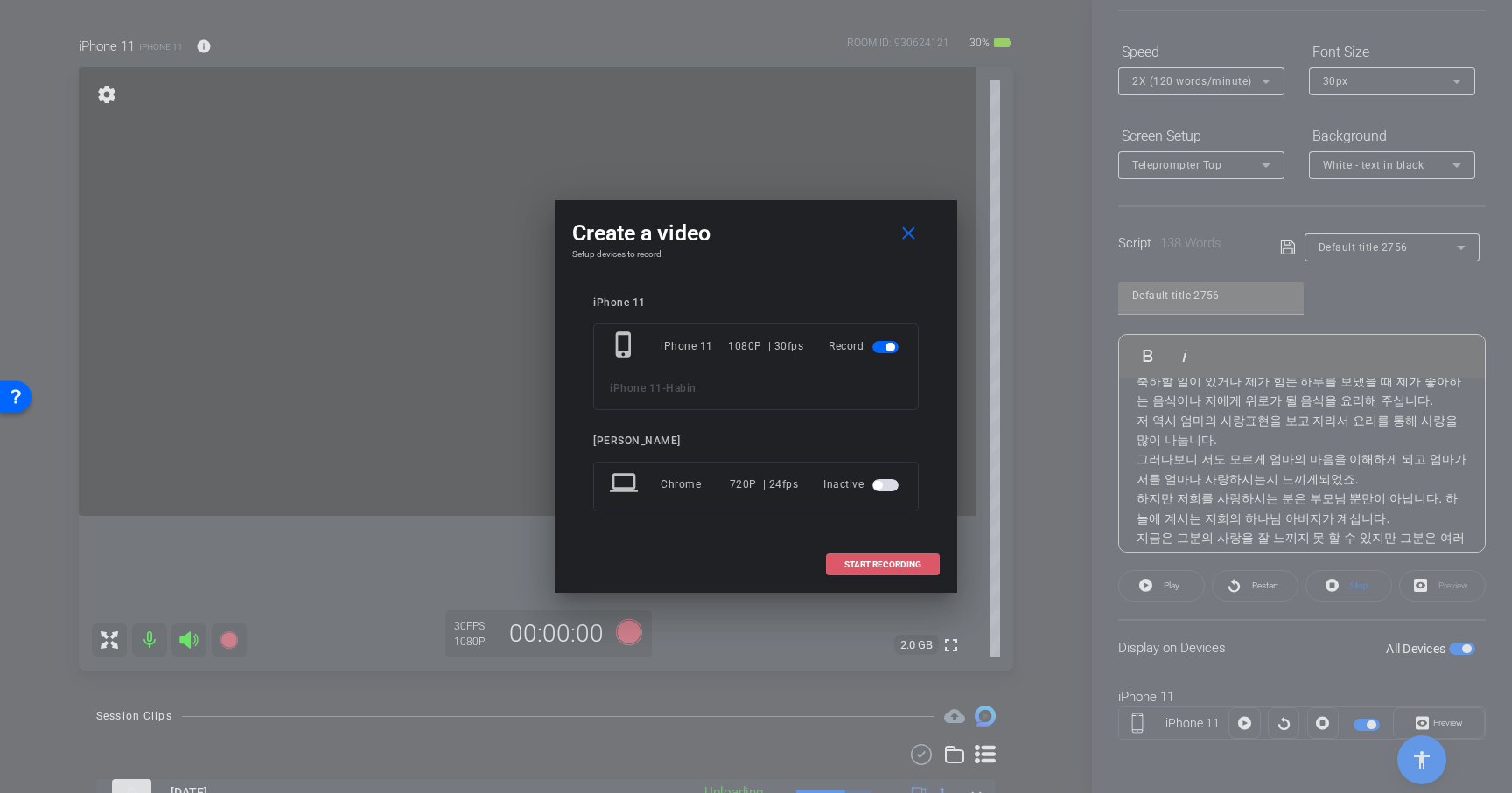
click at [919, 557] on span at bounding box center [883, 565] width 112 height 42
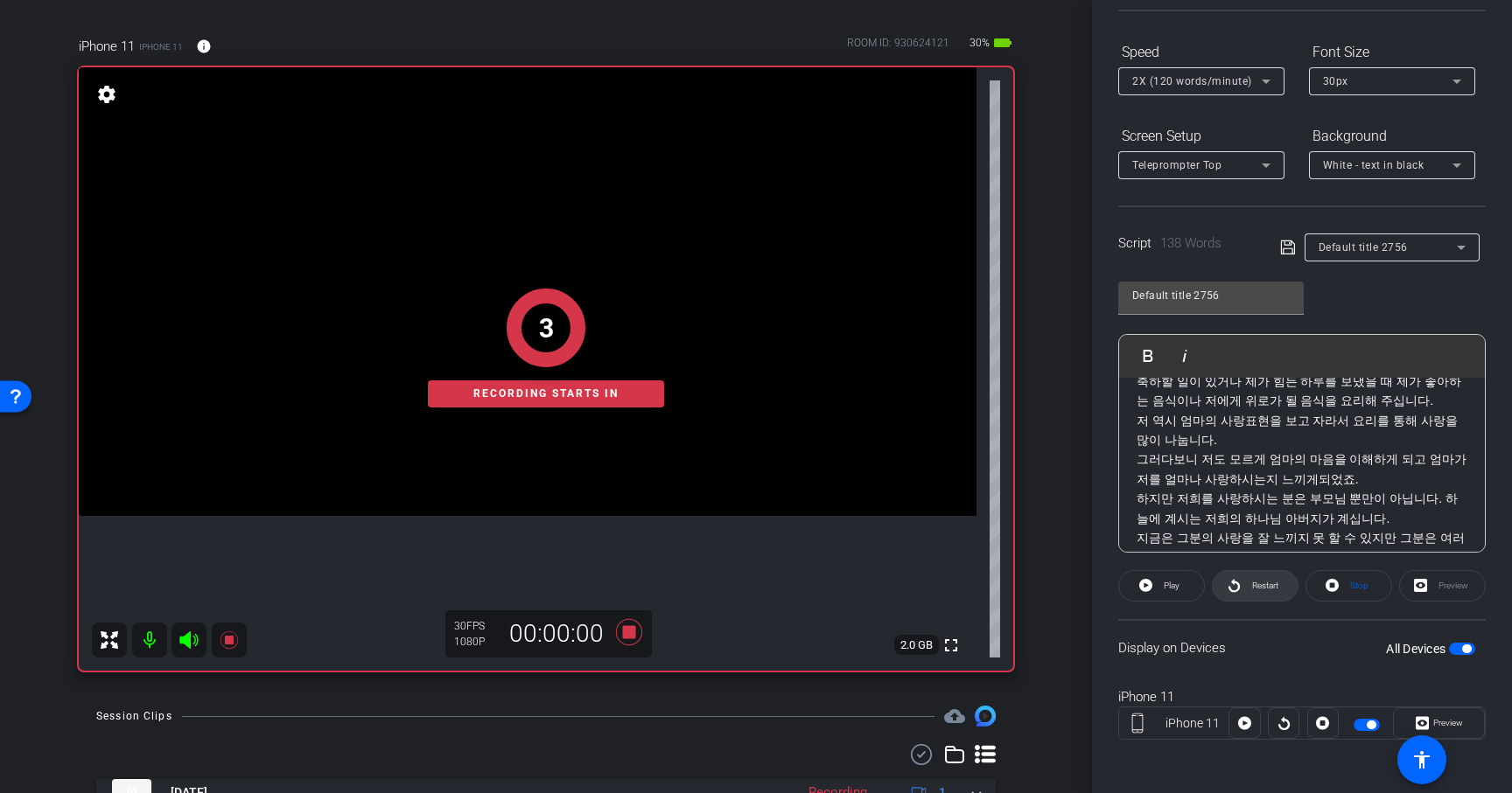
click at [1248, 583] on span "Restart" at bounding box center [1262, 585] width 30 height 25
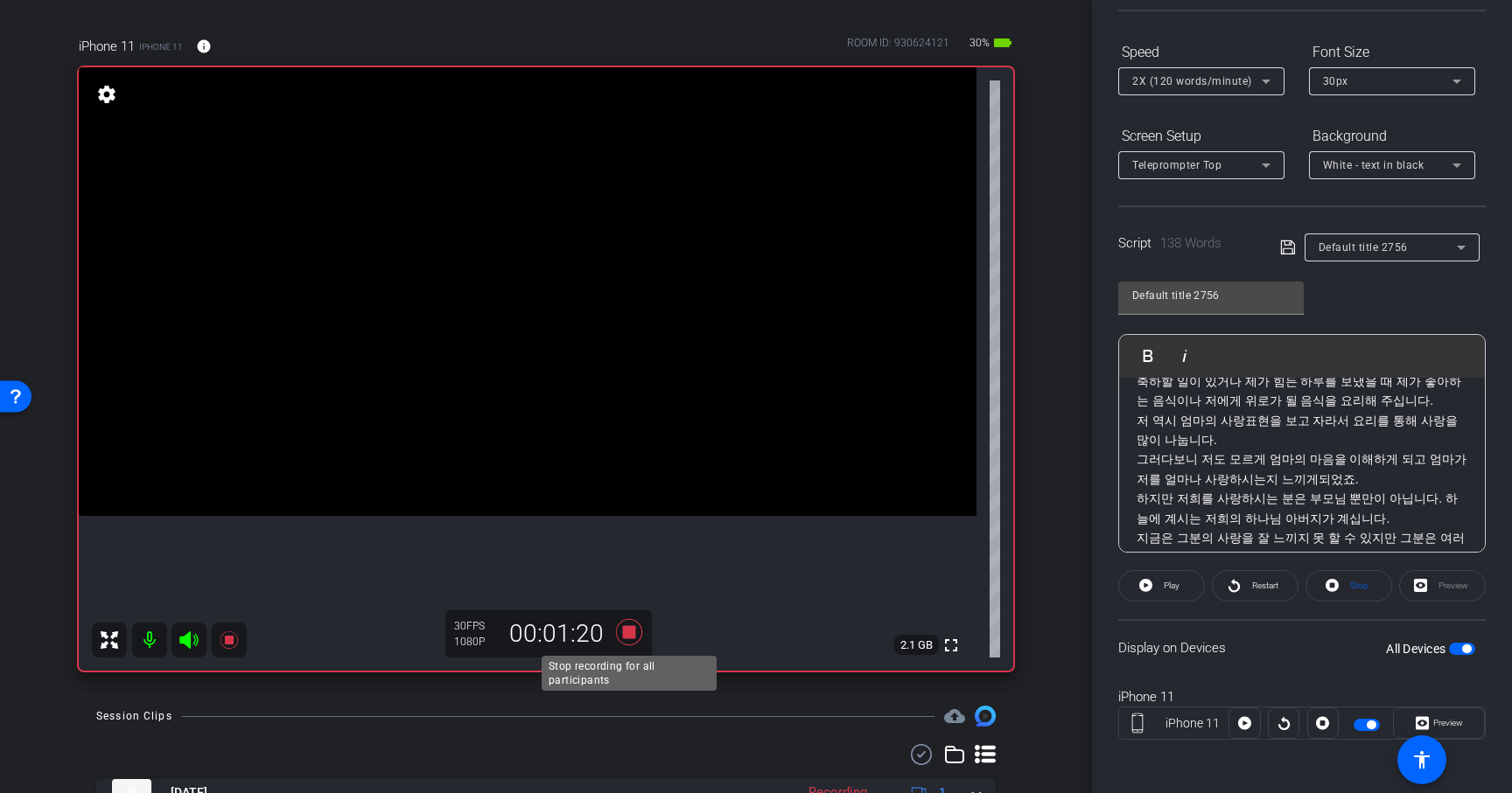
click at [629, 631] on icon at bounding box center [629, 632] width 27 height 27
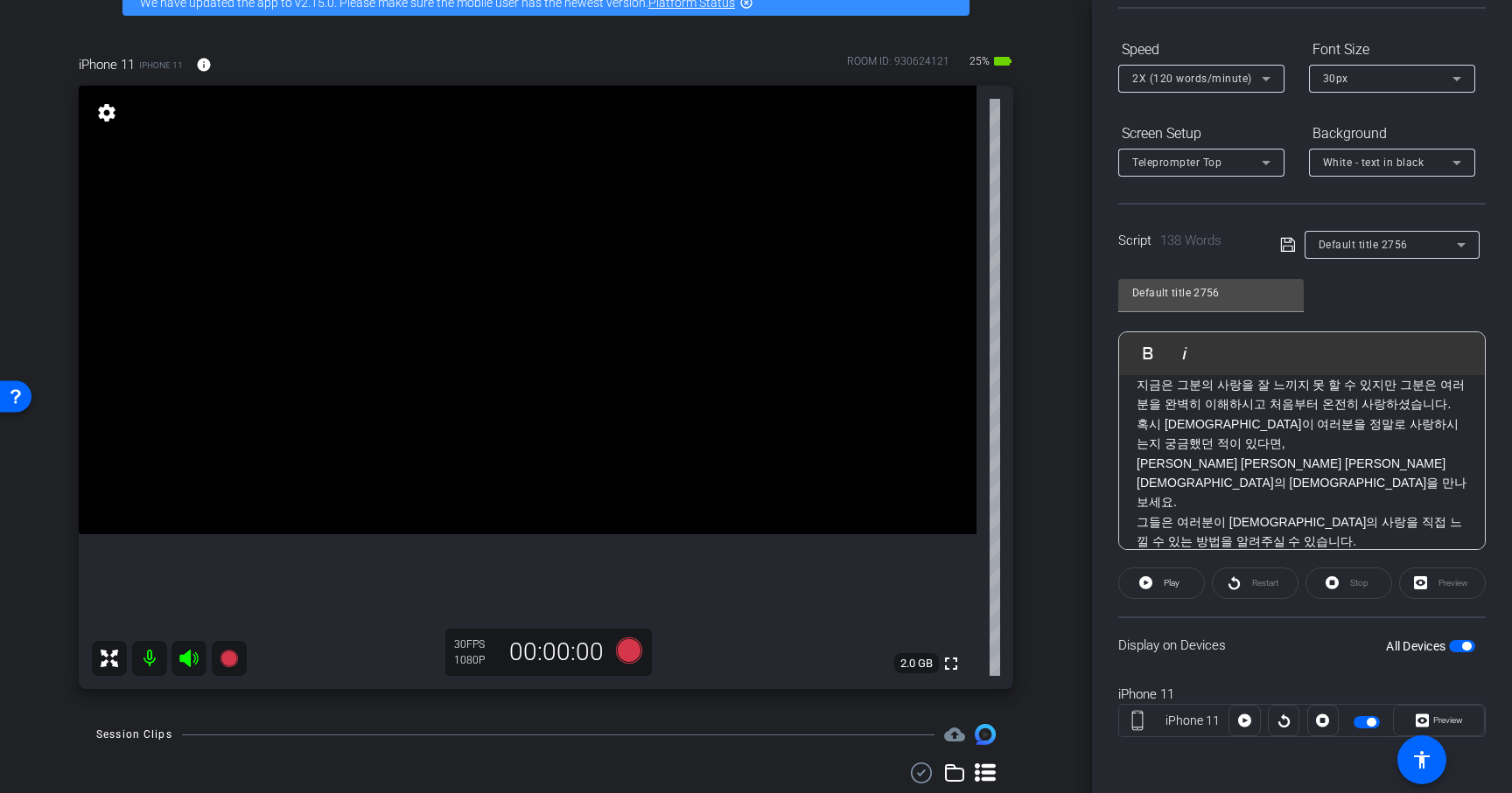
scroll to position [275, 0]
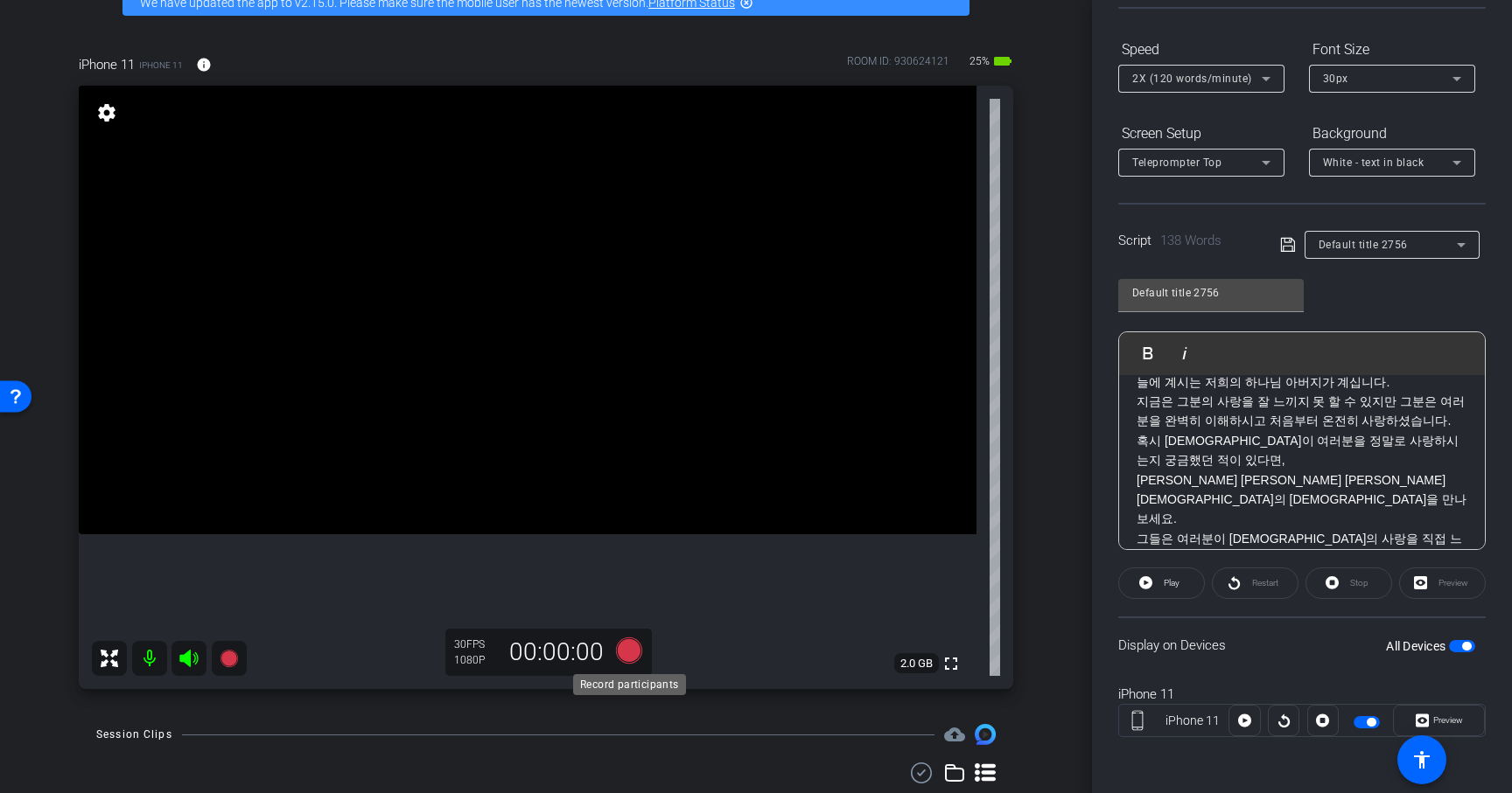
click at [625, 651] on icon at bounding box center [629, 651] width 27 height 27
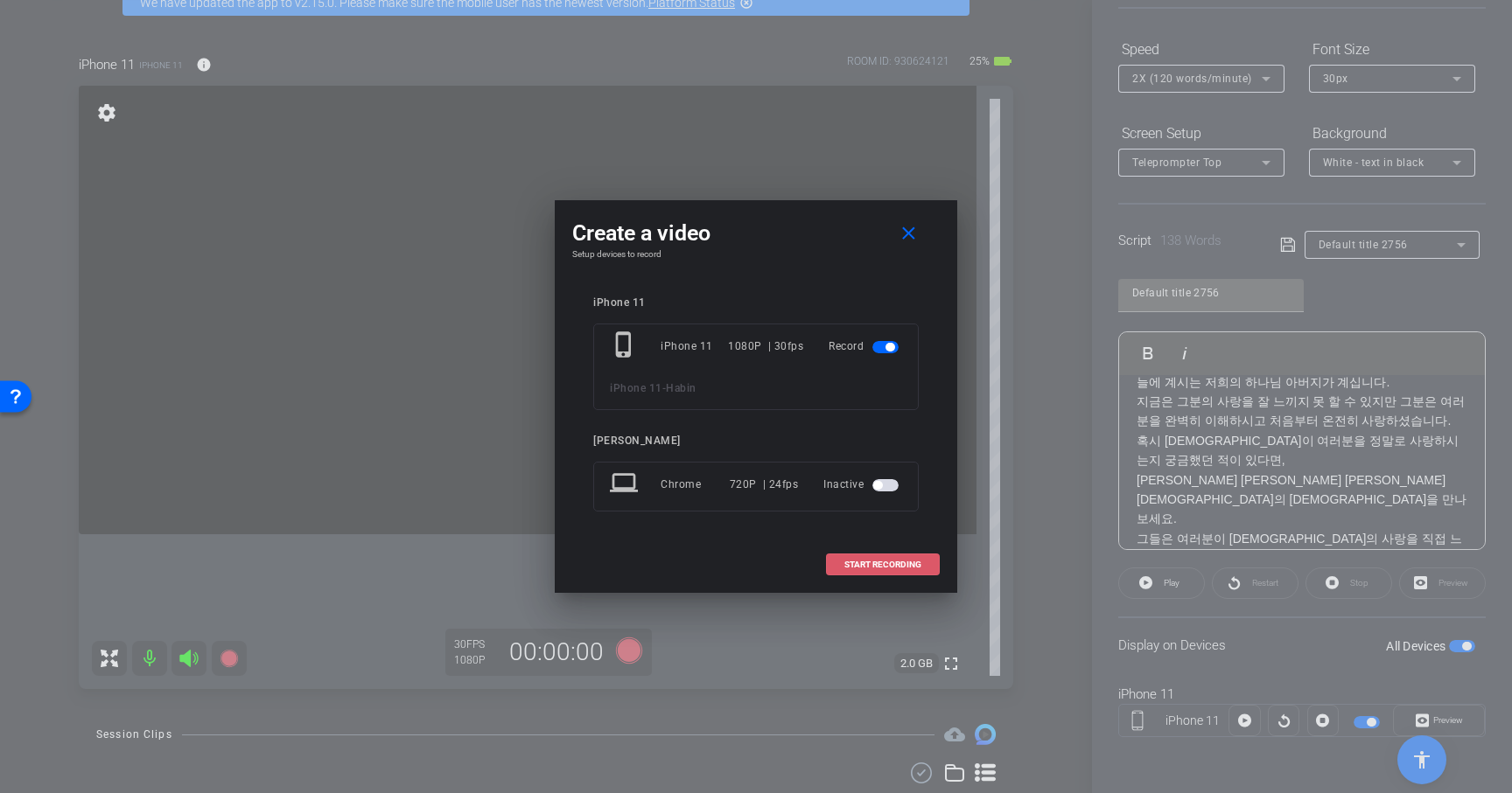
click at [892, 558] on span at bounding box center [883, 565] width 112 height 42
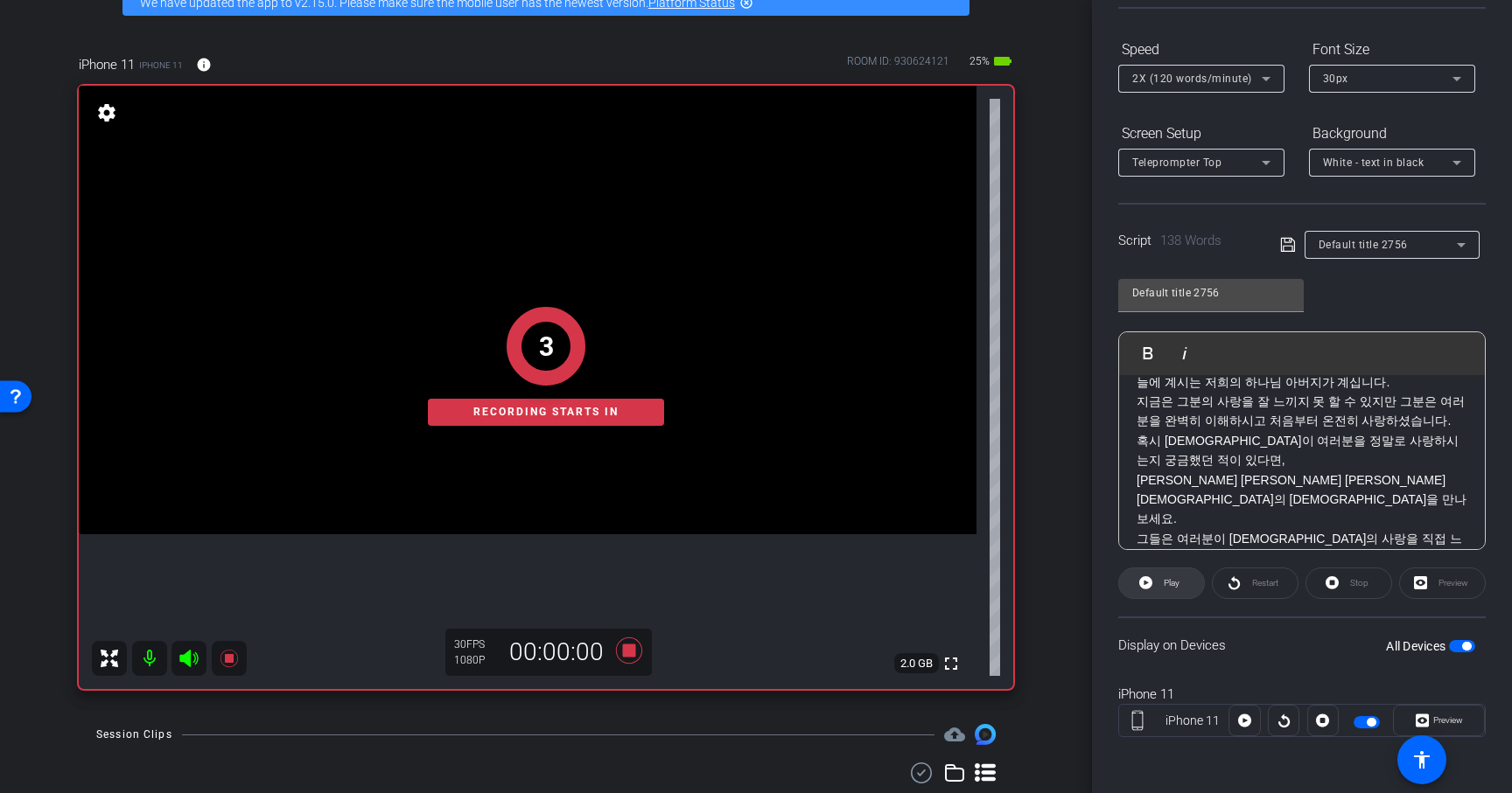
click at [1161, 584] on span "Play" at bounding box center [1169, 583] width 20 height 25
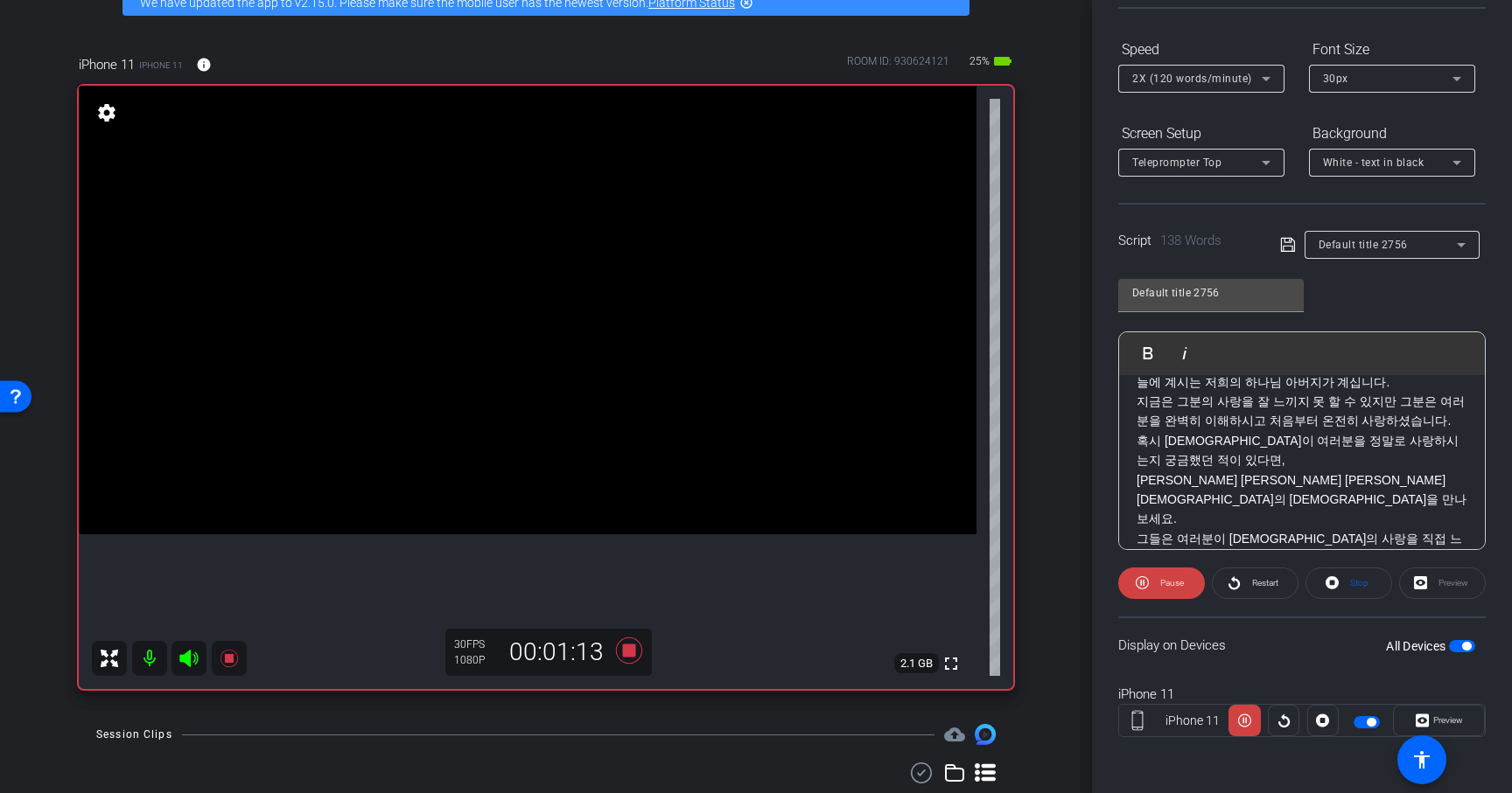
scroll to position [291, 0]
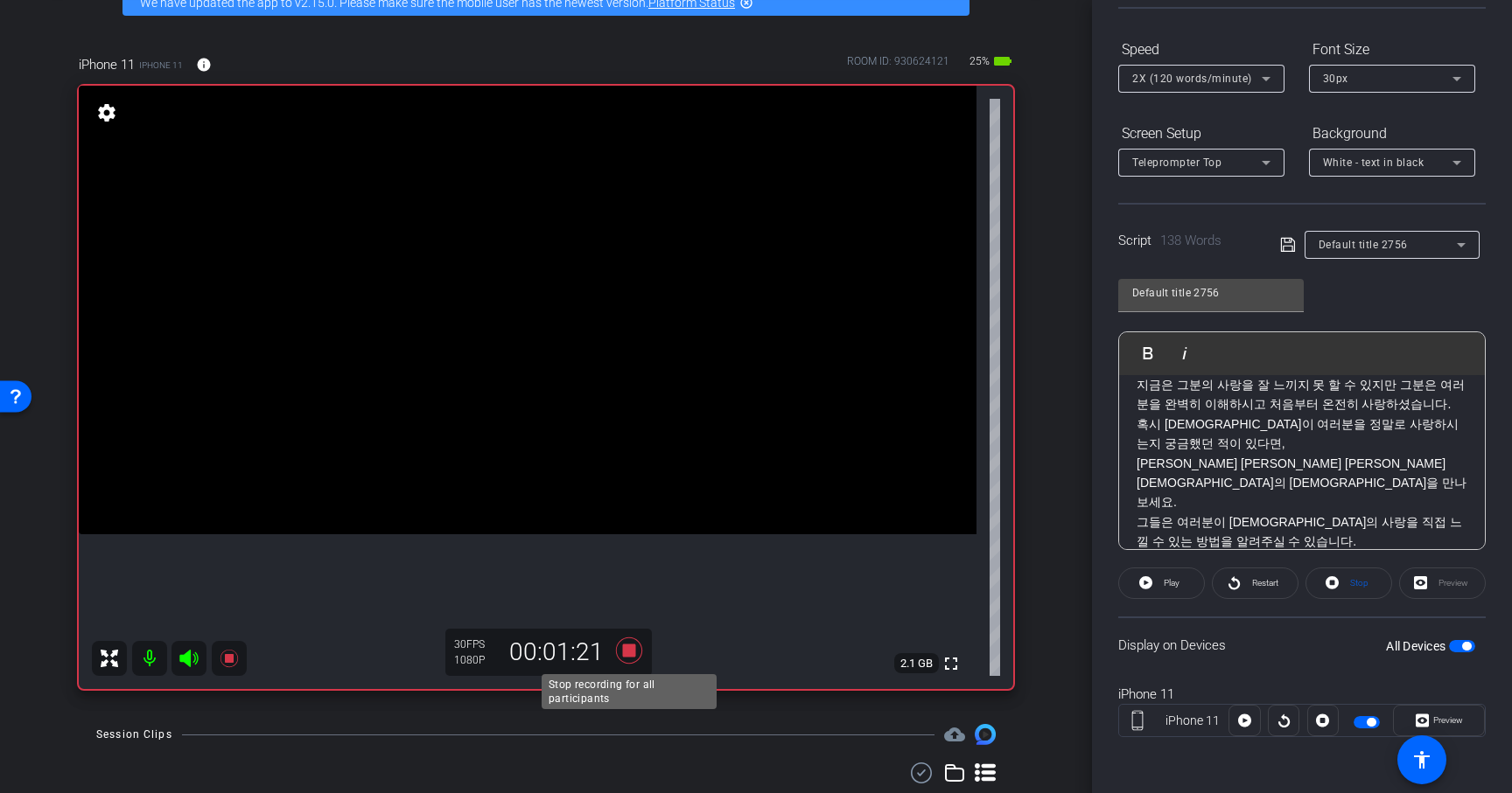
click at [620, 651] on icon at bounding box center [630, 651] width 42 height 31
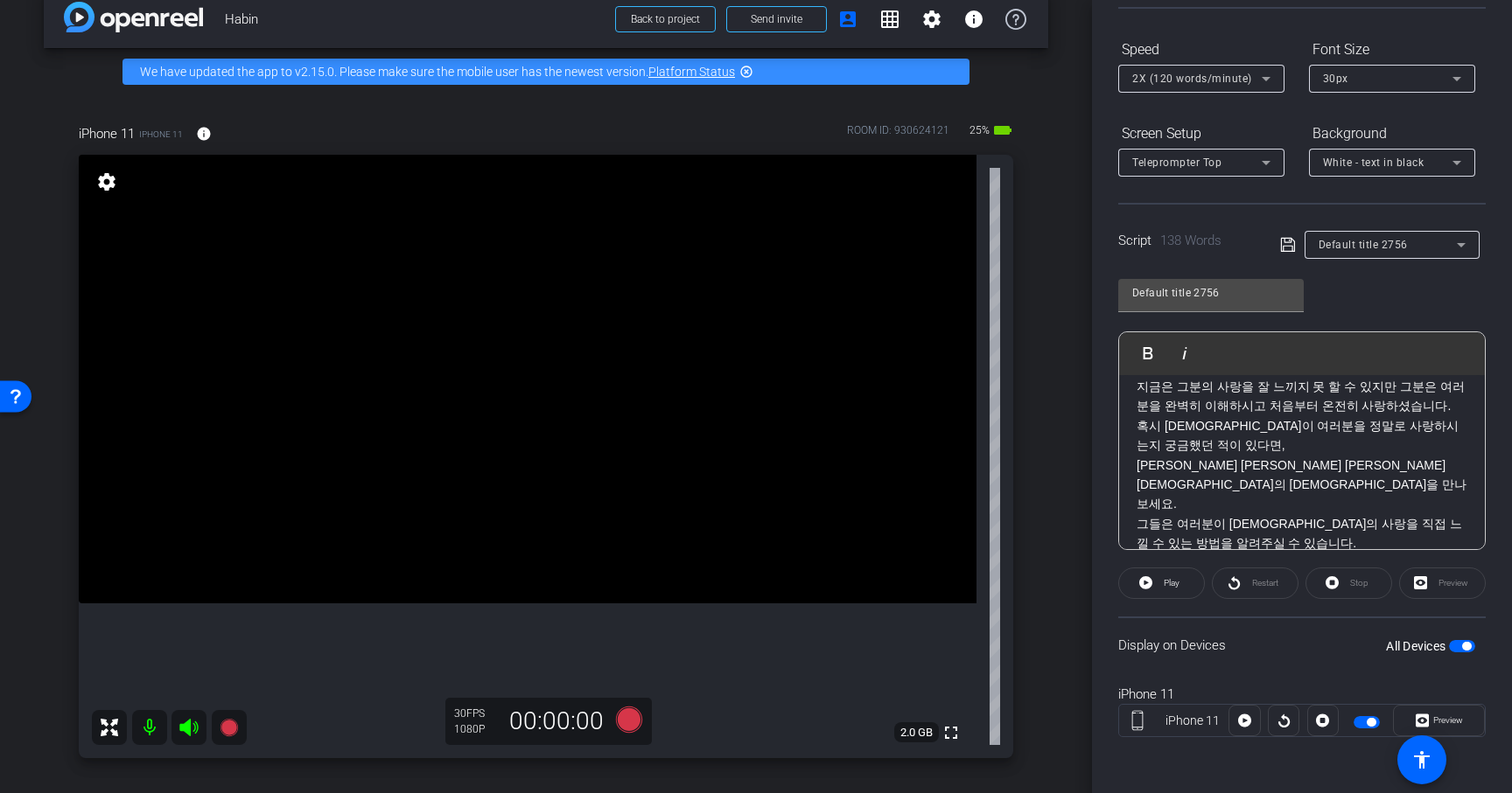
scroll to position [0, 0]
